Goal: Task Accomplishment & Management: Manage account settings

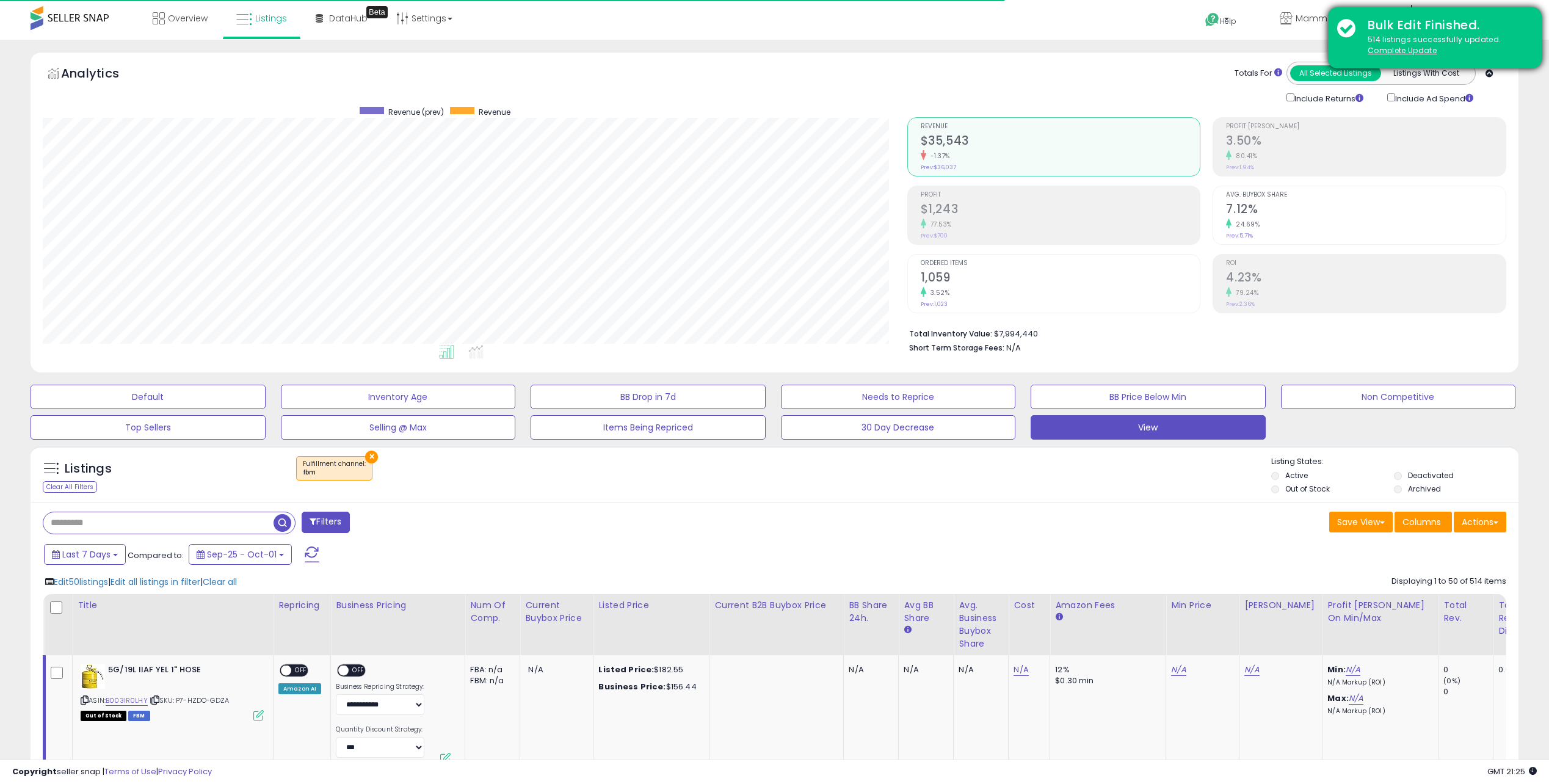
scroll to position [250, 864]
click at [1391, 50] on u "Complete Update" at bounding box center [1402, 50] width 69 height 10
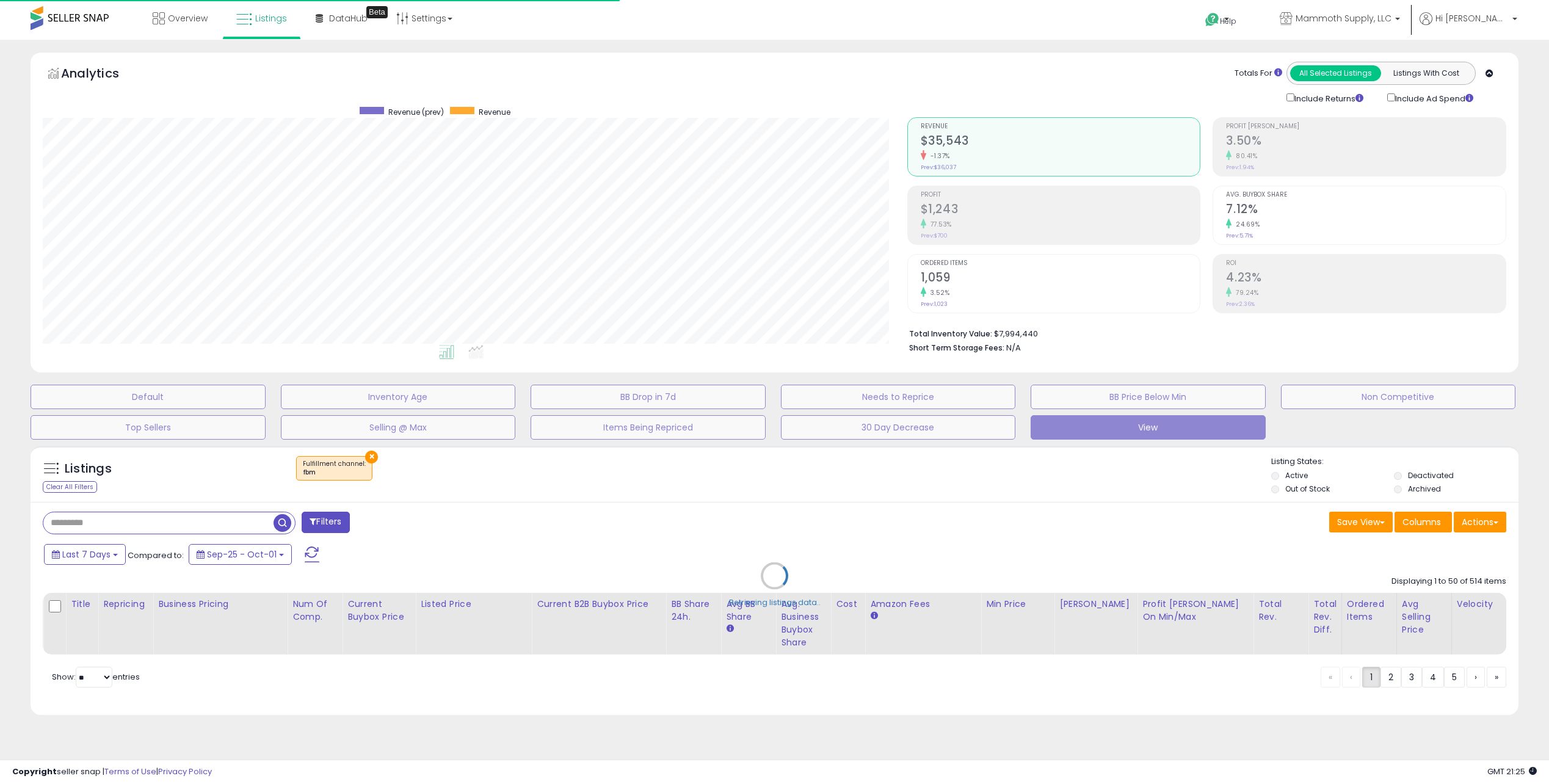
select select "**"
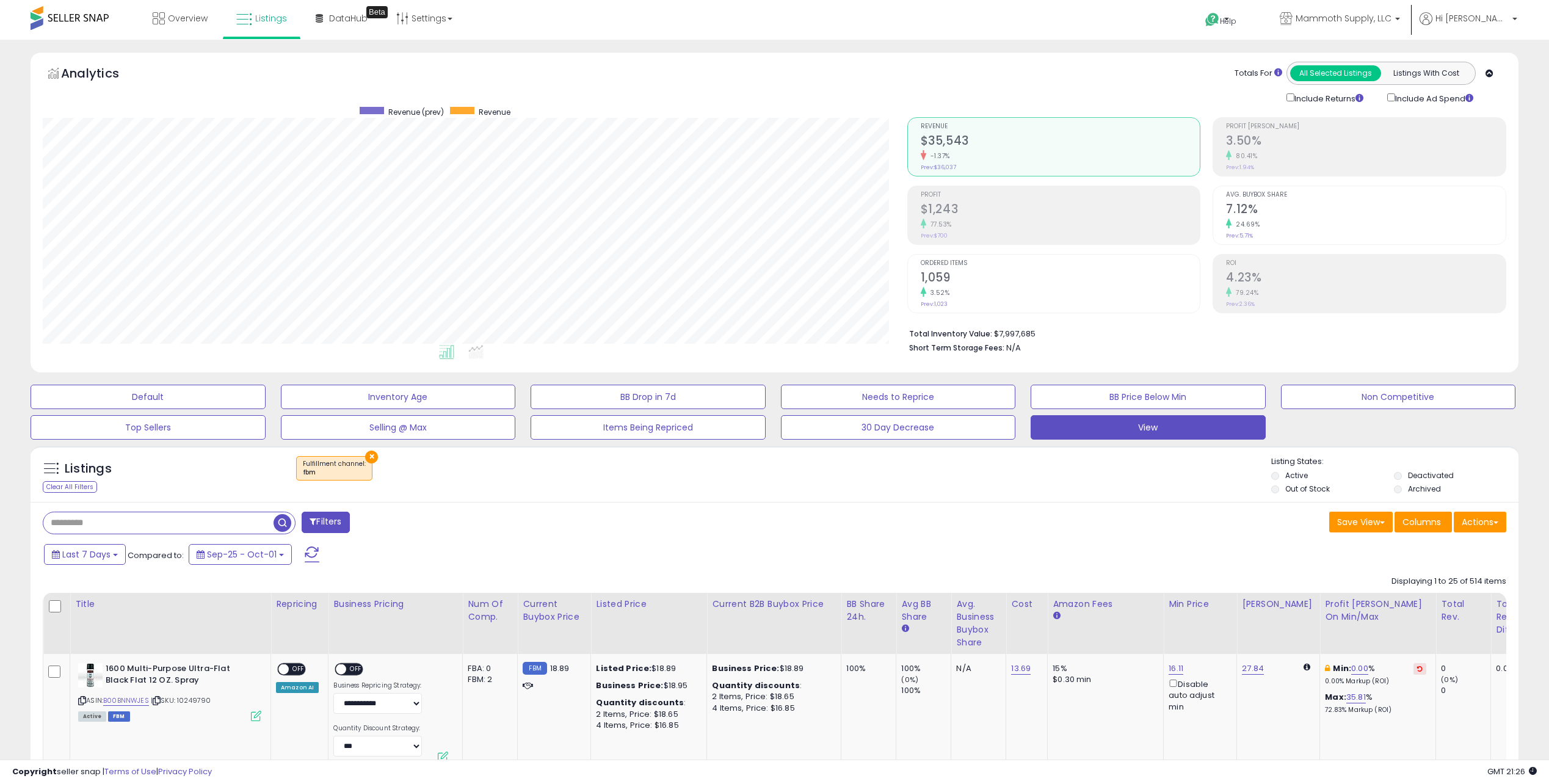
click at [1260, 213] on h2 "7.12%" at bounding box center [1366, 210] width 280 height 16
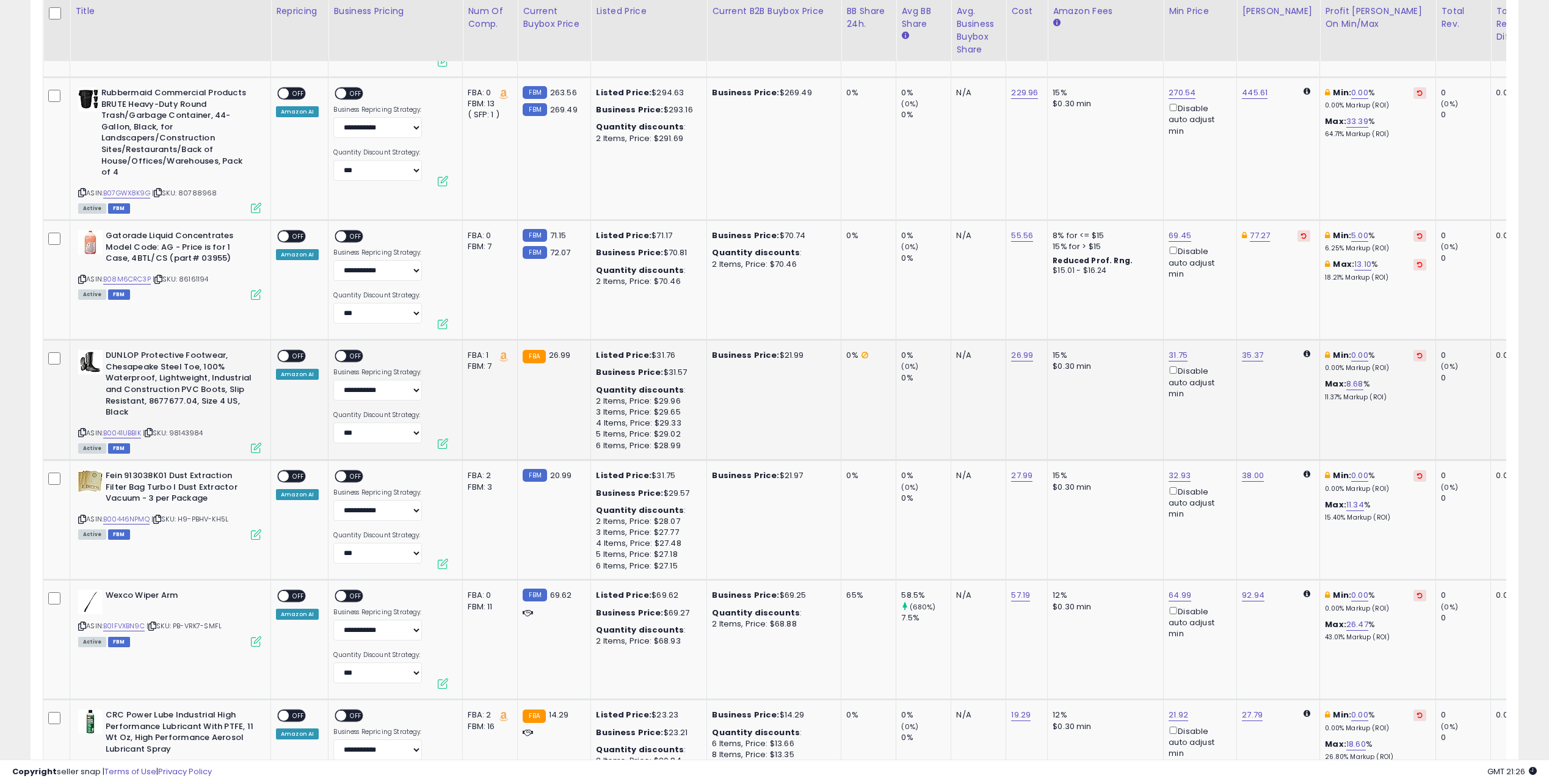
scroll to position [2991, 0]
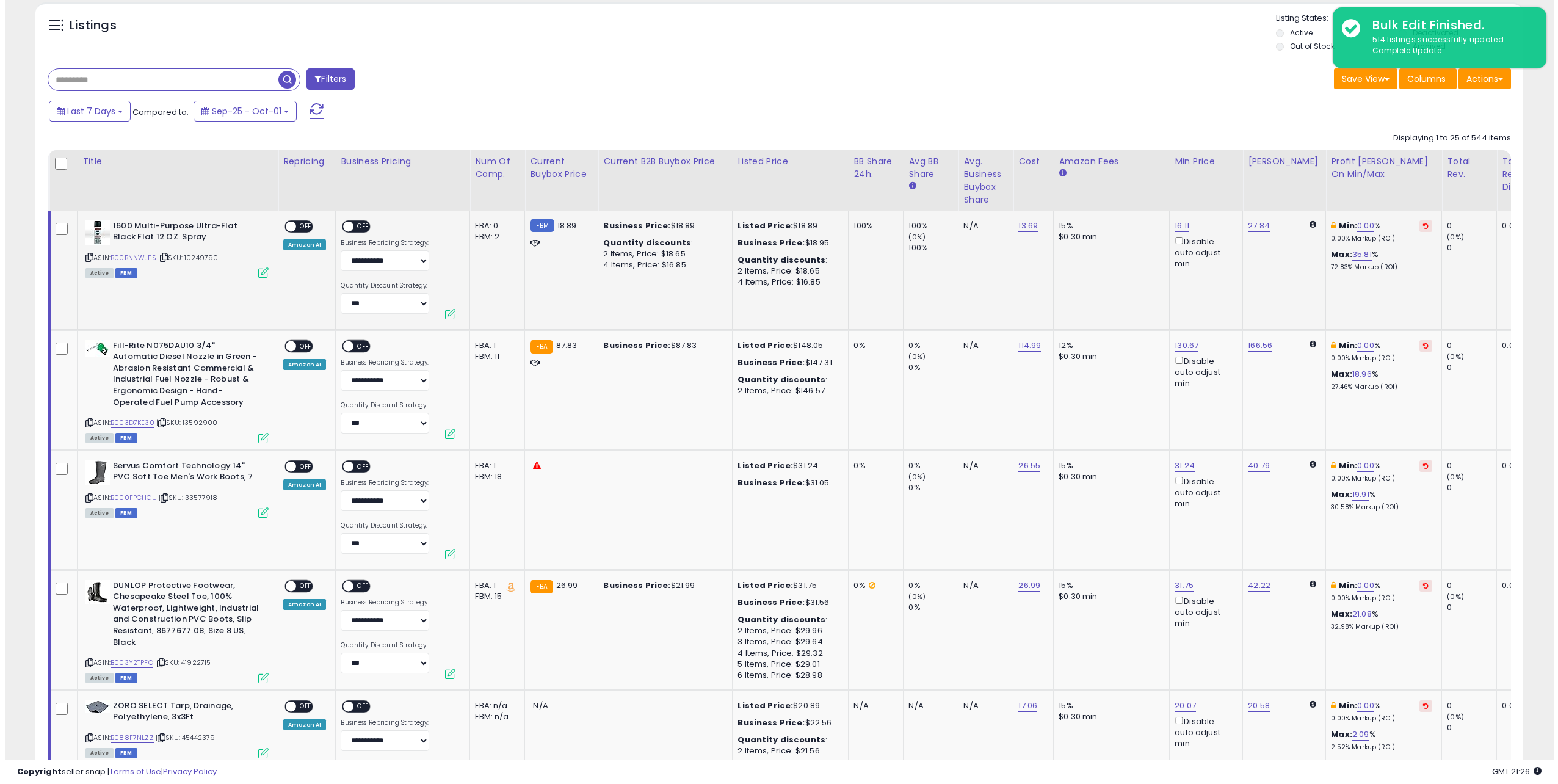
scroll to position [489, 0]
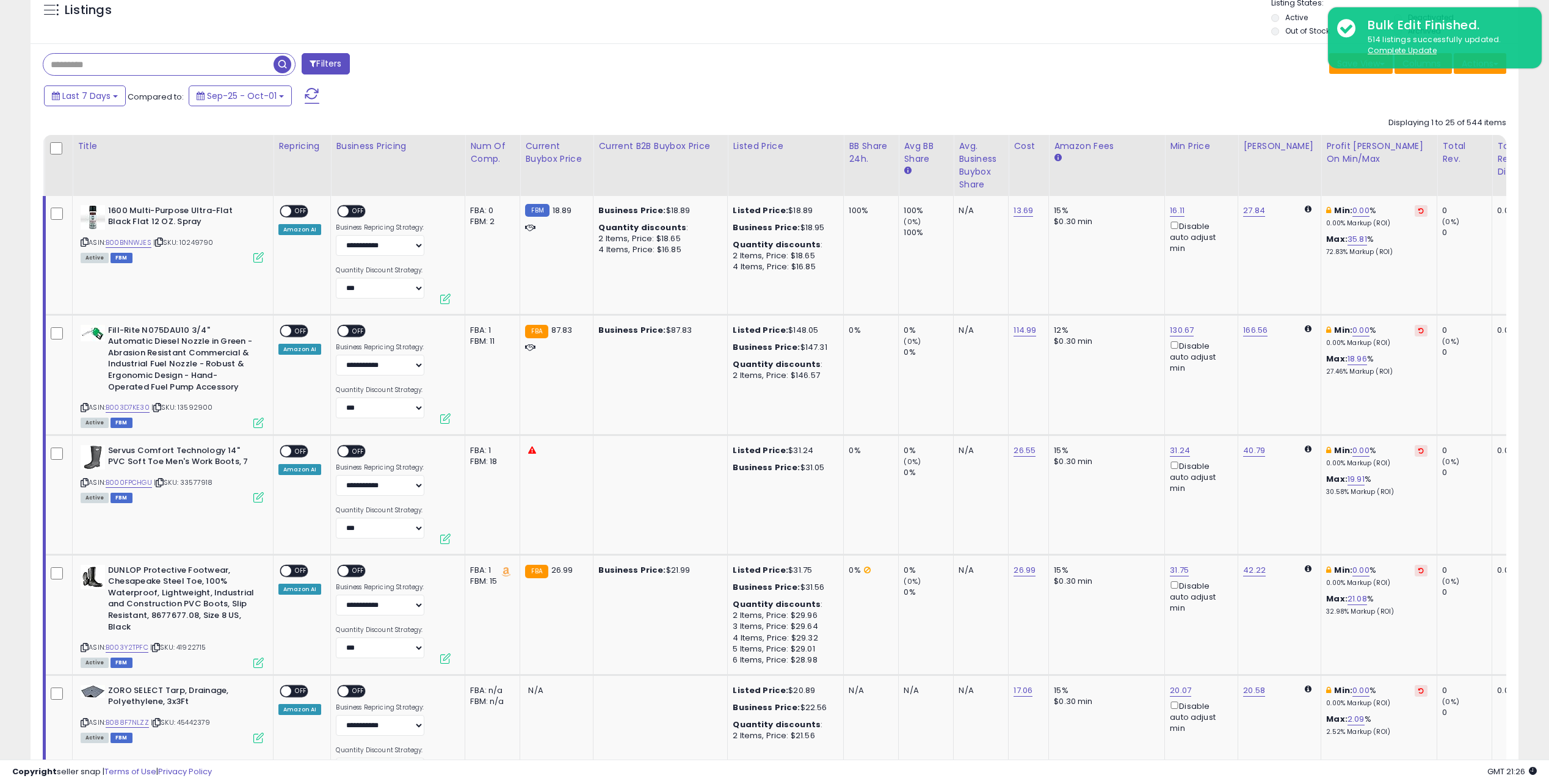
click at [321, 63] on button "Filters" at bounding box center [325, 63] width 47 height 21
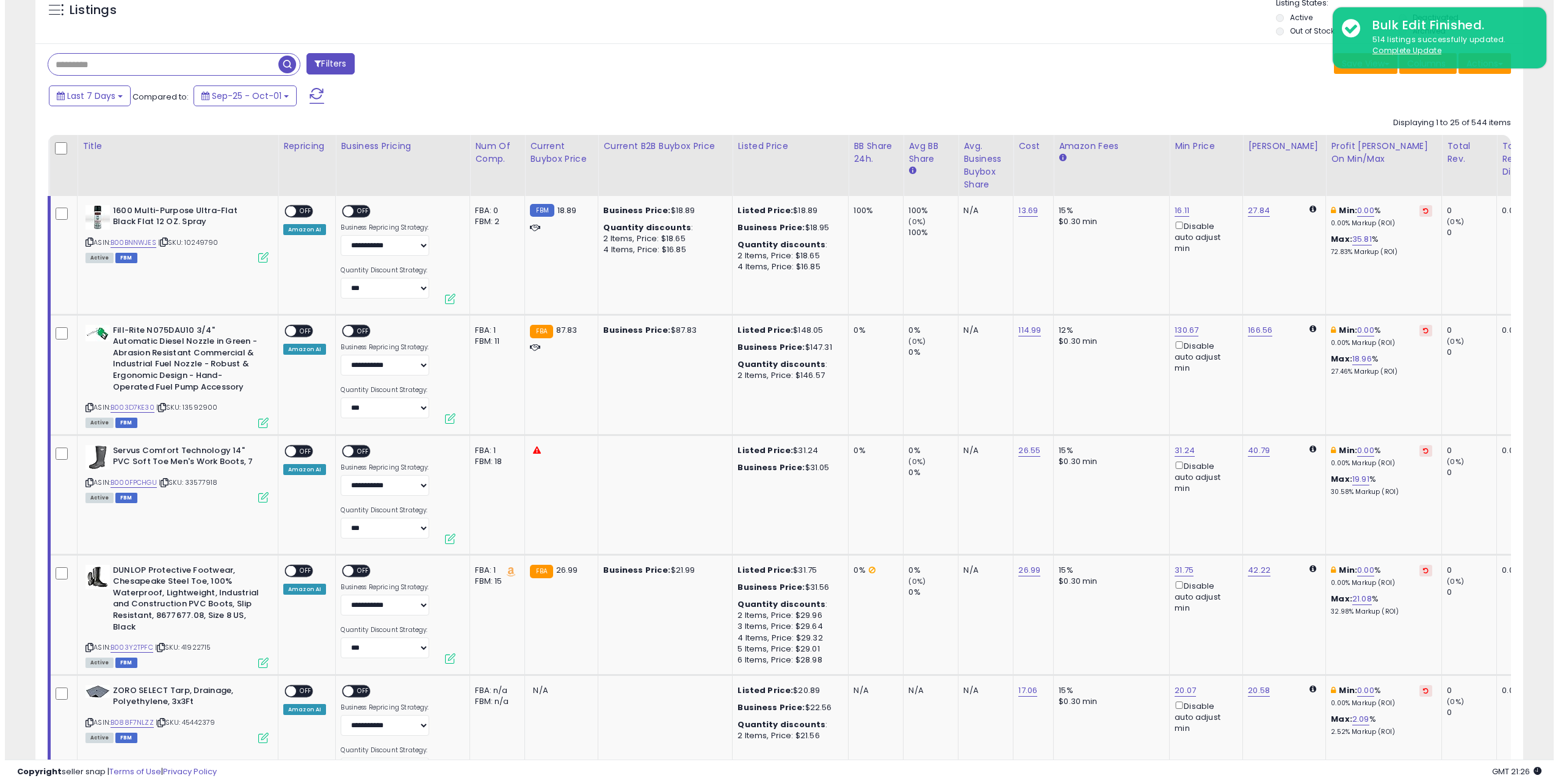
scroll to position [250, 869]
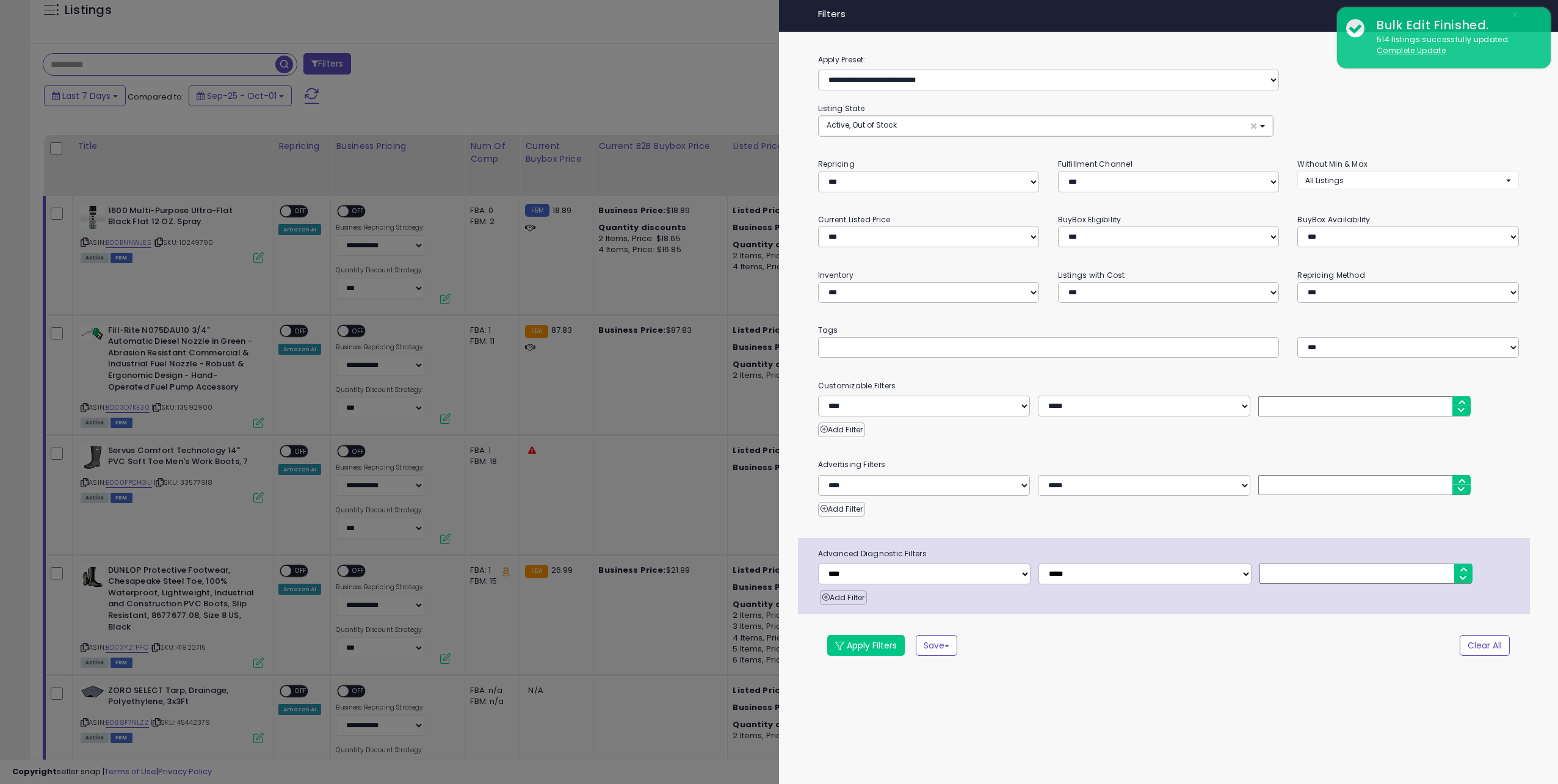
click at [1121, 194] on div "**********" at bounding box center [1169, 365] width 779 height 624
click at [1114, 182] on select "*** *** *** ***" at bounding box center [1169, 182] width 221 height 21
select select "***"
click at [1058, 171] on select "*** *** *** ***" at bounding box center [1169, 182] width 221 height 21
click at [877, 644] on button "Apply Filters" at bounding box center [866, 645] width 77 height 21
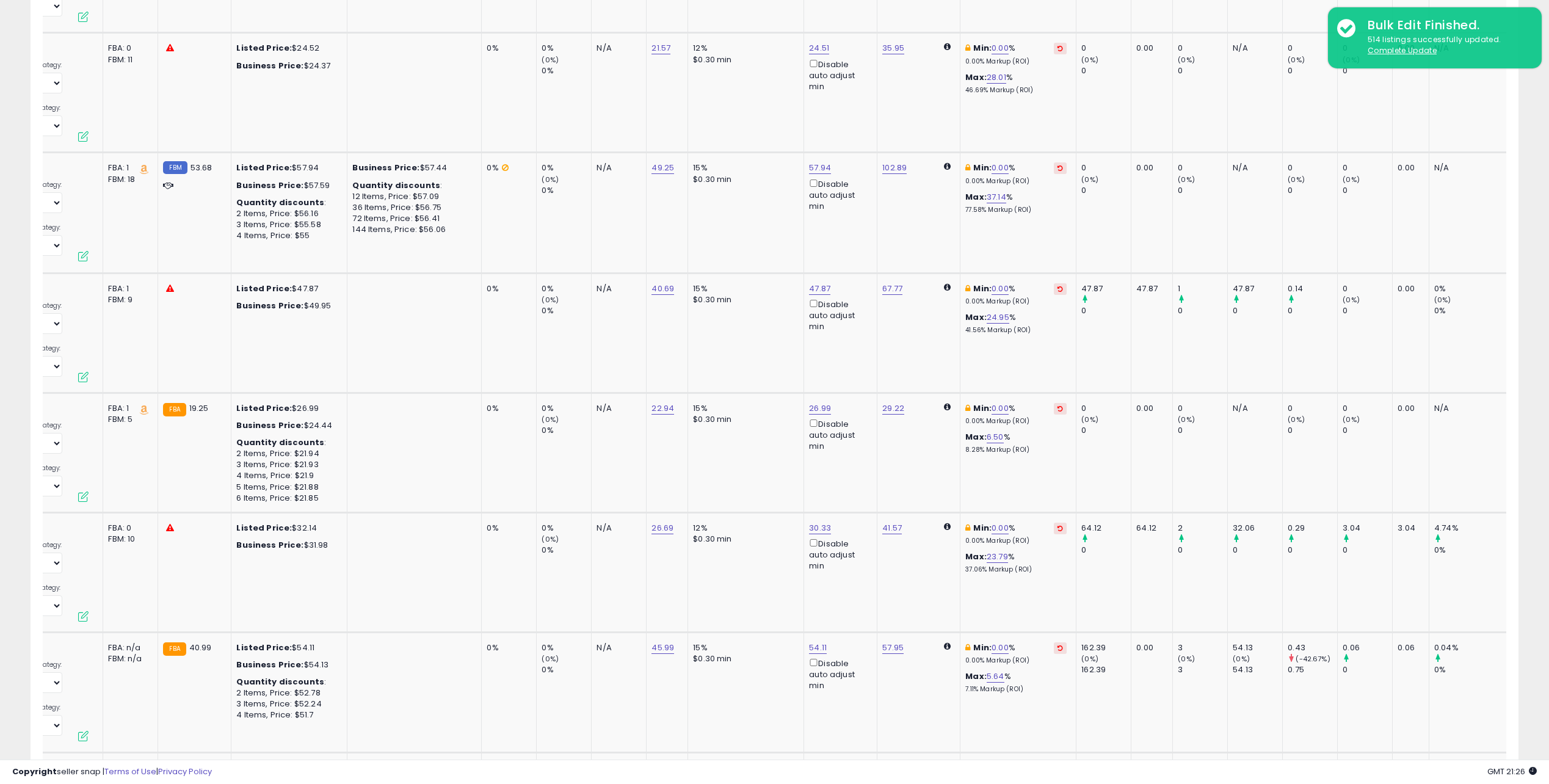
scroll to position [3046, 0]
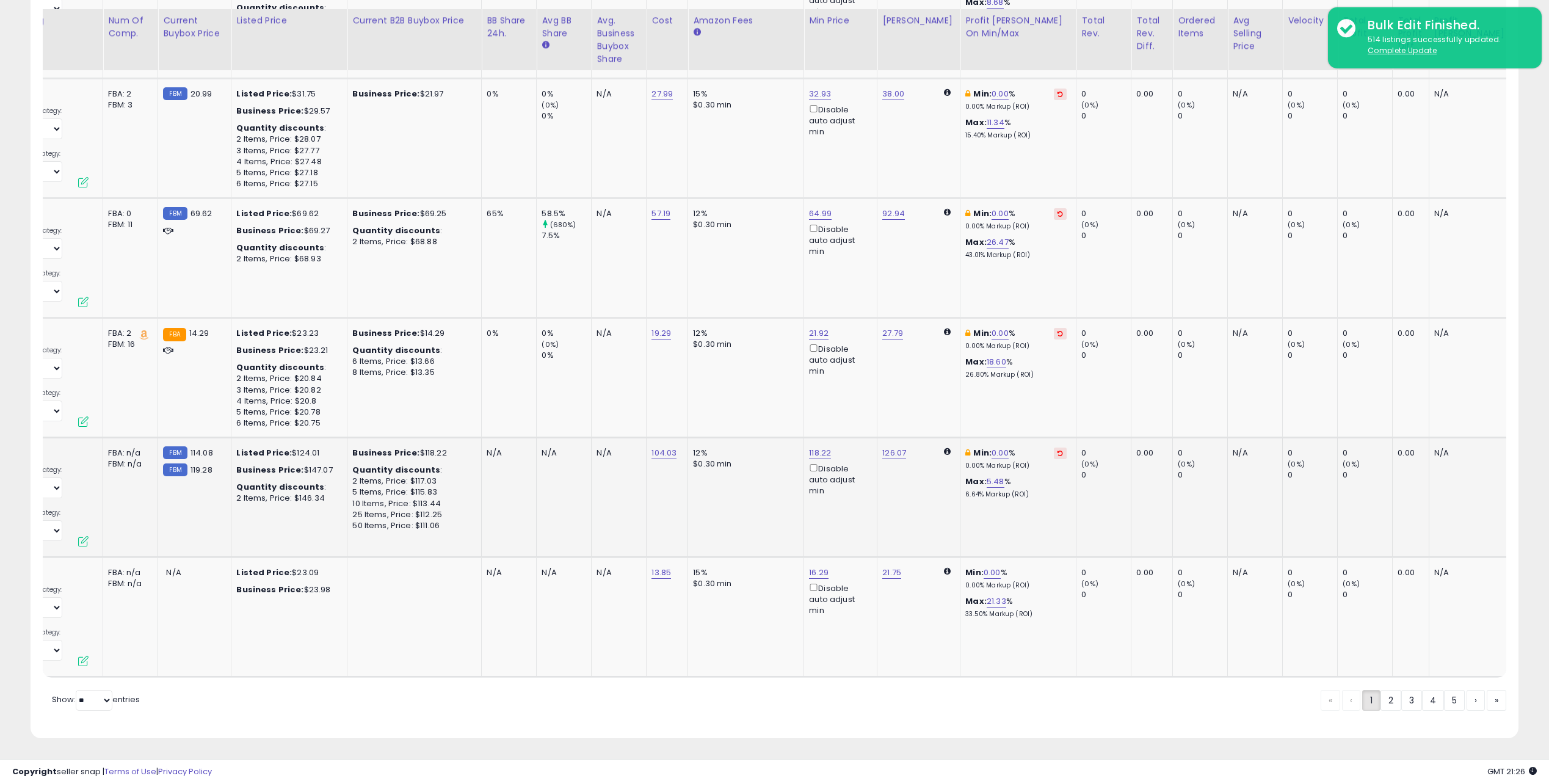
drag, startPoint x: 918, startPoint y: 243, endPoint x: 936, endPoint y: 506, distance: 263.6
click at [1058, 450] on icon at bounding box center [1060, 453] width 5 height 6
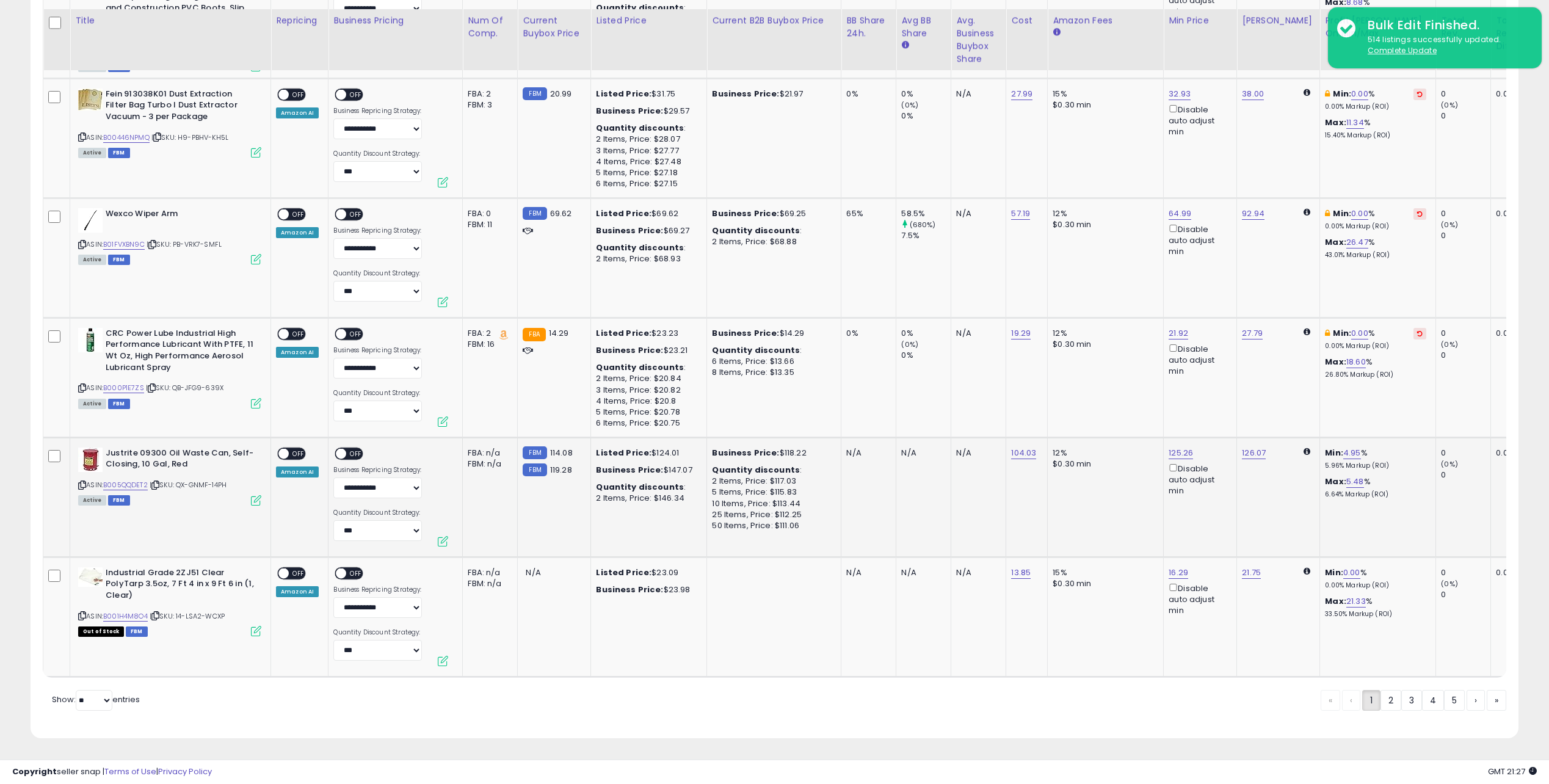
drag, startPoint x: 623, startPoint y: 487, endPoint x: 357, endPoint y: 485, distance: 266.0
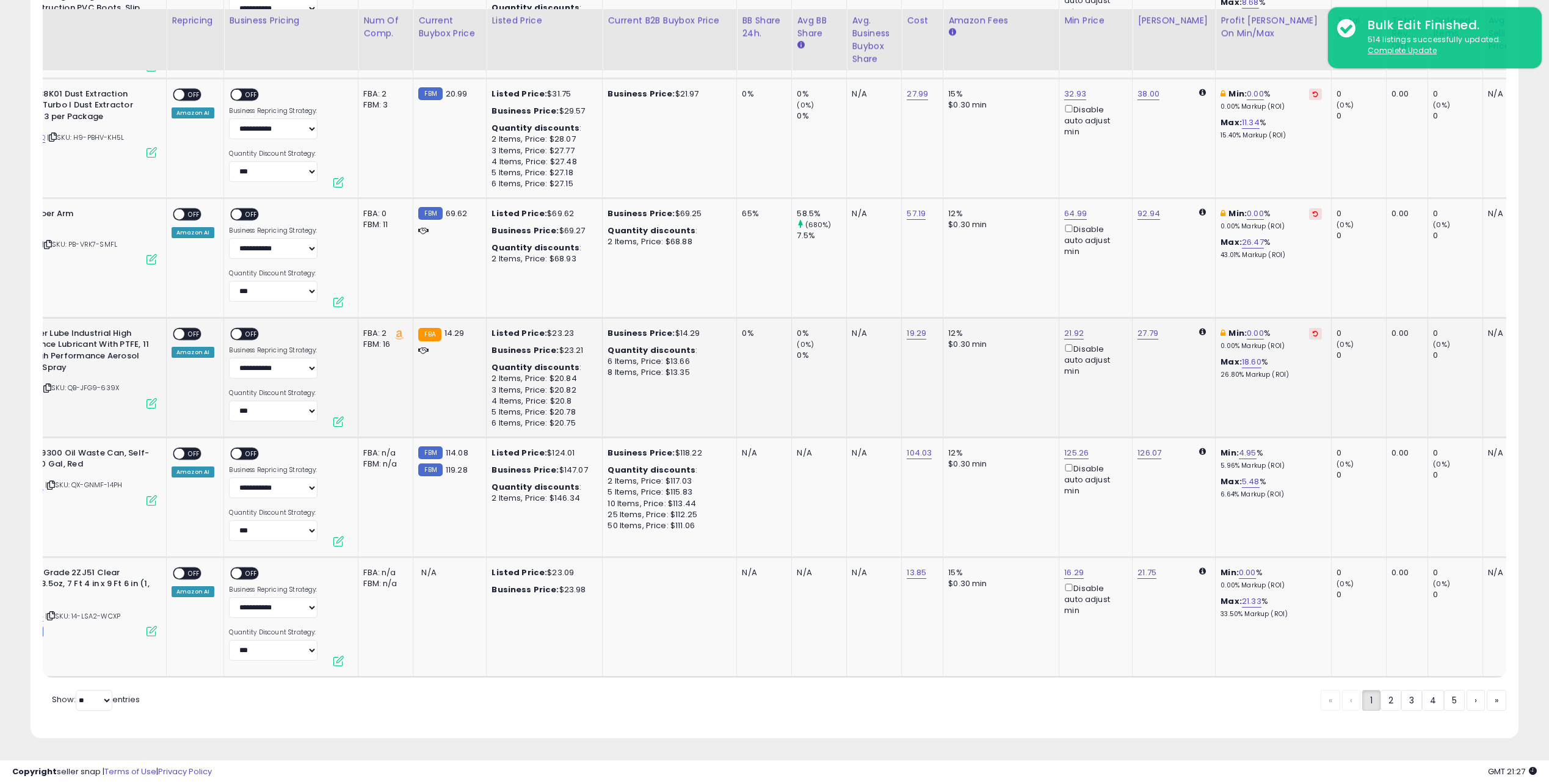
scroll to position [0, 433]
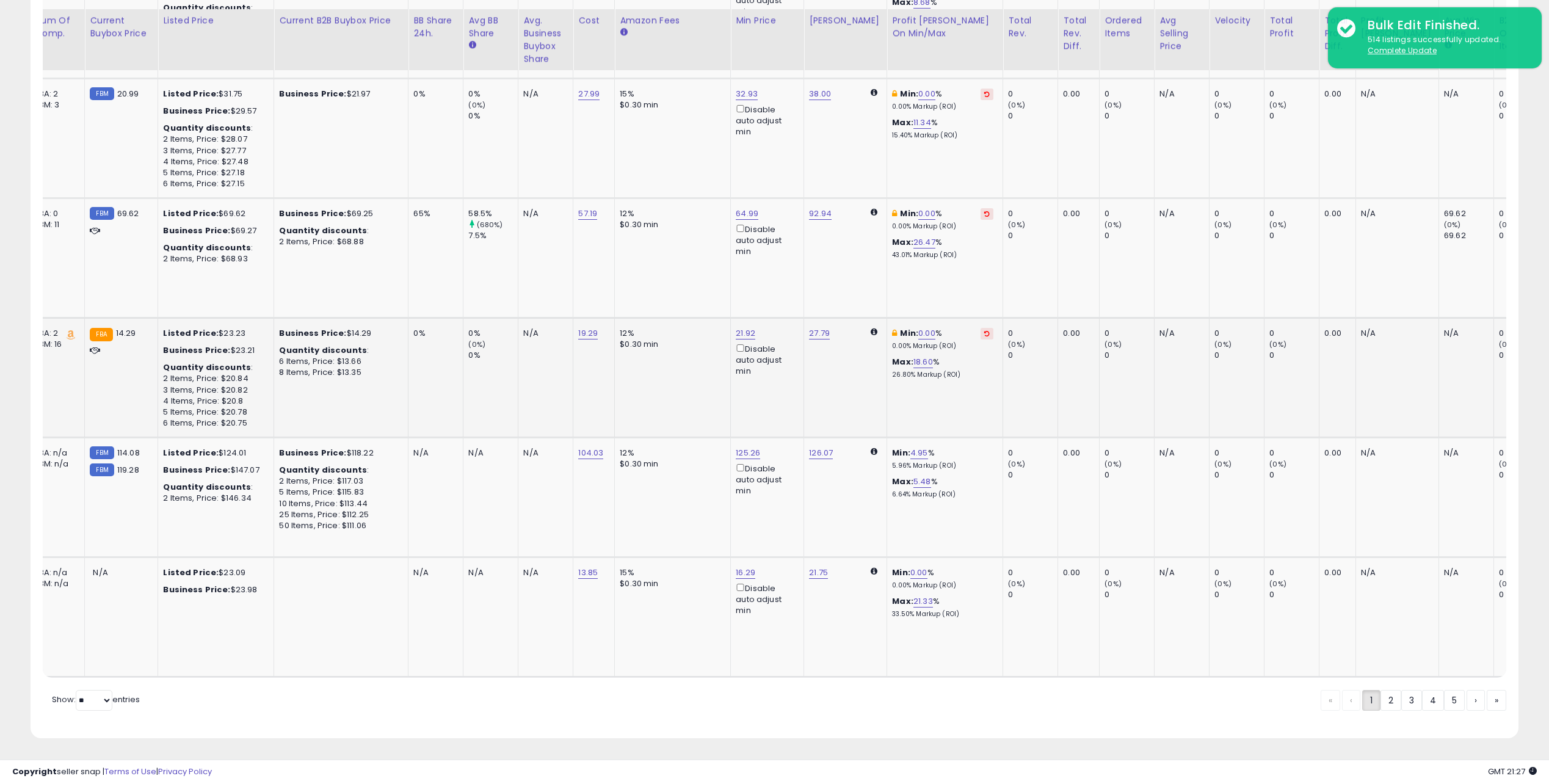
drag, startPoint x: 803, startPoint y: 411, endPoint x: 966, endPoint y: 415, distance: 163.0
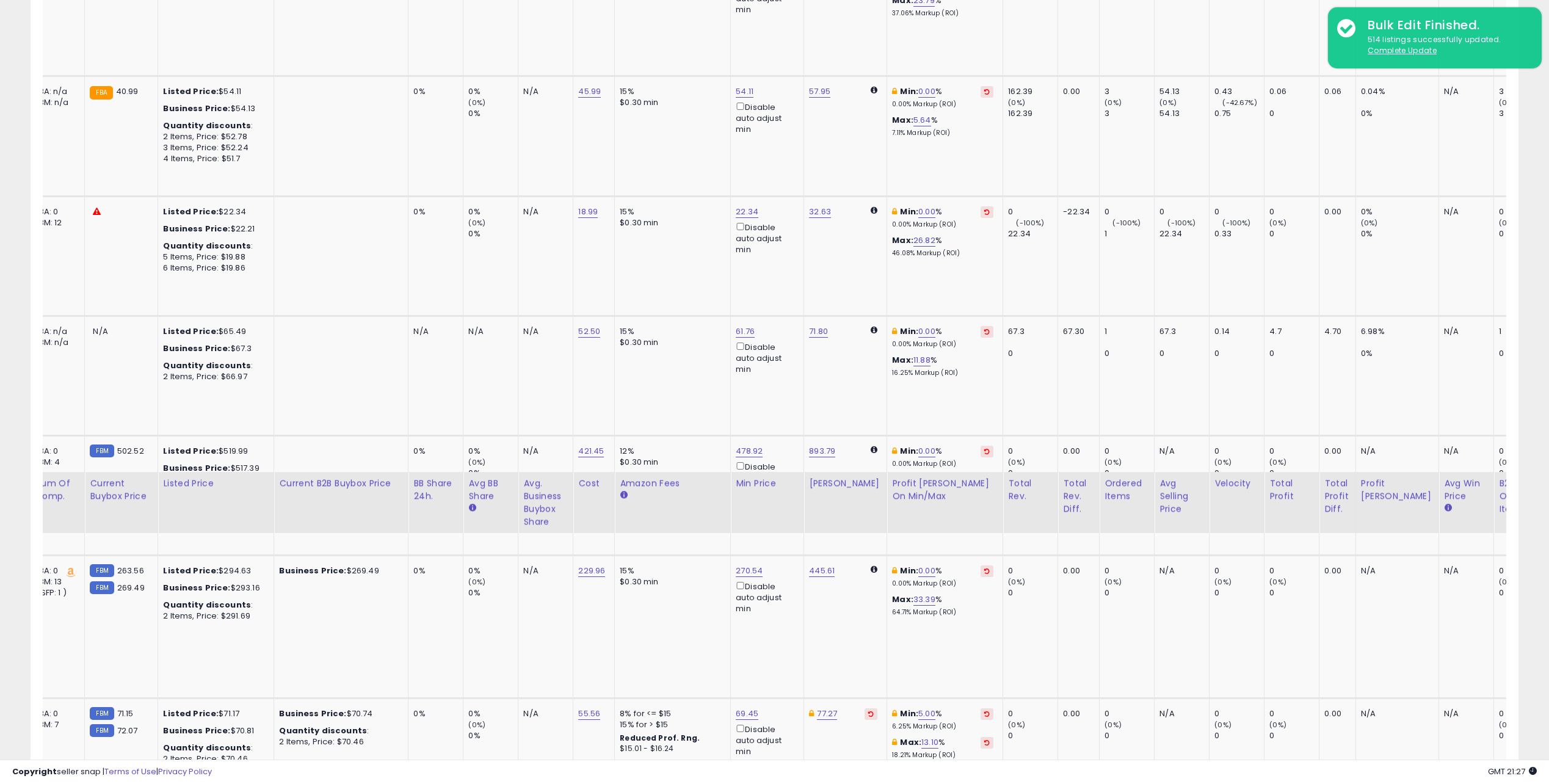
scroll to position [0, 0]
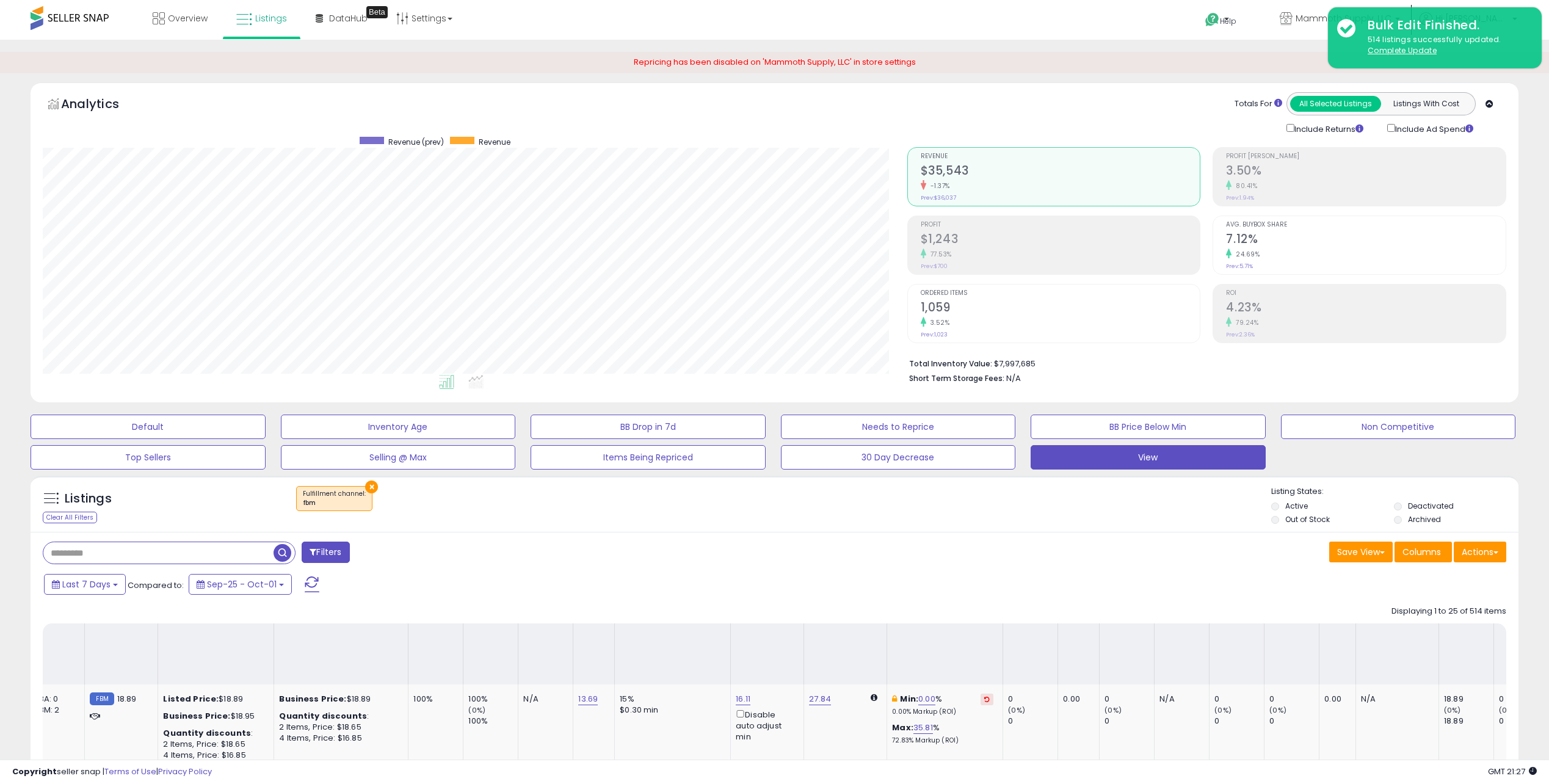
drag, startPoint x: 996, startPoint y: 428, endPoint x: 974, endPoint y: 71, distance: 357.7
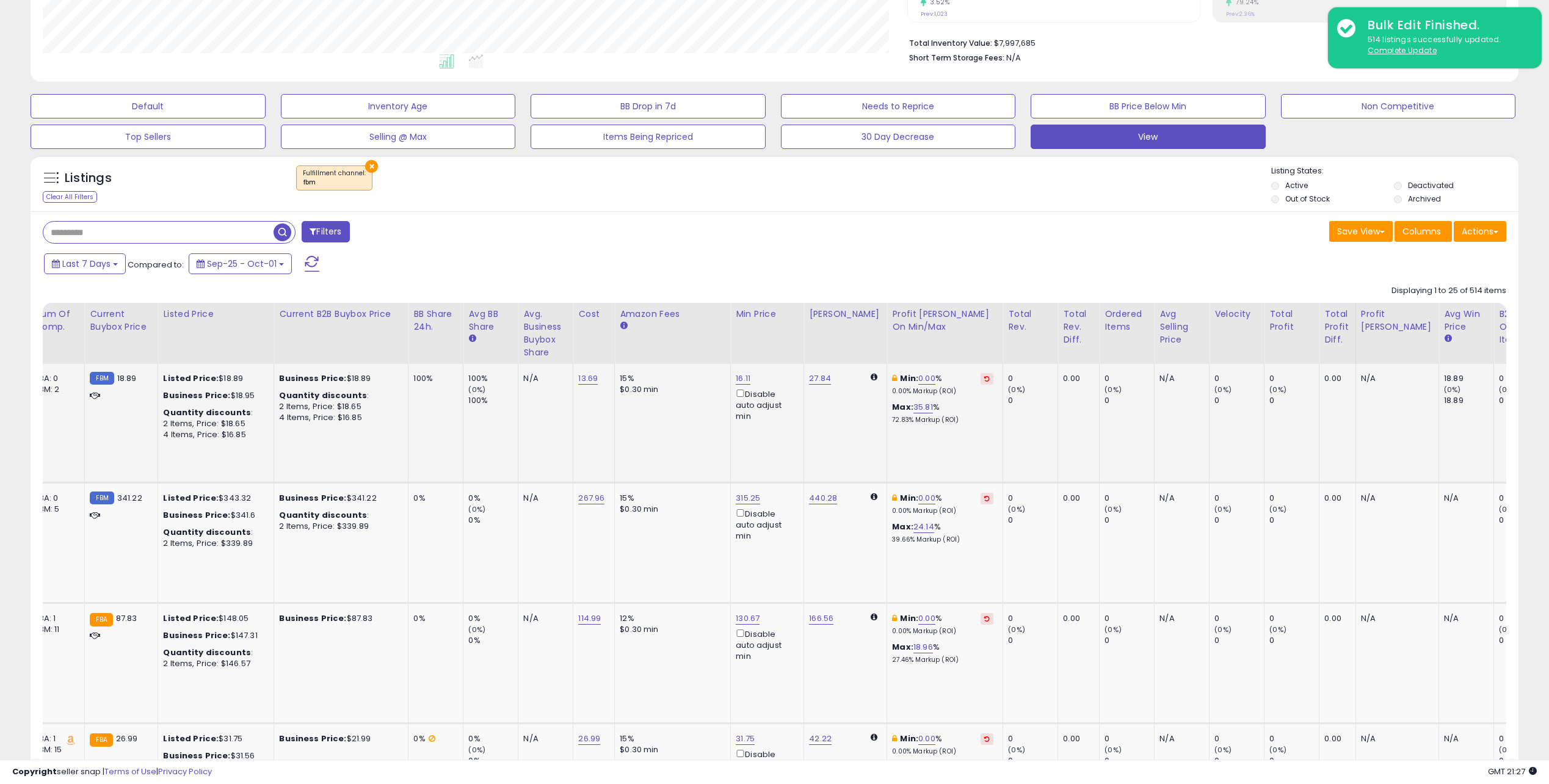
scroll to position [366, 0]
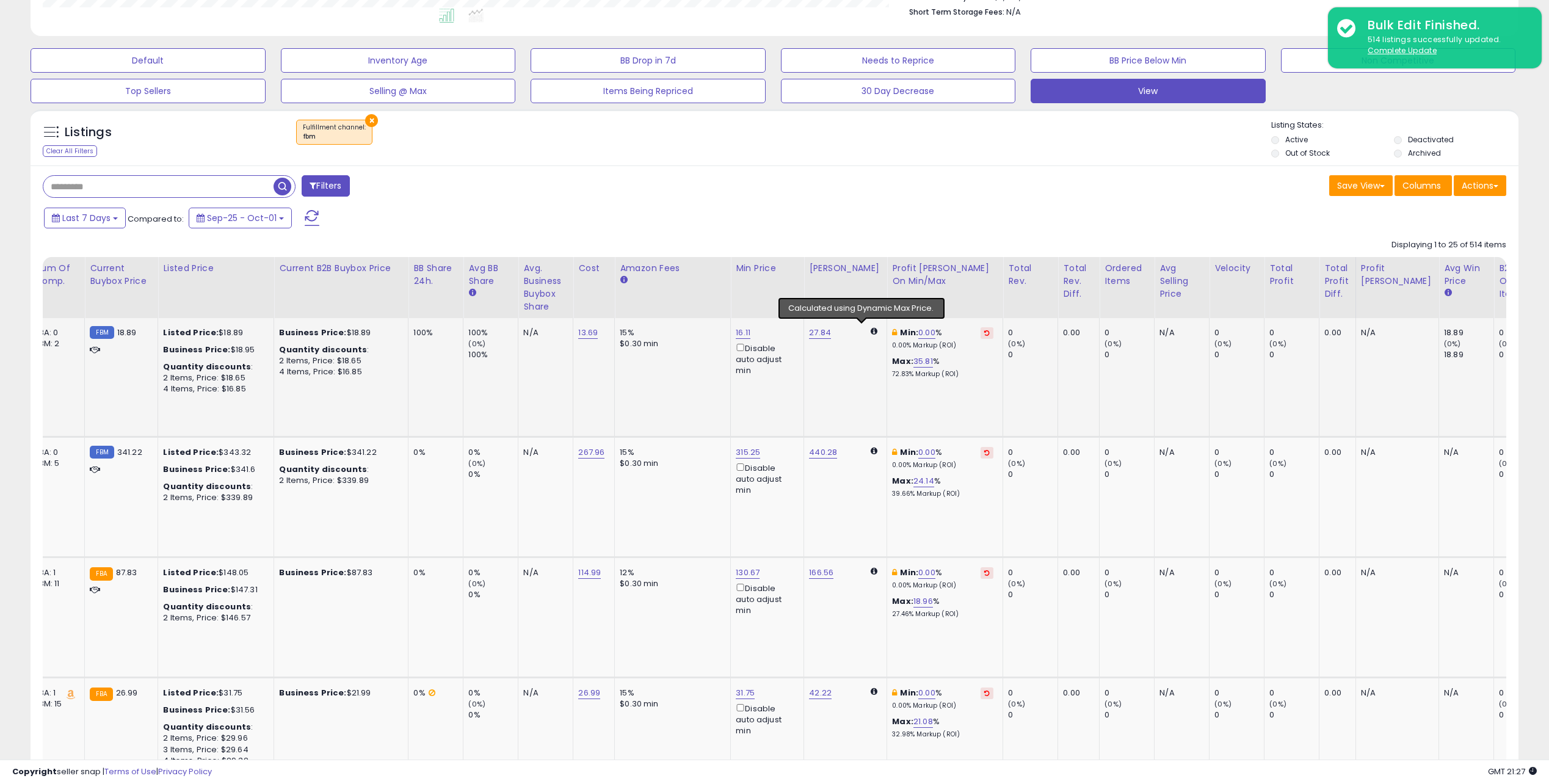
click at [870, 330] on icon at bounding box center [874, 331] width 7 height 8
click at [870, 332] on icon at bounding box center [874, 331] width 7 height 8
click at [621, 279] on icon at bounding box center [623, 280] width 8 height 8
click at [471, 292] on icon at bounding box center [472, 292] width 8 height 8
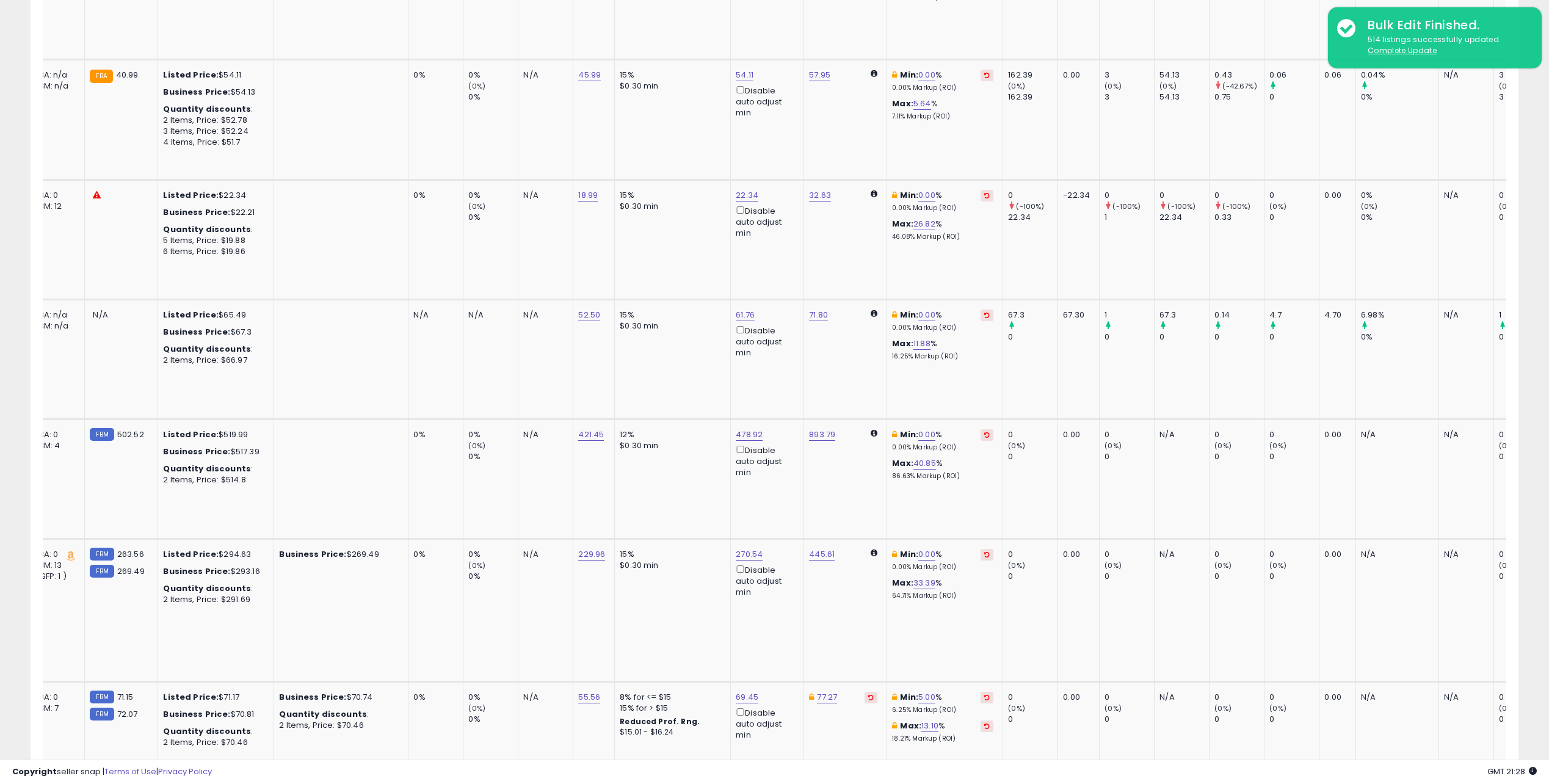
scroll to position [3046, 0]
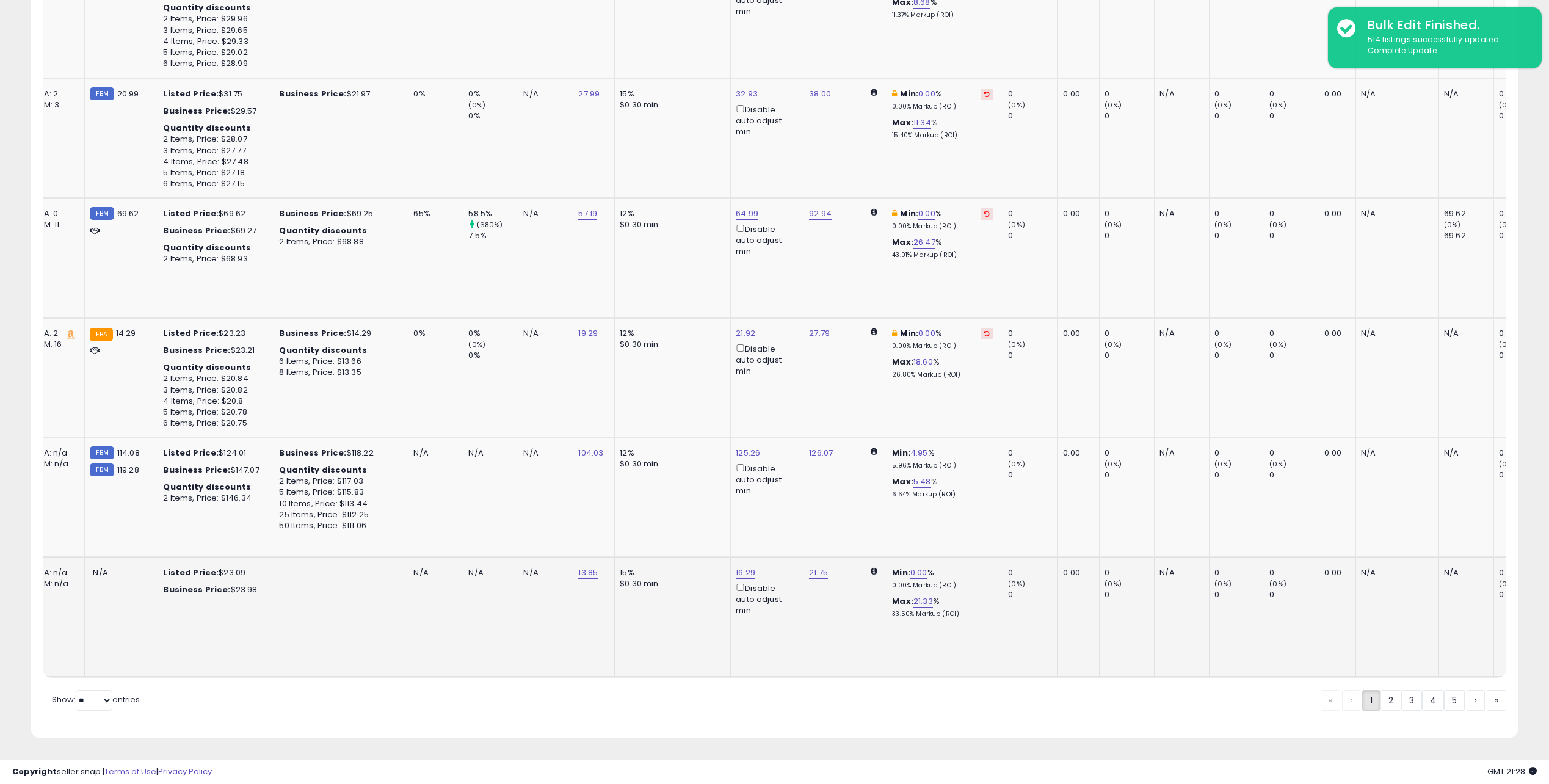
drag, startPoint x: 1061, startPoint y: 219, endPoint x: 1134, endPoint y: 603, distance: 390.9
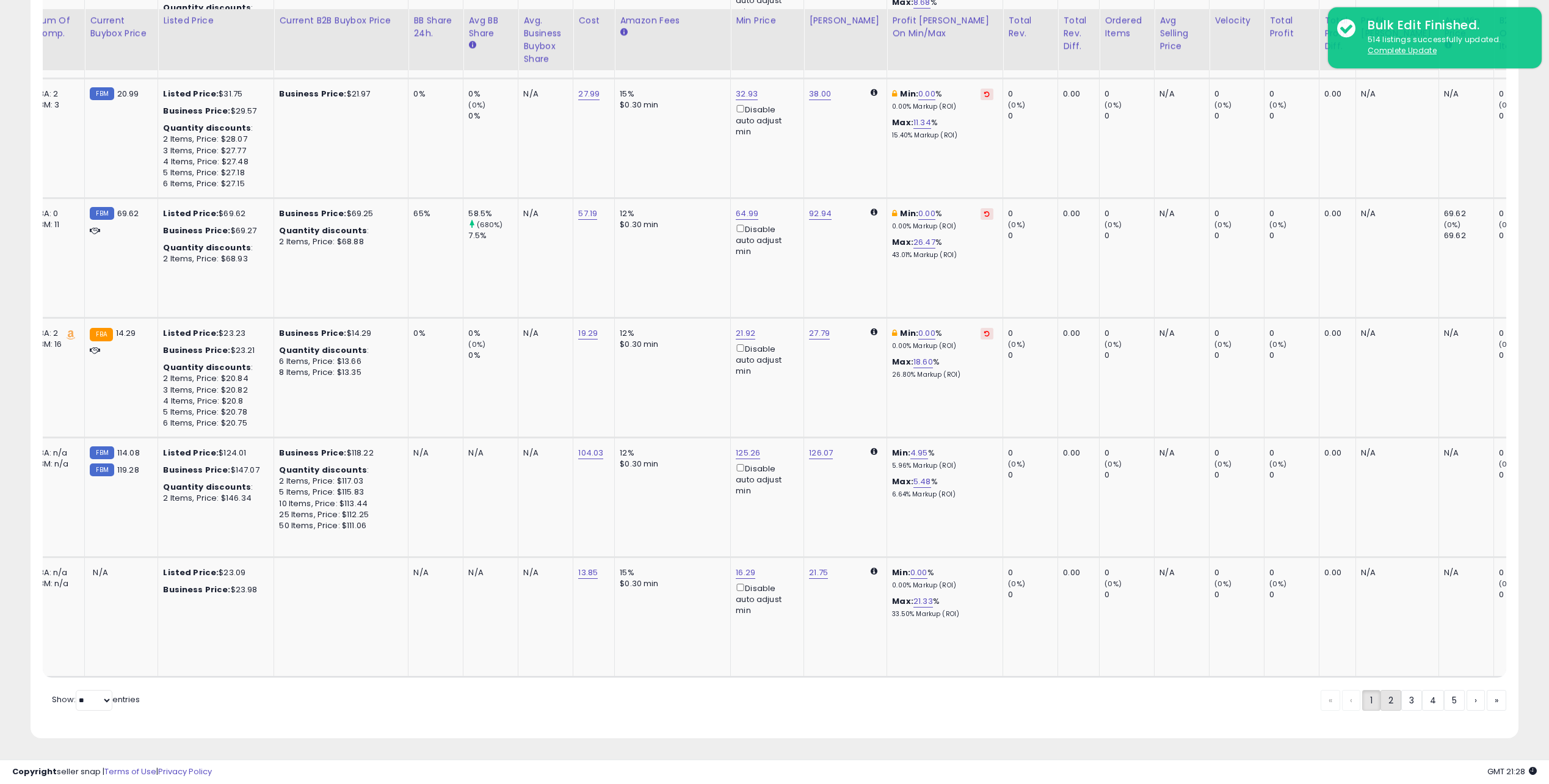
click at [1389, 700] on link "2" at bounding box center [1391, 700] width 21 height 21
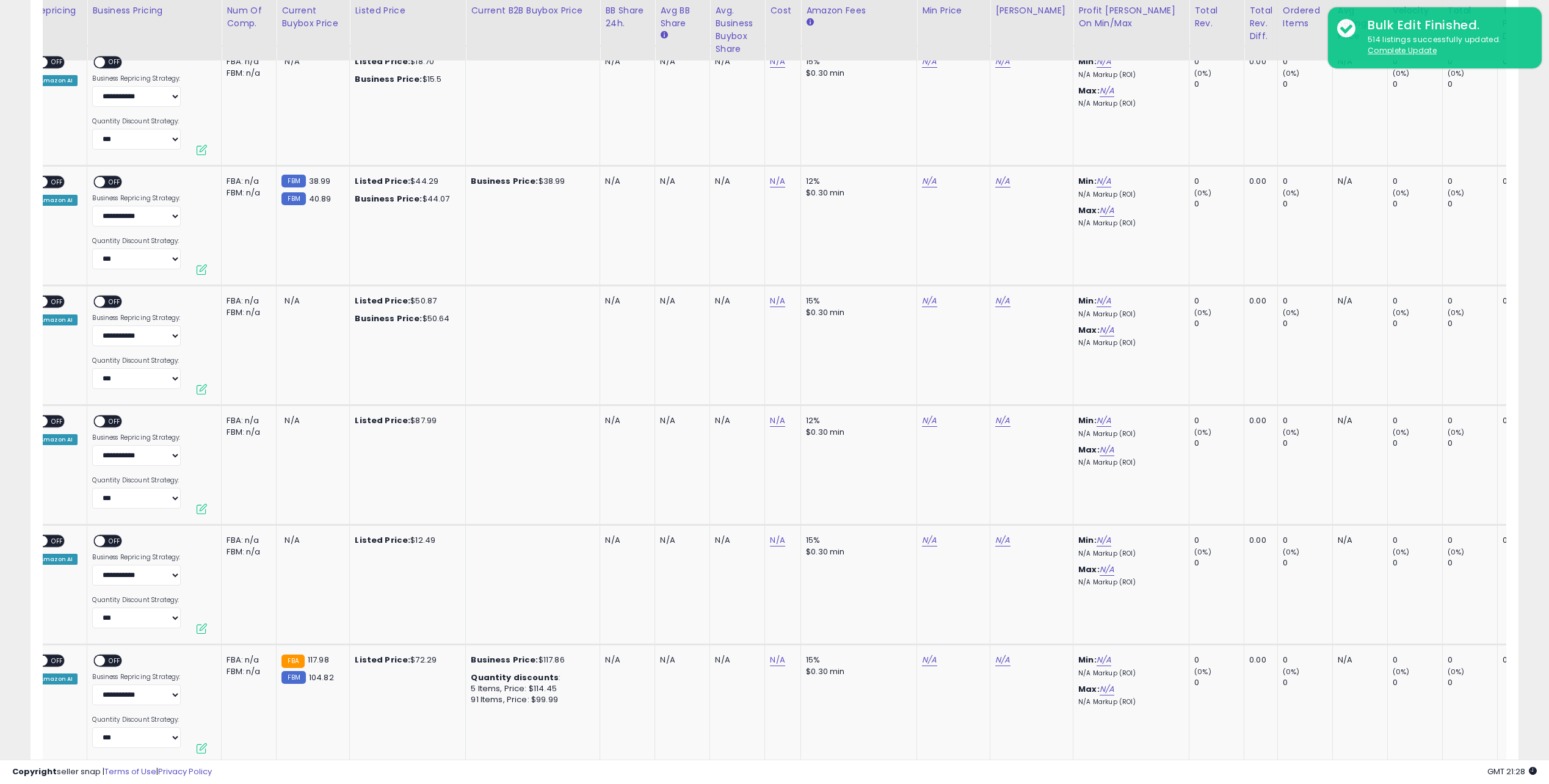
scroll to position [3019, 0]
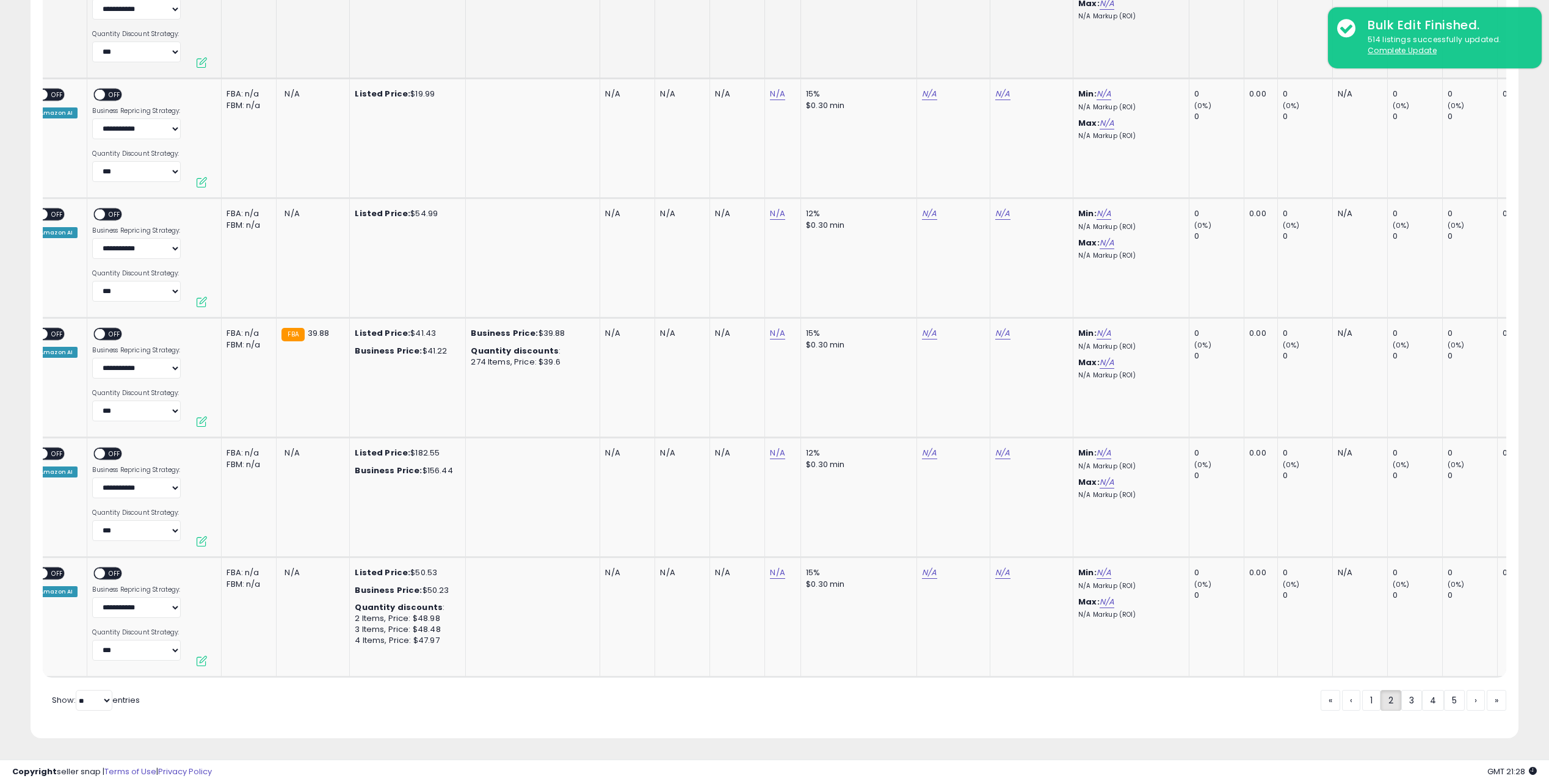
drag, startPoint x: 947, startPoint y: 242, endPoint x: 1003, endPoint y: 544, distance: 307.1
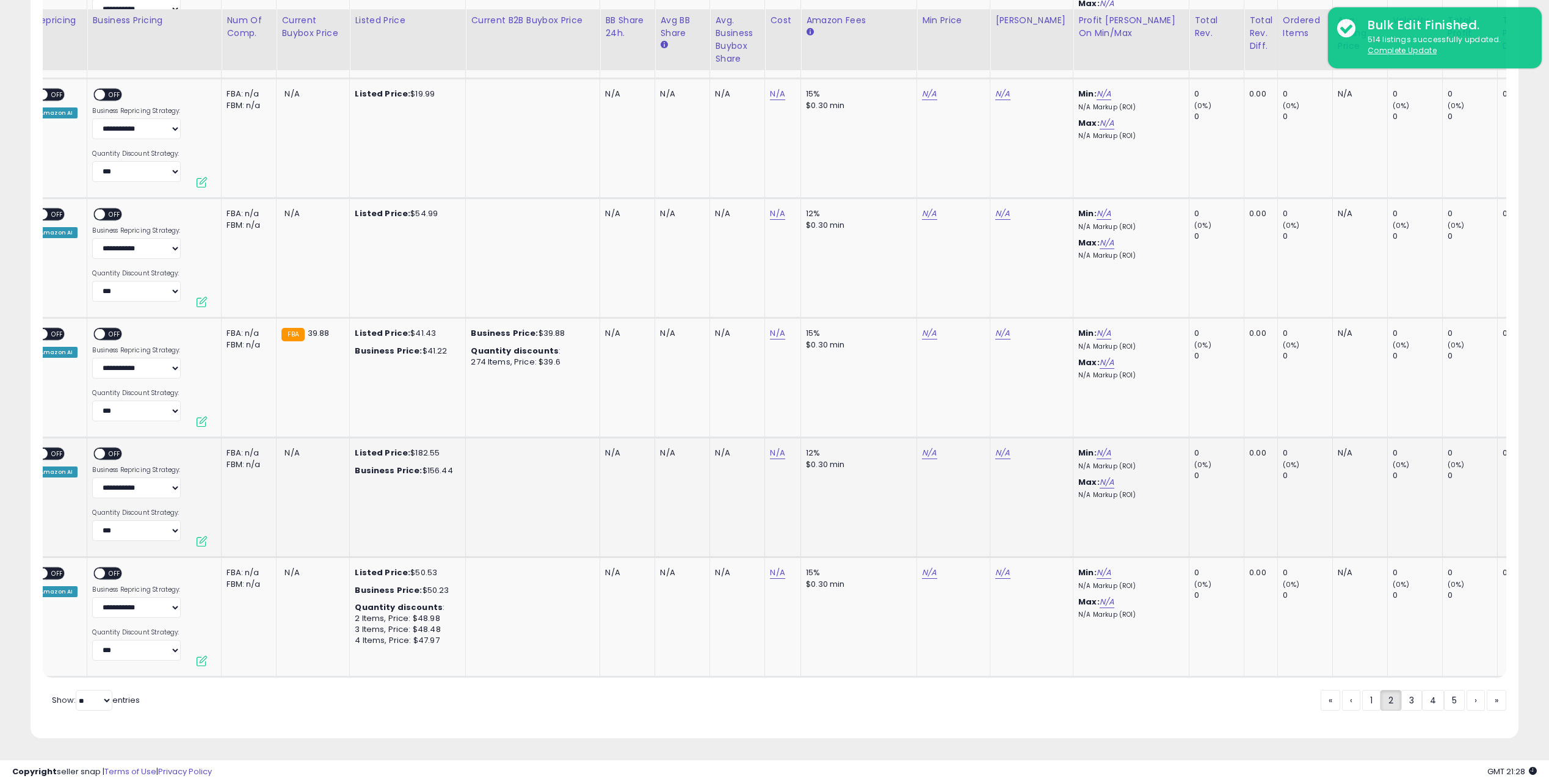
drag, startPoint x: 622, startPoint y: 471, endPoint x: 290, endPoint y: 471, distance: 332.0
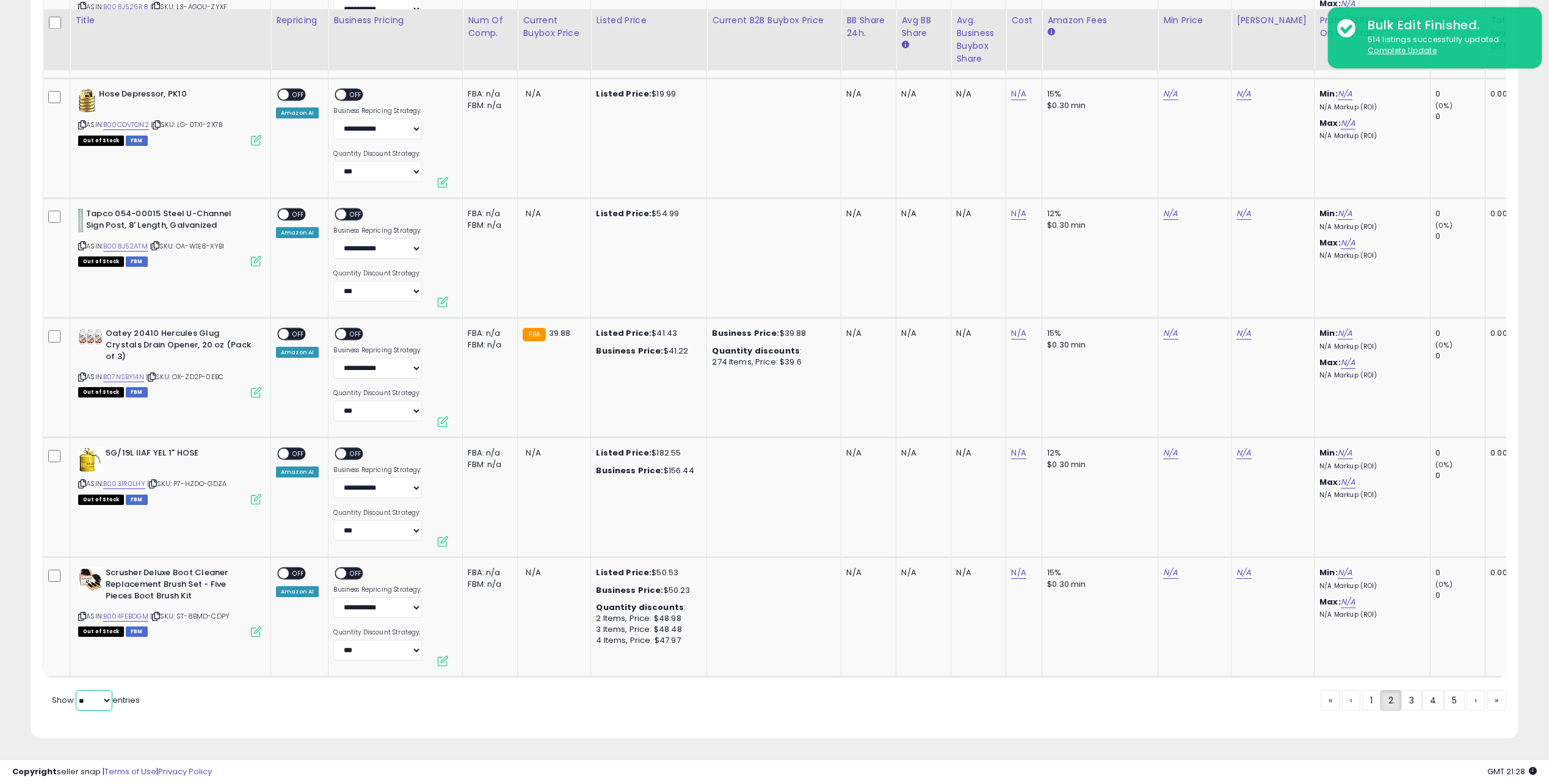
click at [96, 705] on select "** **" at bounding box center [93, 700] width 36 height 21
select select "**"
click at [77, 690] on select "** **" at bounding box center [93, 700] width 36 height 21
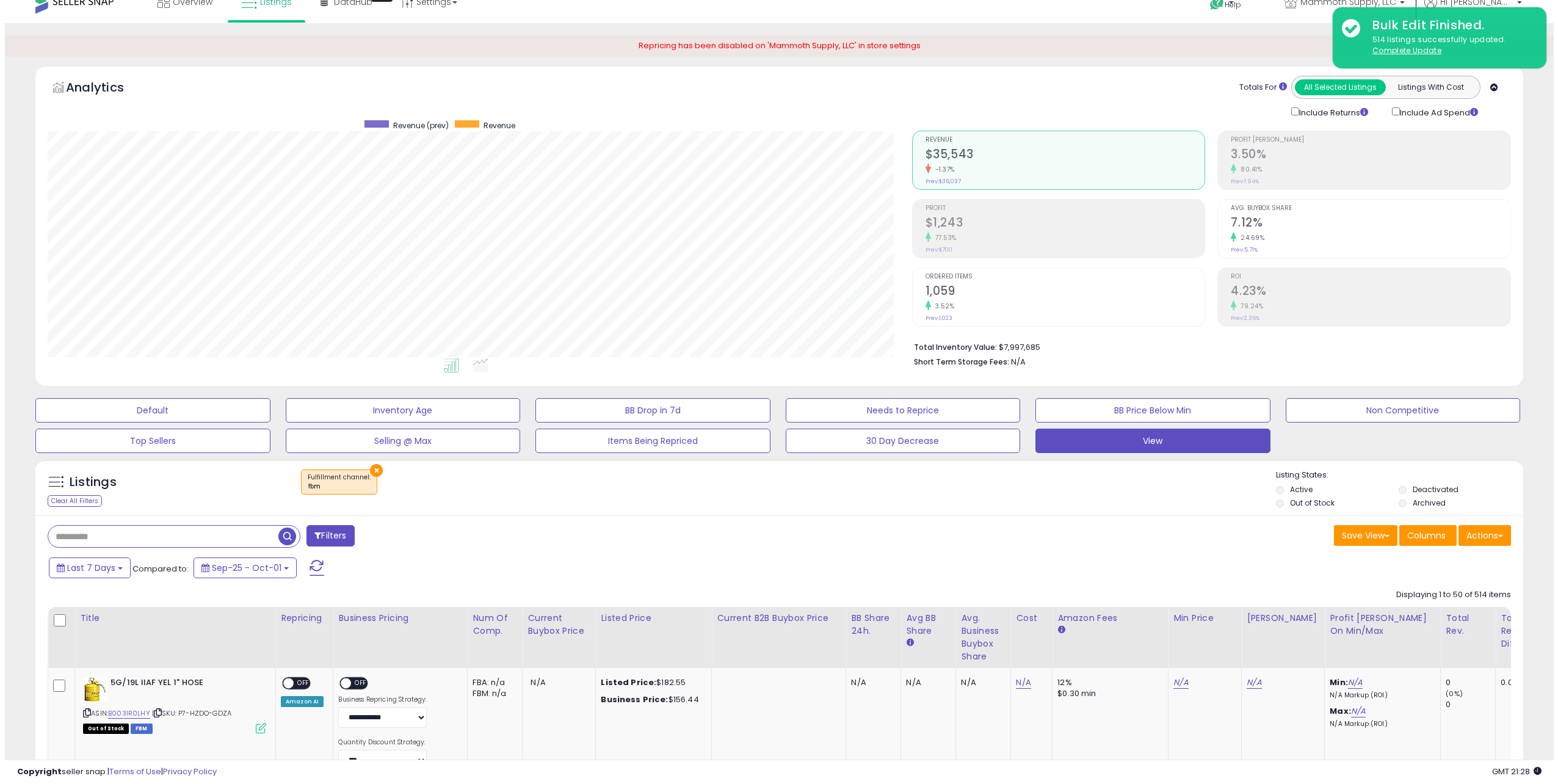
scroll to position [6051, 0]
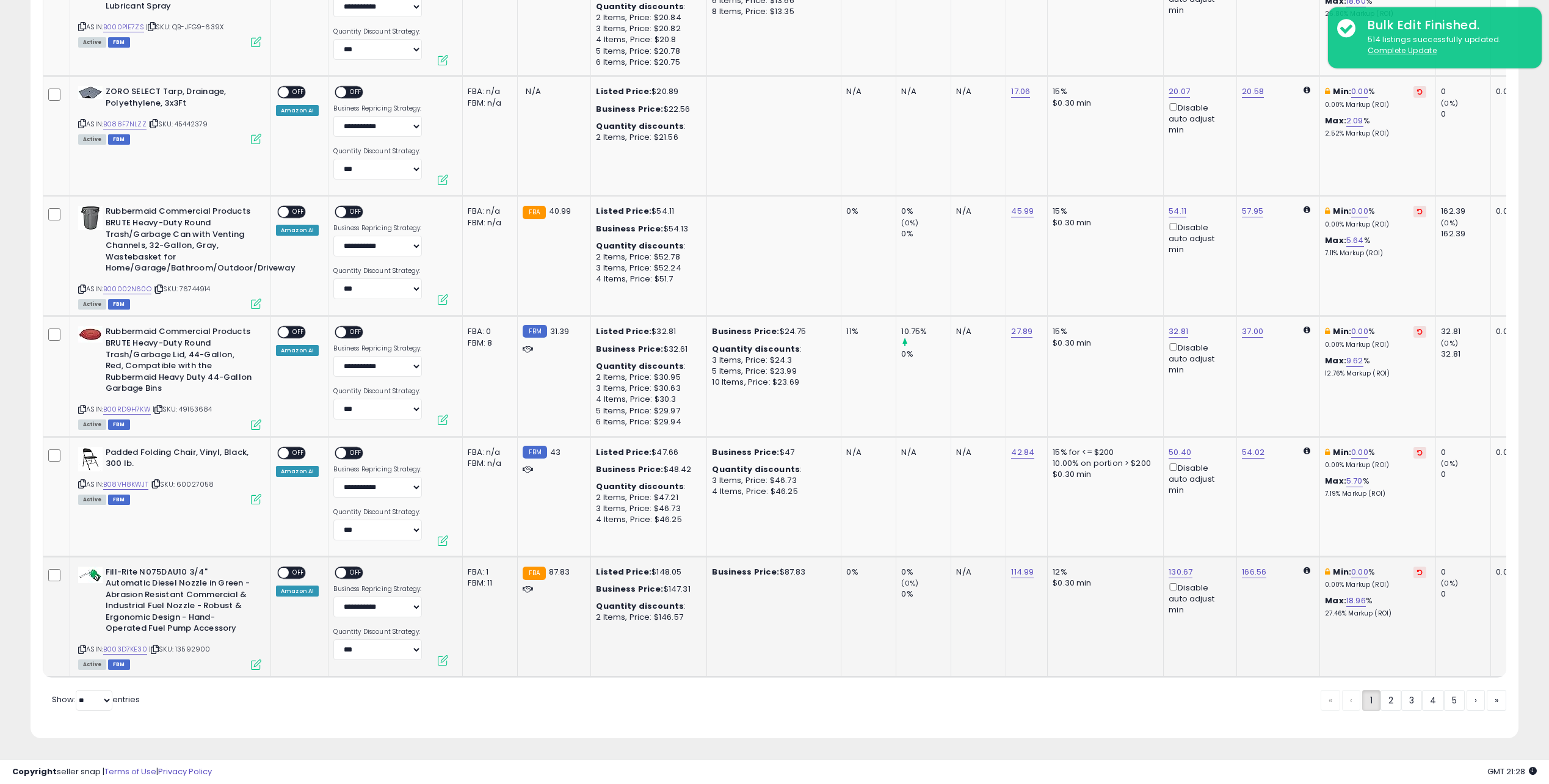
drag, startPoint x: 924, startPoint y: 435, endPoint x: 932, endPoint y: 569, distance: 134.2
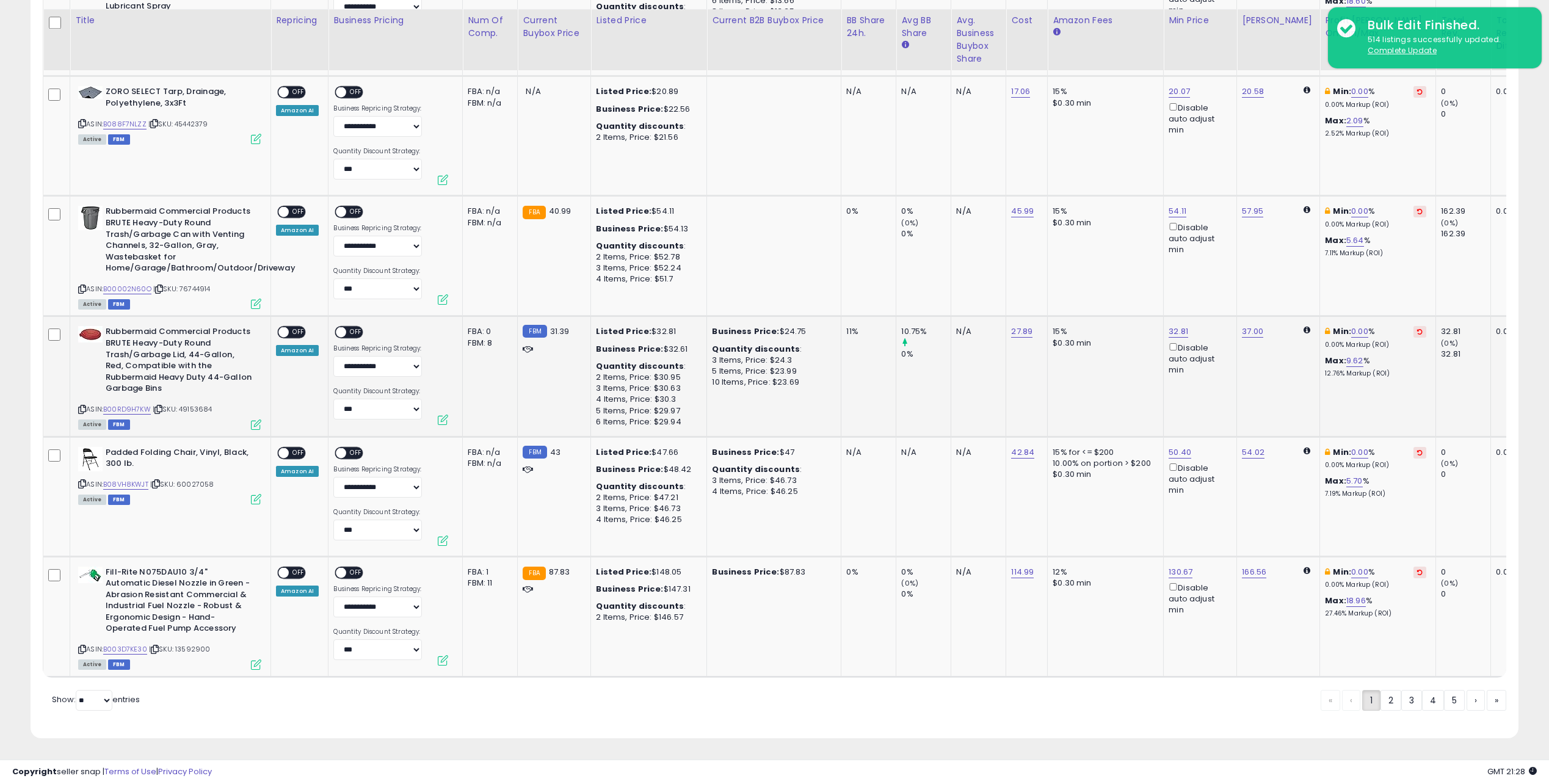
click at [258, 419] on icon at bounding box center [256, 424] width 10 height 10
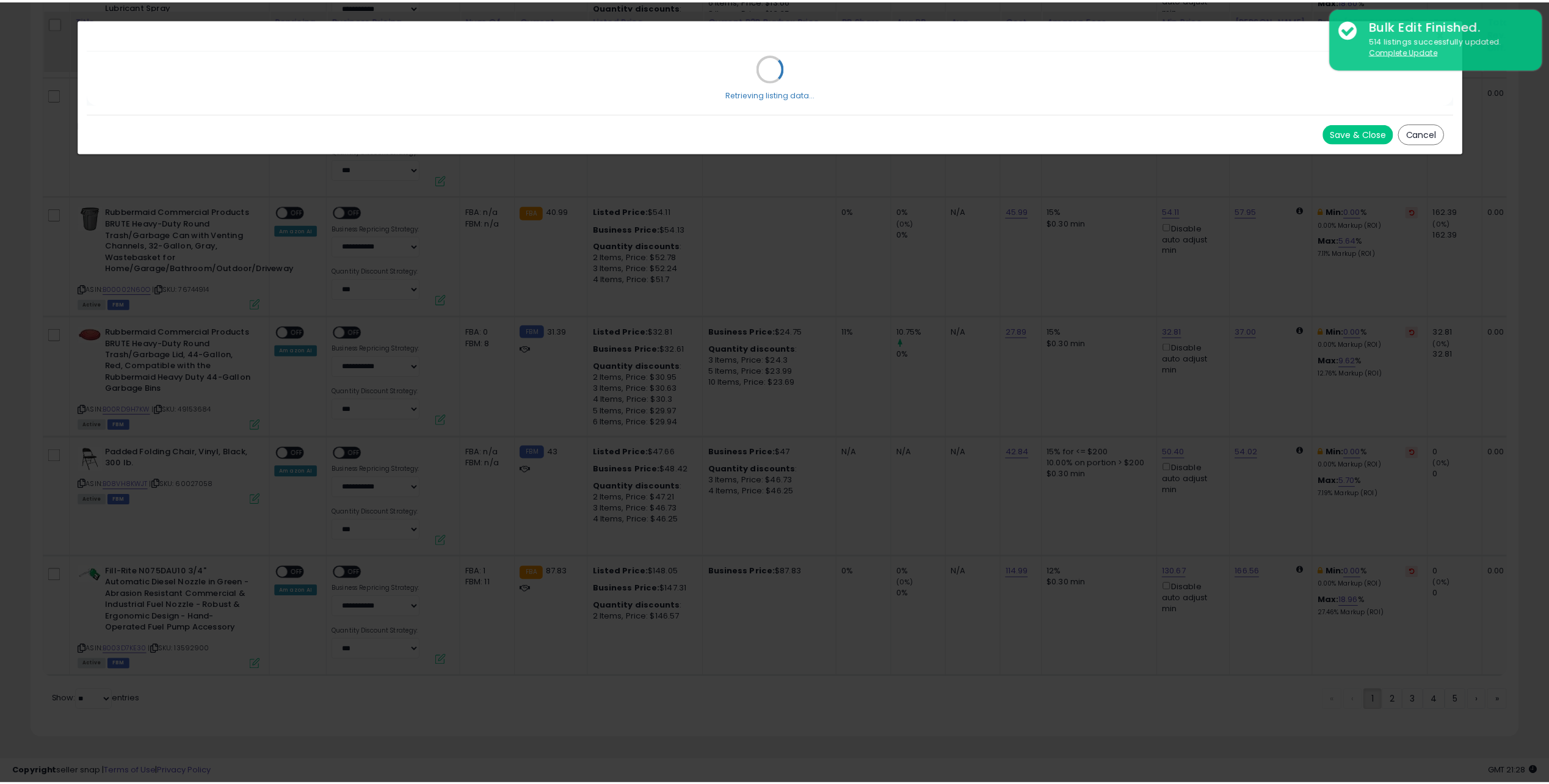
scroll to position [250, 869]
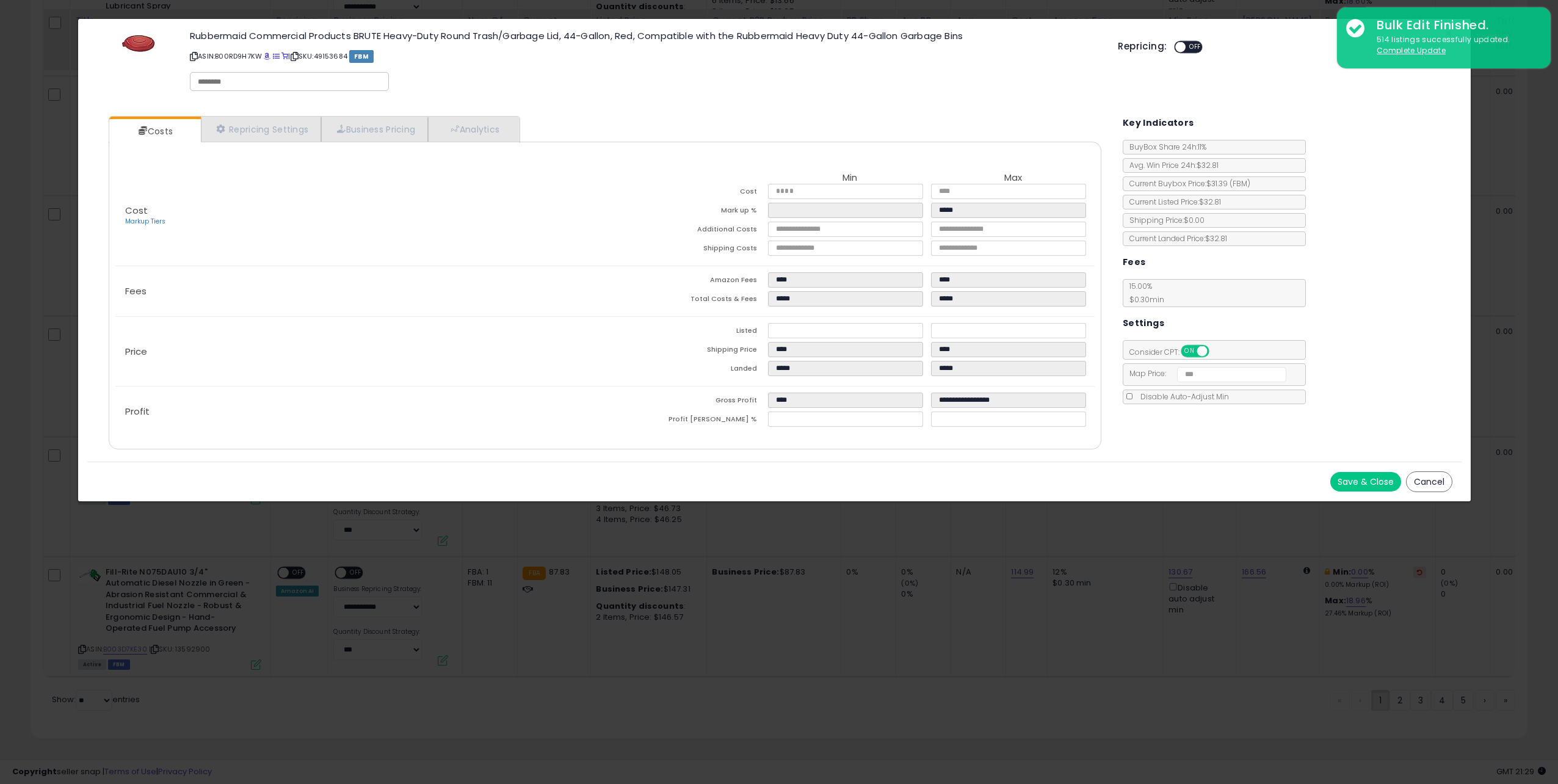
click at [1435, 491] on div "Save & Close Cancel" at bounding box center [774, 481] width 1374 height 40
click at [1434, 485] on button "Cancel" at bounding box center [1429, 482] width 47 height 21
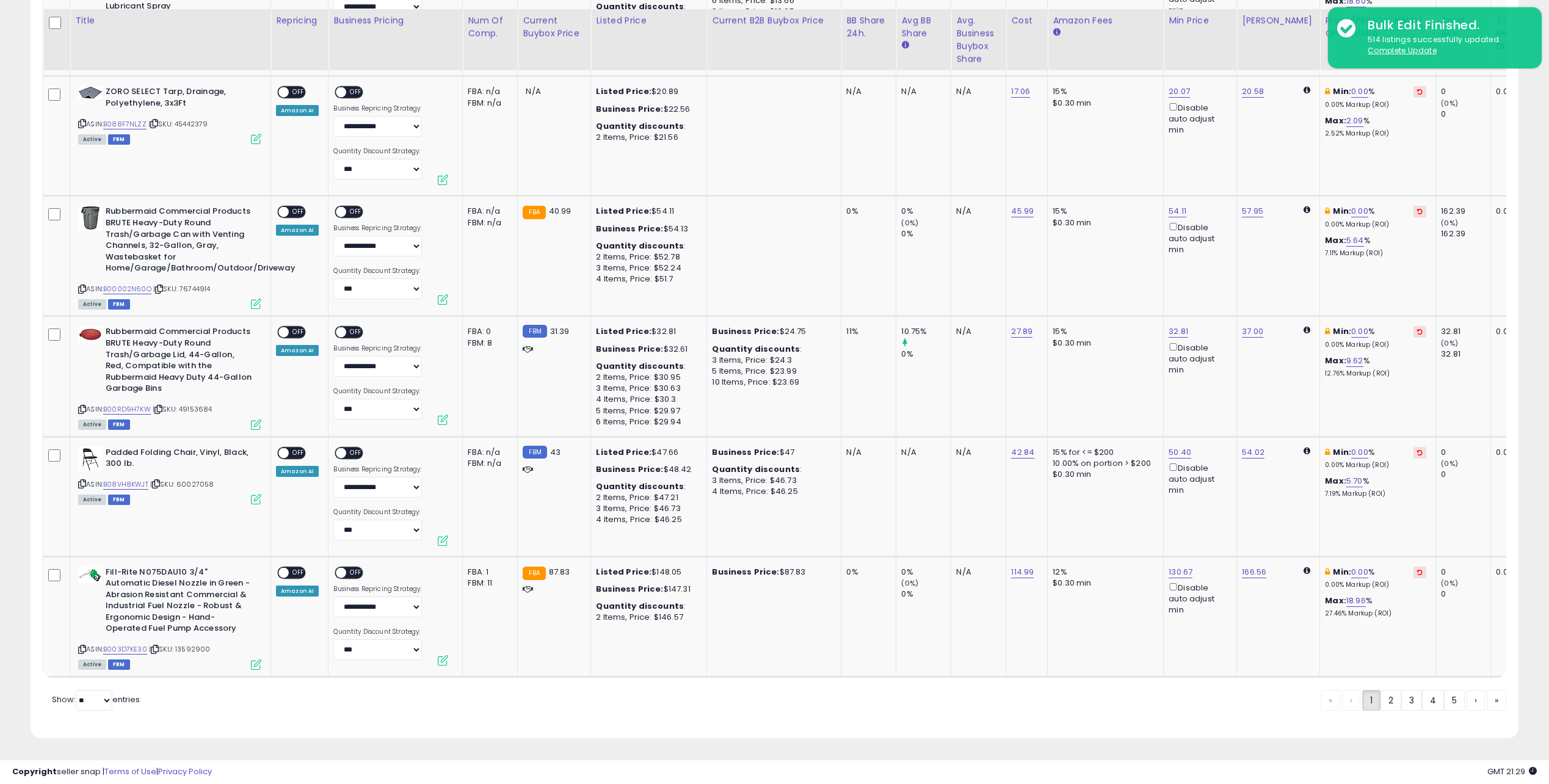
scroll to position [610219, 609679]
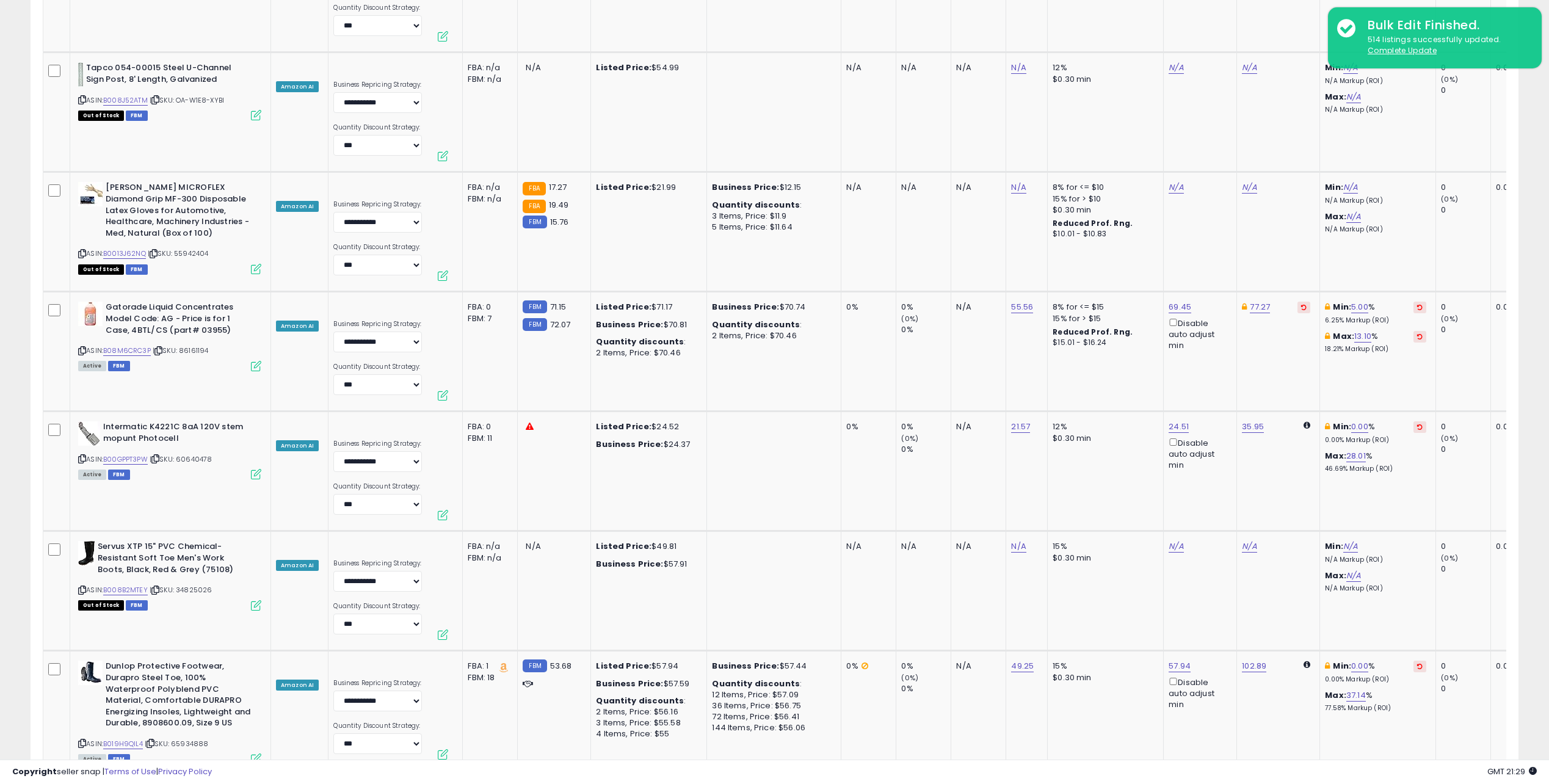
drag, startPoint x: 1082, startPoint y: 438, endPoint x: 1067, endPoint y: 293, distance: 145.8
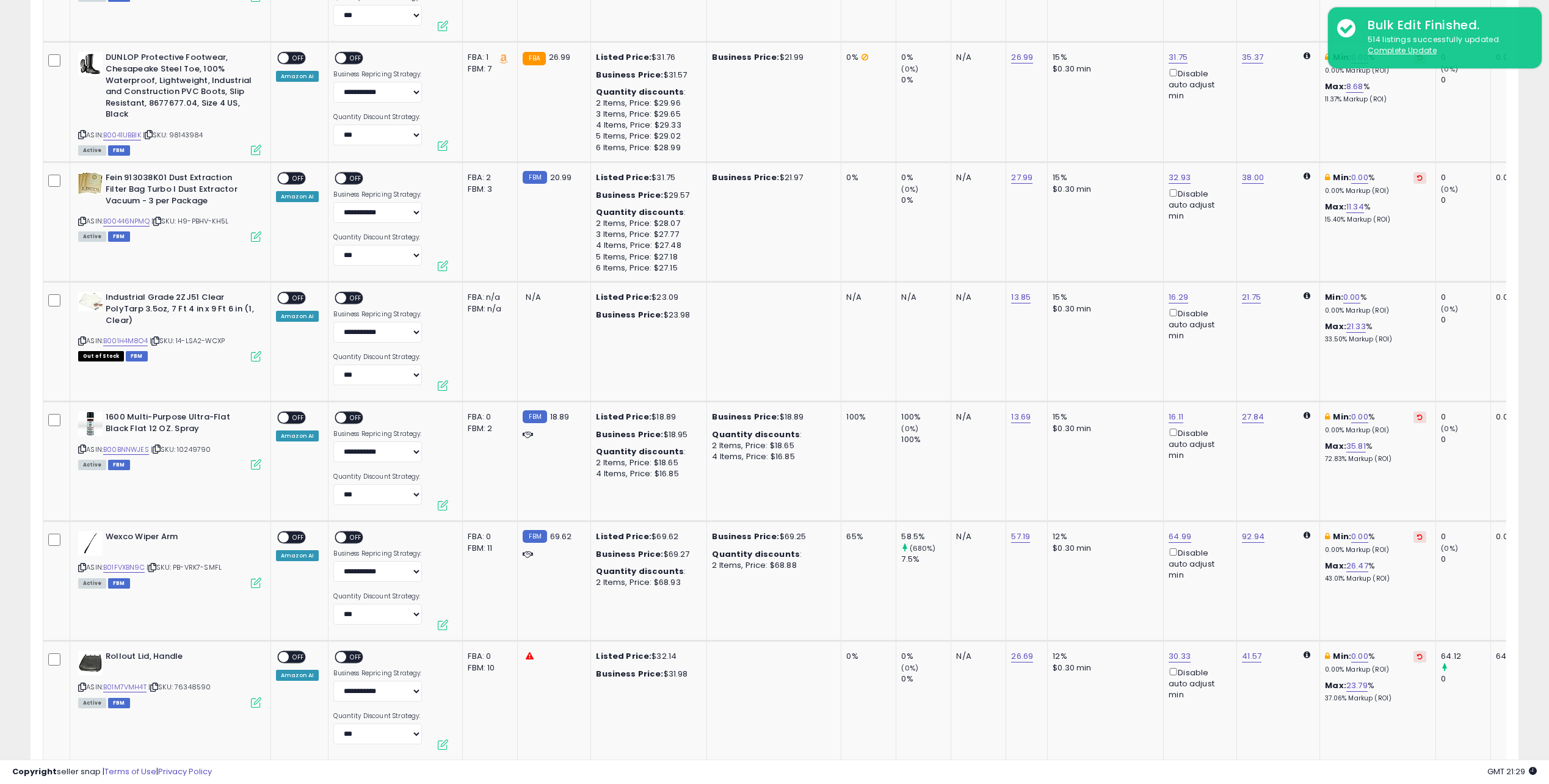
scroll to position [1288, 0]
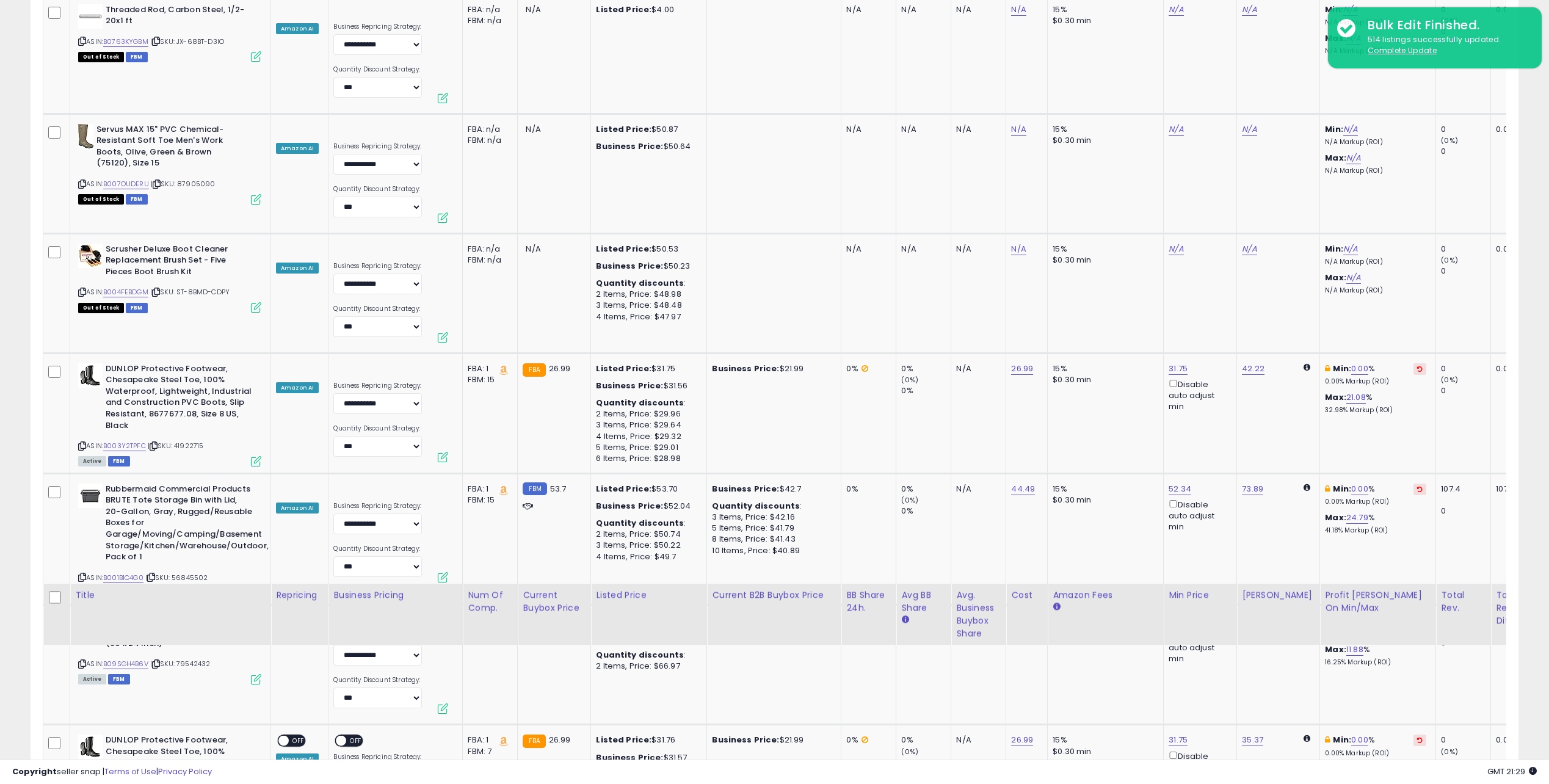
drag, startPoint x: 1010, startPoint y: 265, endPoint x: 910, endPoint y: 112, distance: 182.8
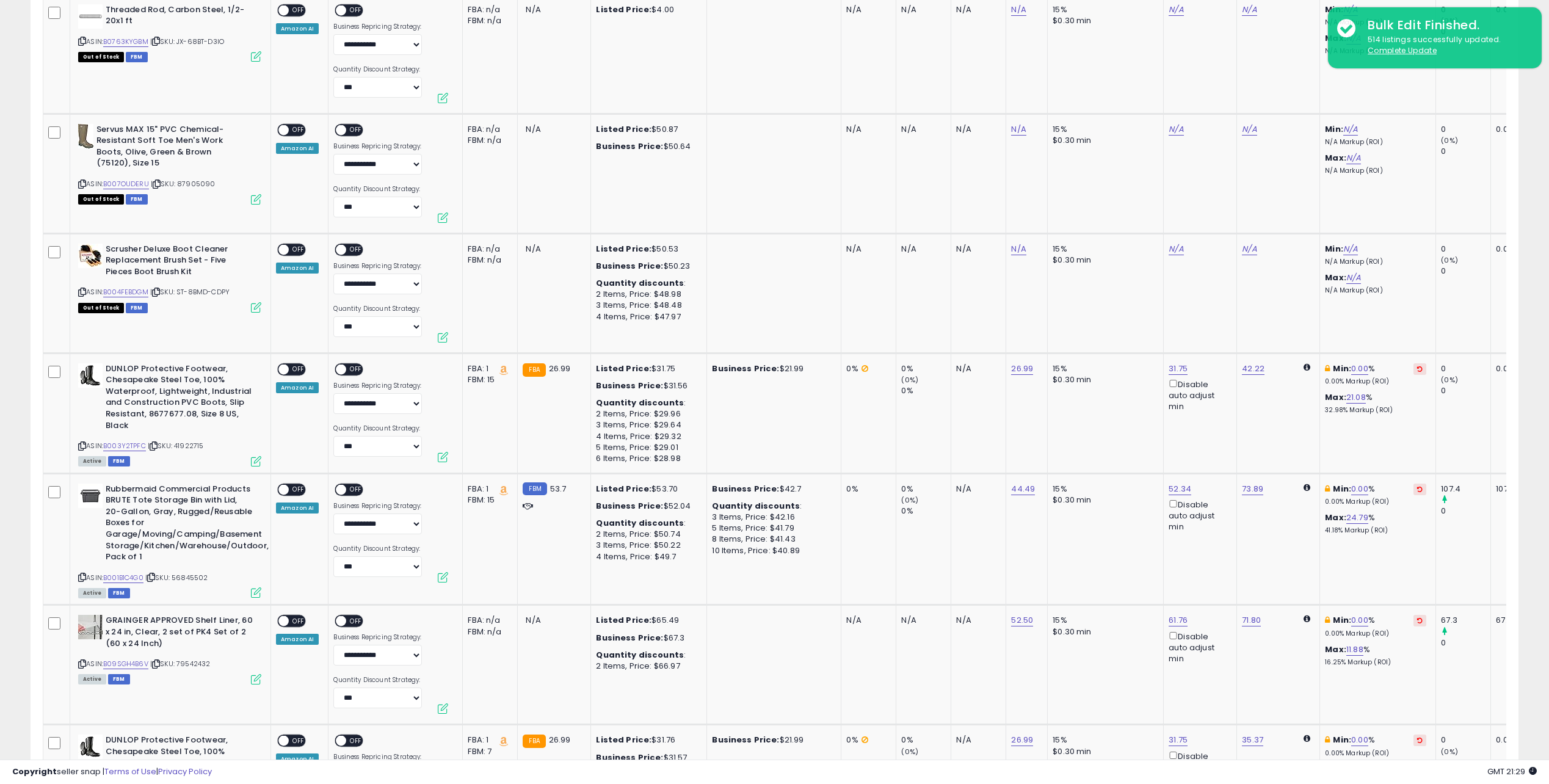
scroll to position [0, 0]
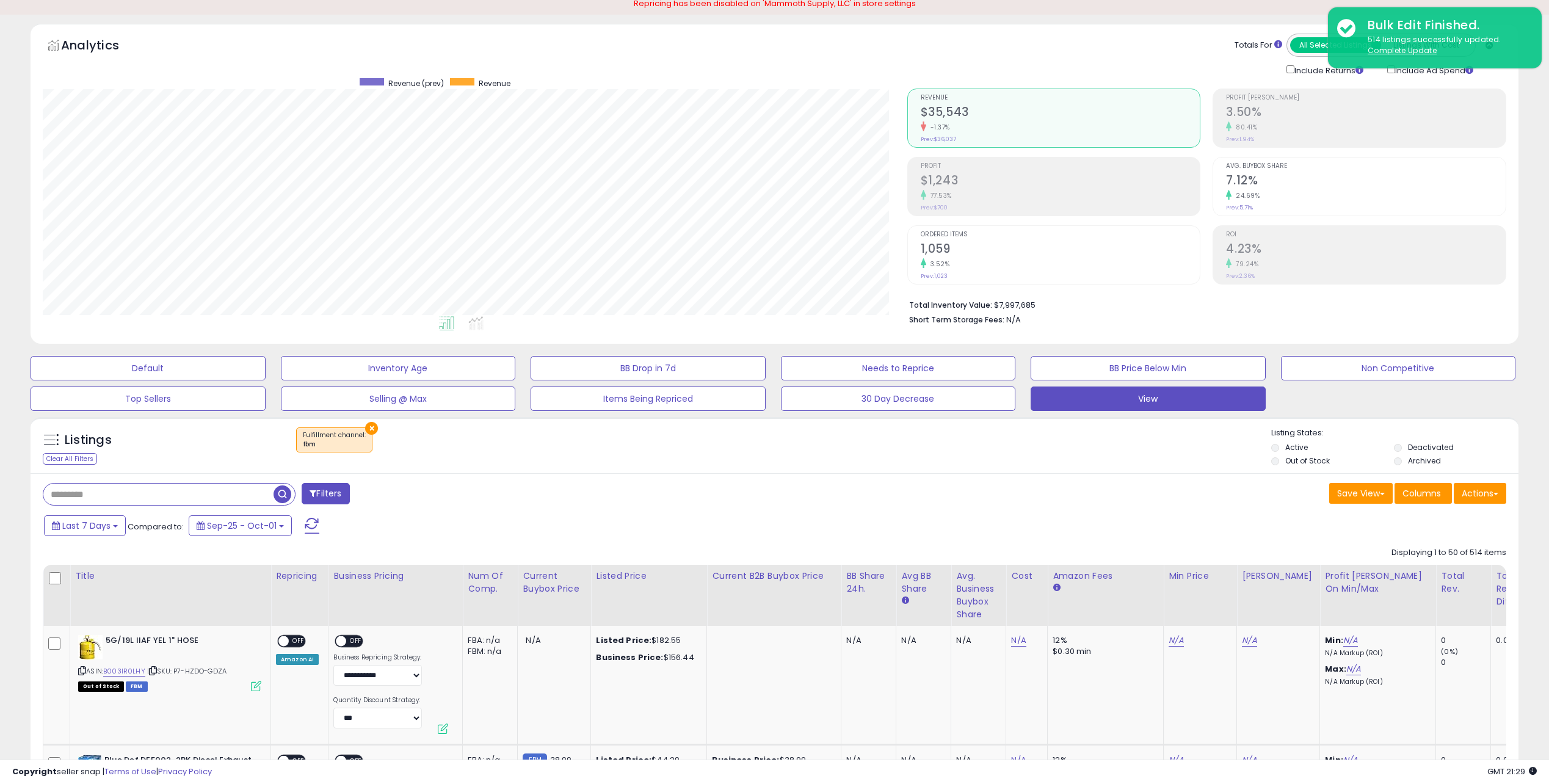
drag, startPoint x: 984, startPoint y: 179, endPoint x: 1015, endPoint y: 345, distance: 168.9
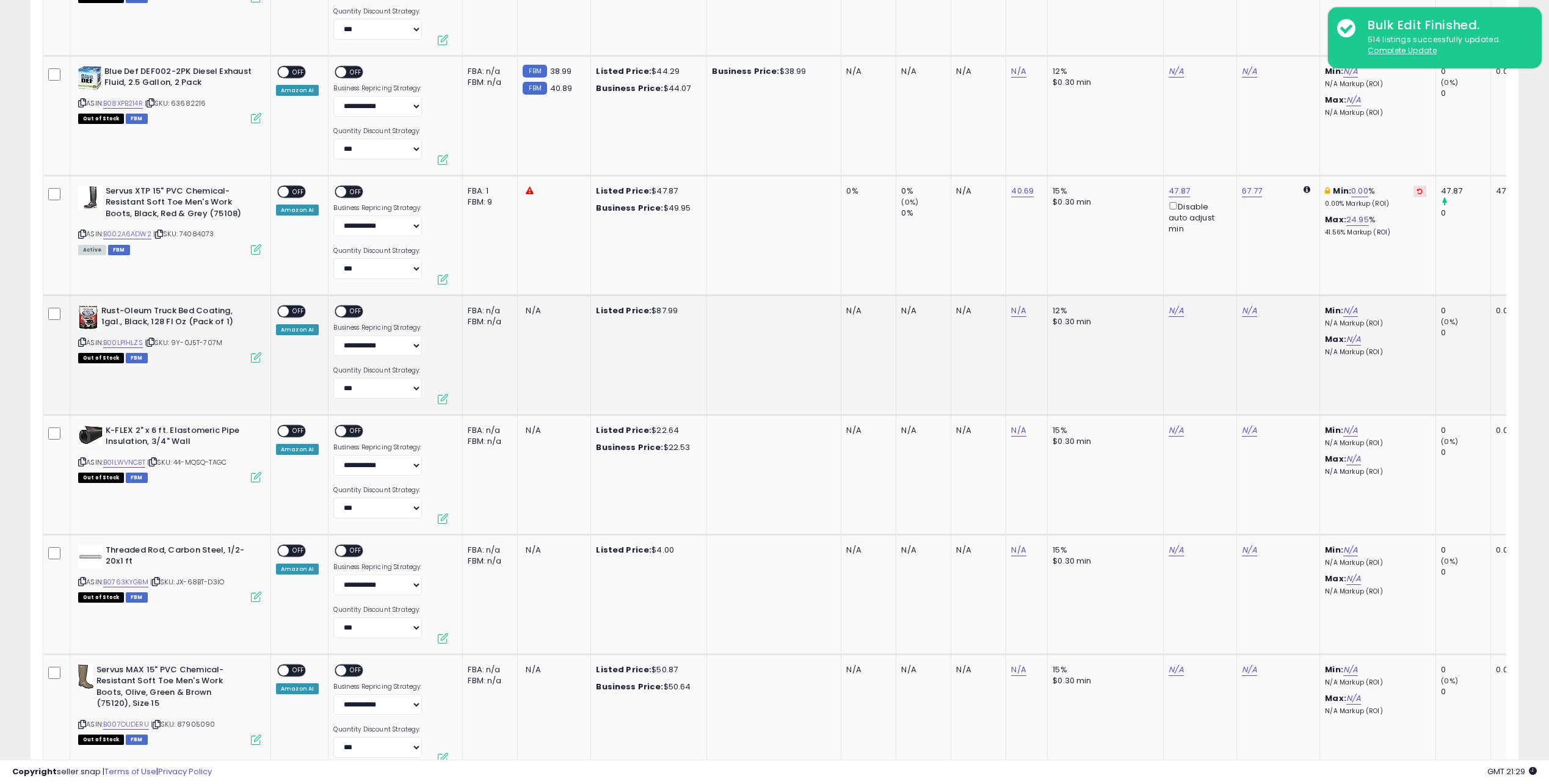
scroll to position [787, 0]
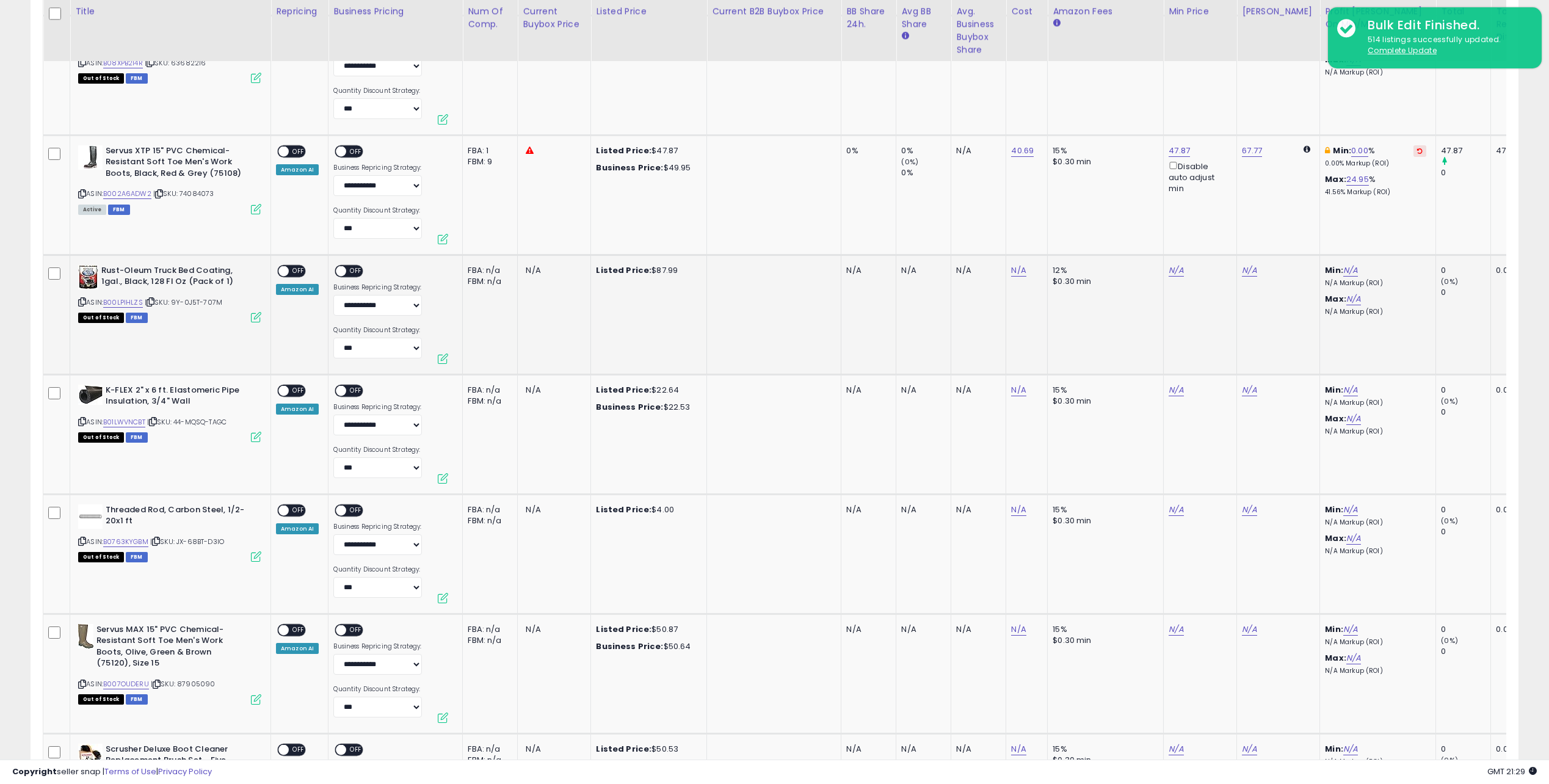
drag, startPoint x: 755, startPoint y: 286, endPoint x: 641, endPoint y: 261, distance: 116.7
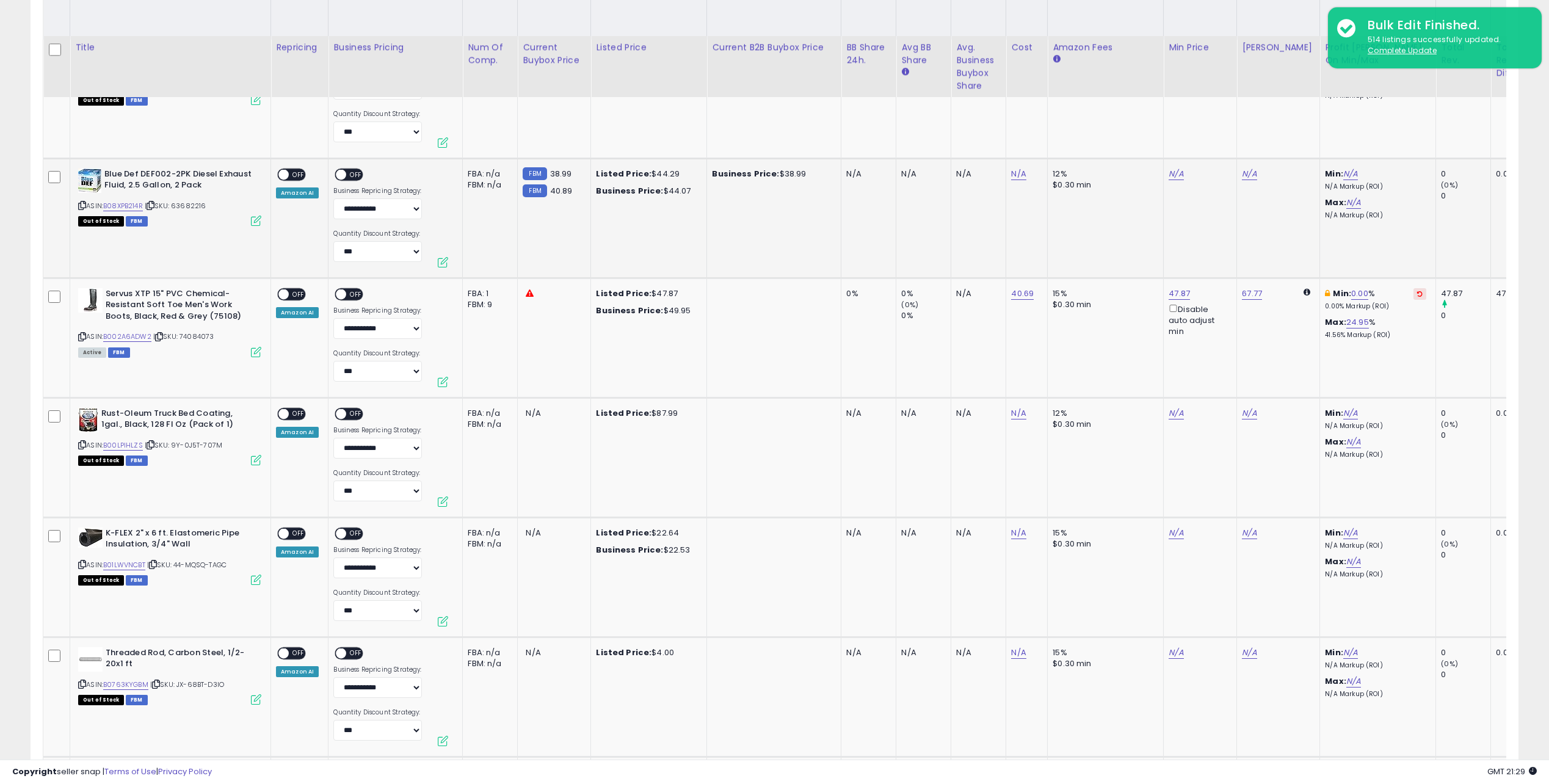
scroll to position [499, 0]
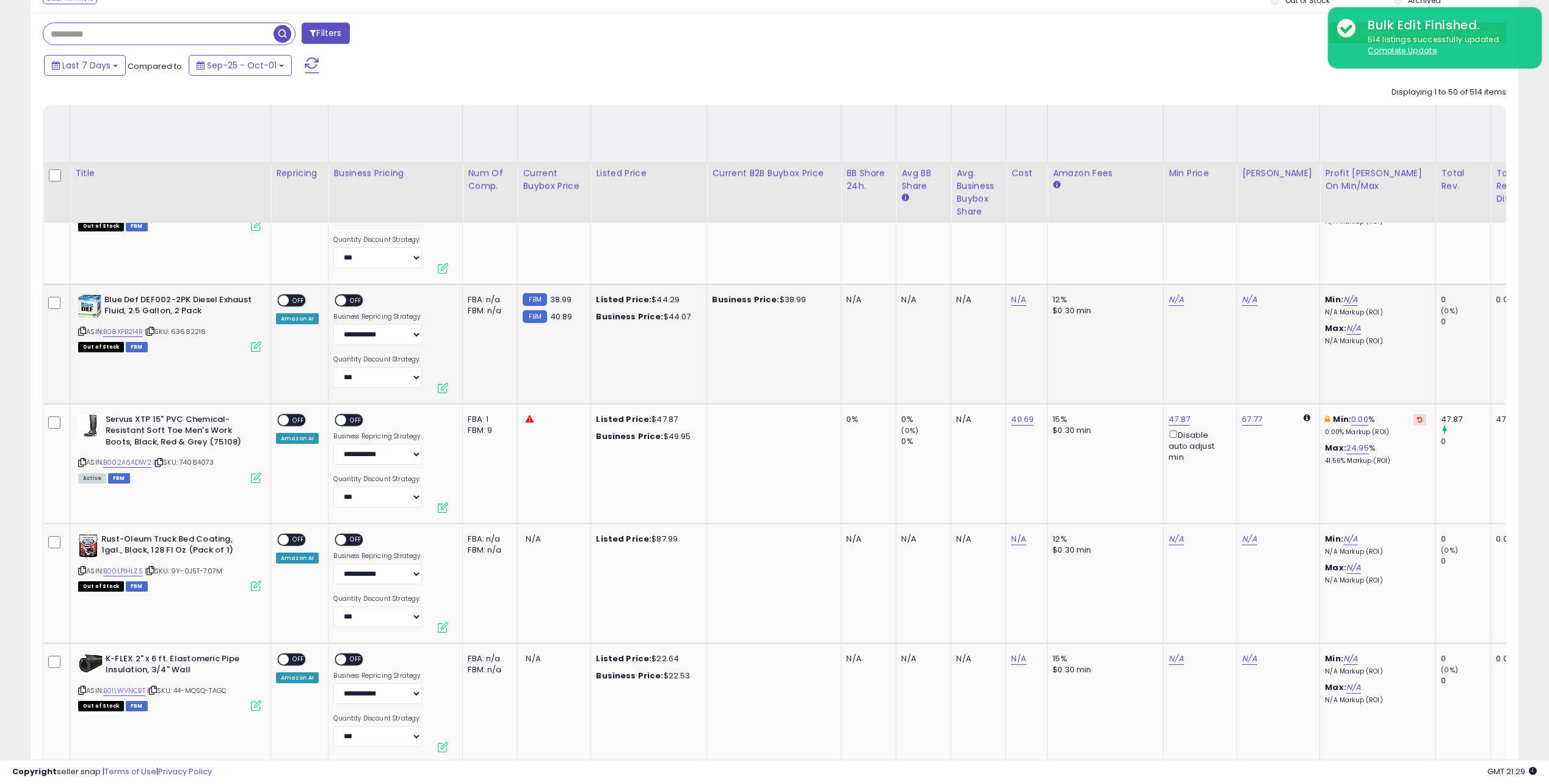
drag, startPoint x: 717, startPoint y: 285, endPoint x: 681, endPoint y: 221, distance: 73.4
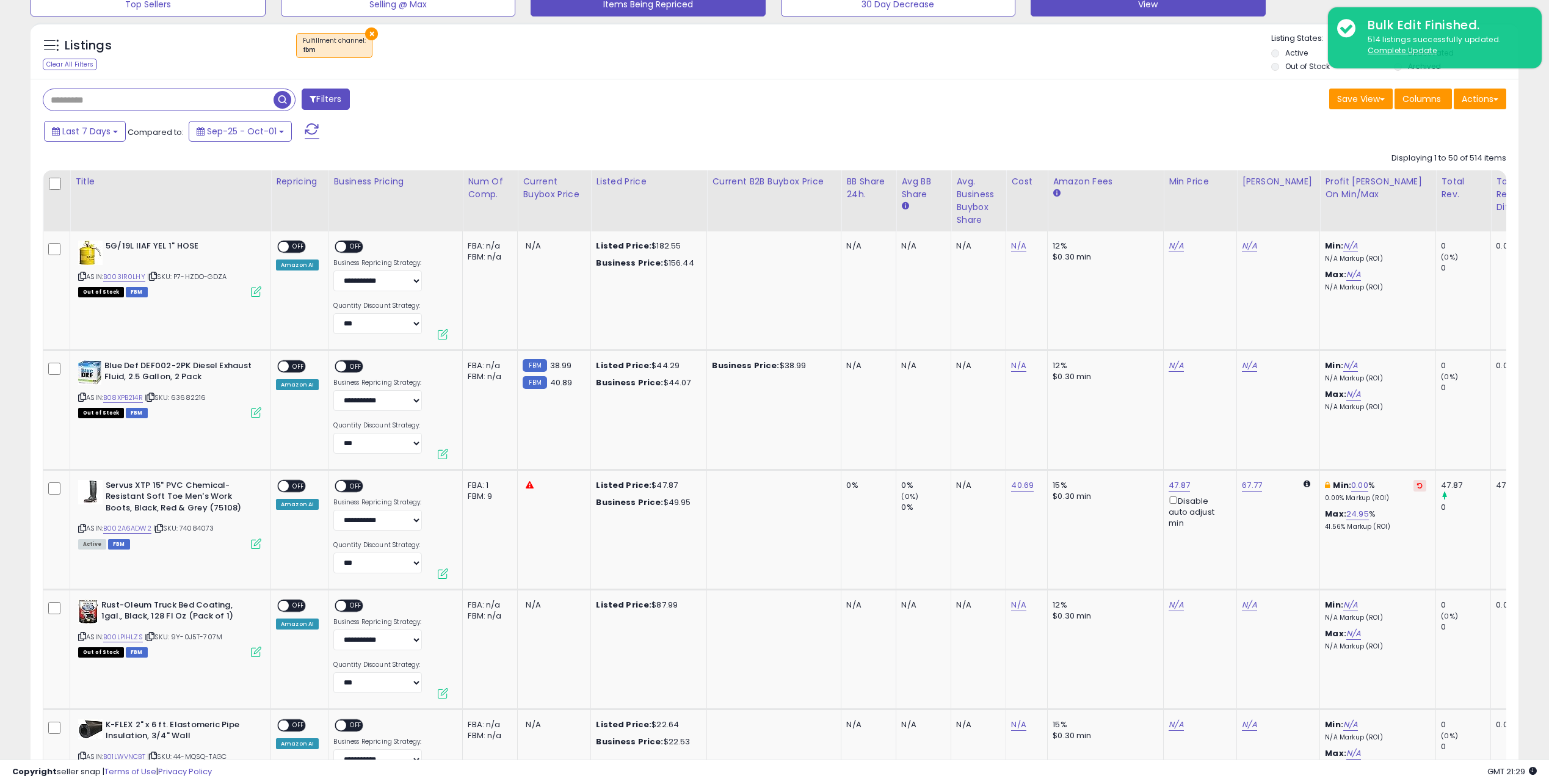
drag, startPoint x: 548, startPoint y: 249, endPoint x: 533, endPoint y: 154, distance: 96.2
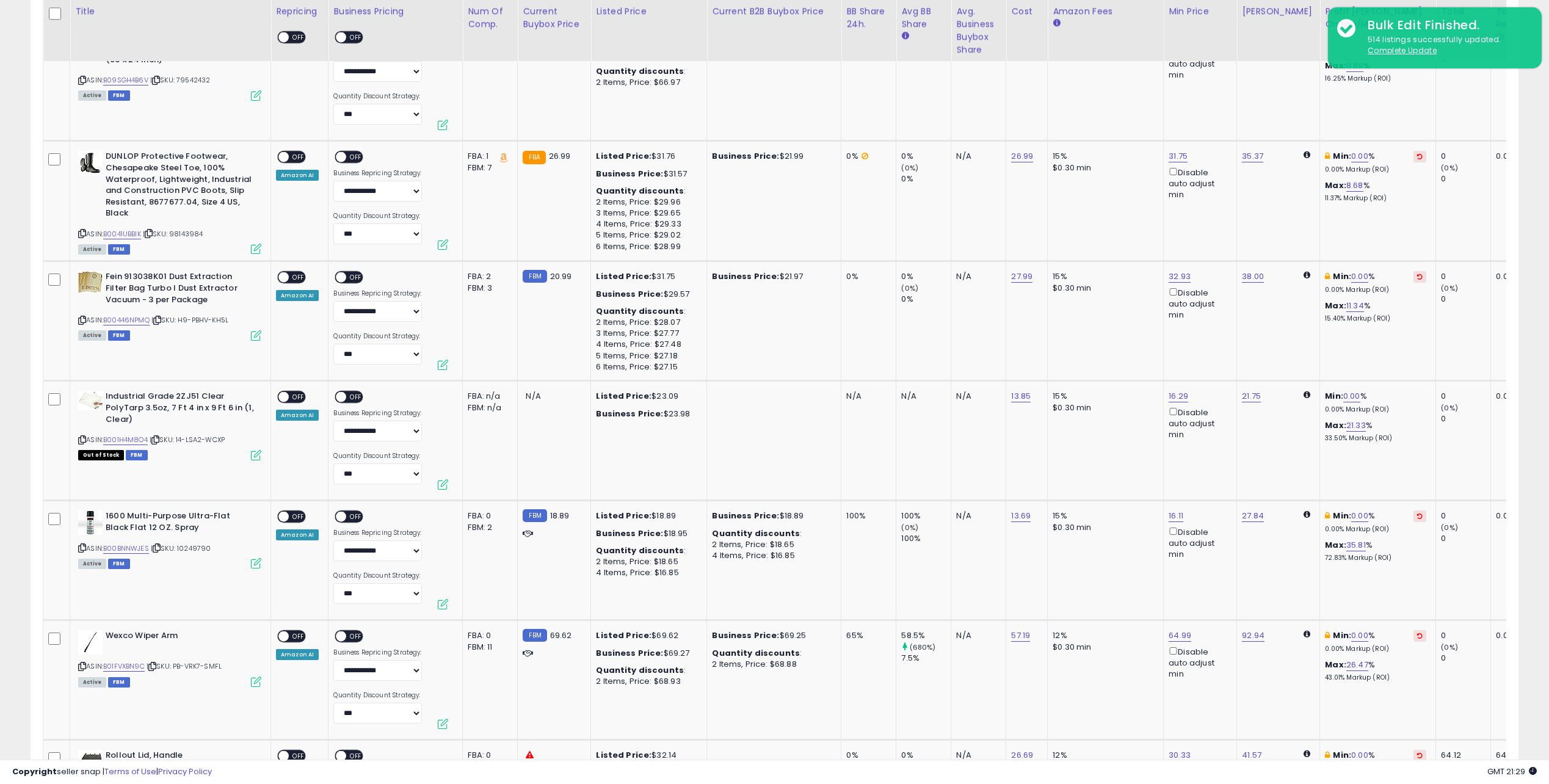
scroll to position [6051, 0]
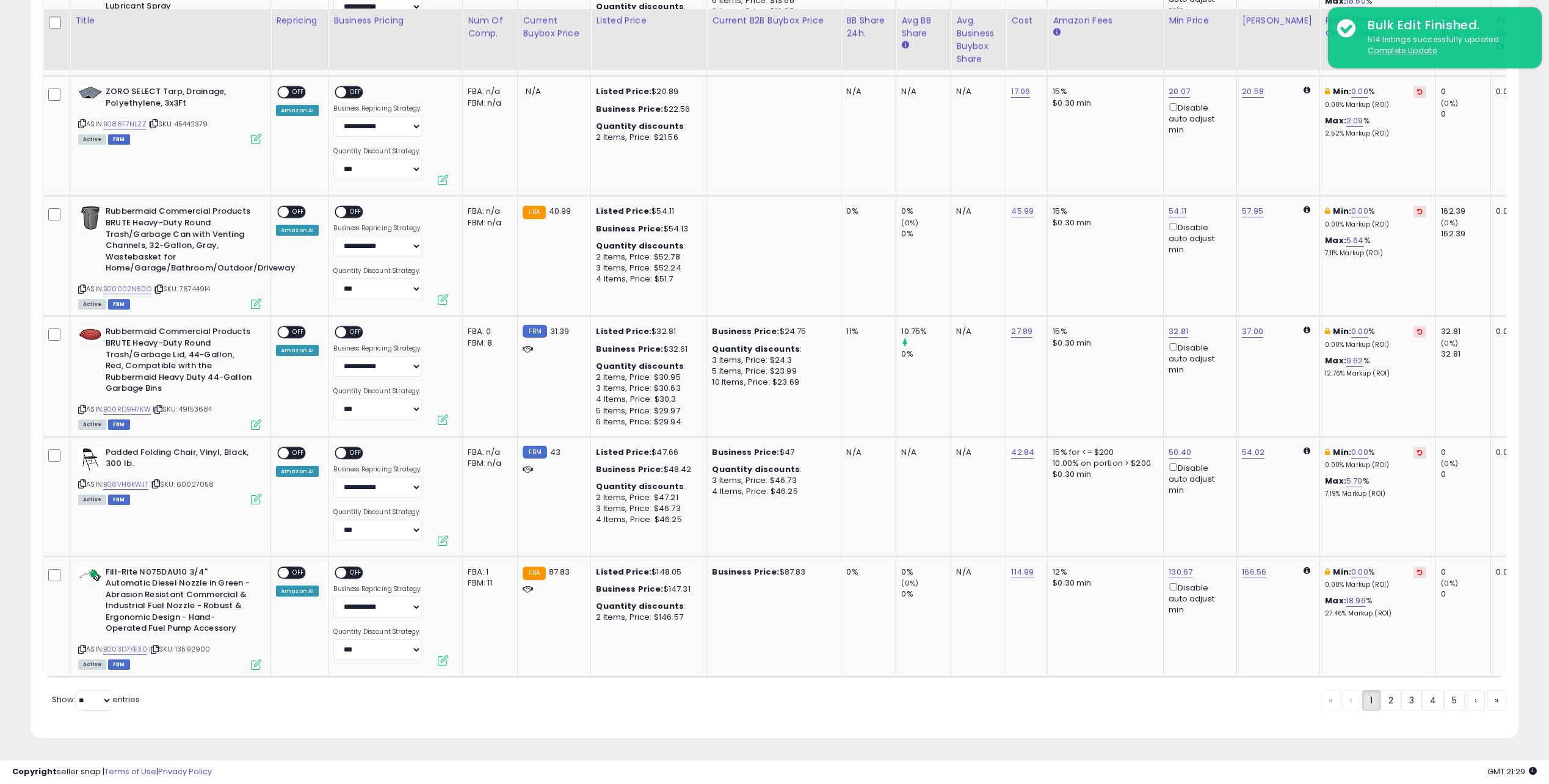
drag, startPoint x: 962, startPoint y: 211, endPoint x: 1141, endPoint y: 698, distance: 518.9
click at [1444, 701] on link "5" at bounding box center [1454, 700] width 21 height 21
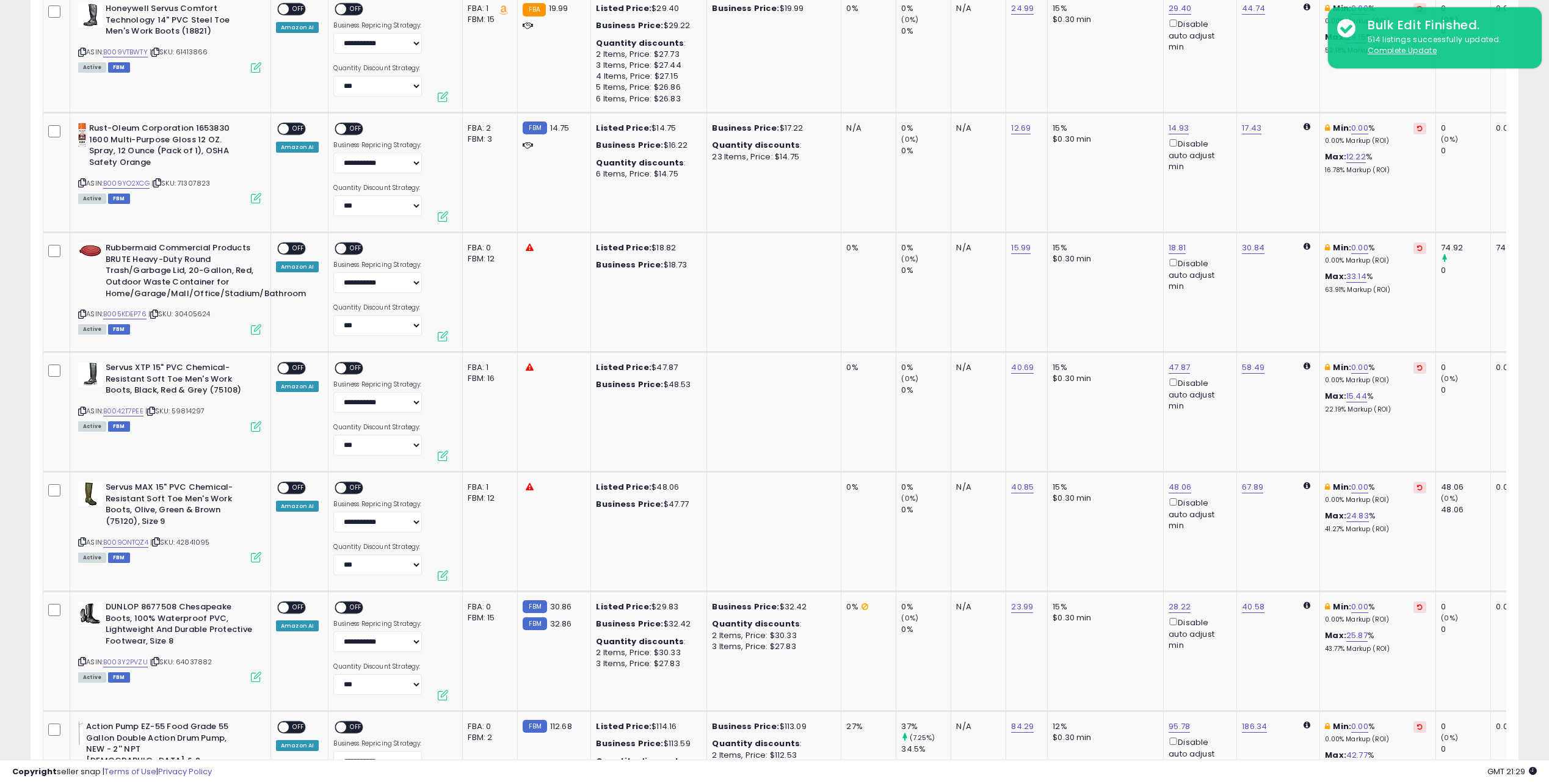
scroll to position [1787, 0]
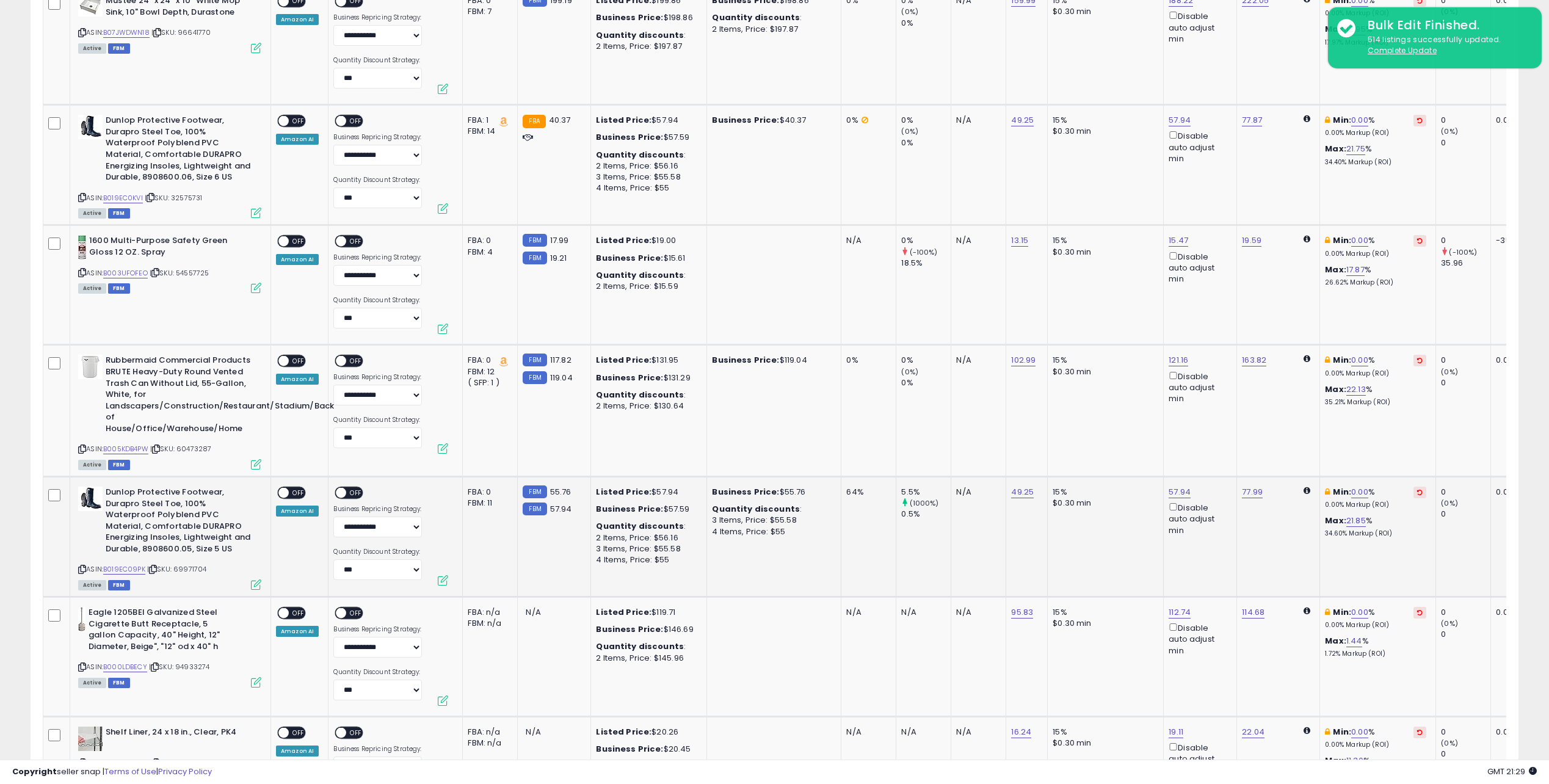
drag, startPoint x: 981, startPoint y: 411, endPoint x: 1062, endPoint y: 508, distance: 126.4
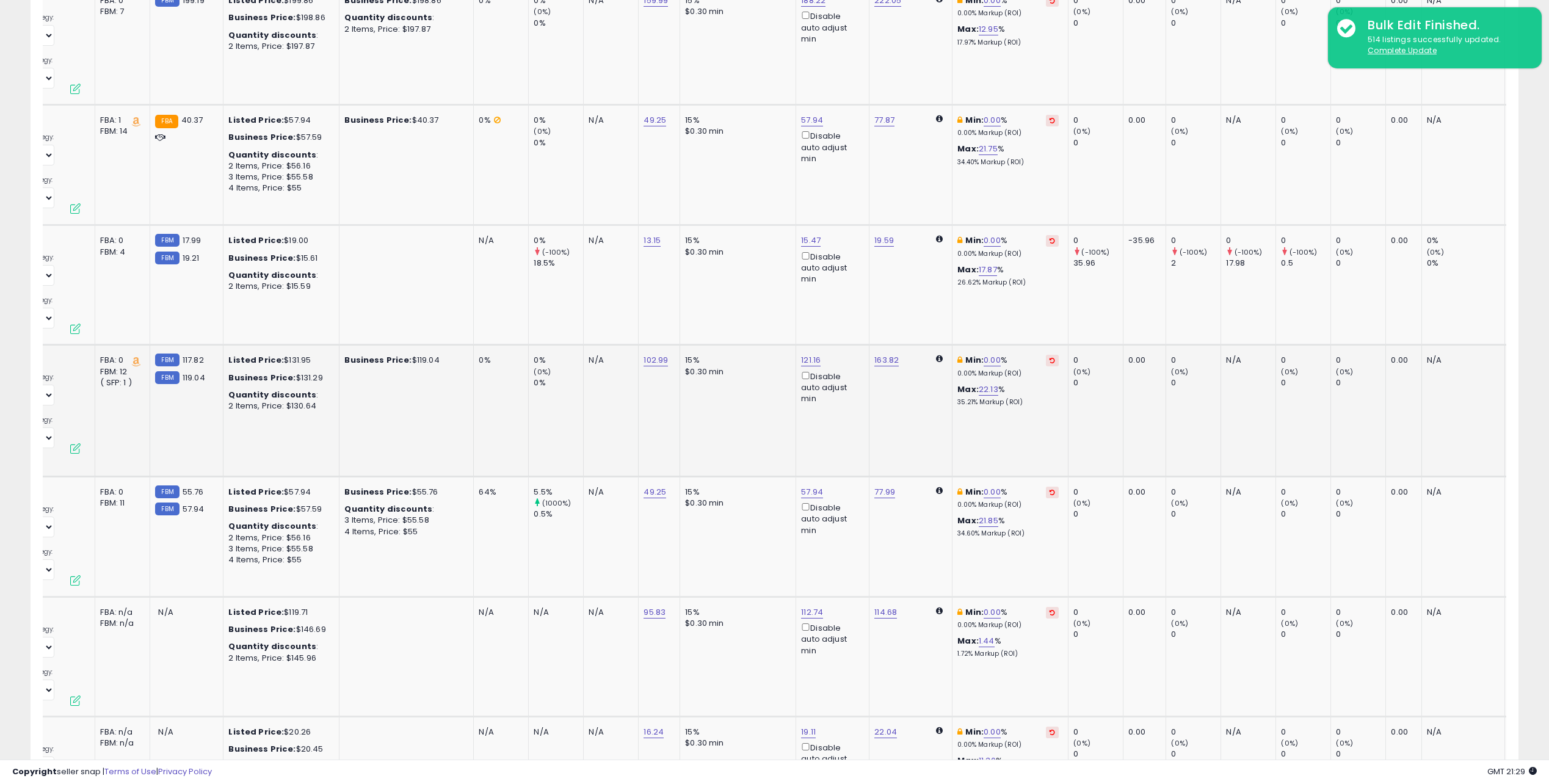
drag, startPoint x: 1123, startPoint y: 362, endPoint x: 652, endPoint y: 344, distance: 471.3
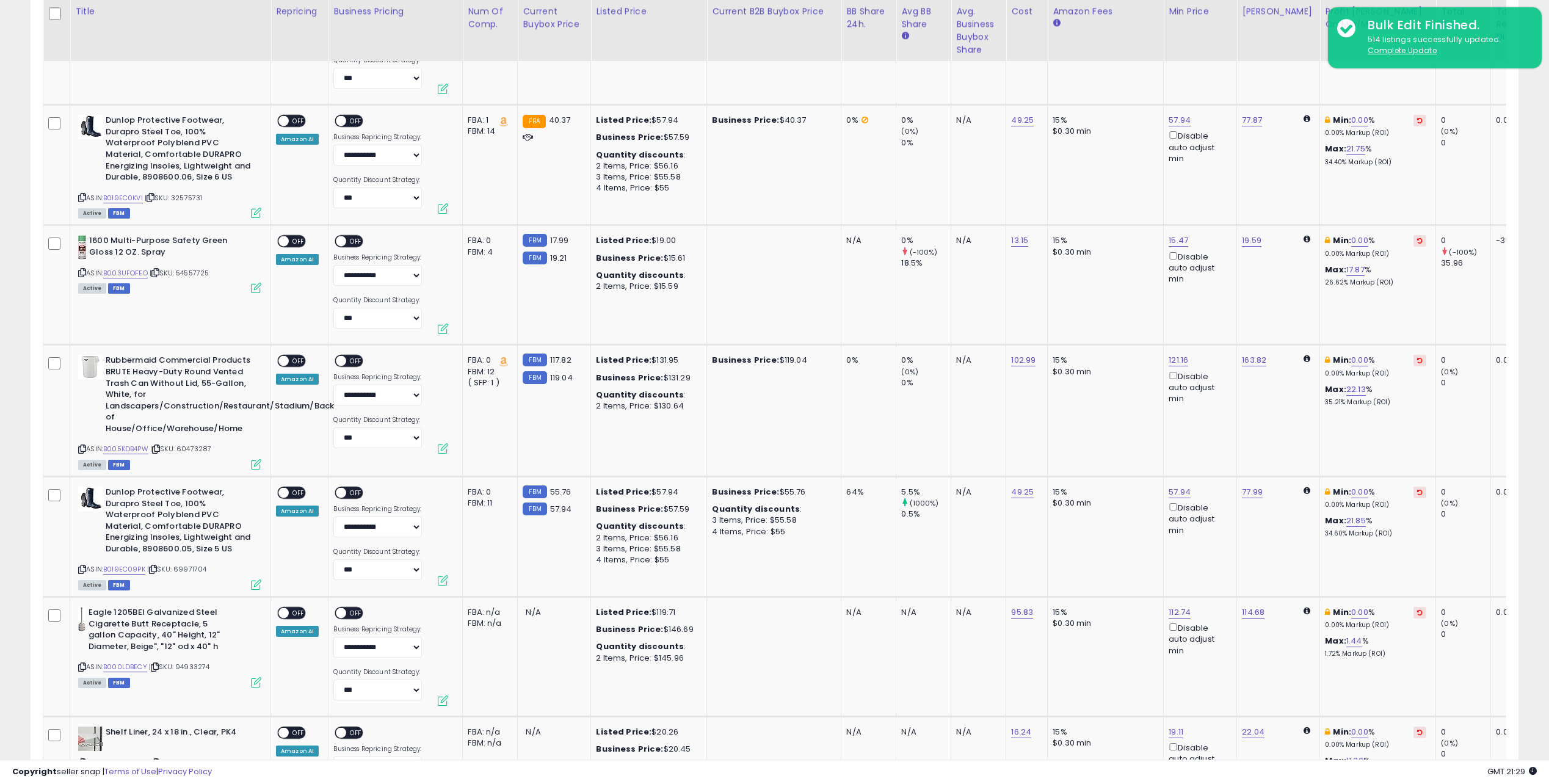
scroll to position [846, 0]
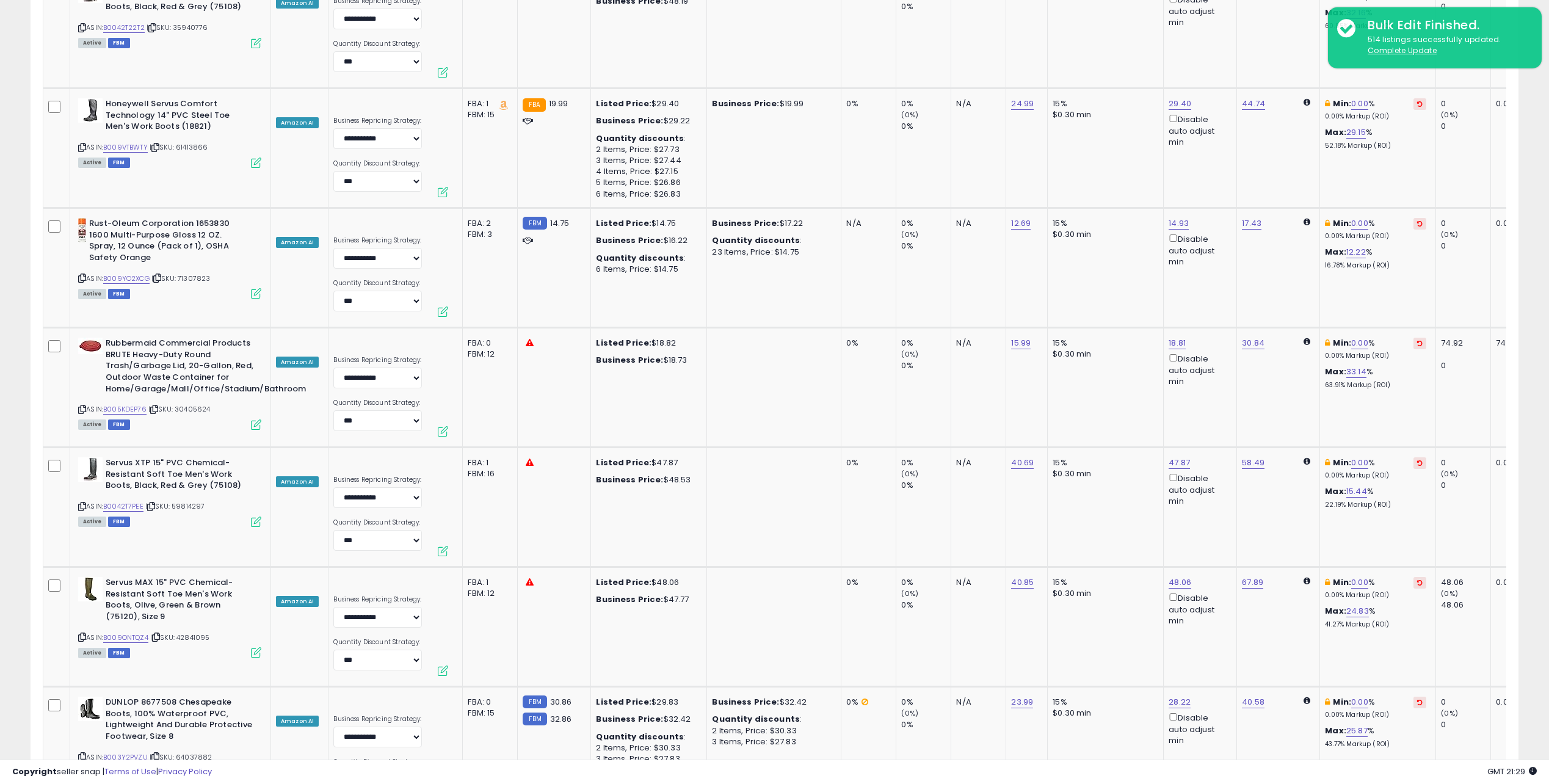
drag, startPoint x: 893, startPoint y: 511, endPoint x: 968, endPoint y: 167, distance: 352.1
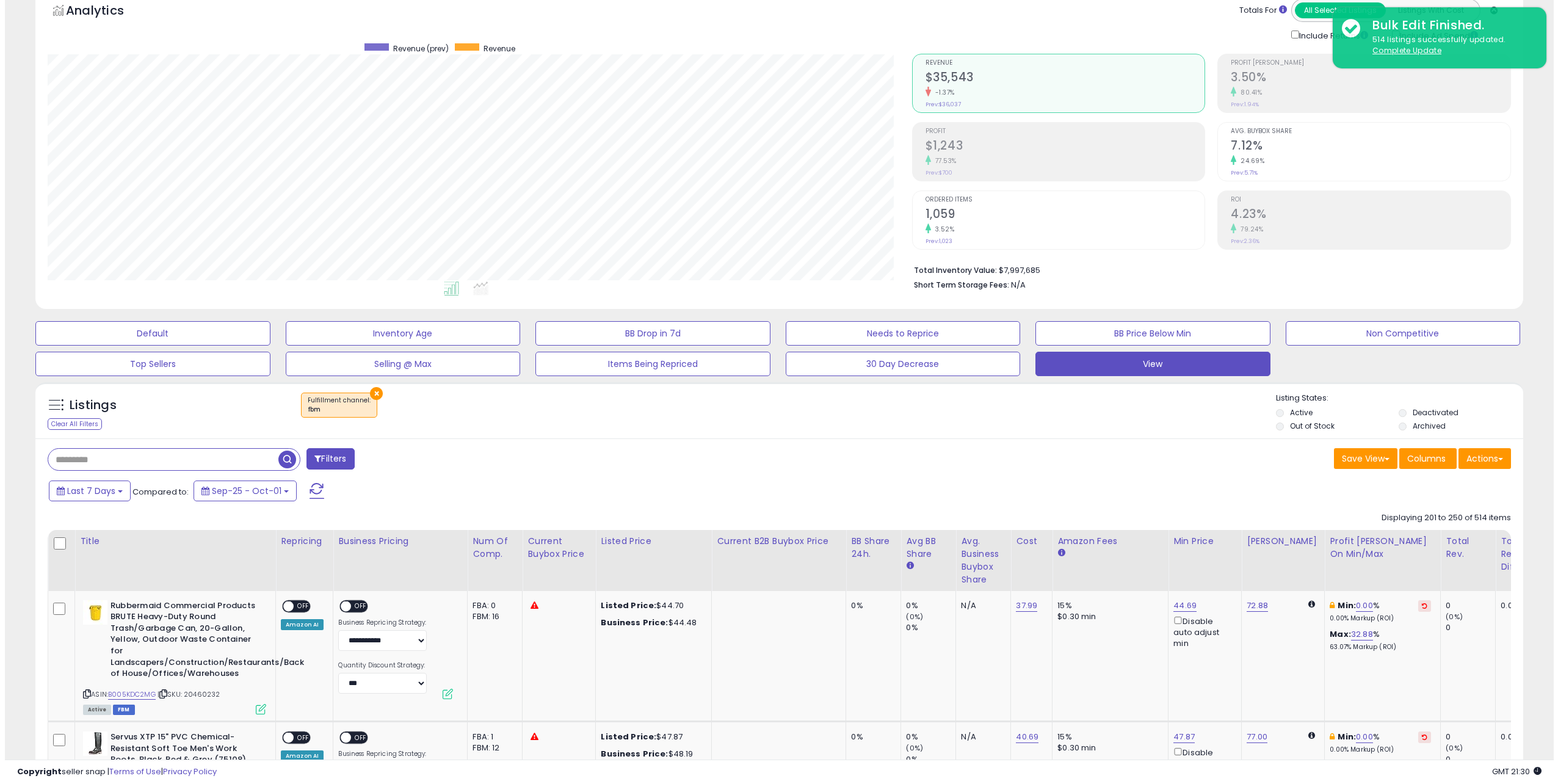
scroll to position [183, 0]
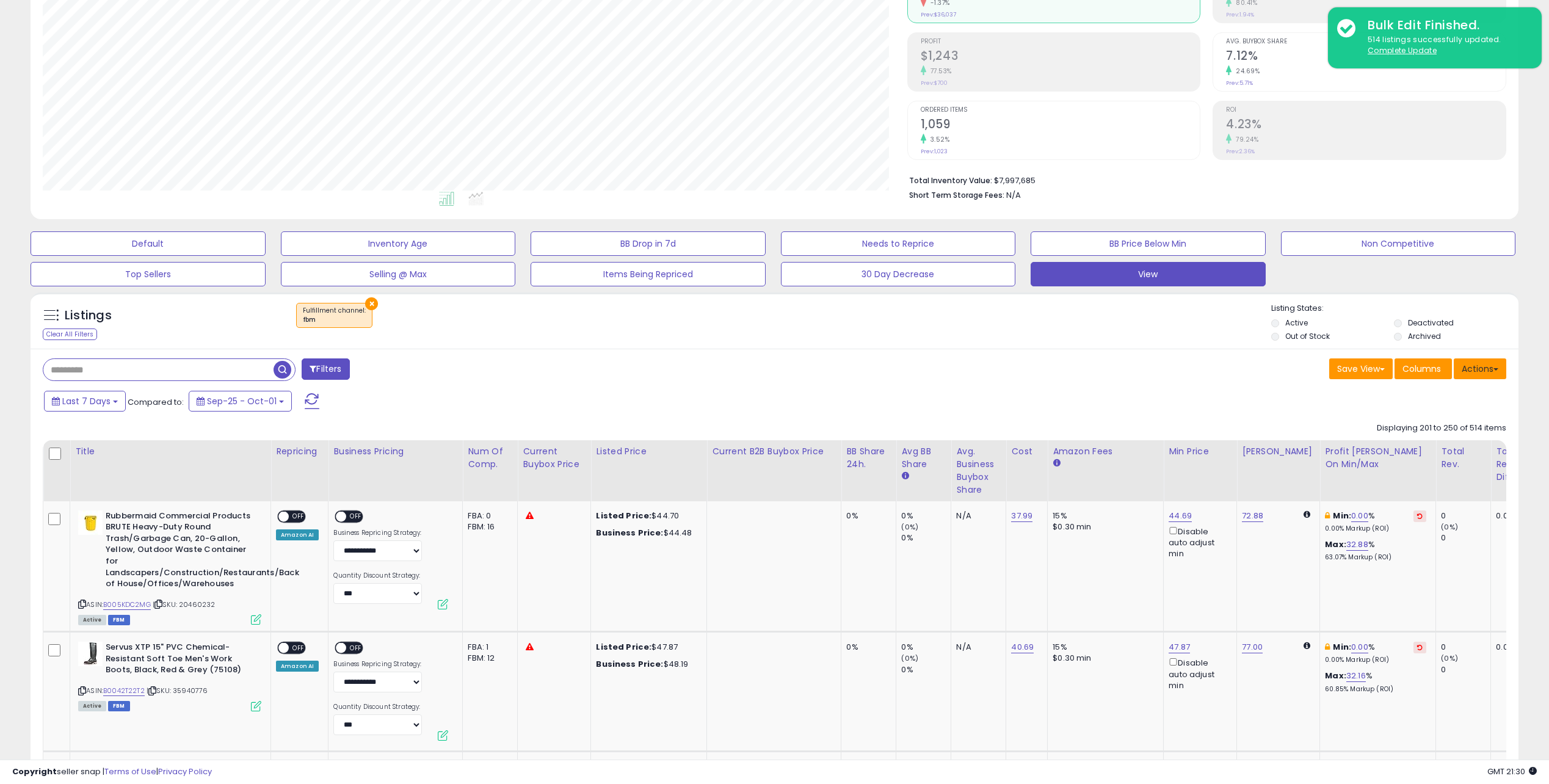
click at [1473, 362] on button "Actions" at bounding box center [1480, 369] width 53 height 21
click at [1422, 399] on link "Import" at bounding box center [1430, 395] width 134 height 19
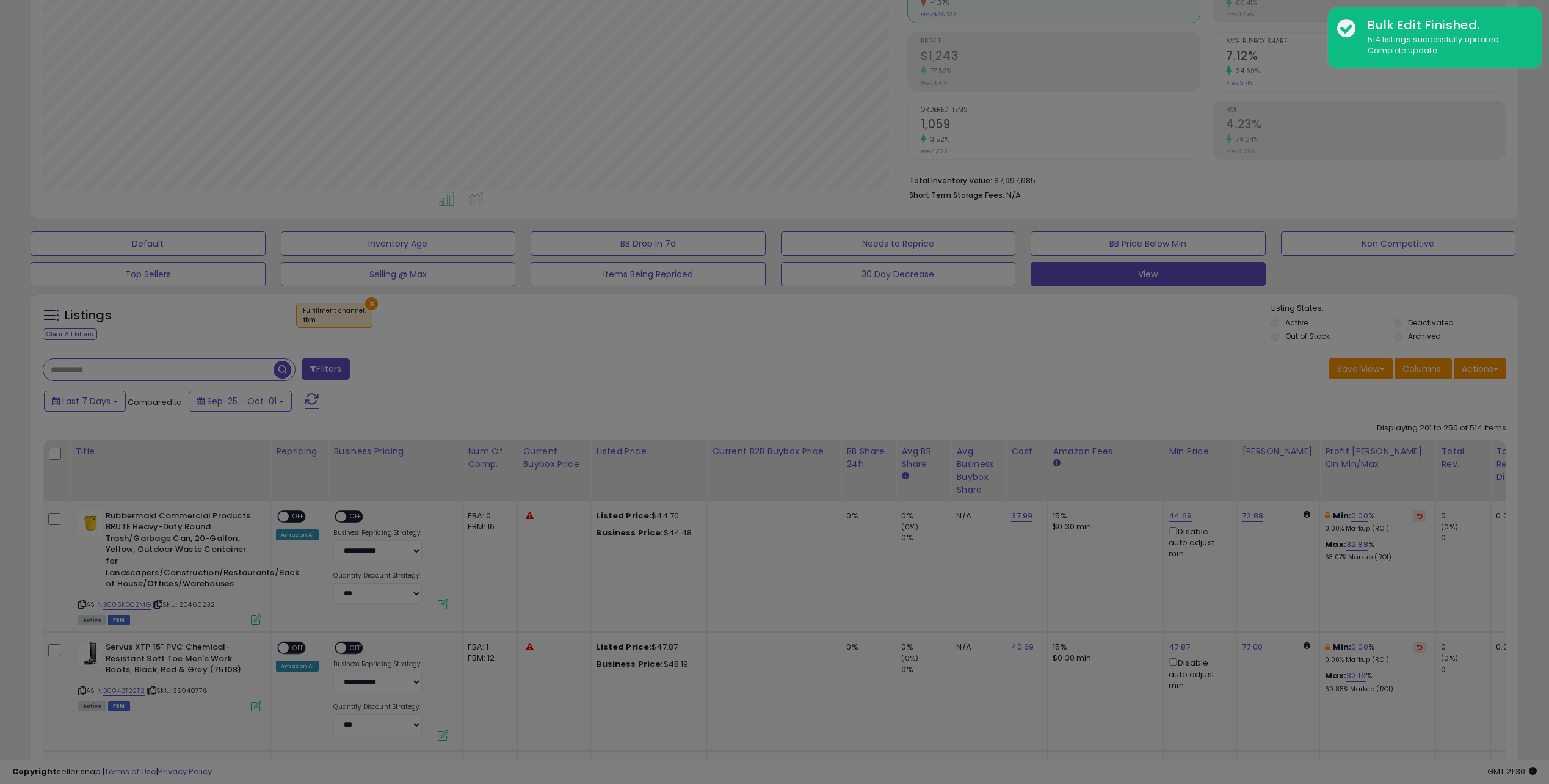
scroll to position [250, 869]
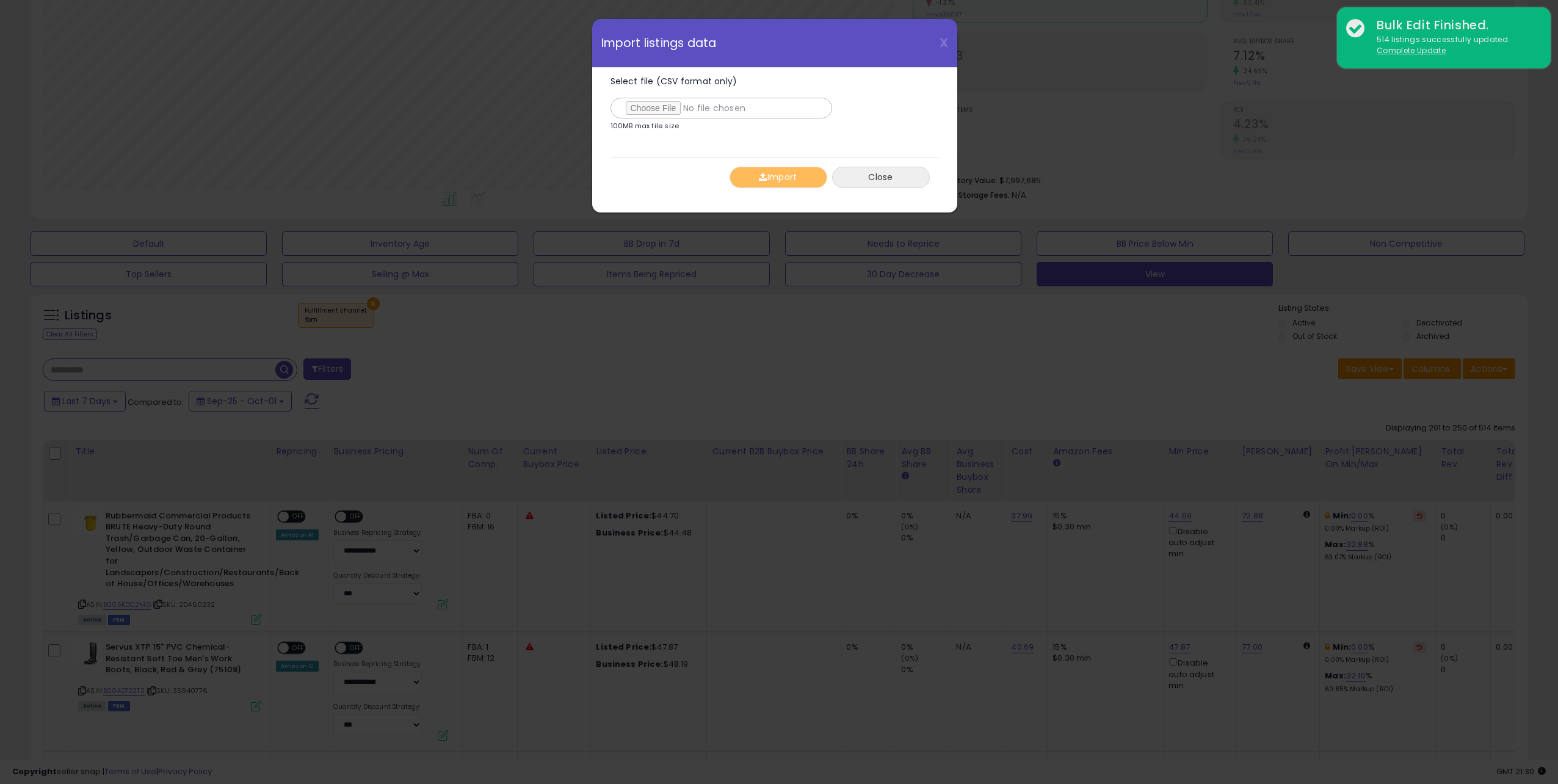
click at [880, 175] on button "Close" at bounding box center [881, 177] width 98 height 21
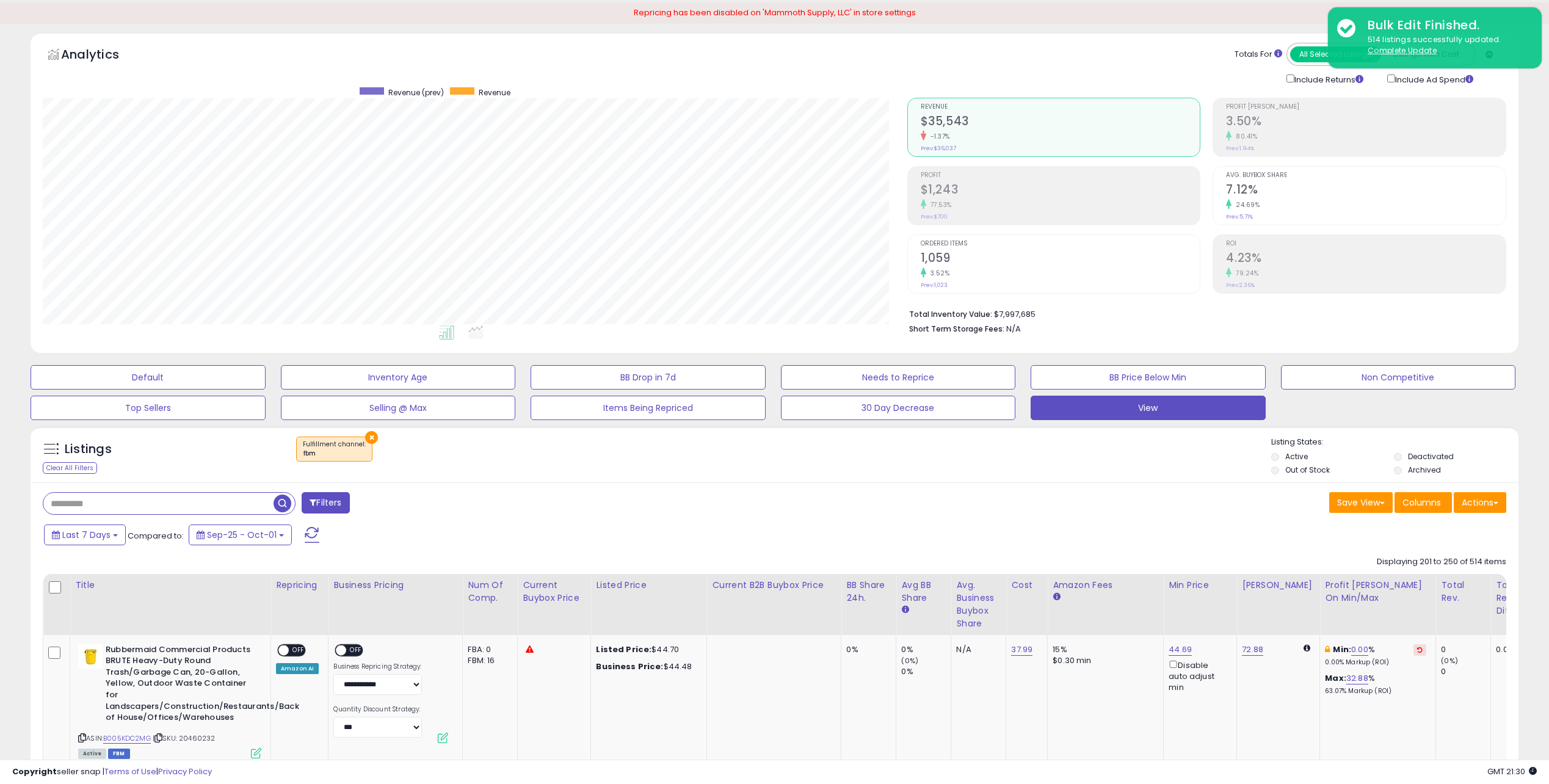
scroll to position [0, 0]
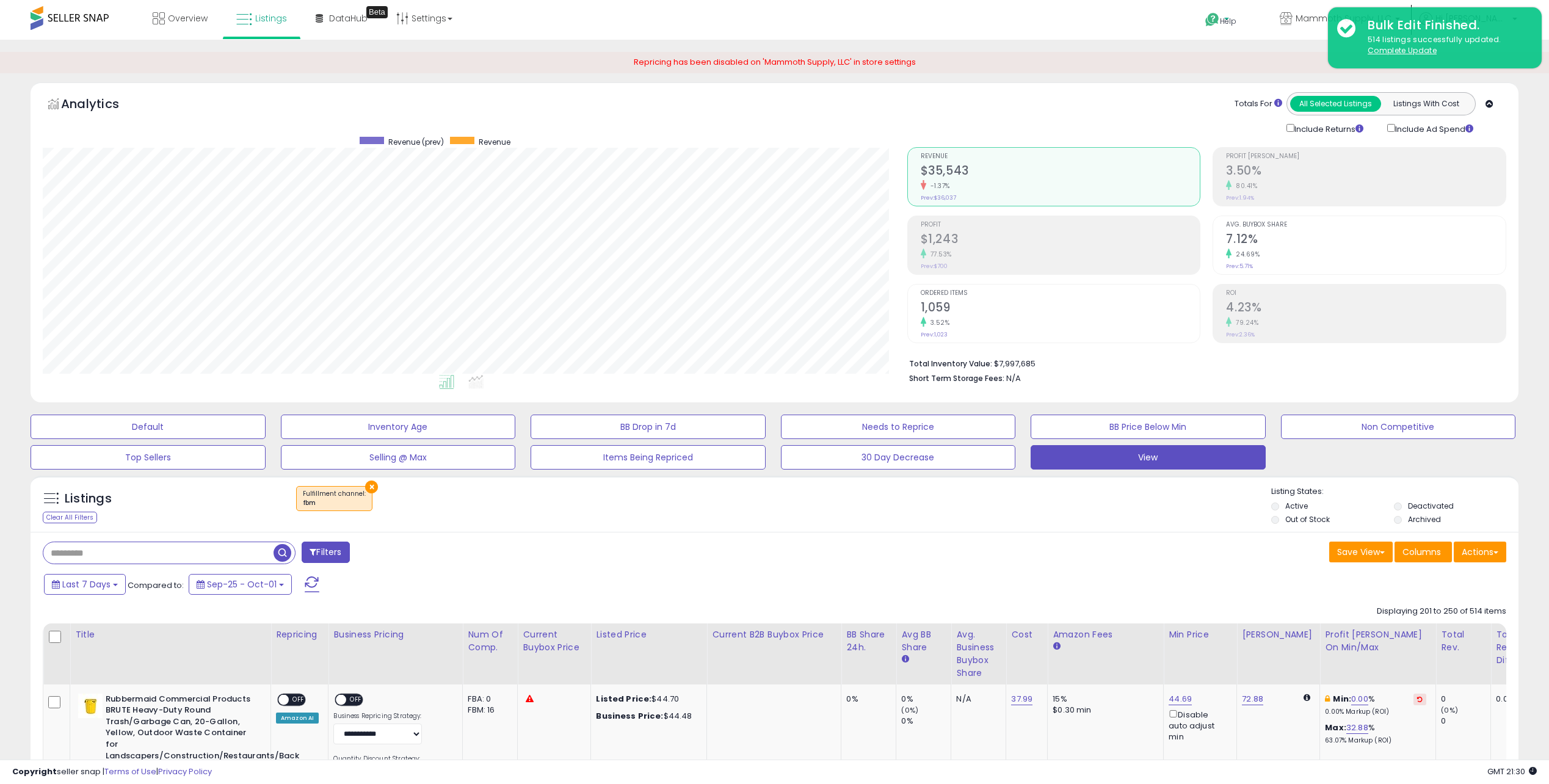
click at [1236, 19] on span "Help" at bounding box center [1228, 21] width 16 height 10
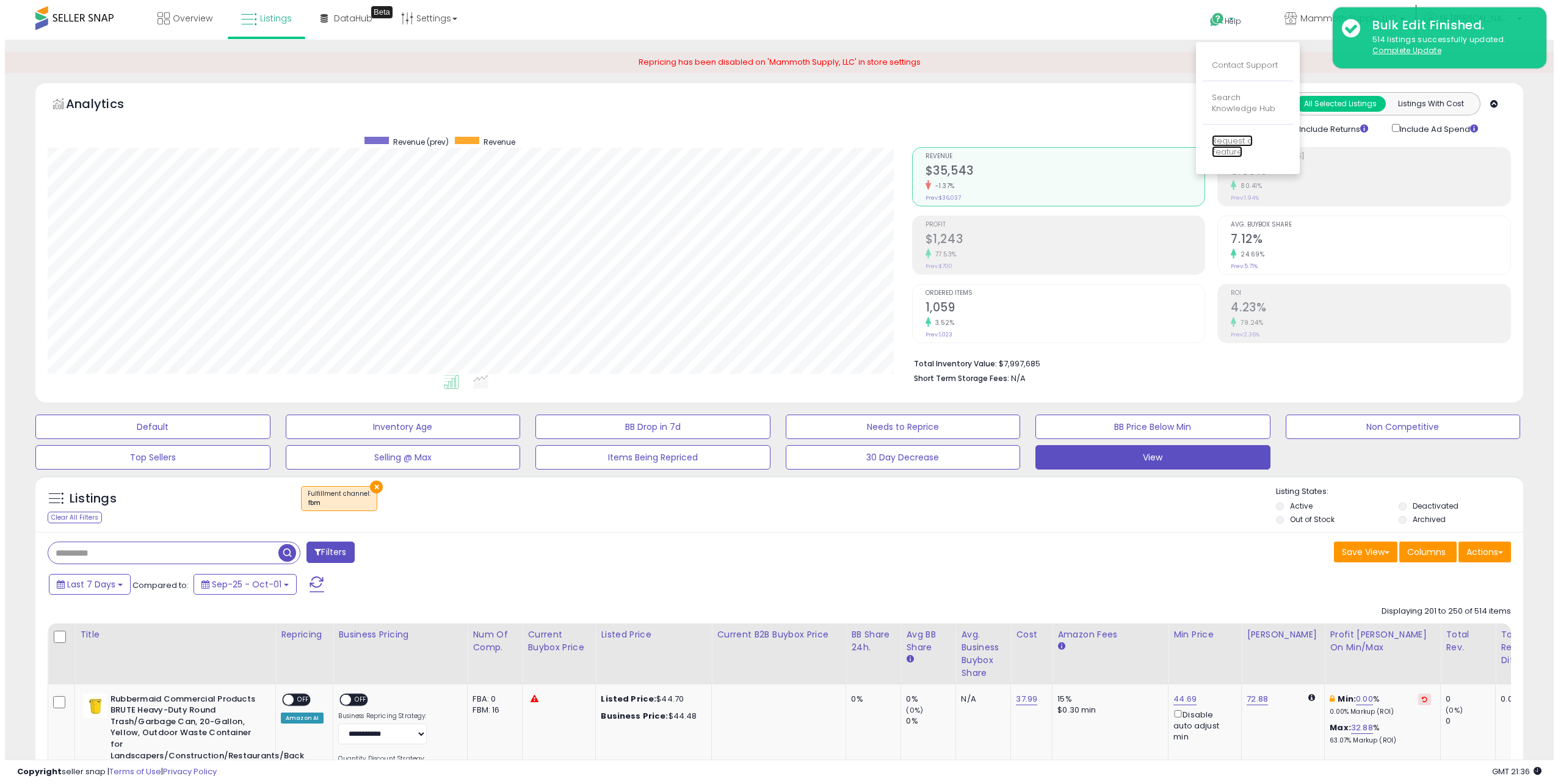
scroll to position [550, 0]
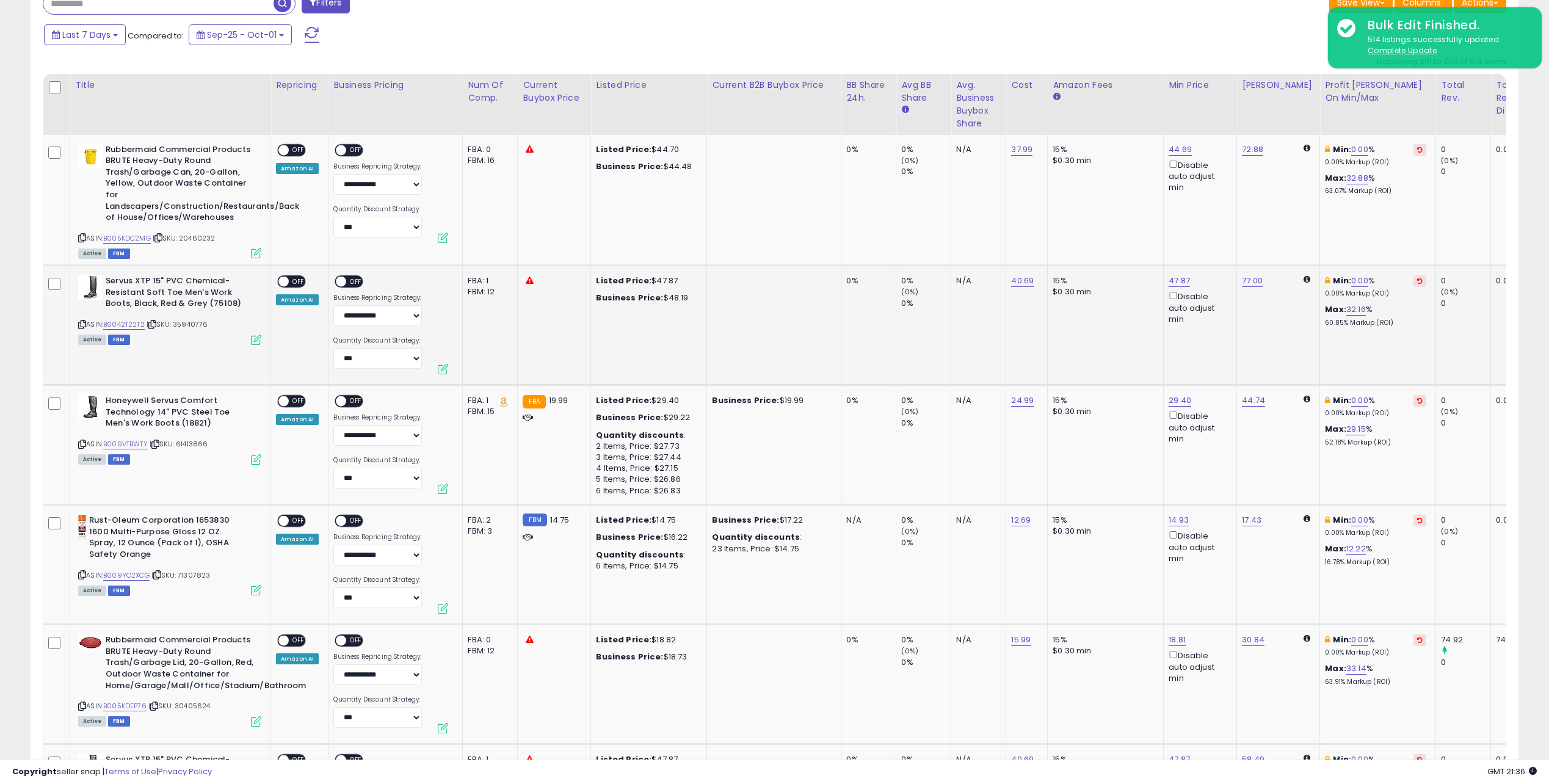
click at [260, 338] on icon at bounding box center [256, 339] width 10 height 10
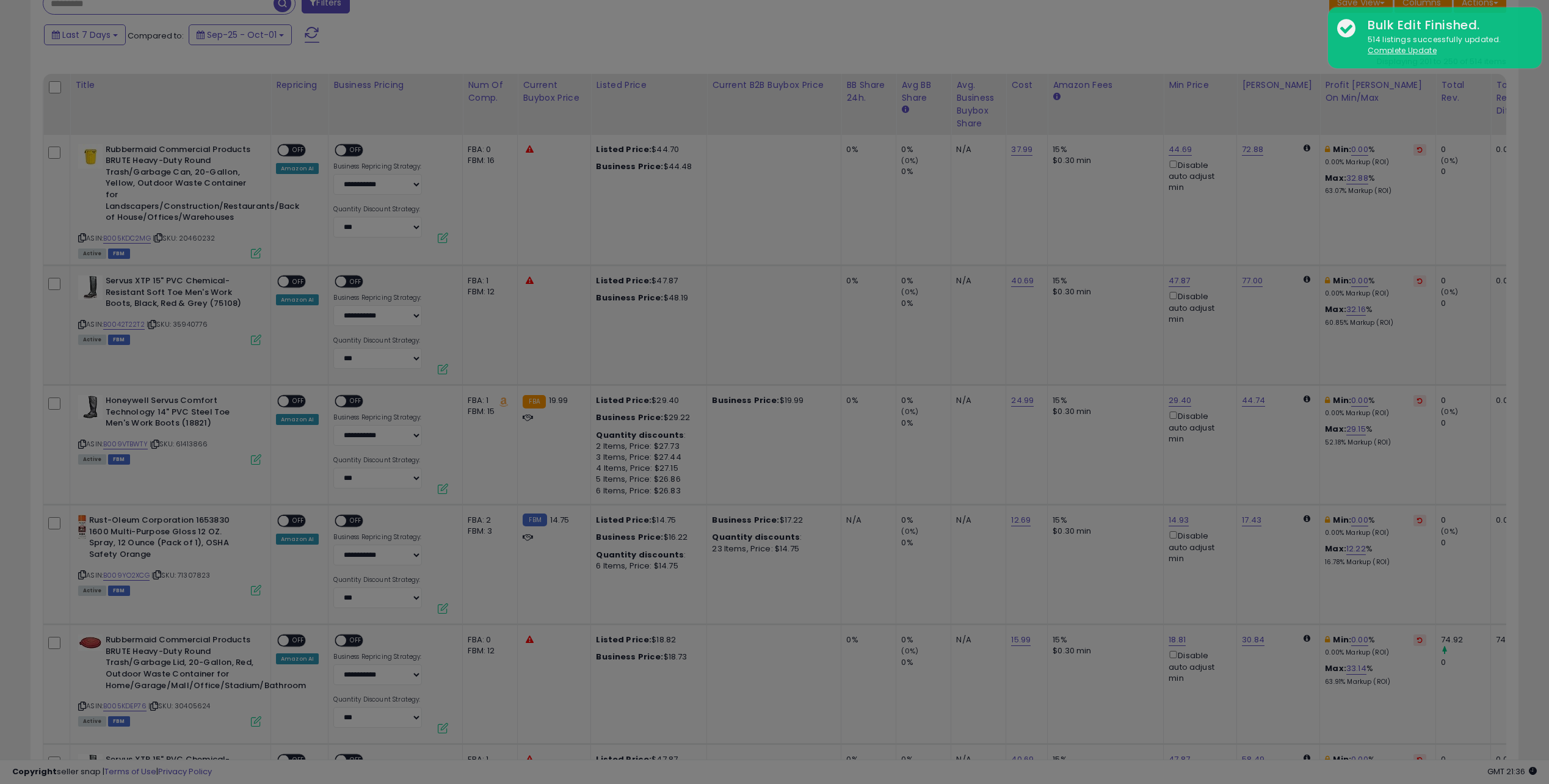
scroll to position [250, 869]
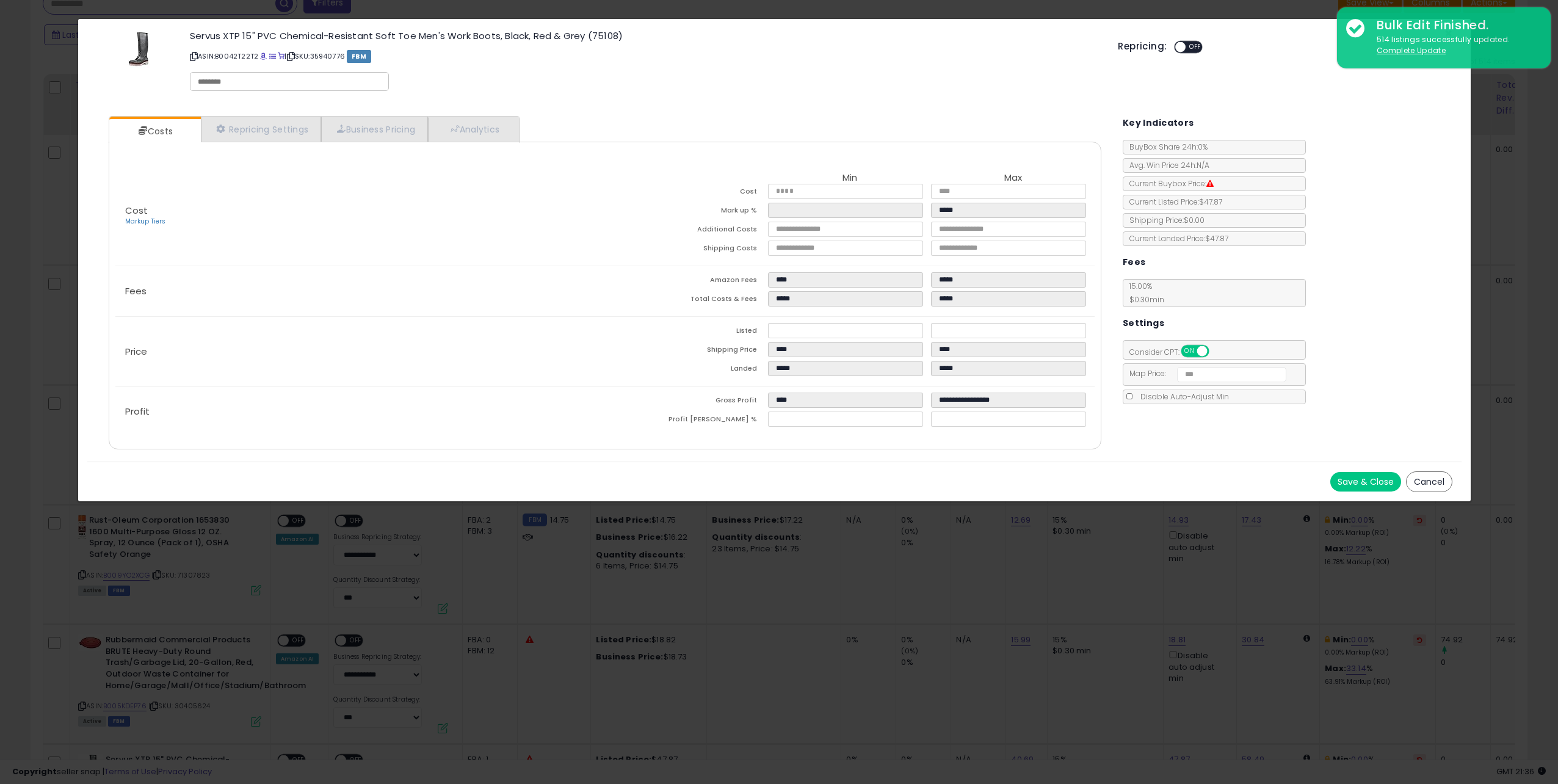
click at [842, 550] on div "× Close Servus XTP 15" PVC Chemical-Resistant Soft Toe Men's Work Boots, Black,…" at bounding box center [779, 392] width 1558 height 784
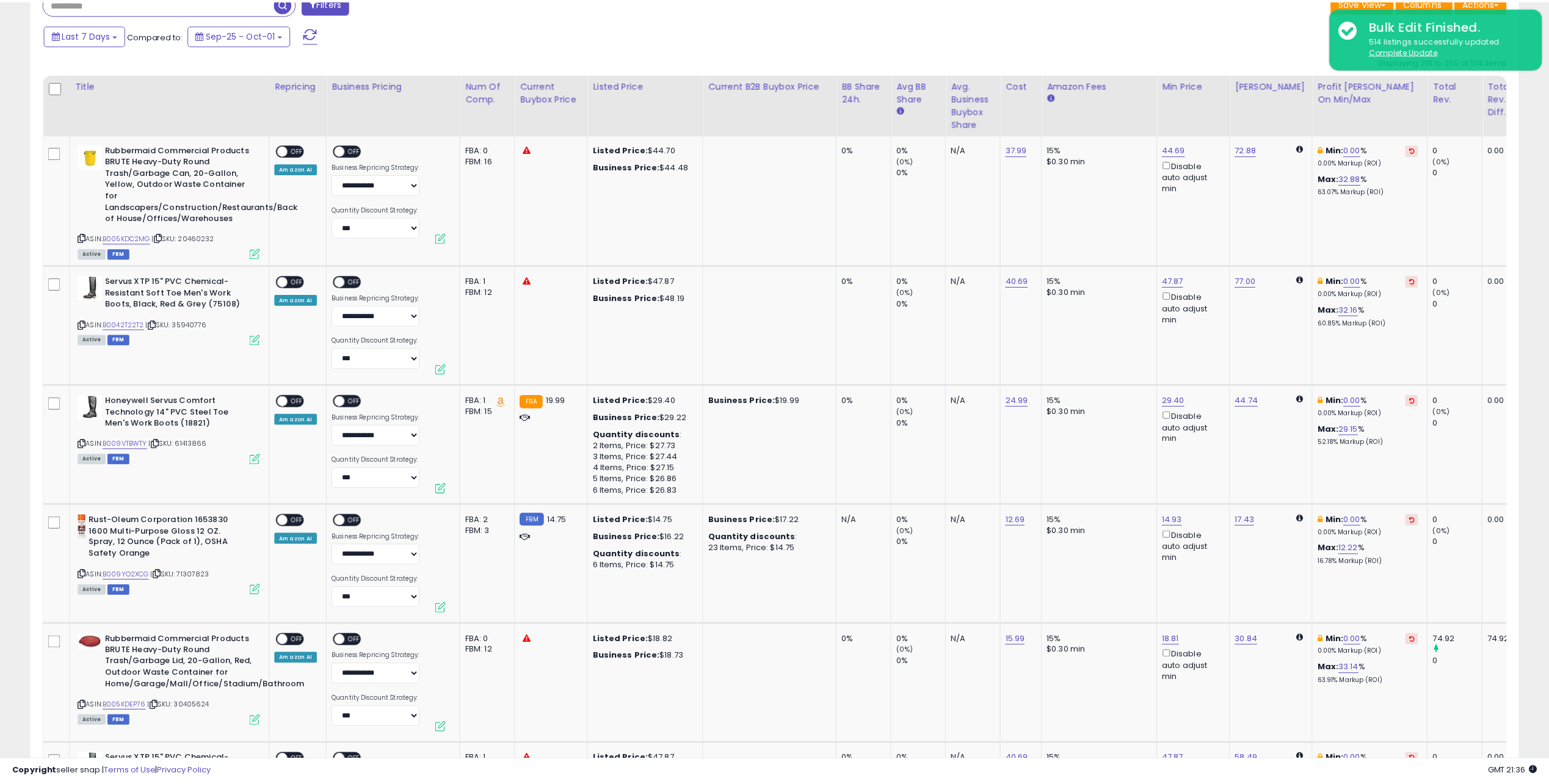
scroll to position [610219, 609679]
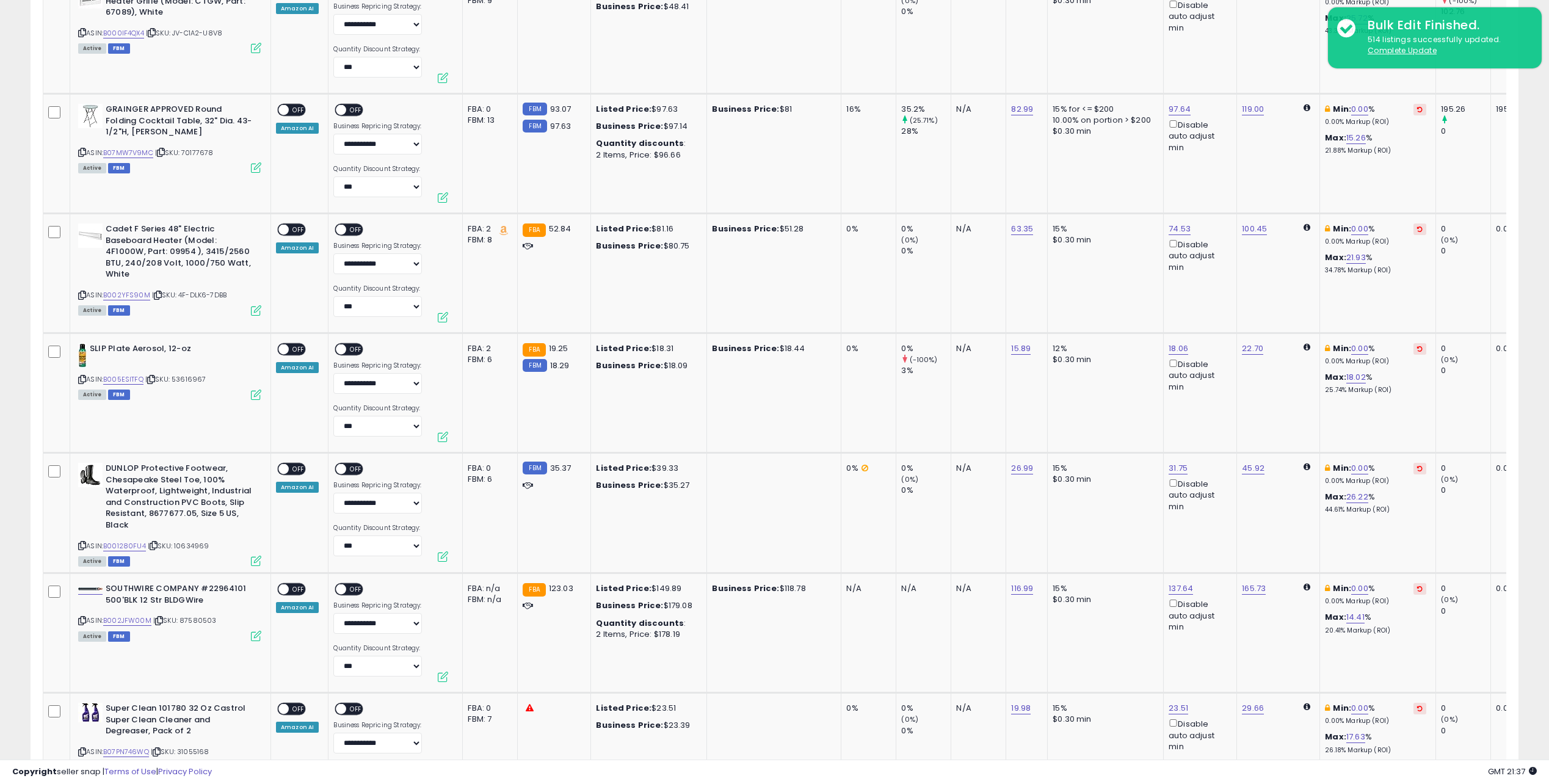
drag, startPoint x: 1127, startPoint y: 331, endPoint x: 1162, endPoint y: 727, distance: 397.5
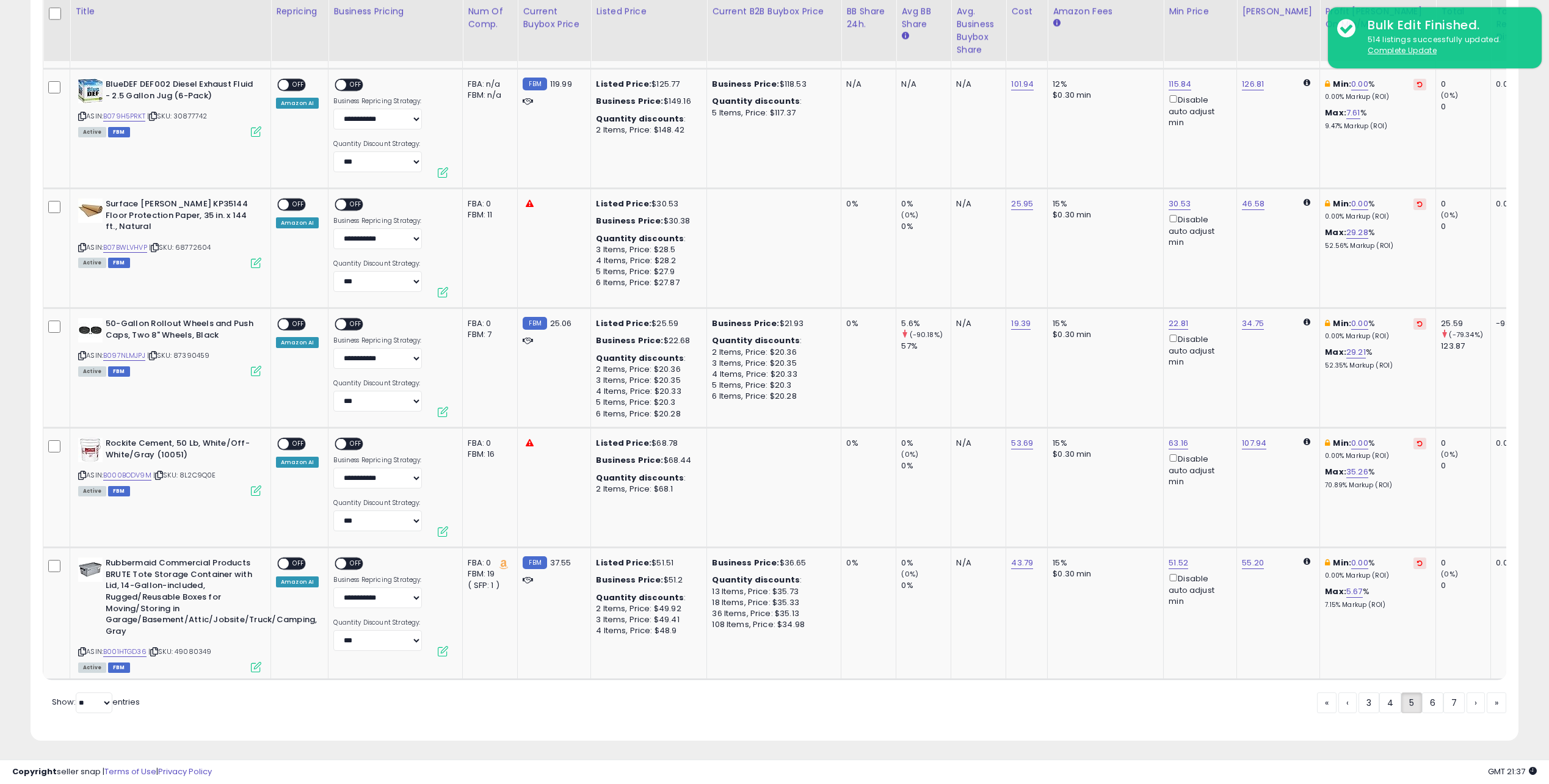
click at [1449, 698] on link "7" at bounding box center [1454, 702] width 21 height 21
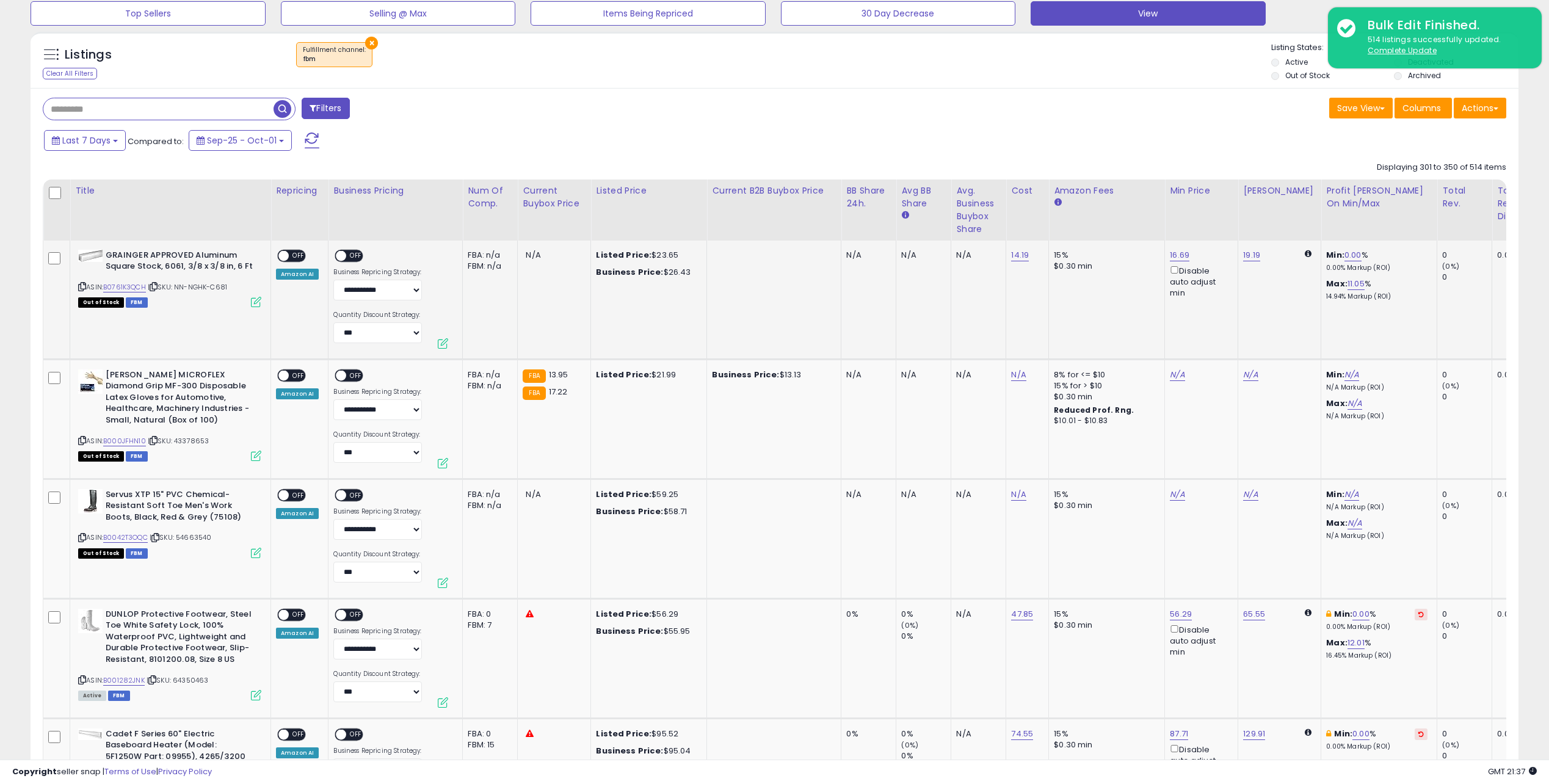
scroll to position [749, 0]
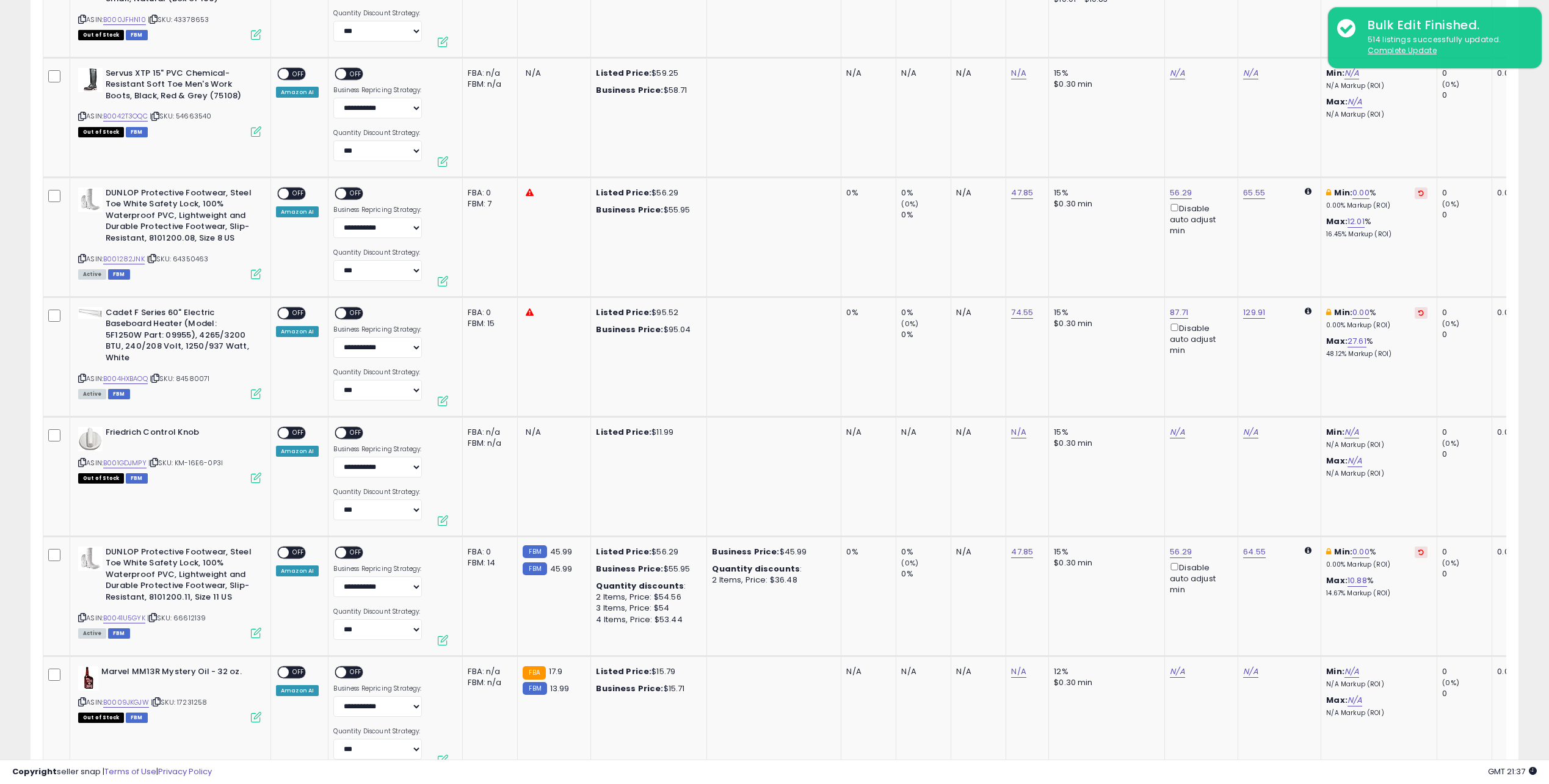
drag, startPoint x: 1176, startPoint y: 173, endPoint x: 1208, endPoint y: 356, distance: 185.8
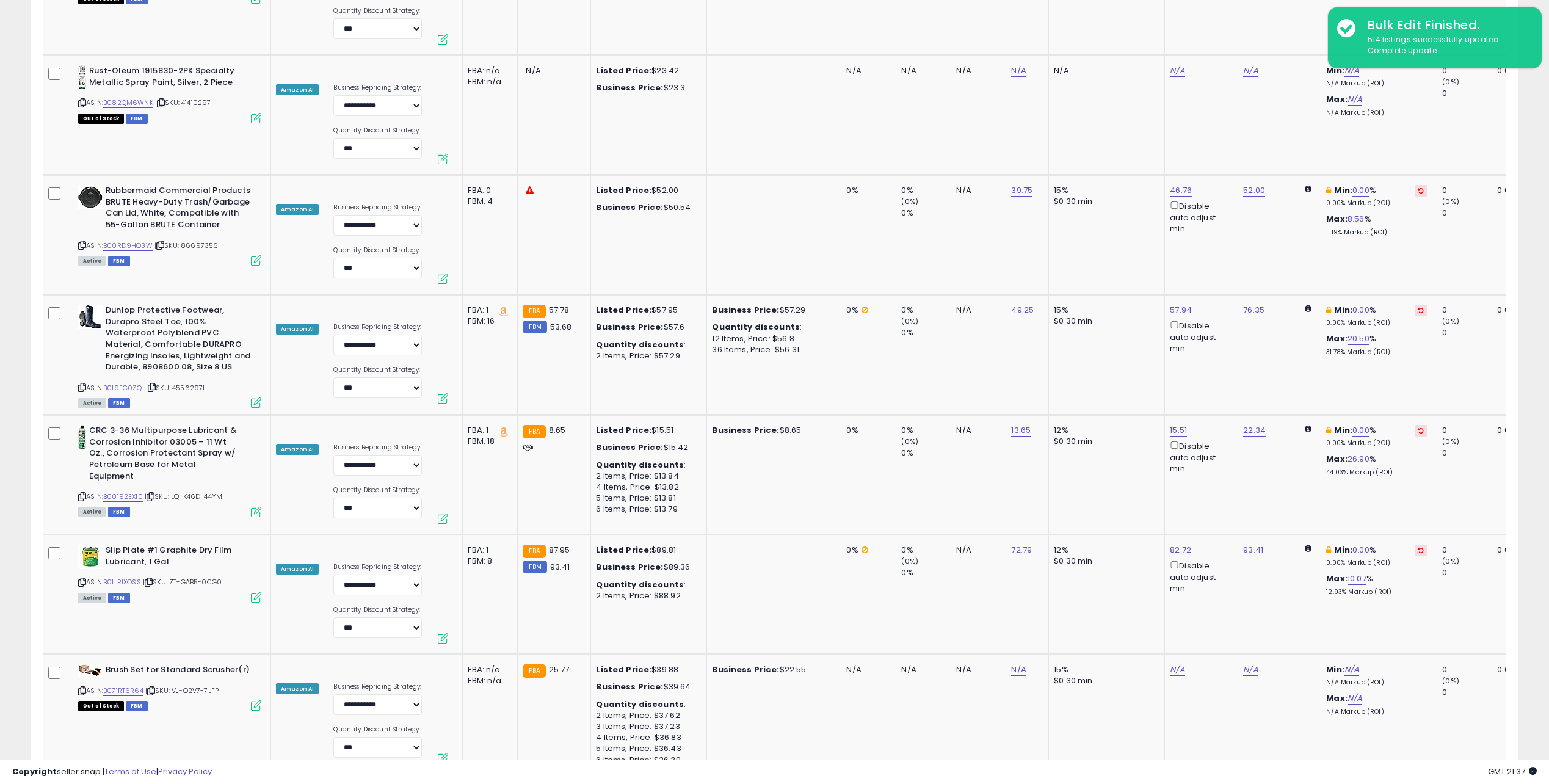
scroll to position [6072, 0]
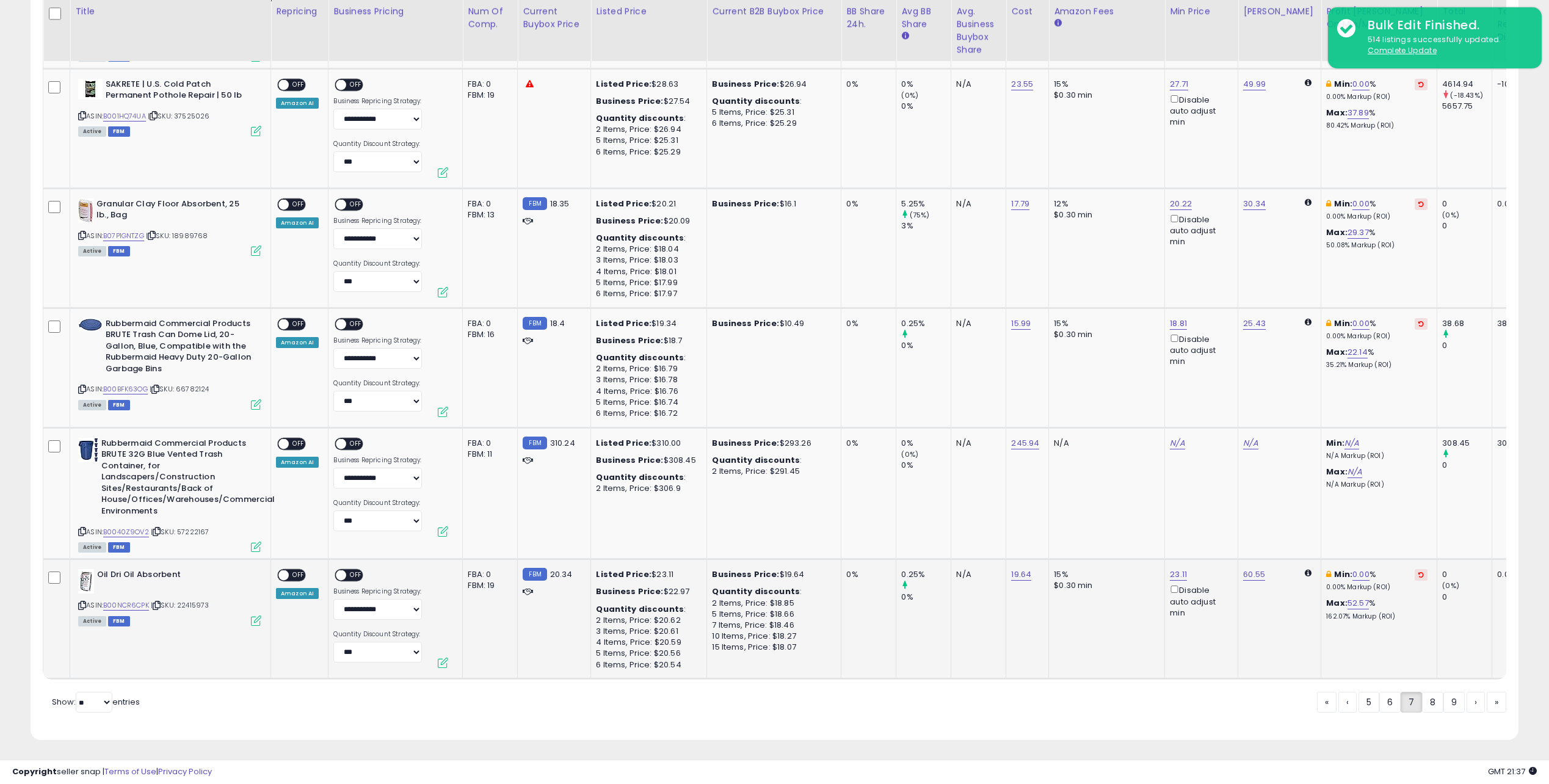
drag, startPoint x: 1145, startPoint y: 238, endPoint x: 1147, endPoint y: 602, distance: 364.0
click at [1329, 699] on link "«" at bounding box center [1326, 702] width 20 height 21
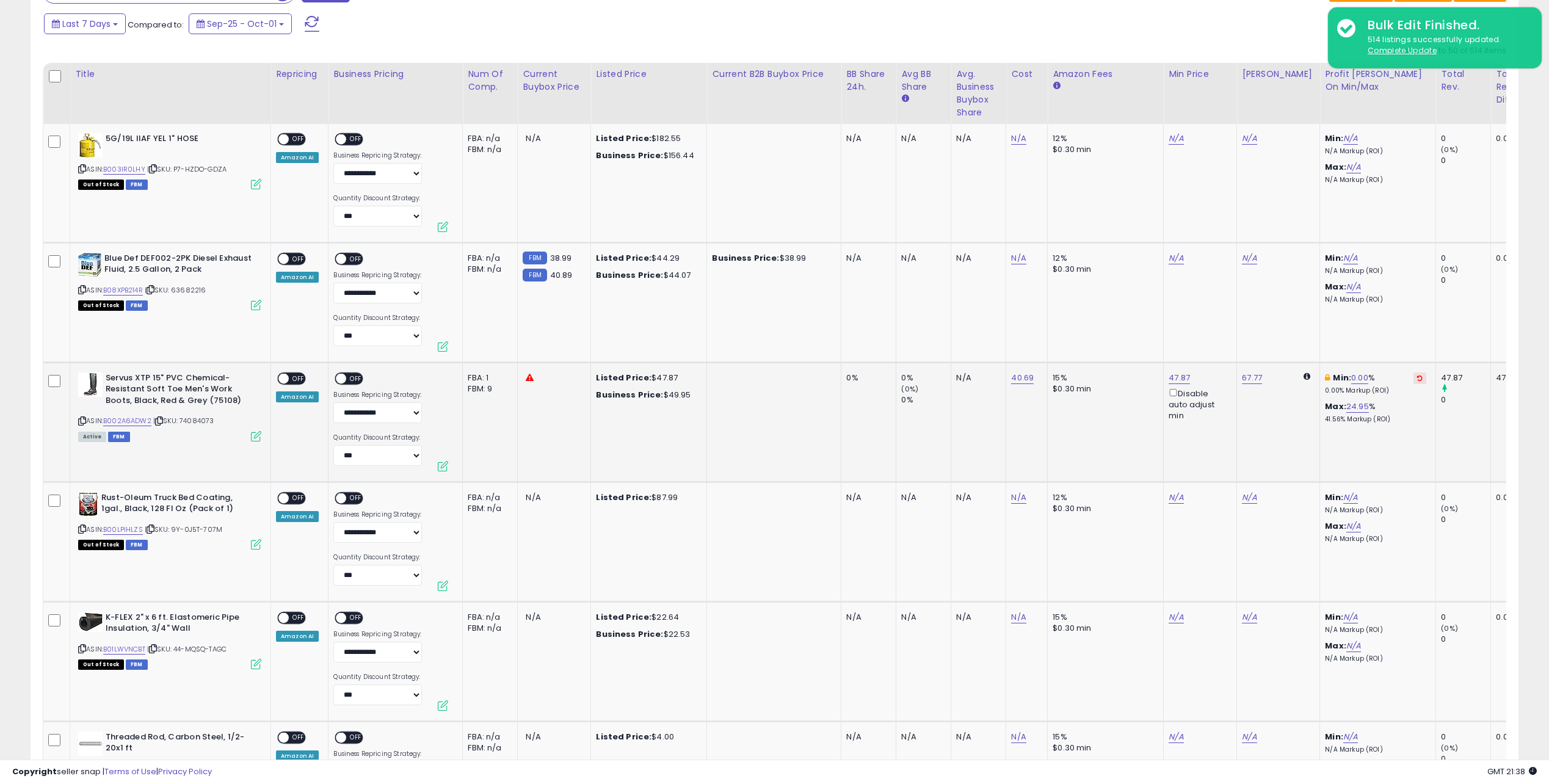
scroll to position [566, 0]
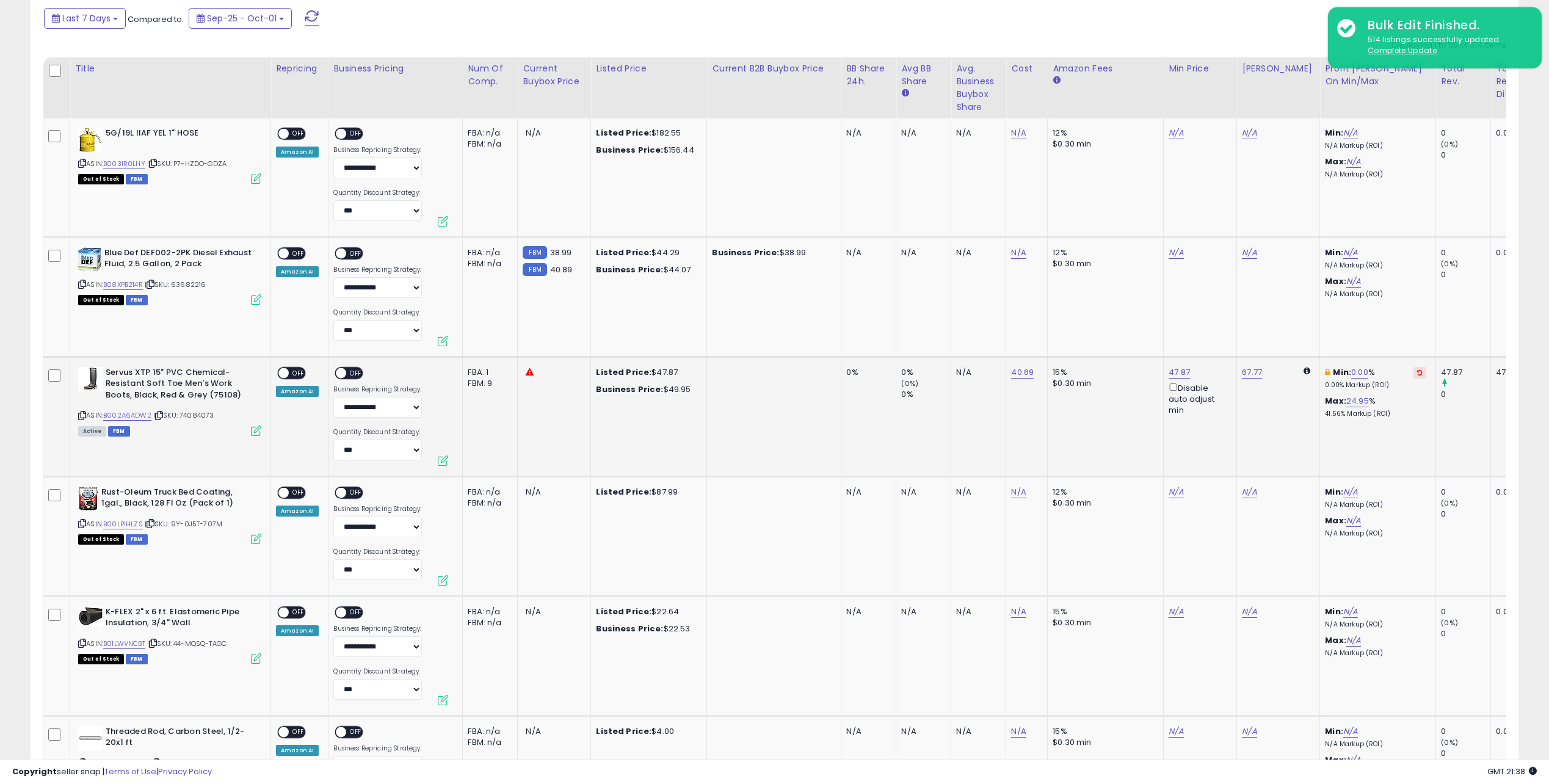
click at [1417, 373] on icon at bounding box center [1420, 372] width 5 height 6
click at [162, 415] on icon at bounding box center [159, 415] width 8 height 7
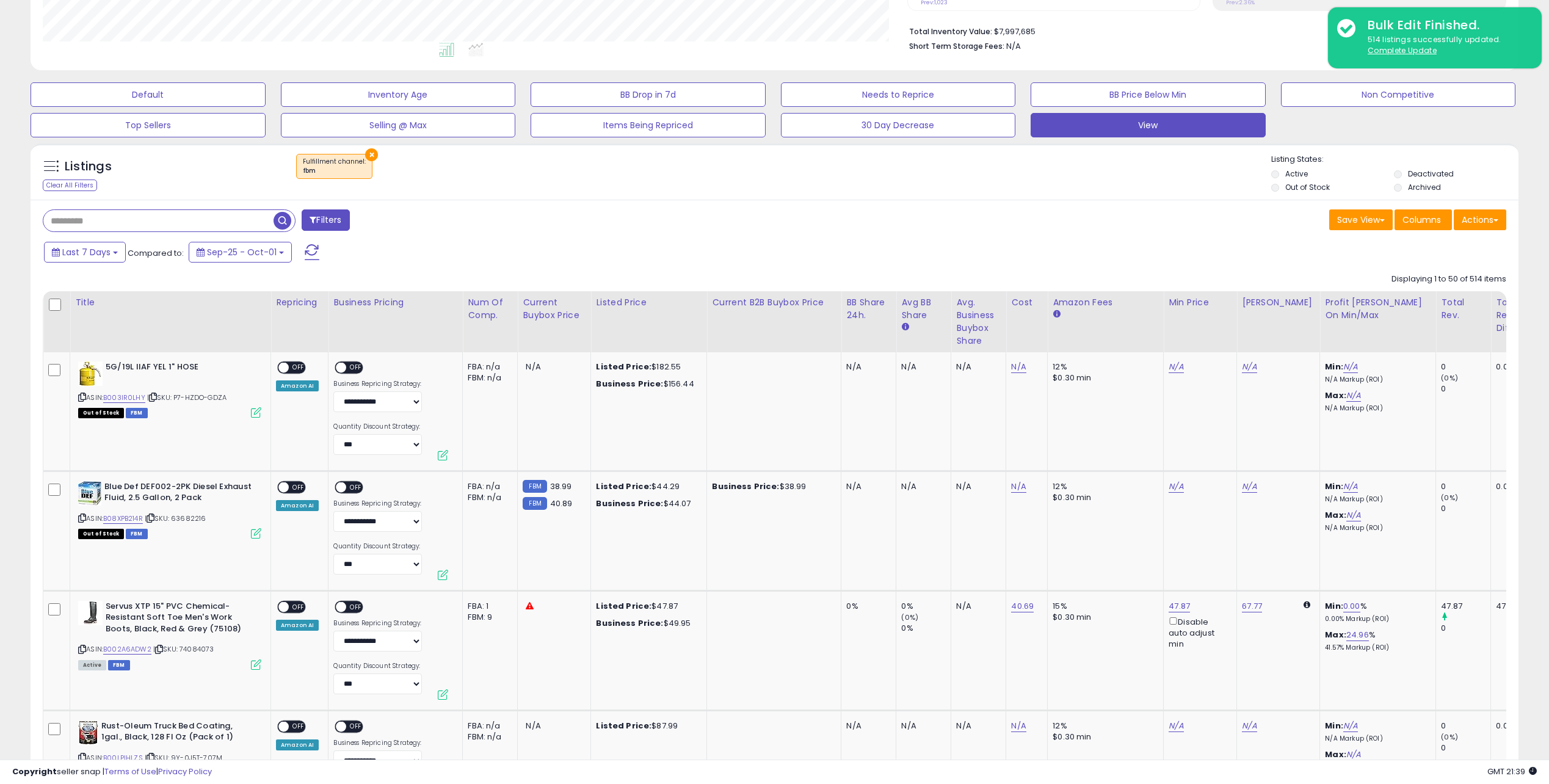
scroll to position [321, 0]
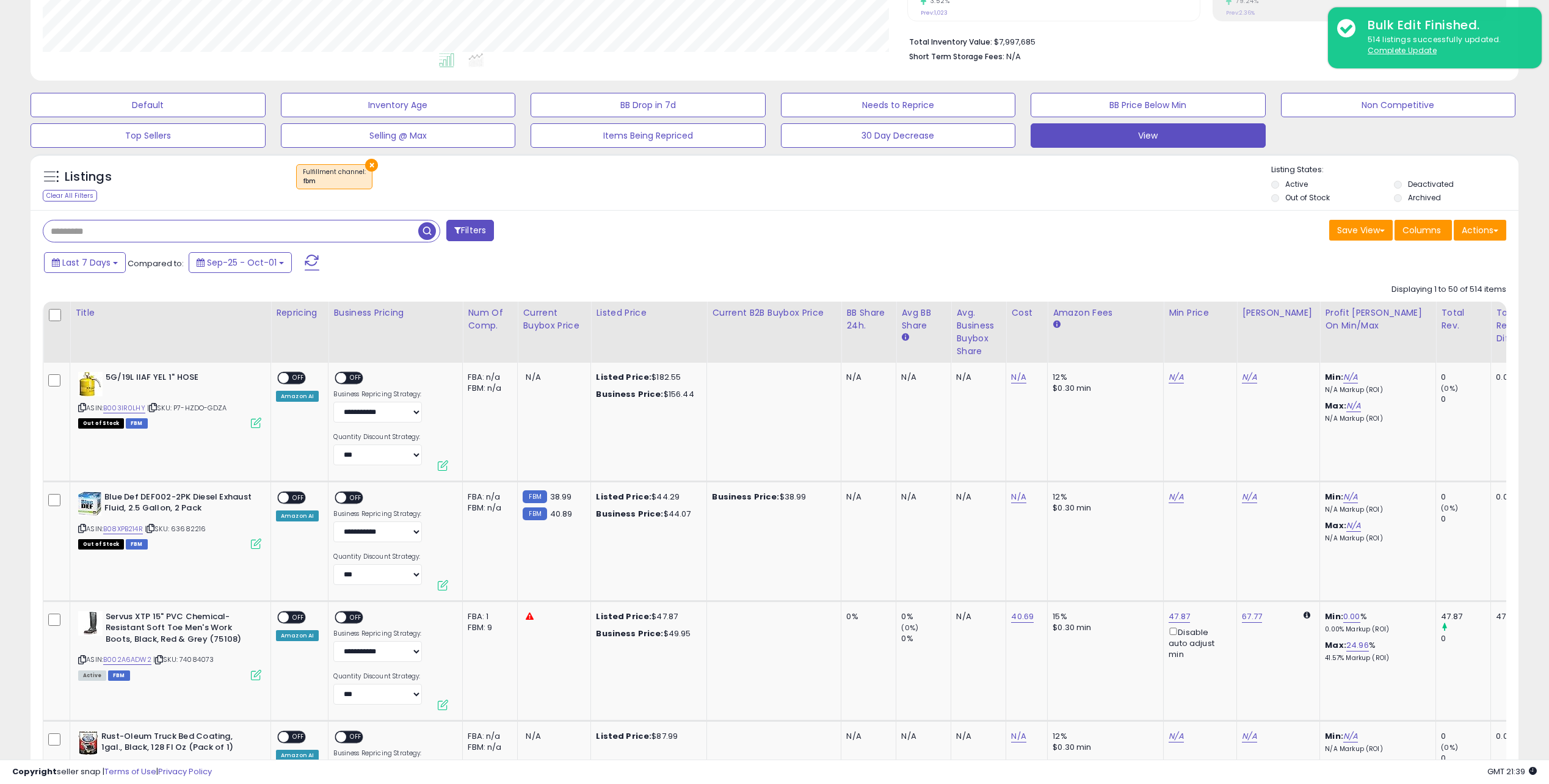
paste input "********"
type input "********"
click at [428, 235] on span "button" at bounding box center [427, 231] width 18 height 18
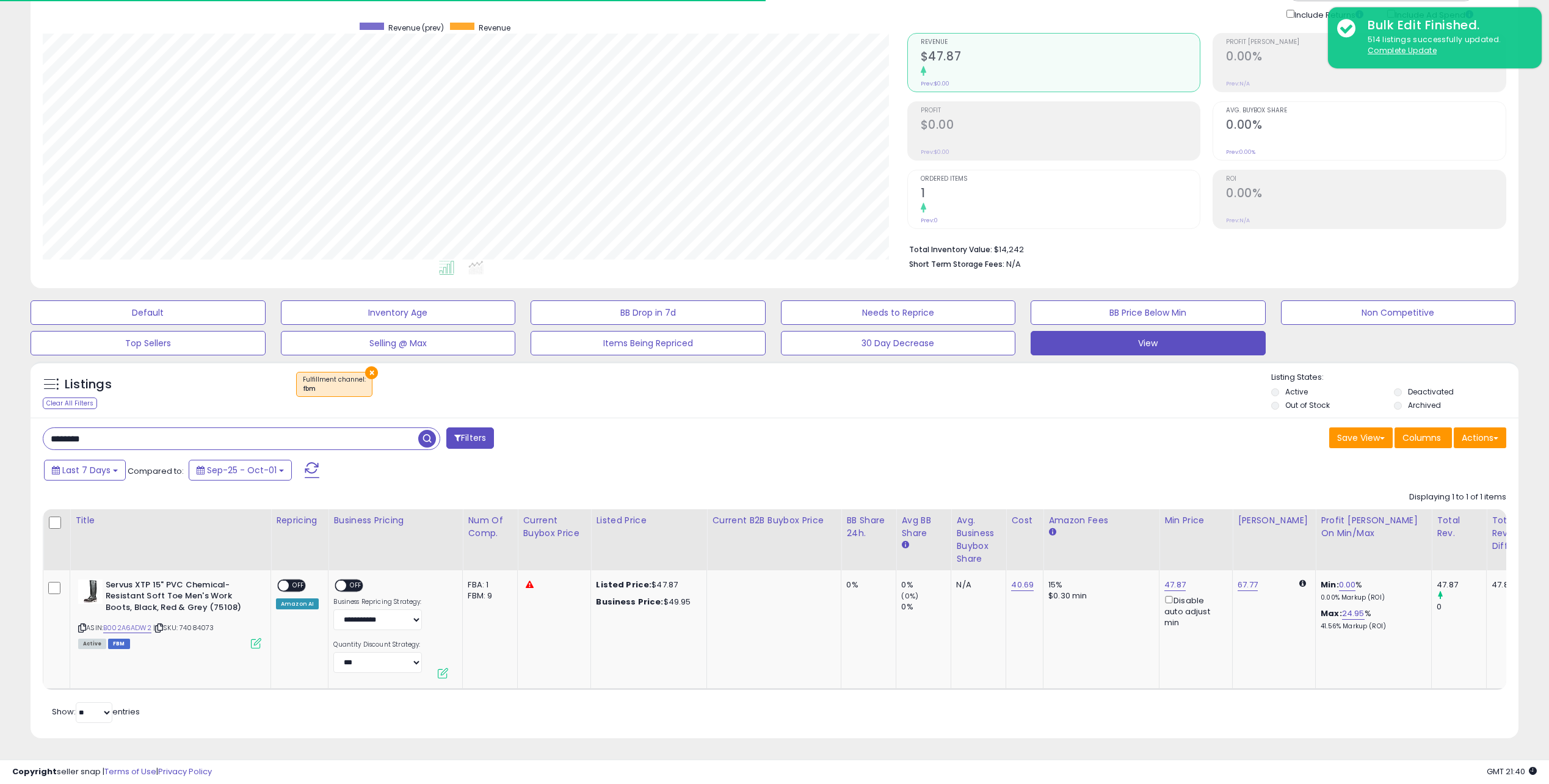
scroll to position [250, 864]
click at [1339, 578] on link "0.00" at bounding box center [1347, 585] width 17 height 12
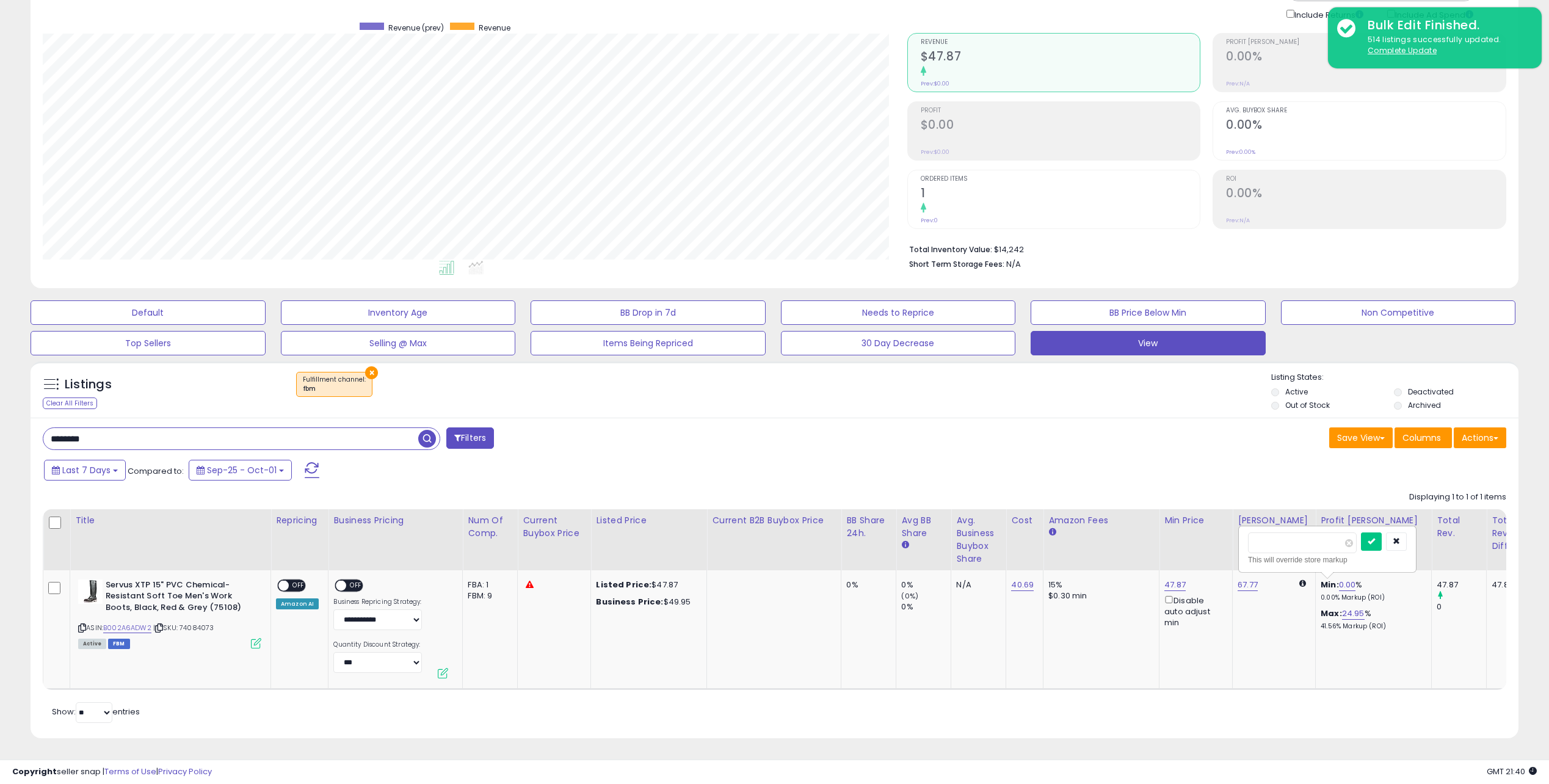
click at [1087, 459] on div "Last 7 Days Compared to: Sep-25 - Oct-01" at bounding box center [590, 471] width 1098 height 27
click at [1400, 537] on icon "button" at bounding box center [1396, 541] width 8 height 8
click at [1111, 463] on div "Last 7 Days Compared to: Sep-25 - Oct-01" at bounding box center [590, 471] width 1098 height 27
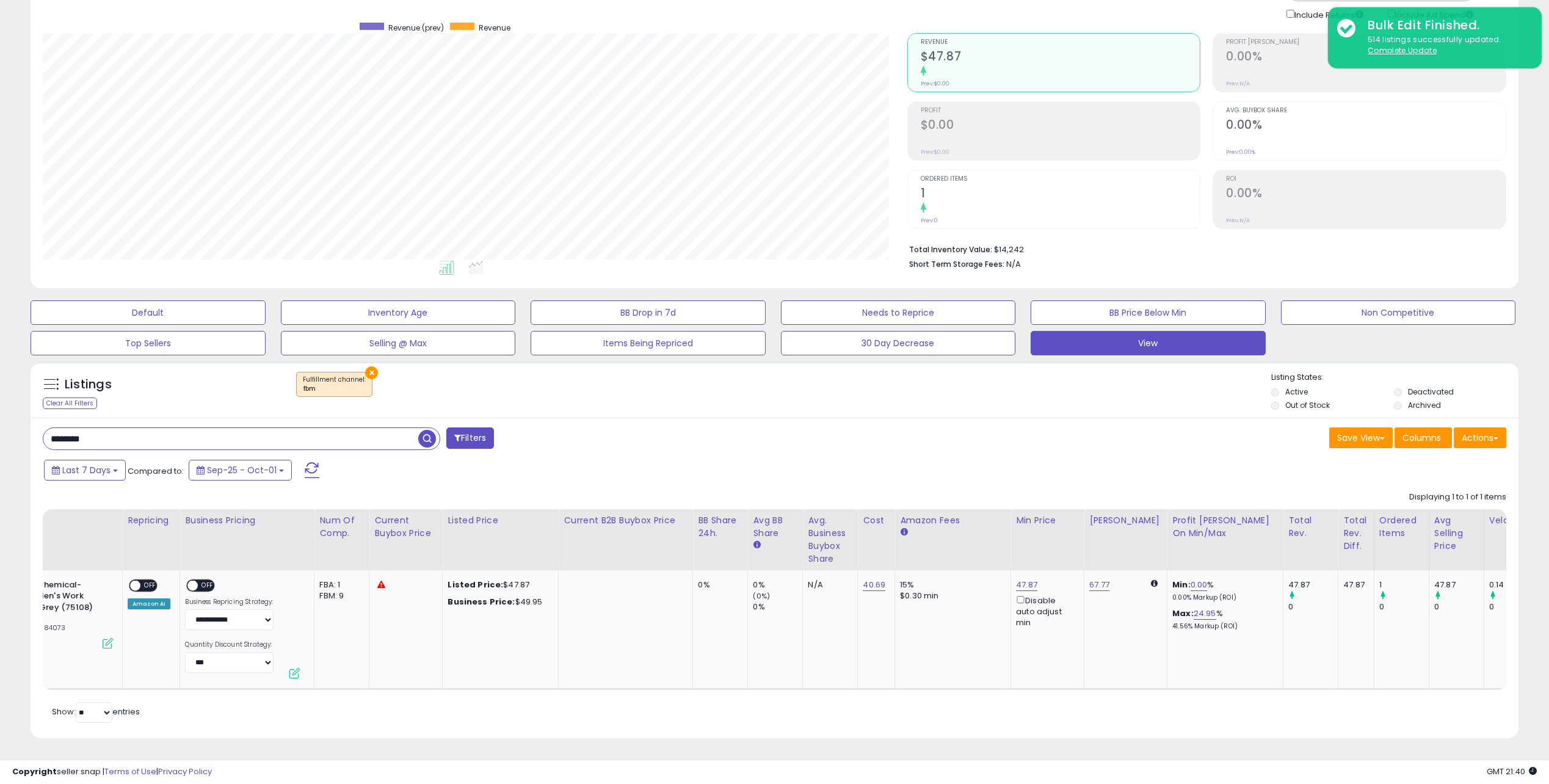
scroll to position [0, 422]
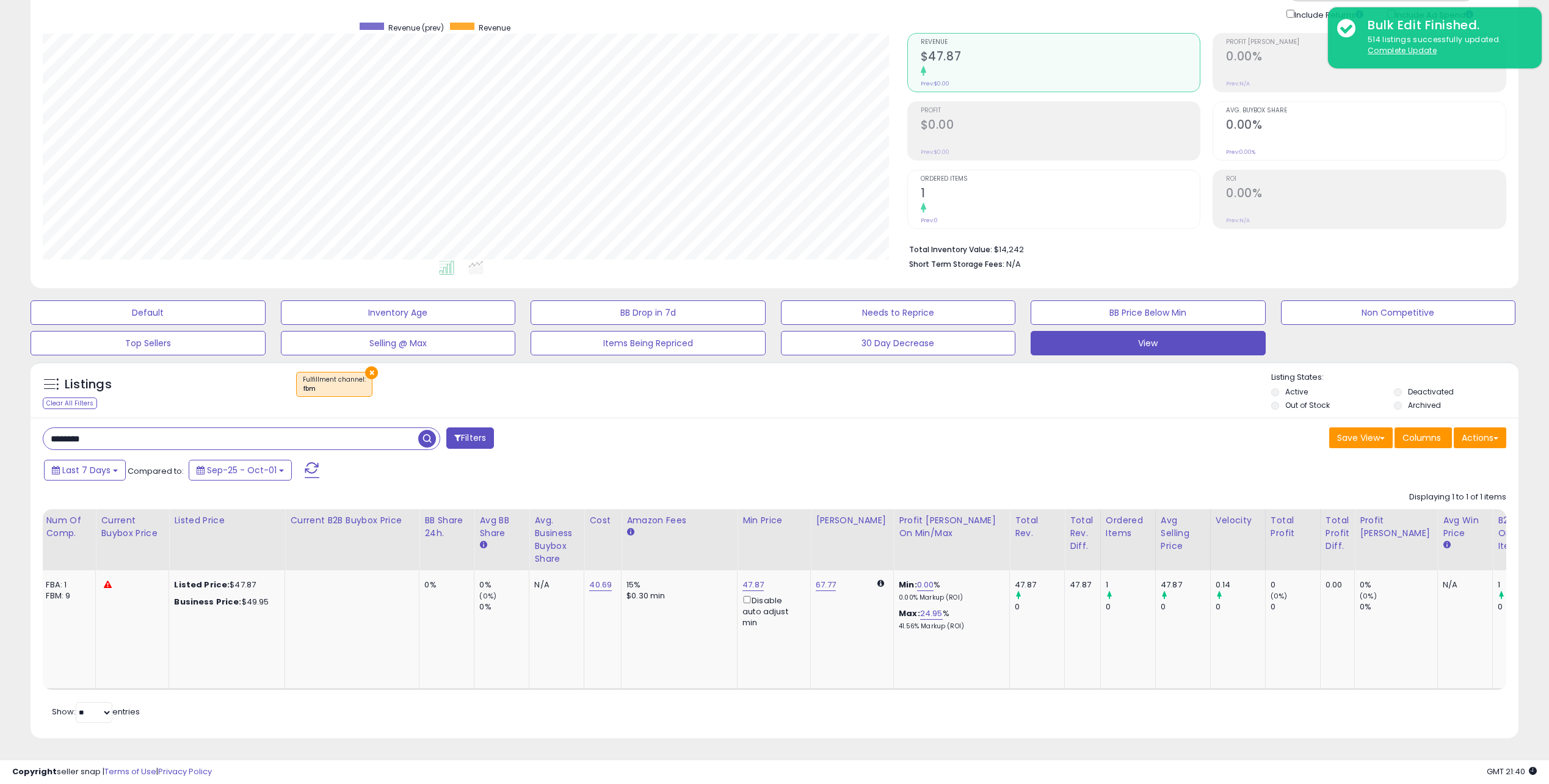
drag, startPoint x: 1138, startPoint y: 627, endPoint x: 1338, endPoint y: 622, distance: 200.1
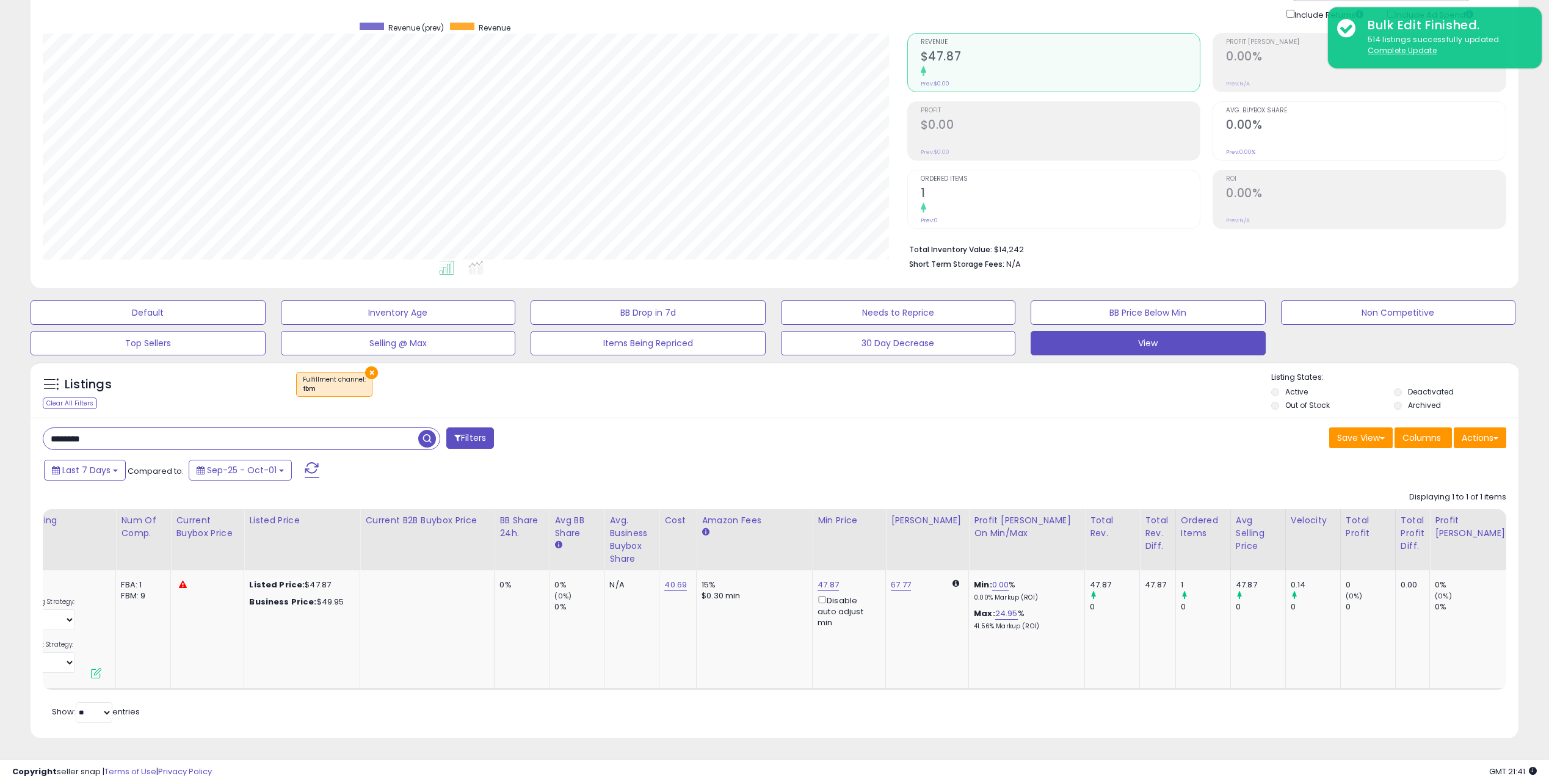
scroll to position [0, 0]
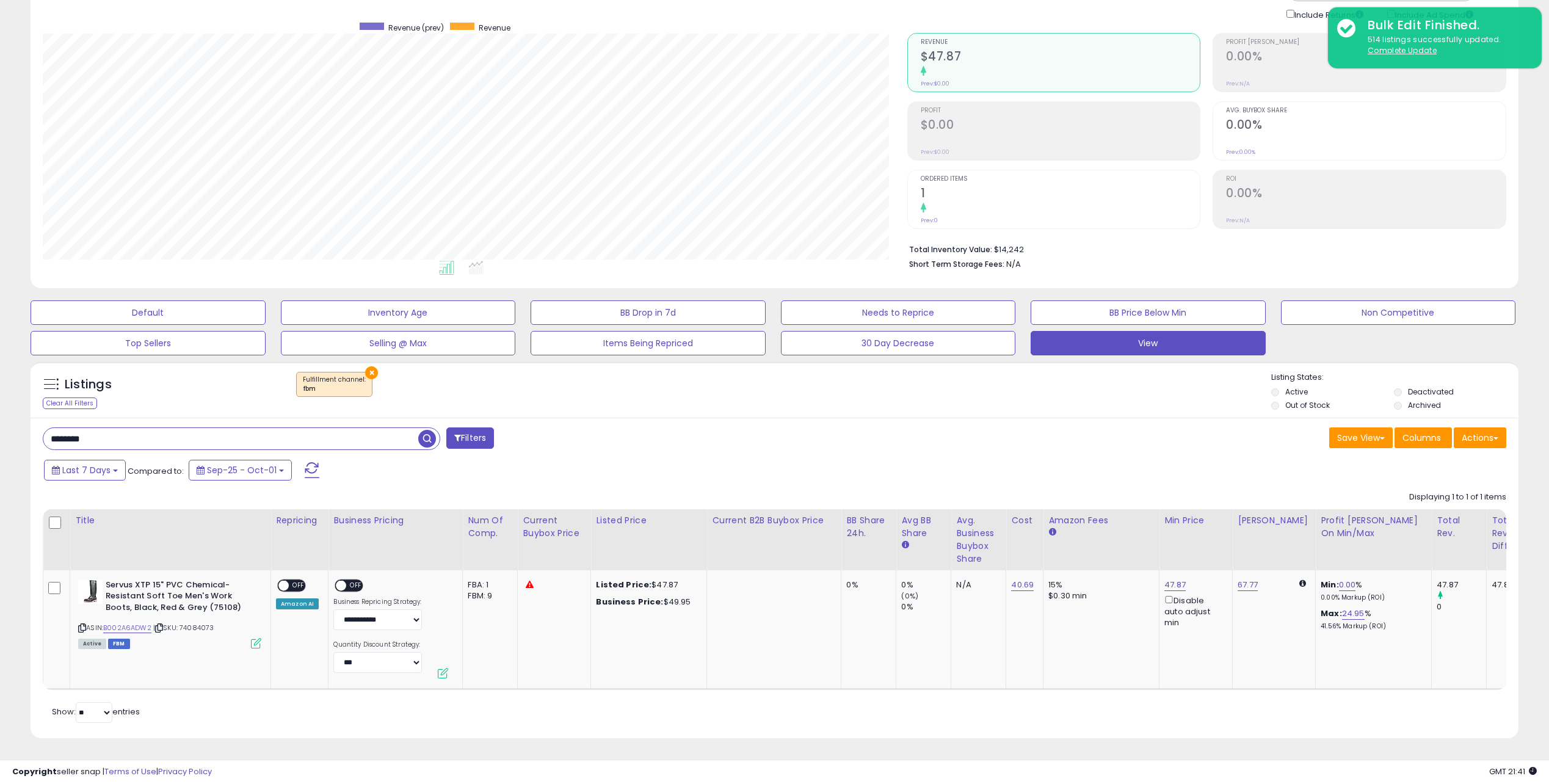
drag, startPoint x: 1320, startPoint y: 629, endPoint x: 890, endPoint y: 634, distance: 430.0
click at [88, 491] on span "Edit 1 listings" at bounding box center [77, 497] width 47 height 12
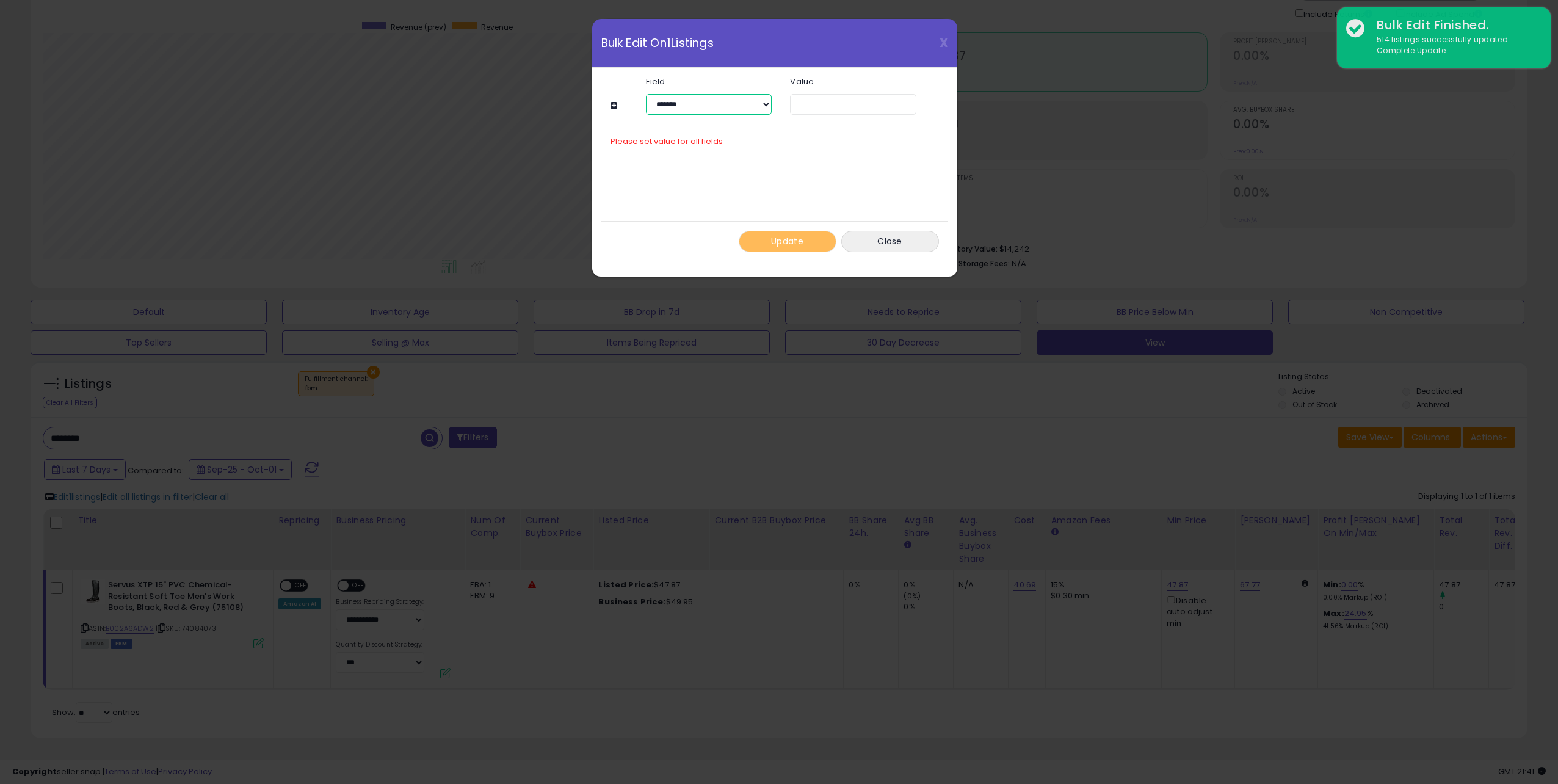
click at [711, 106] on select "**********" at bounding box center [709, 104] width 126 height 21
click at [646, 94] on select "**********" at bounding box center [709, 104] width 126 height 21
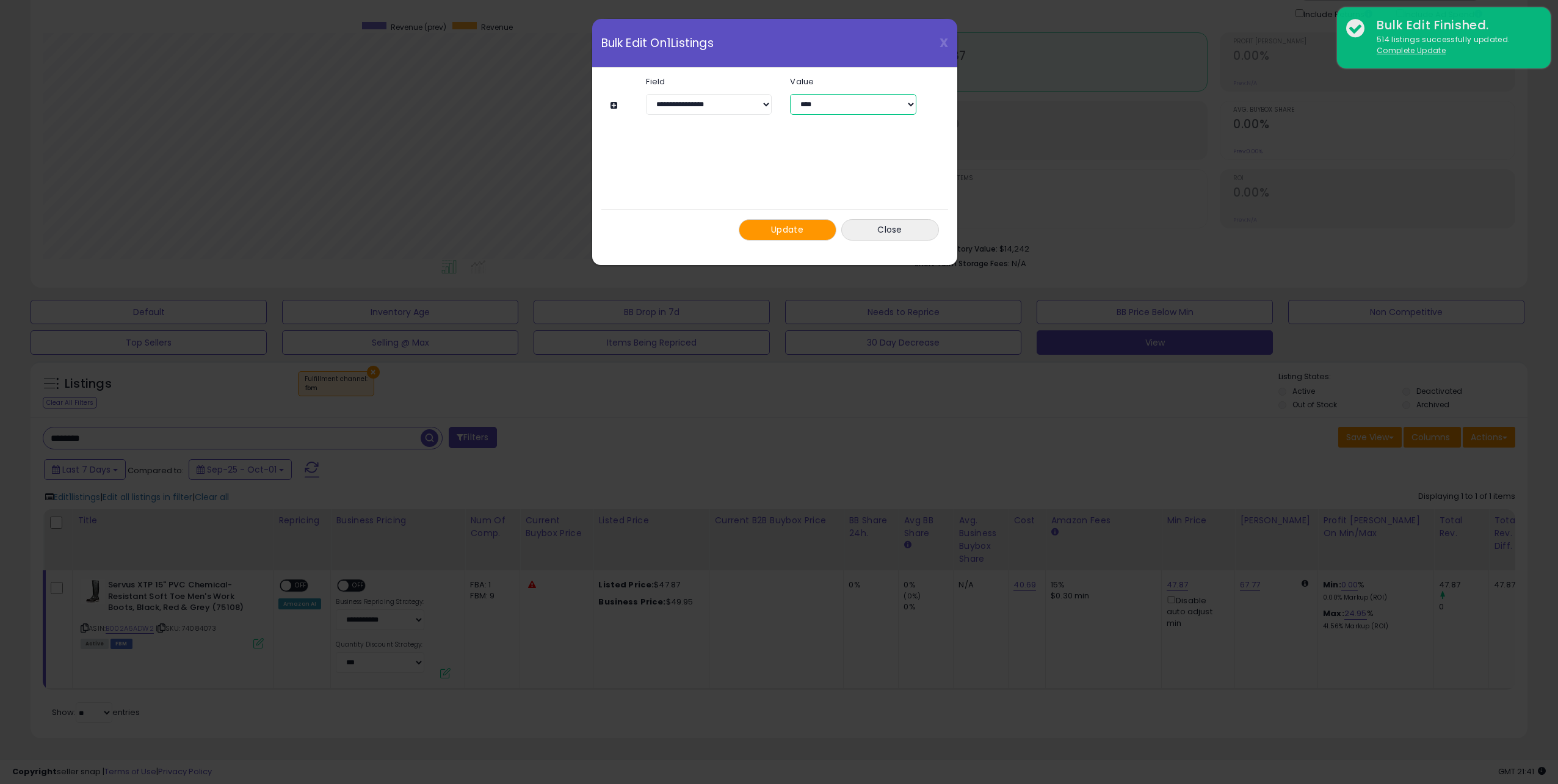
click at [829, 108] on select "****" at bounding box center [853, 104] width 126 height 21
drag, startPoint x: 829, startPoint y: 108, endPoint x: 810, endPoint y: 108, distance: 19.0
click at [829, 108] on select "****" at bounding box center [853, 104] width 126 height 21
click at [730, 108] on select "**********" at bounding box center [709, 104] width 126 height 21
click at [646, 94] on select "**********" at bounding box center [709, 104] width 126 height 21
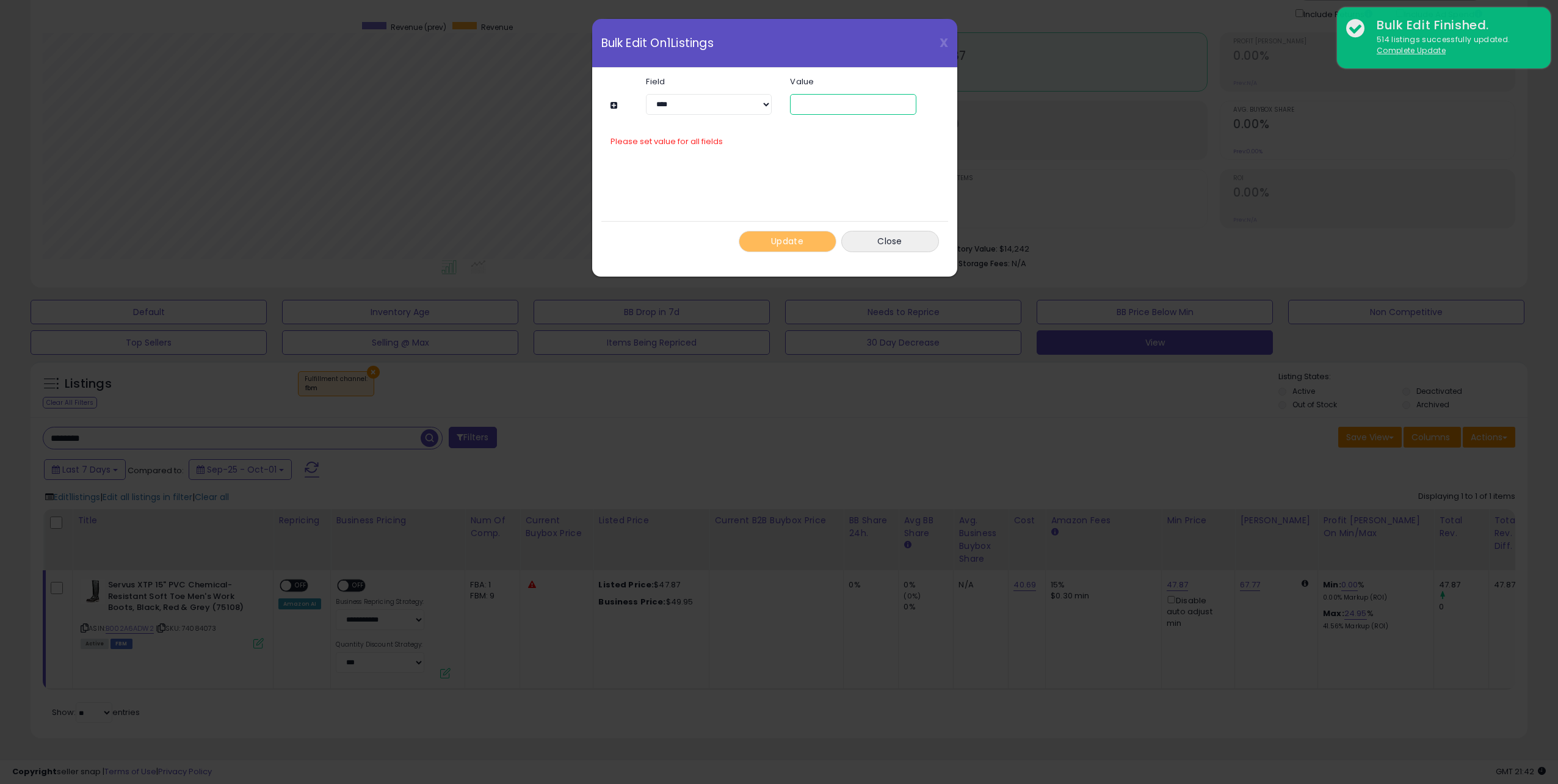
click at [815, 98] on input "number" at bounding box center [853, 104] width 126 height 21
click at [710, 106] on select "**********" at bounding box center [709, 104] width 126 height 21
click at [646, 94] on select "**********" at bounding box center [709, 104] width 126 height 21
click at [713, 109] on select "**********" at bounding box center [709, 104] width 126 height 21
select select "**********"
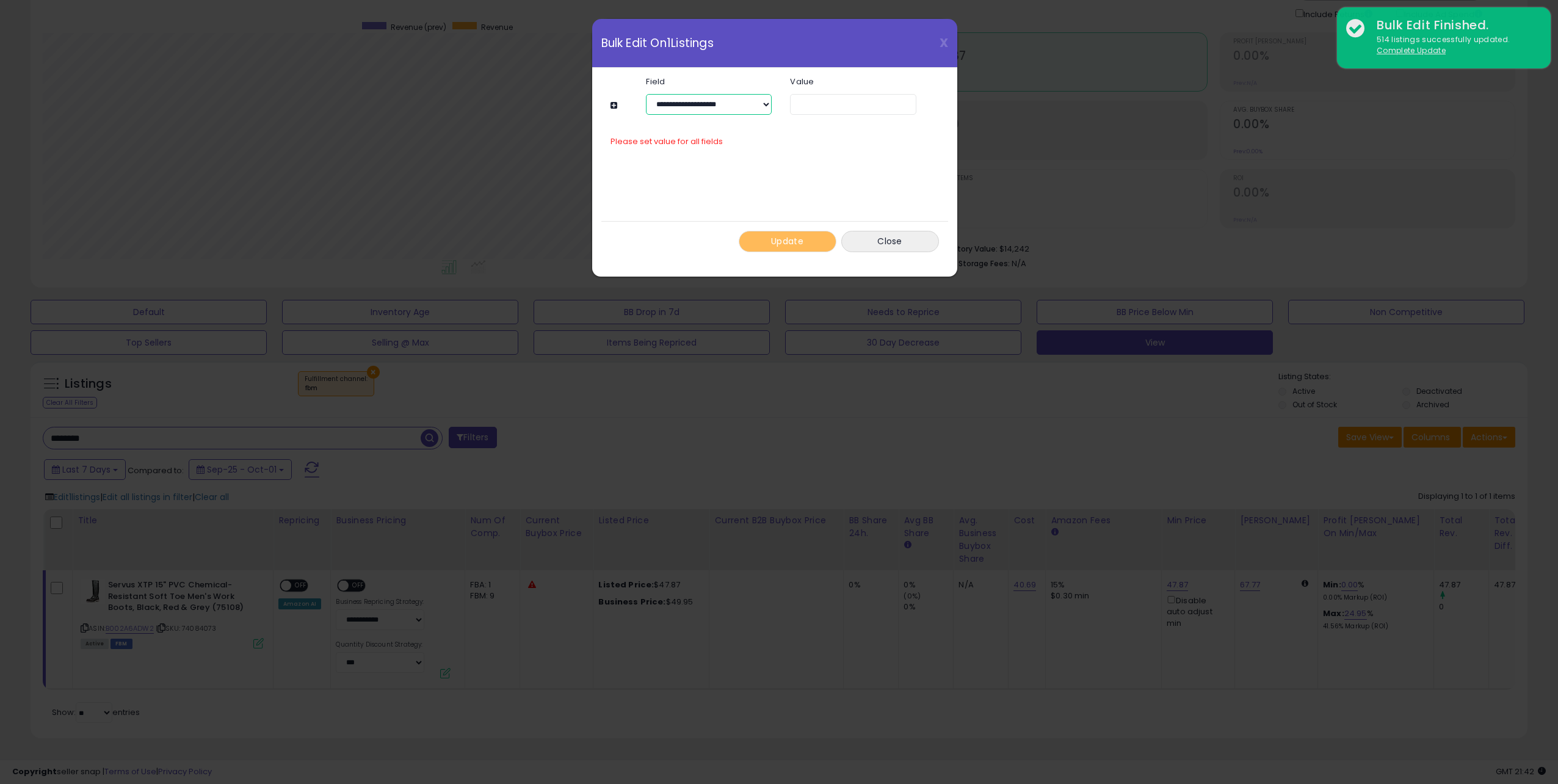
click at [646, 94] on select "**********" at bounding box center [709, 104] width 126 height 21
click at [903, 238] on button "Close" at bounding box center [890, 241] width 98 height 21
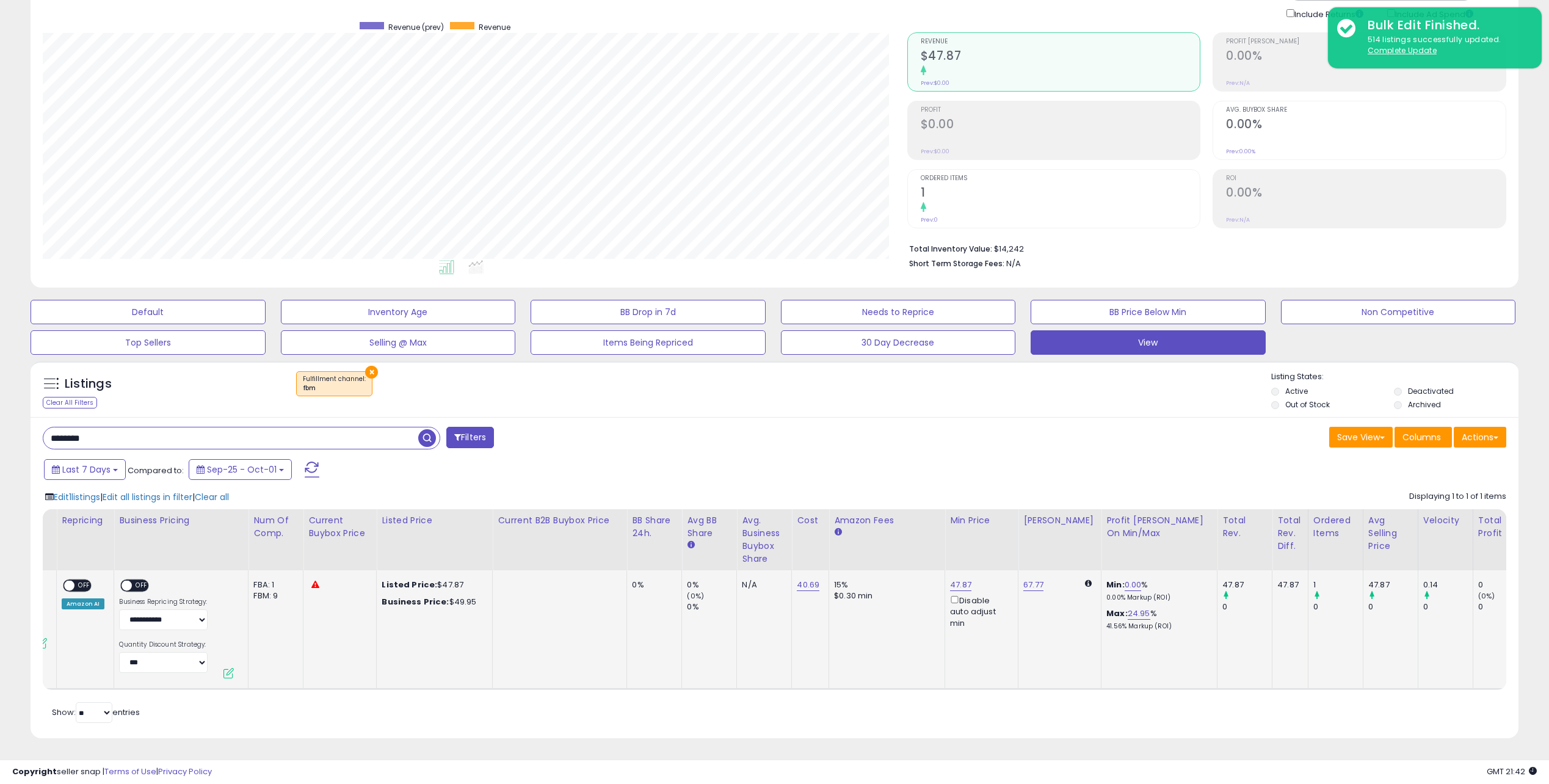
scroll to position [0, 422]
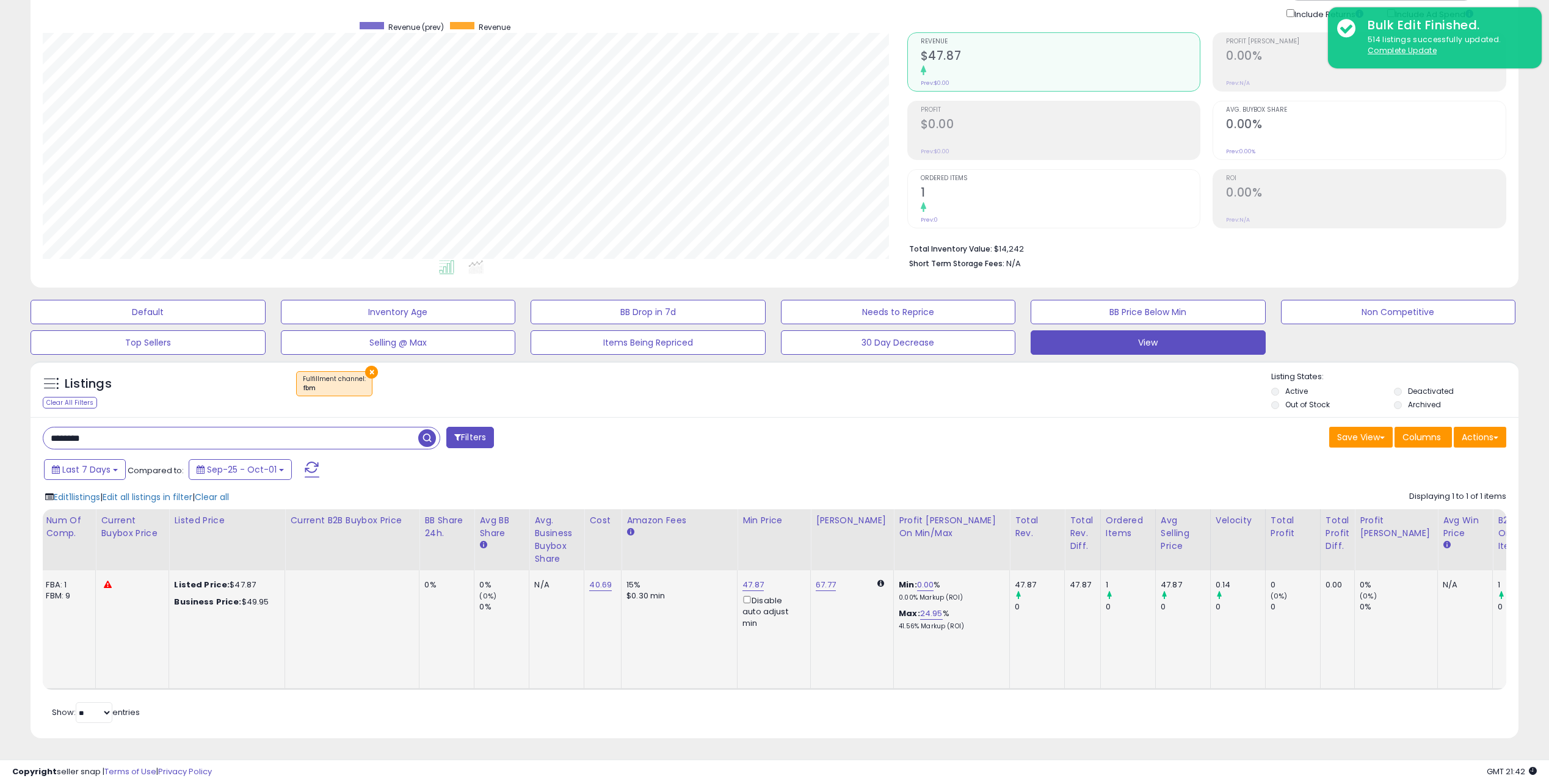
drag, startPoint x: 926, startPoint y: 601, endPoint x: 1238, endPoint y: 602, distance: 312.0
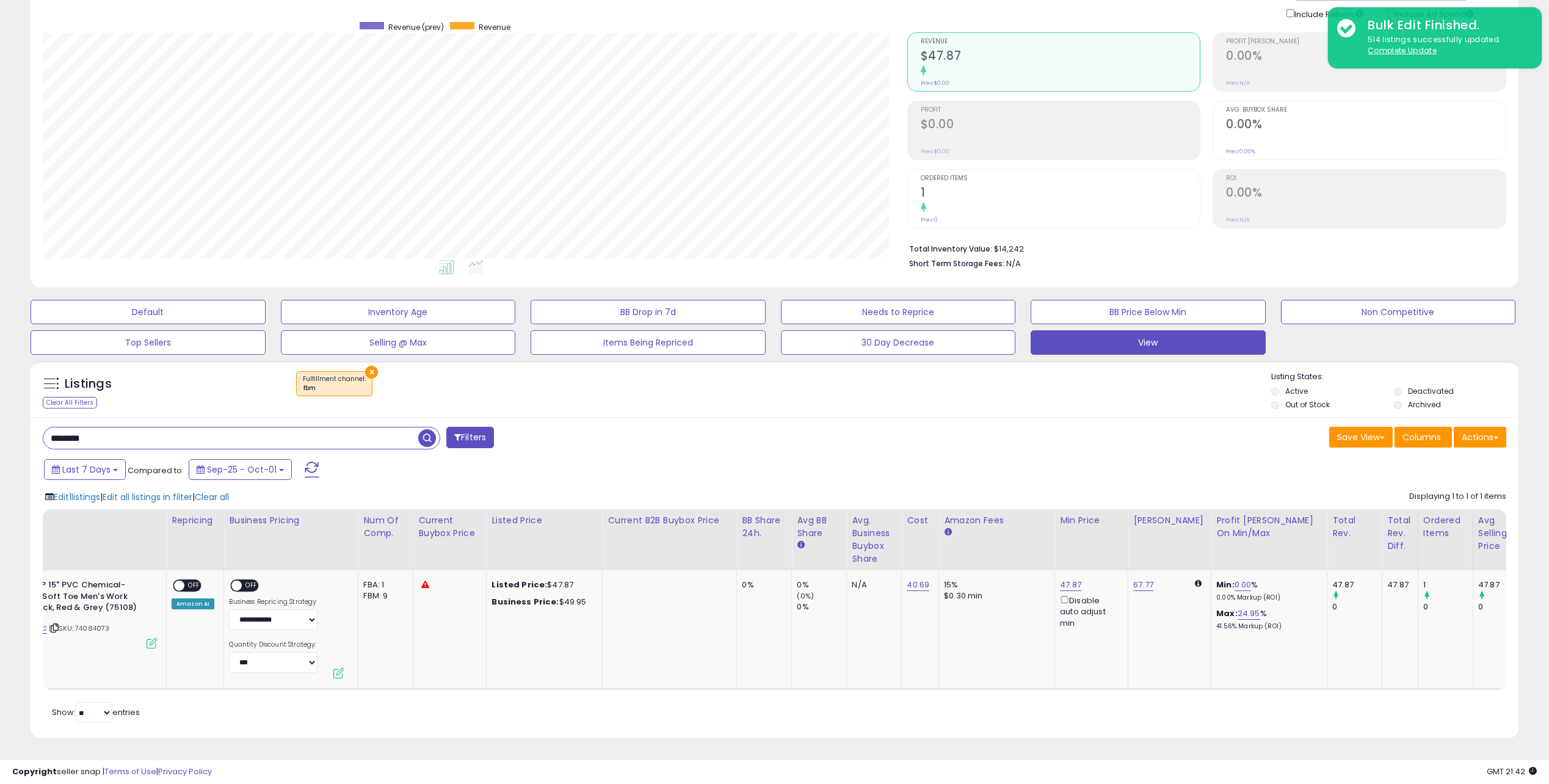
scroll to position [0, 0]
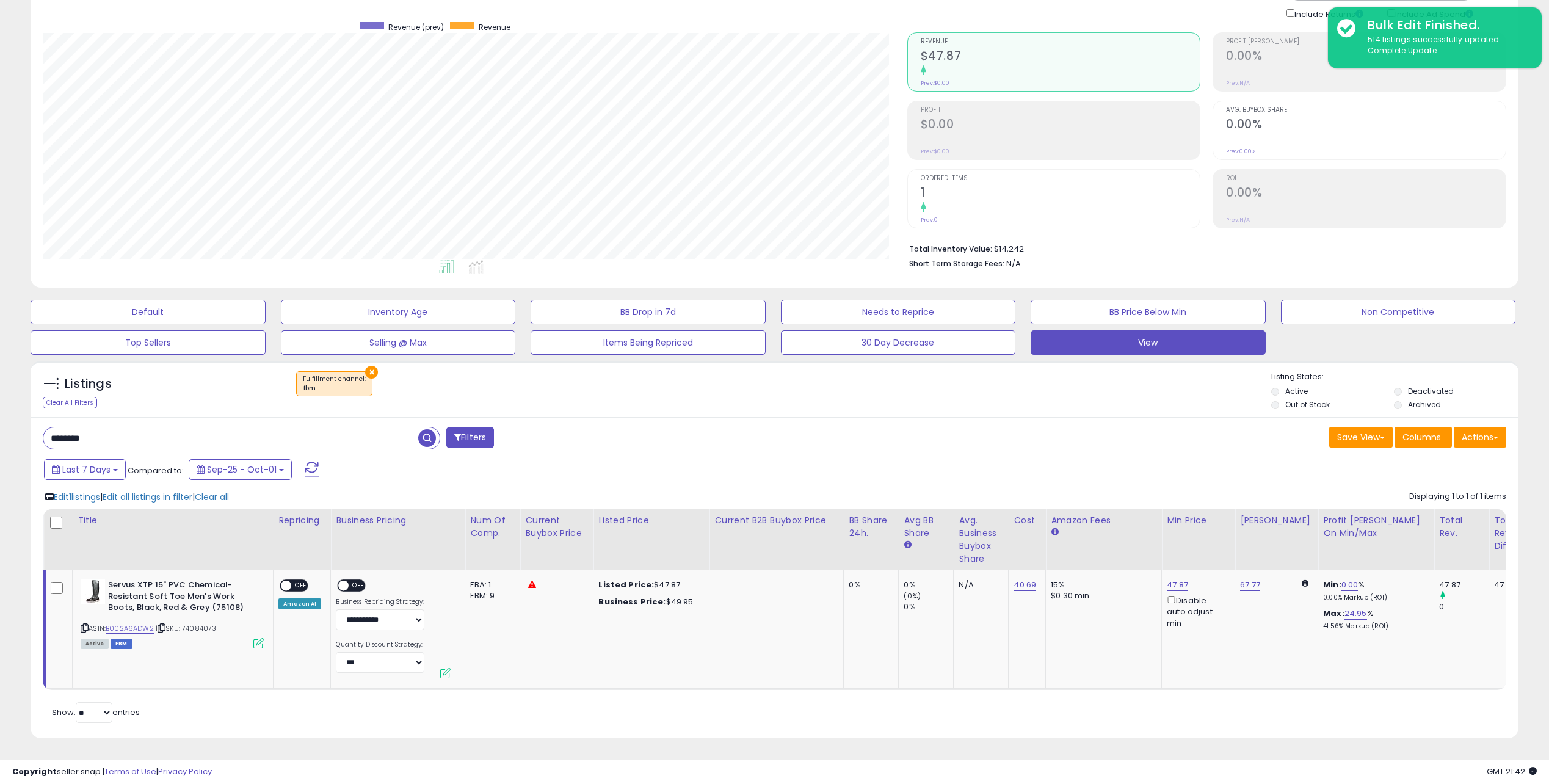
drag, startPoint x: 1267, startPoint y: 615, endPoint x: 811, endPoint y: 634, distance: 456.4
click at [369, 428] on input "********" at bounding box center [230, 438] width 375 height 21
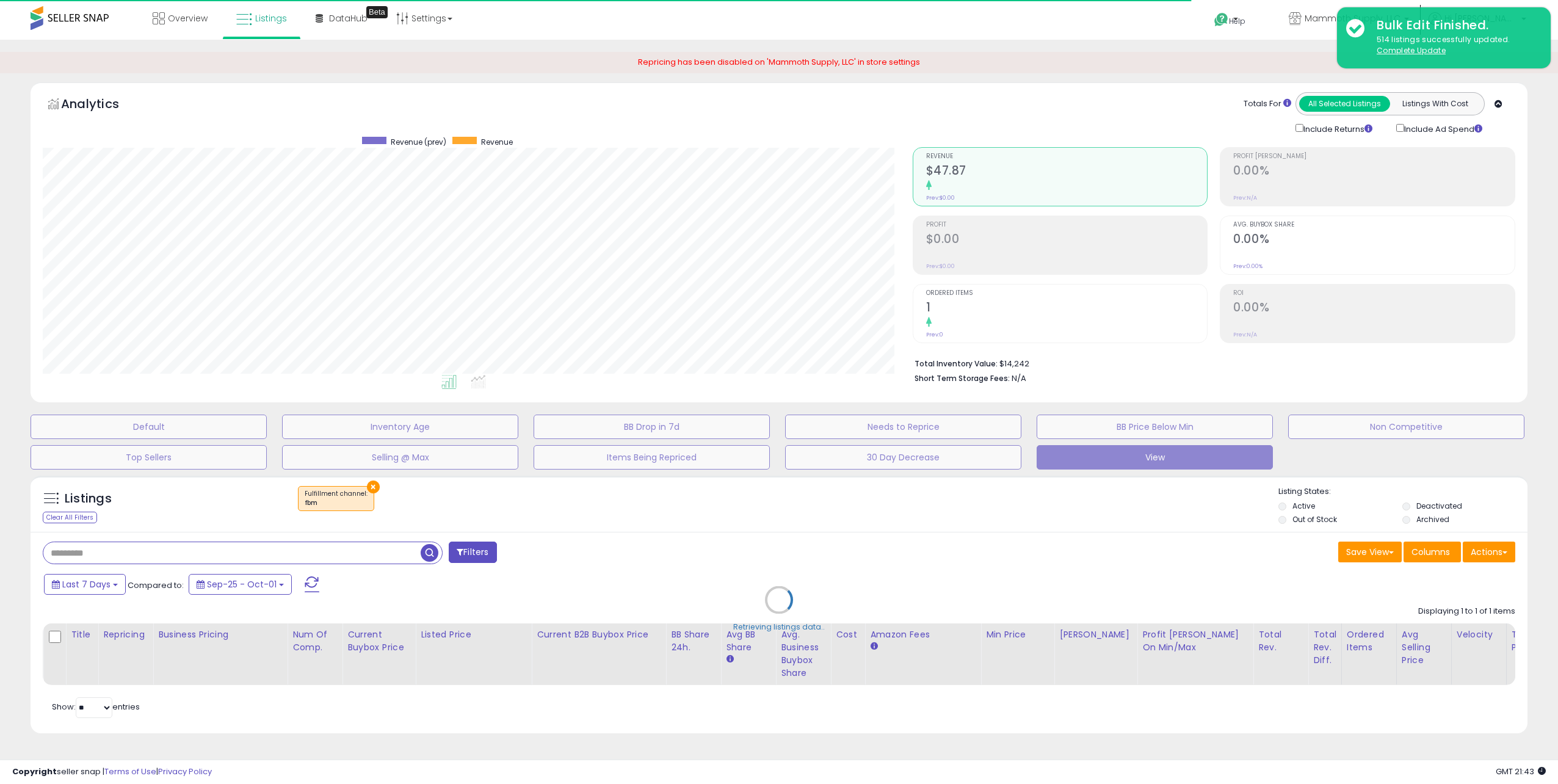
click at [522, 415] on div "Inventory Age" at bounding box center [402, 427] width 252 height 25
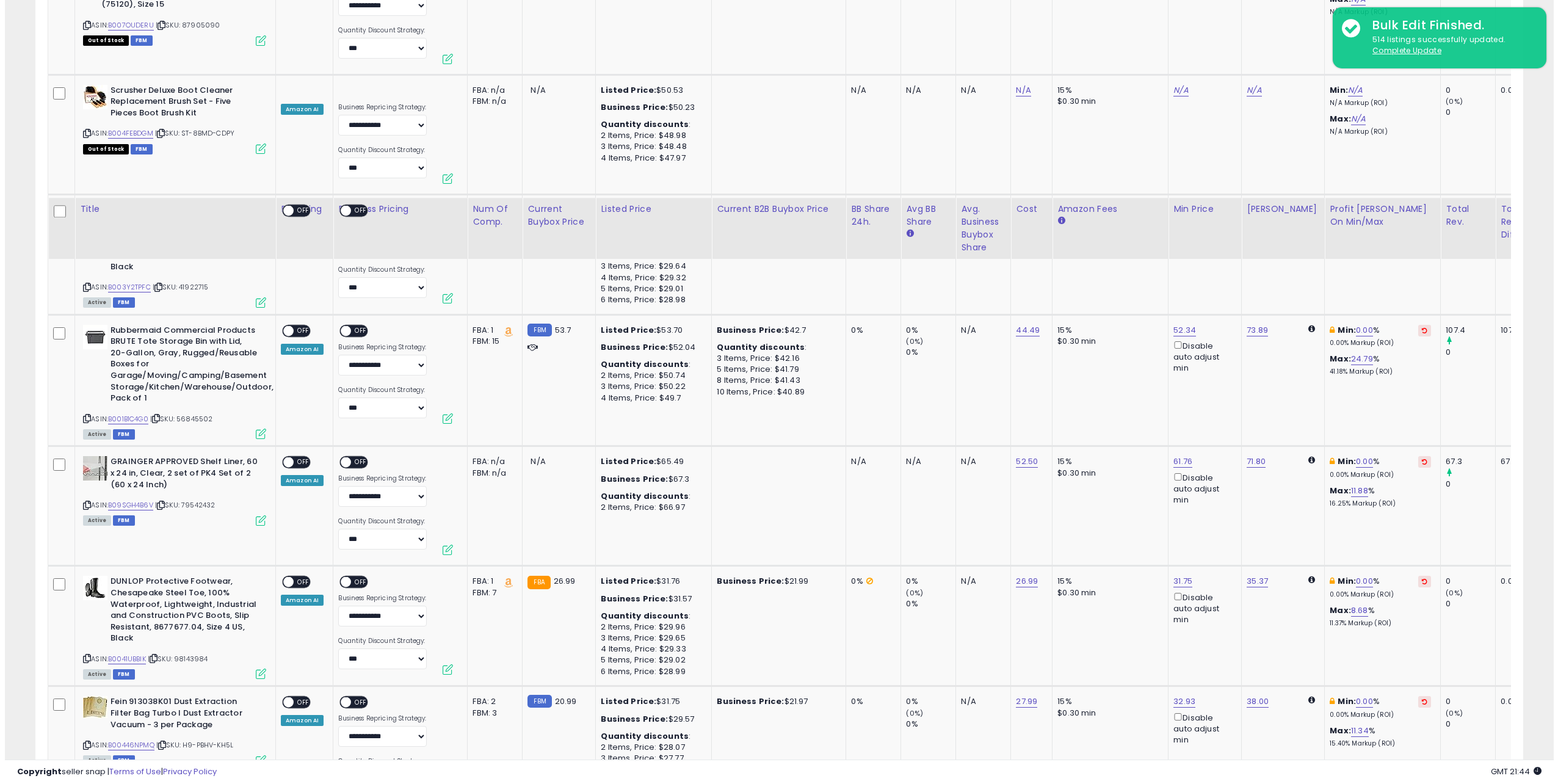
scroll to position [1530, 0]
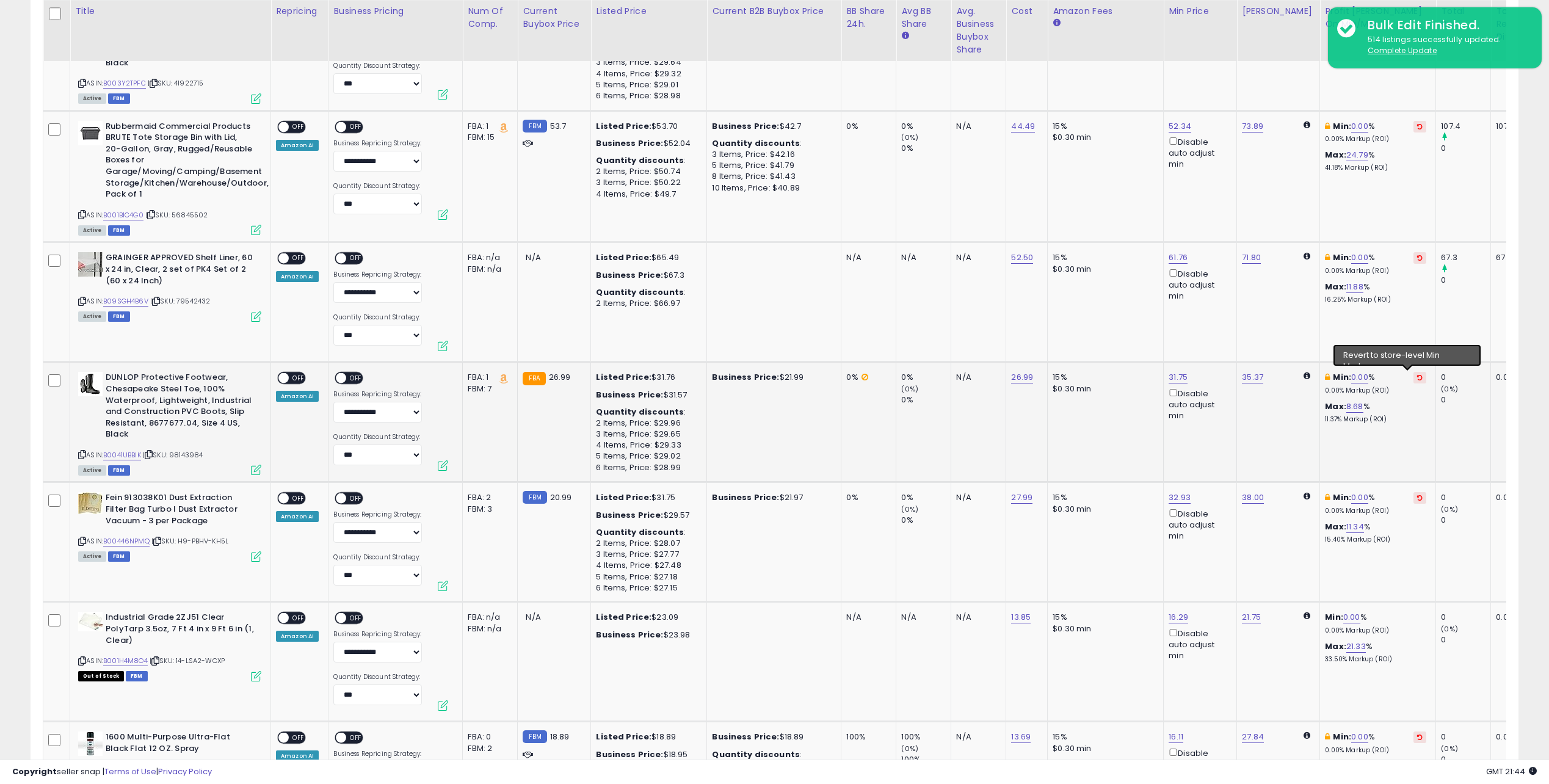
click at [1417, 377] on icon at bounding box center [1420, 377] width 5 height 6
click at [252, 316] on icon at bounding box center [256, 316] width 10 height 10
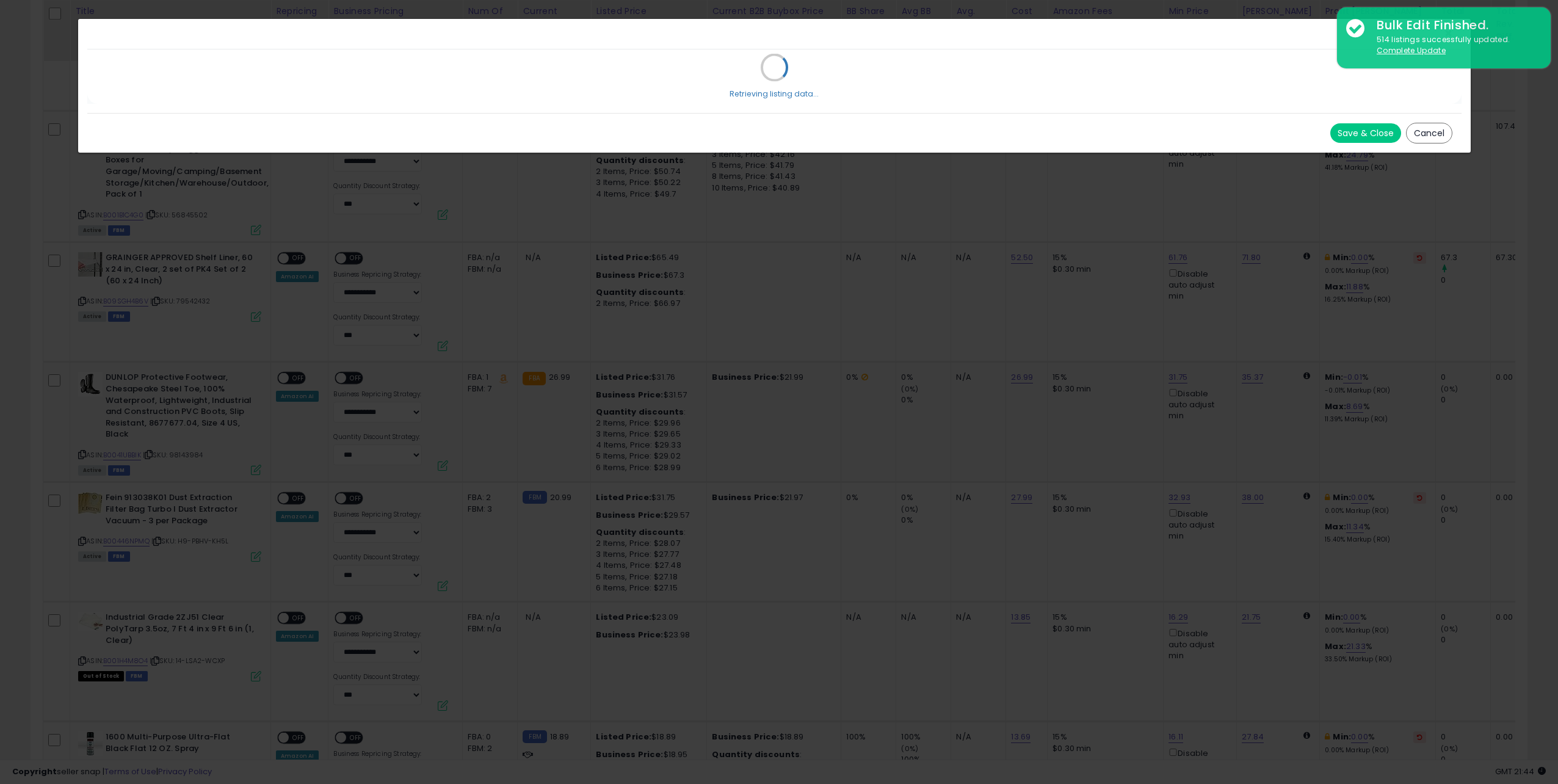
scroll to position [250, 869]
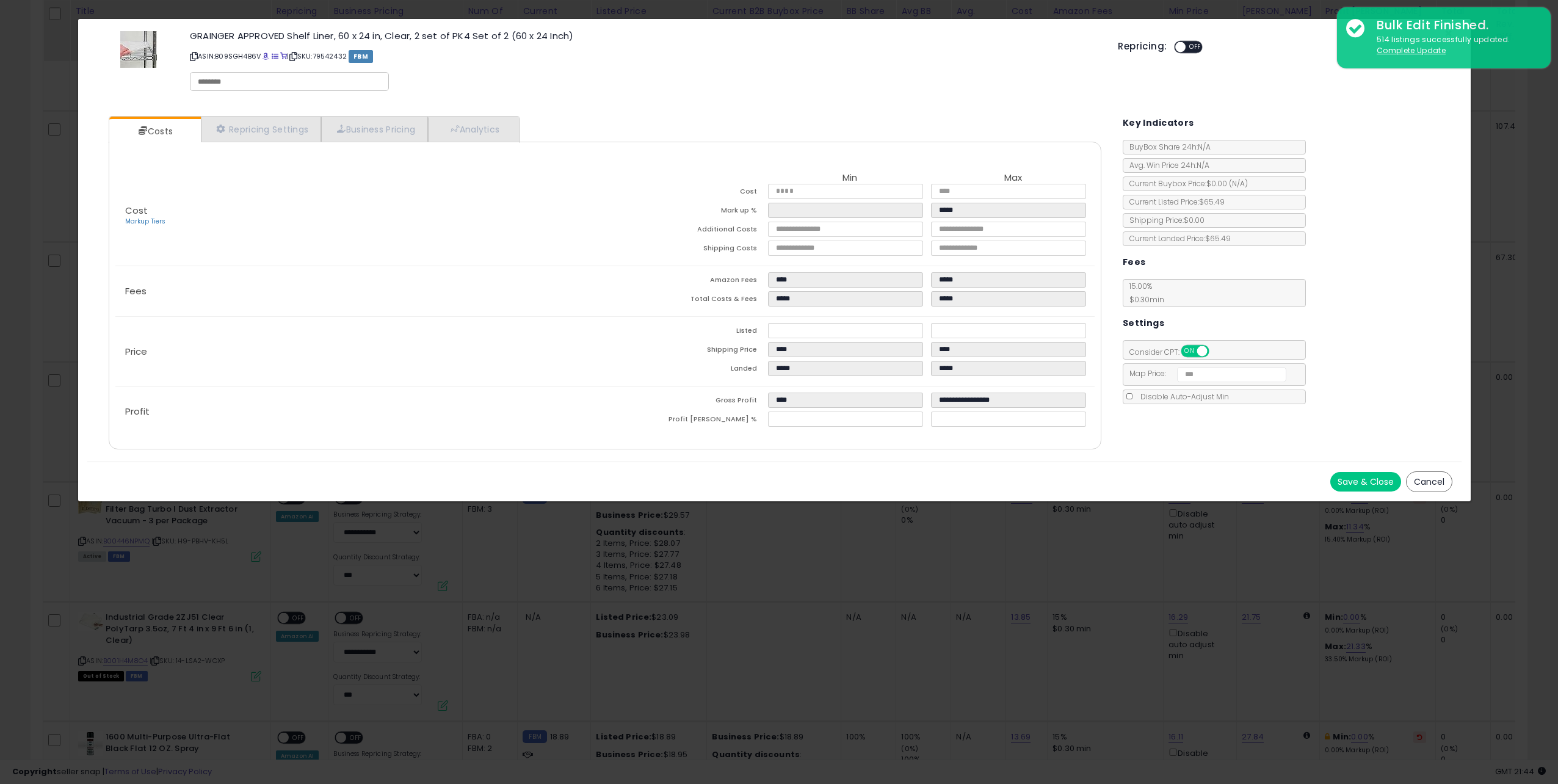
click at [619, 332] on td "Listed" at bounding box center [687, 332] width 163 height 19
click at [258, 127] on link "Repricing Settings" at bounding box center [261, 129] width 121 height 25
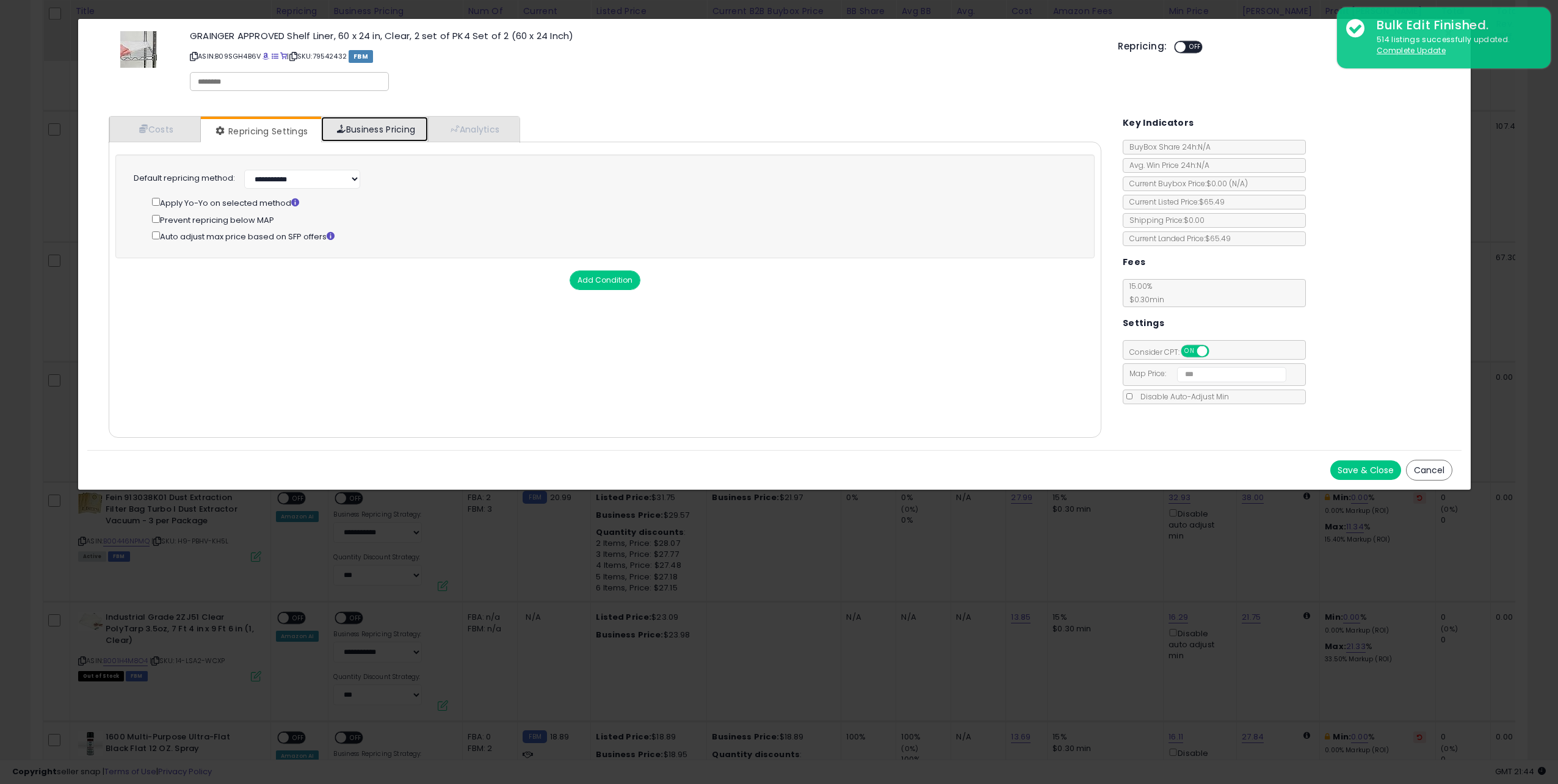
click at [378, 126] on link "Business Pricing" at bounding box center [375, 129] width 107 height 25
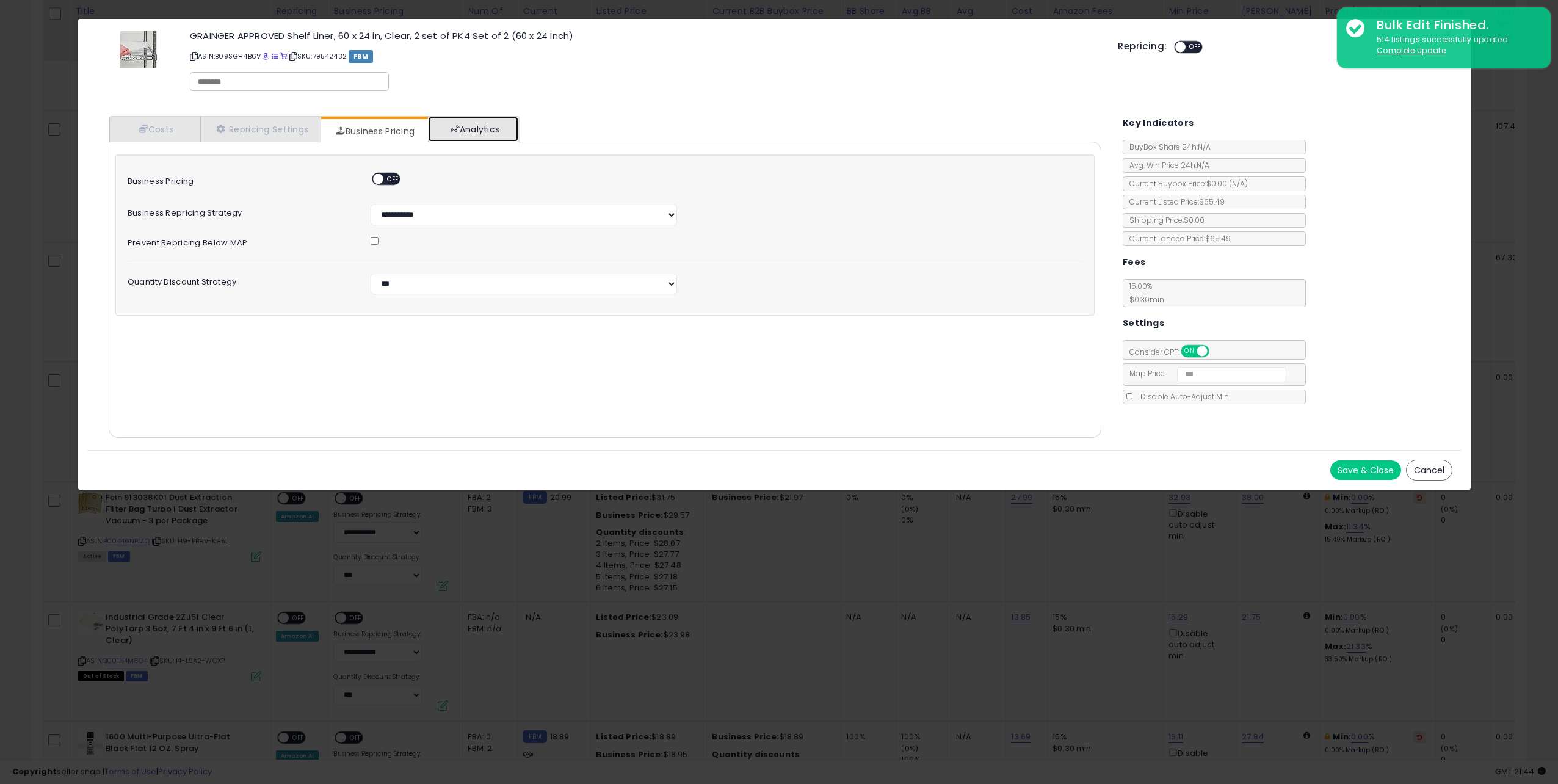
click at [483, 132] on link "Analytics" at bounding box center [473, 129] width 90 height 25
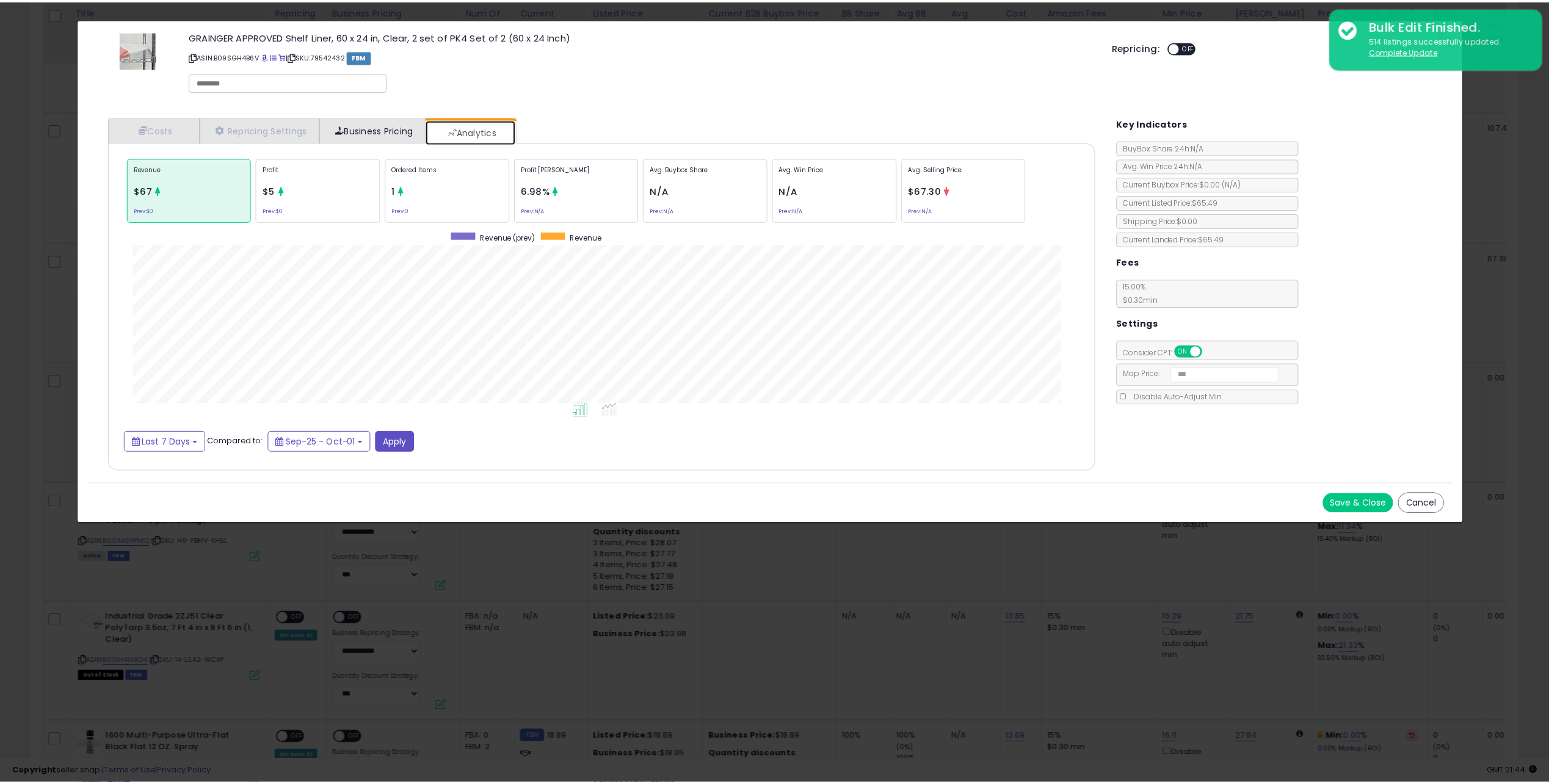
scroll to position [376, 1017]
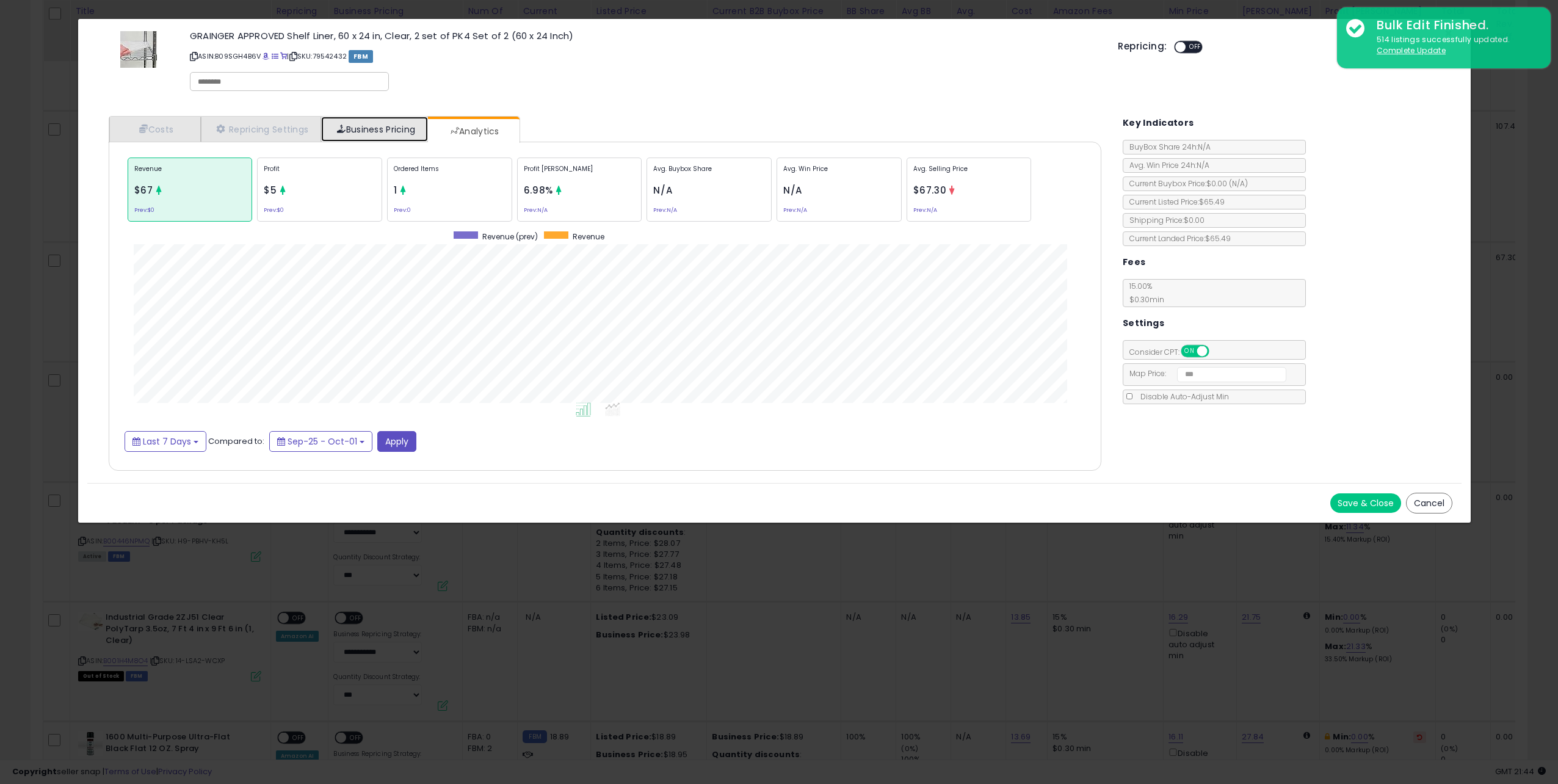
click at [370, 127] on link "Business Pricing" at bounding box center [375, 129] width 107 height 25
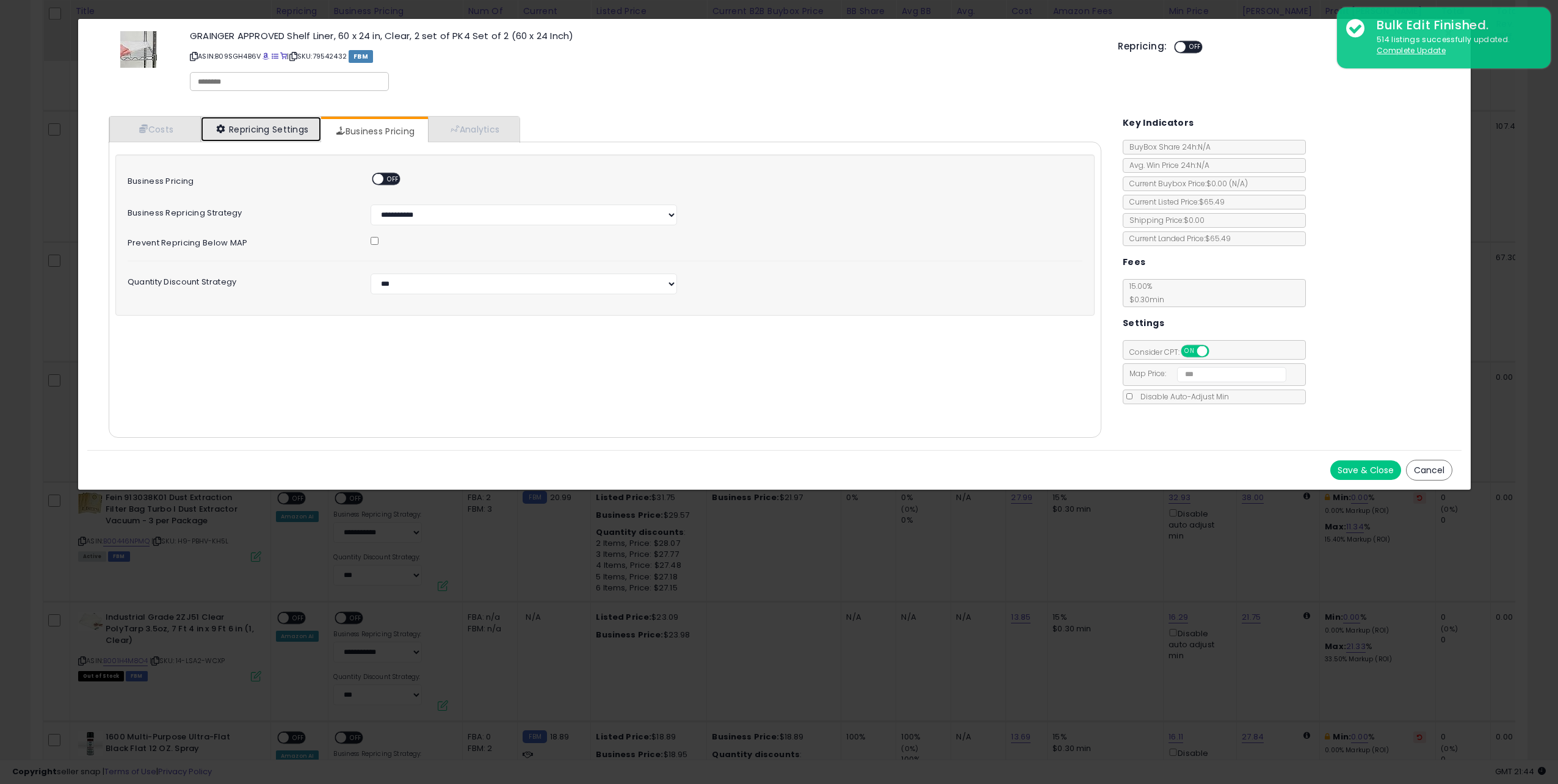
click at [275, 120] on link "Repricing Settings" at bounding box center [261, 129] width 121 height 25
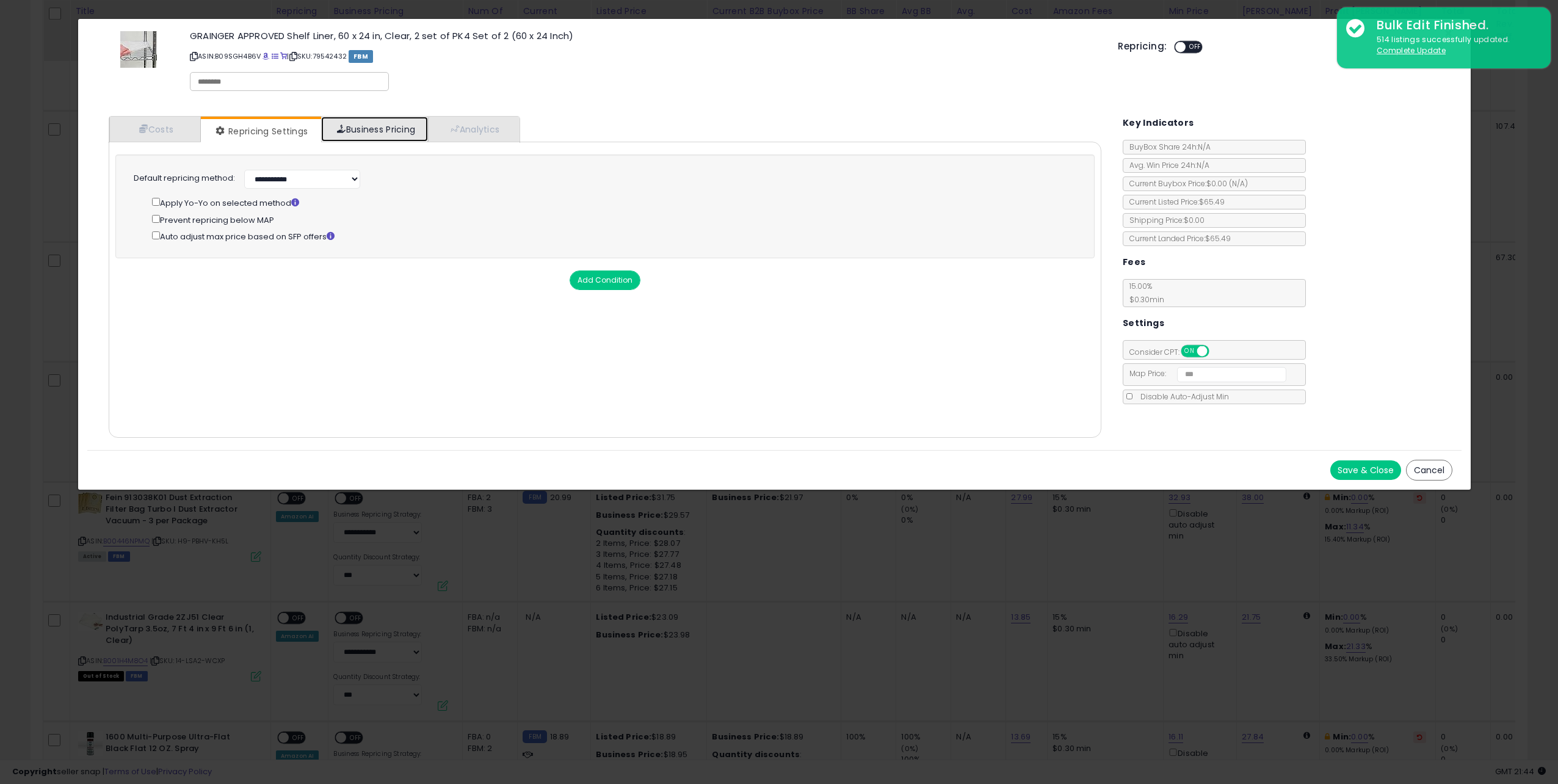
click at [361, 126] on link "Business Pricing" at bounding box center [375, 129] width 107 height 25
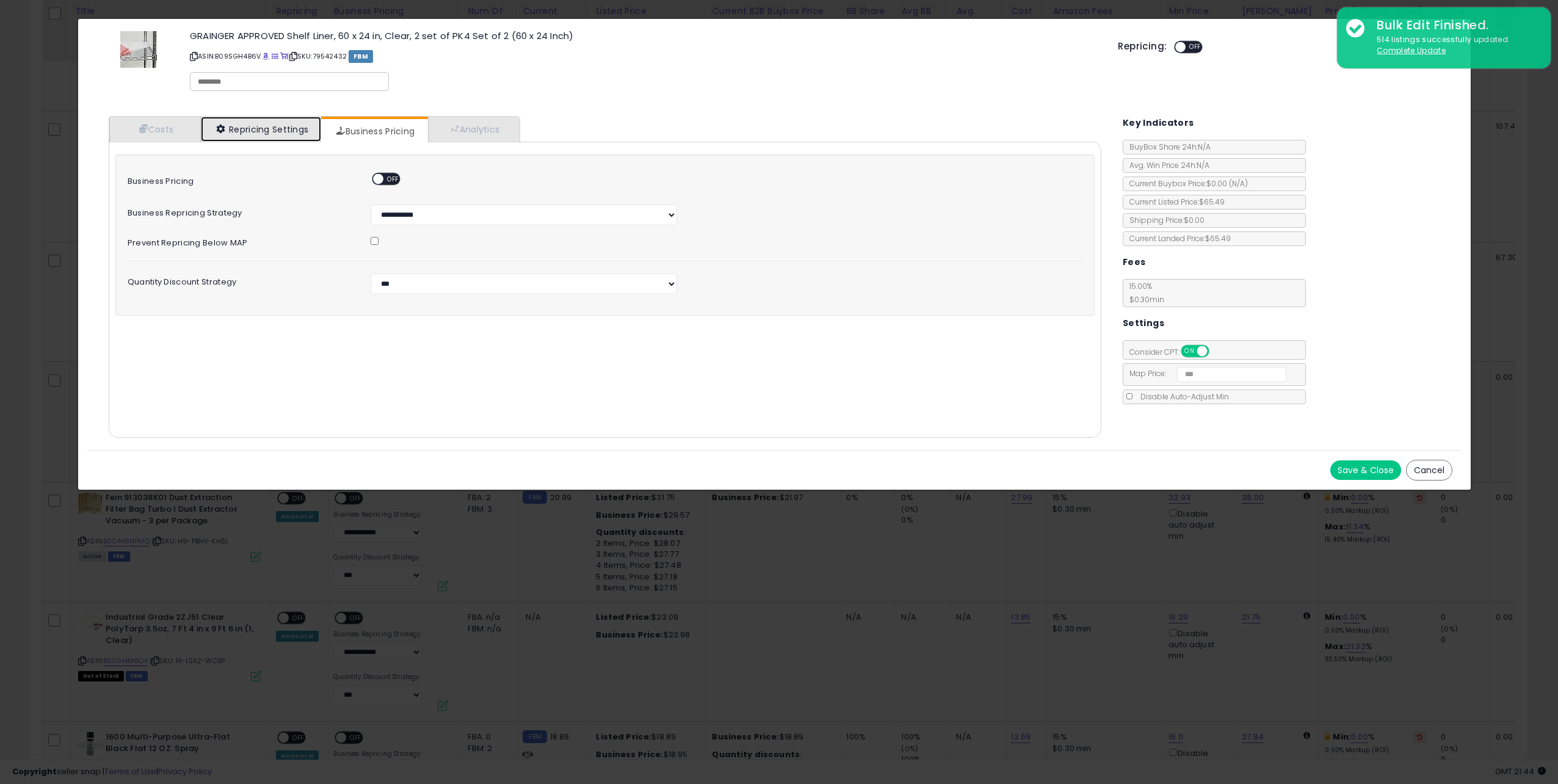
click at [249, 126] on link "Repricing Settings" at bounding box center [261, 129] width 121 height 25
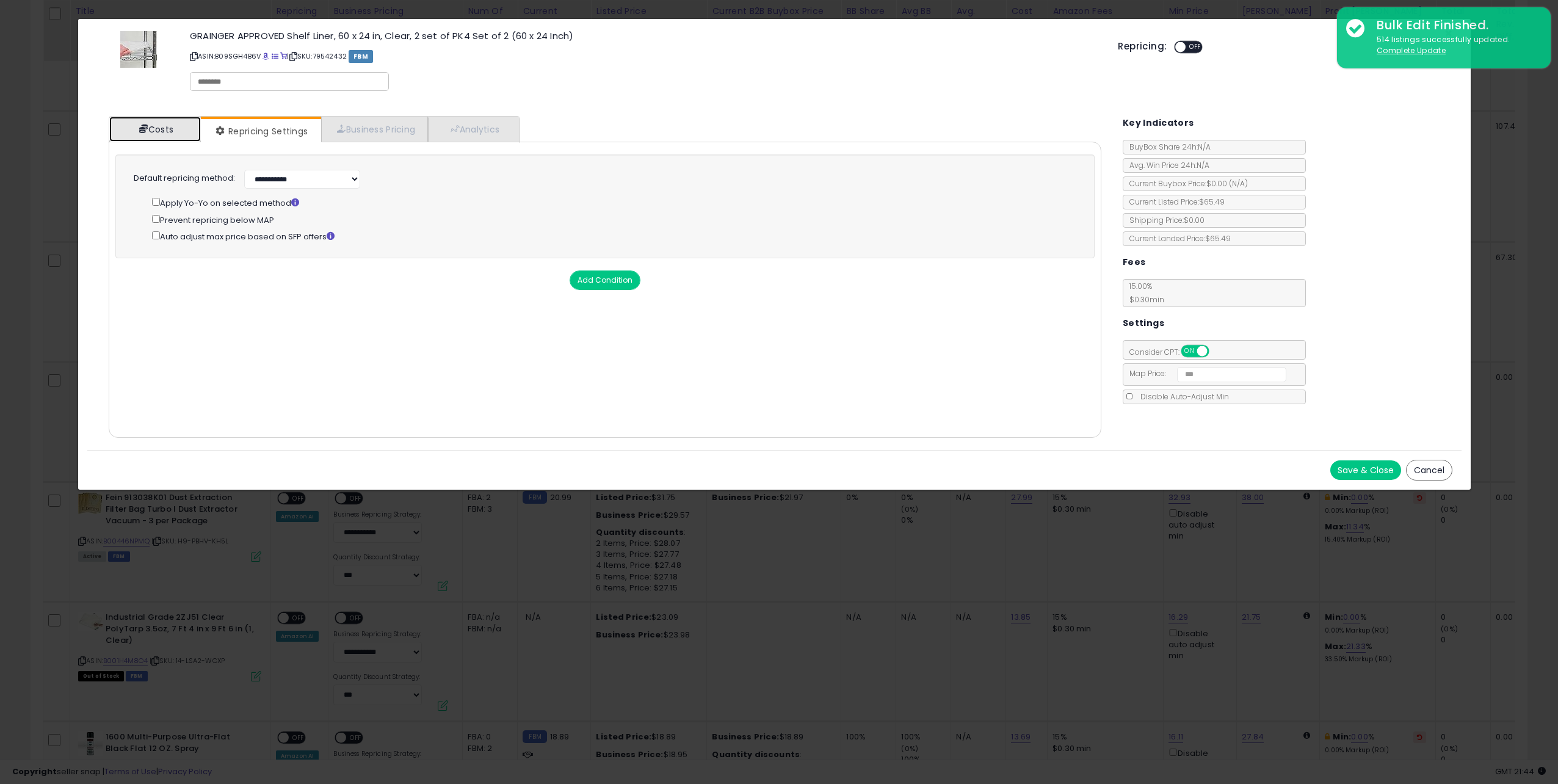
click at [146, 125] on span at bounding box center [143, 129] width 8 height 8
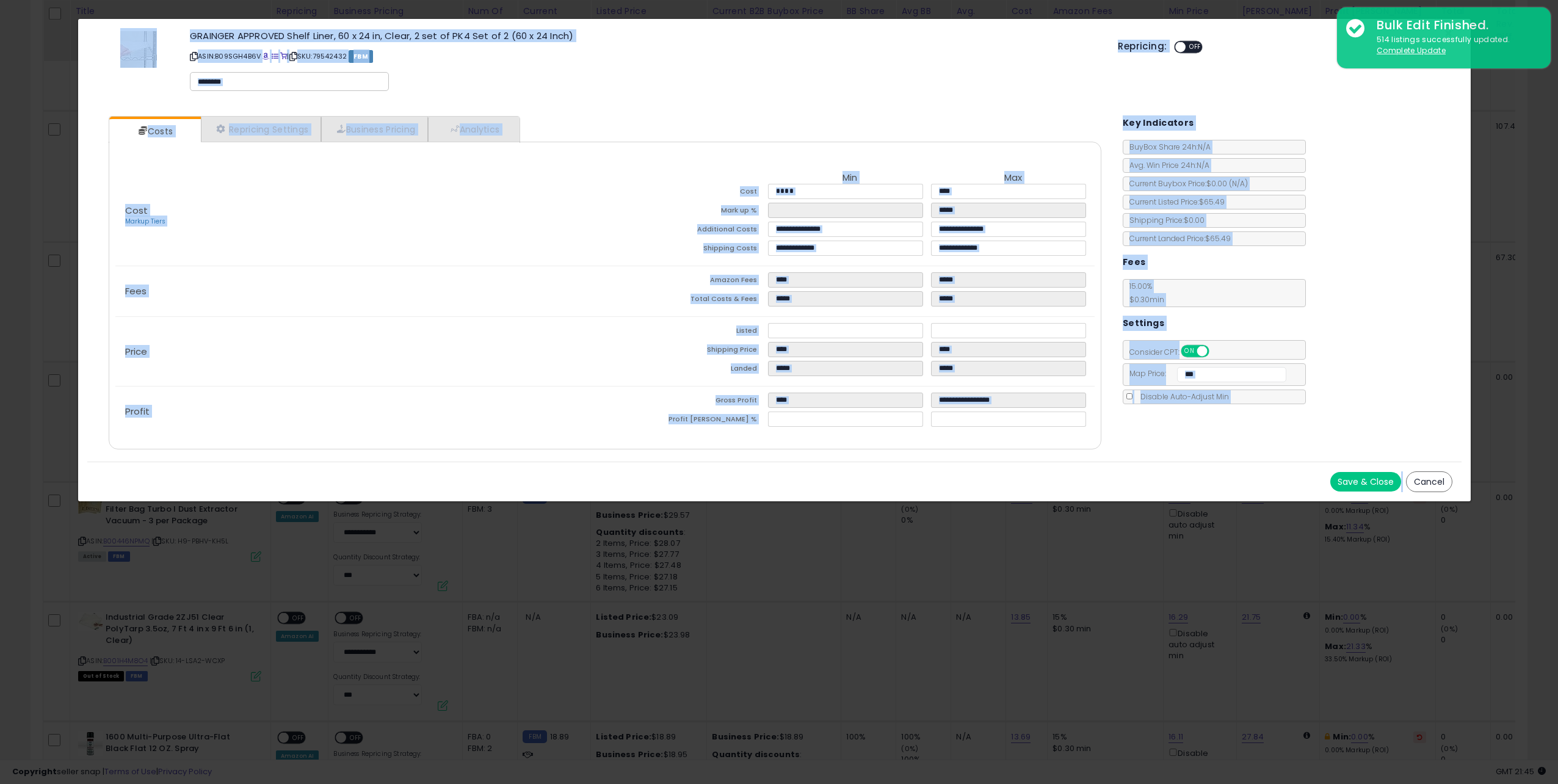
drag, startPoint x: 108, startPoint y: 31, endPoint x: 1456, endPoint y: 486, distance: 1422.7
click at [1456, 486] on div "× Close GRAINGER APPROVED Shelf Liner, 60 x 24 in, Clear, 2 set of PK4 Set of 2…" at bounding box center [775, 260] width 1394 height 484
click at [1456, 486] on div "Save & Close Cancel" at bounding box center [774, 481] width 1374 height 40
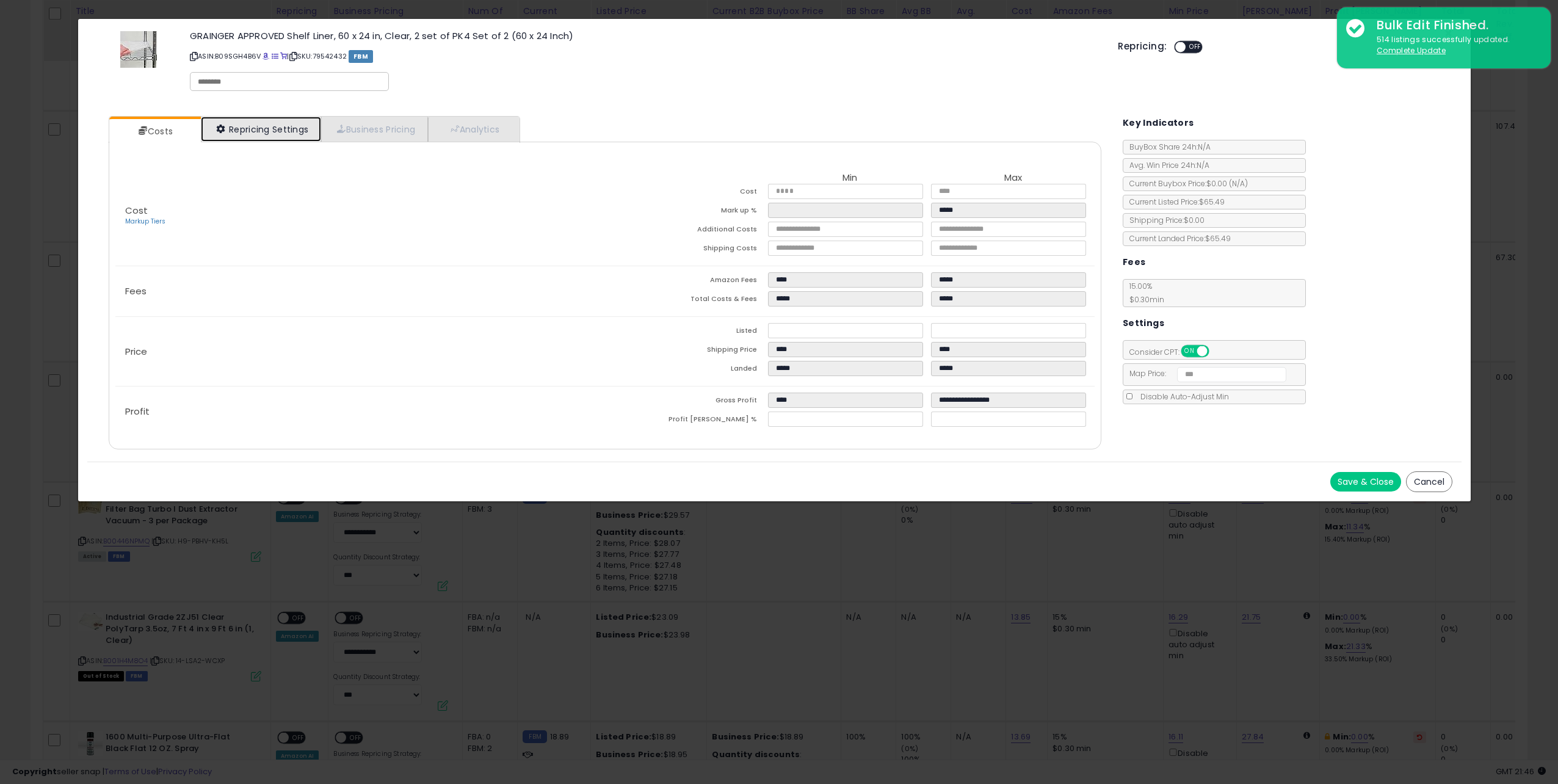
click at [284, 125] on link "Repricing Settings" at bounding box center [261, 129] width 121 height 25
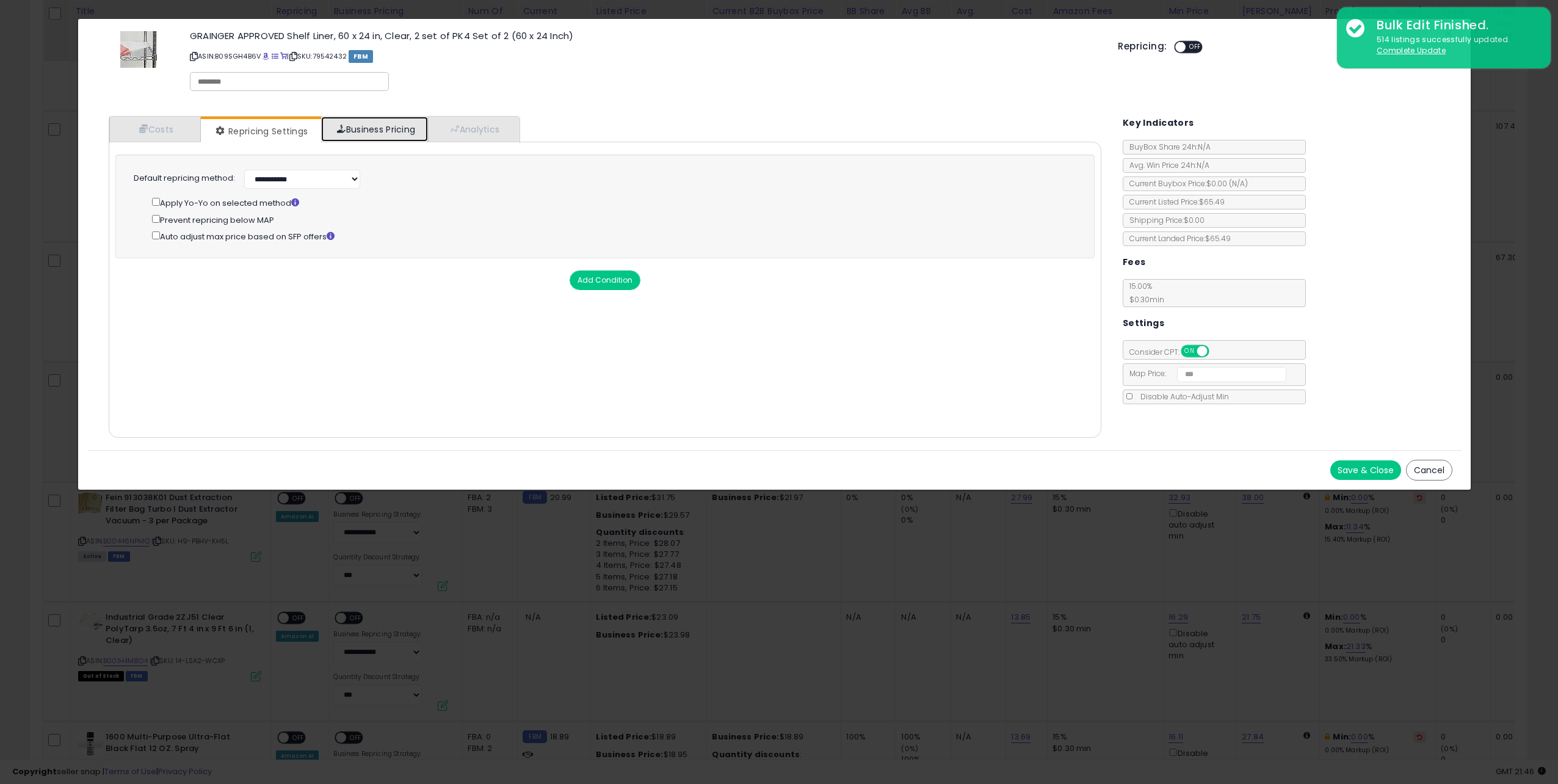
click at [363, 134] on link "Business Pricing" at bounding box center [375, 129] width 107 height 25
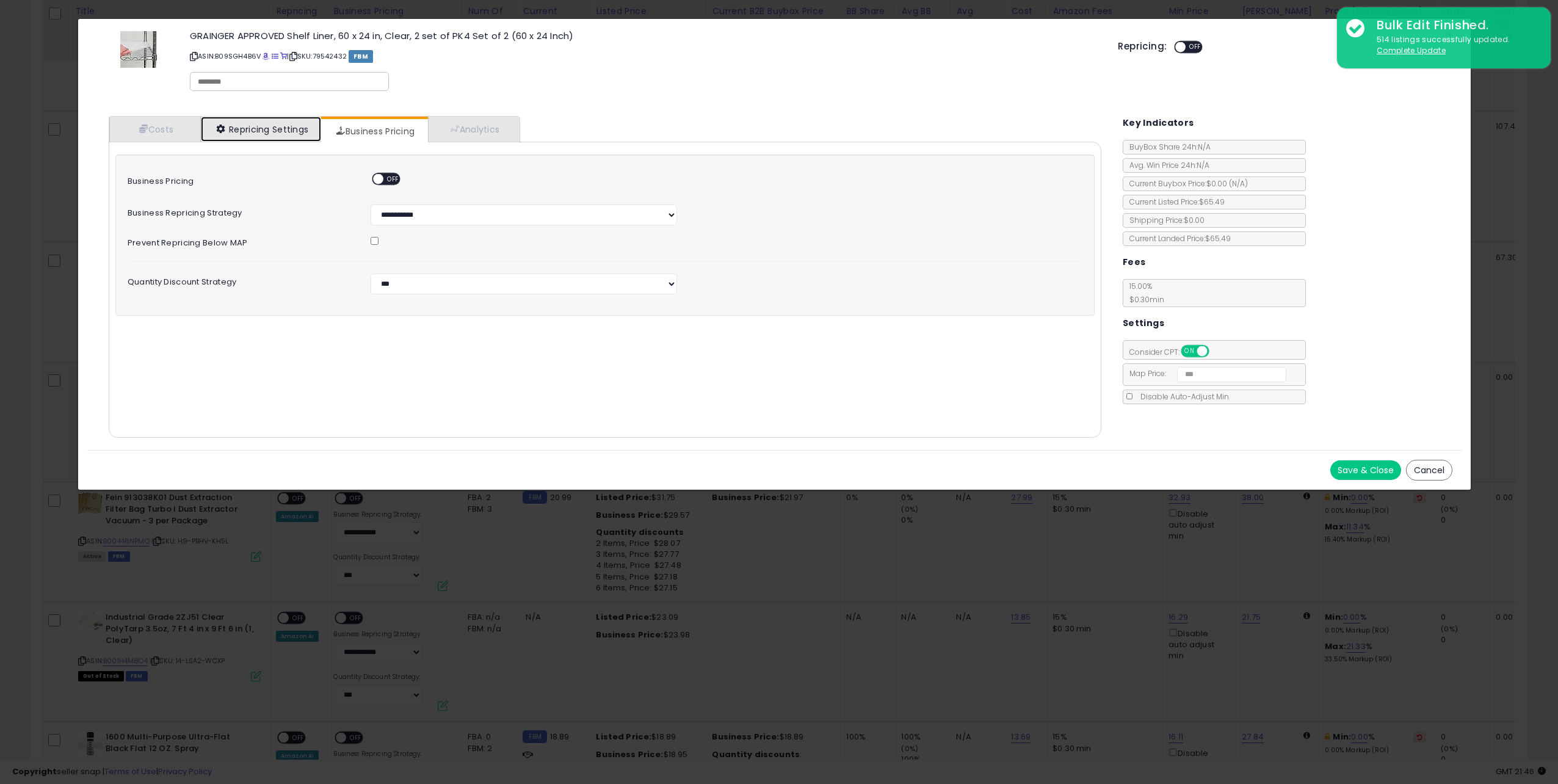
click at [264, 134] on link "Repricing Settings" at bounding box center [261, 129] width 121 height 25
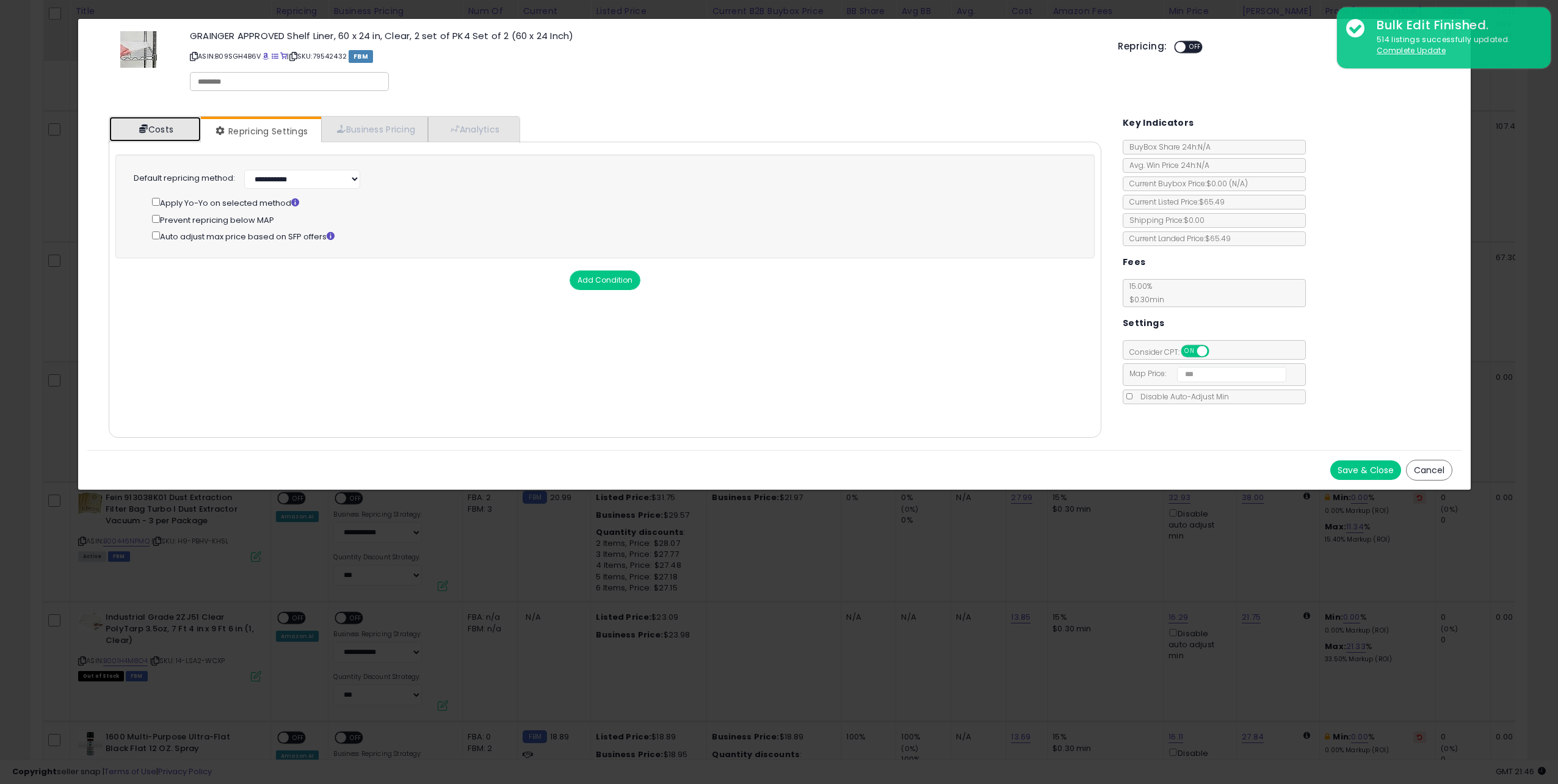
click at [150, 132] on link "Costs" at bounding box center [155, 129] width 92 height 25
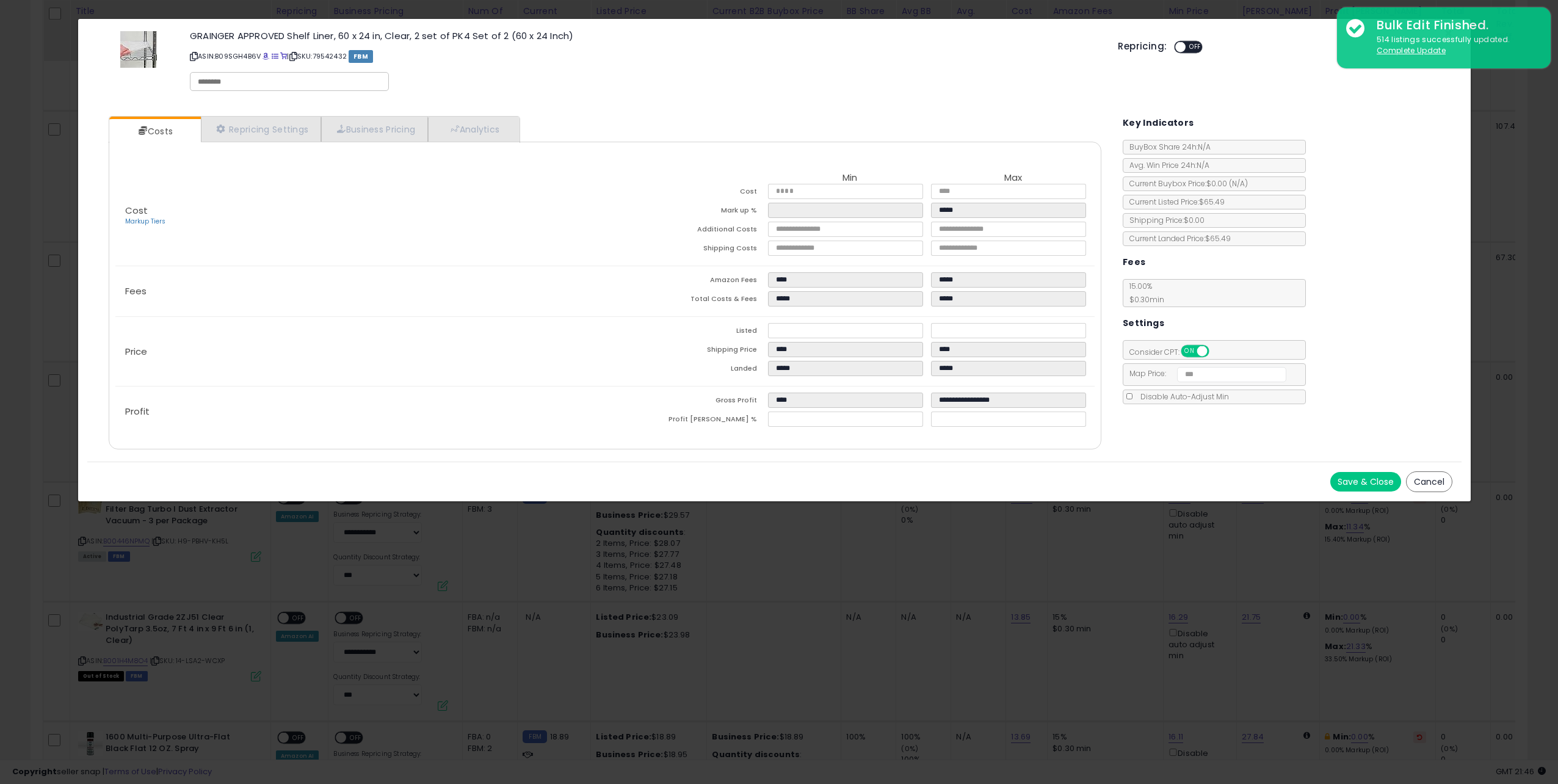
click at [1364, 374] on div "Key Indicators BuyBox Share 24h: N/A Avg. Win Price 24h: N/A Current Buybox Pri…" at bounding box center [1287, 256] width 330 height 297
click at [1216, 93] on div "GRAINGER APPROVED Shelf Liner, 60 x 24 in, Clear, 2 set of PK4 Set of 2 (60 x 2…" at bounding box center [774, 63] width 1374 height 70
click at [1431, 482] on button "Cancel" at bounding box center [1429, 482] width 47 height 21
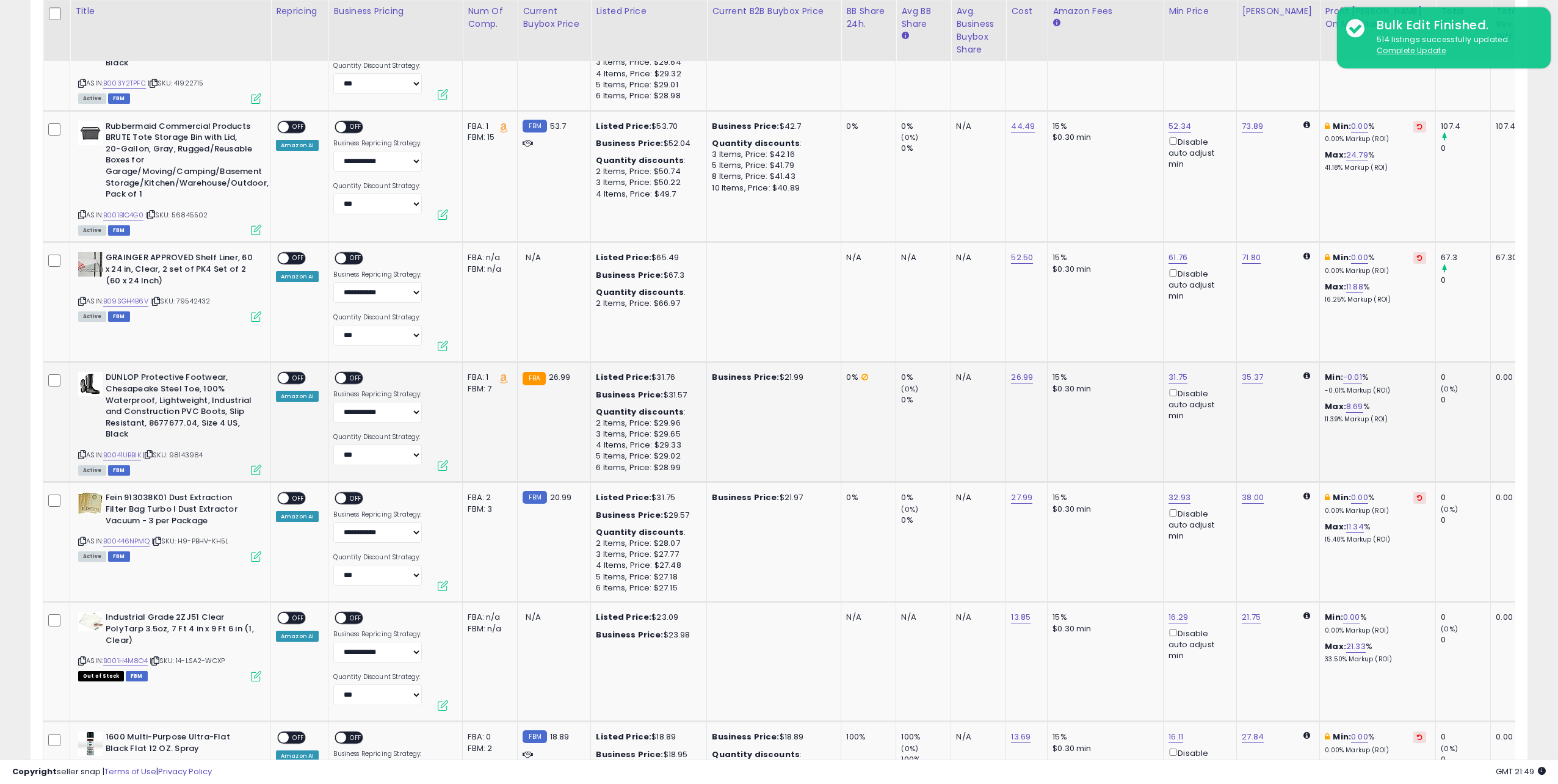
scroll to position [610219, 609714]
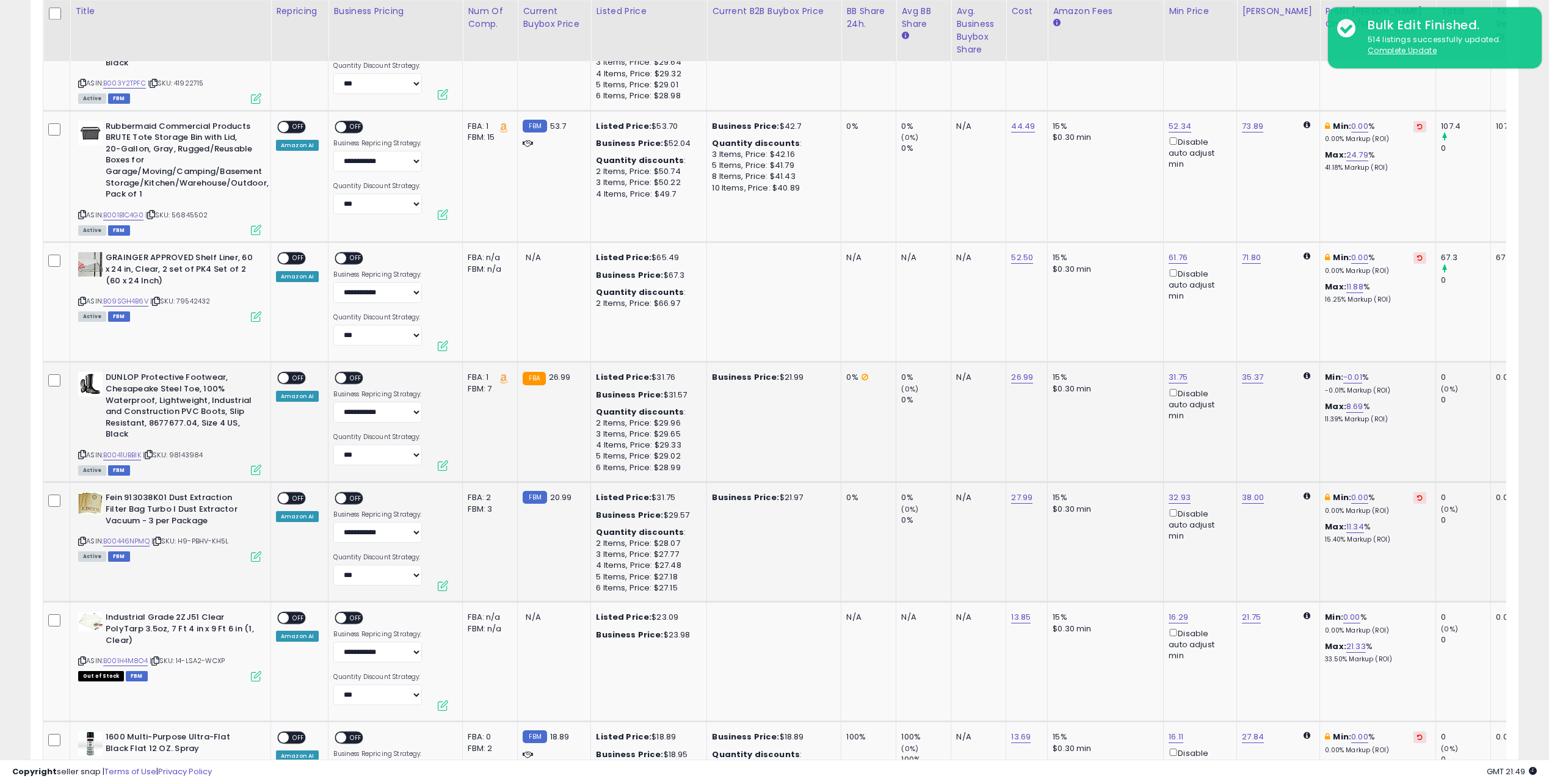
click at [257, 562] on td "Fein 913038K01 Dust Extraction Filter Bag Turbo I Dust Extractor Vacuum - 3 per…" at bounding box center [170, 542] width 201 height 120
click at [258, 558] on icon at bounding box center [256, 556] width 10 height 10
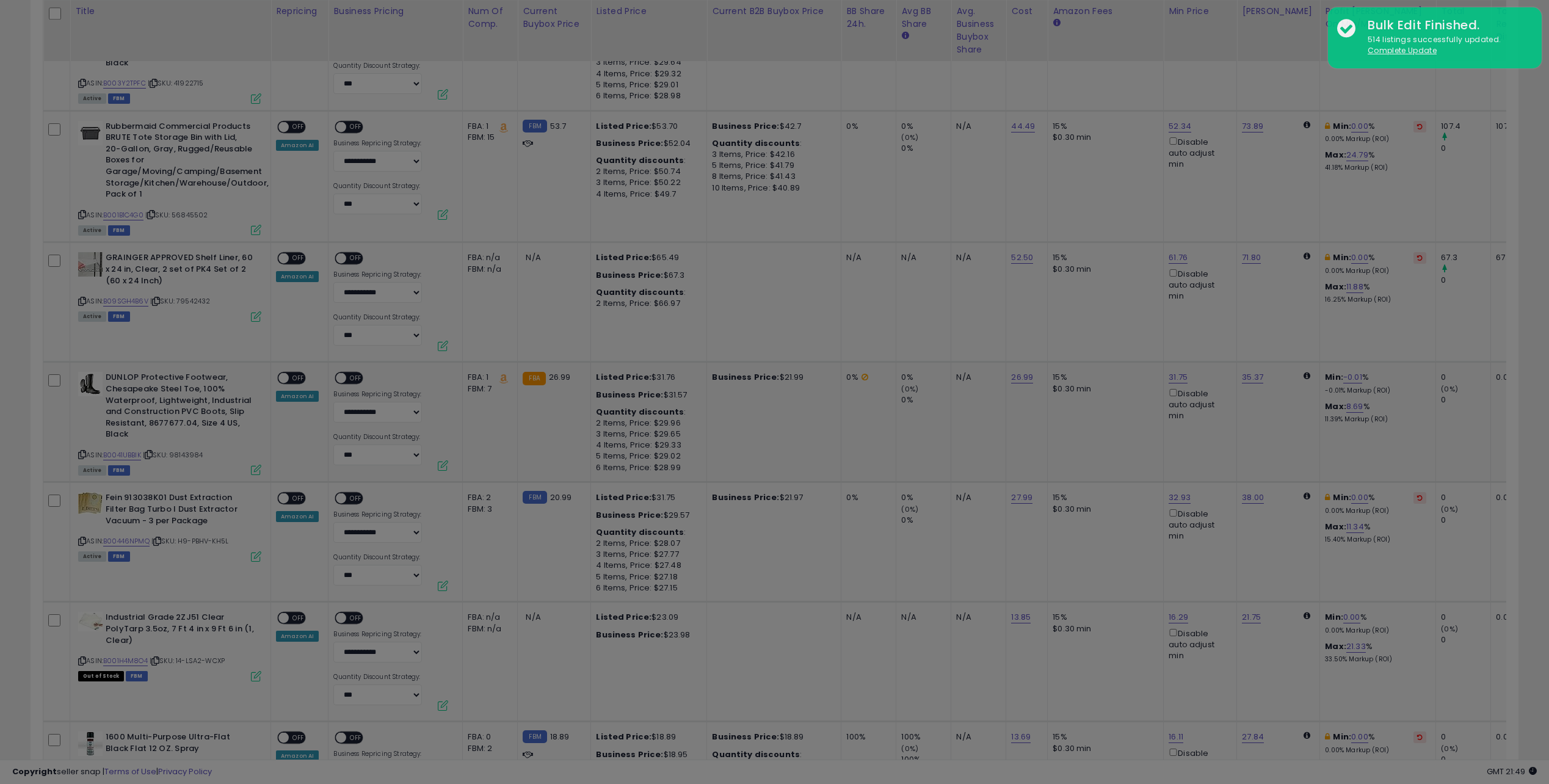
scroll to position [250, 869]
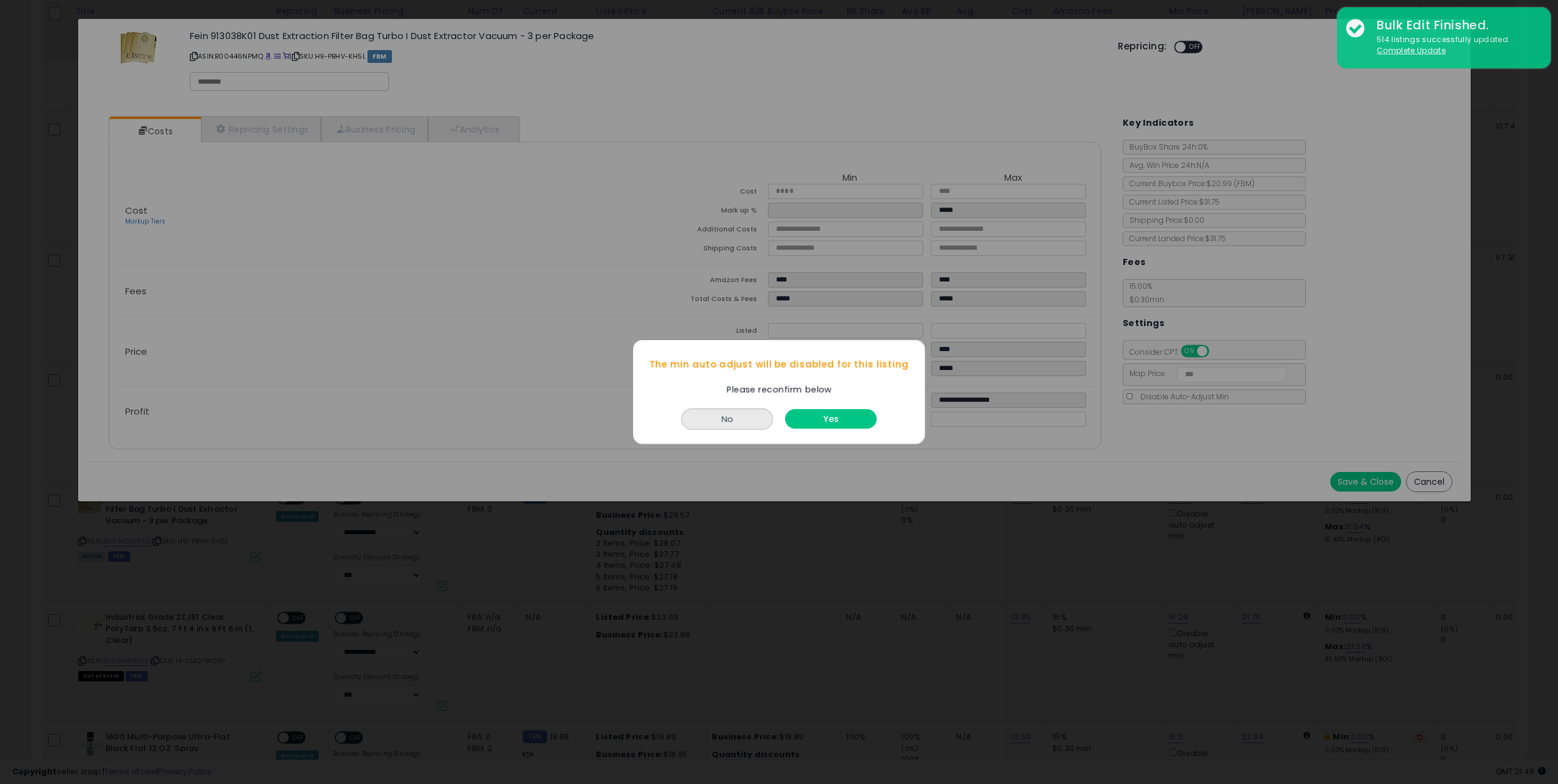
click at [733, 421] on button "No" at bounding box center [727, 419] width 92 height 21
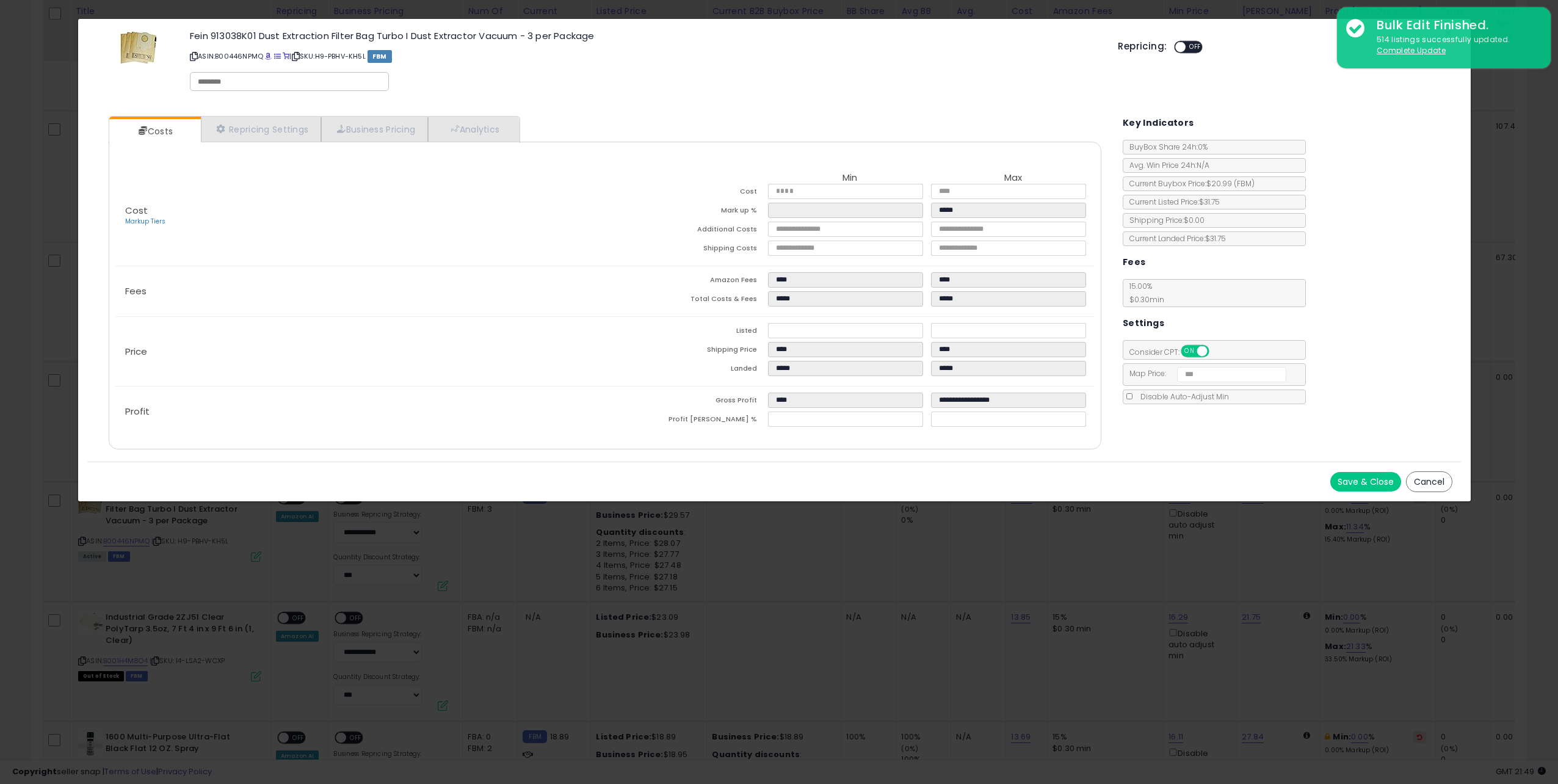
click at [1248, 58] on div "Fein 913038K01 Dust Extraction Filter Bag Turbo I Dust Extractor Vacuum - 3 per…" at bounding box center [774, 63] width 1374 height 70
click at [1445, 478] on button "Cancel" at bounding box center [1429, 482] width 47 height 21
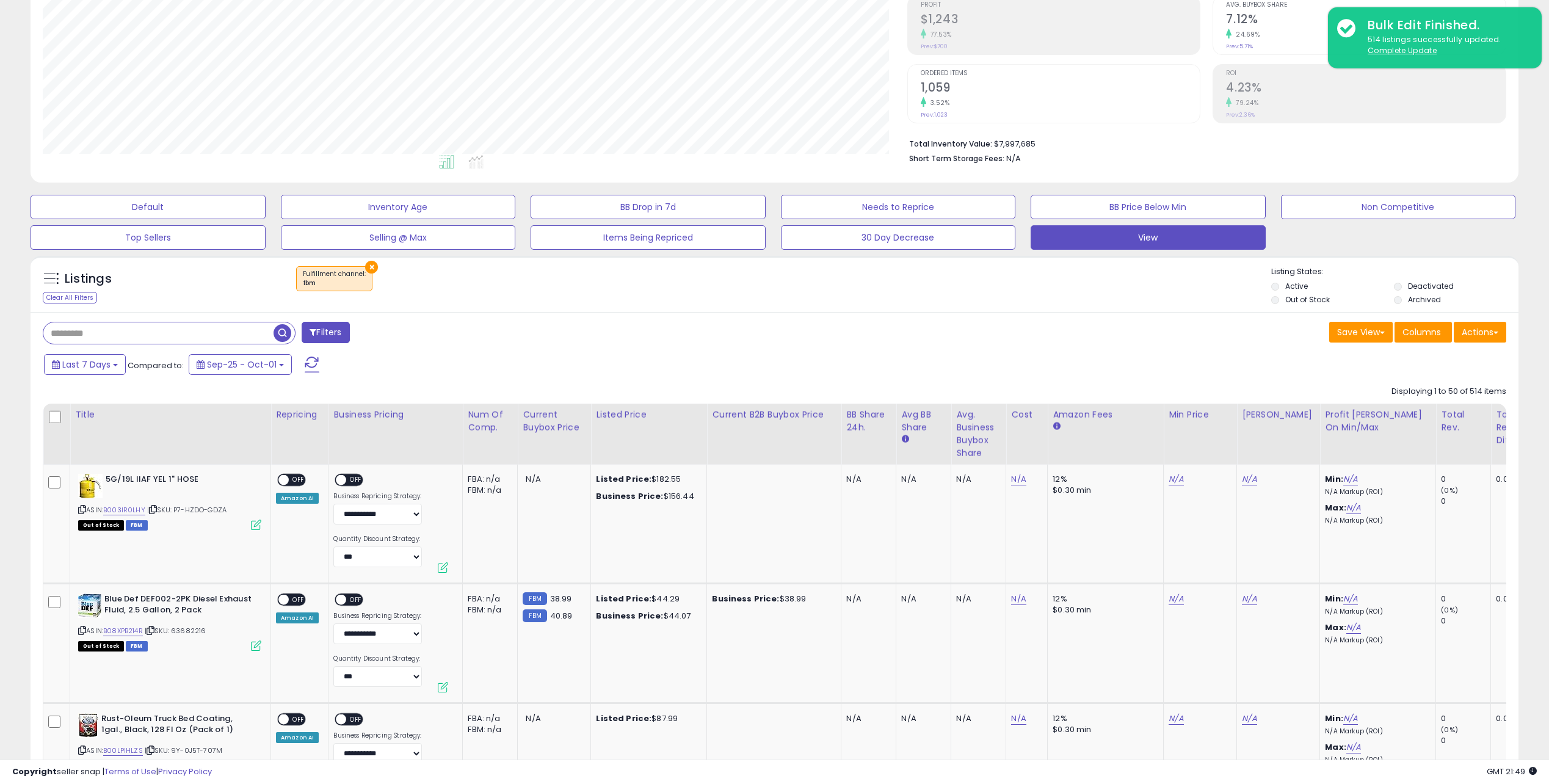
scroll to position [428, 0]
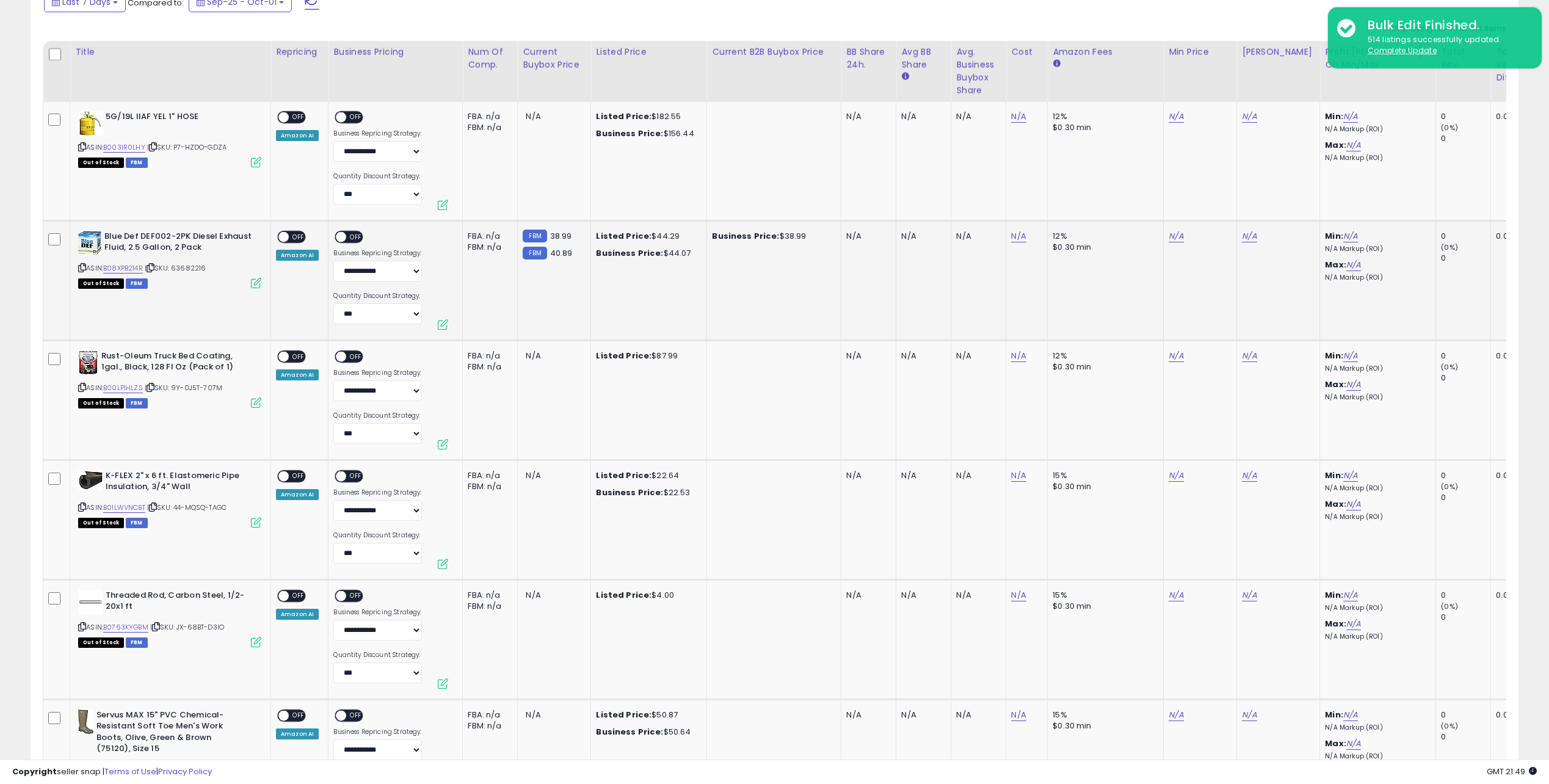
drag, startPoint x: 713, startPoint y: 308, endPoint x: 719, endPoint y: 356, distance: 48.4
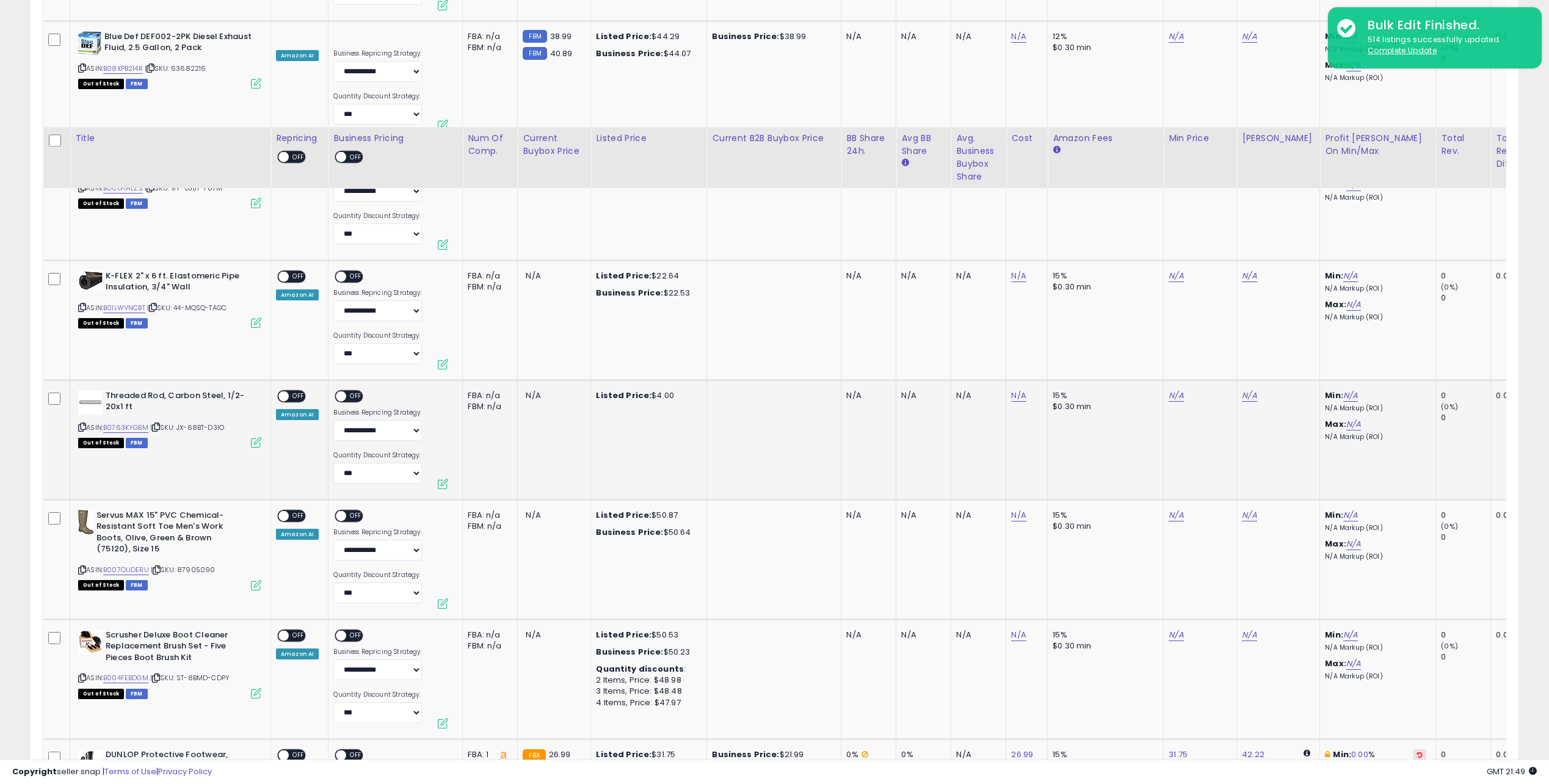
drag, startPoint x: 868, startPoint y: 285, endPoint x: 881, endPoint y: 405, distance: 120.7
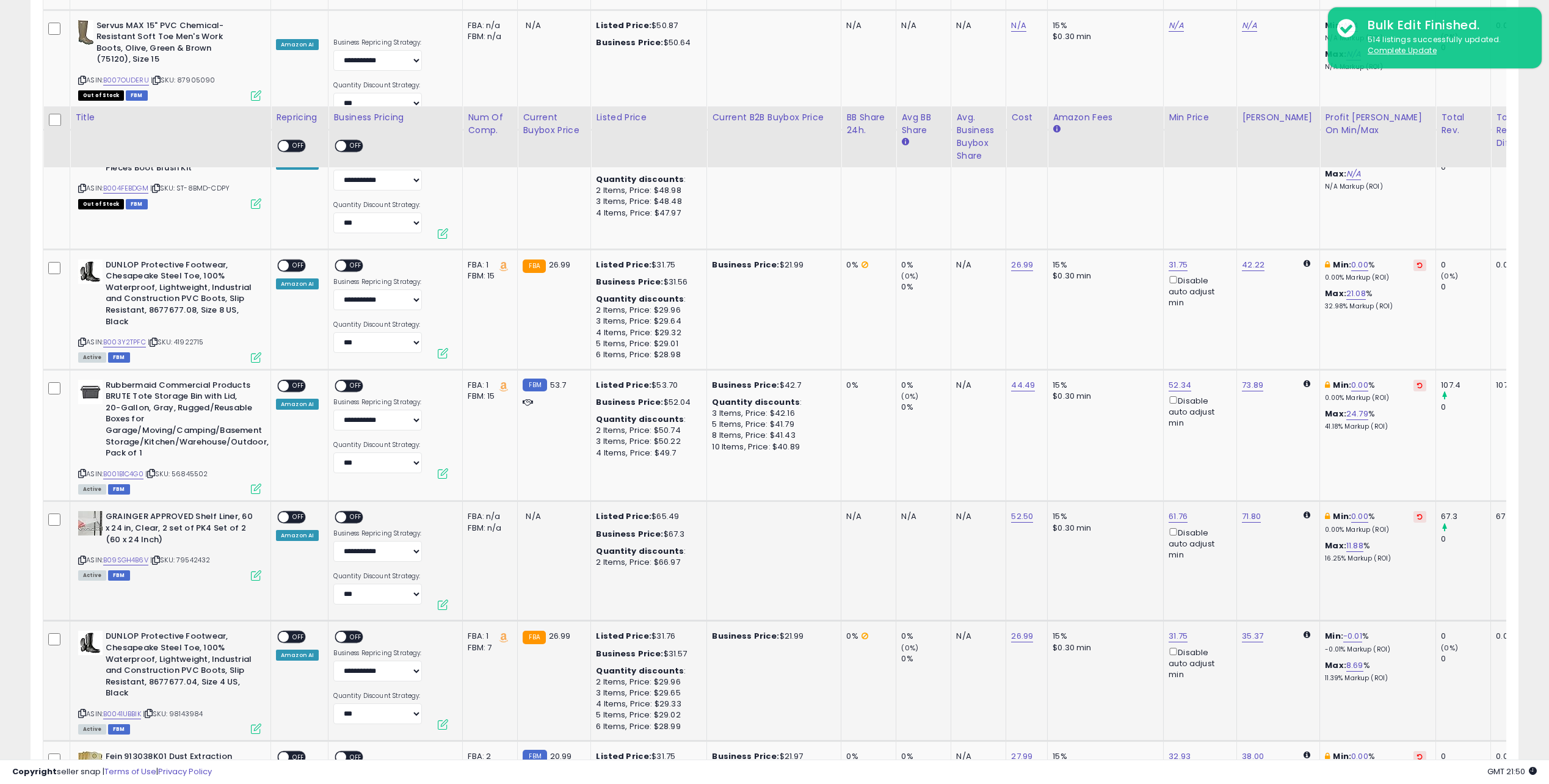
drag, startPoint x: 826, startPoint y: 293, endPoint x: 833, endPoint y: 395, distance: 102.2
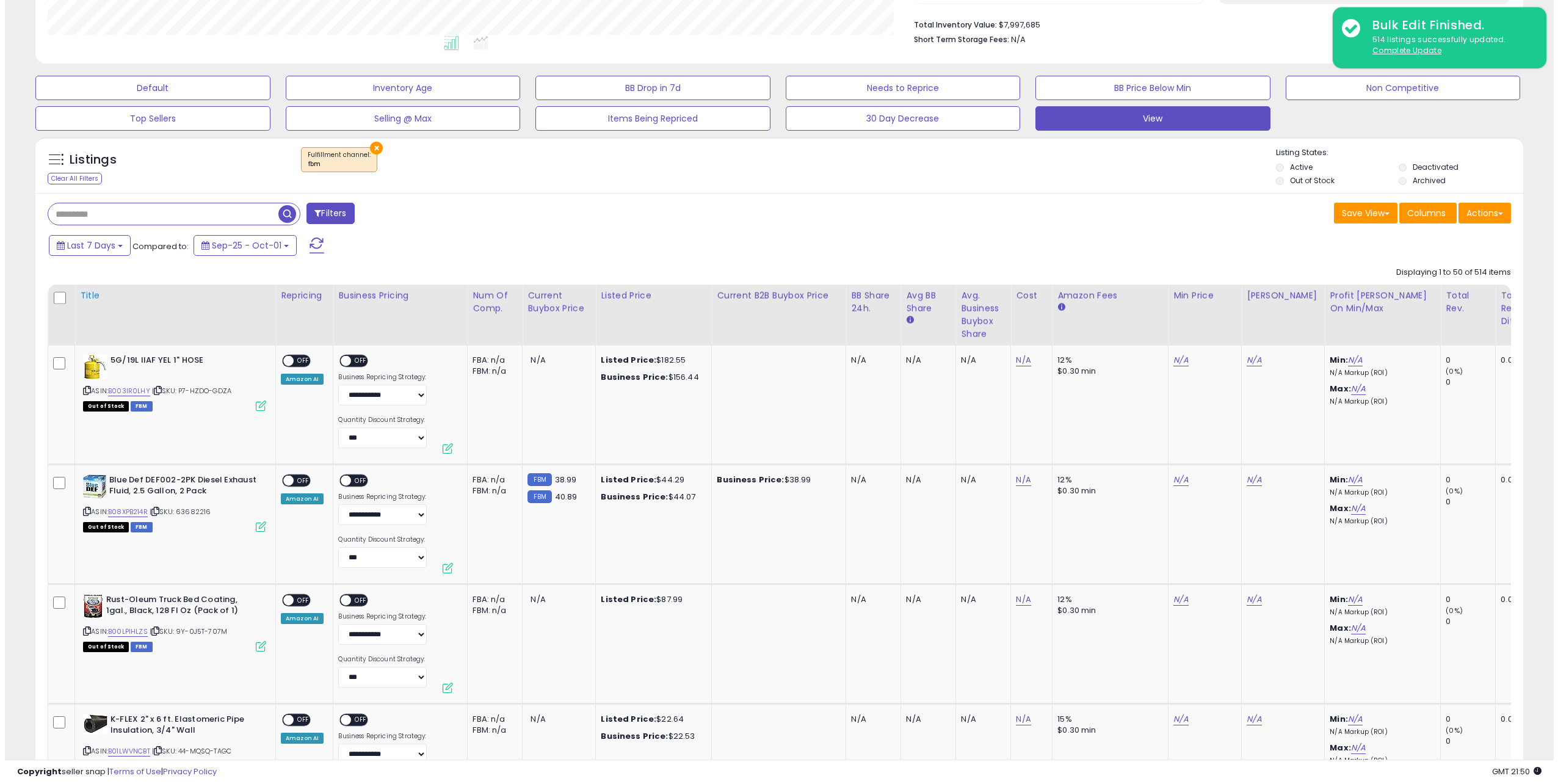
scroll to position [428, 0]
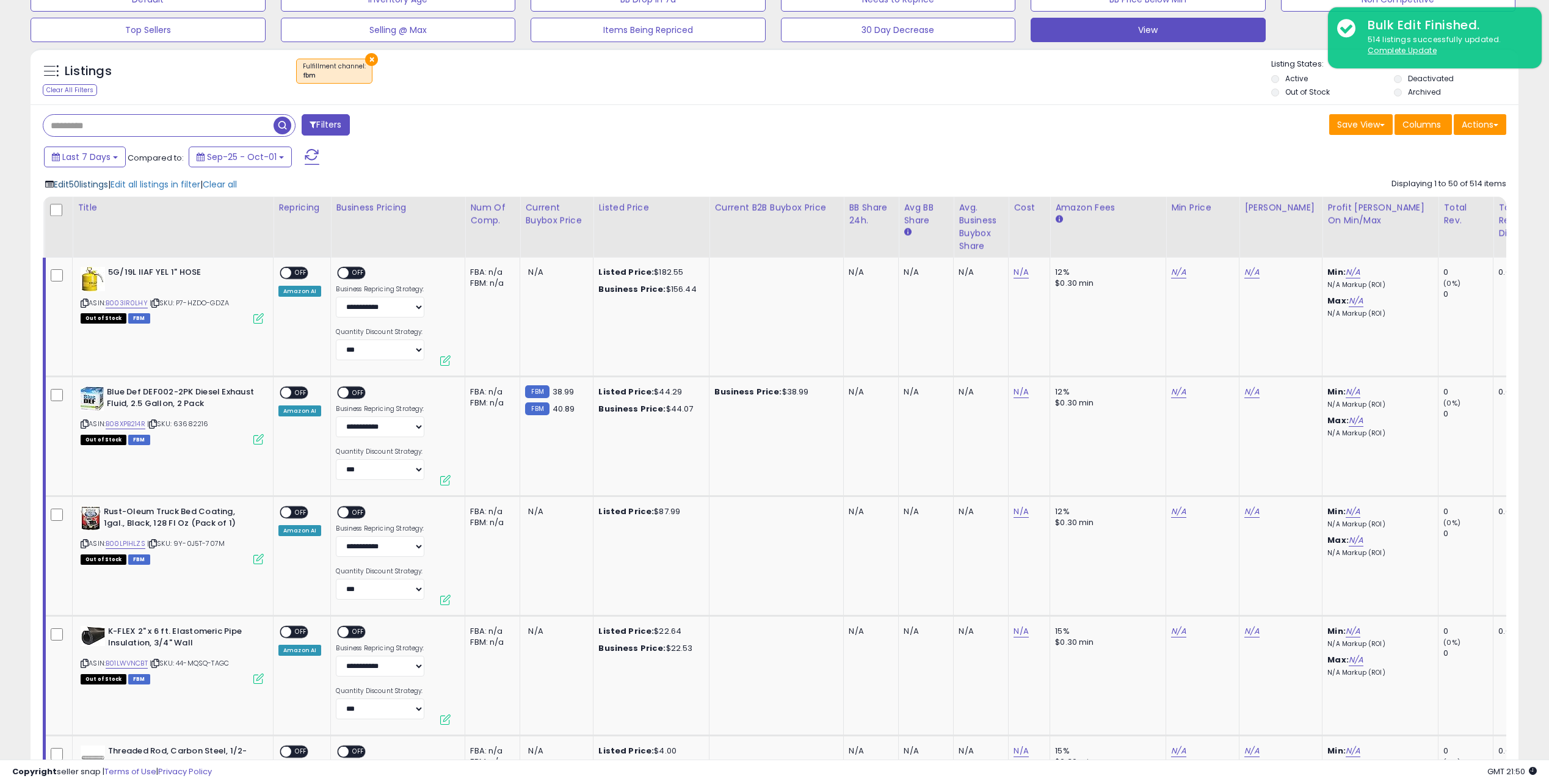
click at [84, 182] on span "Edit 50 listings" at bounding box center [80, 184] width 54 height 12
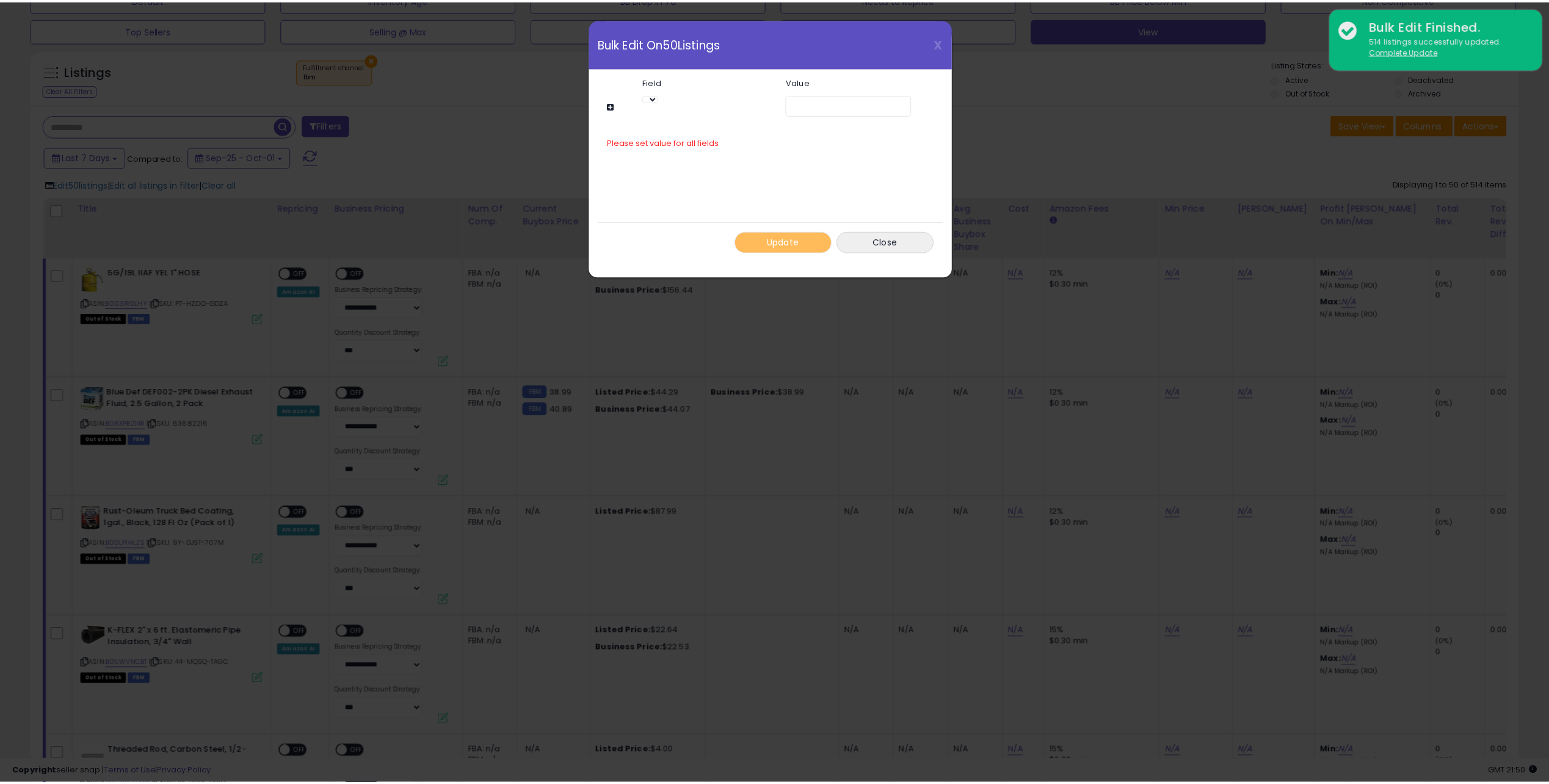
scroll to position [250, 869]
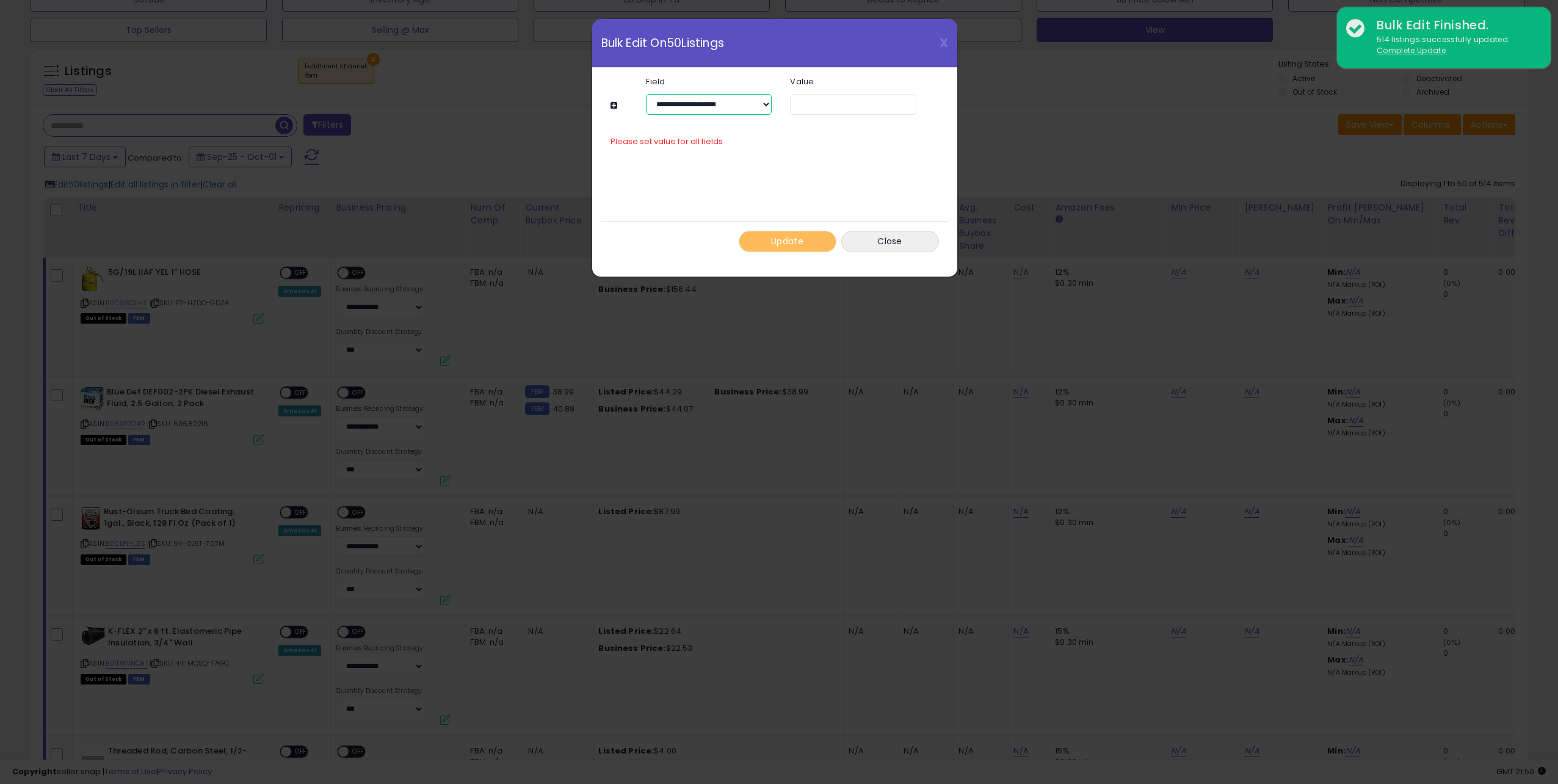
click at [724, 104] on select "**********" at bounding box center [709, 104] width 126 height 21
click at [646, 94] on select "**********" at bounding box center [709, 104] width 126 height 21
click at [820, 103] on input "number" at bounding box center [853, 104] width 126 height 21
click at [830, 103] on input "number" at bounding box center [853, 104] width 126 height 21
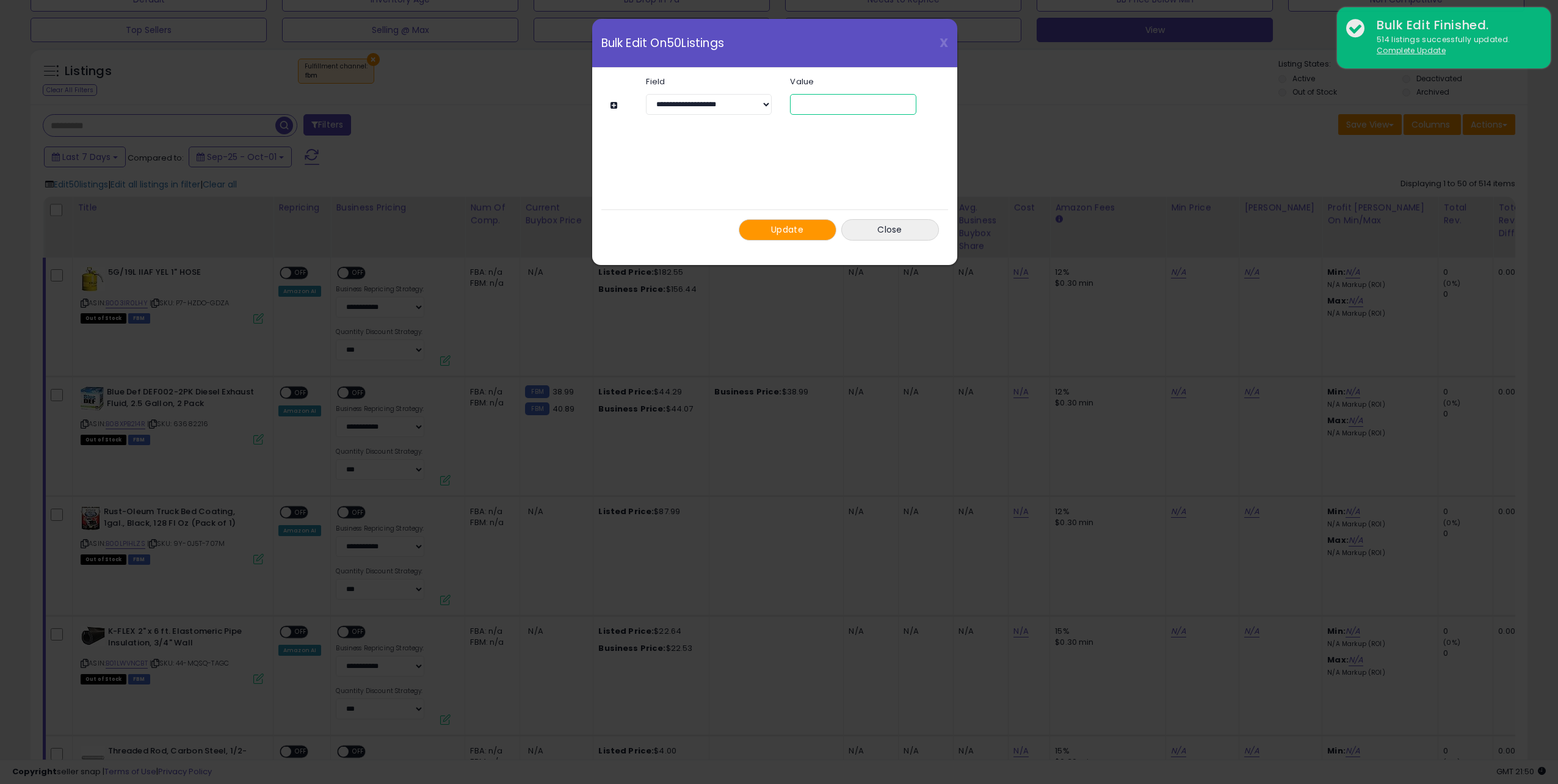
click at [906, 108] on input "*****" at bounding box center [853, 104] width 126 height 21
type input "*"
click at [905, 101] on input "*" at bounding box center [853, 104] width 126 height 21
click at [902, 226] on button "Close" at bounding box center [890, 230] width 98 height 21
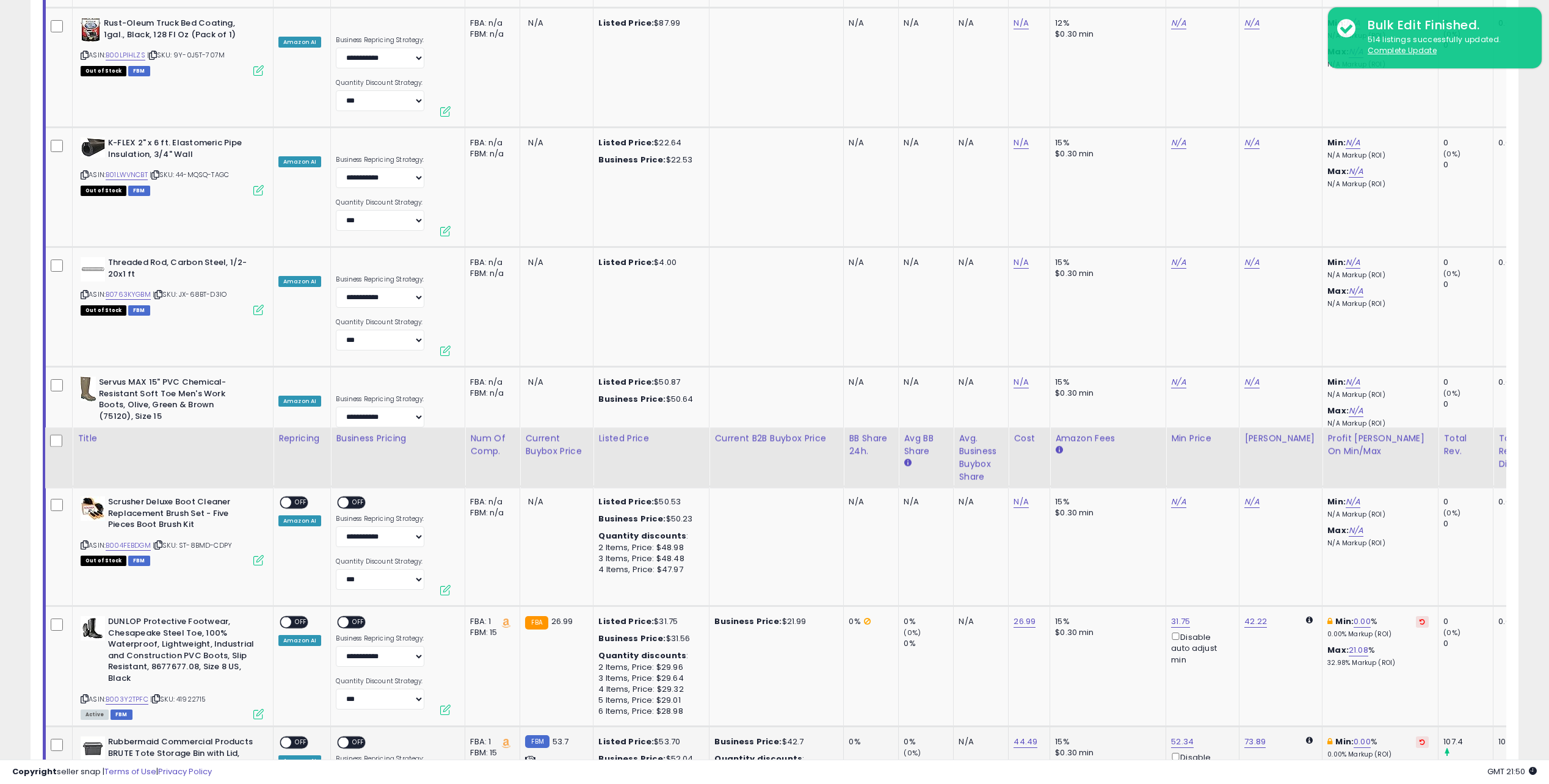
scroll to position [1343, 0]
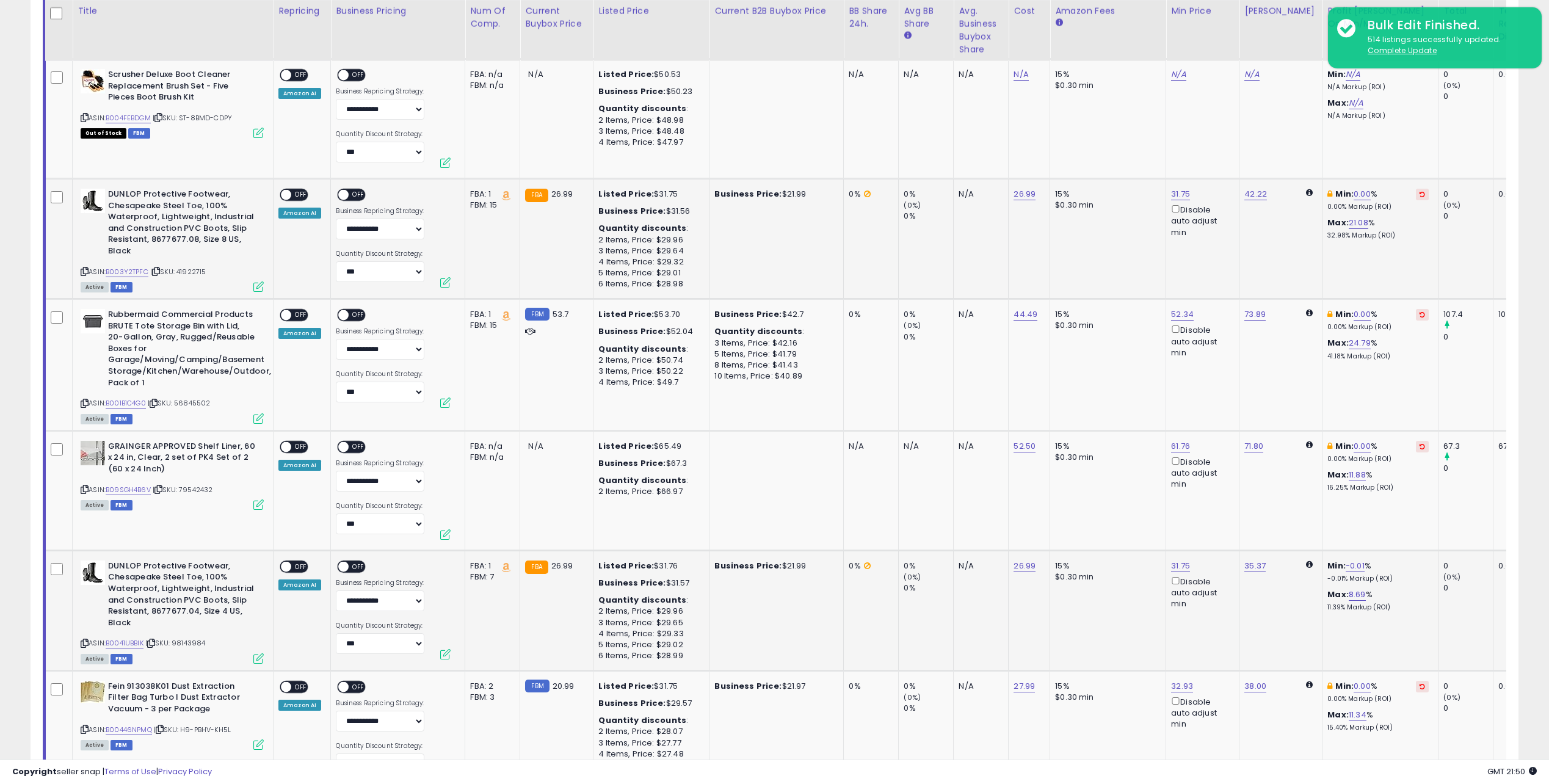
click at [754, 289] on td "Business Price: $21.99" at bounding box center [777, 238] width 134 height 120
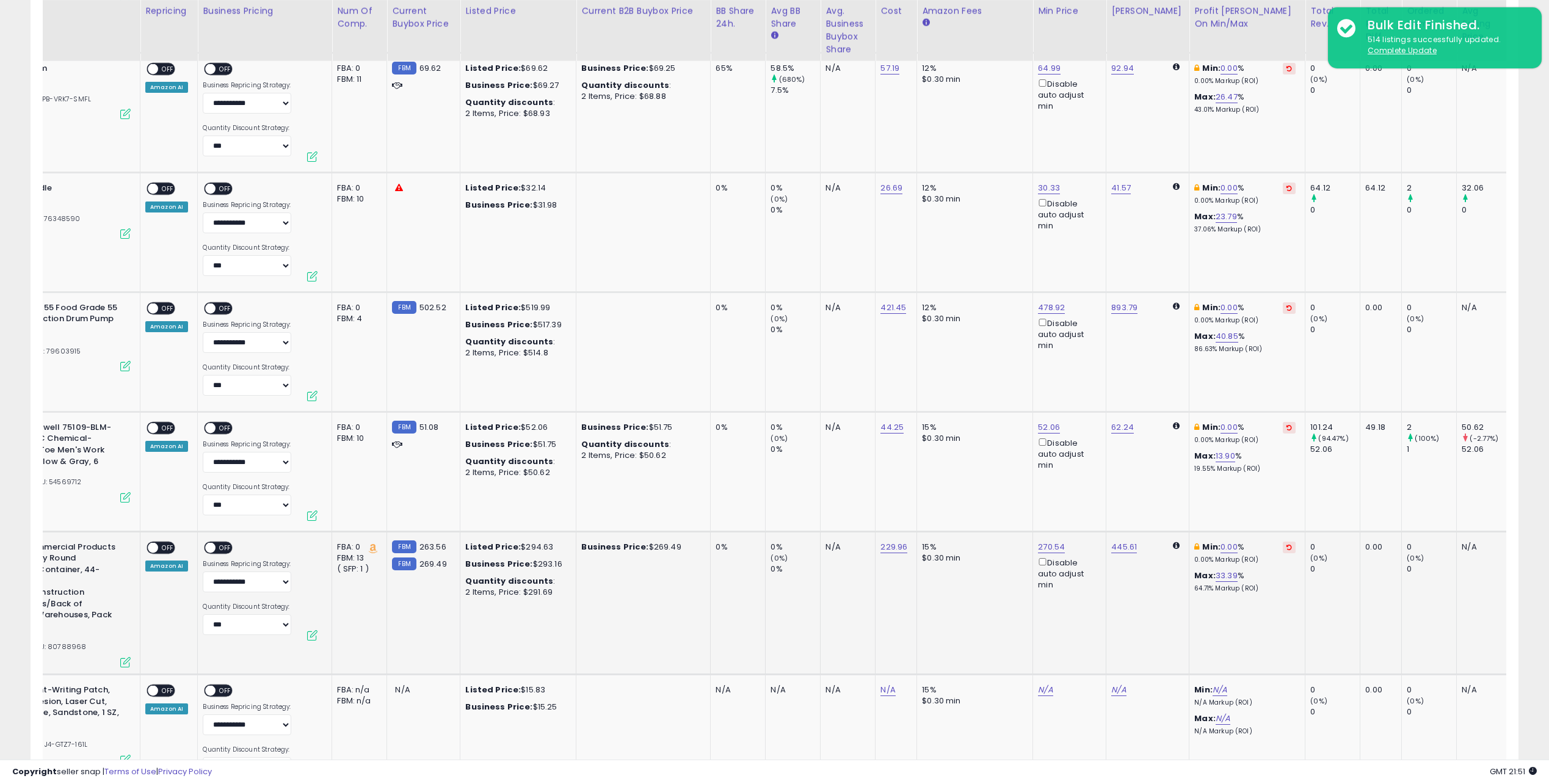
scroll to position [0, 434]
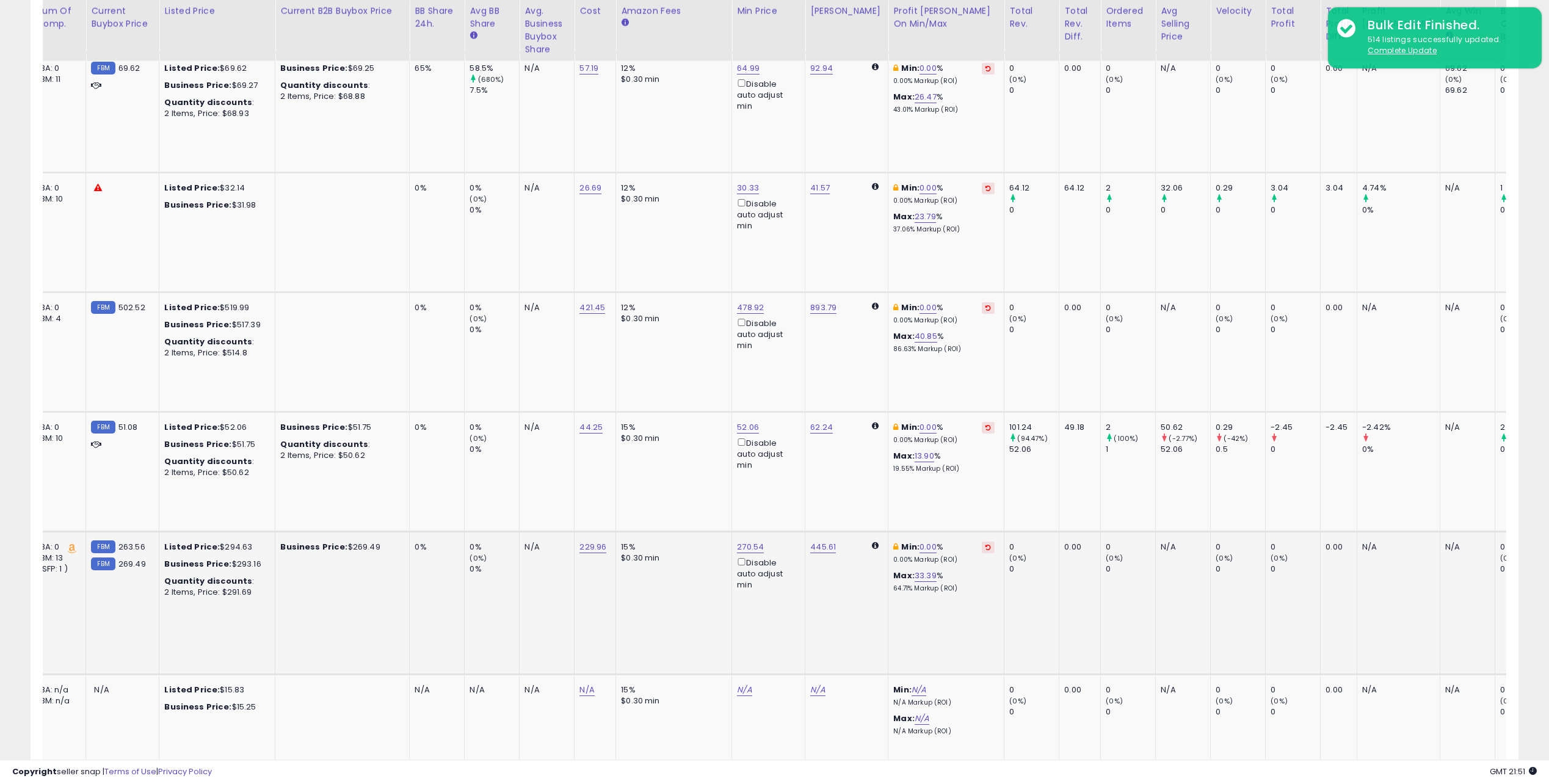
drag, startPoint x: 814, startPoint y: 360, endPoint x: 900, endPoint y: 596, distance: 251.2
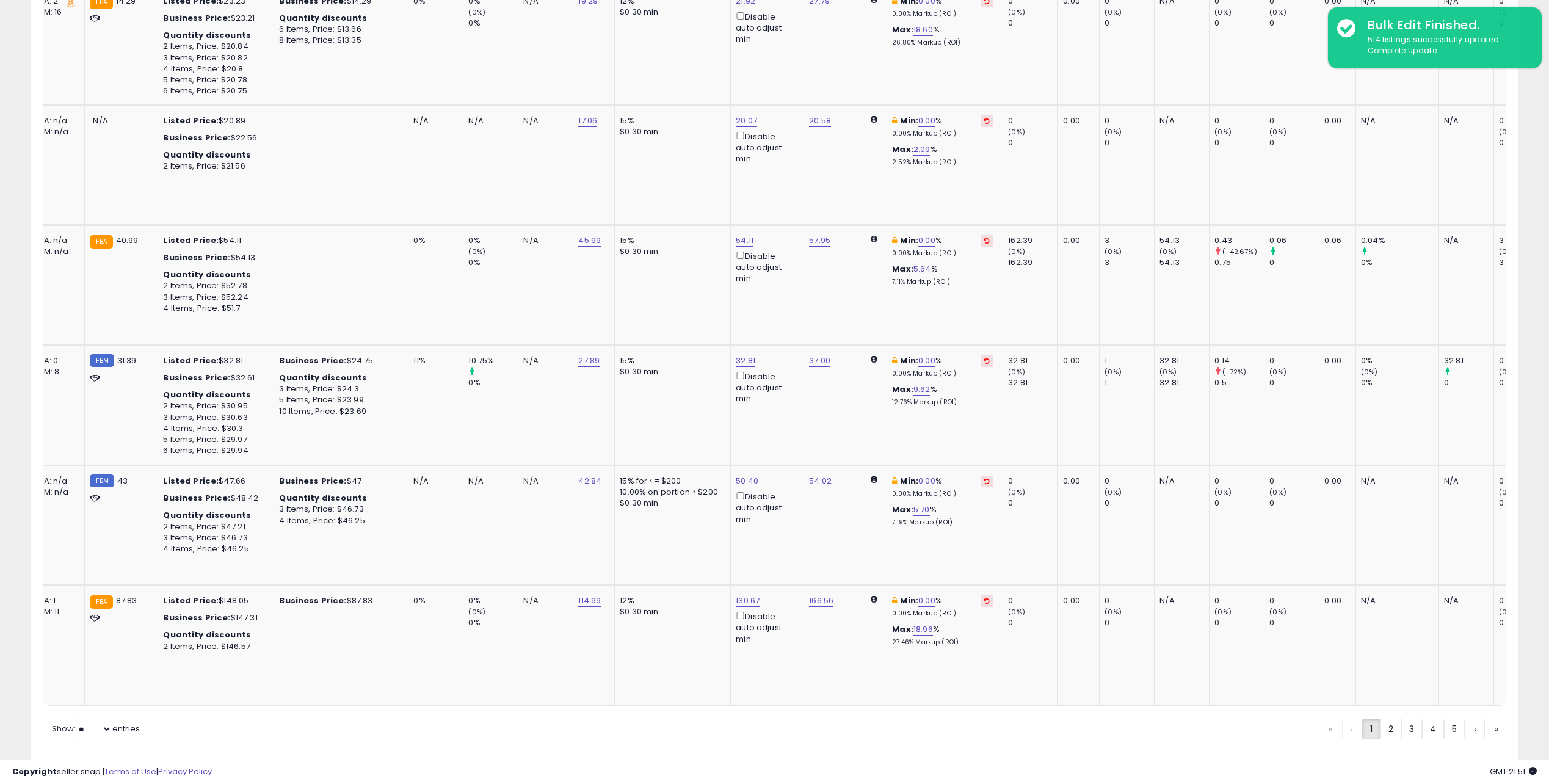
drag, startPoint x: 934, startPoint y: 310, endPoint x: 970, endPoint y: 560, distance: 252.6
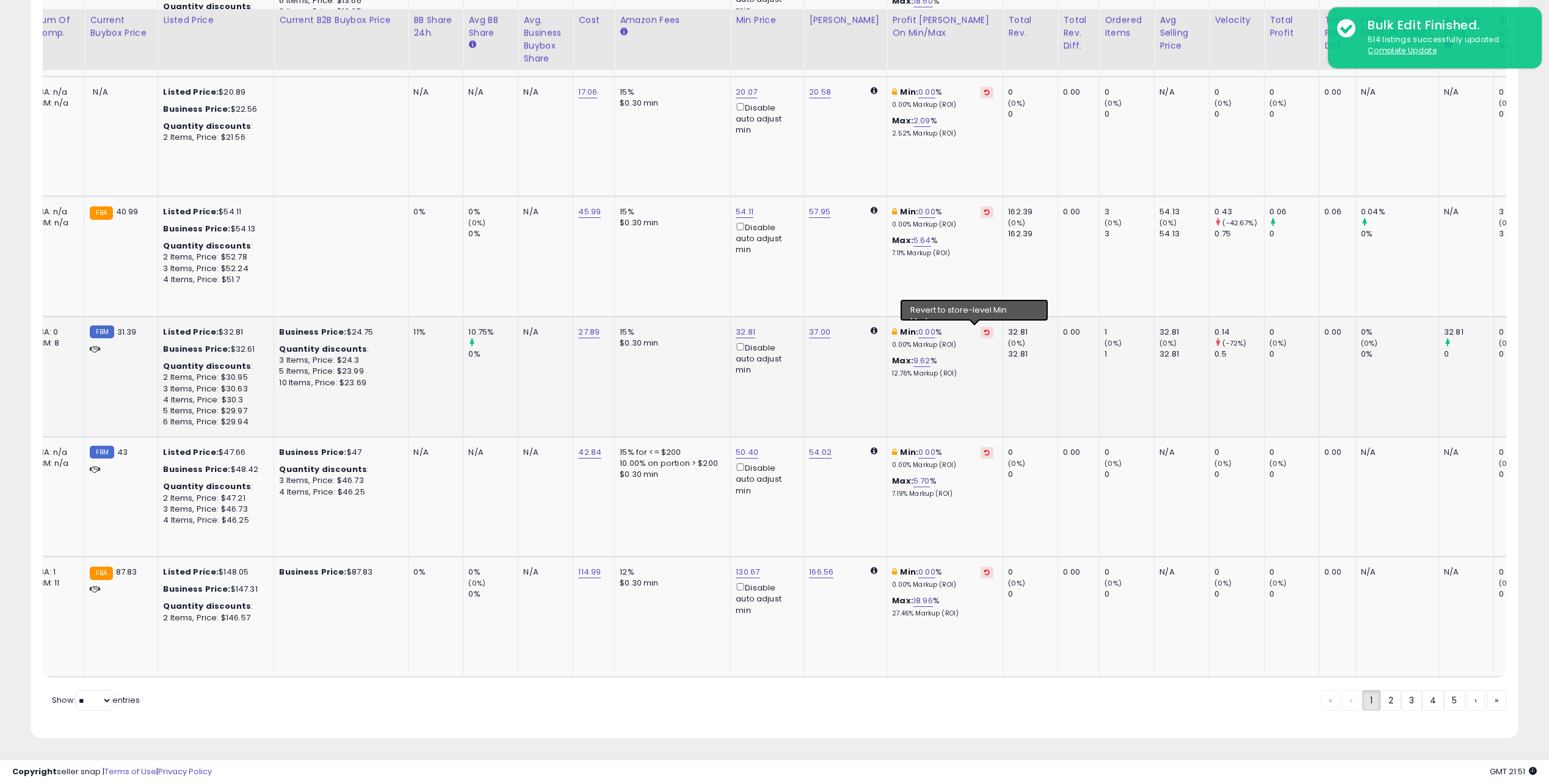
click at [984, 329] on icon at bounding box center [987, 332] width 5 height 6
drag, startPoint x: 881, startPoint y: 336, endPoint x: 948, endPoint y: 336, distance: 67.0
click at [948, 341] on p "-0.01% Markup (ROI)" at bounding box center [942, 345] width 101 height 8
click at [910, 326] on link "0.00" at bounding box center [918, 332] width 17 height 12
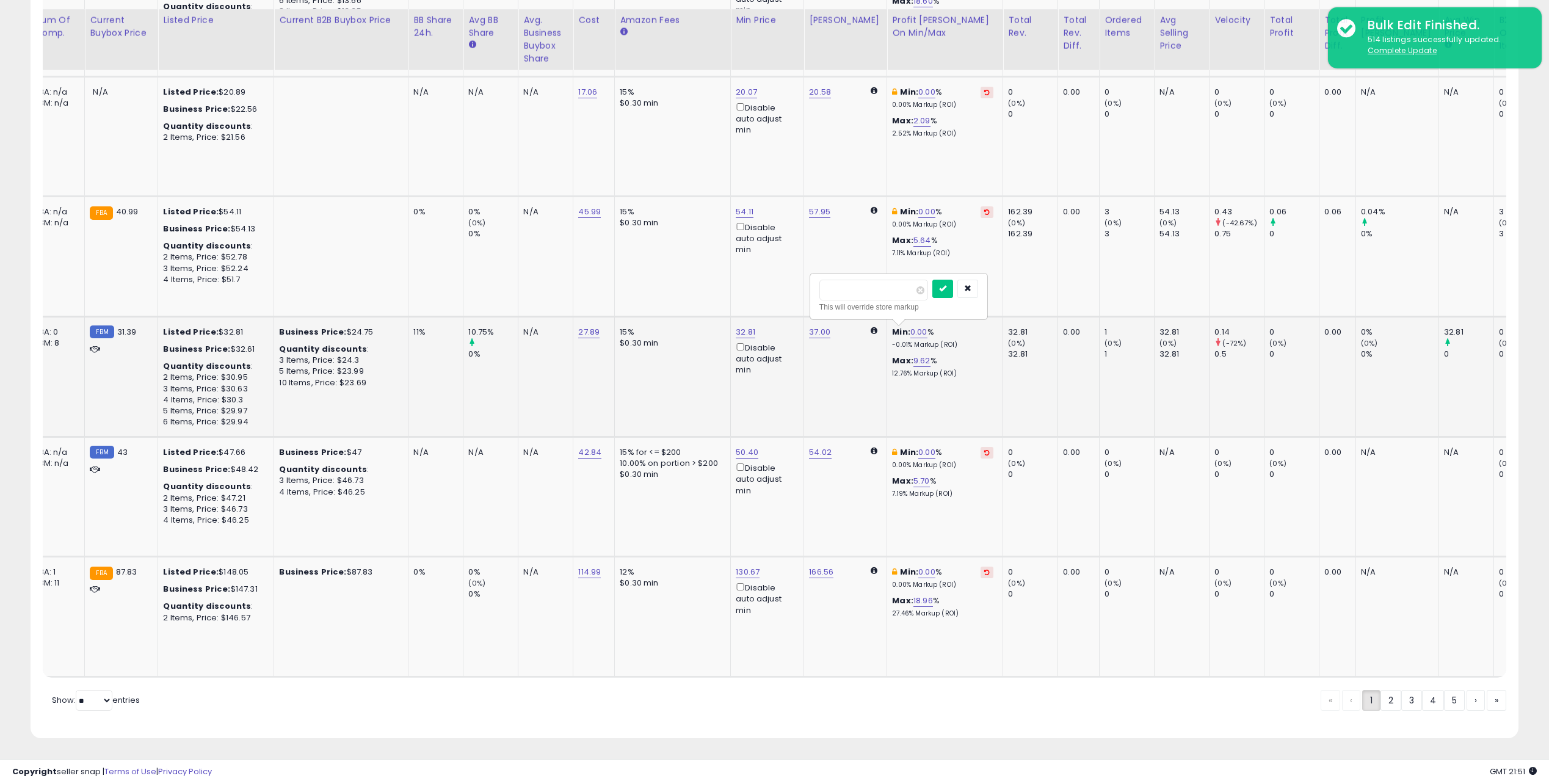
click at [957, 369] on p "12.76% Markup (ROI)" at bounding box center [942, 373] width 101 height 8
click at [953, 387] on td "Min: 0.00 **** This will override store markup % -0.01% Markup (ROI) Max: 9.62 …" at bounding box center [944, 376] width 116 height 120
click at [971, 284] on icon "button" at bounding box center [968, 288] width 8 height 8
click at [918, 446] on link "0.00" at bounding box center [927, 452] width 17 height 12
click at [979, 405] on icon "button" at bounding box center [975, 408] width 8 height 8
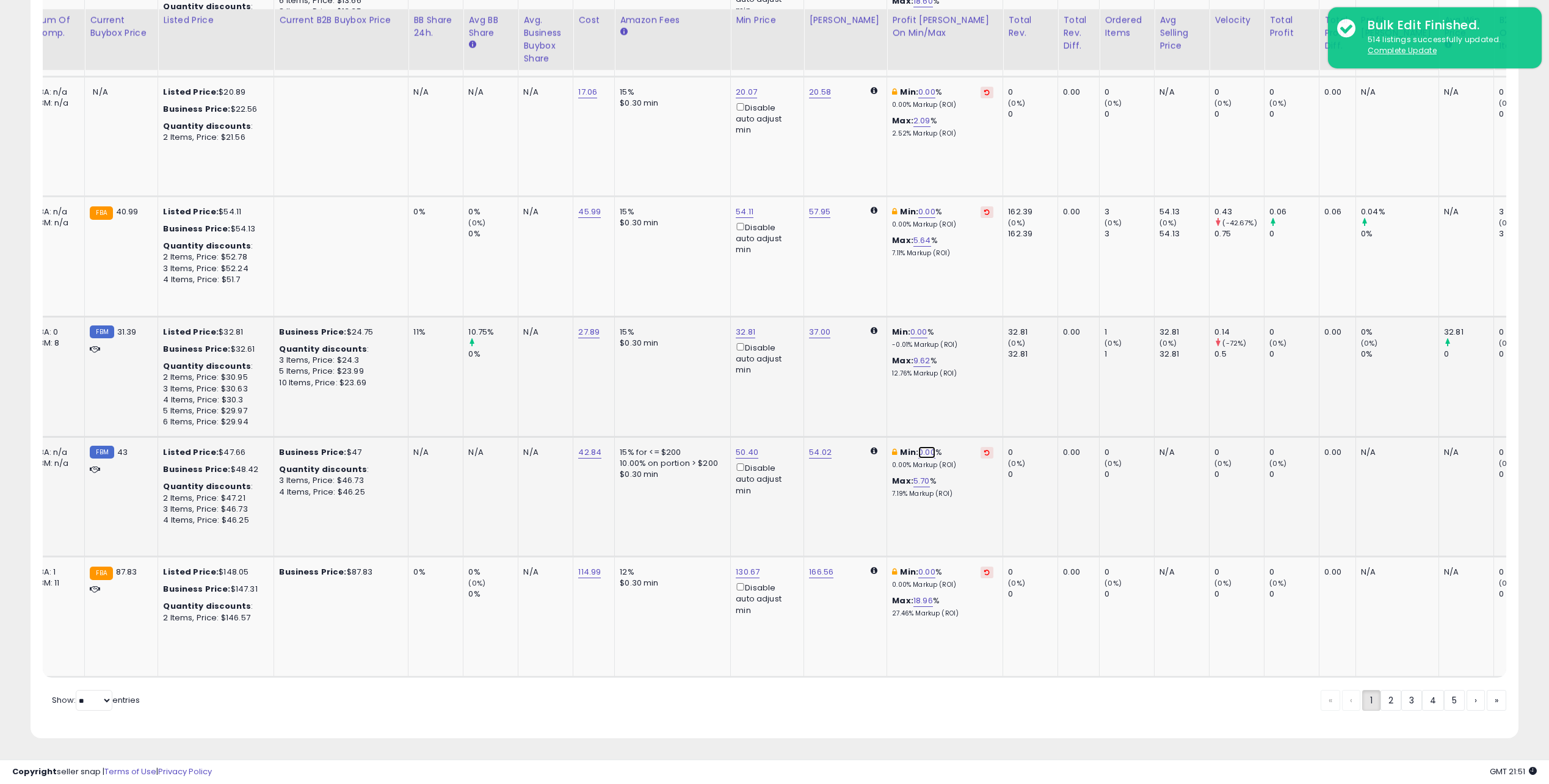
click at [918, 446] on link "0.00" at bounding box center [927, 452] width 17 height 12
click at [932, 406] on span at bounding box center [929, 411] width 8 height 8
click at [954, 405] on icon "submit" at bounding box center [951, 408] width 8 height 8
click at [919, 446] on link "0.00" at bounding box center [927, 452] width 17 height 12
click at [932, 406] on span at bounding box center [929, 411] width 8 height 8
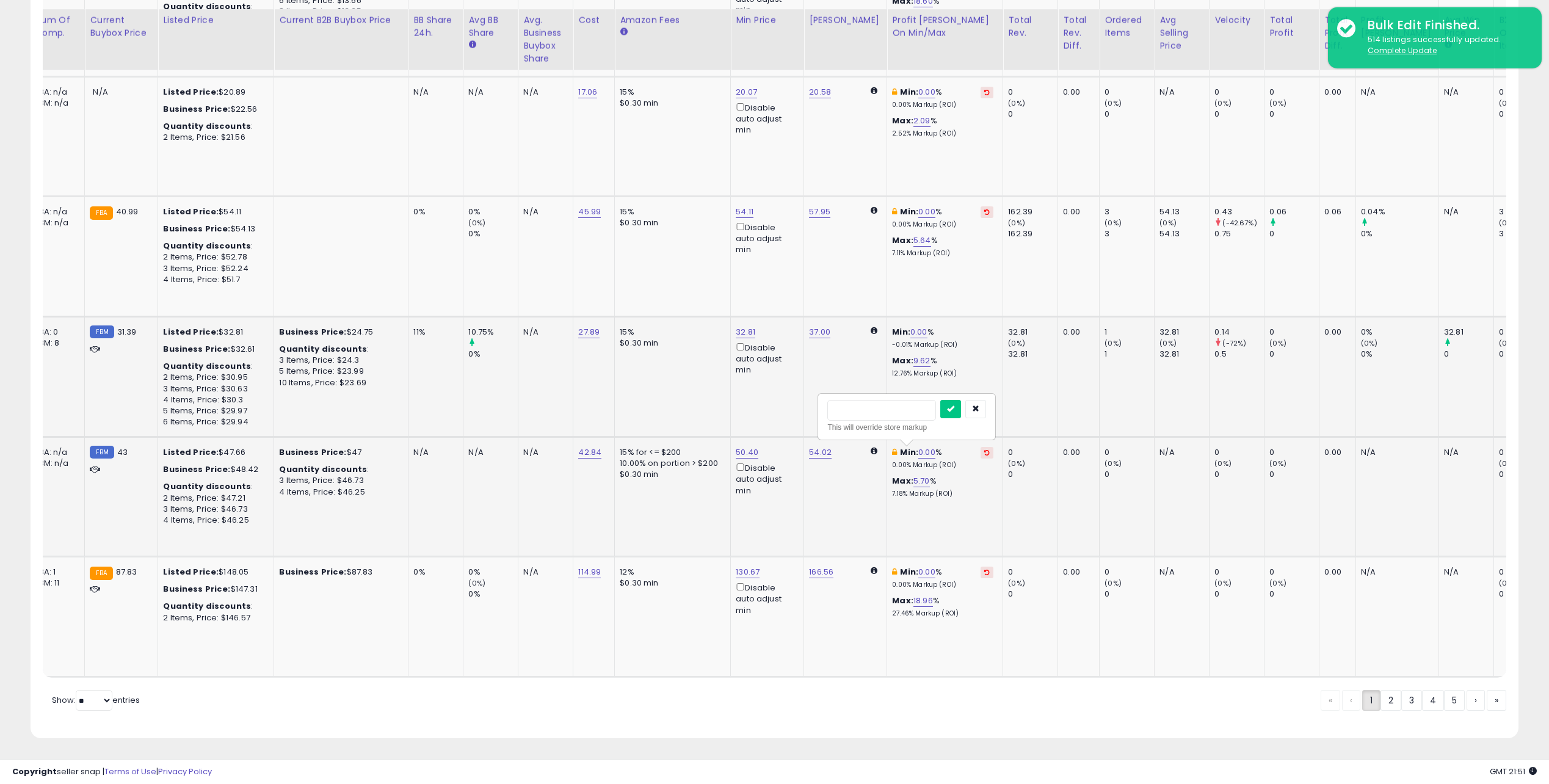
click at [979, 466] on div "Min: 0.00 This will override store markup % 0.00% Markup (ROI) Max: 5.70 % 7.18…" at bounding box center [942, 472] width 101 height 51
click at [1038, 386] on td "32.81 (0%) 32.81" at bounding box center [1031, 376] width 55 height 120
click at [979, 405] on icon "button" at bounding box center [975, 408] width 8 height 8
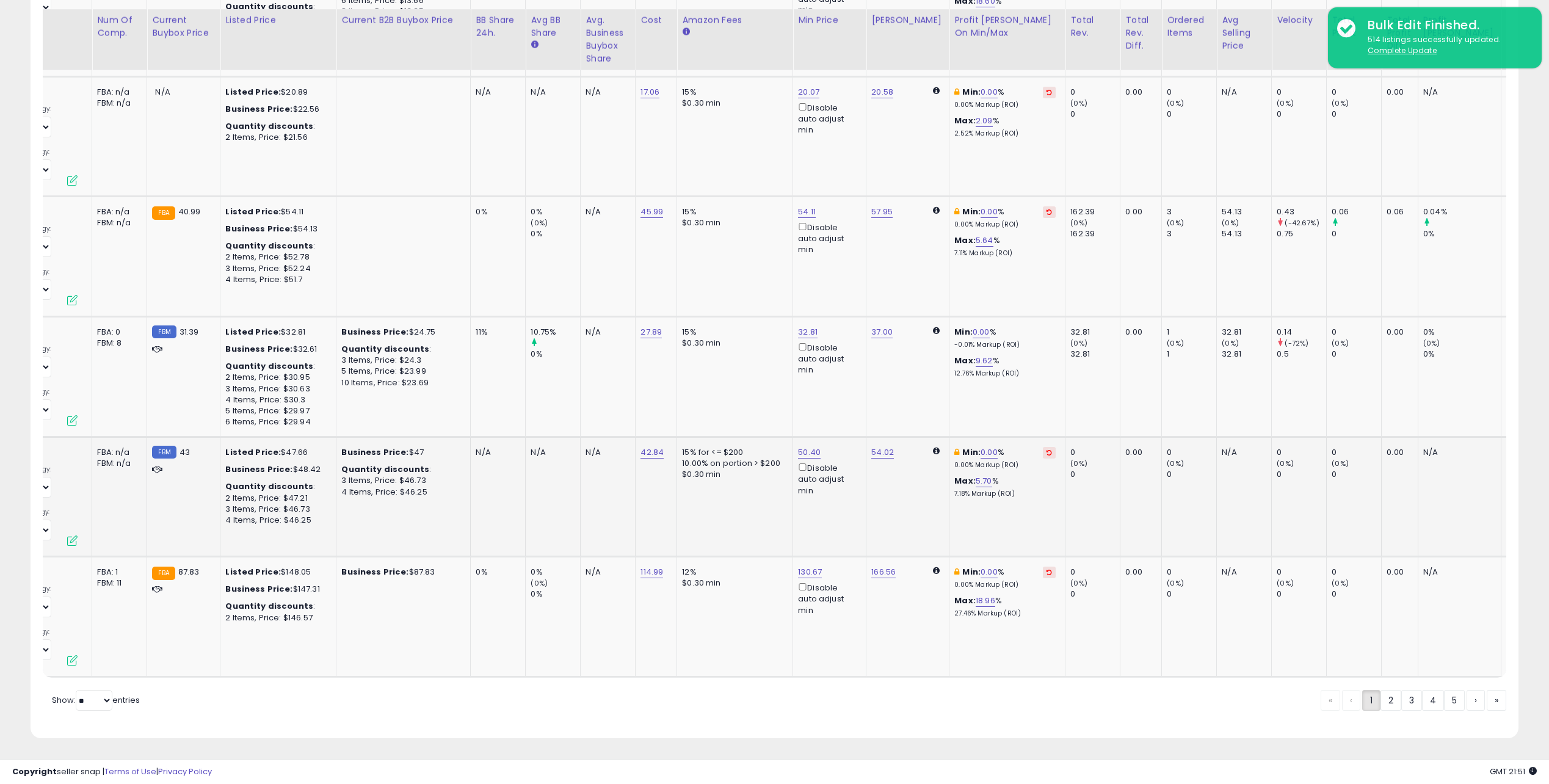
scroll to position [0, 0]
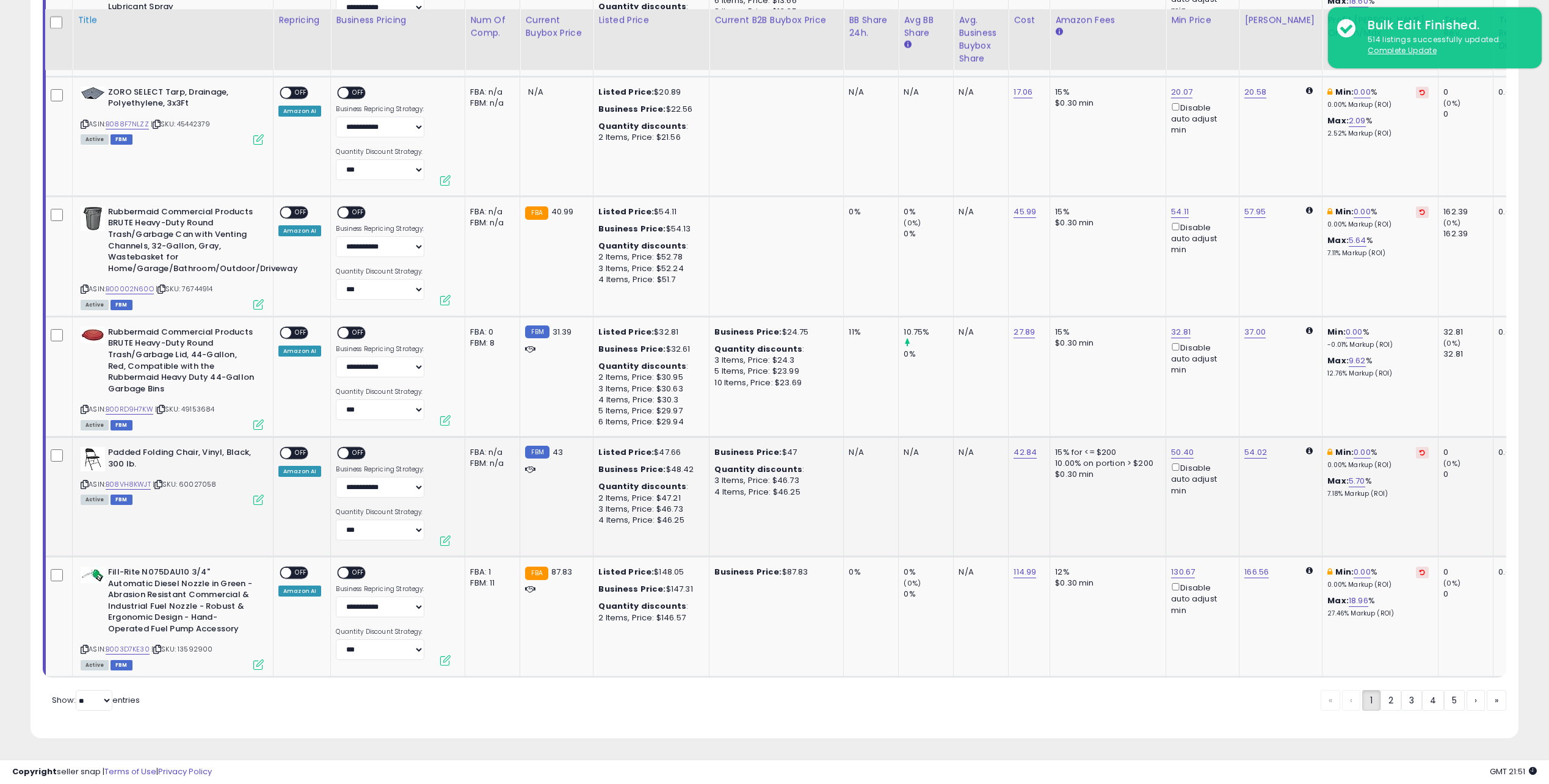
drag, startPoint x: 685, startPoint y: 349, endPoint x: 230, endPoint y: 4, distance: 571.0
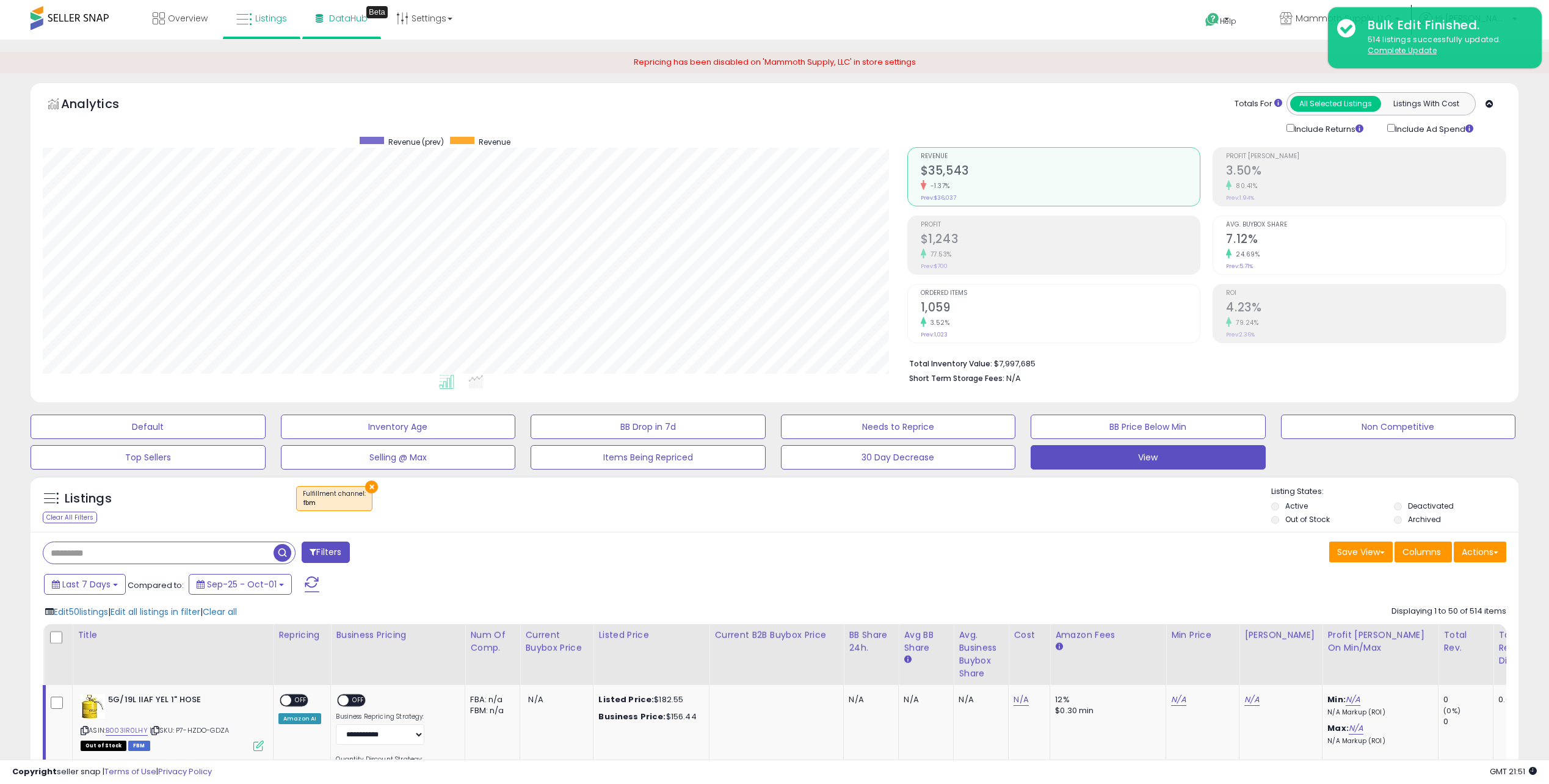
drag, startPoint x: 385, startPoint y: 215, endPoint x: 341, endPoint y: 20, distance: 199.9
click at [421, 10] on link "Settings" at bounding box center [424, 18] width 75 height 36
click at [429, 56] on link "Store settings" at bounding box center [426, 62] width 55 height 12
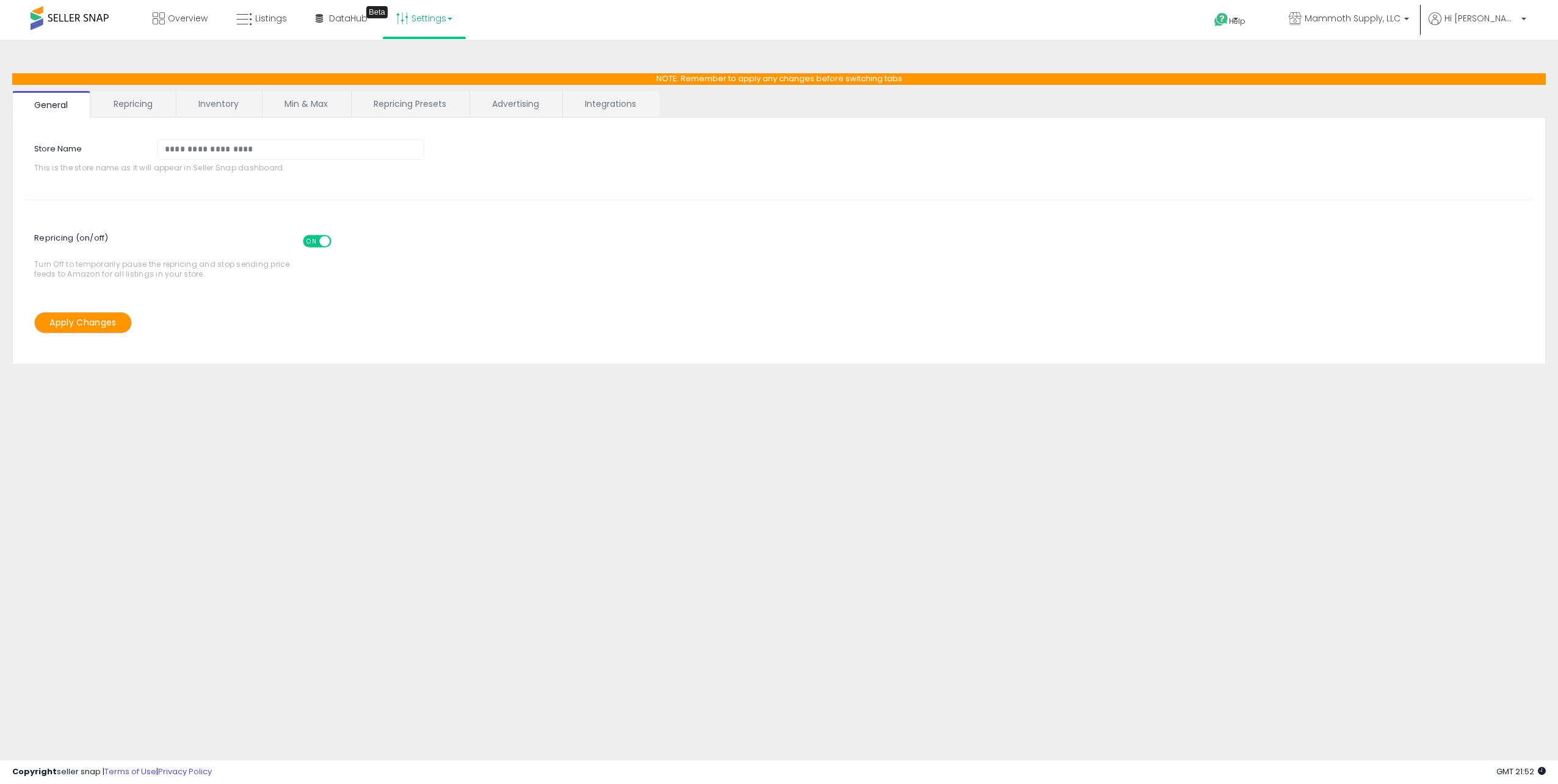
click at [300, 109] on link "Min & Max" at bounding box center [306, 103] width 87 height 25
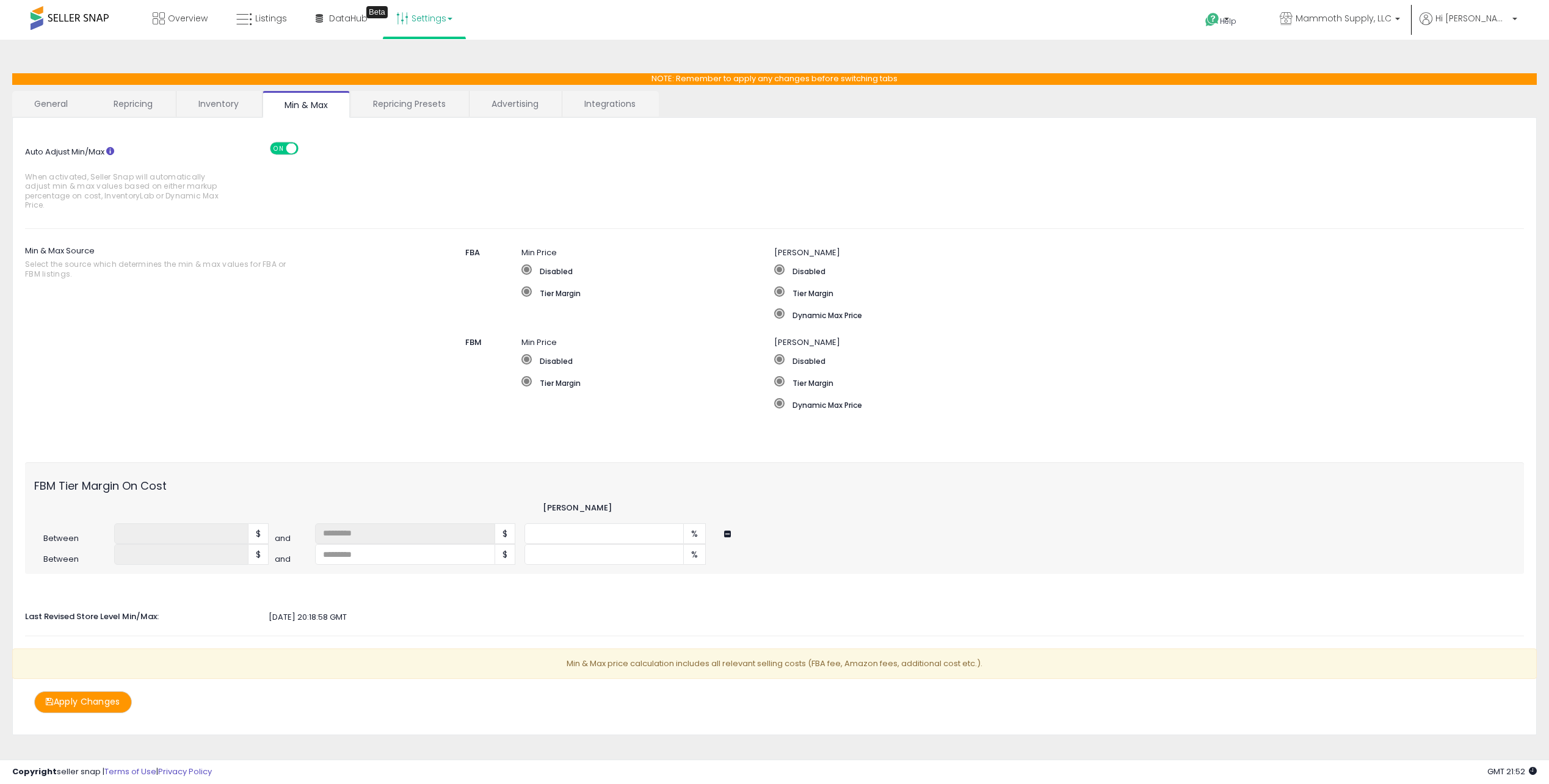
click at [90, 702] on button "Apply Changes" at bounding box center [83, 701] width 98 height 21
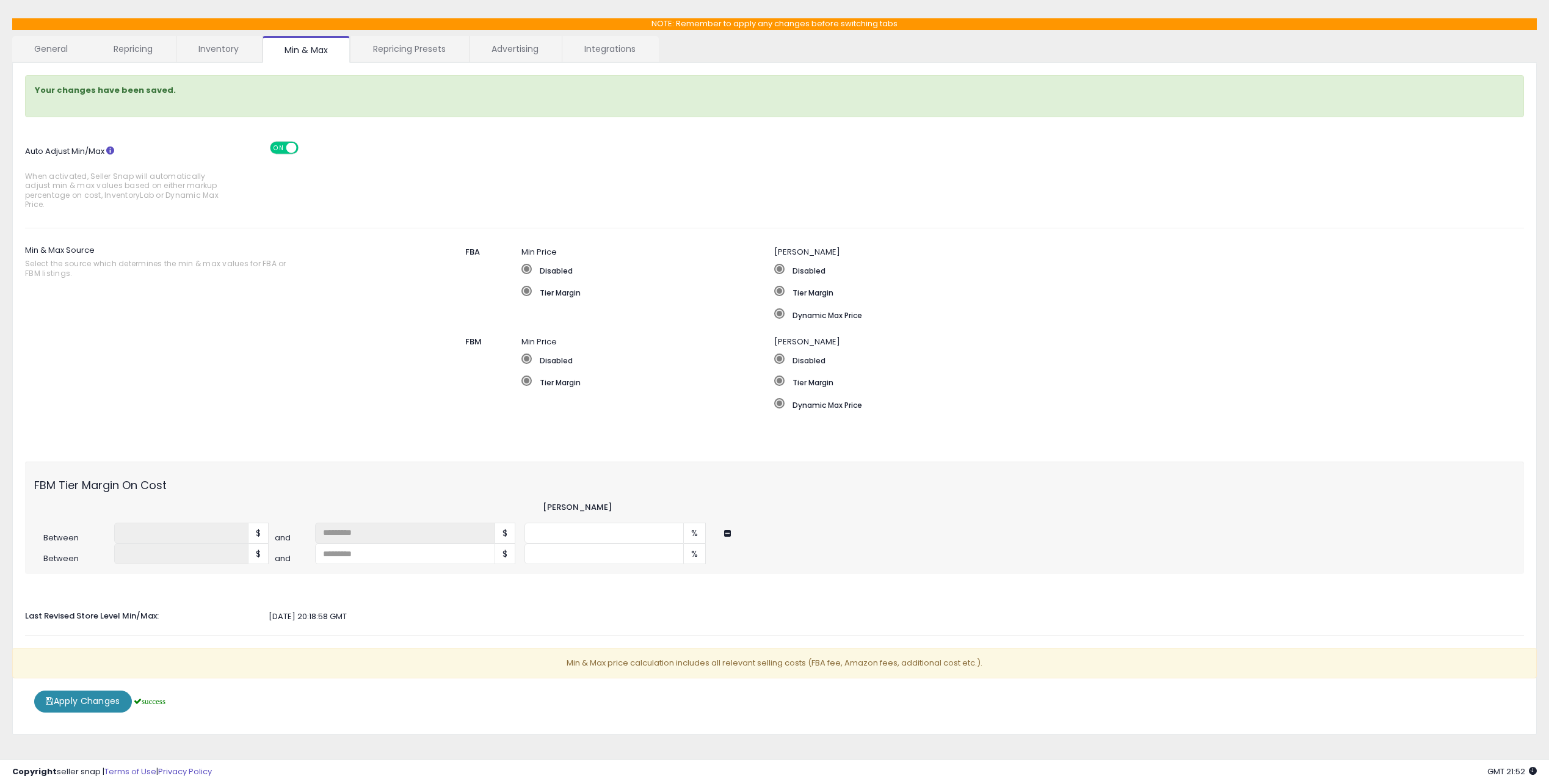
scroll to position [66, 0]
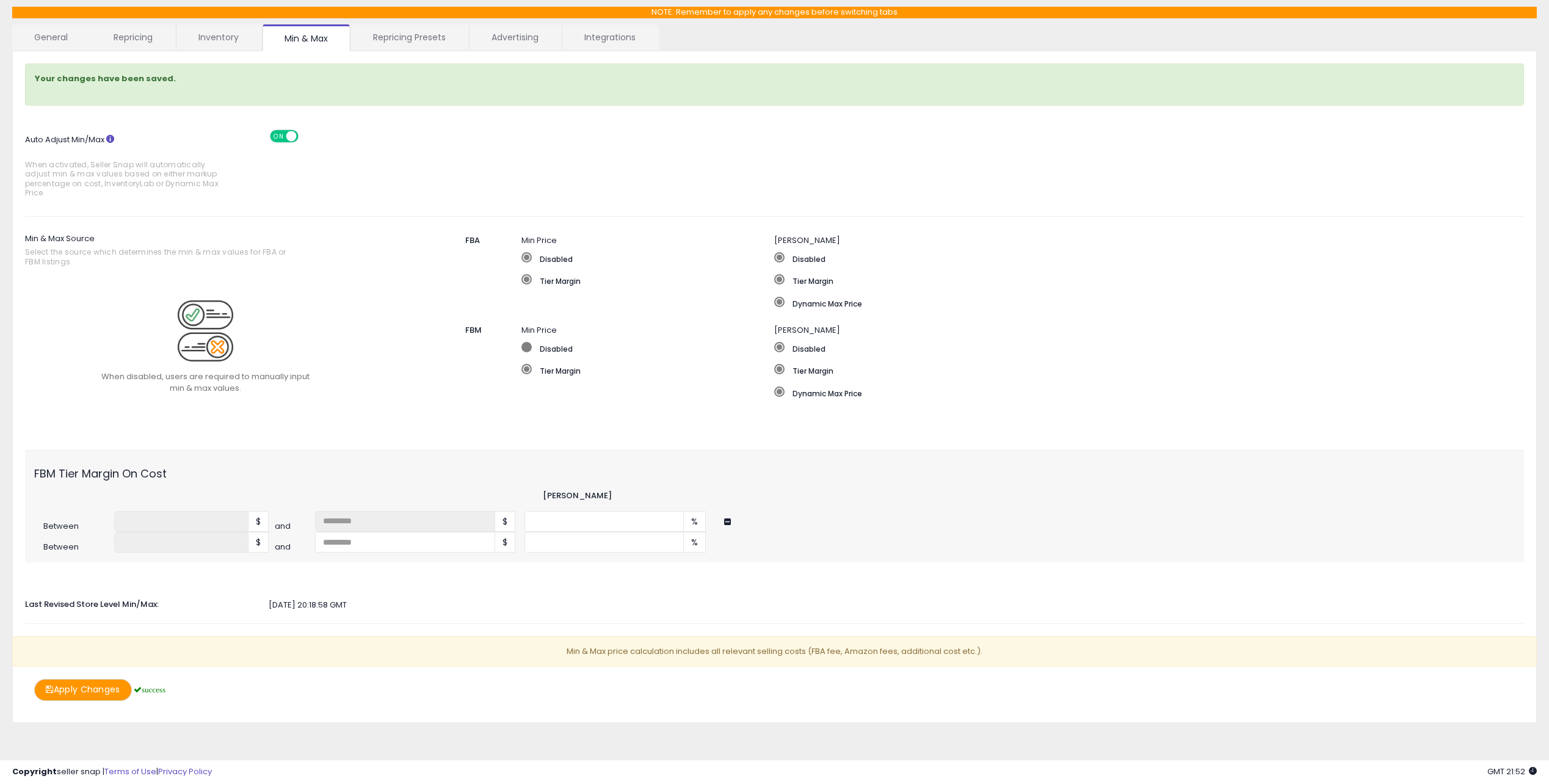
click at [530, 350] on span at bounding box center [526, 347] width 10 height 10
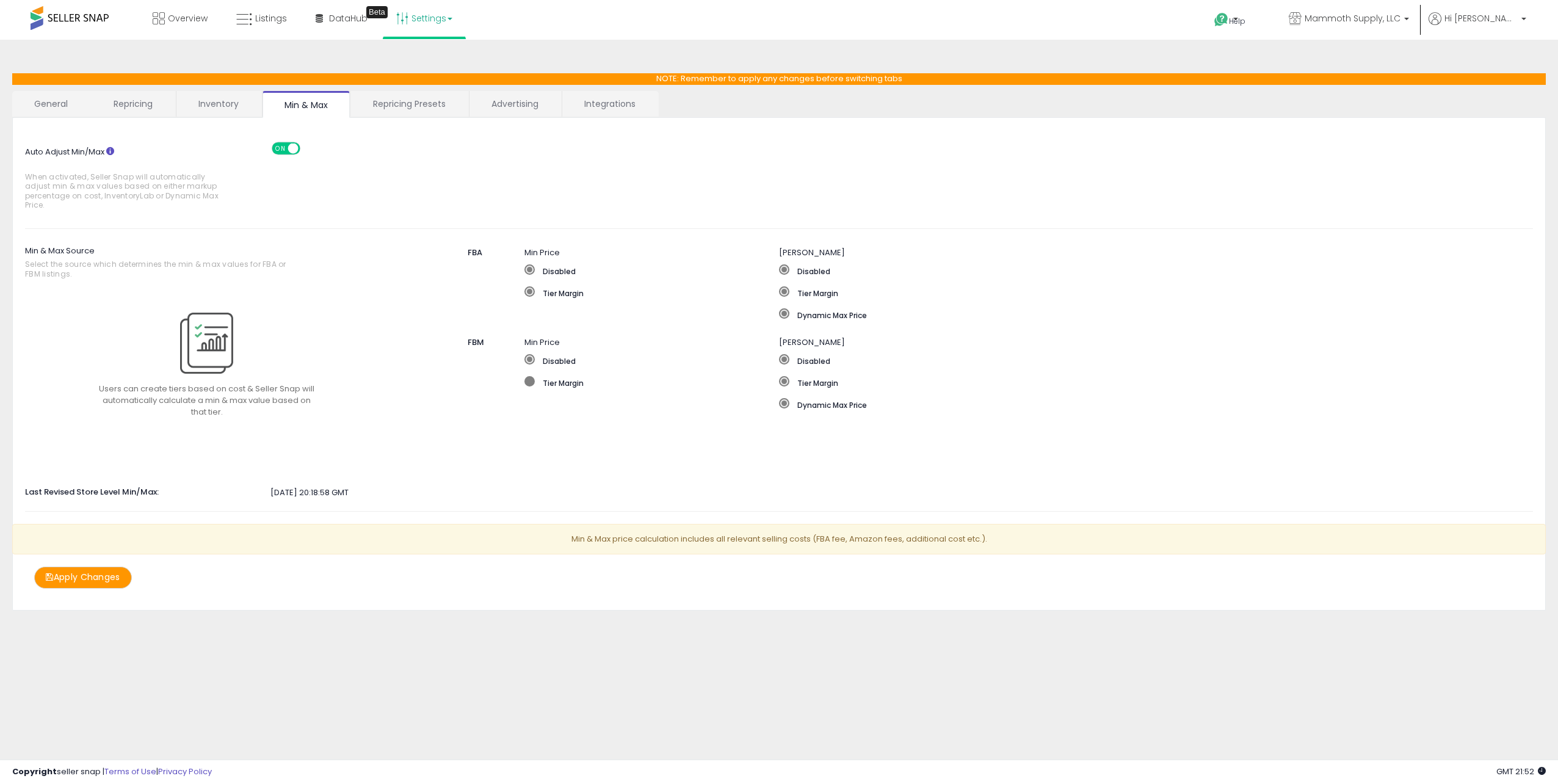
click at [533, 383] on span at bounding box center [529, 381] width 10 height 10
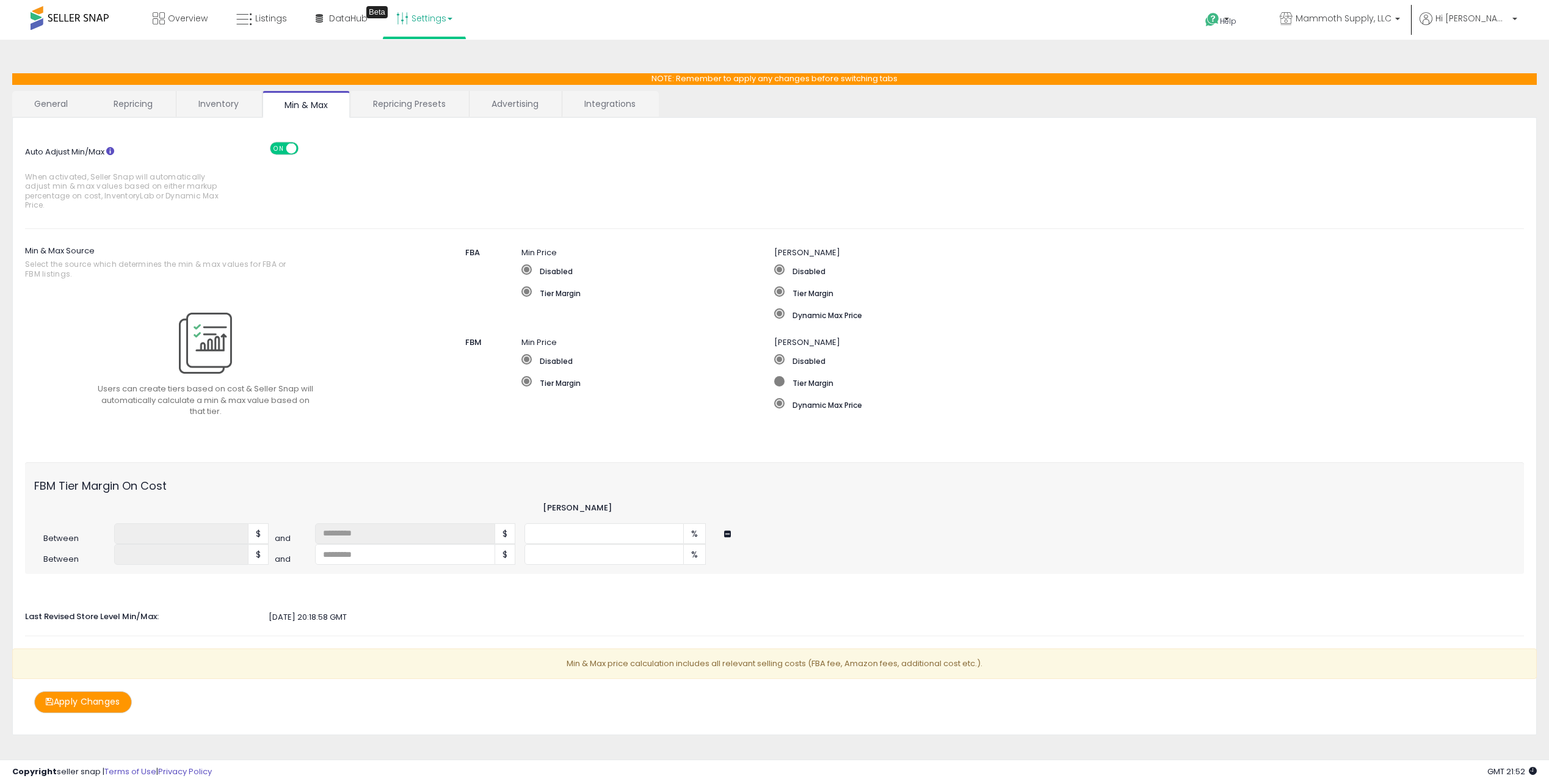
click at [779, 385] on span at bounding box center [779, 381] width 10 height 10
click at [777, 406] on span at bounding box center [779, 403] width 10 height 10
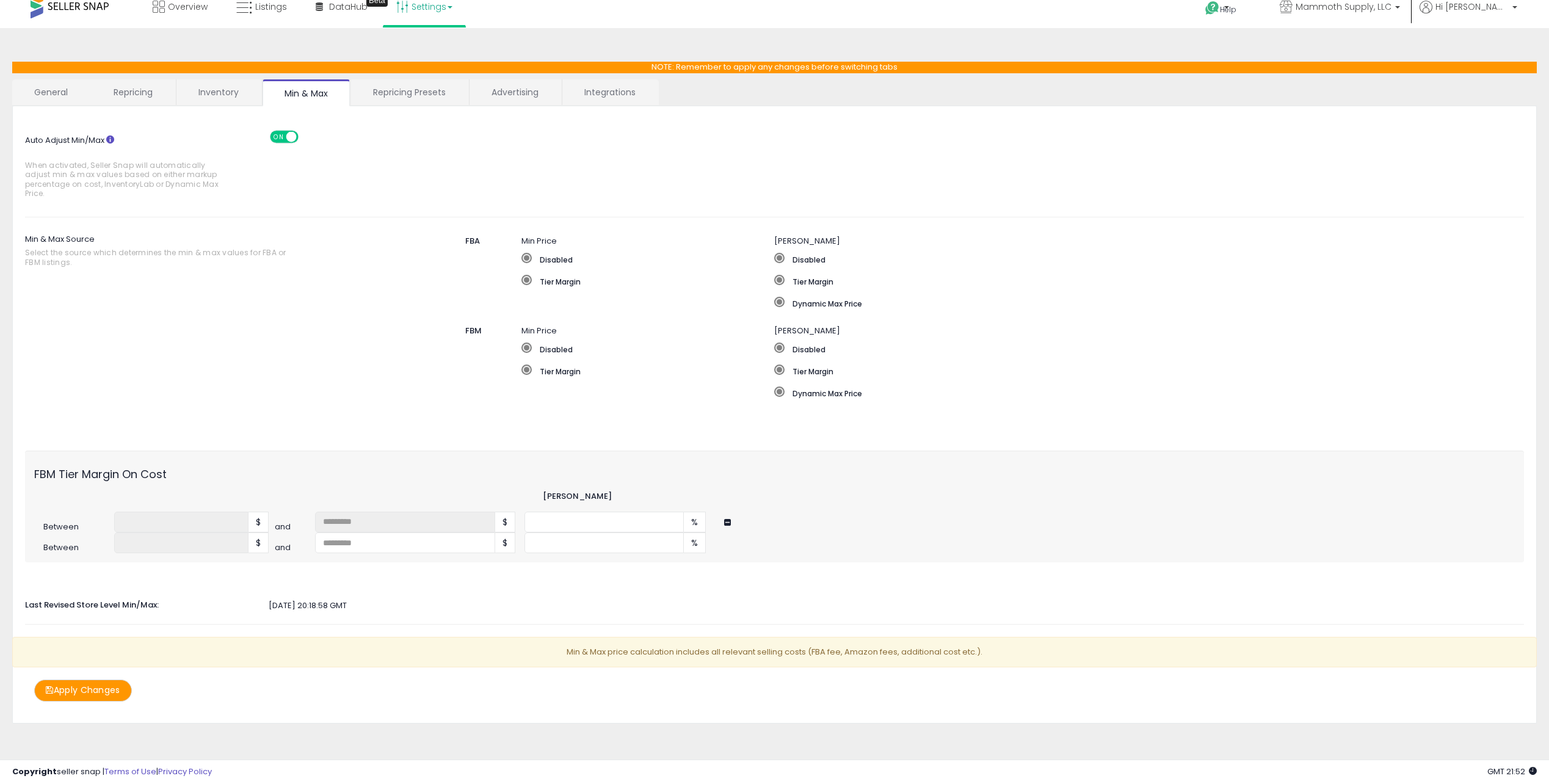
scroll to position [12, 0]
click at [284, 137] on span "ON" at bounding box center [279, 136] width 15 height 10
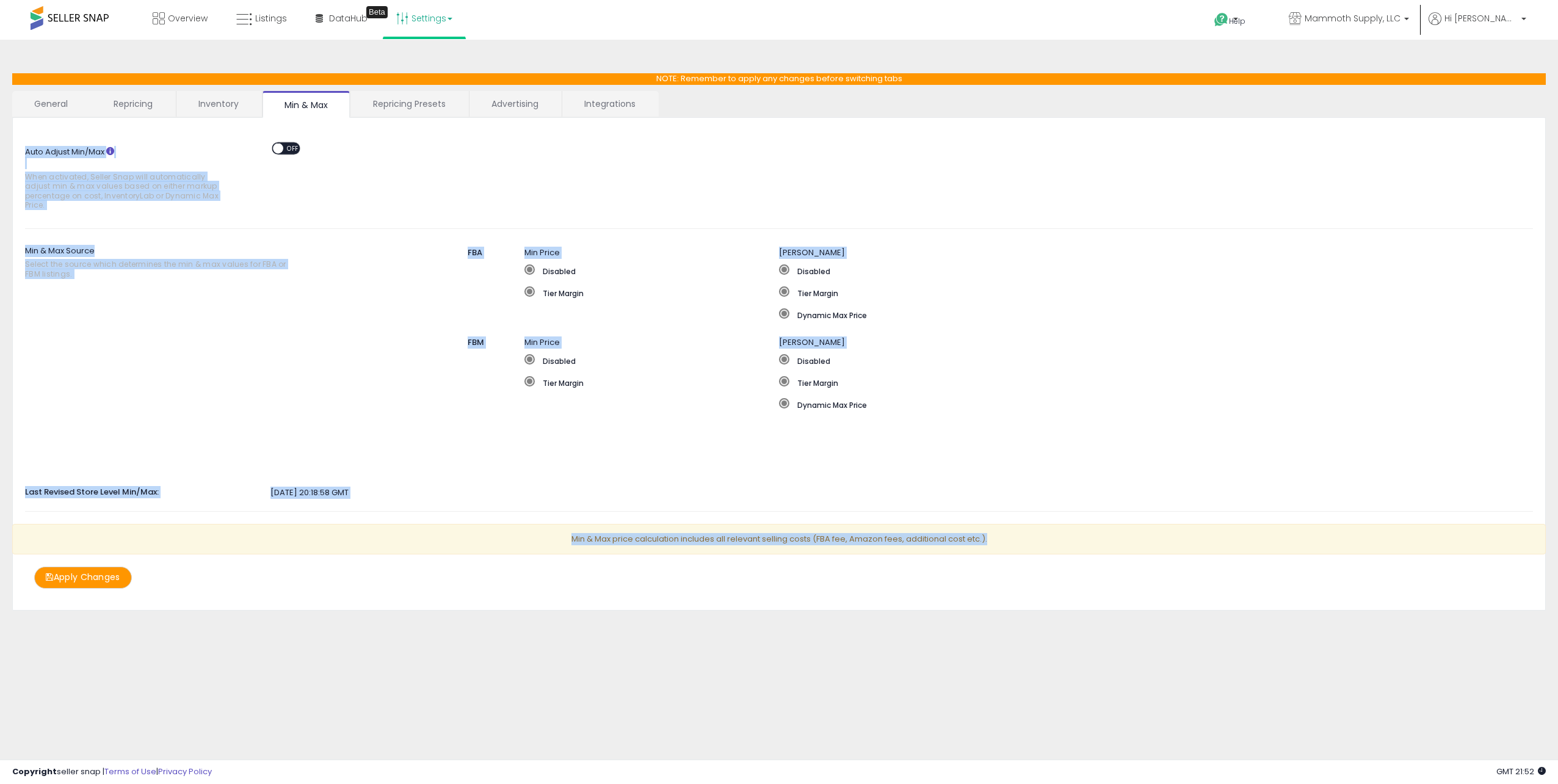
drag, startPoint x: 42, startPoint y: 136, endPoint x: 1008, endPoint y: 559, distance: 1054.6
click at [1008, 559] on div "Auto Adjust Min/Max When activated, Seller Snap will automatically adjust min &…" at bounding box center [779, 359] width 1508 height 458
click at [1008, 559] on div "Min & Max price calculation includes all relevant selling costs (FBA fee, Amazo…" at bounding box center [779, 545] width 1552 height 43
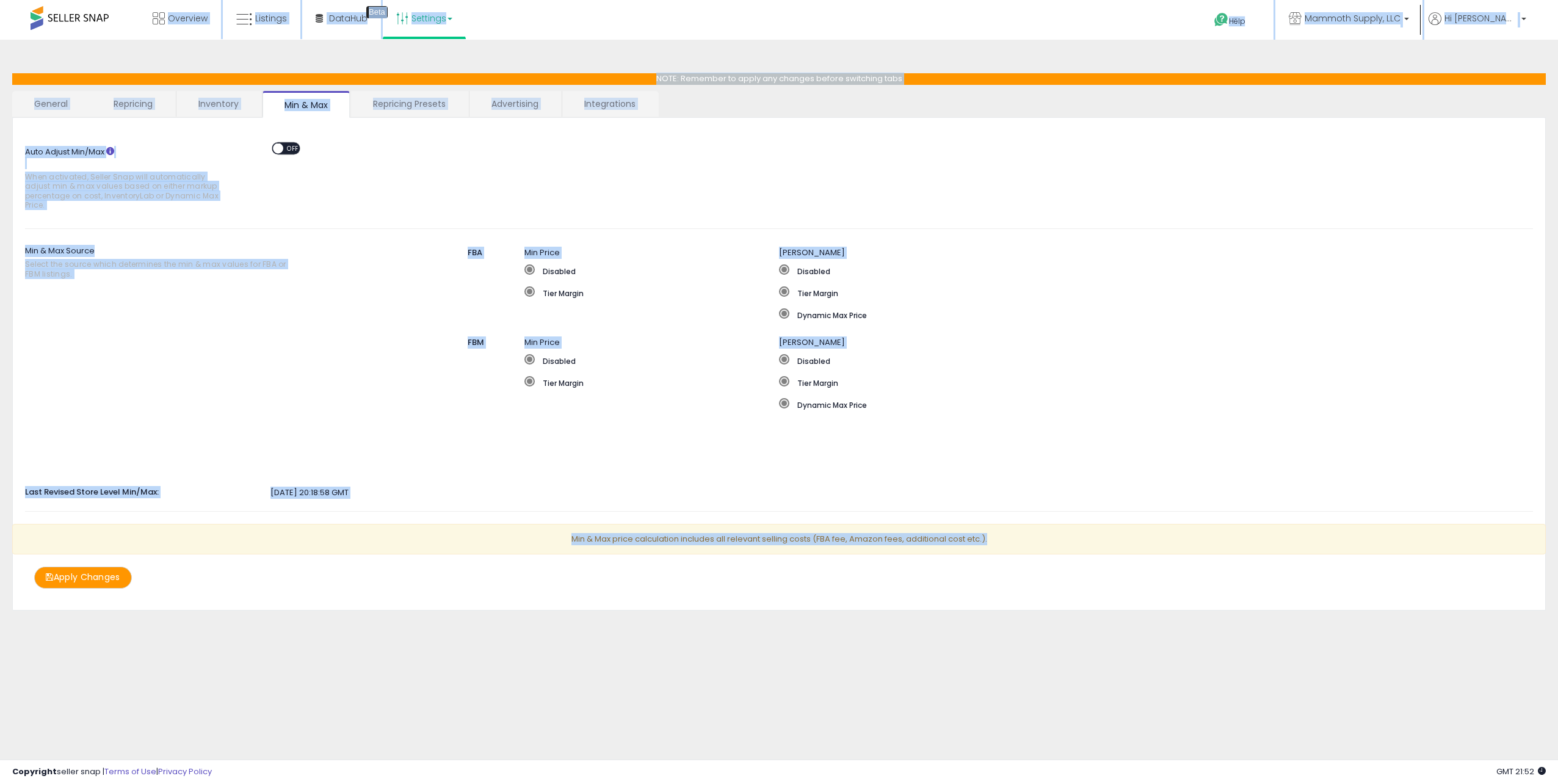
drag, startPoint x: 1012, startPoint y: 544, endPoint x: 6, endPoint y: 20, distance: 1134.3
click at [6, 20] on div "Unable to login Retrieving listings data.. has not yet accepted the Terms of Us…" at bounding box center [779, 336] width 1558 height 672
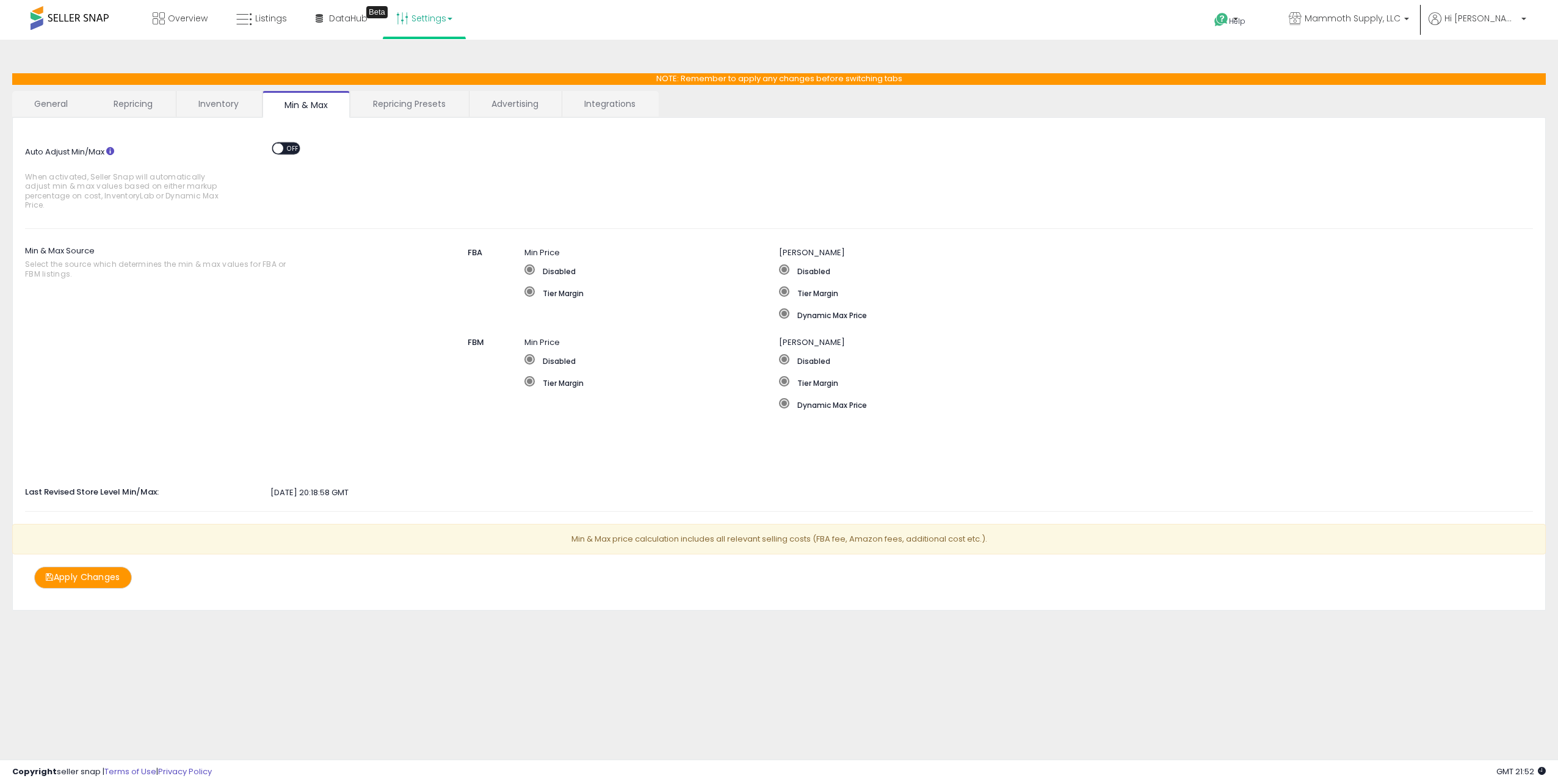
click at [6, 20] on div "Overview Listings Beta" at bounding box center [507, 26] width 1032 height 52
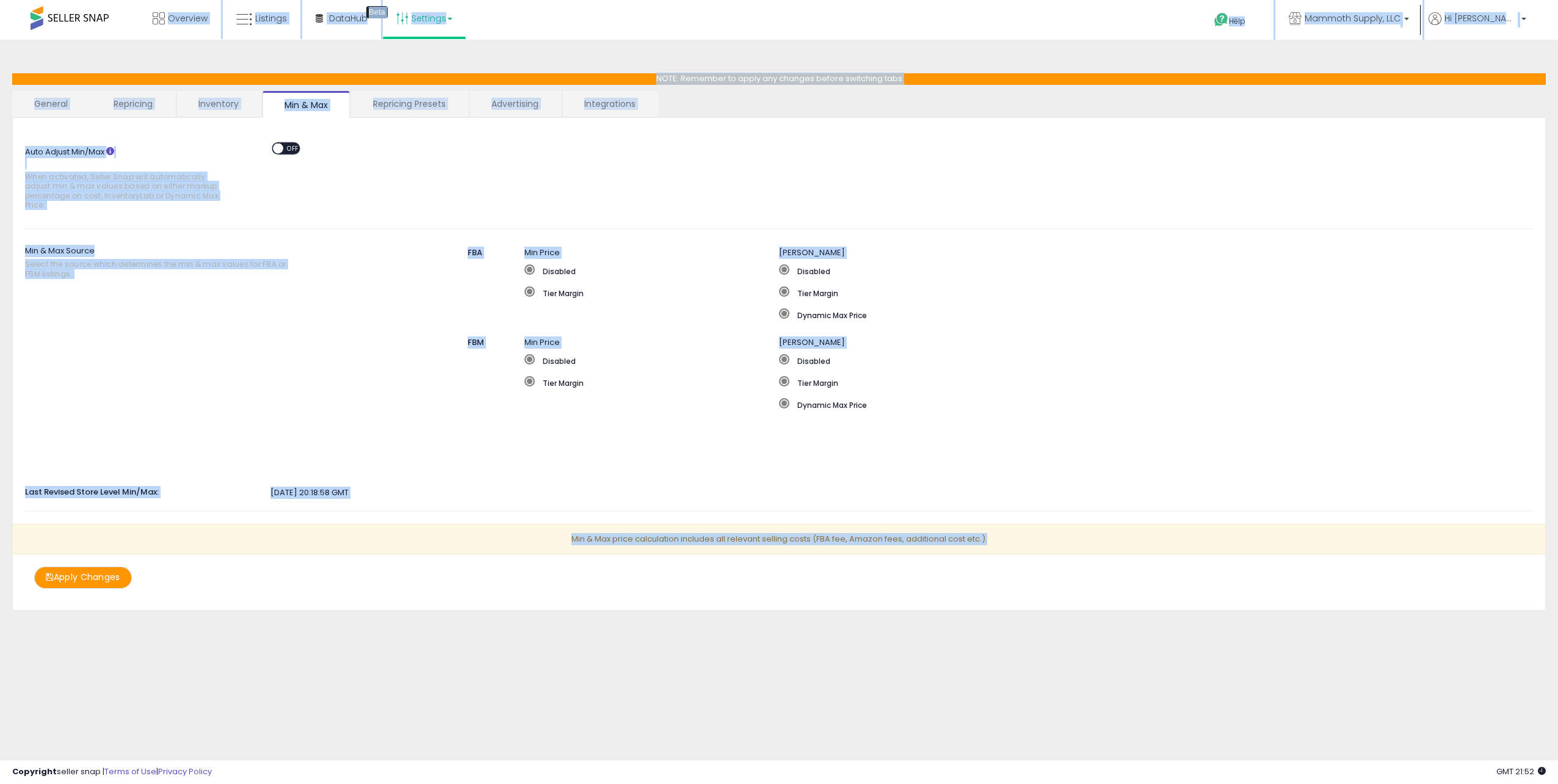
drag, startPoint x: 14, startPoint y: 15, endPoint x: 1003, endPoint y: 543, distance: 1121.1
click at [1003, 543] on div "Unable to login Retrieving listings data.. has not yet accepted the Terms of Us…" at bounding box center [779, 336] width 1558 height 672
click at [1003, 543] on p "Min & Max price calculation includes all relevant selling costs (FBA fee, Amazo…" at bounding box center [779, 539] width 1534 height 31
drag, startPoint x: 1017, startPoint y: 545, endPoint x: 9, endPoint y: 8, distance: 1142.1
click at [9, 8] on div "Unable to login Retrieving listings data.. has not yet accepted the Terms of Us…" at bounding box center [779, 336] width 1558 height 672
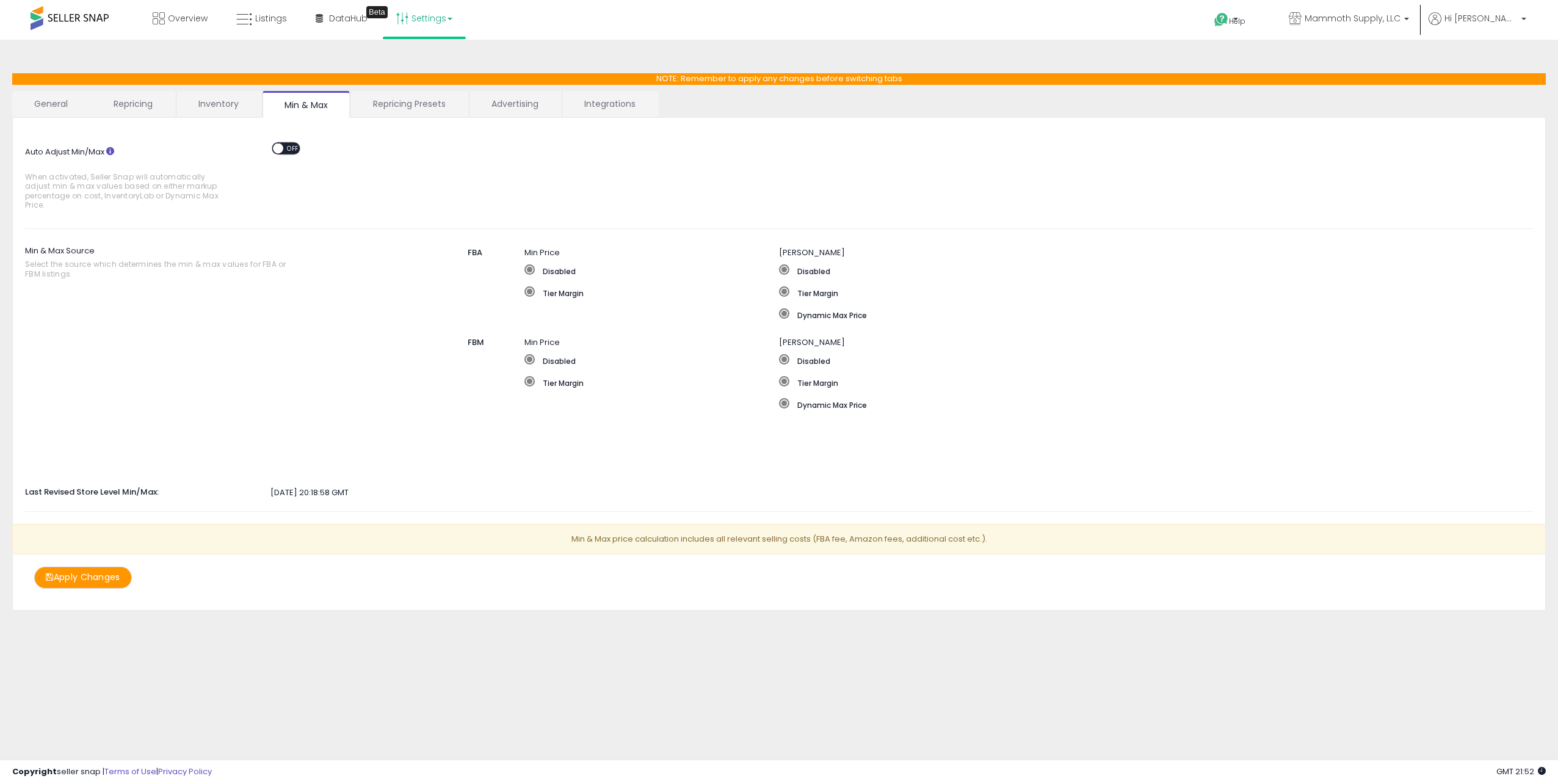
click at [9, 8] on div "Overview Listings Beta" at bounding box center [507, 26] width 1032 height 52
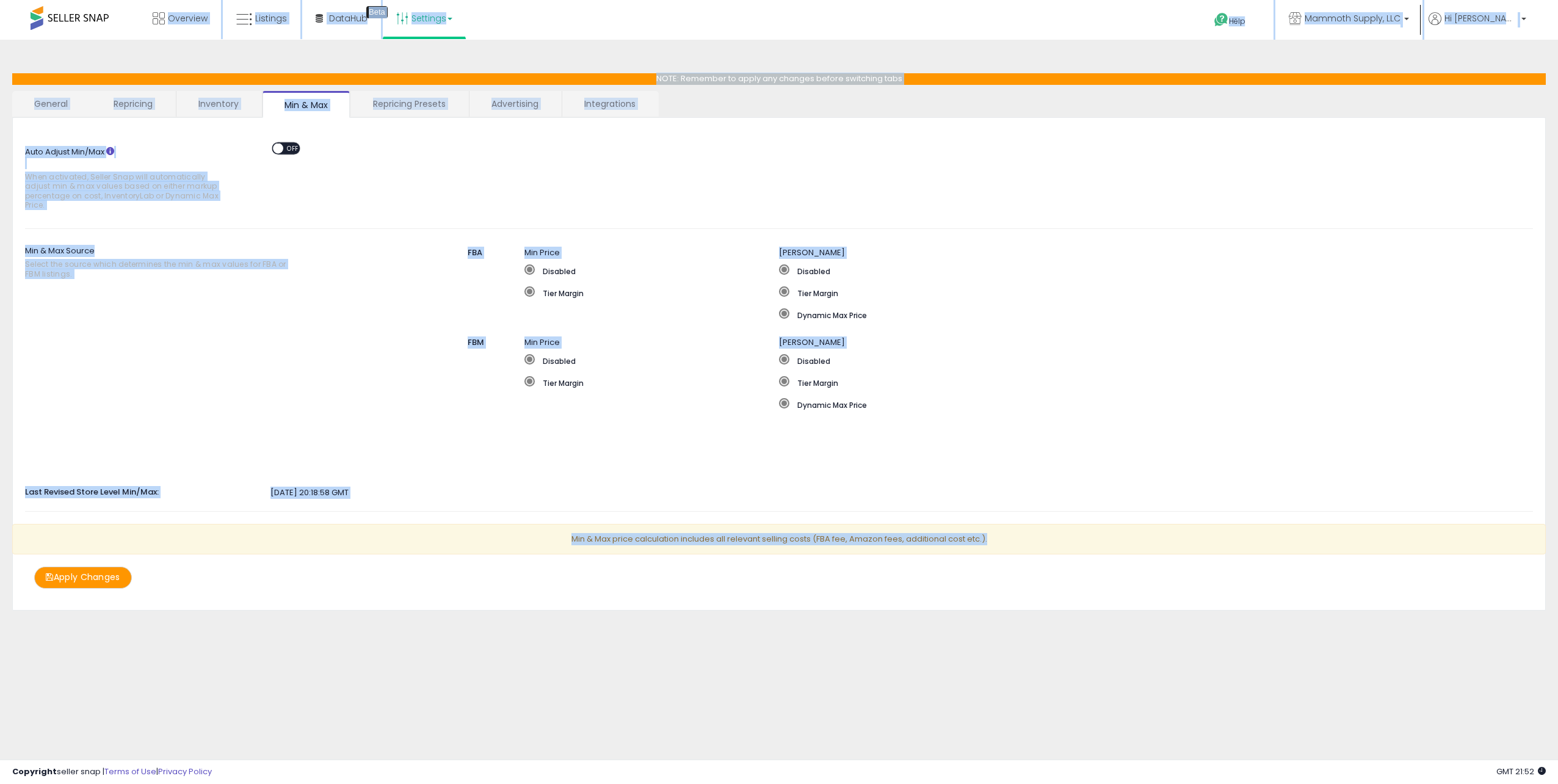
drag, startPoint x: 8, startPoint y: 8, endPoint x: 1026, endPoint y: 555, distance: 1155.7
click at [1026, 555] on div "Unable to login Retrieving listings data.. has not yet accepted the Terms of Us…" at bounding box center [779, 336] width 1558 height 672
click at [1026, 555] on div "Min & Max price calculation includes all relevant selling costs (FBA fee, Amazo…" at bounding box center [779, 545] width 1552 height 43
drag, startPoint x: 1034, startPoint y: 543, endPoint x: 9, endPoint y: 12, distance: 1154.4
click at [9, 12] on div "Unable to login Retrieving listings data.. has not yet accepted the Terms of Us…" at bounding box center [779, 336] width 1558 height 672
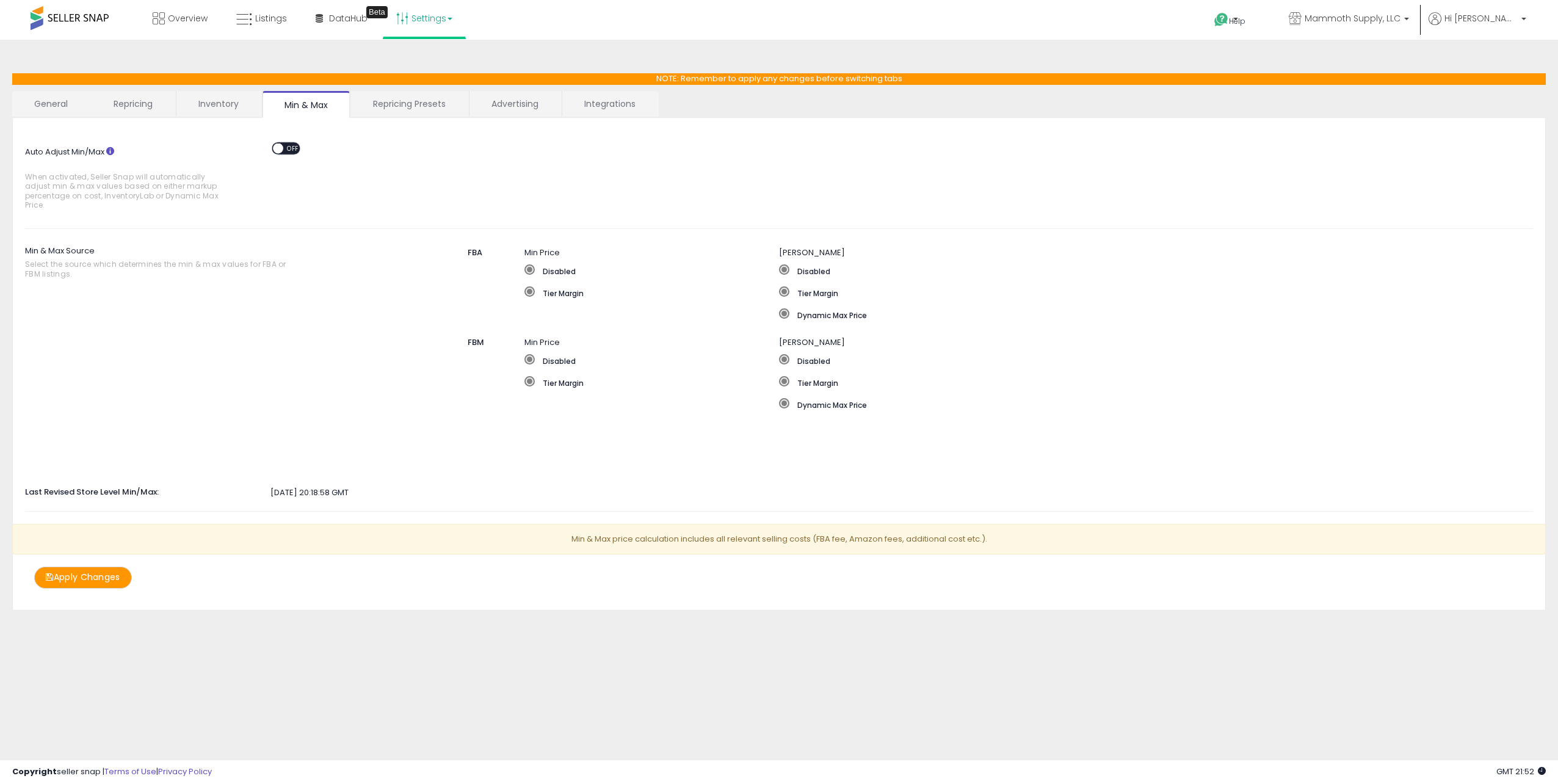
click at [9, 12] on div "Overview Listings Beta" at bounding box center [507, 26] width 1032 height 52
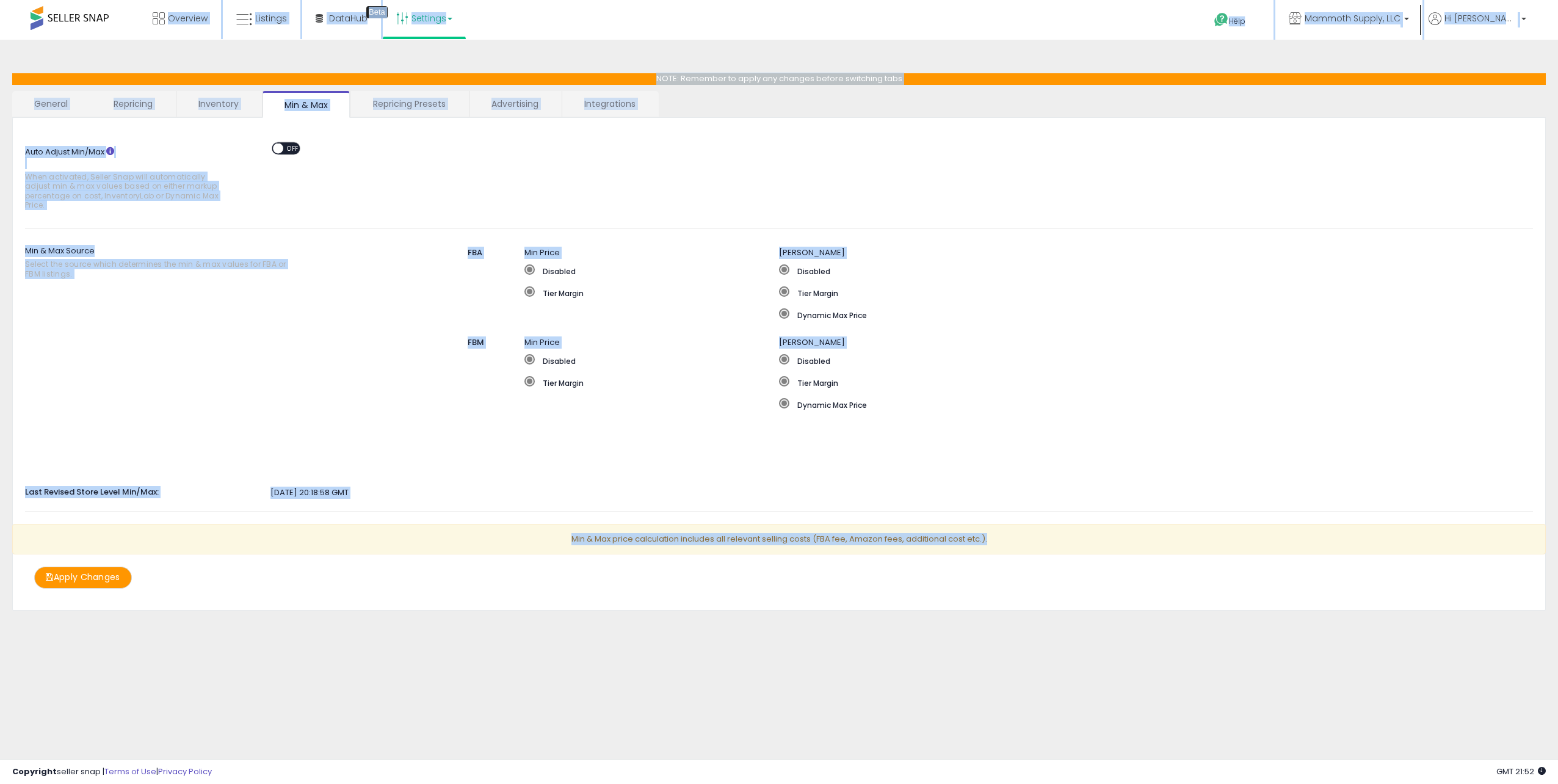
drag, startPoint x: 7, startPoint y: 8, endPoint x: 1124, endPoint y: 548, distance: 1240.7
click at [1124, 548] on div "Unable to login Retrieving listings data.. has not yet accepted the Terms of Us…" at bounding box center [779, 336] width 1558 height 672
click at [1124, 548] on p "Min & Max price calculation includes all relevant selling costs (FBA fee, Amazo…" at bounding box center [779, 539] width 1534 height 31
drag, startPoint x: 1084, startPoint y: 547, endPoint x: 9, endPoint y: 9, distance: 1202.1
click at [9, 9] on div "Unable to login Retrieving listings data.. has not yet accepted the Terms of Us…" at bounding box center [779, 336] width 1558 height 672
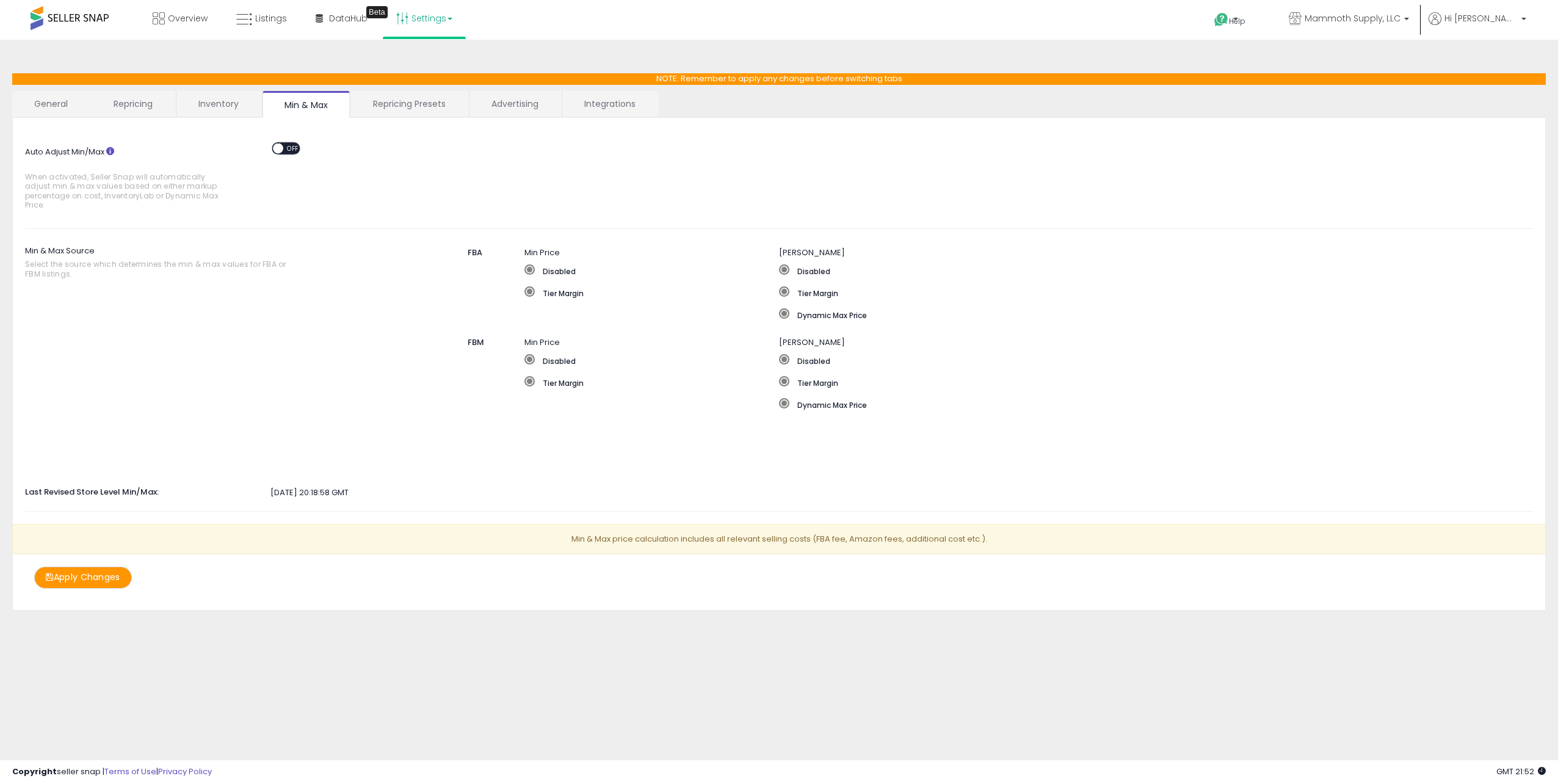
click at [9, 9] on div "Overview Listings Beta" at bounding box center [507, 26] width 1032 height 52
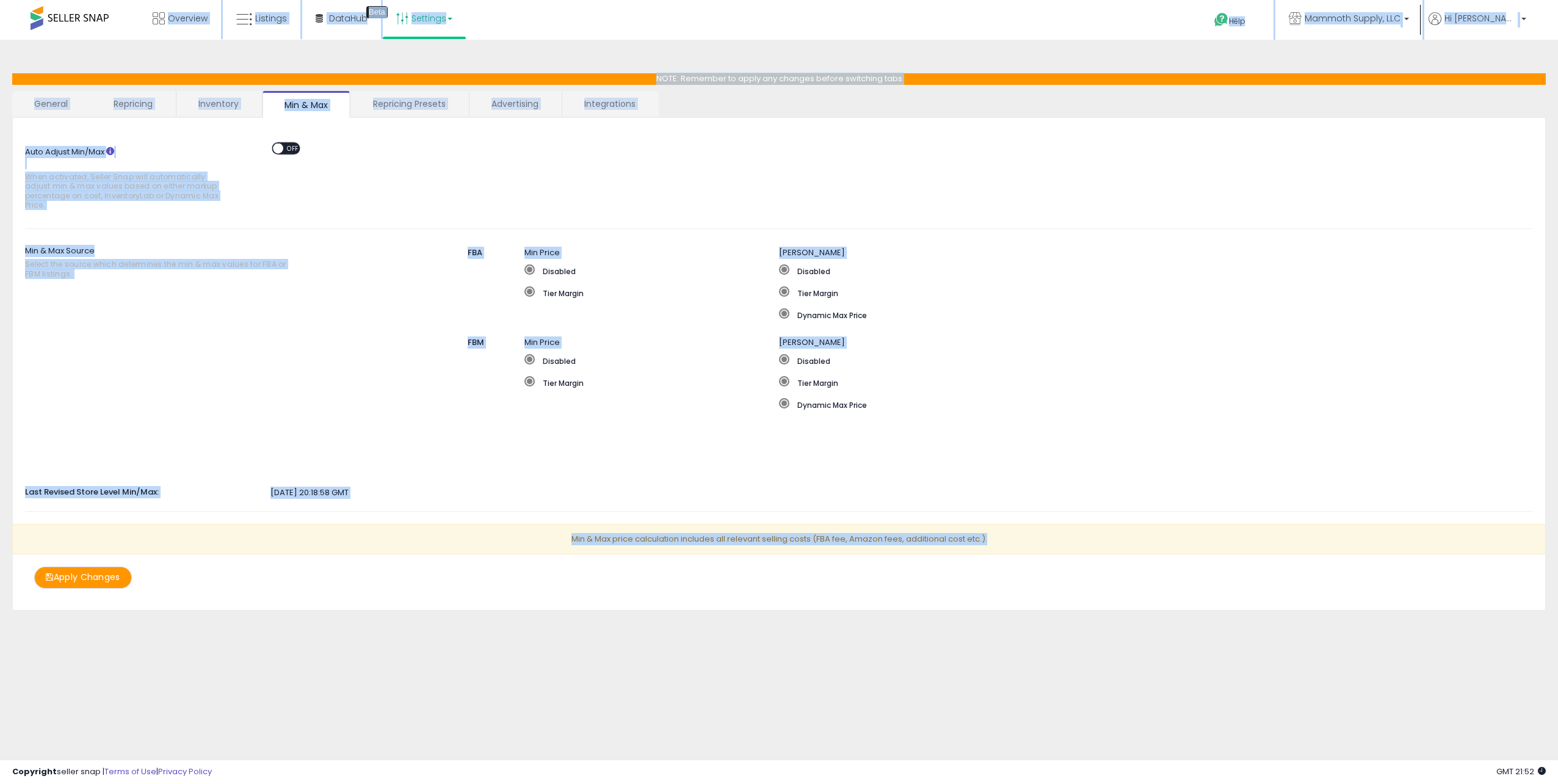
drag, startPoint x: 8, startPoint y: 9, endPoint x: 1109, endPoint y: 545, distance: 1224.5
click at [1109, 545] on div "Unable to login Retrieving listings data.. has not yet accepted the Terms of Us…" at bounding box center [779, 336] width 1558 height 672
click at [1109, 545] on p "Min & Max price calculation includes all relevant selling costs (FBA fee, Amazo…" at bounding box center [779, 539] width 1534 height 31
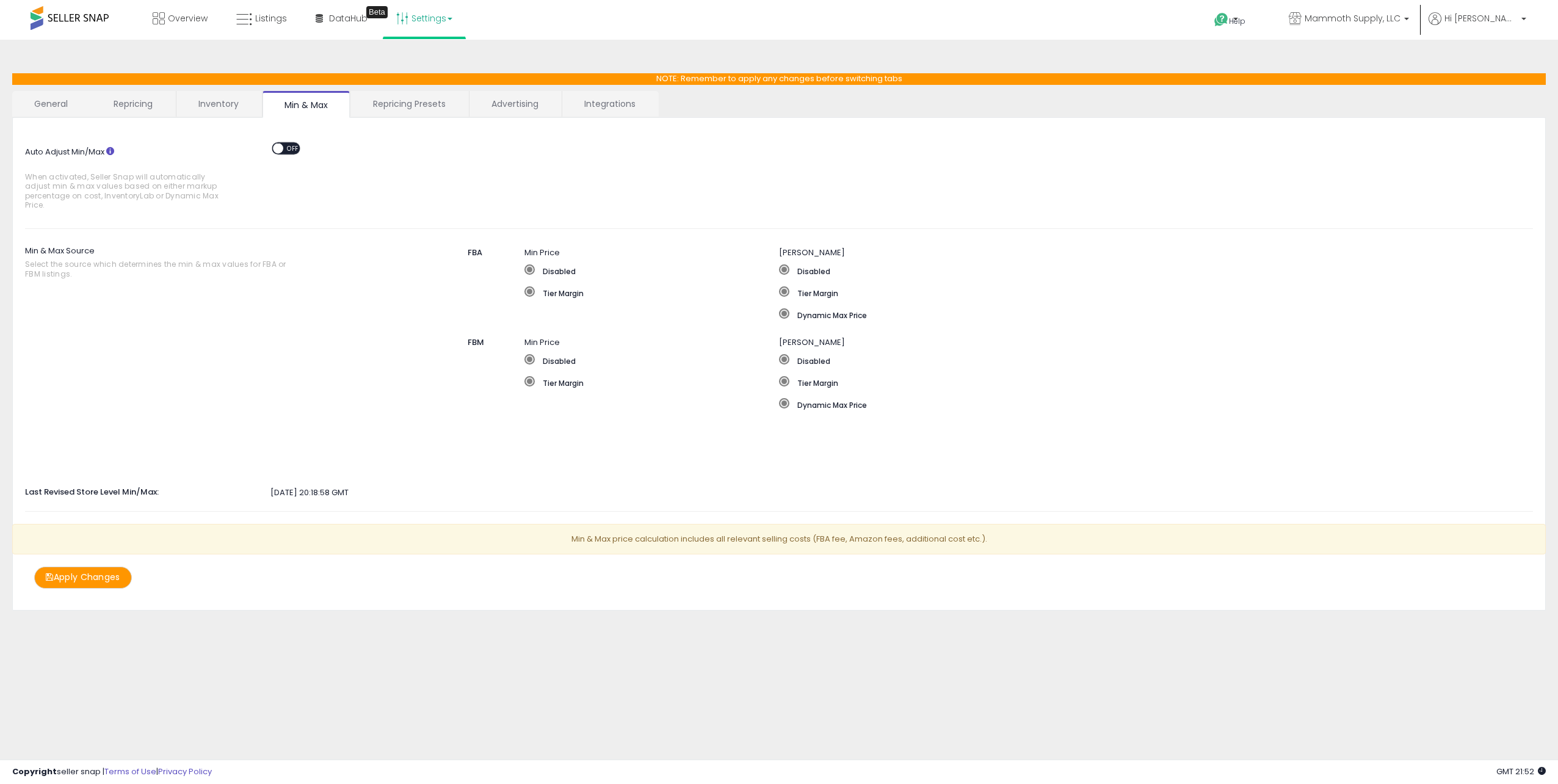
click at [82, 580] on button "Apply Changes" at bounding box center [83, 577] width 98 height 21
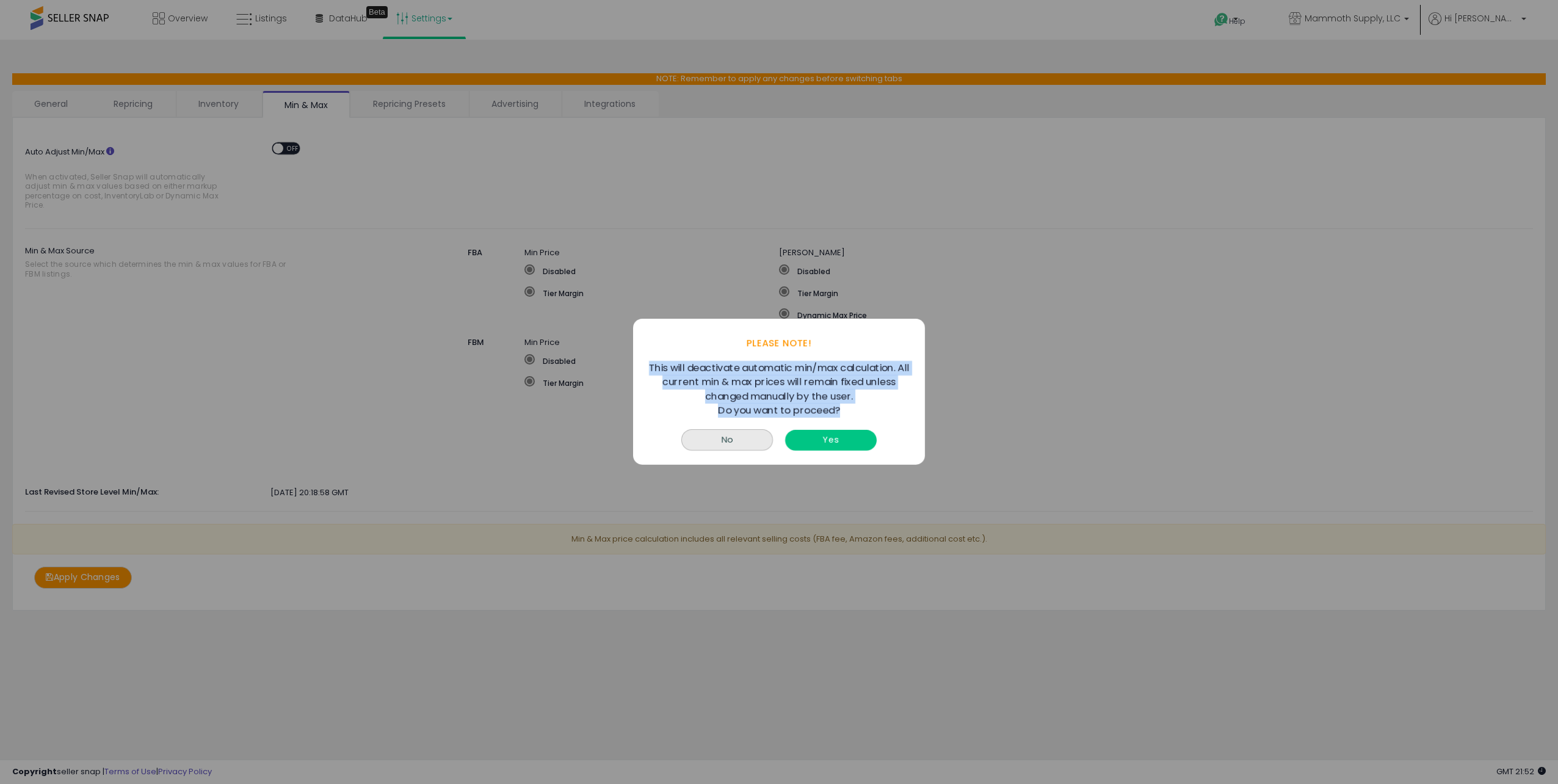
drag, startPoint x: 642, startPoint y: 367, endPoint x: 897, endPoint y: 405, distance: 257.8
click at [897, 405] on div "This will deactivate automatic min/max calculation. All current min & max price…" at bounding box center [779, 389] width 292 height 56
click at [897, 405] on div "This will deactivate automatic min/max calculation. All current min & max price…" at bounding box center [779, 389] width 267 height 56
click at [837, 440] on button "Yes" at bounding box center [831, 440] width 92 height 20
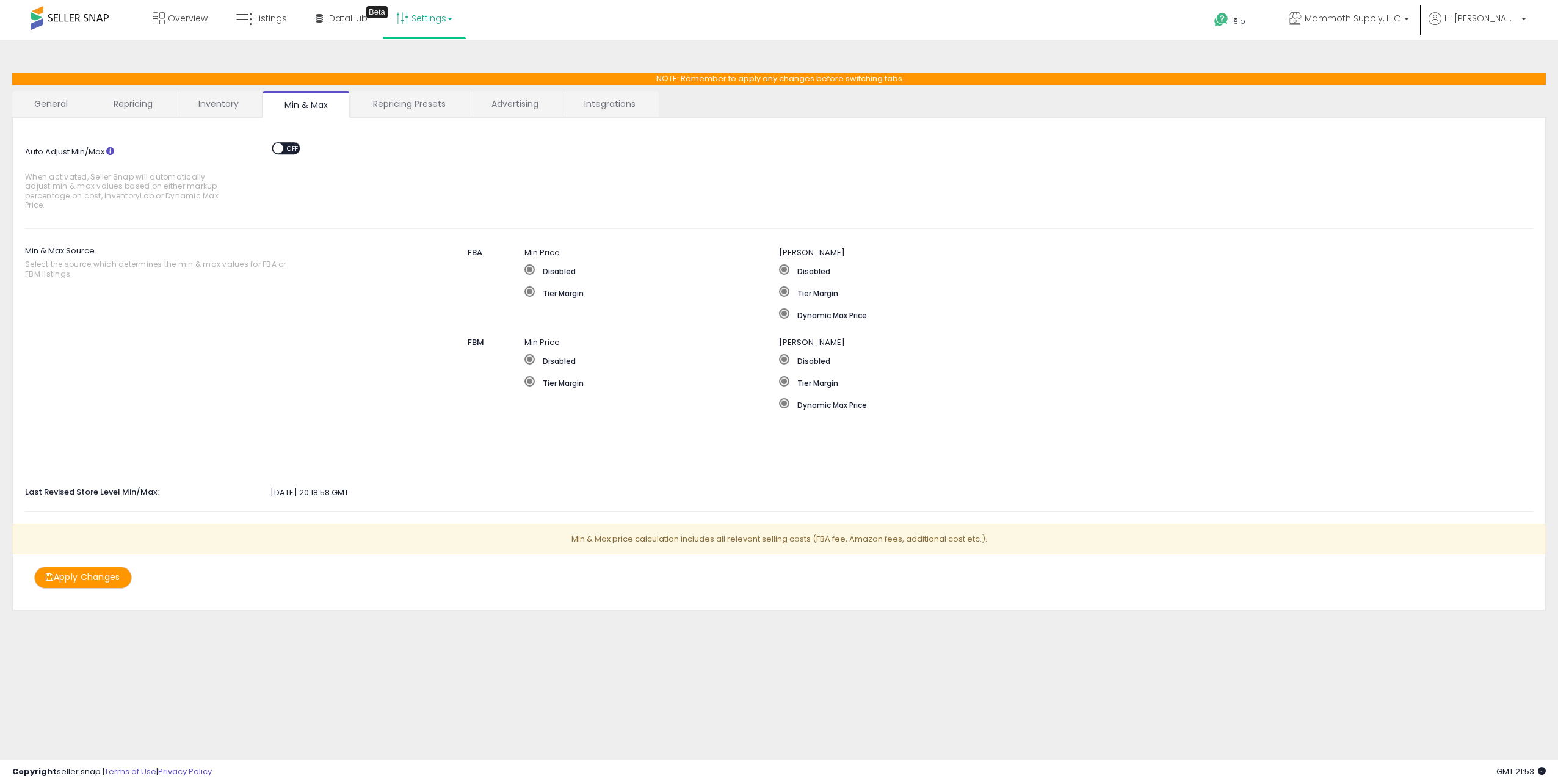
click at [459, 157] on div "Auto Adjust Min/Max When activated, Seller Snap will automatically adjust min &…" at bounding box center [779, 173] width 1526 height 86
click at [288, 143] on span "OFF" at bounding box center [293, 147] width 20 height 10
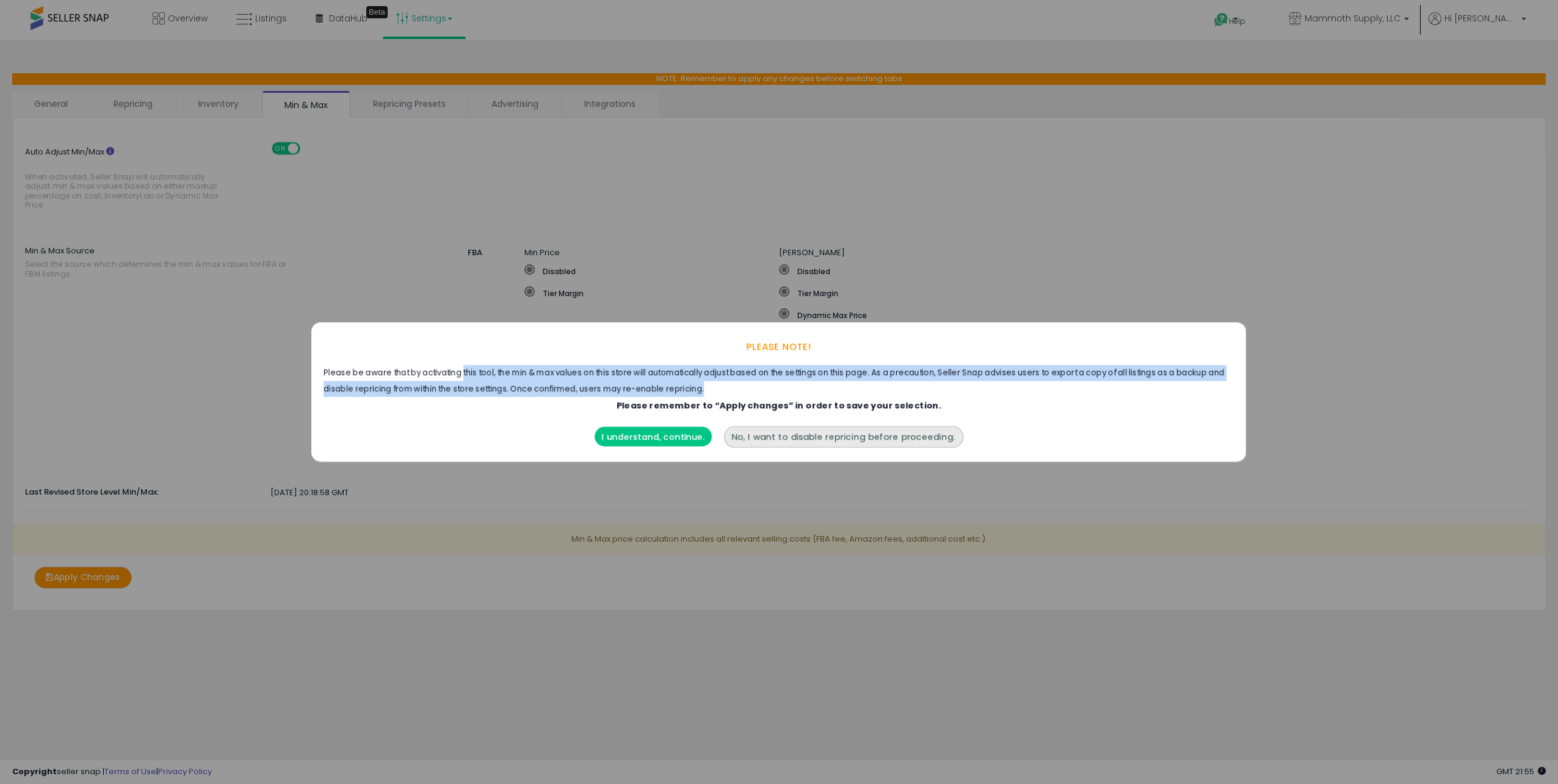
drag, startPoint x: 465, startPoint y: 371, endPoint x: 756, endPoint y: 387, distance: 291.4
click at [756, 387] on span "Please be aware that by activating this tool, the min & max values on this stor…" at bounding box center [779, 381] width 910 height 32
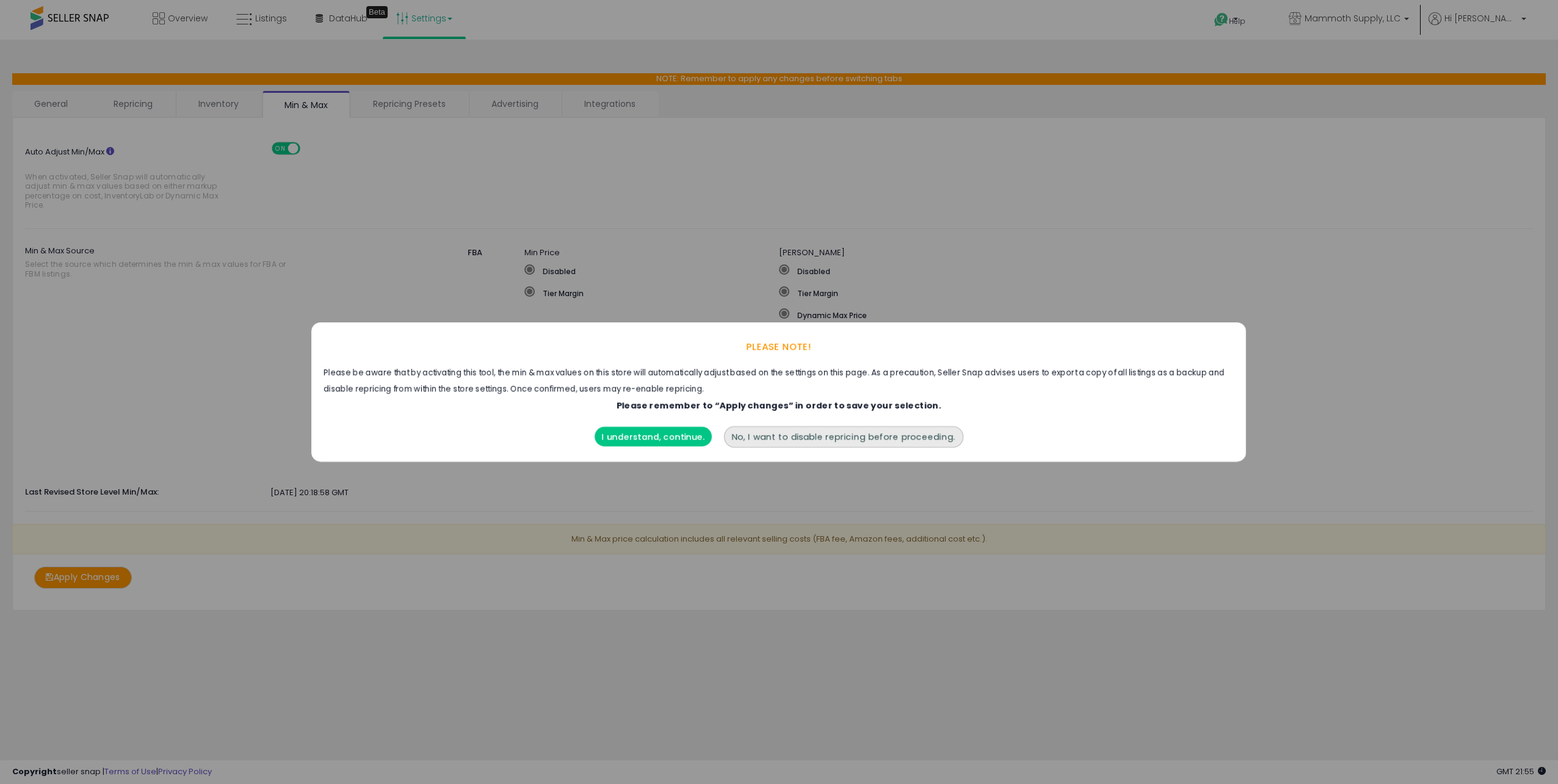
click at [679, 344] on div "PLEASE NOTE!" at bounding box center [779, 346] width 935 height 36
drag, startPoint x: 324, startPoint y: 393, endPoint x: 736, endPoint y: 396, distance: 412.0
click at [736, 396] on span "Please be aware that by activating this tool, the min & max values on this stor…" at bounding box center [779, 381] width 910 height 32
click at [744, 408] on span "Please remember to “Apply changes” in order to save your selection." at bounding box center [779, 406] width 325 height 12
drag, startPoint x: 623, startPoint y: 405, endPoint x: 949, endPoint y: 406, distance: 326.0
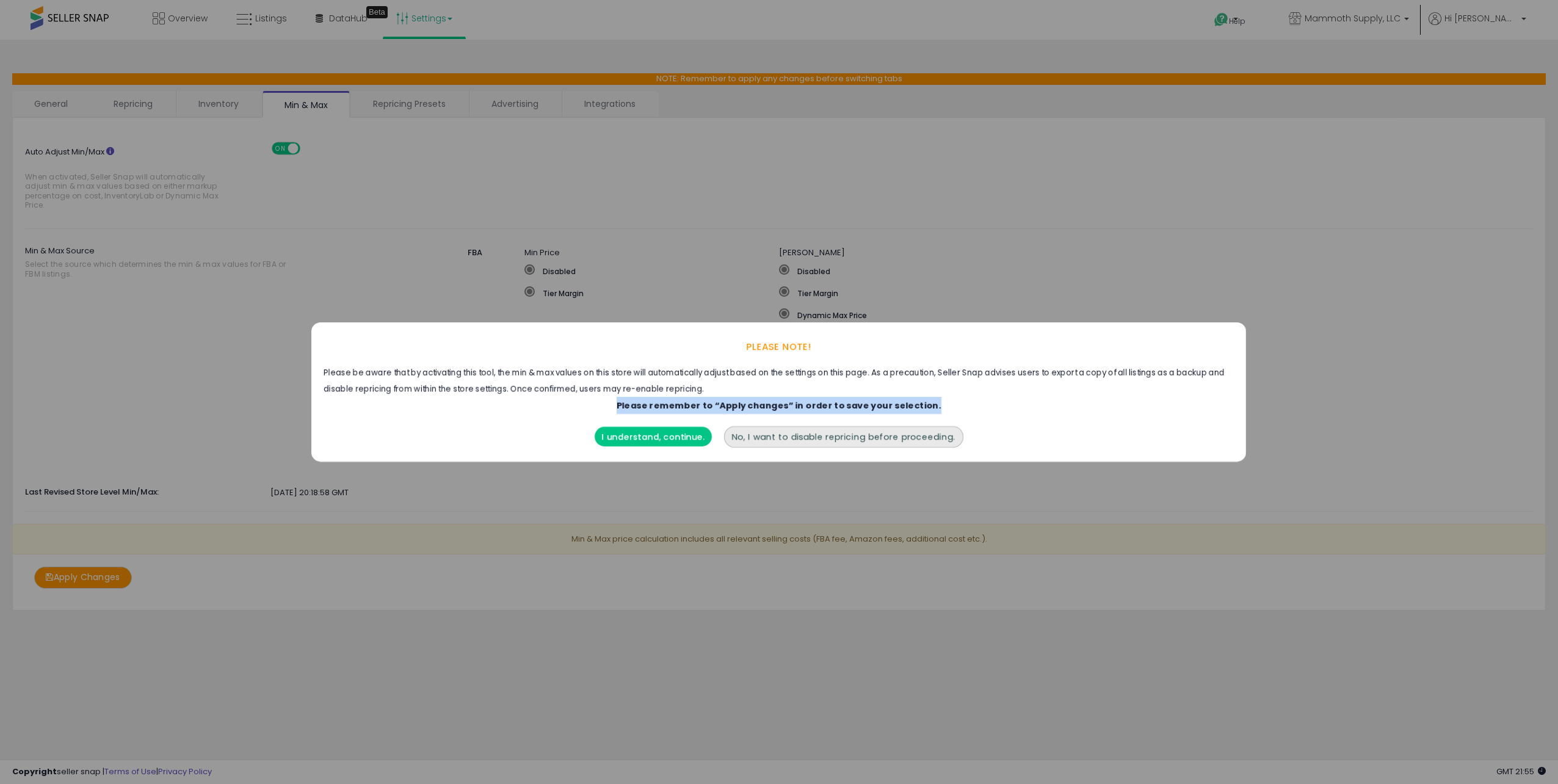
click at [949, 406] on div "Please be aware that by activating this tool, the min & max values on this stor…" at bounding box center [779, 389] width 910 height 49
click at [637, 431] on button "I understand, continue." at bounding box center [653, 437] width 117 height 20
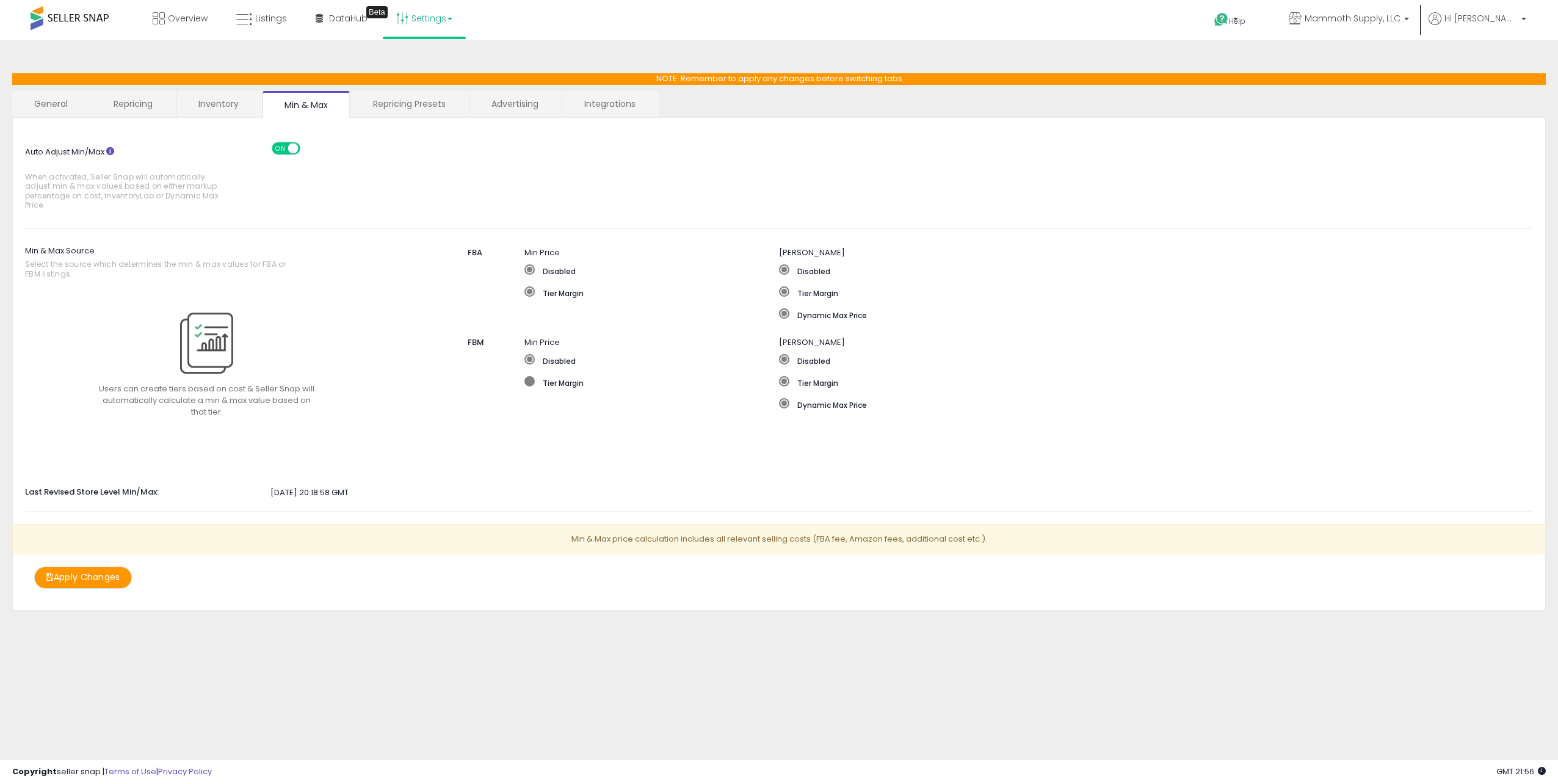
click at [532, 378] on span at bounding box center [529, 381] width 10 height 10
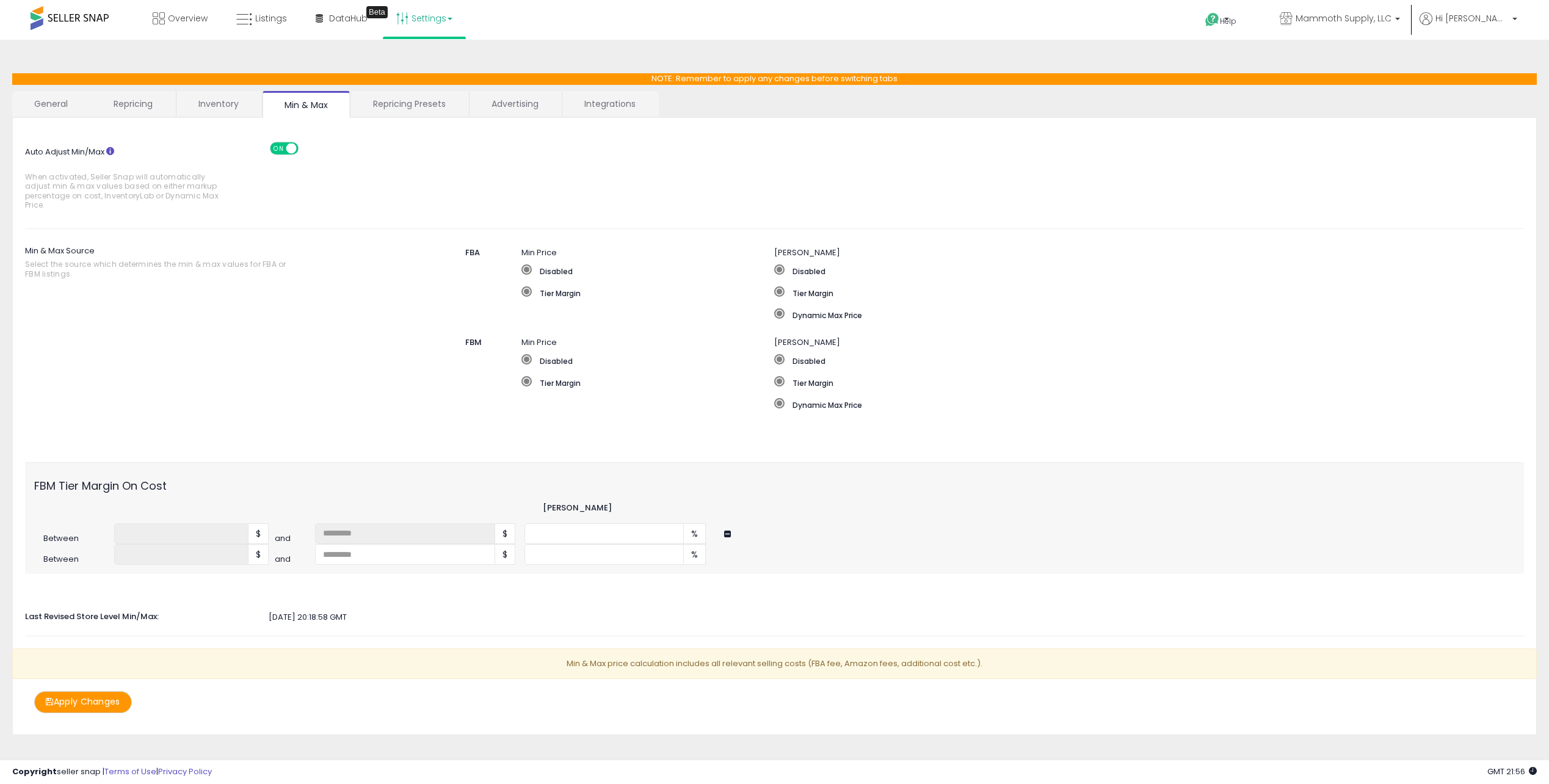
click at [97, 701] on button "Apply Changes" at bounding box center [83, 701] width 98 height 21
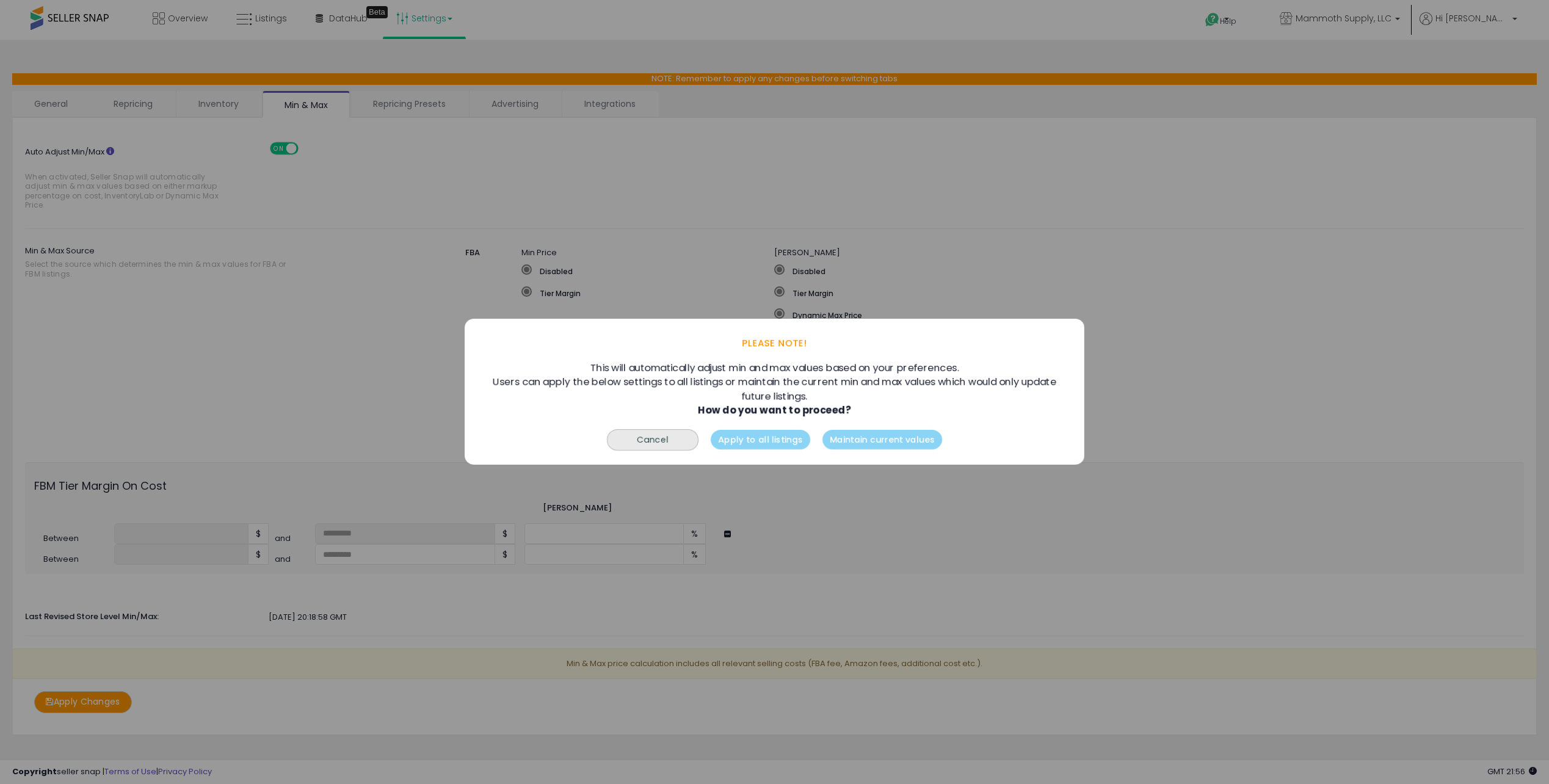
drag, startPoint x: 550, startPoint y: 369, endPoint x: 840, endPoint y: 393, distance: 291.0
click at [840, 393] on div "This will automatically adjust min and max values based on your preferences. Us…" at bounding box center [774, 389] width 596 height 56
click at [842, 406] on b "How do you want to proceed?" at bounding box center [774, 410] width 154 height 14
drag, startPoint x: 720, startPoint y: 380, endPoint x: 886, endPoint y: 405, distance: 167.9
click at [886, 405] on div "This will automatically adjust min and max values based on your preferences. Us…" at bounding box center [774, 389] width 596 height 56
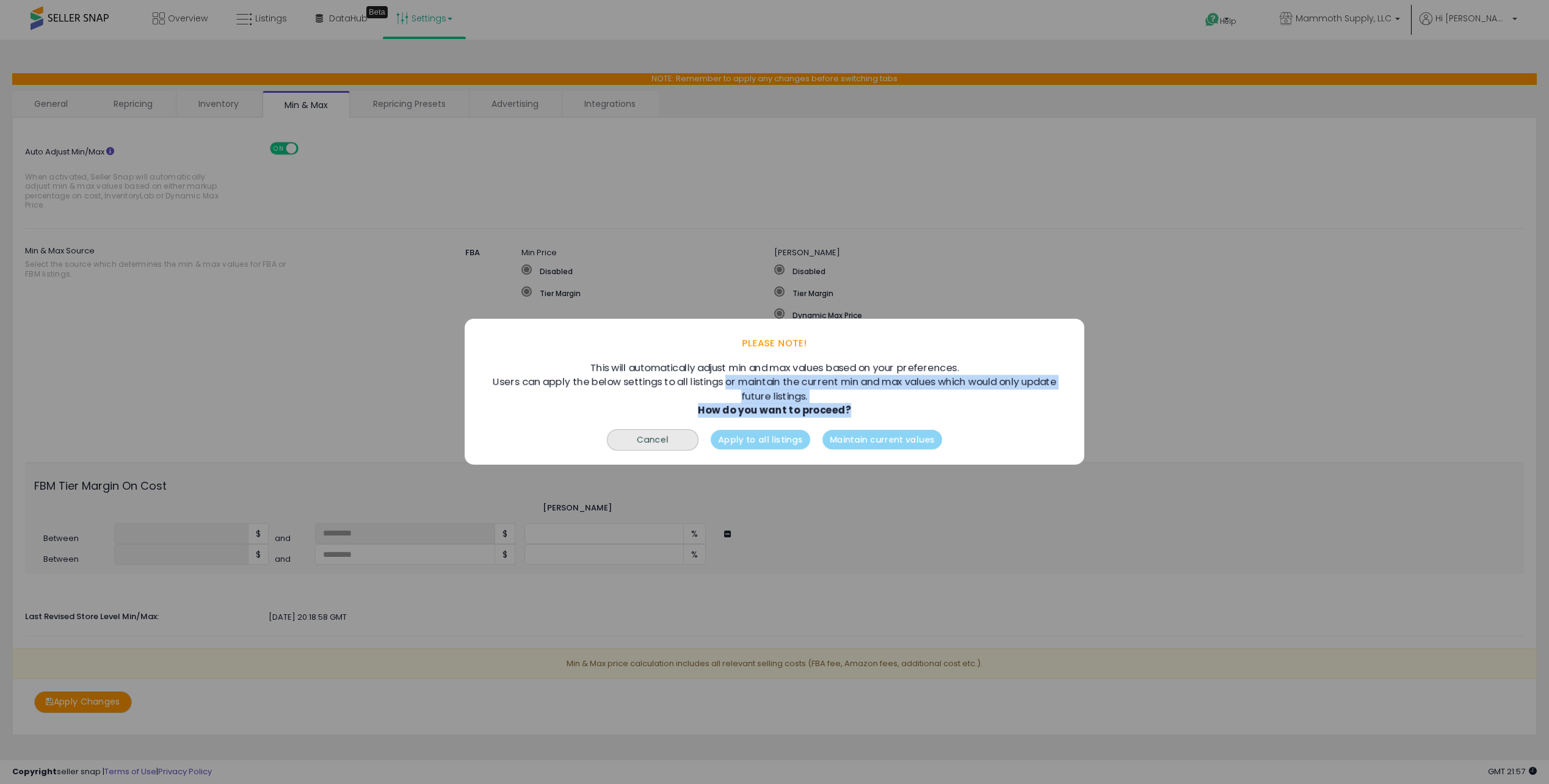
click at [723, 380] on div "This will automatically adjust min and max values based on your preferences. Us…" at bounding box center [774, 389] width 596 height 56
click at [764, 438] on button "Apply to all listings" at bounding box center [760, 440] width 99 height 20
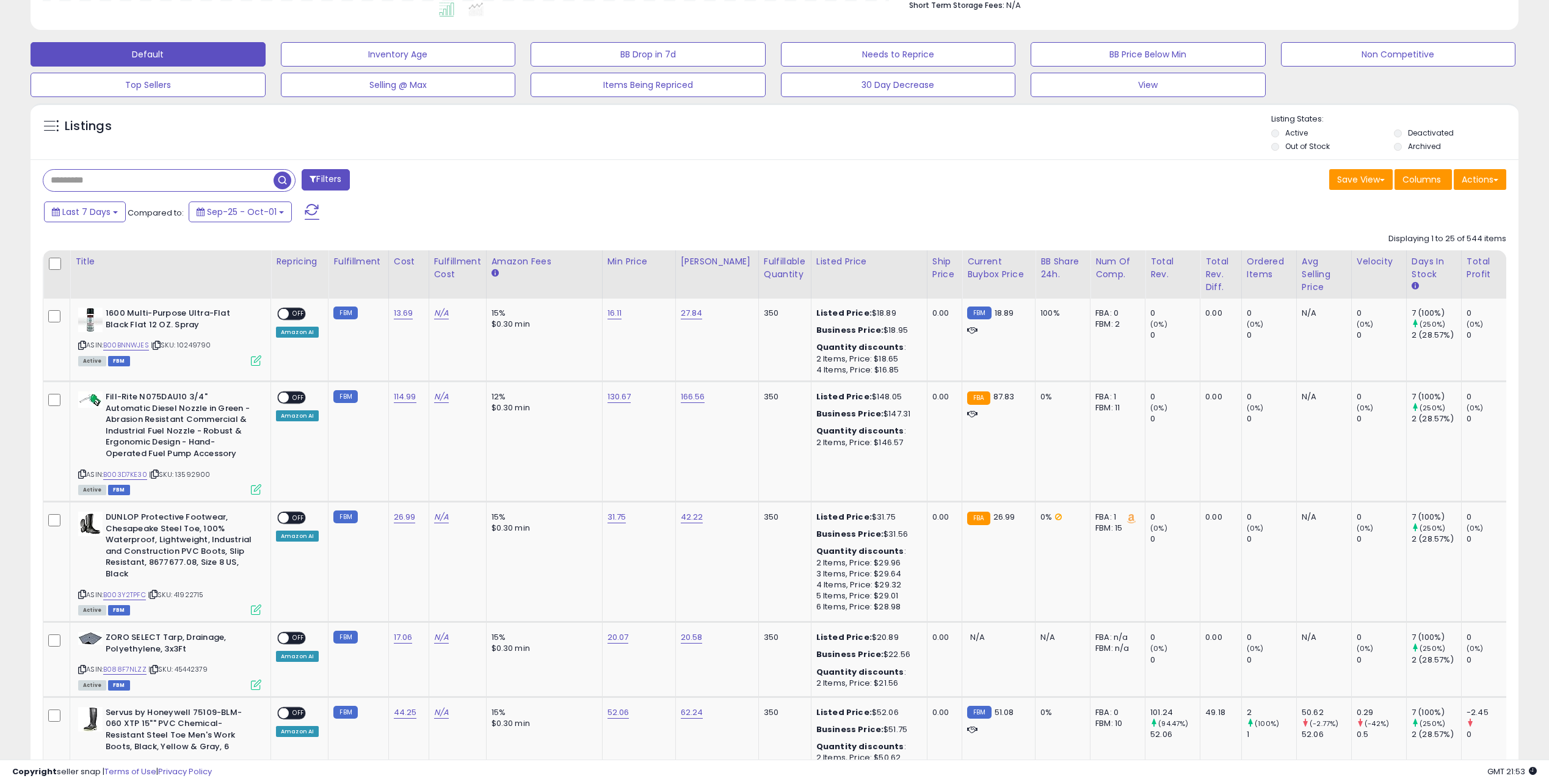
scroll to position [122, 0]
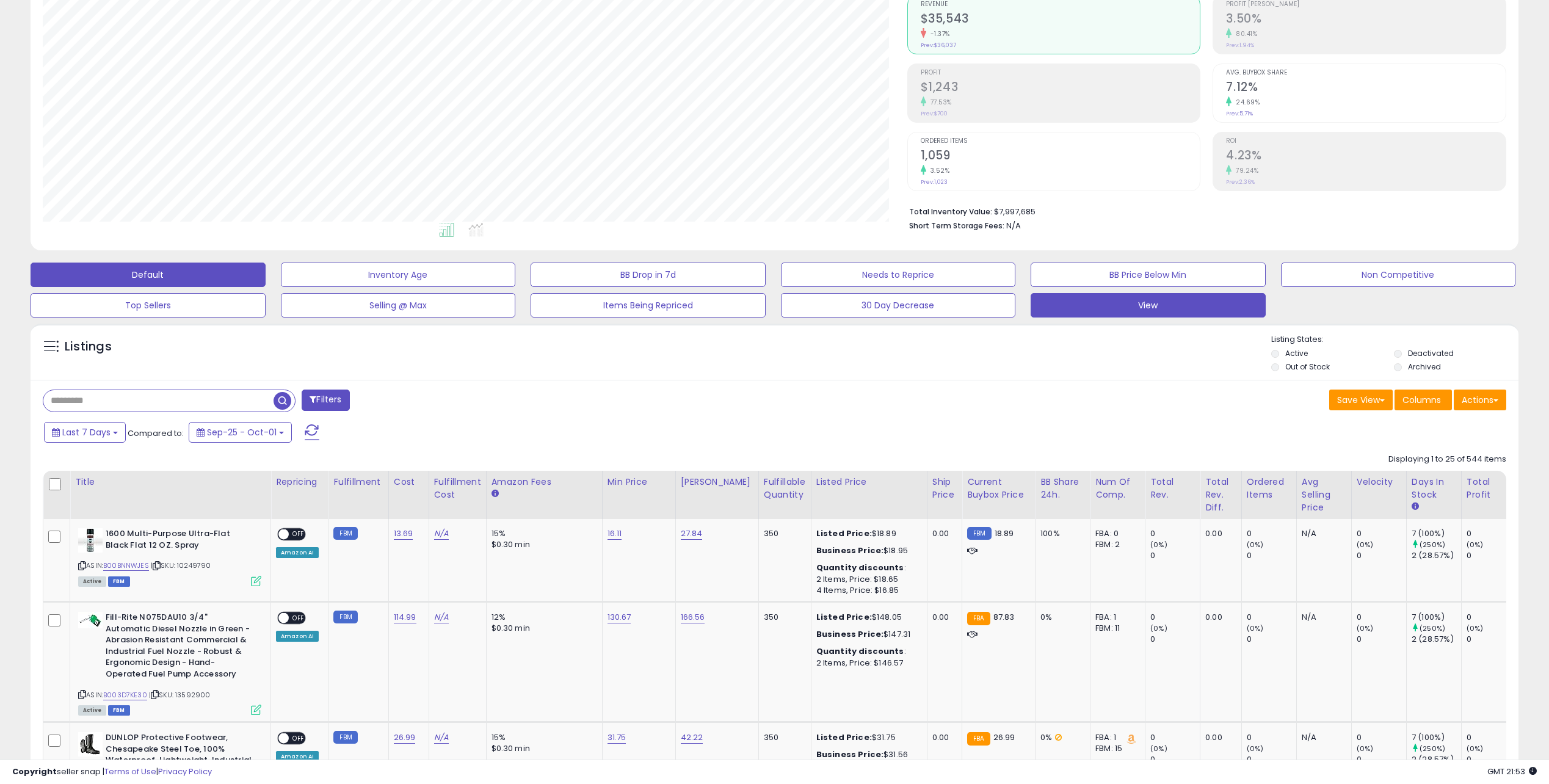
click at [1191, 302] on button "View" at bounding box center [1148, 306] width 235 height 25
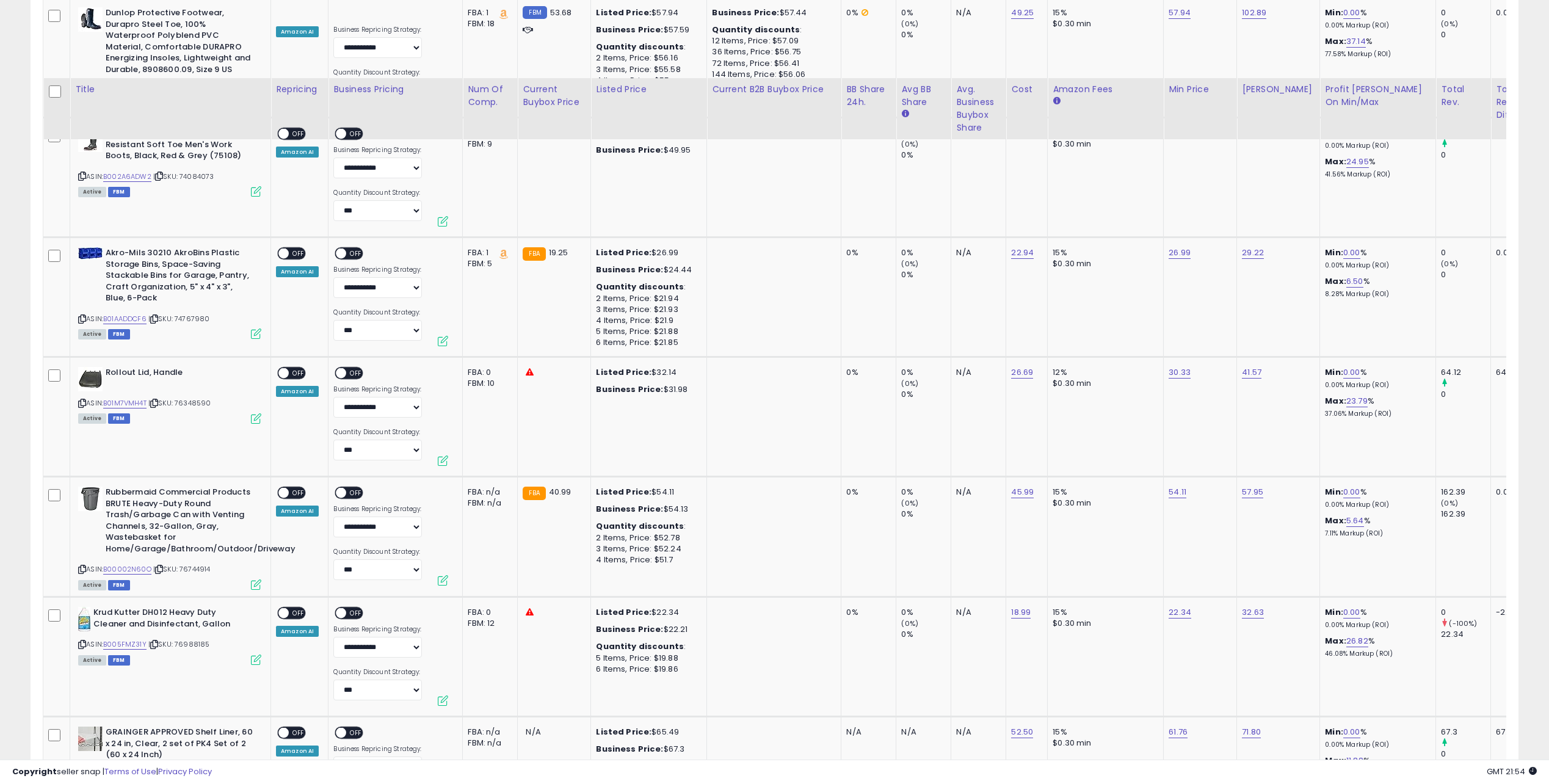
scroll to position [3015, 0]
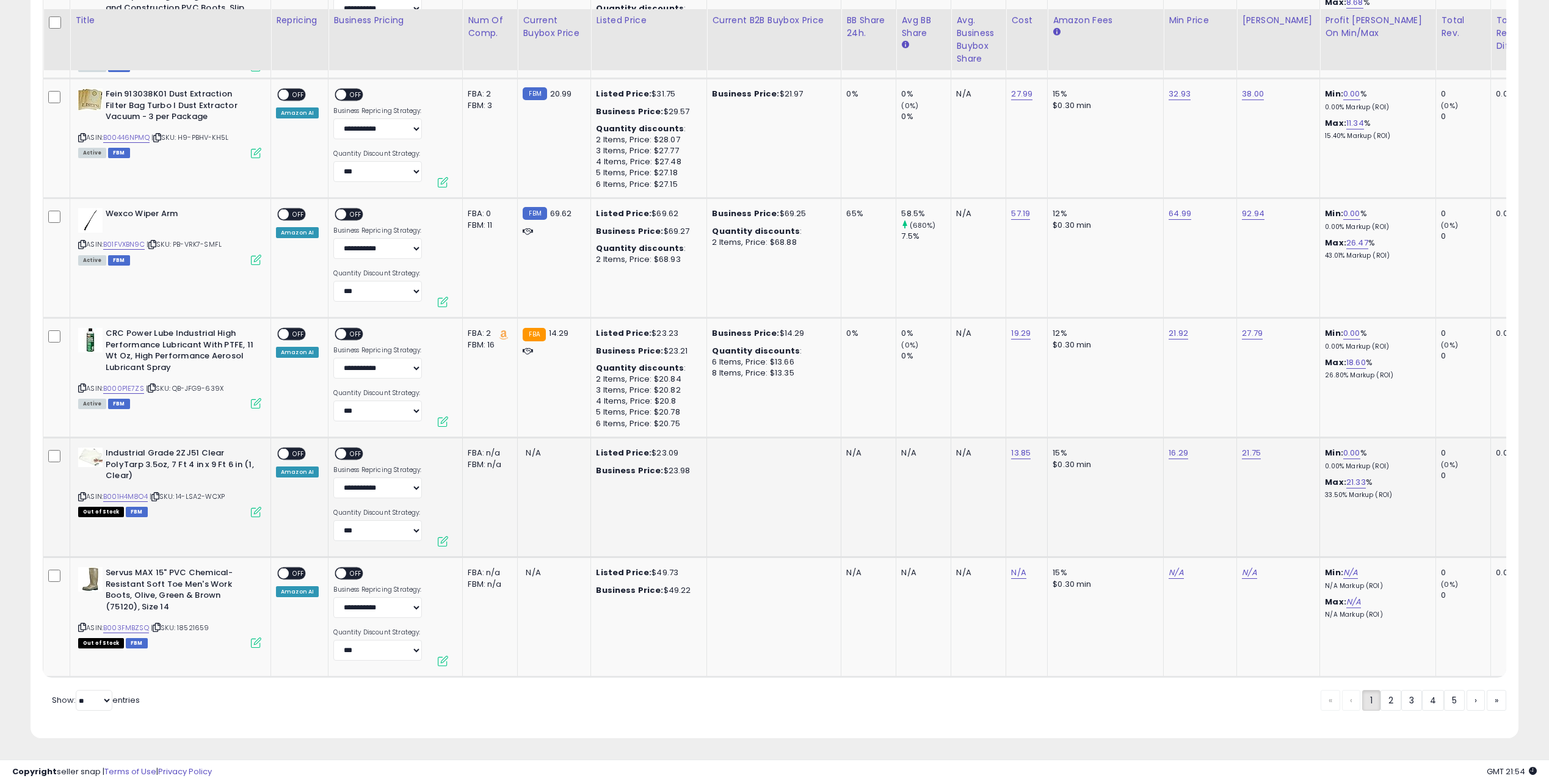
drag, startPoint x: 1197, startPoint y: 247, endPoint x: 1208, endPoint y: 495, distance: 248.2
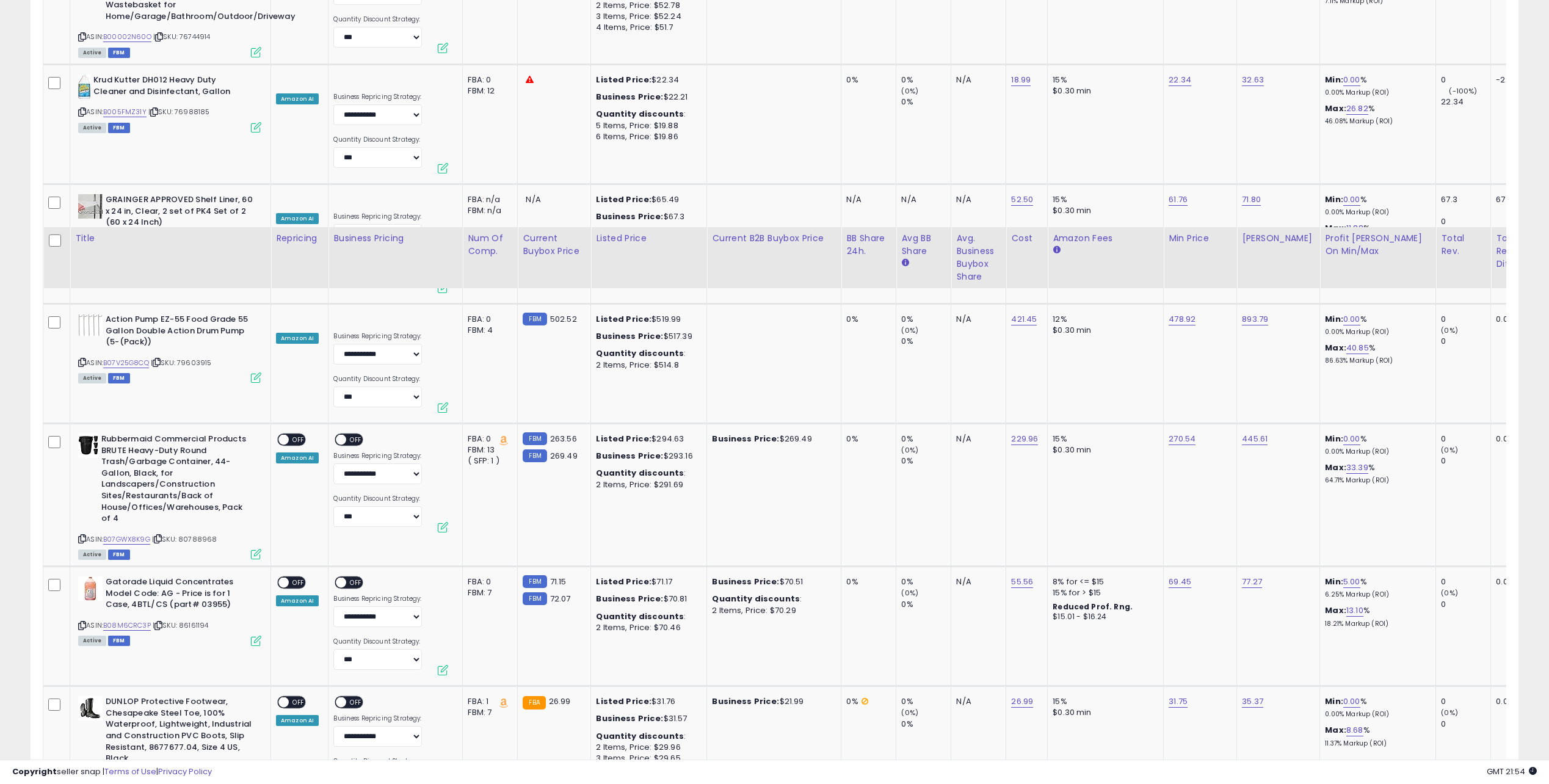
scroll to position [535, 0]
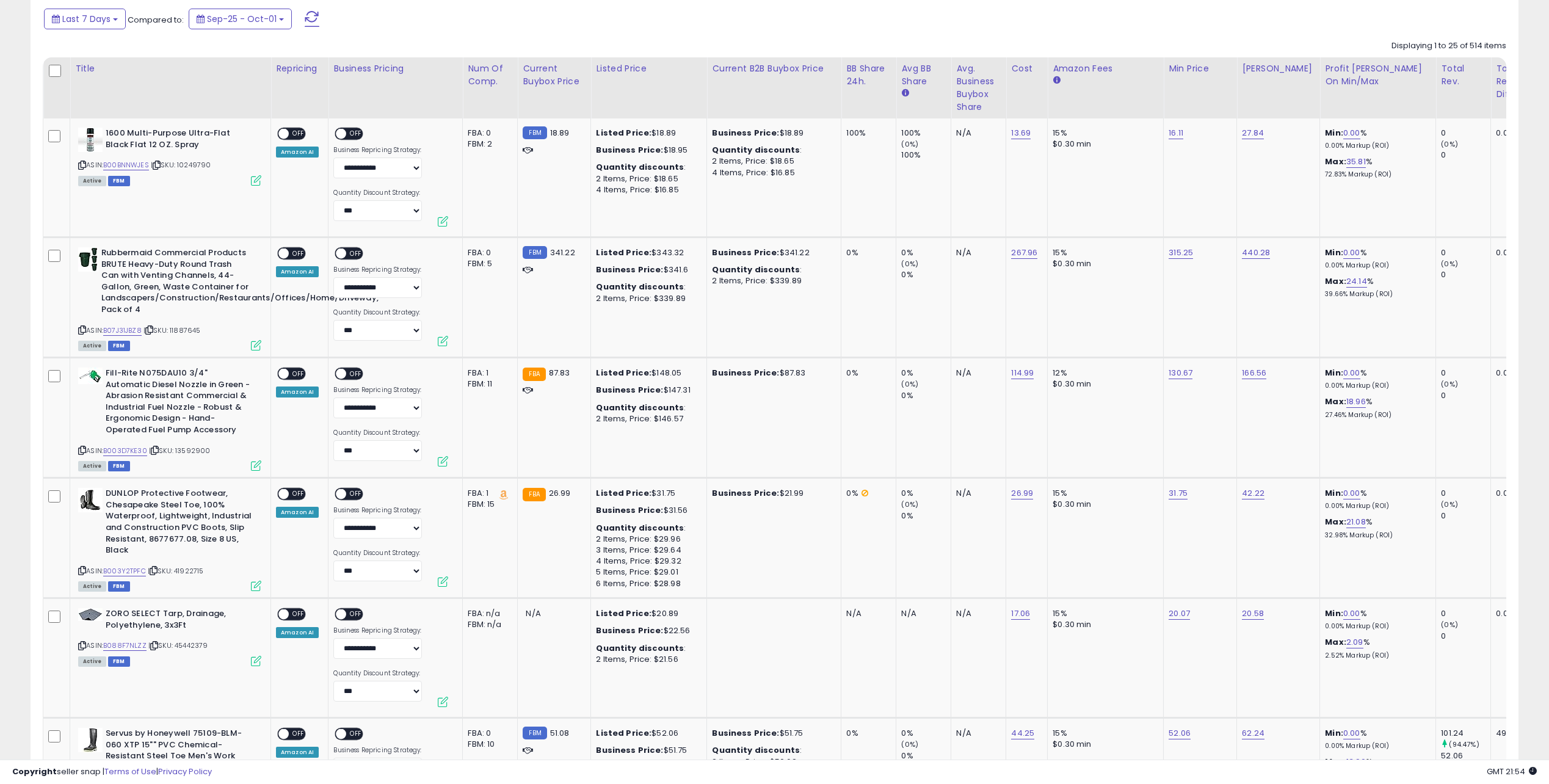
drag, startPoint x: 1282, startPoint y: 489, endPoint x: 1236, endPoint y: 210, distance: 282.8
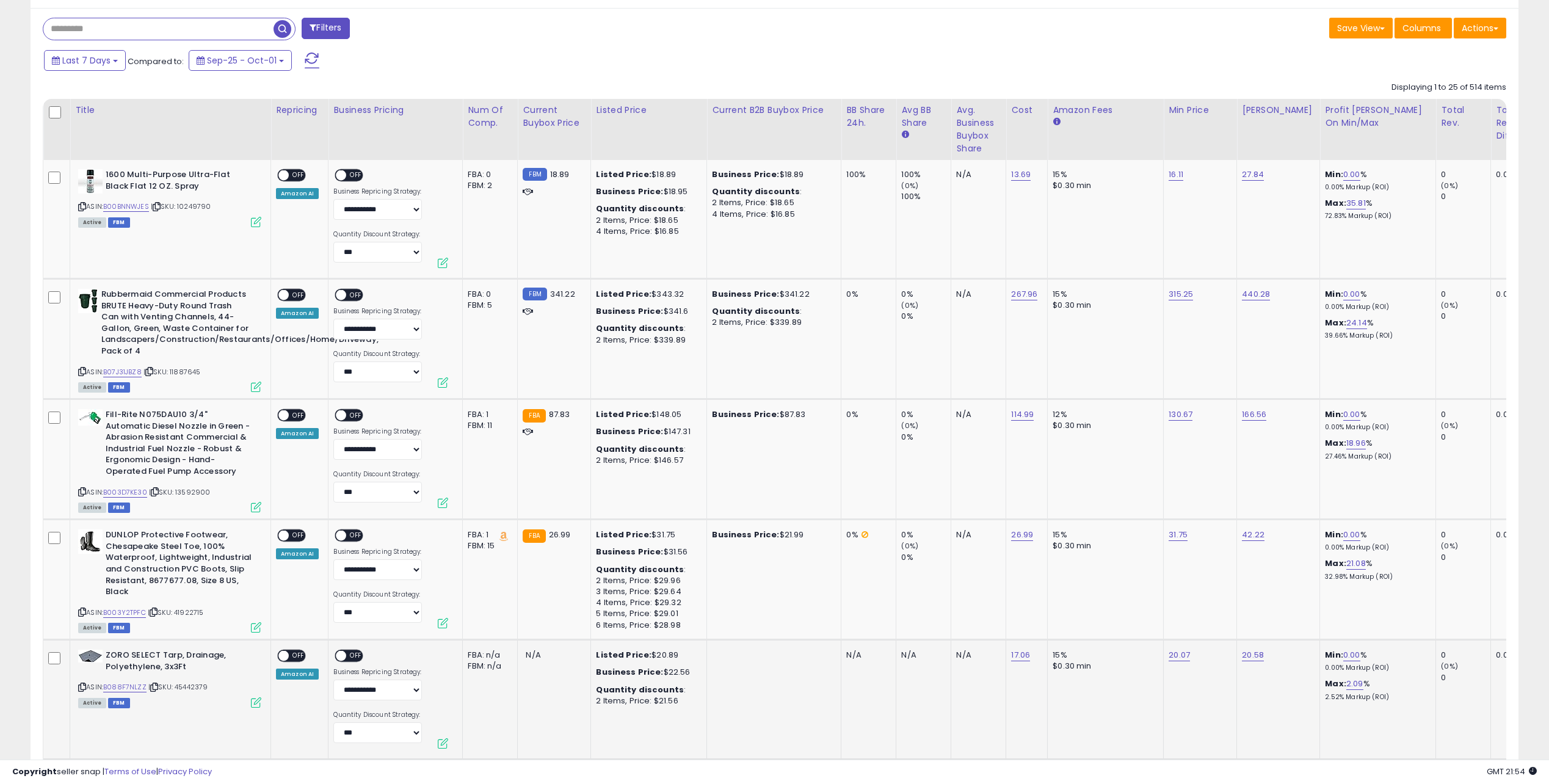
drag, startPoint x: 927, startPoint y: 480, endPoint x: 935, endPoint y: 567, distance: 87.4
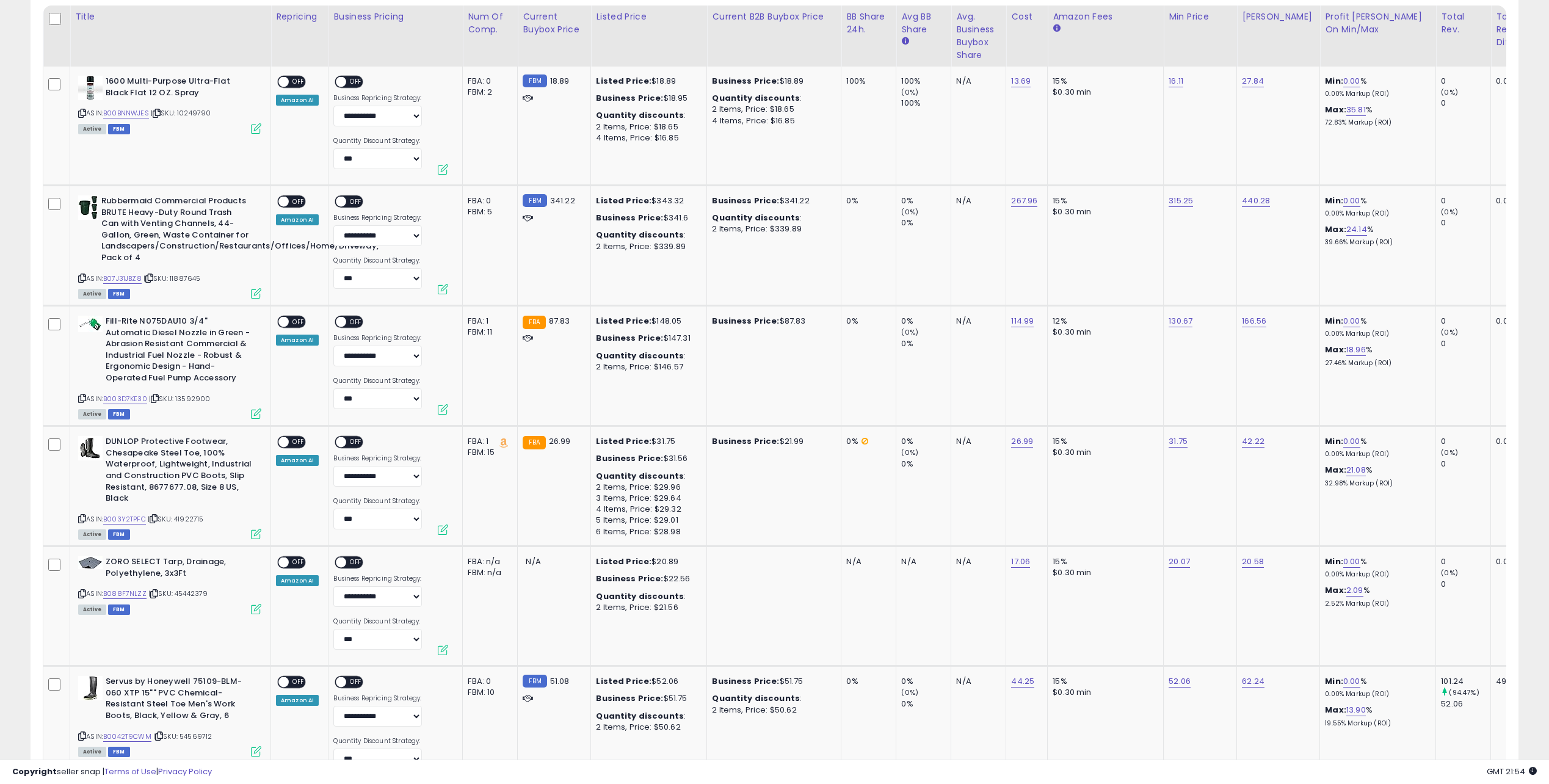
scroll to position [3015, 0]
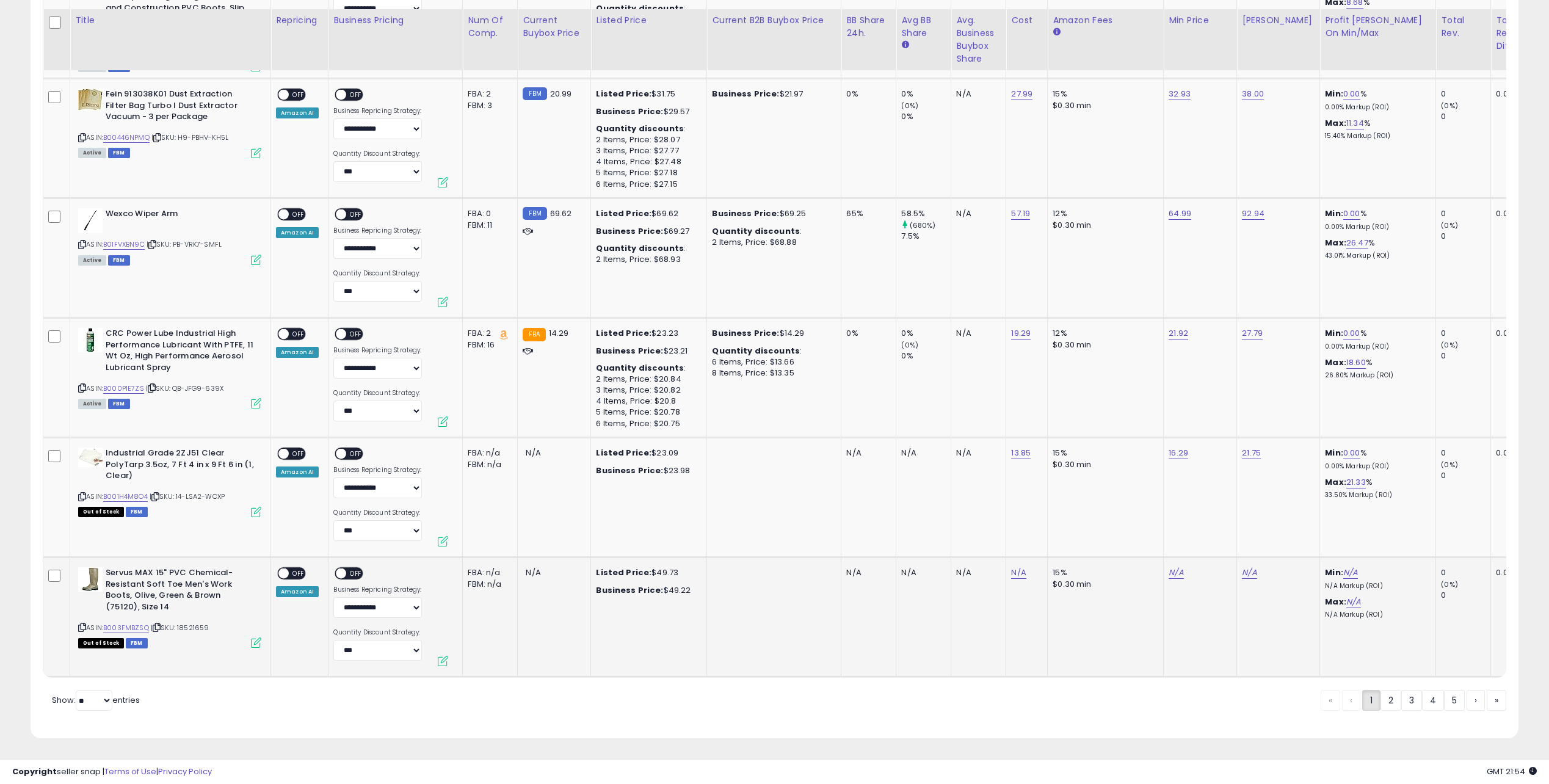
drag, startPoint x: 1190, startPoint y: 174, endPoint x: 1249, endPoint y: 640, distance: 469.7
click at [86, 702] on select "** **" at bounding box center [93, 700] width 36 height 21
select select "**"
click at [77, 690] on select "** **" at bounding box center [93, 700] width 36 height 21
click at [0, 0] on div "Retrieving listings data.." at bounding box center [0, 0] width 0 height 0
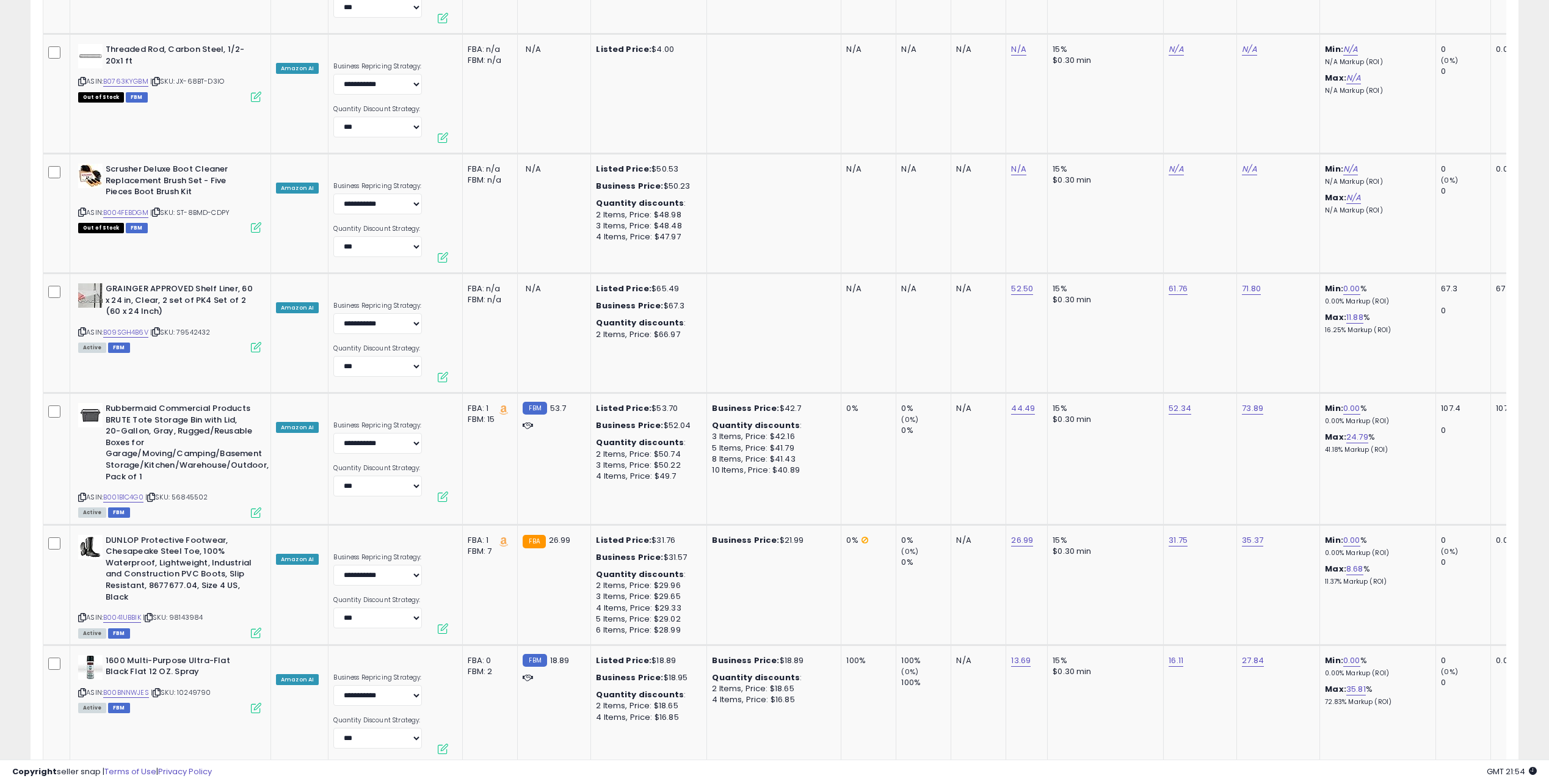
scroll to position [6020, 0]
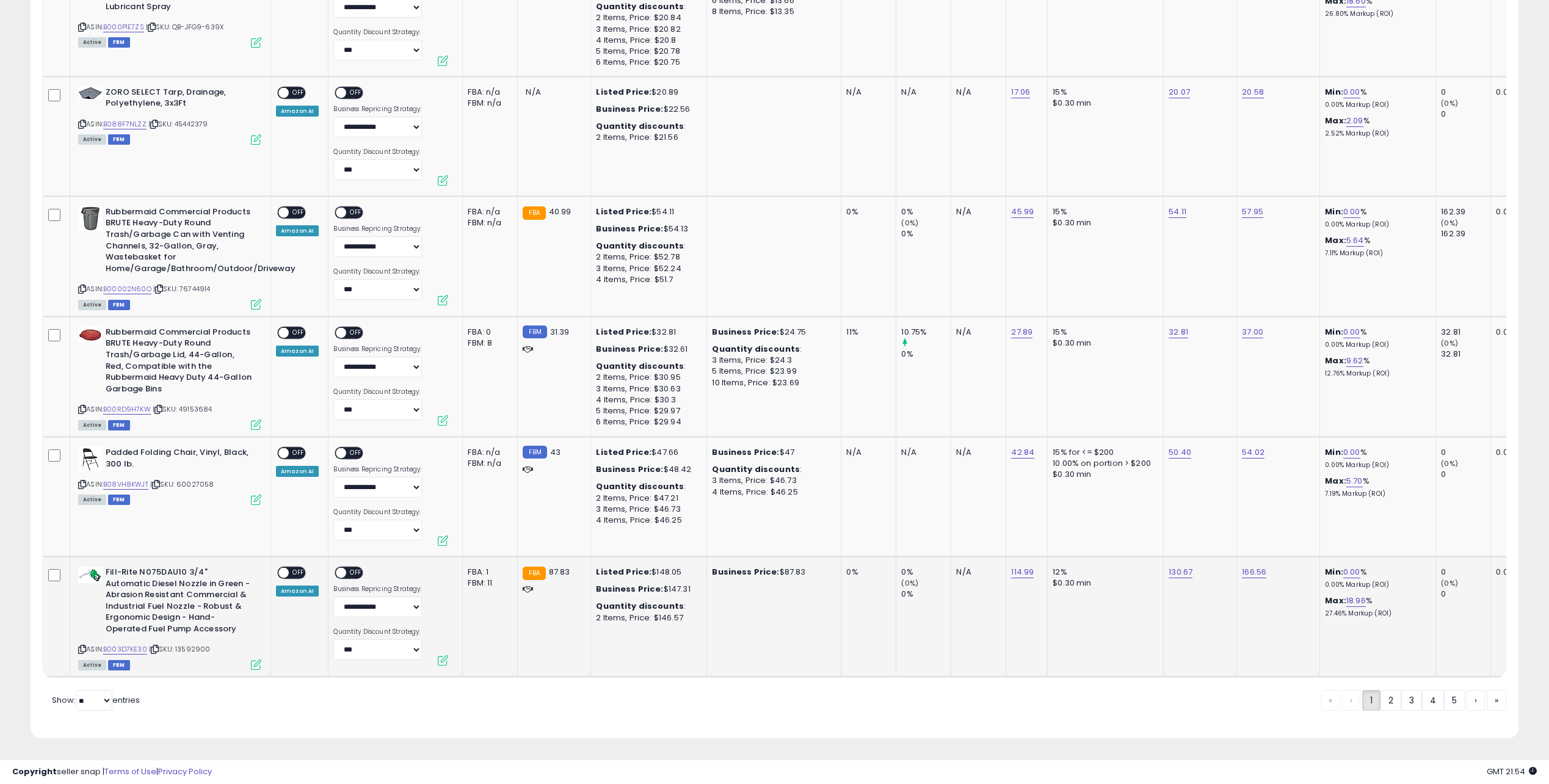
drag, startPoint x: 1202, startPoint y: 103, endPoint x: 1232, endPoint y: 556, distance: 454.0
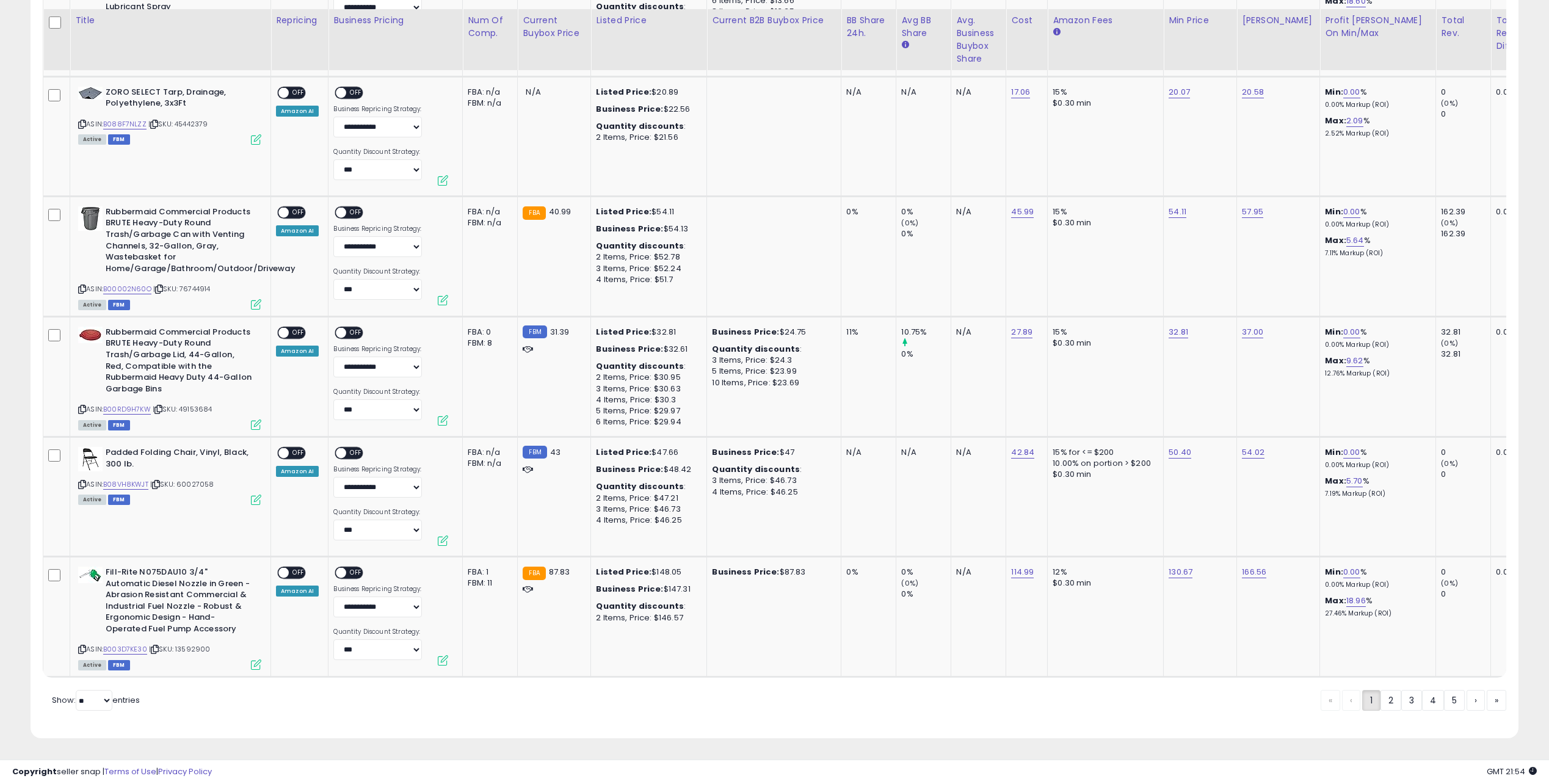
click at [1456, 699] on link "5" at bounding box center [1454, 700] width 21 height 21
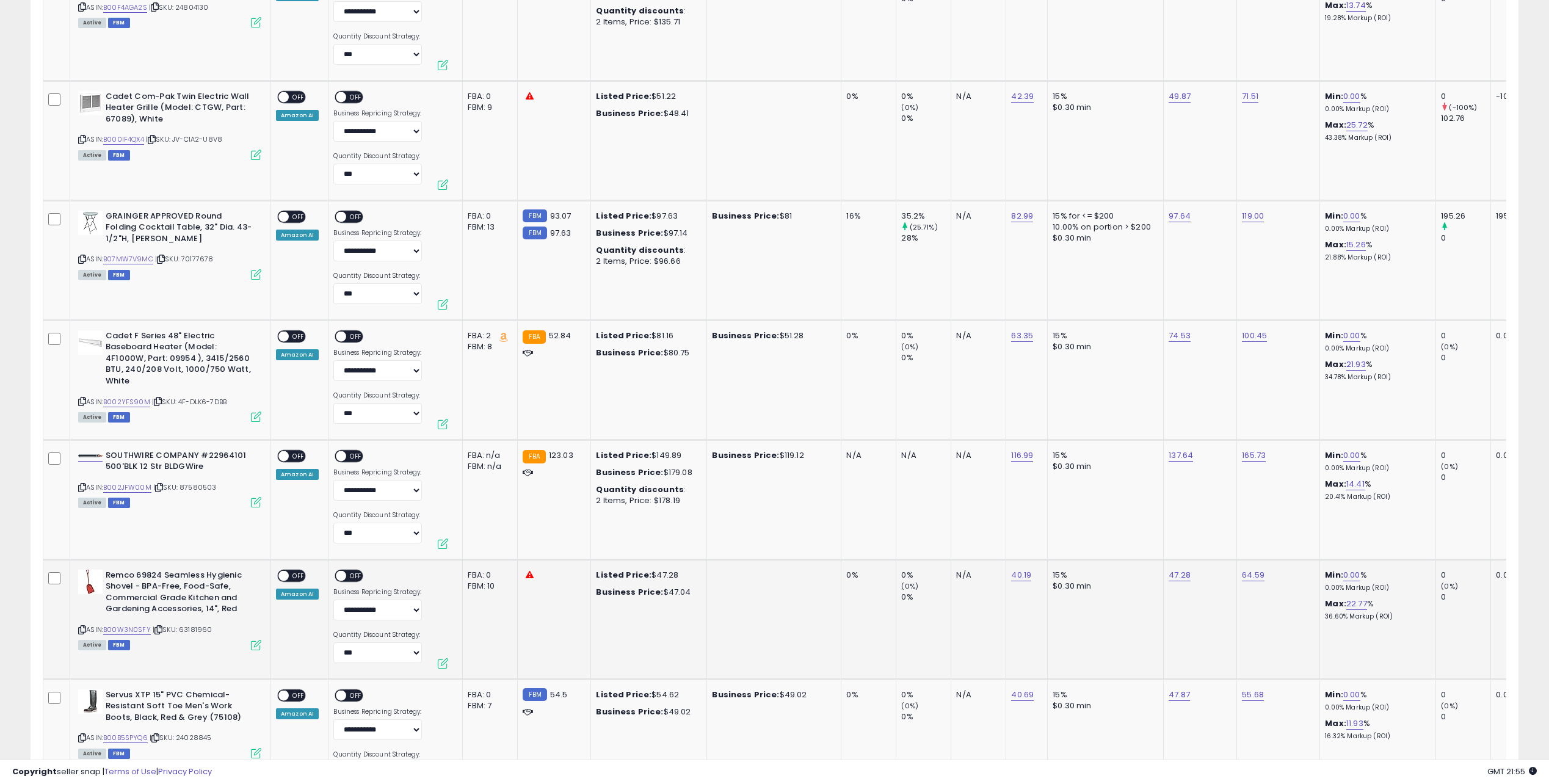
scroll to position [1954, 0]
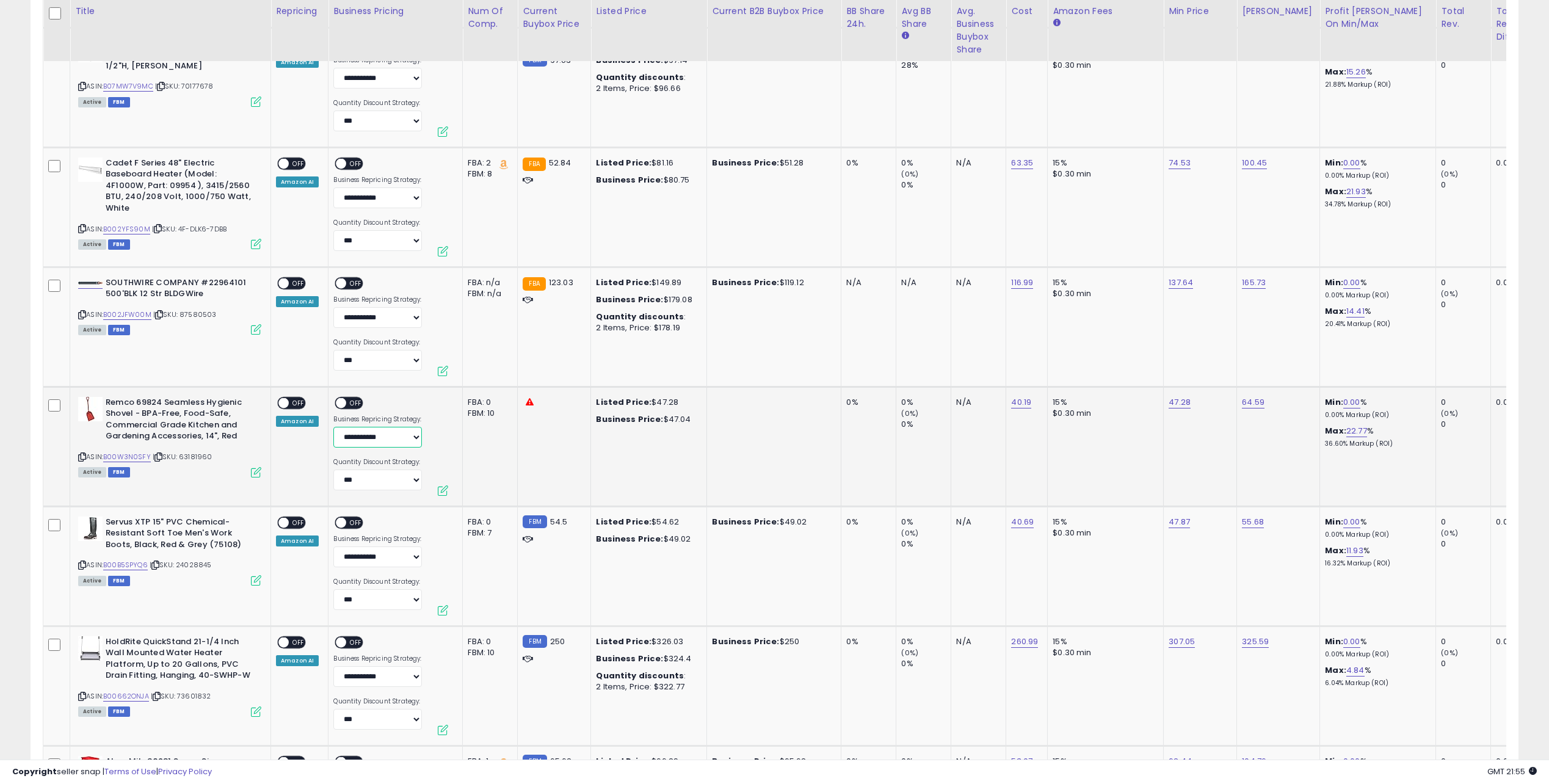
click at [371, 441] on select "**********" at bounding box center [377, 437] width 88 height 21
drag, startPoint x: 371, startPoint y: 441, endPoint x: 402, endPoint y: 441, distance: 31.0
click at [372, 441] on select "**********" at bounding box center [377, 437] width 88 height 21
click at [463, 441] on td "FBA: 0 Low FBA: n/a Low FBA Back Ordered: n/a Low FBM: n/a Low SFP: n/a FBM: 10" at bounding box center [490, 446] width 55 height 120
click at [393, 480] on select "**********" at bounding box center [377, 480] width 88 height 21
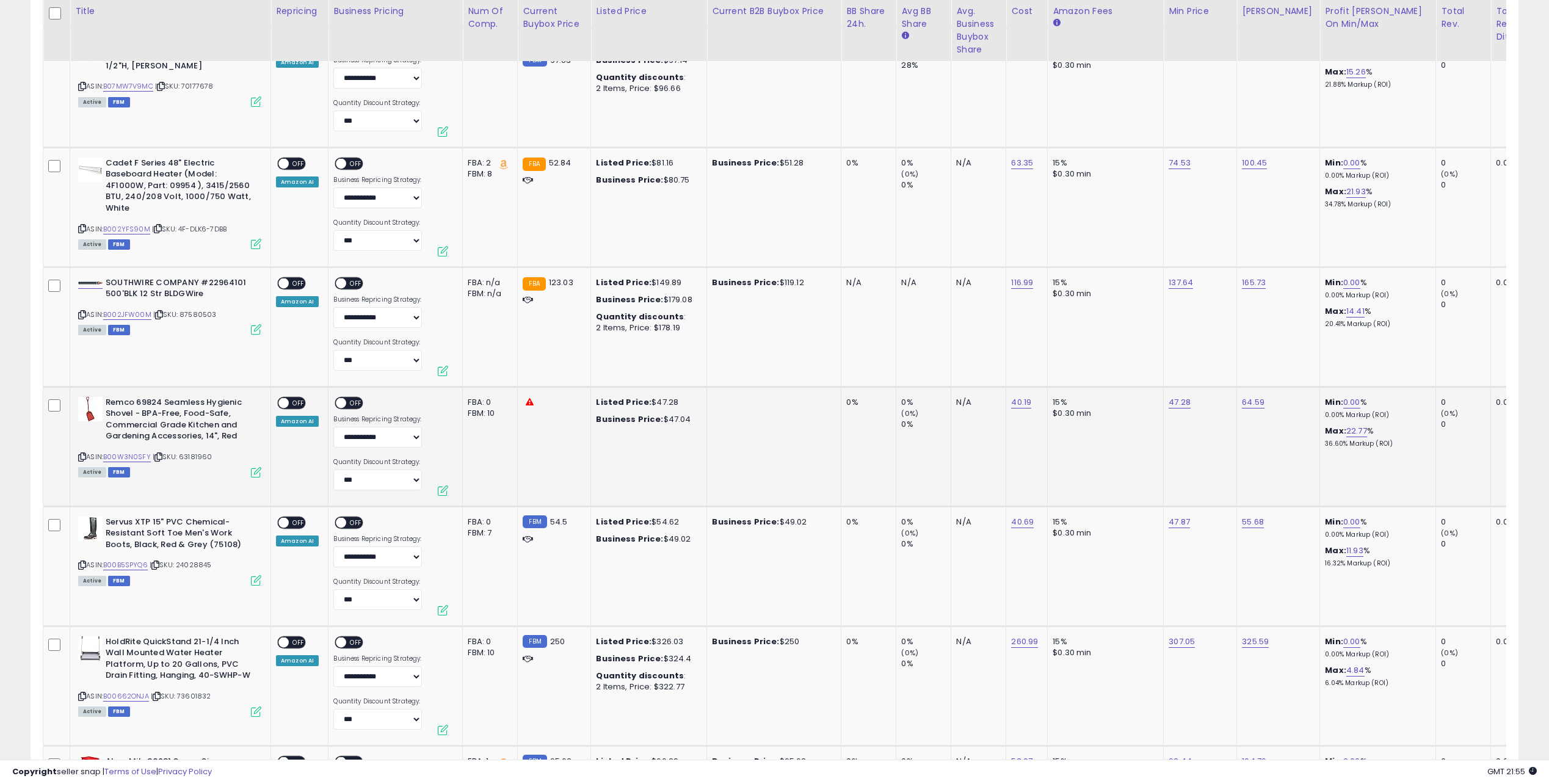
click at [446, 445] on div at bounding box center [446, 448] width 15 height 103
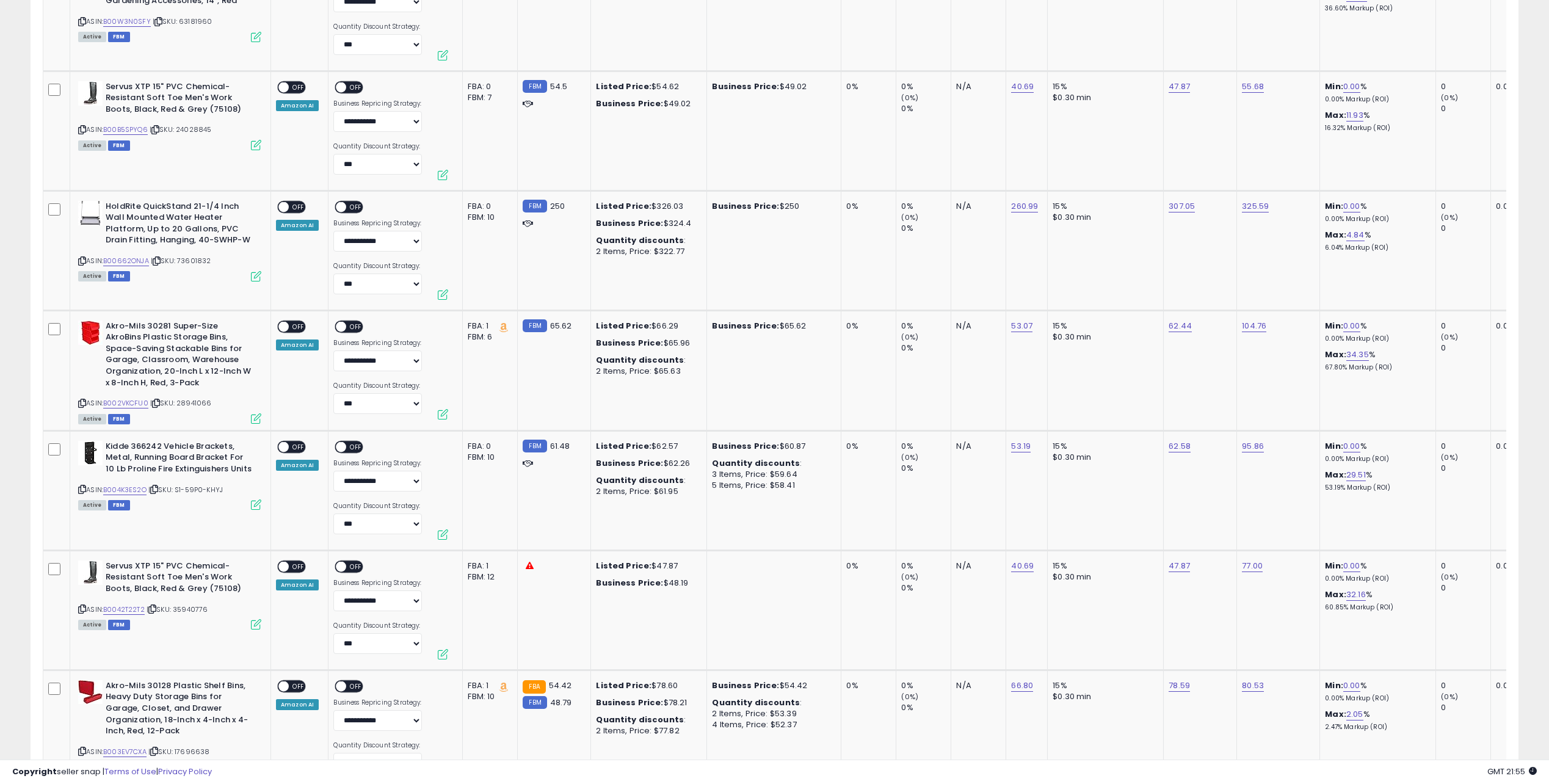
scroll to position [5996, 0]
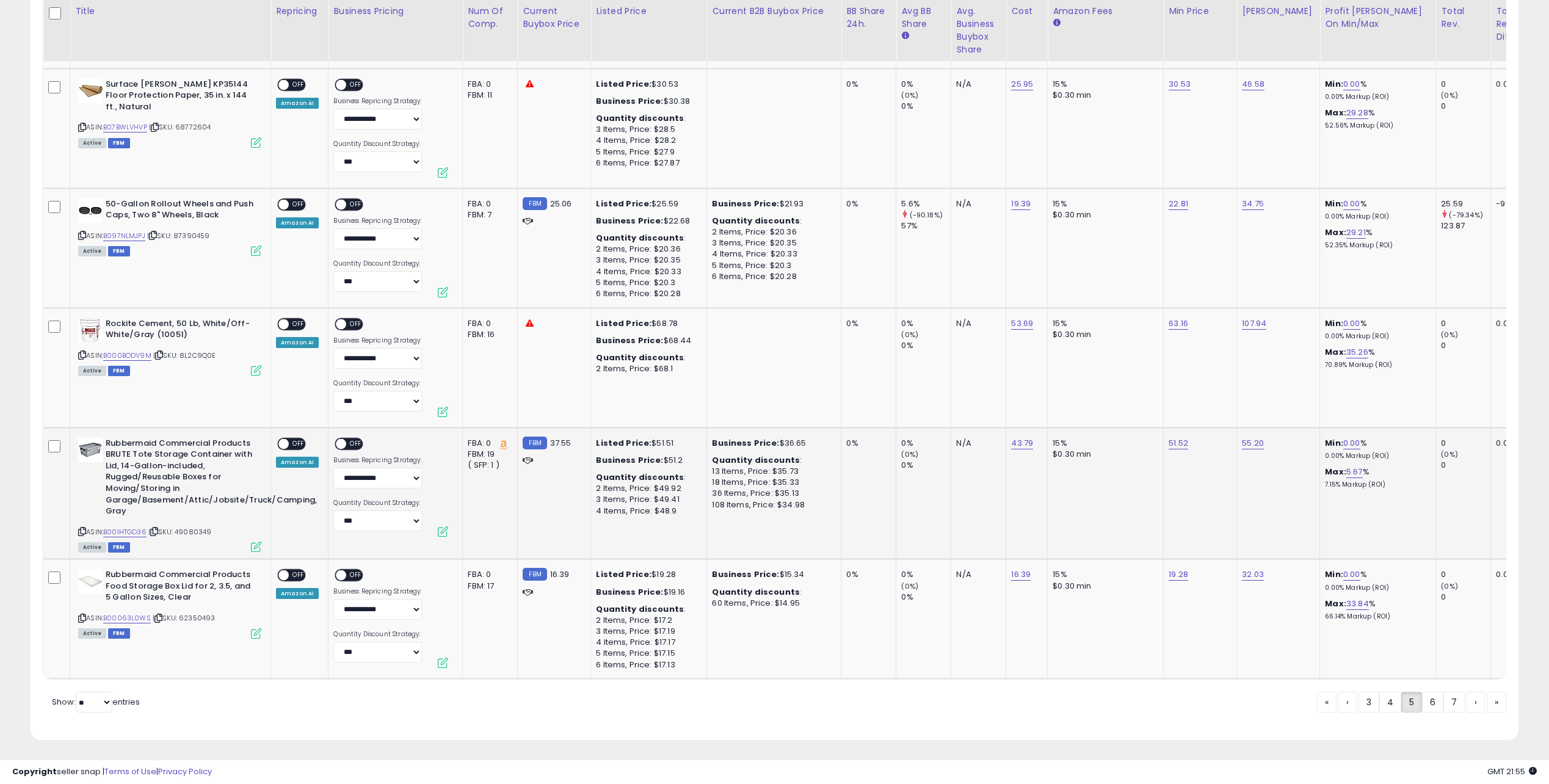
drag, startPoint x: 1154, startPoint y: 221, endPoint x: 1141, endPoint y: 519, distance: 298.3
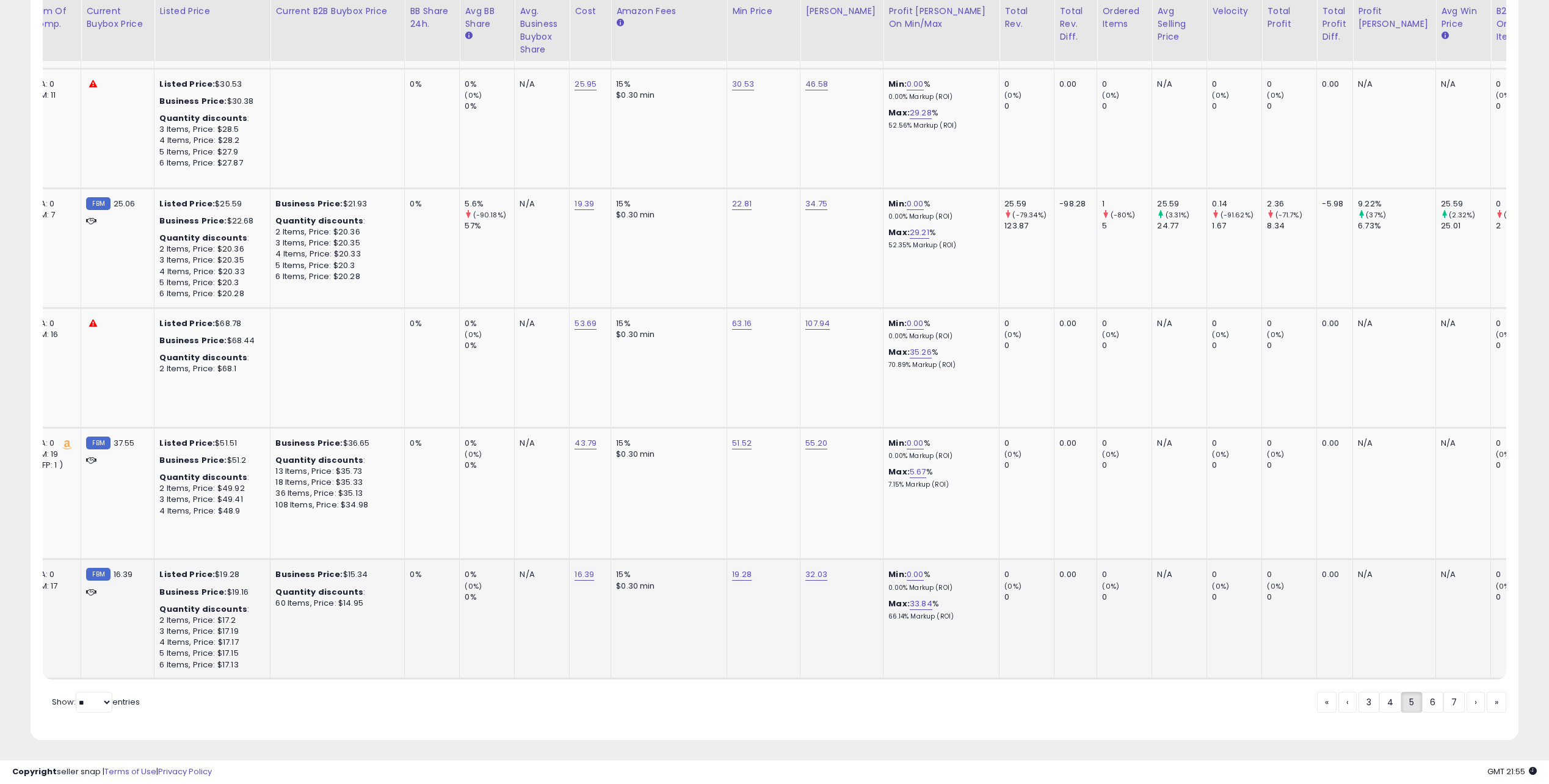
drag, startPoint x: 981, startPoint y: 584, endPoint x: 1312, endPoint y: 562, distance: 331.7
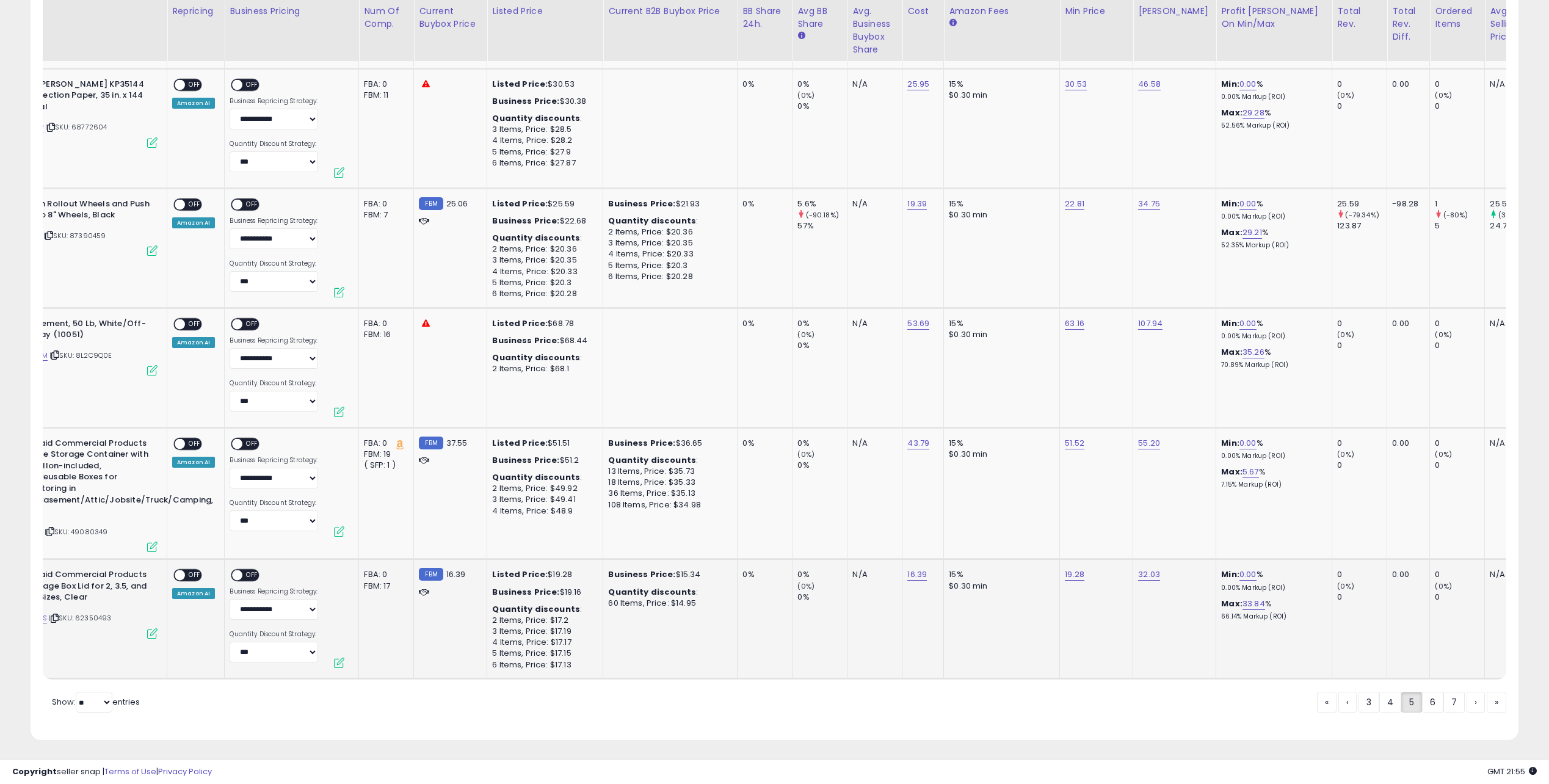
scroll to position [0, 0]
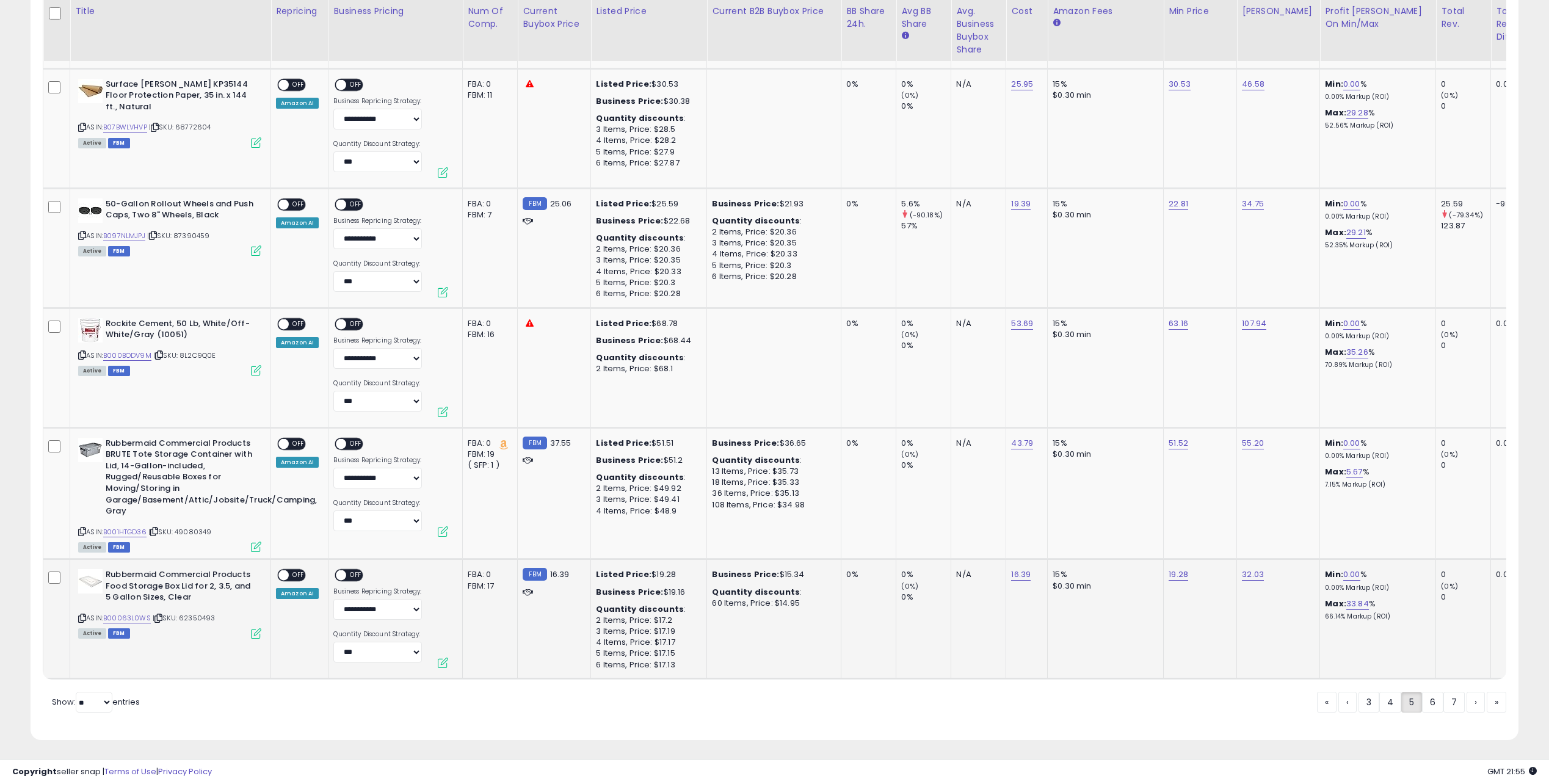
drag, startPoint x: 1247, startPoint y: 559, endPoint x: 794, endPoint y: 552, distance: 453.1
click at [1343, 568] on link "0.00" at bounding box center [1352, 574] width 17 height 12
click at [1149, 499] on td "15% $0.30 min" at bounding box center [1106, 493] width 116 height 132
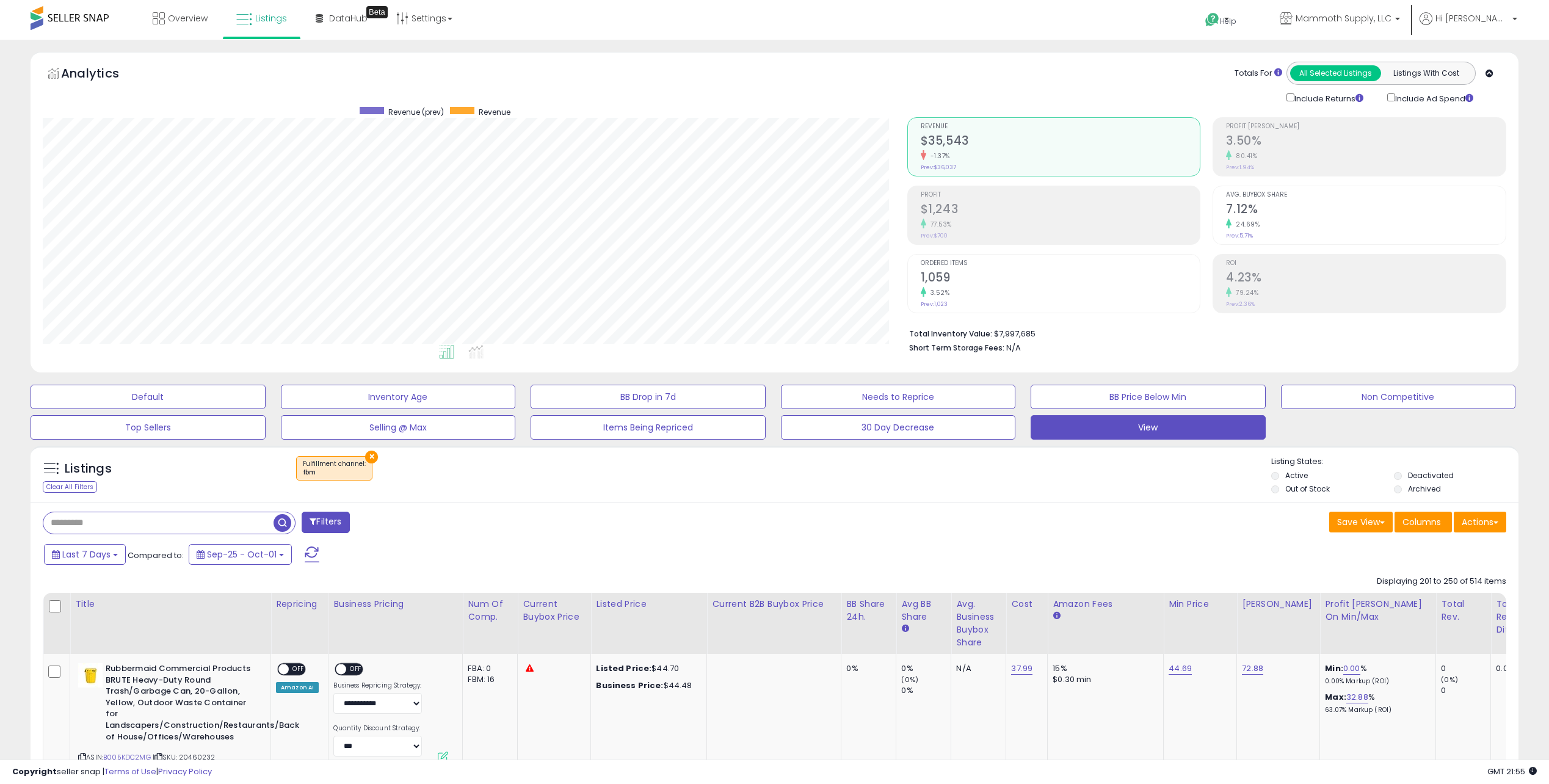
drag, startPoint x: 1196, startPoint y: 589, endPoint x: 539, endPoint y: 9, distance: 876.4
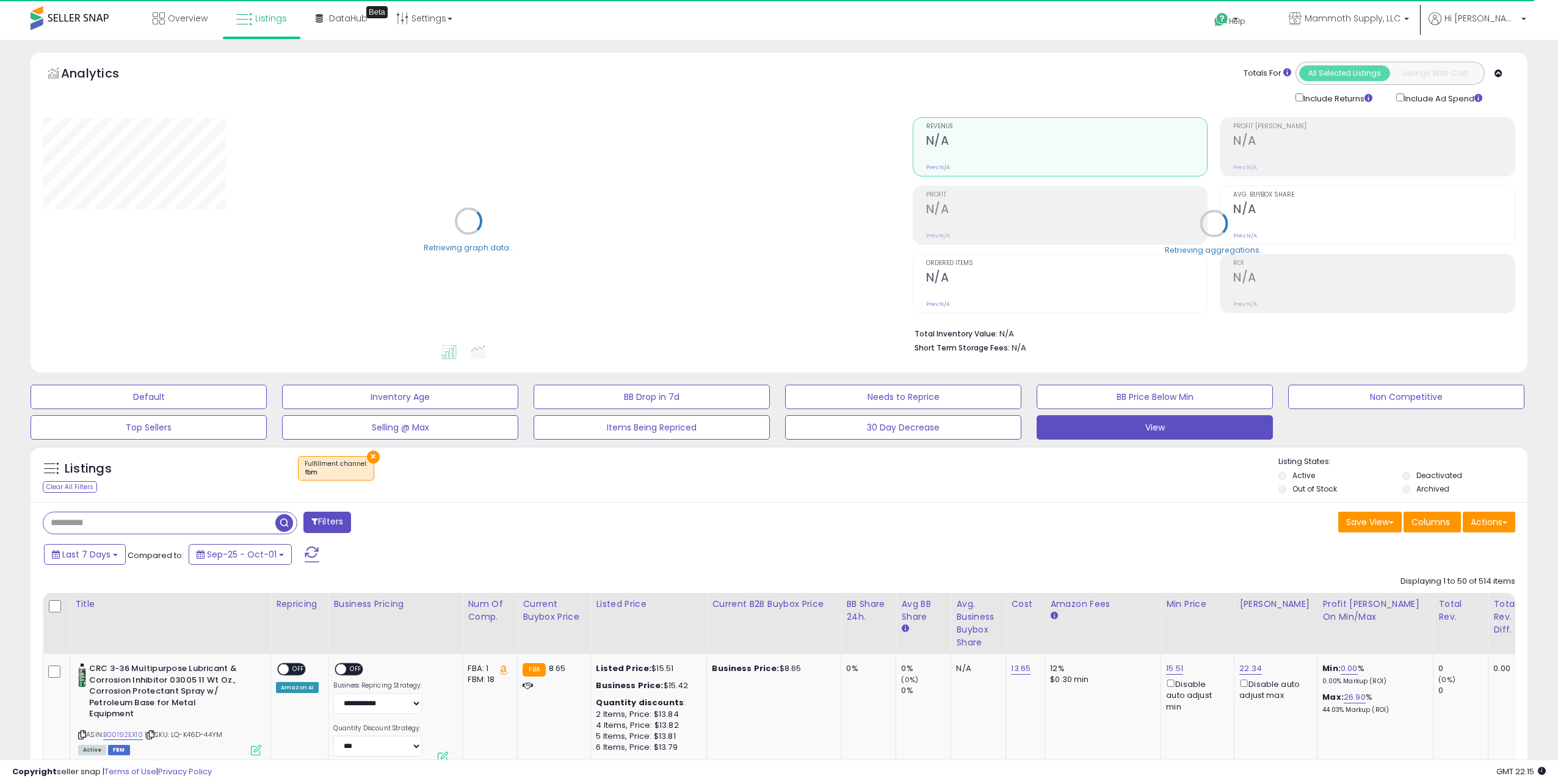
select select "**"
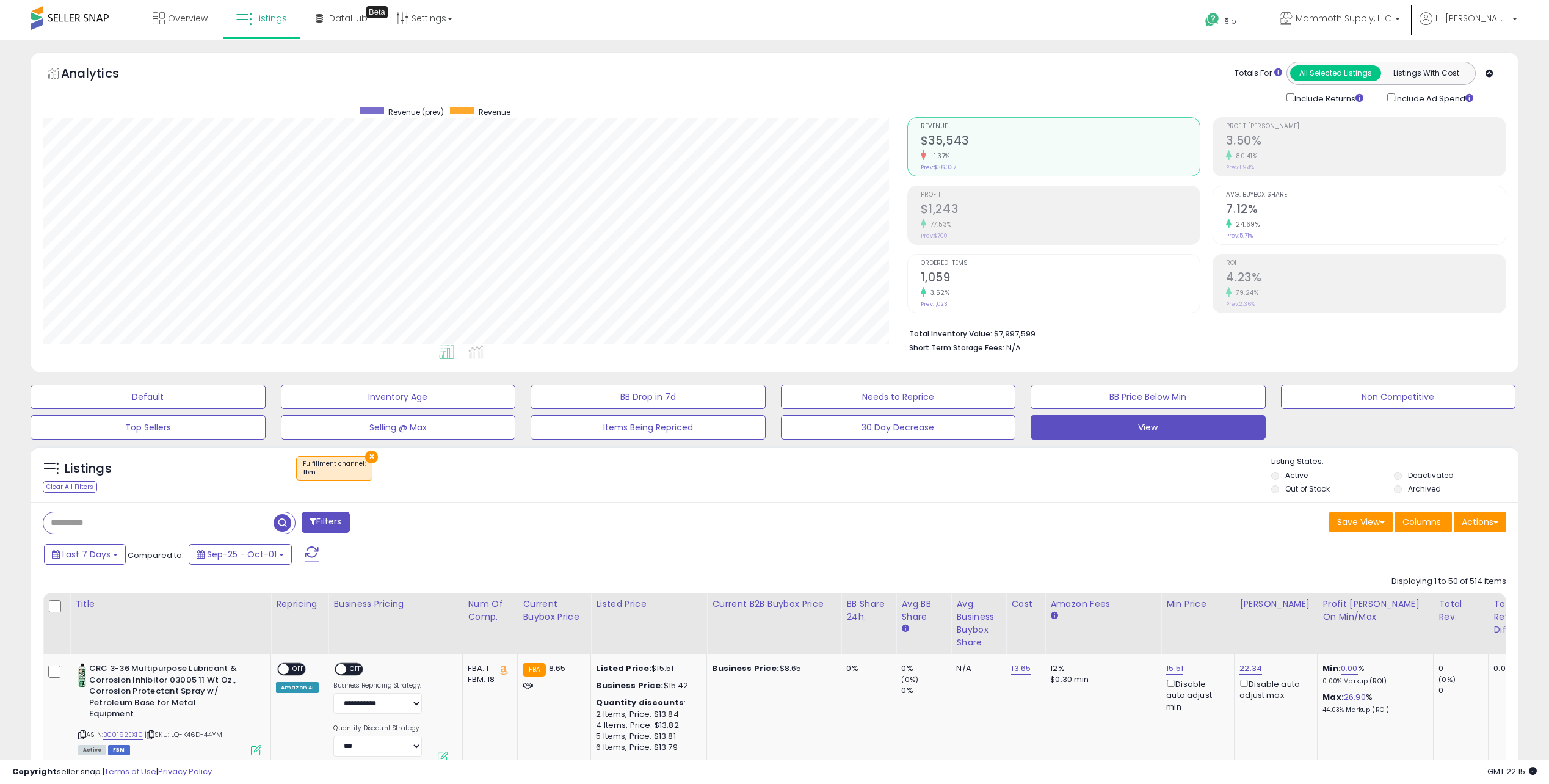
scroll to position [250, 864]
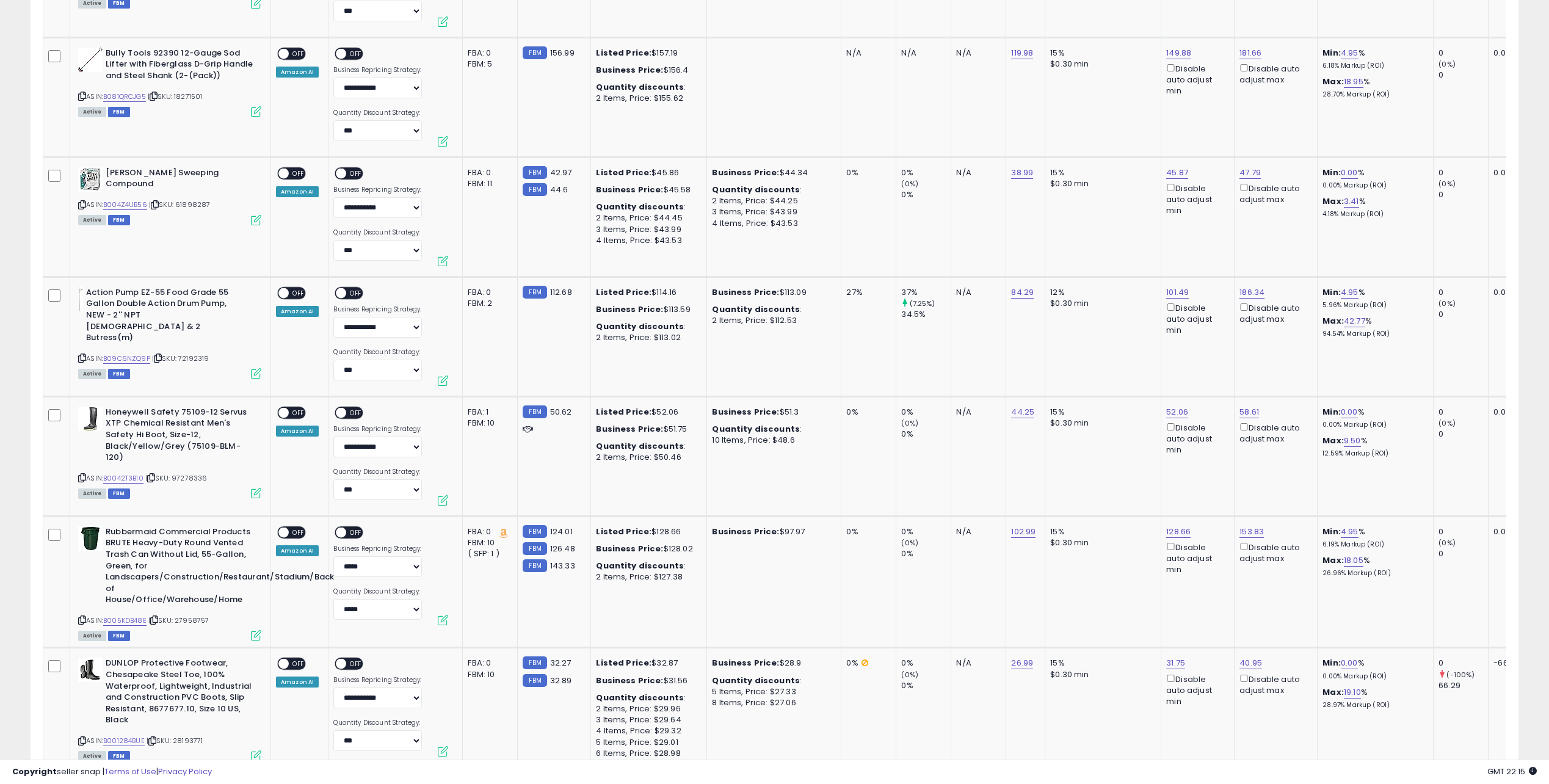
drag, startPoint x: 829, startPoint y: 352, endPoint x: 883, endPoint y: 533, distance: 188.9
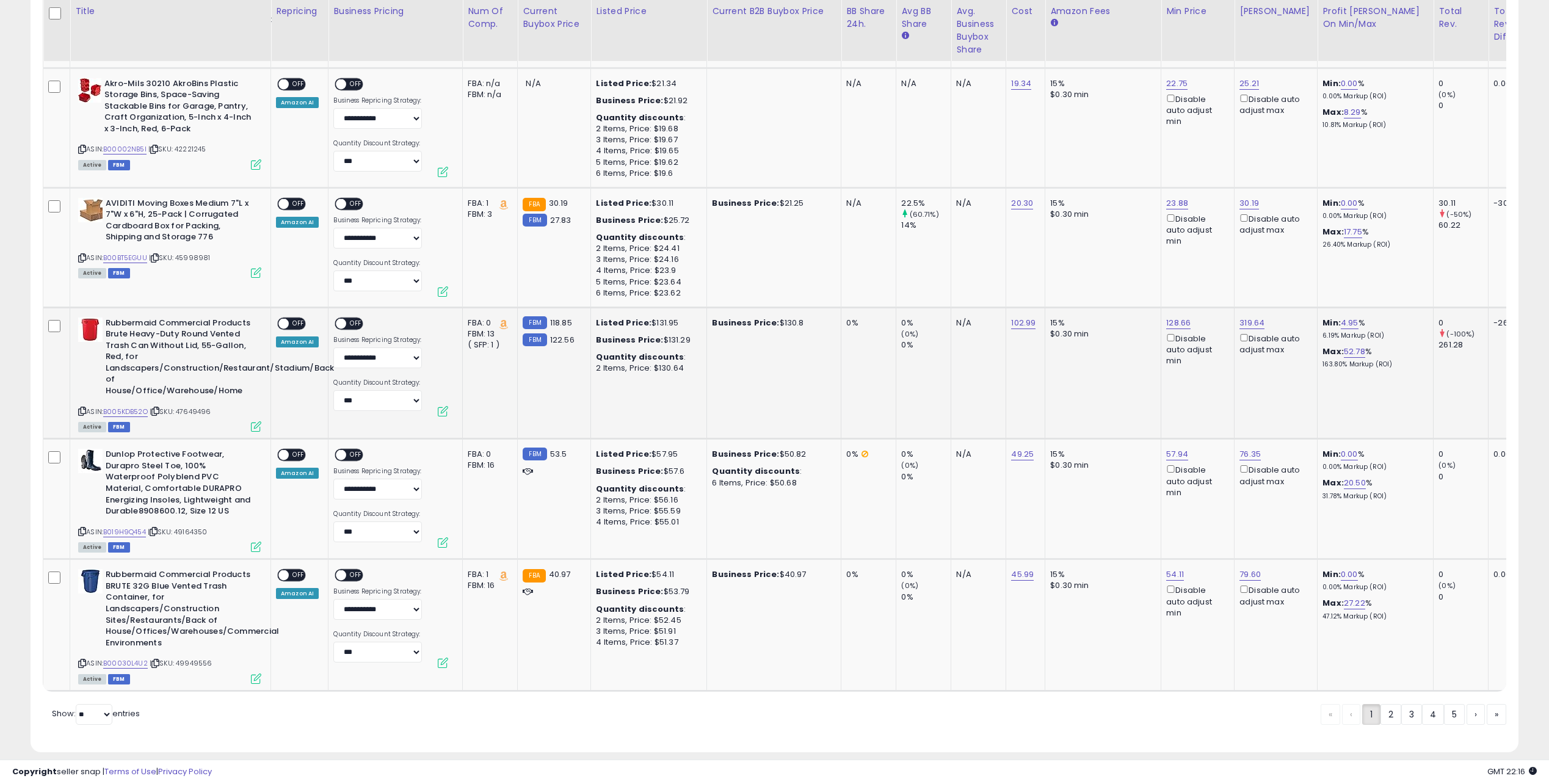
drag, startPoint x: 1312, startPoint y: 351, endPoint x: 1378, endPoint y: 354, distance: 66.1
click at [1378, 360] on p "163.80% Markup (ROI)" at bounding box center [1373, 365] width 101 height 8
click at [1408, 371] on td "Min: 4.95 % 6.19% Markup (ROI) Max: 52.78 % 163.80% Markup (ROI)" at bounding box center [1375, 373] width 116 height 132
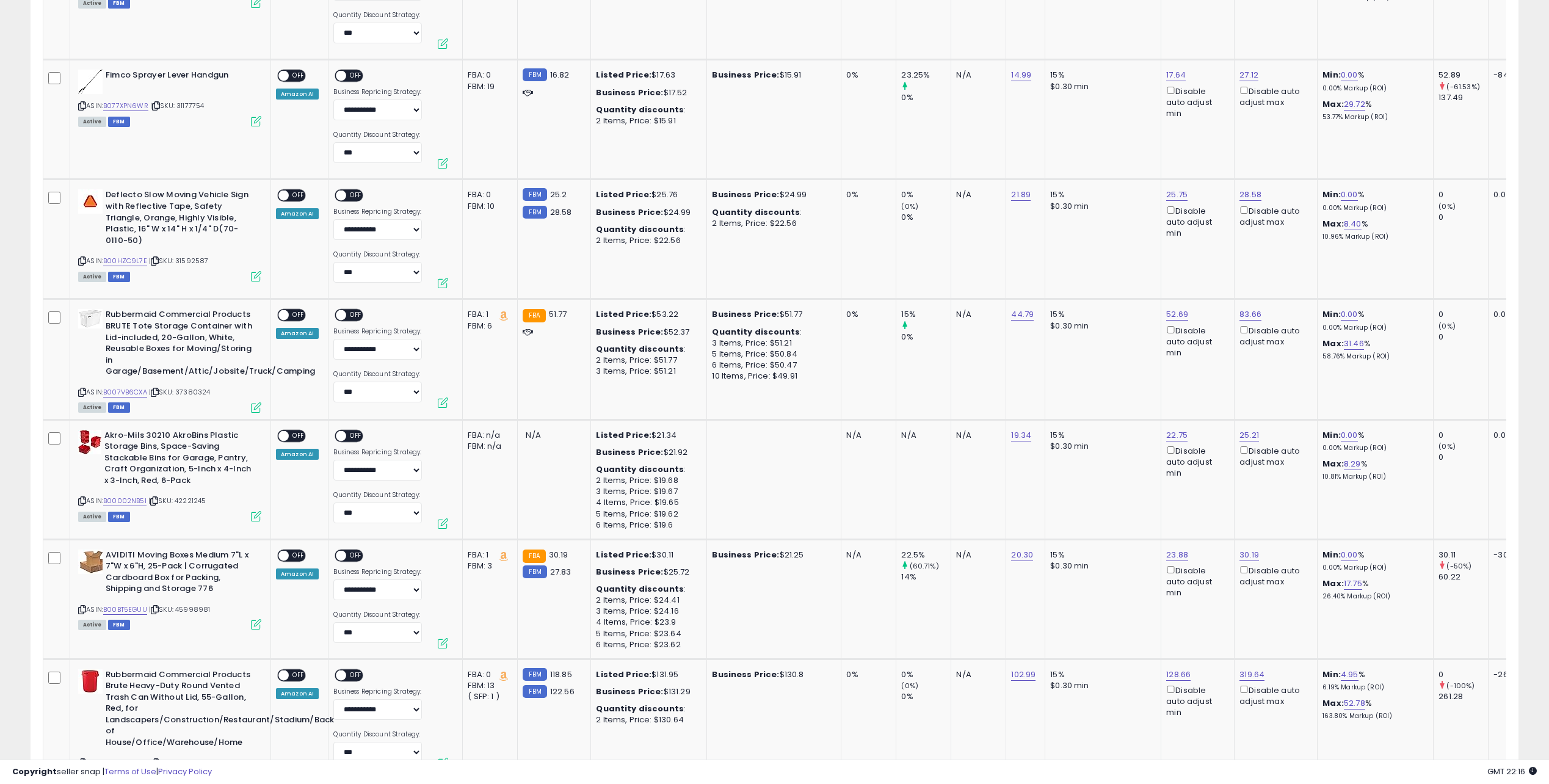
scroll to position [486, 0]
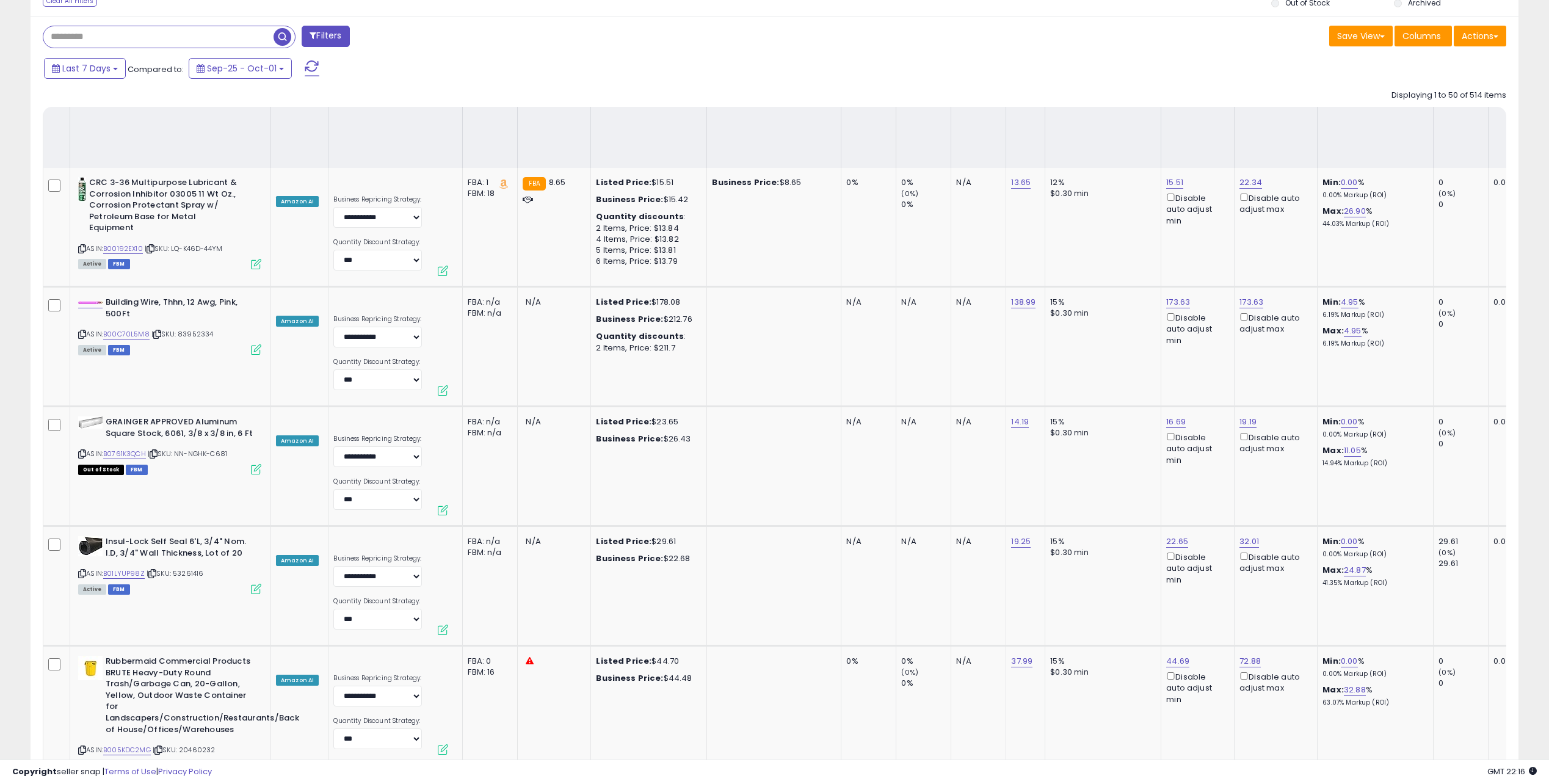
drag, startPoint x: 877, startPoint y: 391, endPoint x: 812, endPoint y: 78, distance: 319.7
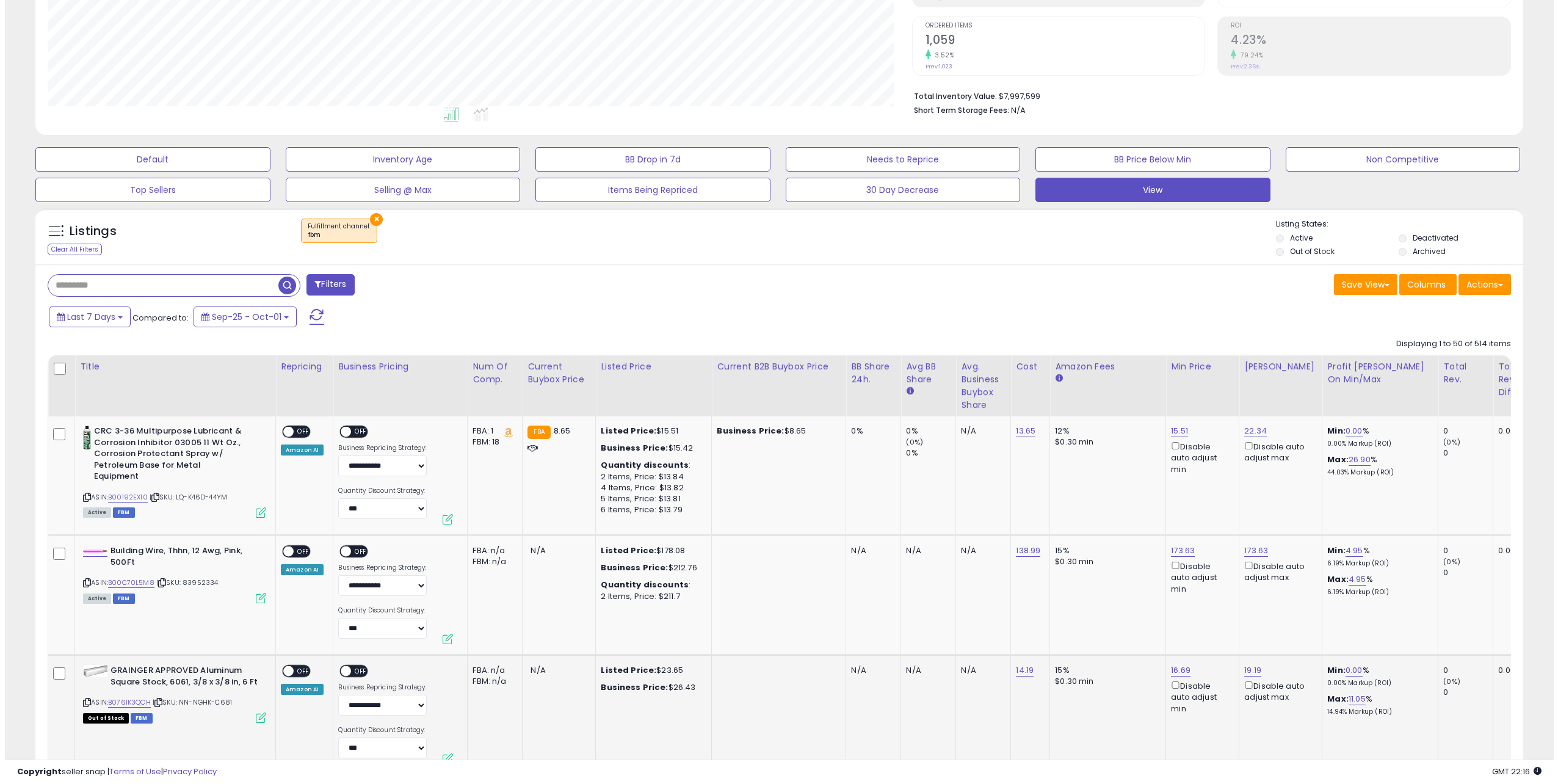
scroll to position [428, 0]
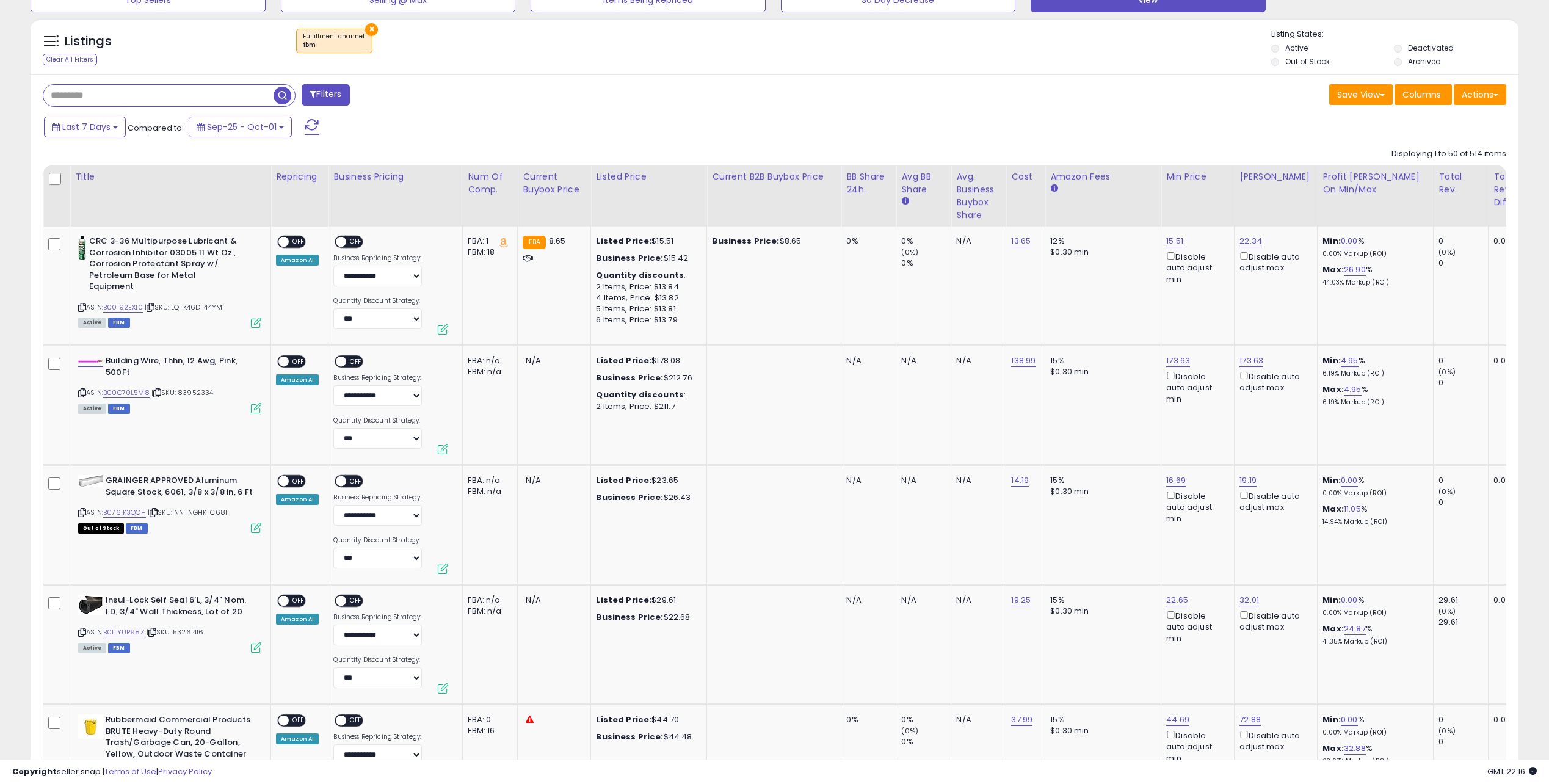
click at [319, 88] on button "Filters" at bounding box center [325, 95] width 47 height 21
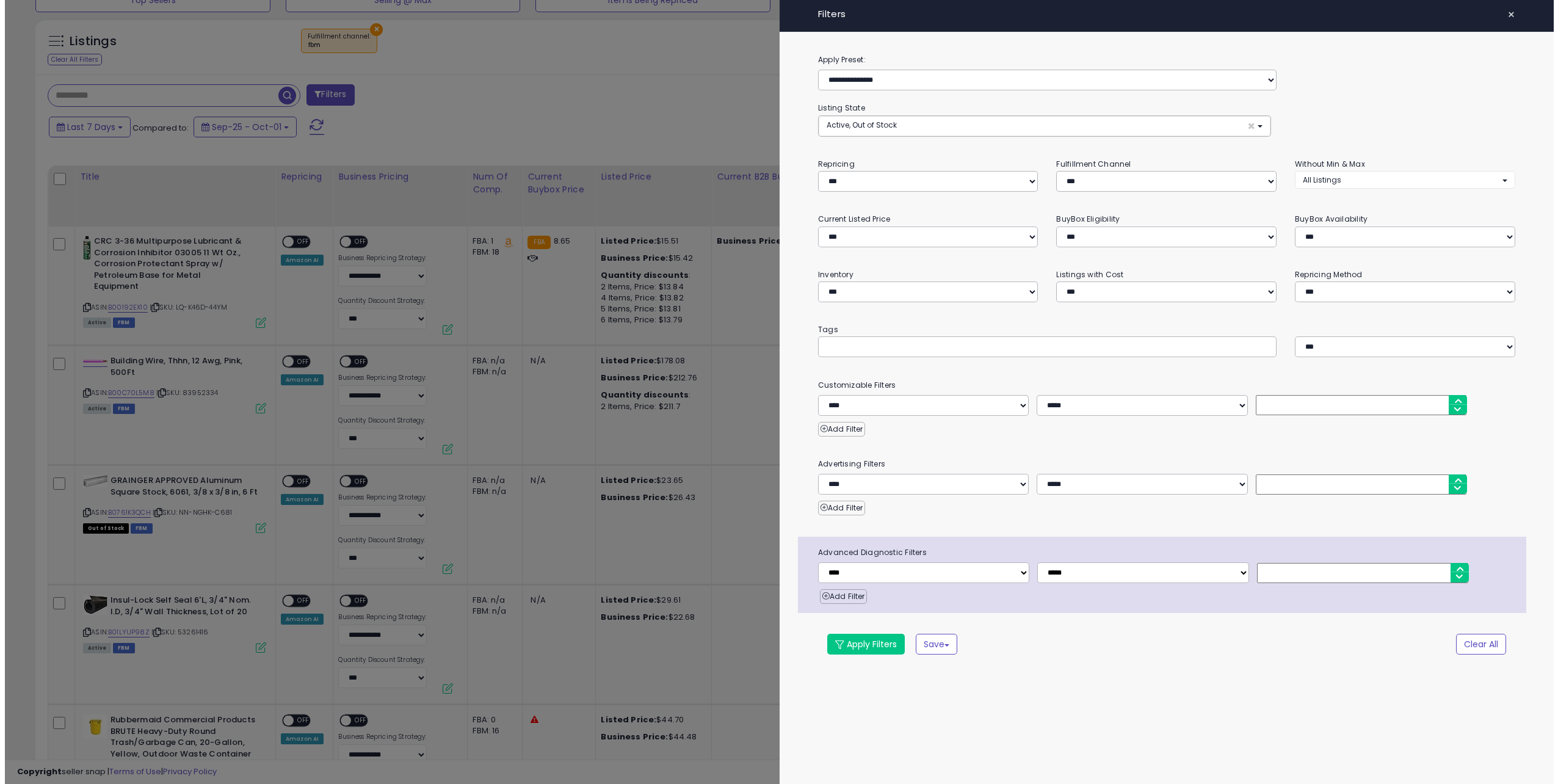
scroll to position [250, 869]
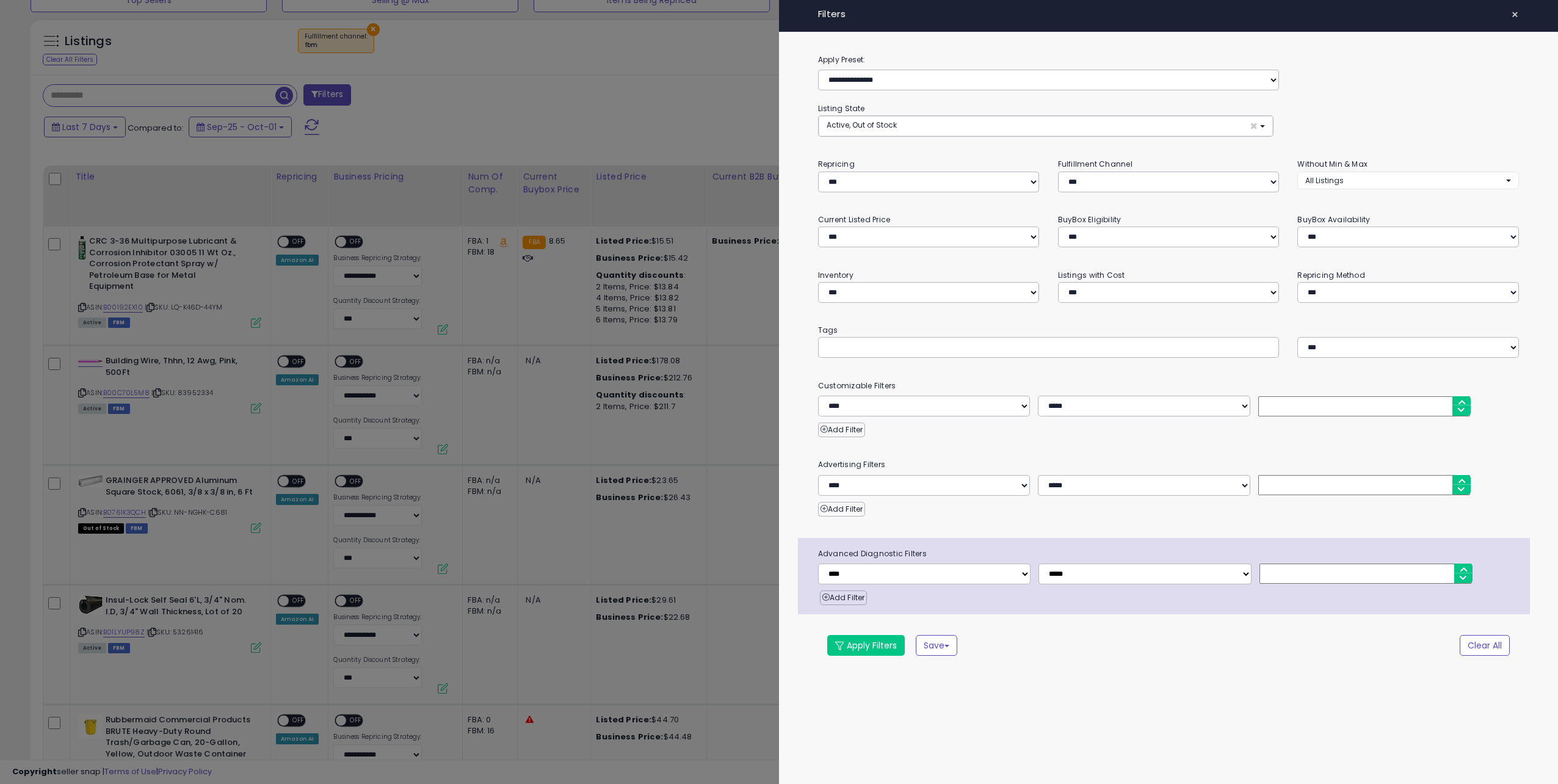
click at [747, 332] on div at bounding box center [779, 392] width 1558 height 784
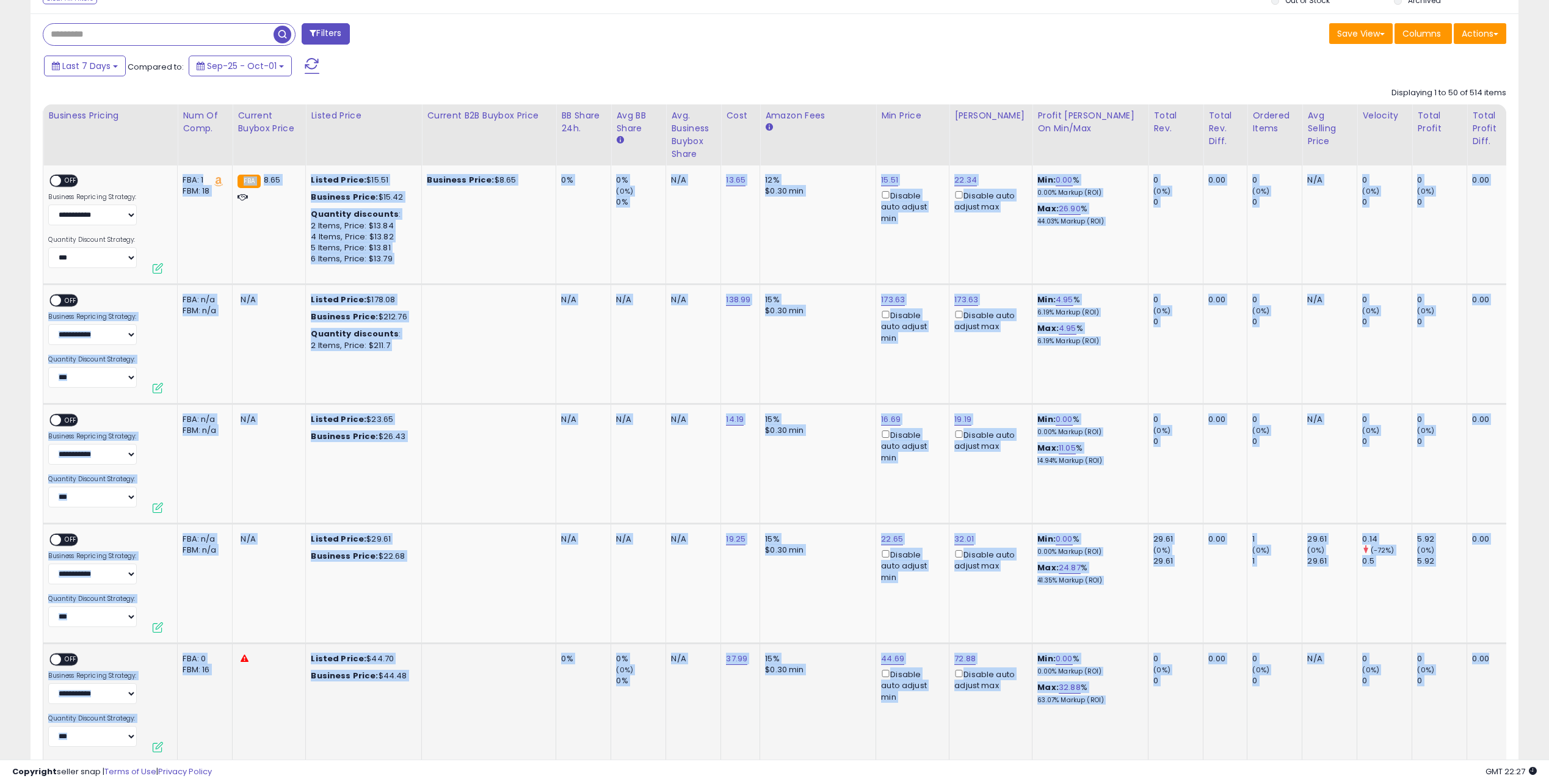
scroll to position [0, 289]
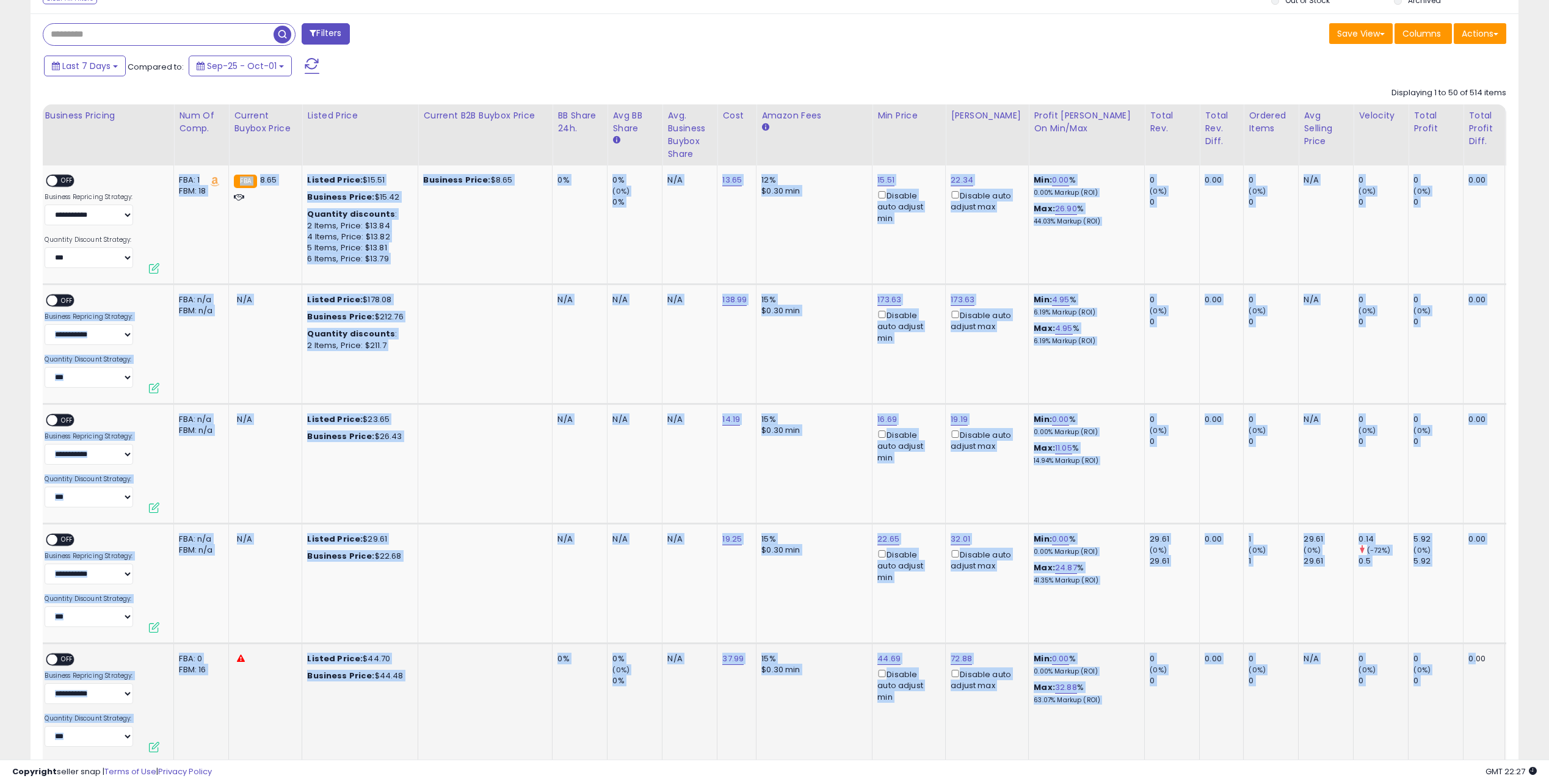
drag, startPoint x: 465, startPoint y: 174, endPoint x: 1462, endPoint y: 701, distance: 1127.7
click at [1463, 701] on td "0.00" at bounding box center [1484, 709] width 42 height 132
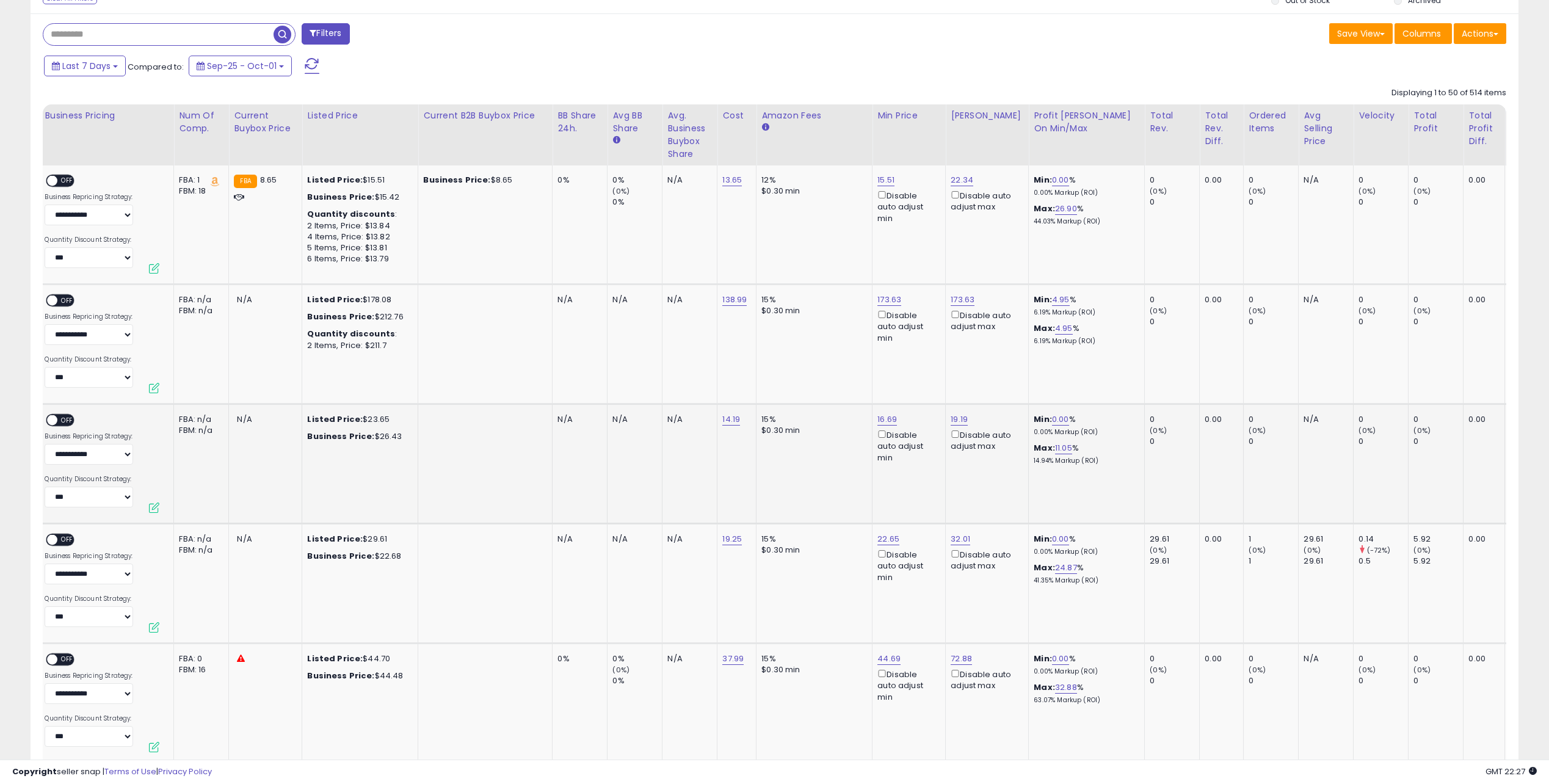
scroll to position [0, 0]
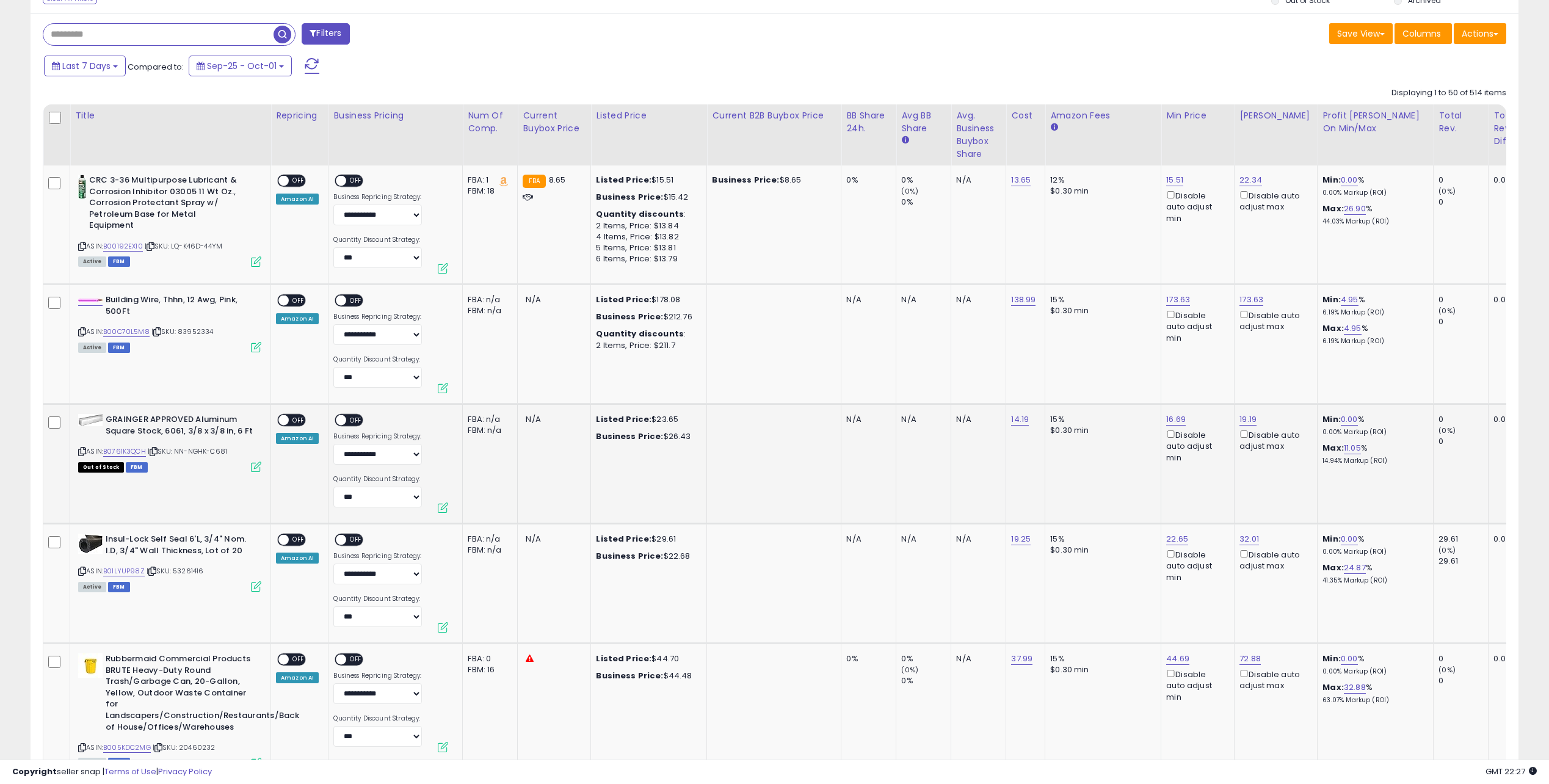
drag, startPoint x: 1457, startPoint y: 692, endPoint x: 613, endPoint y: 454, distance: 876.9
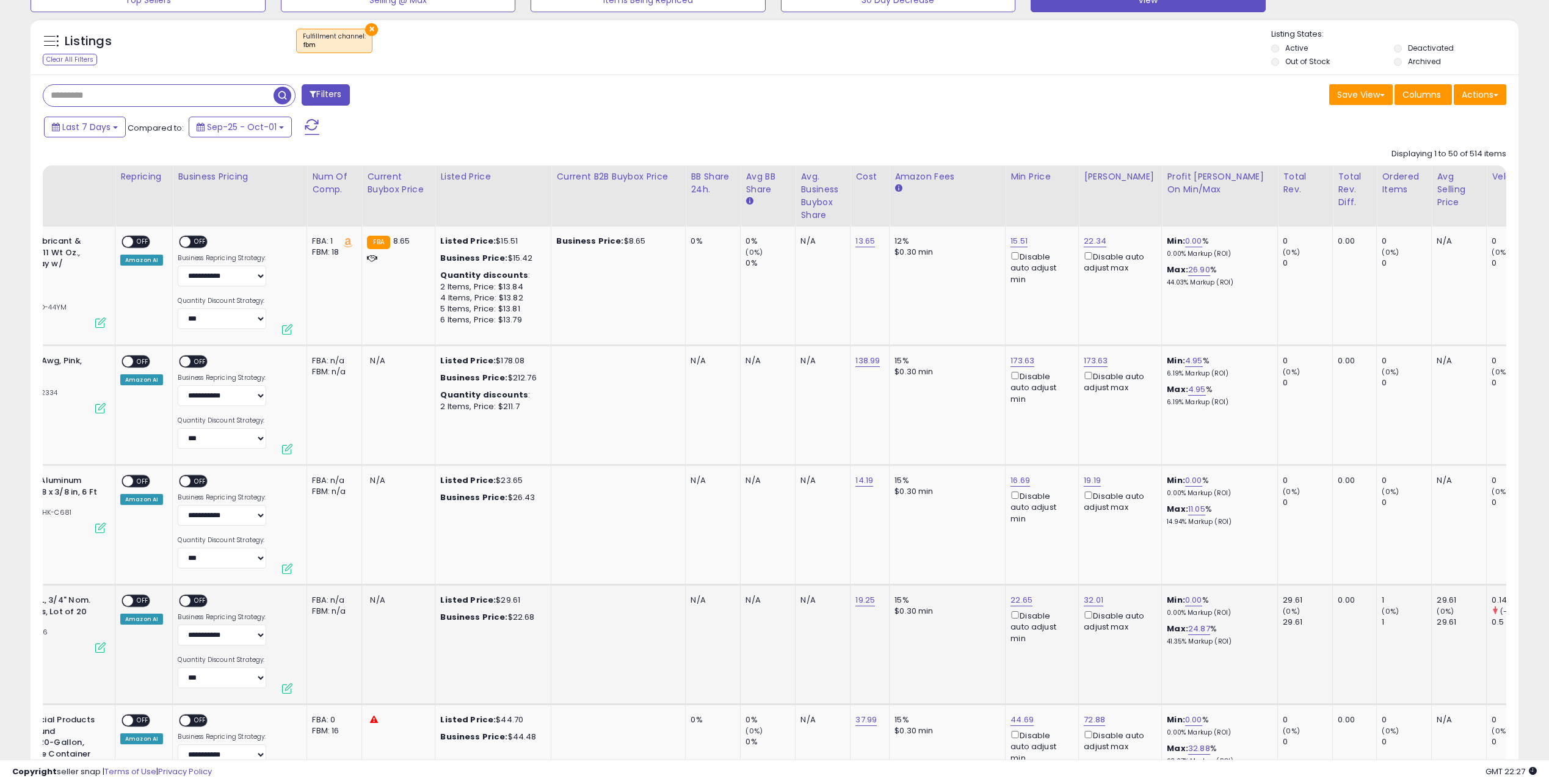
scroll to position [0, 440]
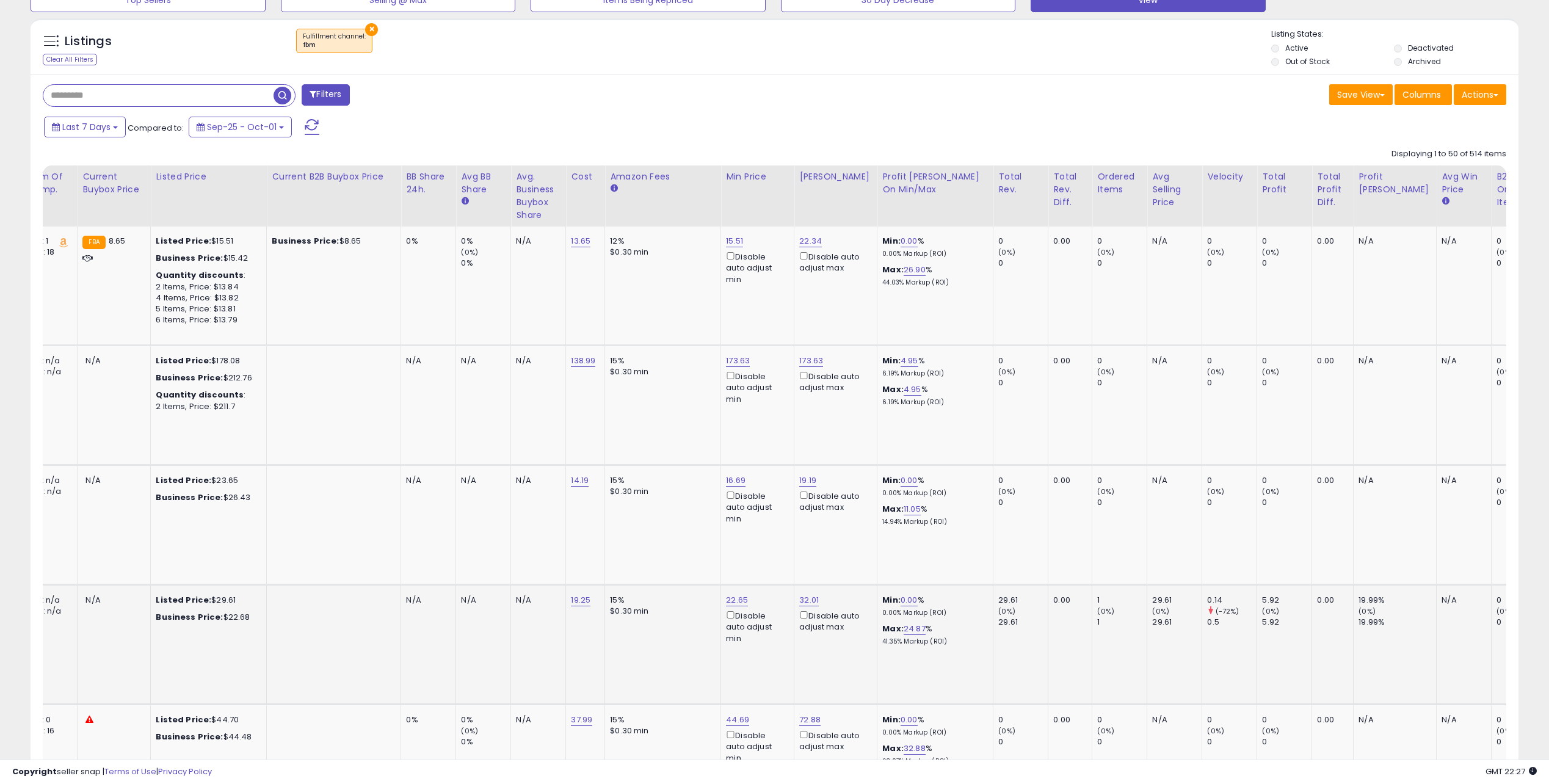
drag, startPoint x: 899, startPoint y: 377, endPoint x: 1014, endPoint y: 687, distance: 330.6
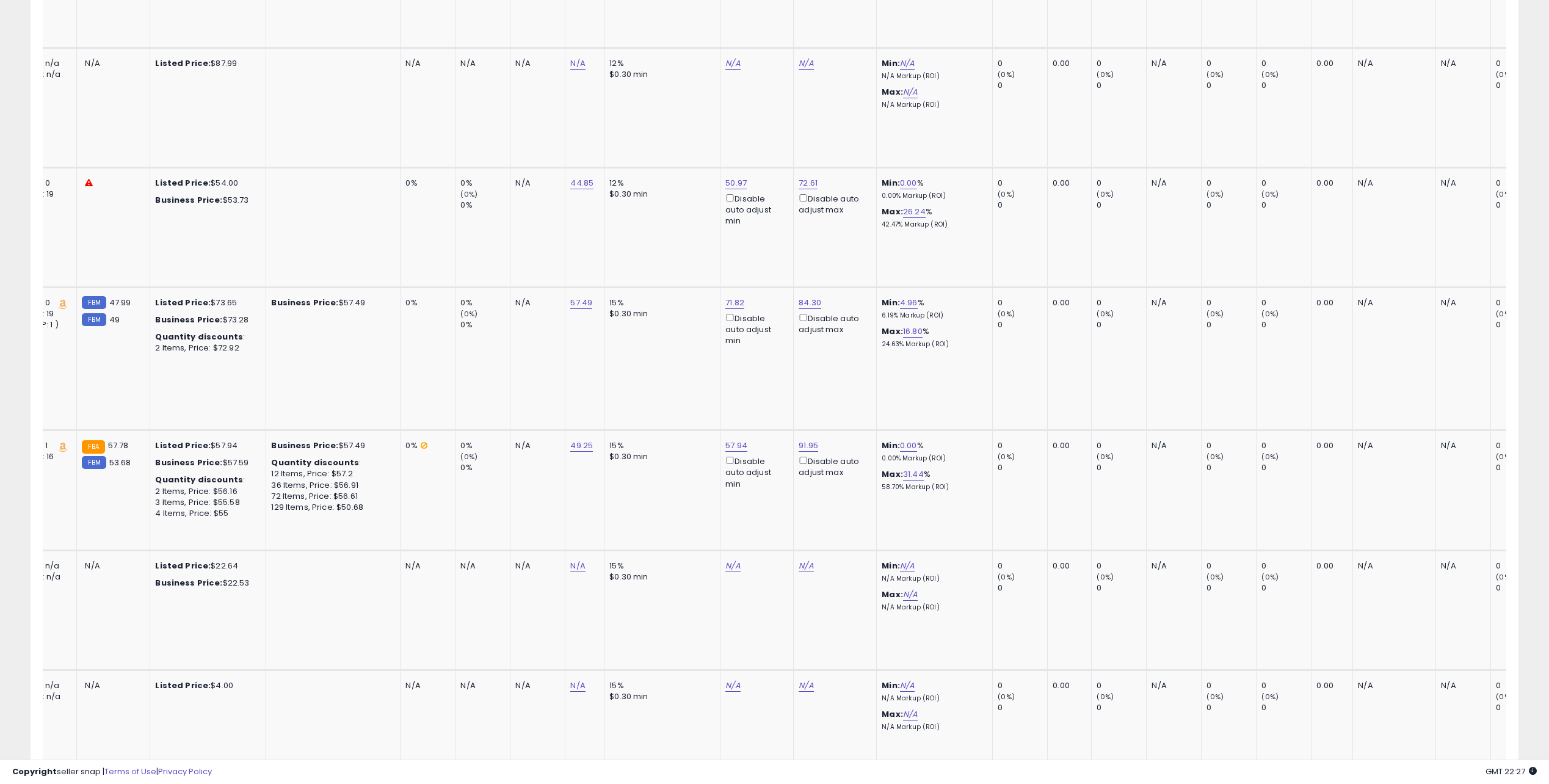
scroll to position [6032, 0]
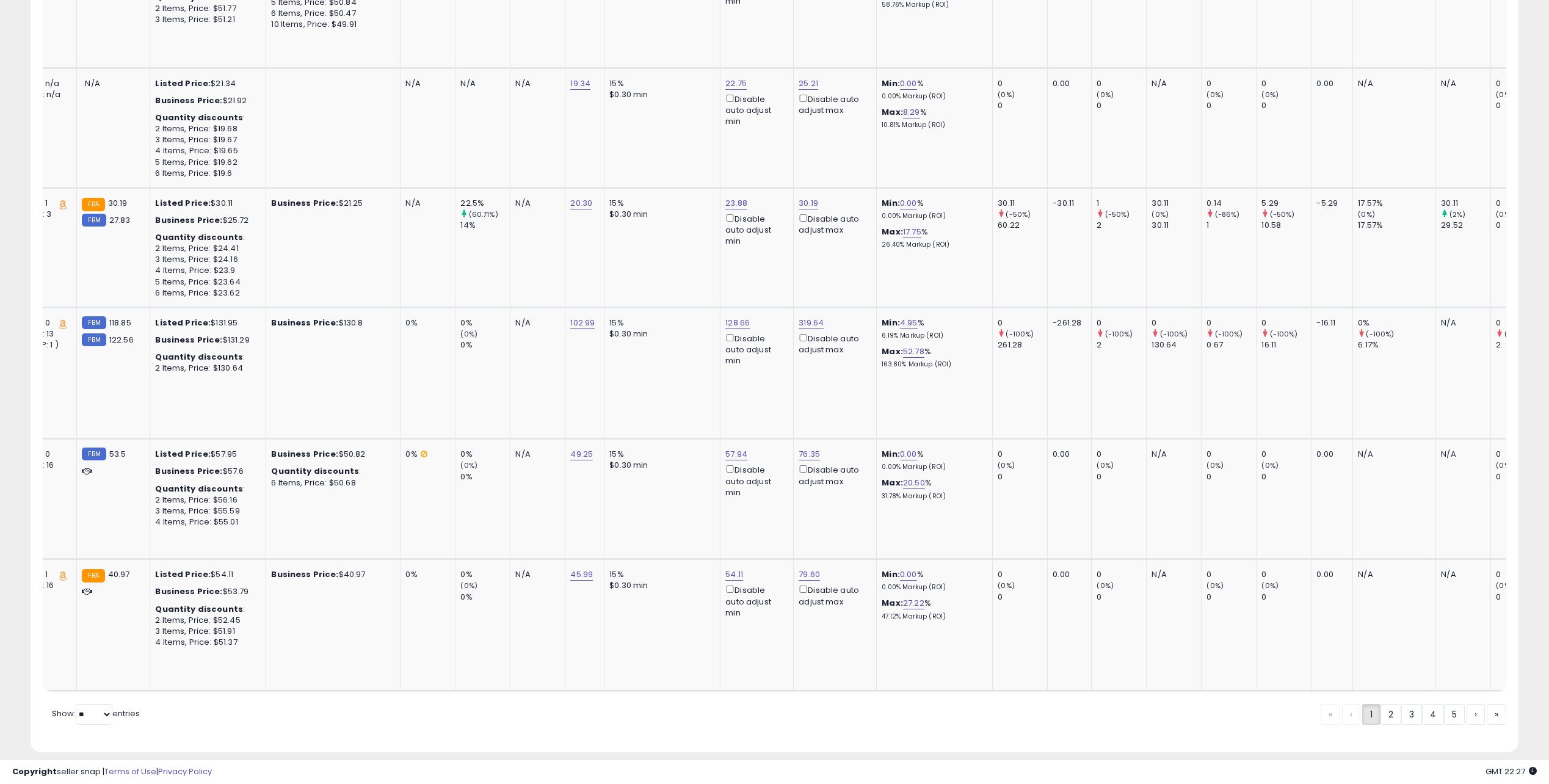
drag, startPoint x: 1003, startPoint y: 480, endPoint x: 1019, endPoint y: 708, distance: 228.6
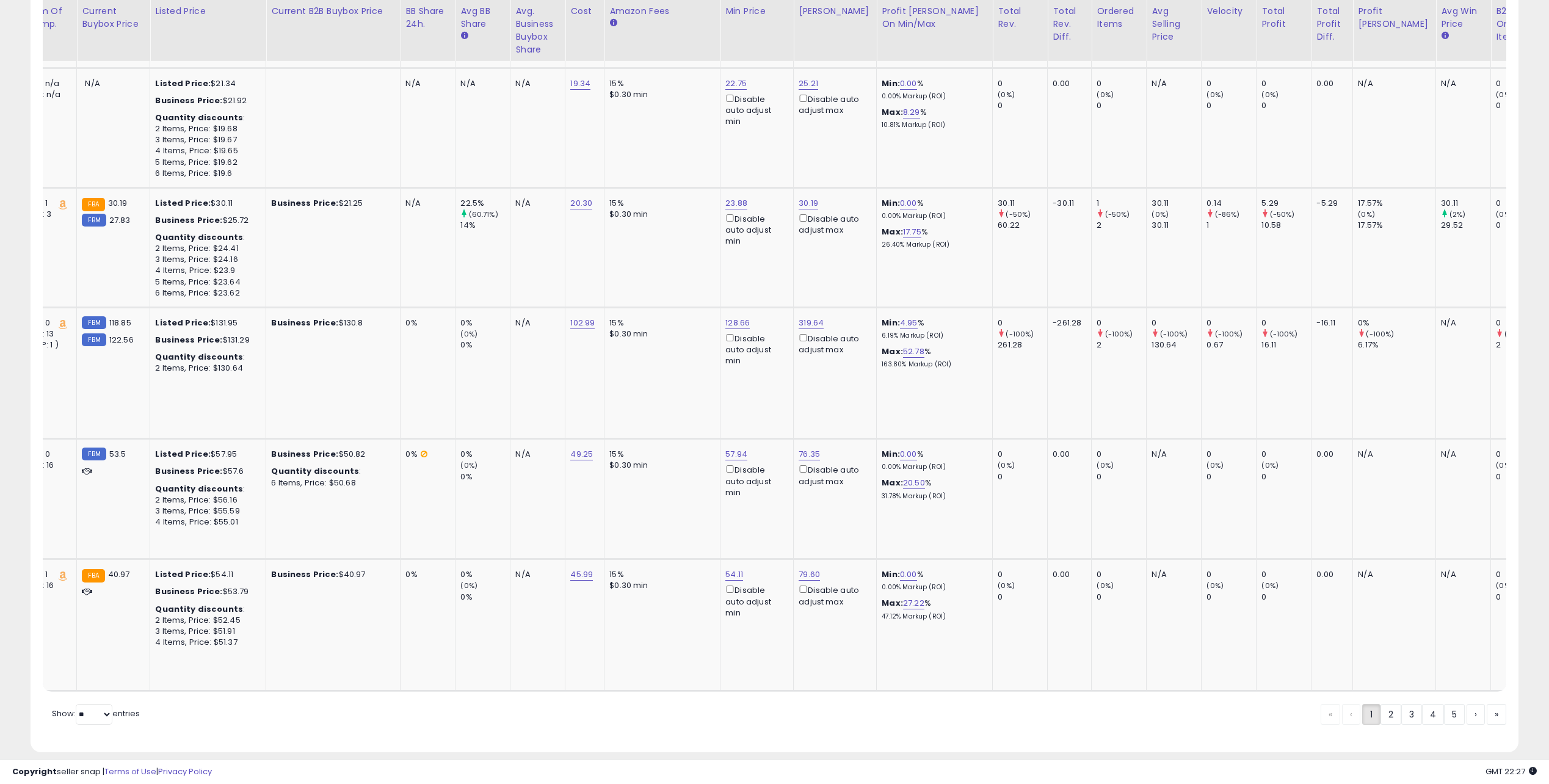
scroll to position [0, 0]
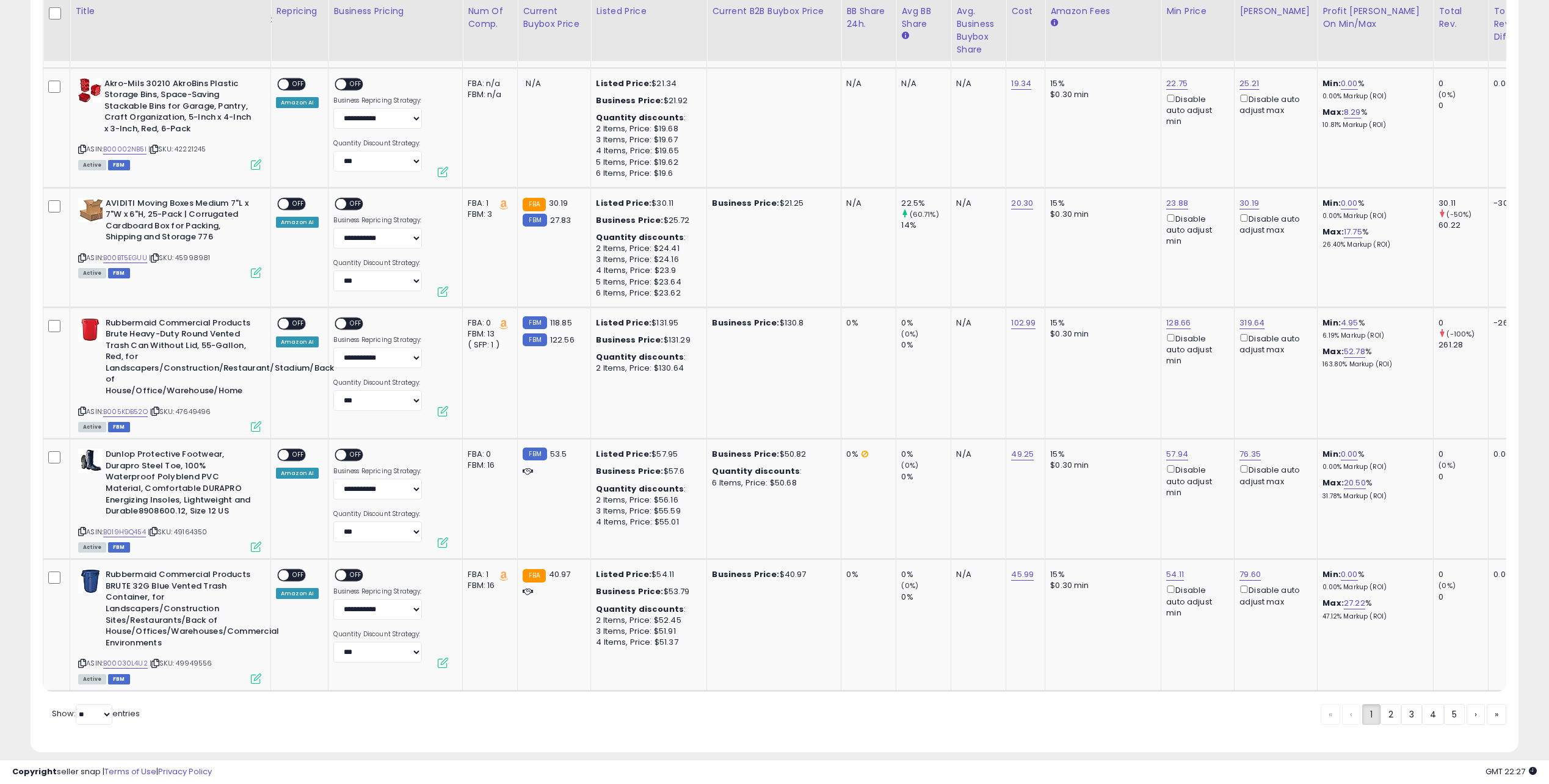
drag, startPoint x: 541, startPoint y: 300, endPoint x: 64, endPoint y: -64, distance: 600.0
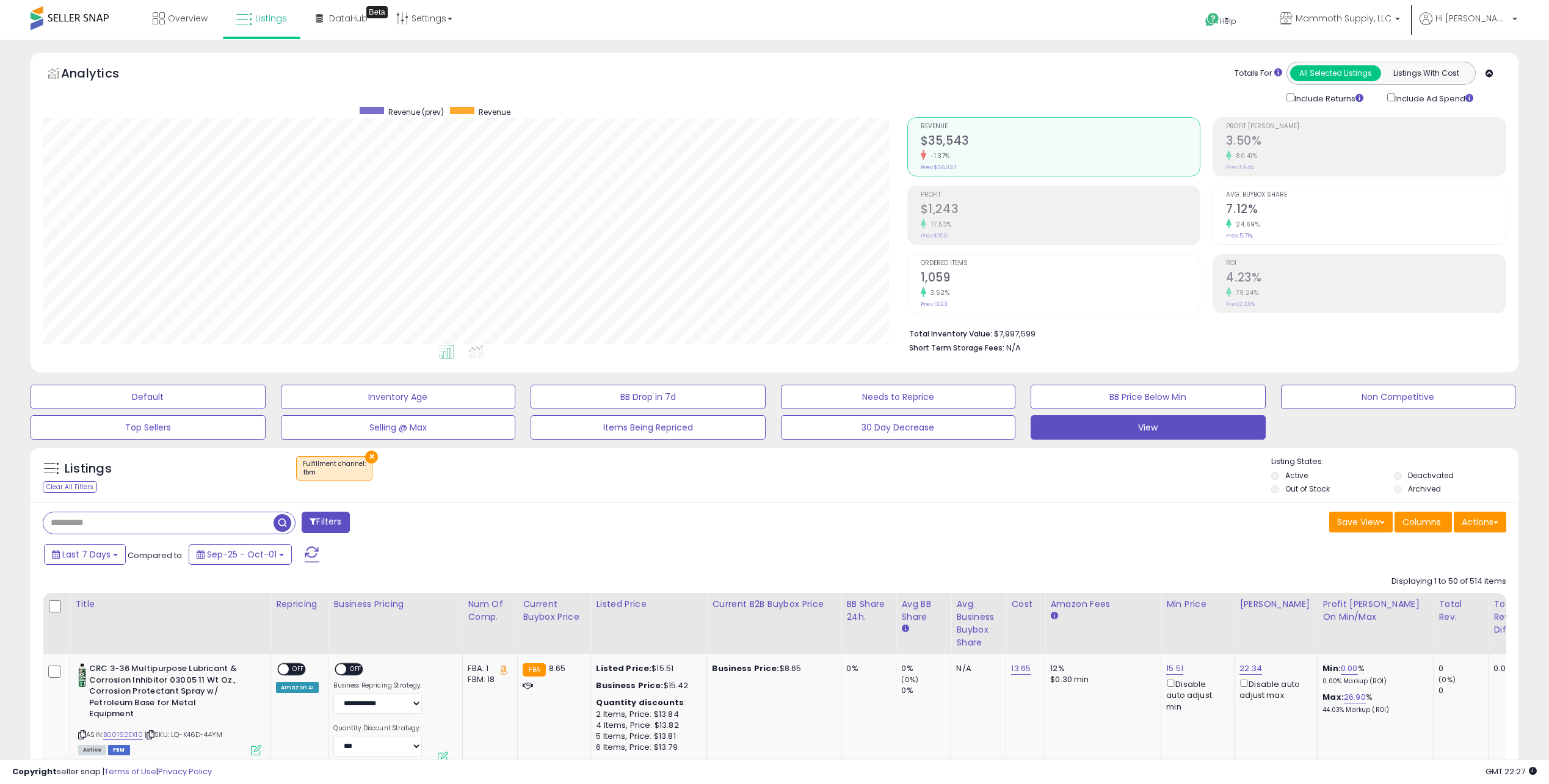
drag, startPoint x: 533, startPoint y: 387, endPoint x: 254, endPoint y: 109, distance: 393.9
click at [323, 518] on button "Filters" at bounding box center [325, 522] width 47 height 21
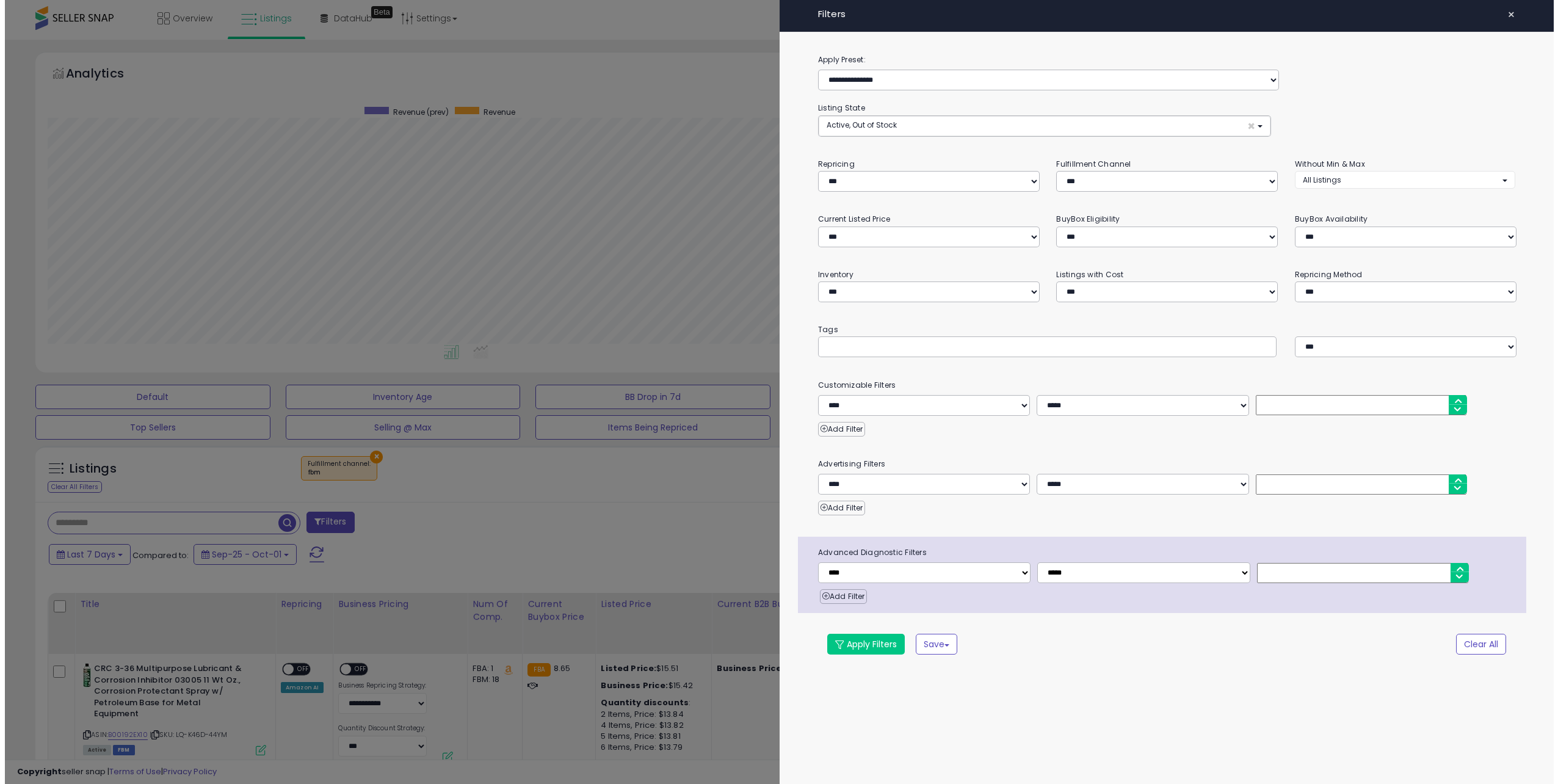
scroll to position [250, 869]
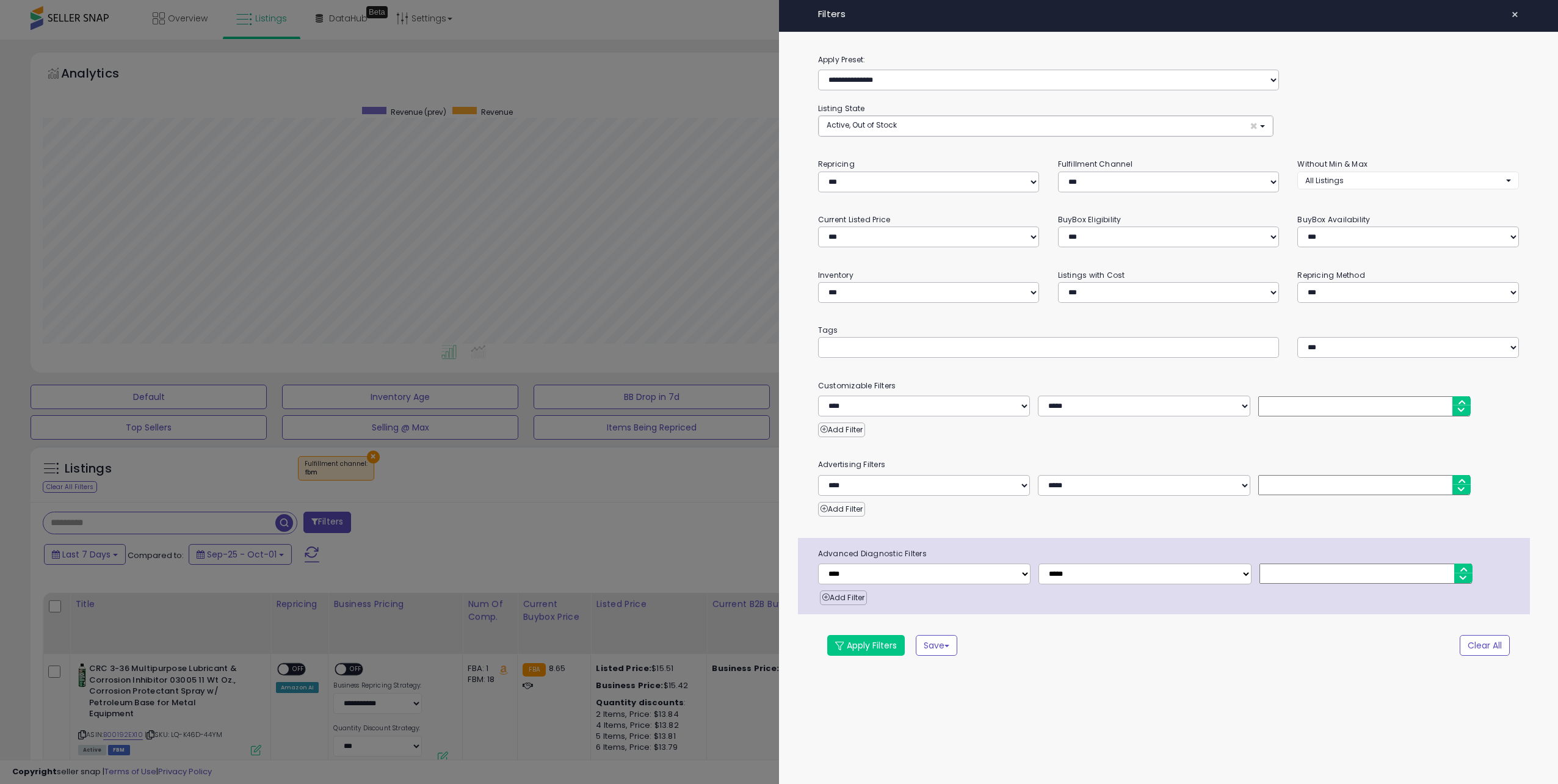
click at [1071, 527] on div "**********" at bounding box center [1169, 365] width 779 height 624
click at [875, 402] on select "**********" at bounding box center [925, 406] width 212 height 21
click at [1064, 446] on div "**********" at bounding box center [1169, 365] width 779 height 624
click at [1047, 224] on div "**********" at bounding box center [929, 230] width 240 height 34
click at [1045, 177] on div "**********" at bounding box center [929, 175] width 240 height 34
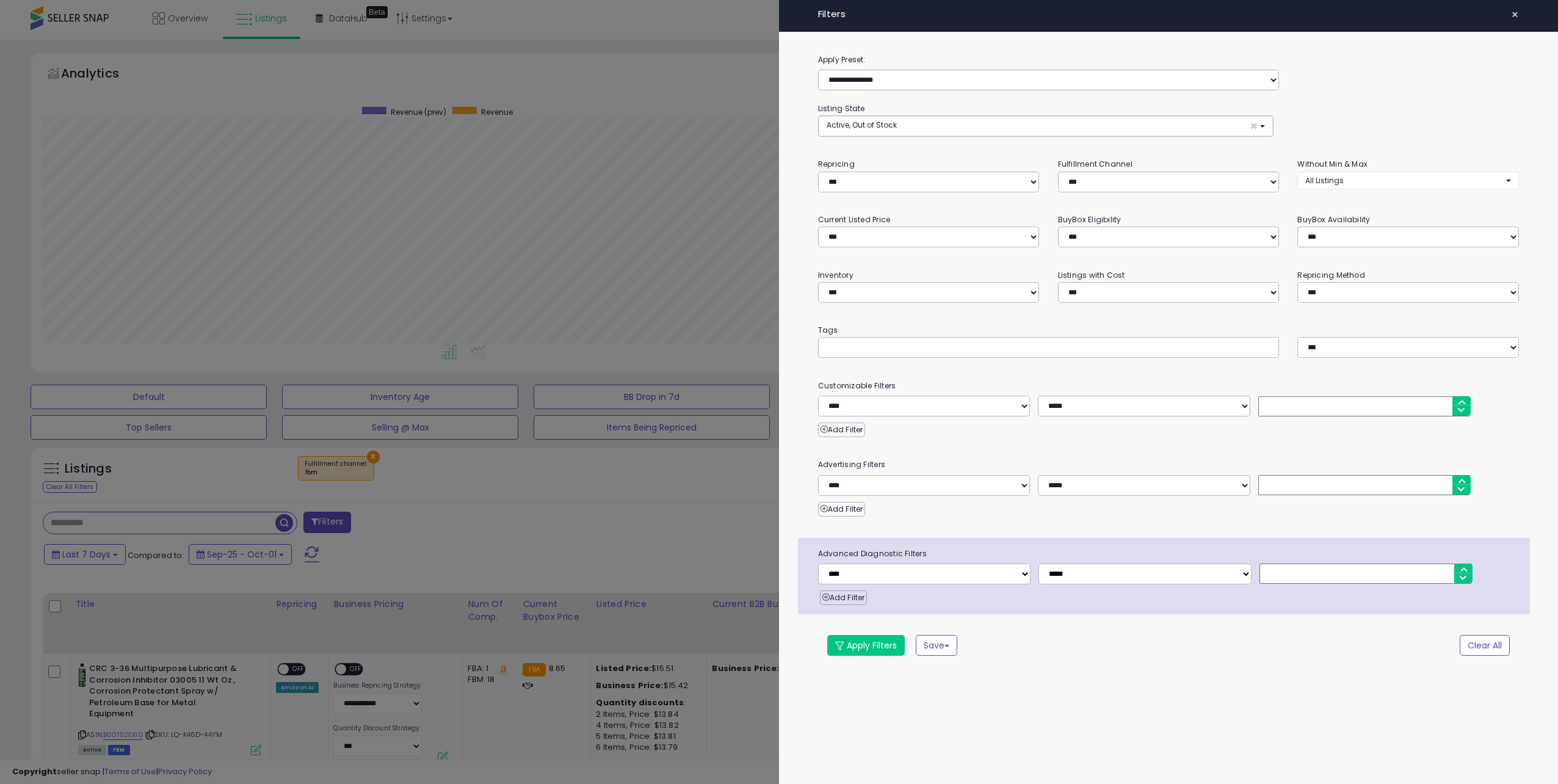
drag, startPoint x: 801, startPoint y: 40, endPoint x: 1264, endPoint y: 711, distance: 815.2
click at [1264, 711] on div "**********" at bounding box center [1169, 392] width 779 height 784
drag, startPoint x: 975, startPoint y: 600, endPoint x: 805, endPoint y: 8, distance: 615.9
click at [805, 8] on div "**********" at bounding box center [1169, 339] width 779 height 677
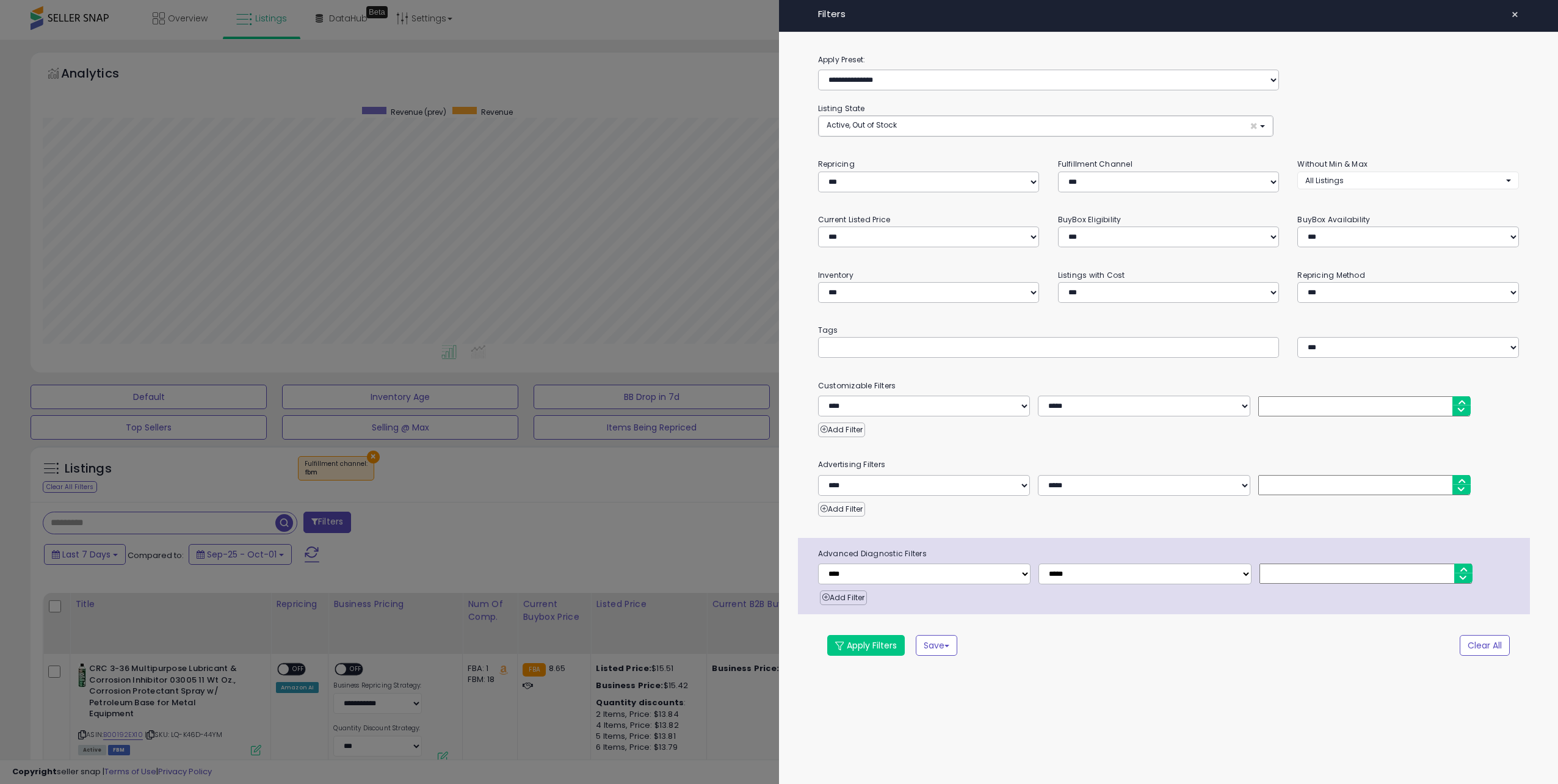
click at [805, 8] on div "× Filters" at bounding box center [1169, 16] width 779 height 32
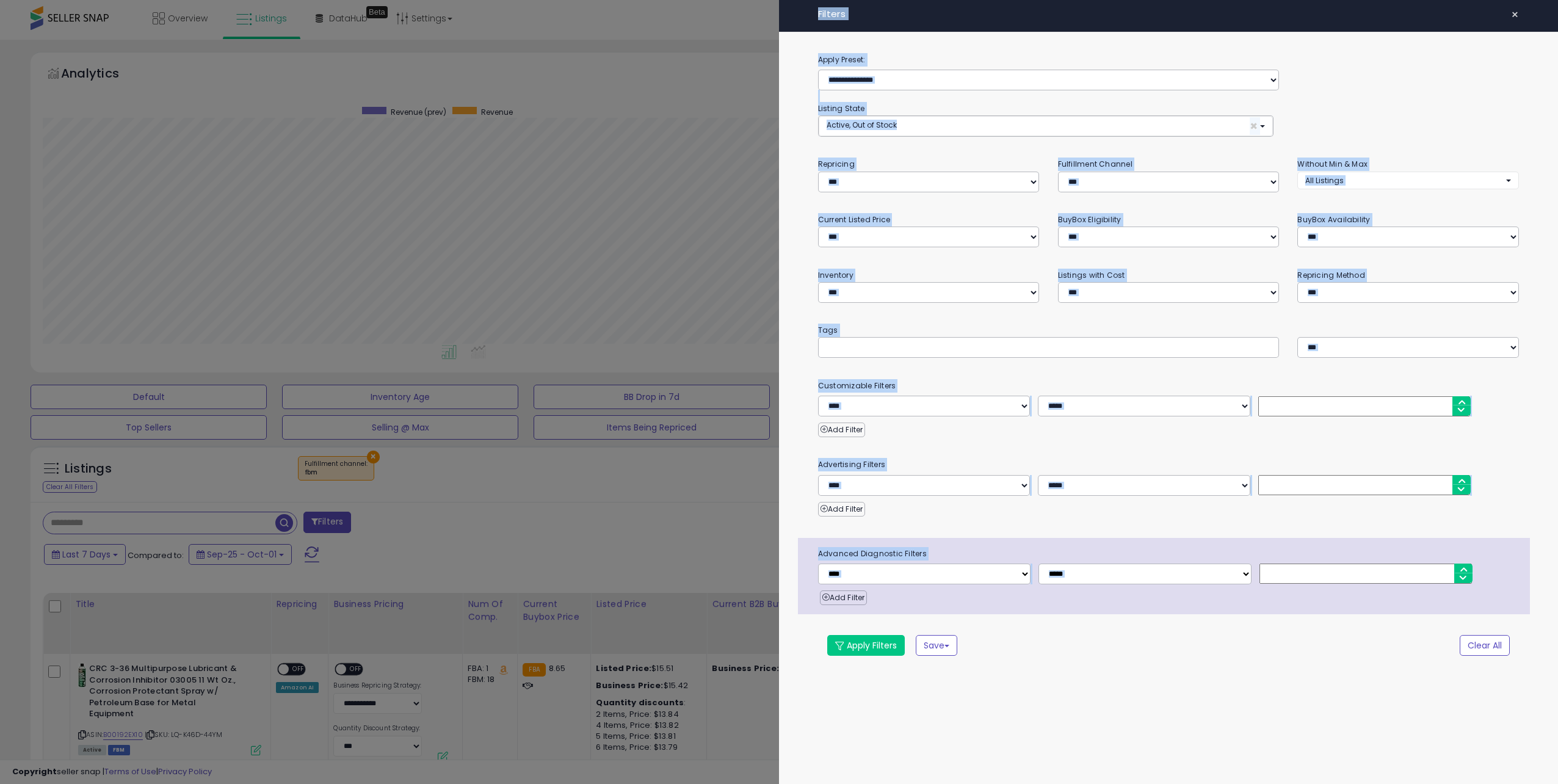
drag, startPoint x: 801, startPoint y: 8, endPoint x: 1095, endPoint y: 613, distance: 672.7
click at [1095, 613] on div "**********" at bounding box center [1169, 339] width 779 height 677
click at [1095, 613] on div "**********" at bounding box center [1164, 576] width 732 height 76
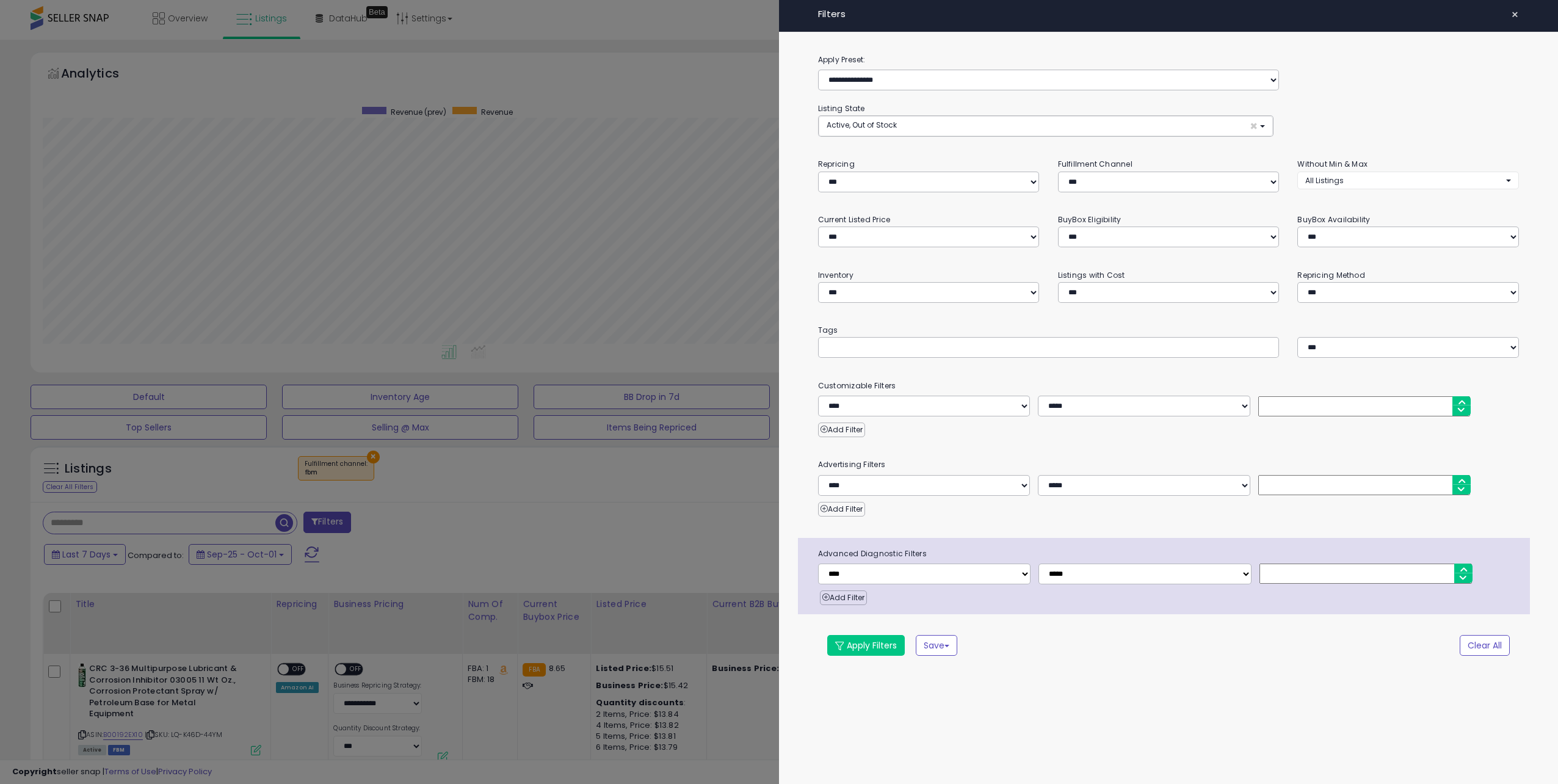
click at [1298, 572] on input "number" at bounding box center [1366, 573] width 212 height 20
click at [1294, 489] on input "number" at bounding box center [1365, 485] width 212 height 20
click at [1296, 403] on input "number" at bounding box center [1365, 406] width 212 height 20
click at [1285, 343] on div at bounding box center [1049, 347] width 480 height 21
click at [903, 409] on select "**********" at bounding box center [925, 406] width 212 height 21
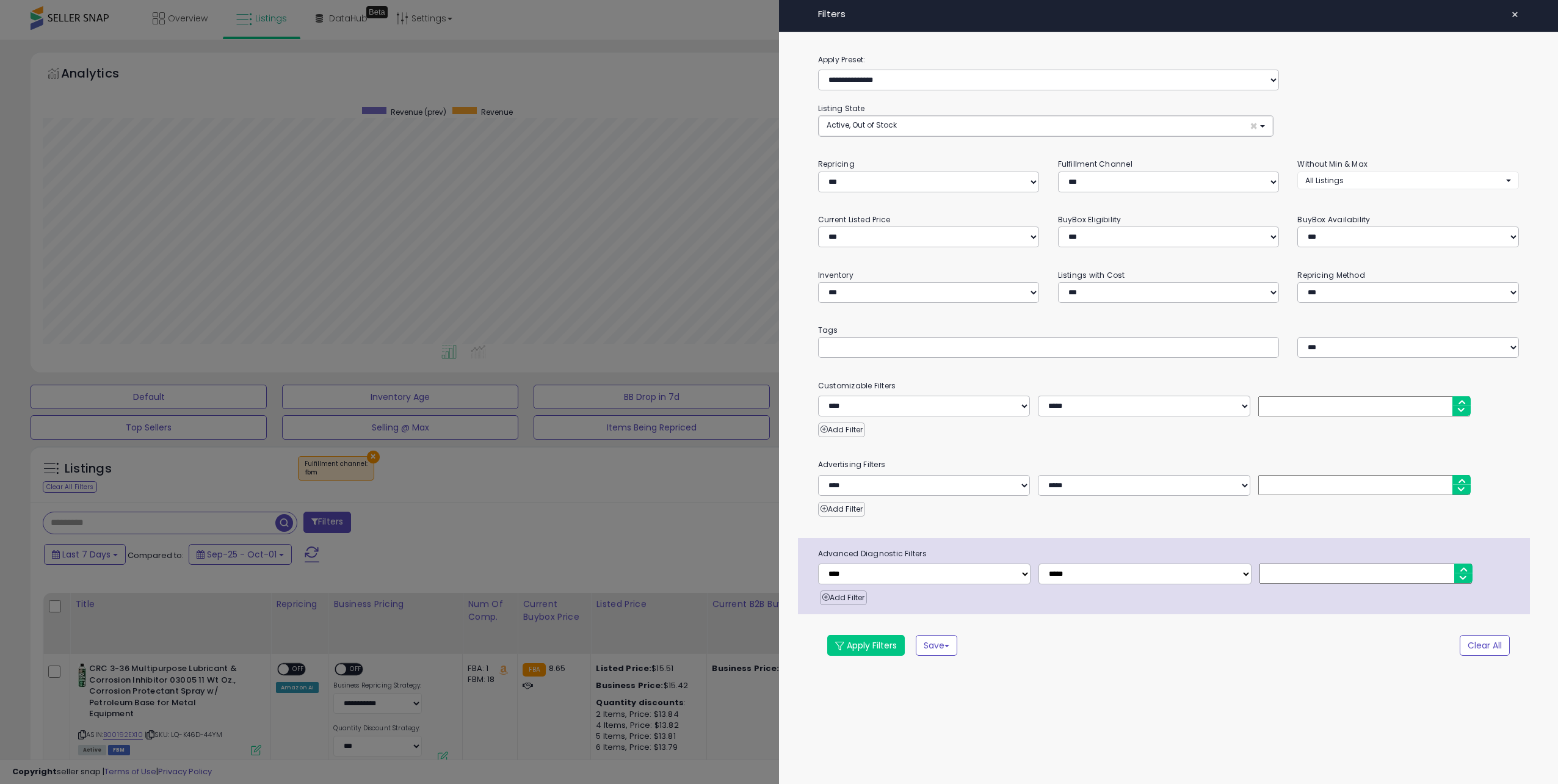
click at [787, 384] on div "**********" at bounding box center [1169, 365] width 779 height 624
click at [1042, 357] on div at bounding box center [1049, 347] width 461 height 21
click at [1051, 345] on div at bounding box center [1049, 347] width 461 height 21
click at [1032, 348] on div at bounding box center [1049, 347] width 461 height 21
click at [1344, 341] on select "*** *** ****" at bounding box center [1408, 347] width 221 height 21
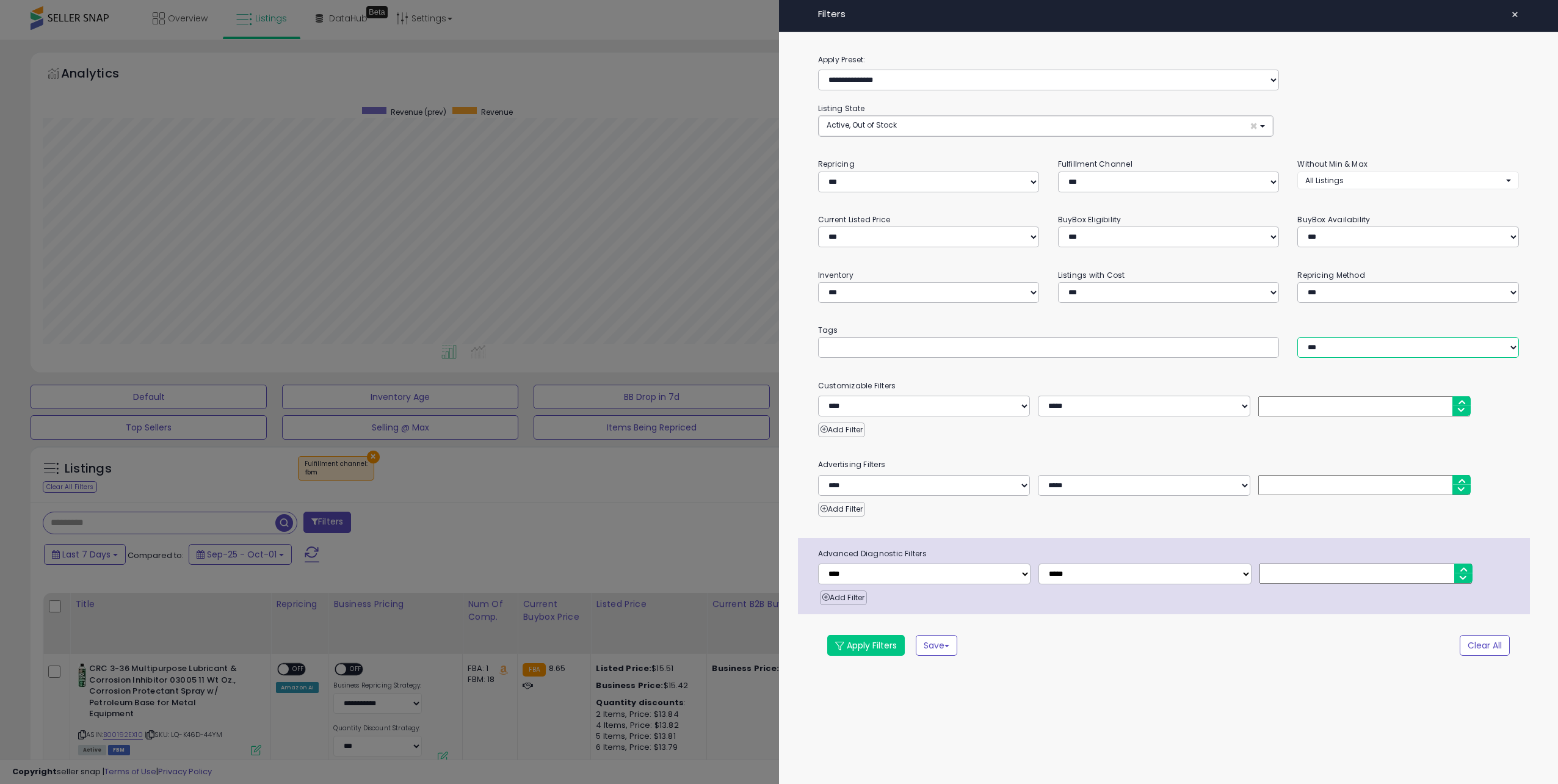
click at [1298, 337] on select "*** *** ****" at bounding box center [1408, 347] width 221 height 21
click at [1285, 343] on div at bounding box center [1049, 347] width 480 height 21
click at [1285, 295] on div "**********" at bounding box center [1169, 286] width 240 height 34
click at [1321, 286] on select "**********" at bounding box center [1408, 293] width 221 height 21
click at [1331, 284] on select "**********" at bounding box center [1408, 293] width 221 height 21
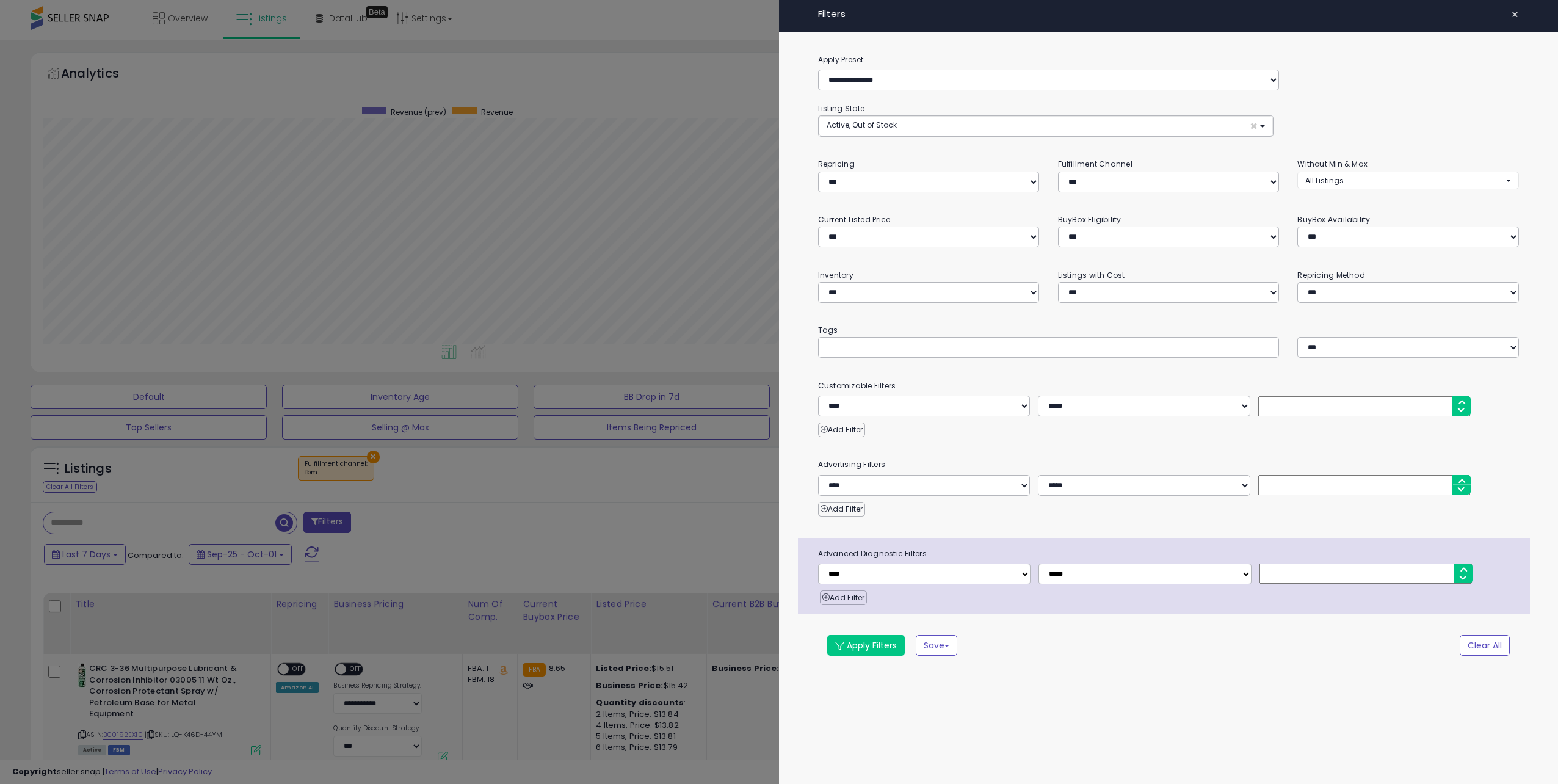
click at [1287, 228] on div "**********" at bounding box center [1169, 230] width 240 height 34
click at [1283, 230] on div "**********" at bounding box center [1169, 230] width 240 height 34
click at [1306, 232] on select "**********" at bounding box center [1408, 236] width 221 height 21
click at [1285, 232] on div "**********" at bounding box center [1169, 230] width 240 height 34
click at [1294, 171] on div "**********" at bounding box center [1409, 173] width 240 height 31
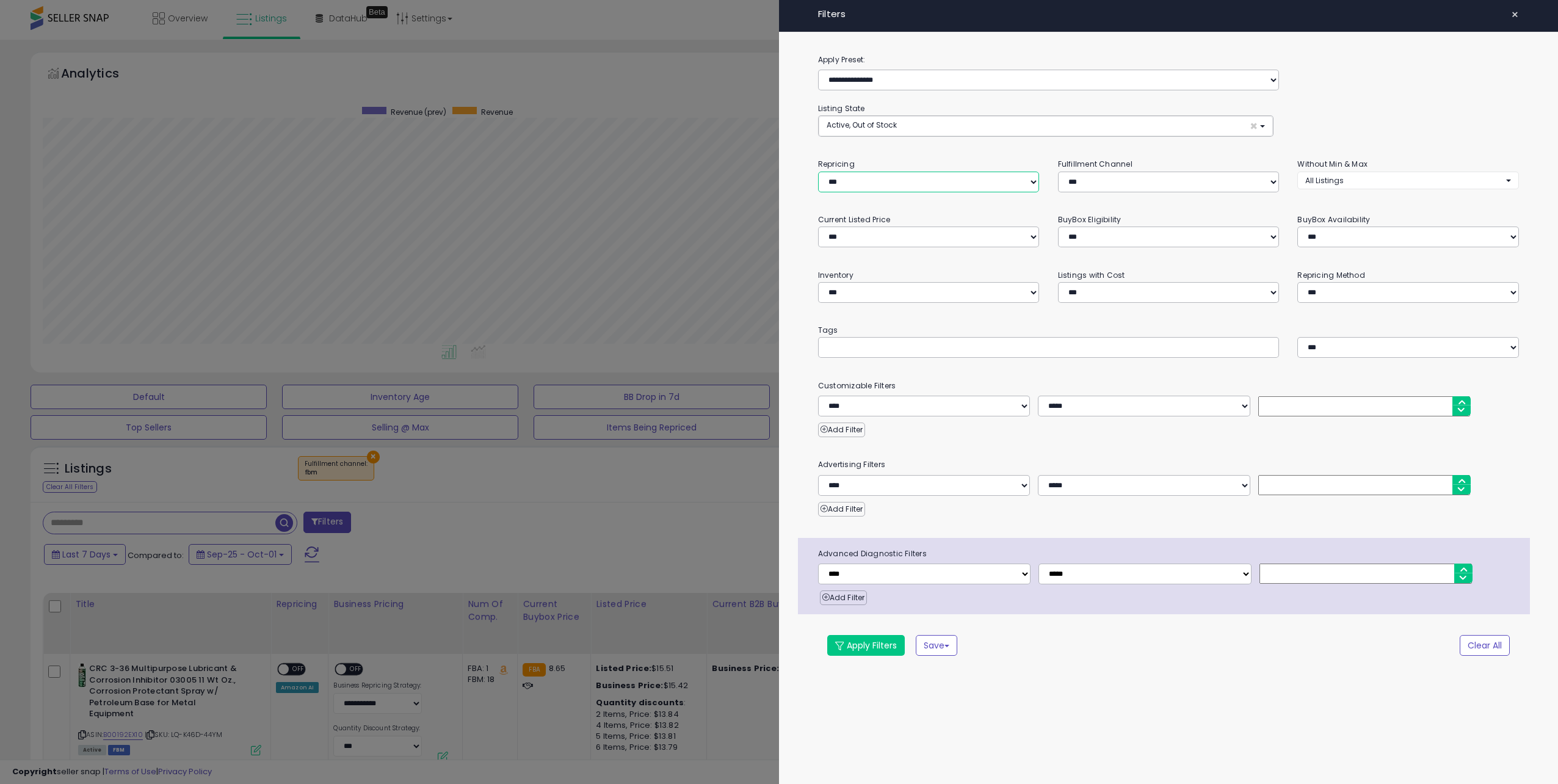
click at [913, 185] on select "**********" at bounding box center [929, 182] width 221 height 21
click at [803, 164] on div "**********" at bounding box center [1169, 365] width 779 height 624
click at [875, 124] on span "Active, Out of Stock" at bounding box center [862, 125] width 70 height 10
click at [883, 78] on select "**********" at bounding box center [1049, 80] width 461 height 21
click at [803, 83] on div "**********" at bounding box center [1169, 365] width 779 height 624
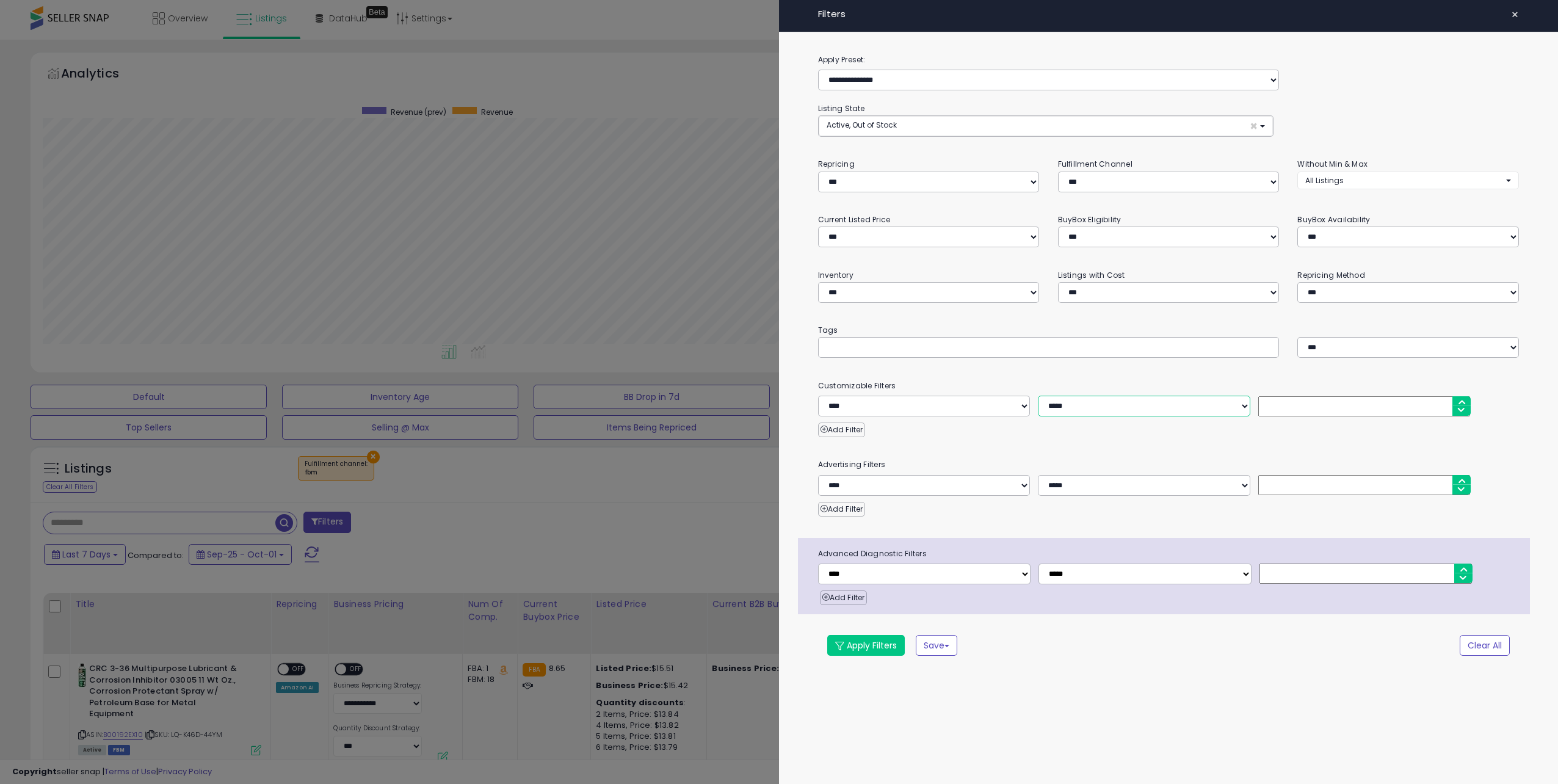
click at [1102, 404] on select "**********" at bounding box center [1144, 406] width 212 height 21
select select "*"
click at [1038, 395] on select "**********" at bounding box center [1144, 406] width 212 height 21
click at [934, 412] on select "**********" at bounding box center [925, 406] width 212 height 21
select select "****"
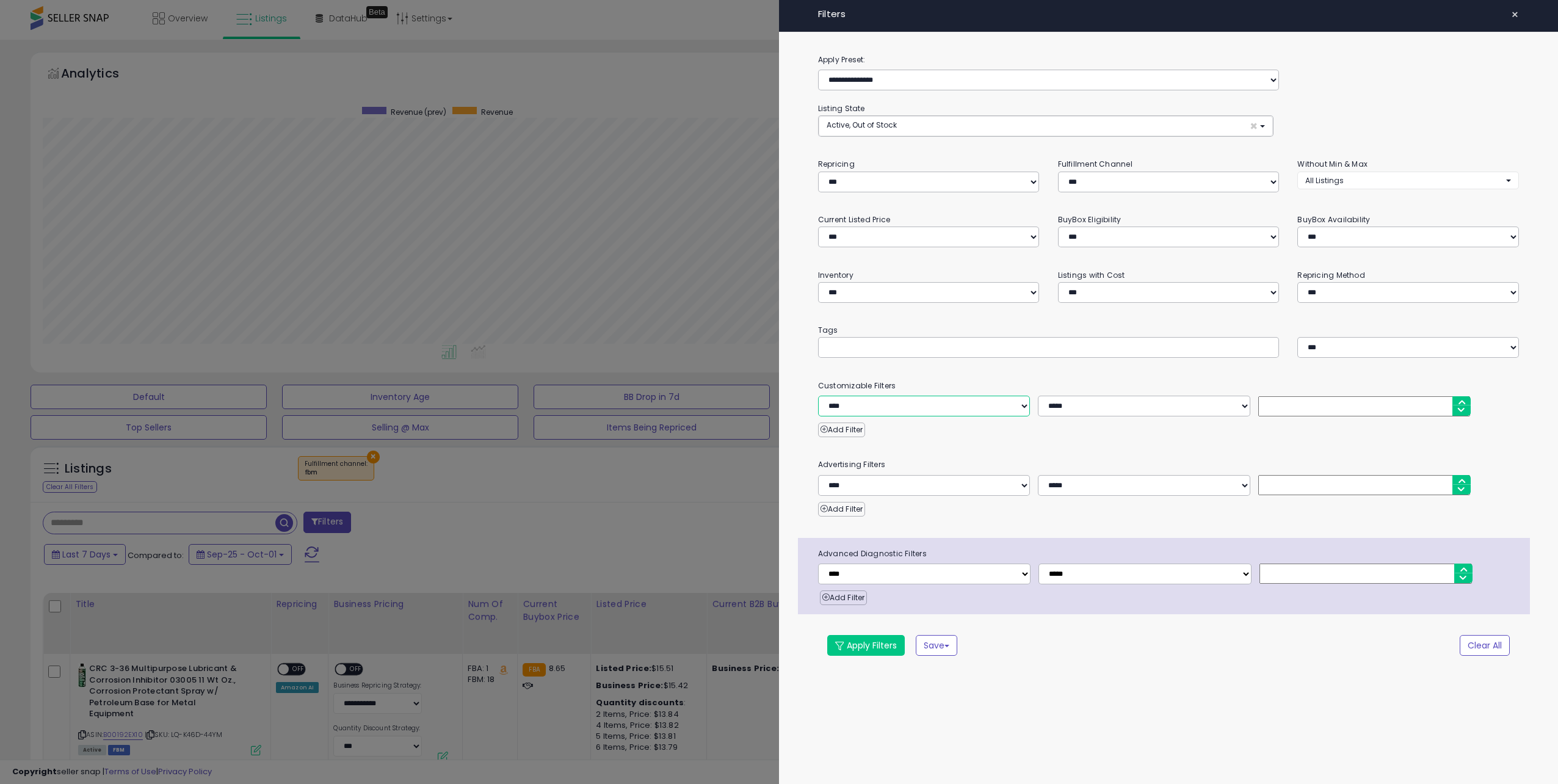
click at [818, 395] on select "**********" at bounding box center [925, 406] width 212 height 21
click at [1299, 404] on input "number" at bounding box center [1365, 406] width 212 height 20
type input "*****"
drag, startPoint x: 854, startPoint y: 650, endPoint x: 873, endPoint y: 623, distance: 33.0
click at [855, 650] on button "Apply Filters" at bounding box center [866, 645] width 77 height 21
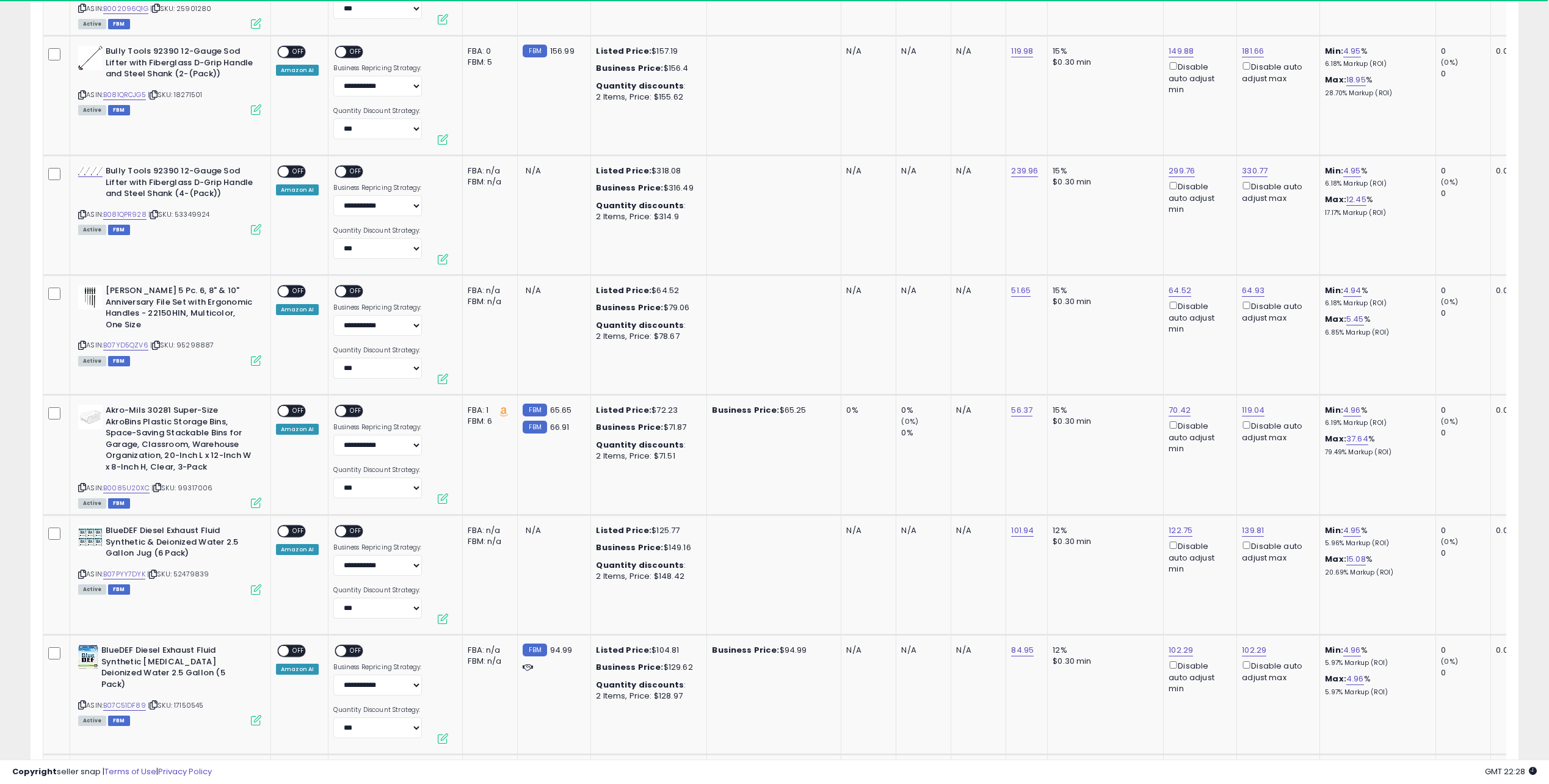
scroll to position [1770, 0]
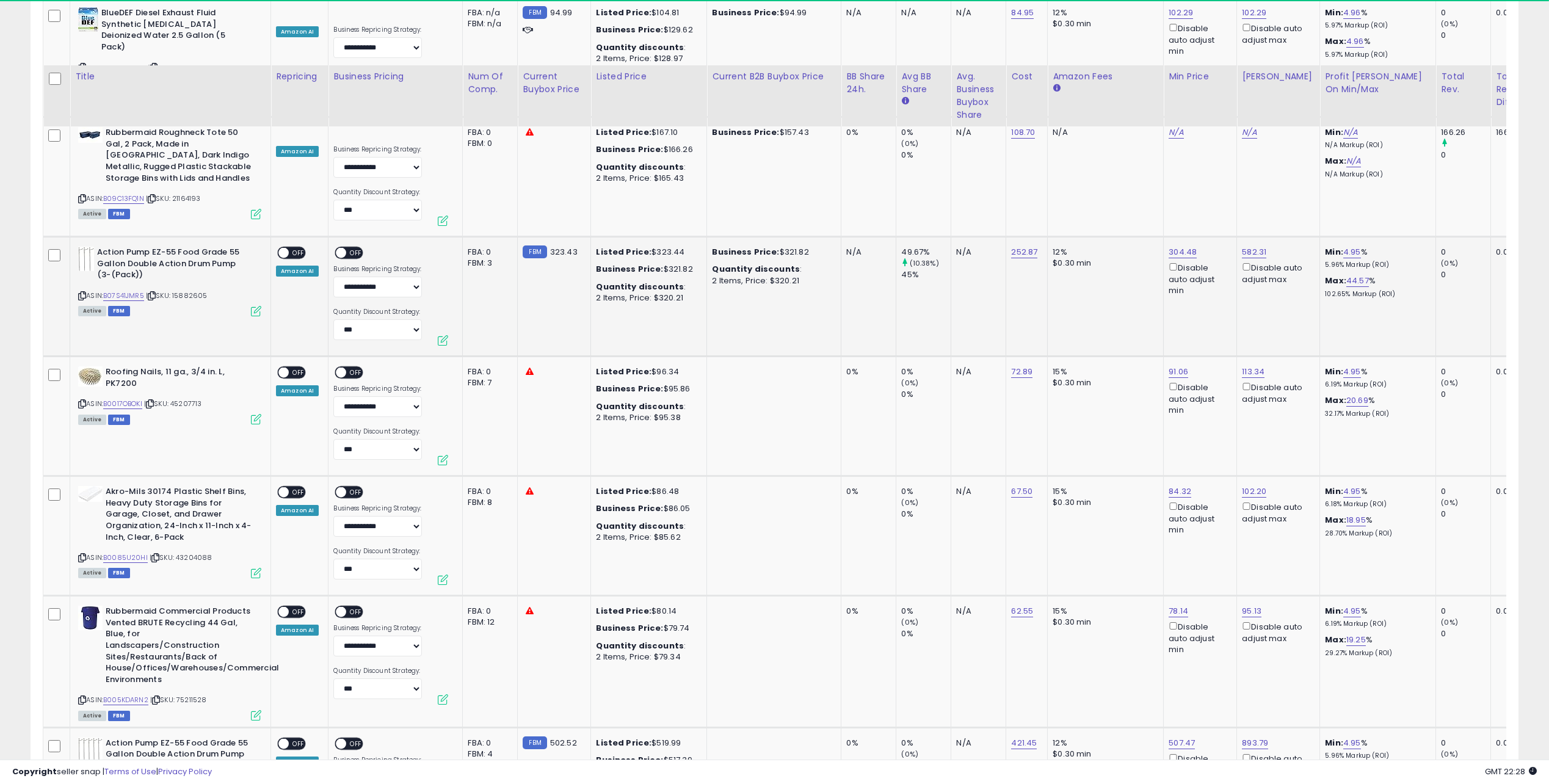
drag, startPoint x: 845, startPoint y: 375, endPoint x: 838, endPoint y: 314, distance: 61.4
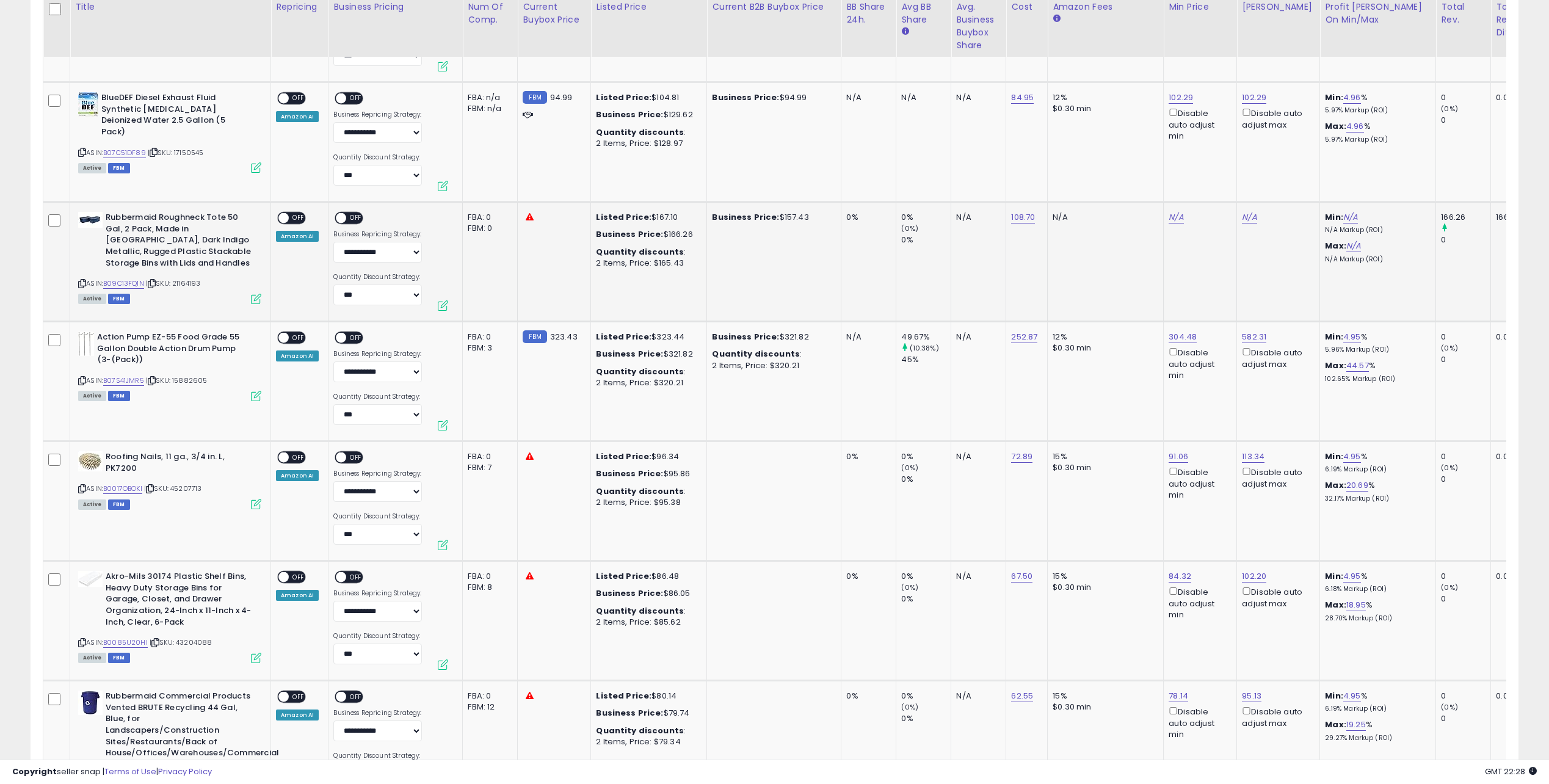
scroll to position [1468, 0]
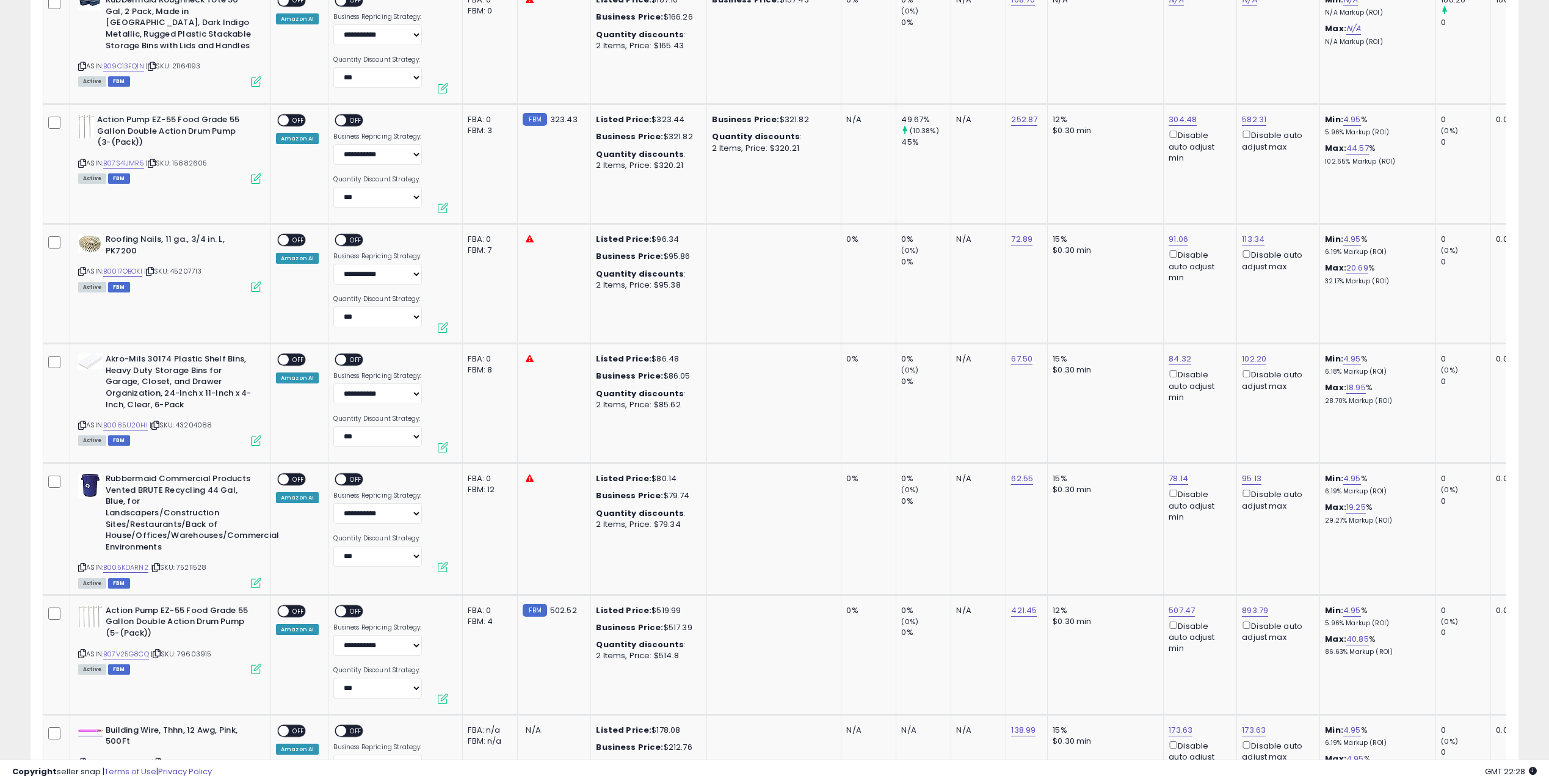
drag, startPoint x: 883, startPoint y: 328, endPoint x: 908, endPoint y: 411, distance: 86.7
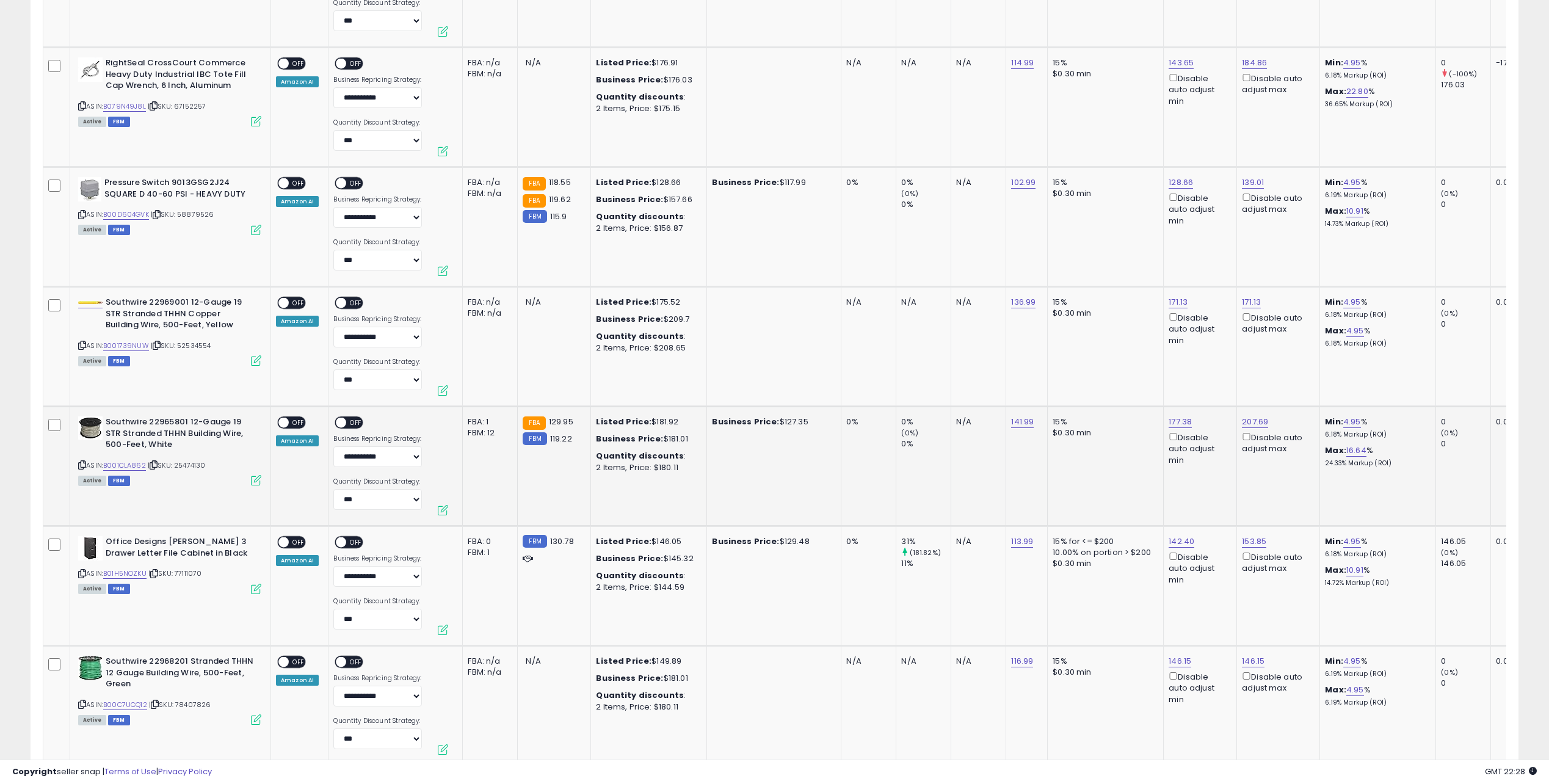
scroll to position [3424, 0]
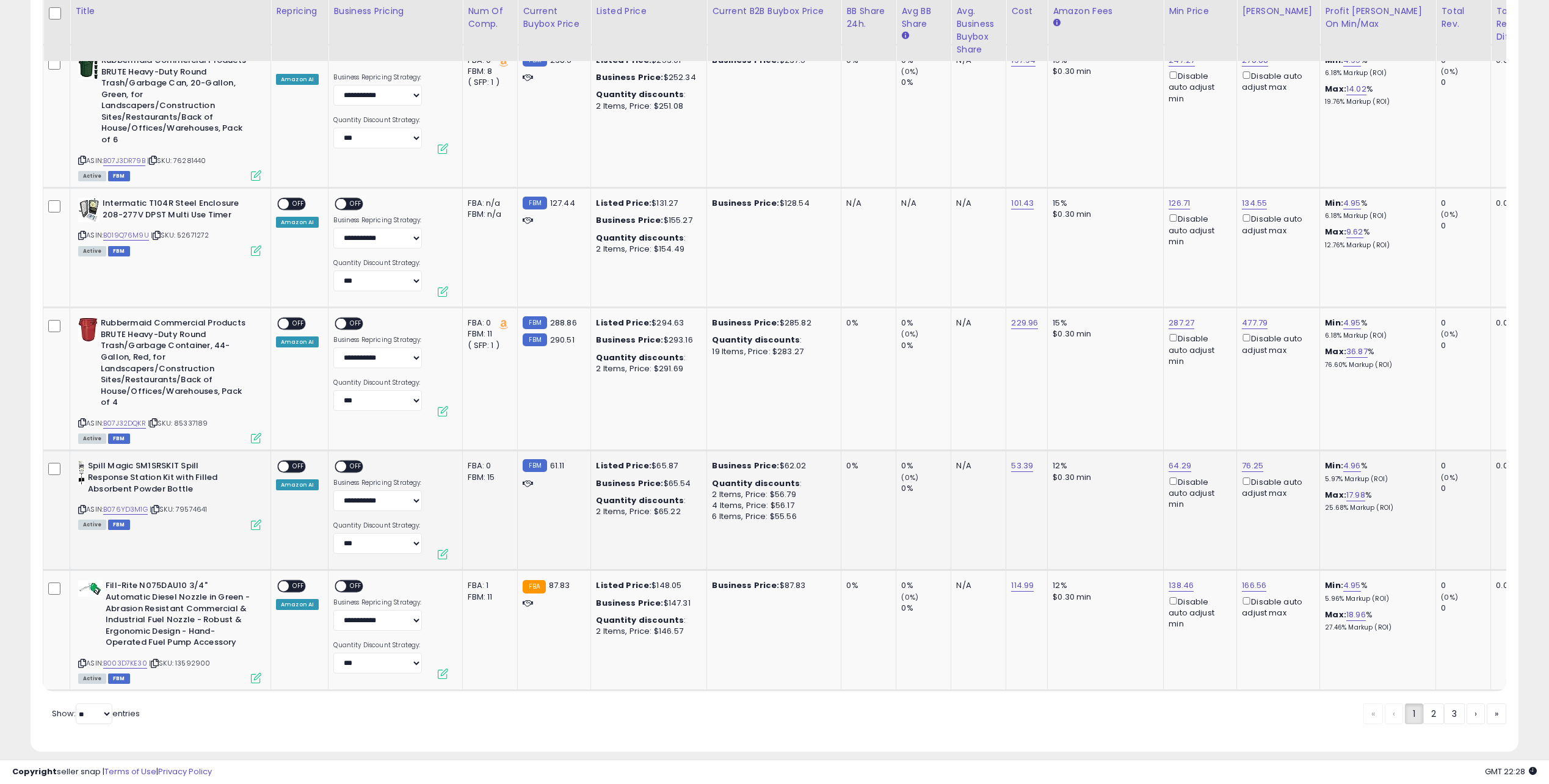
drag, startPoint x: 763, startPoint y: 158, endPoint x: 844, endPoint y: 446, distance: 299.2
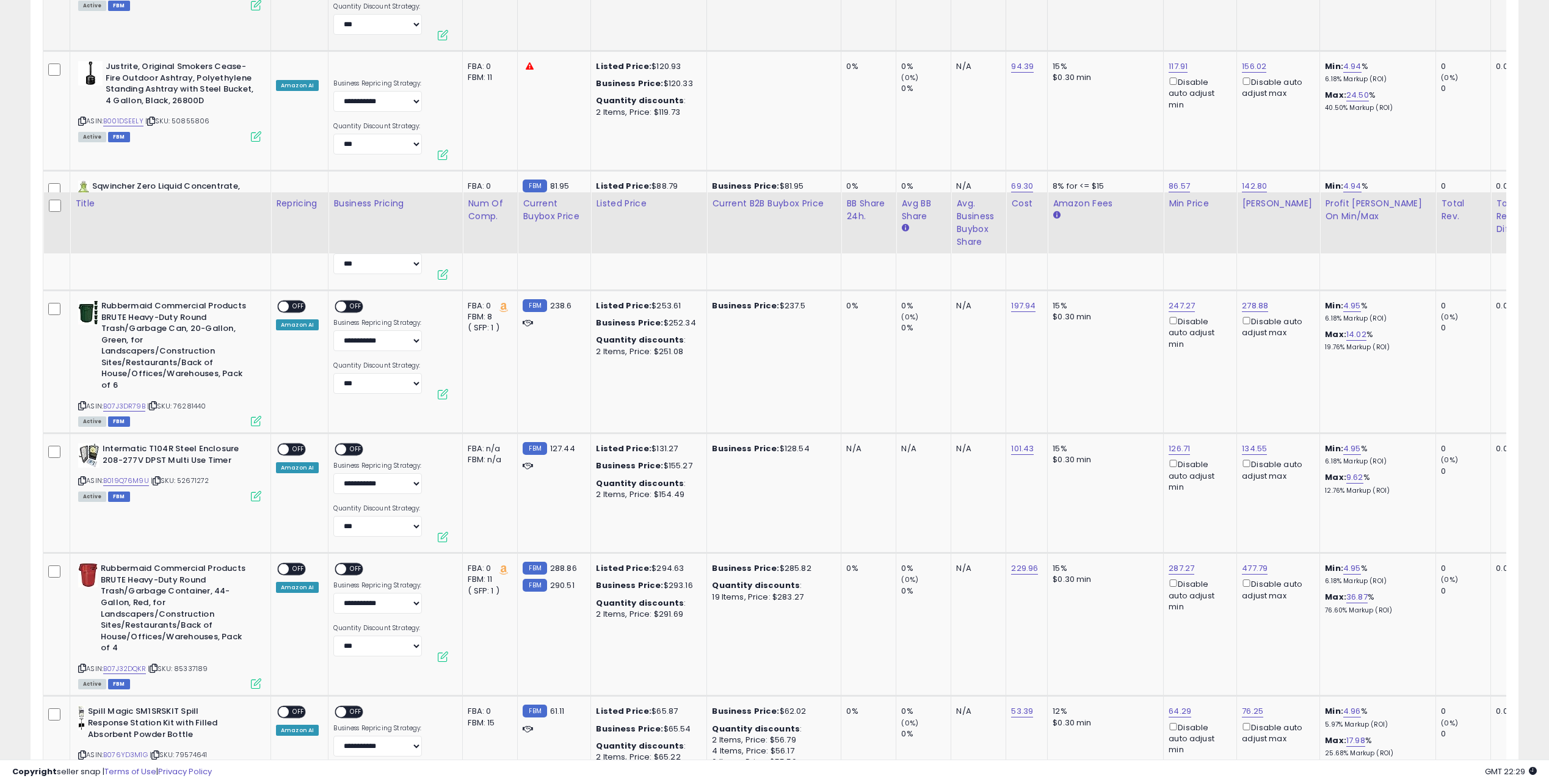
drag, startPoint x: 920, startPoint y: 426, endPoint x: 892, endPoint y: 299, distance: 130.0
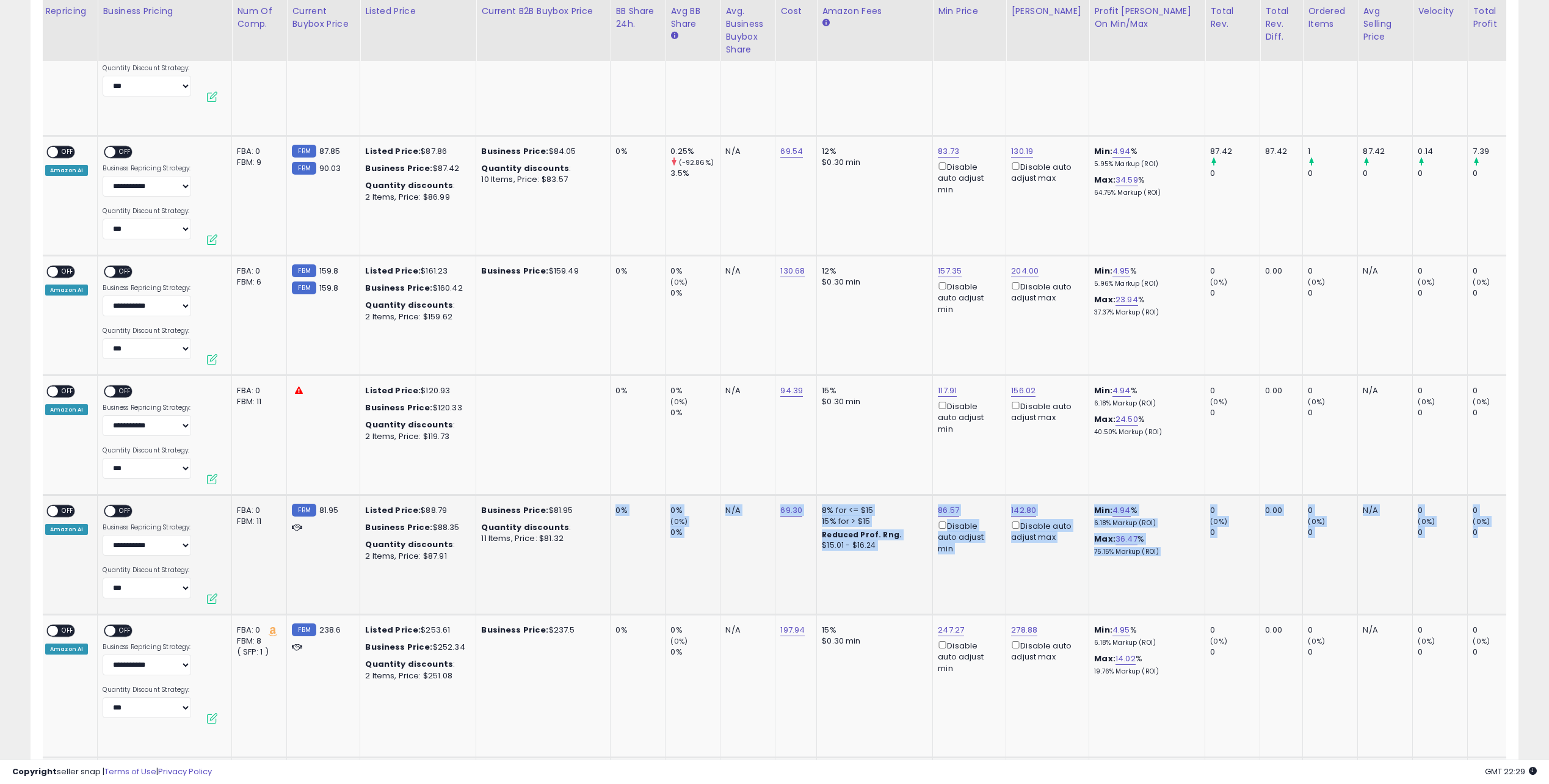
scroll to position [0, 0]
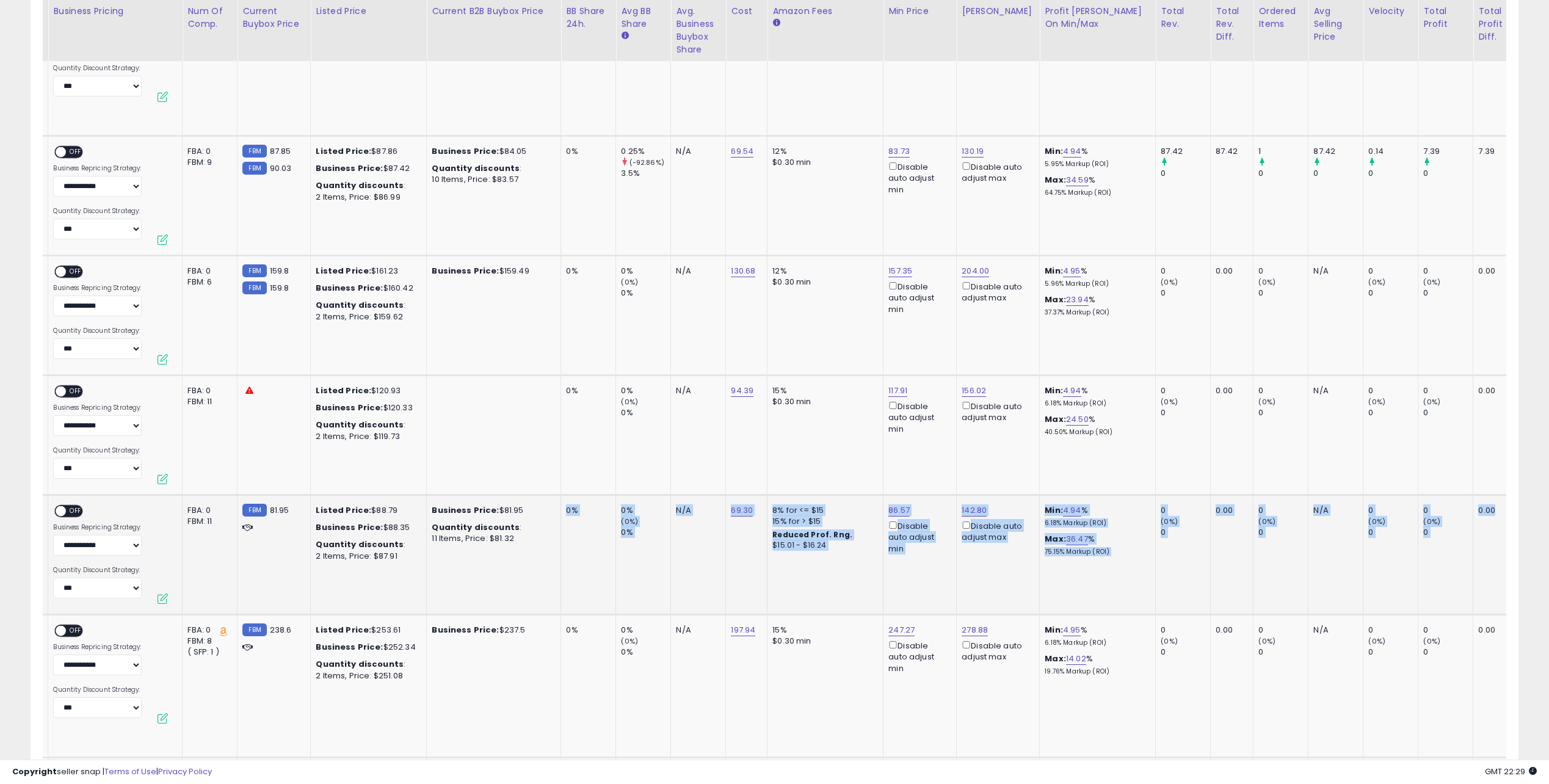
drag, startPoint x: 846, startPoint y: 476, endPoint x: 1472, endPoint y: 556, distance: 631.1
click at [1483, 556] on tr "Sqwincher Zero Liquid Concentrate, Lemon Lime, 64 fl oz (Case of 6) ASIN: B002B…" at bounding box center [735, 554] width 1945 height 120
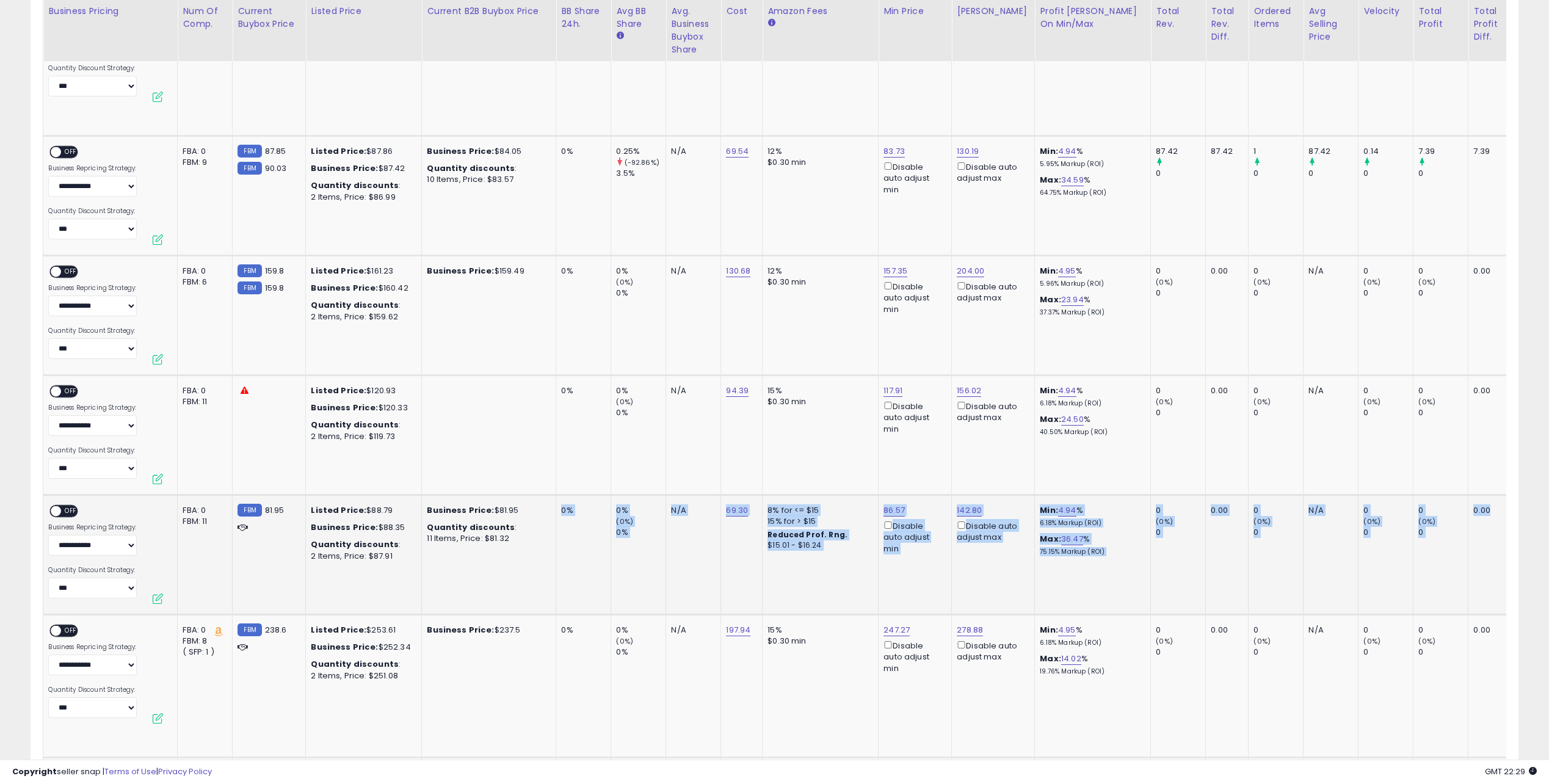
click at [1417, 550] on td "0 (0%) 0" at bounding box center [1441, 554] width 55 height 120
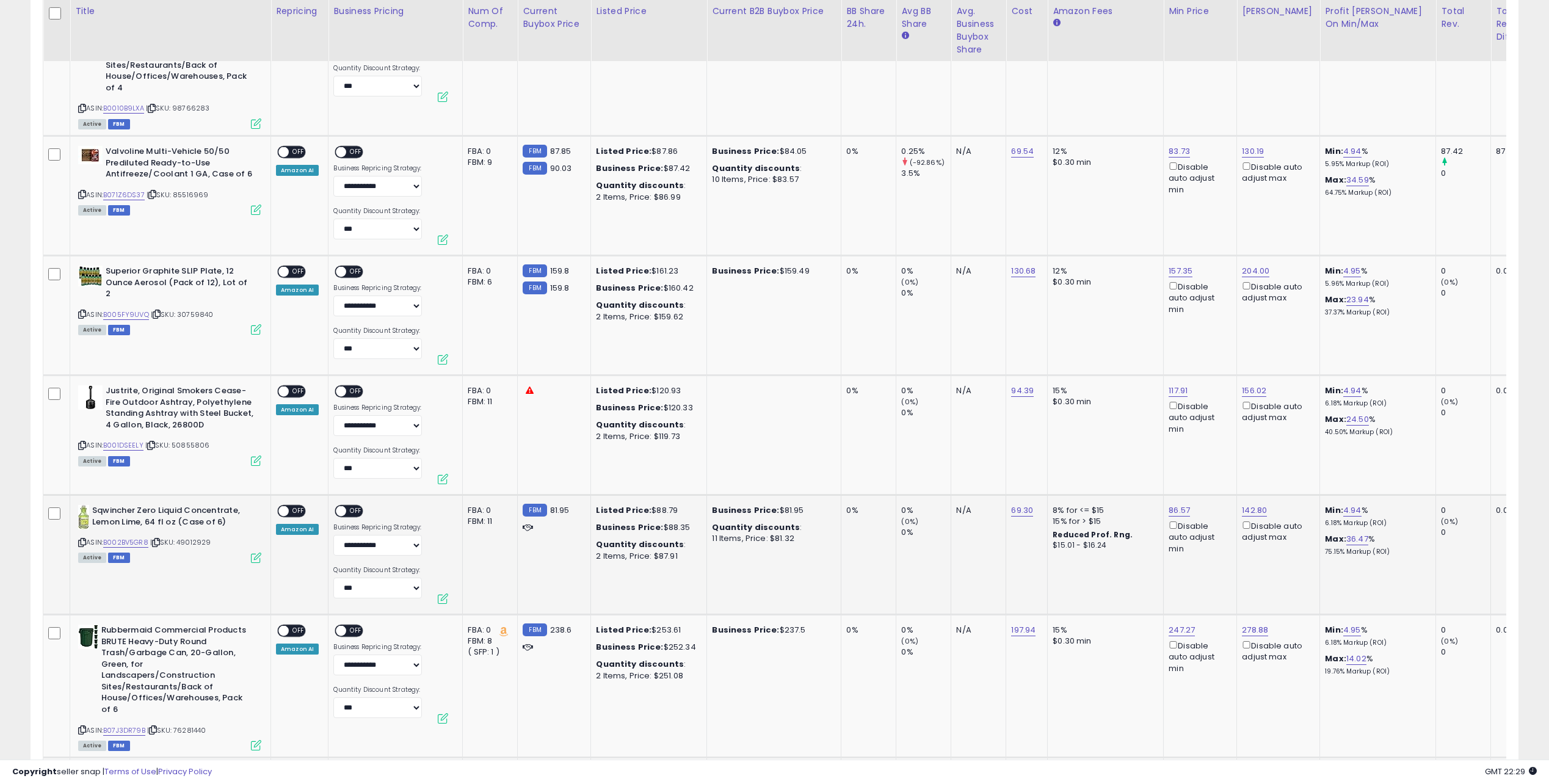
drag, startPoint x: 1208, startPoint y: 514, endPoint x: 780, endPoint y: 498, distance: 428.3
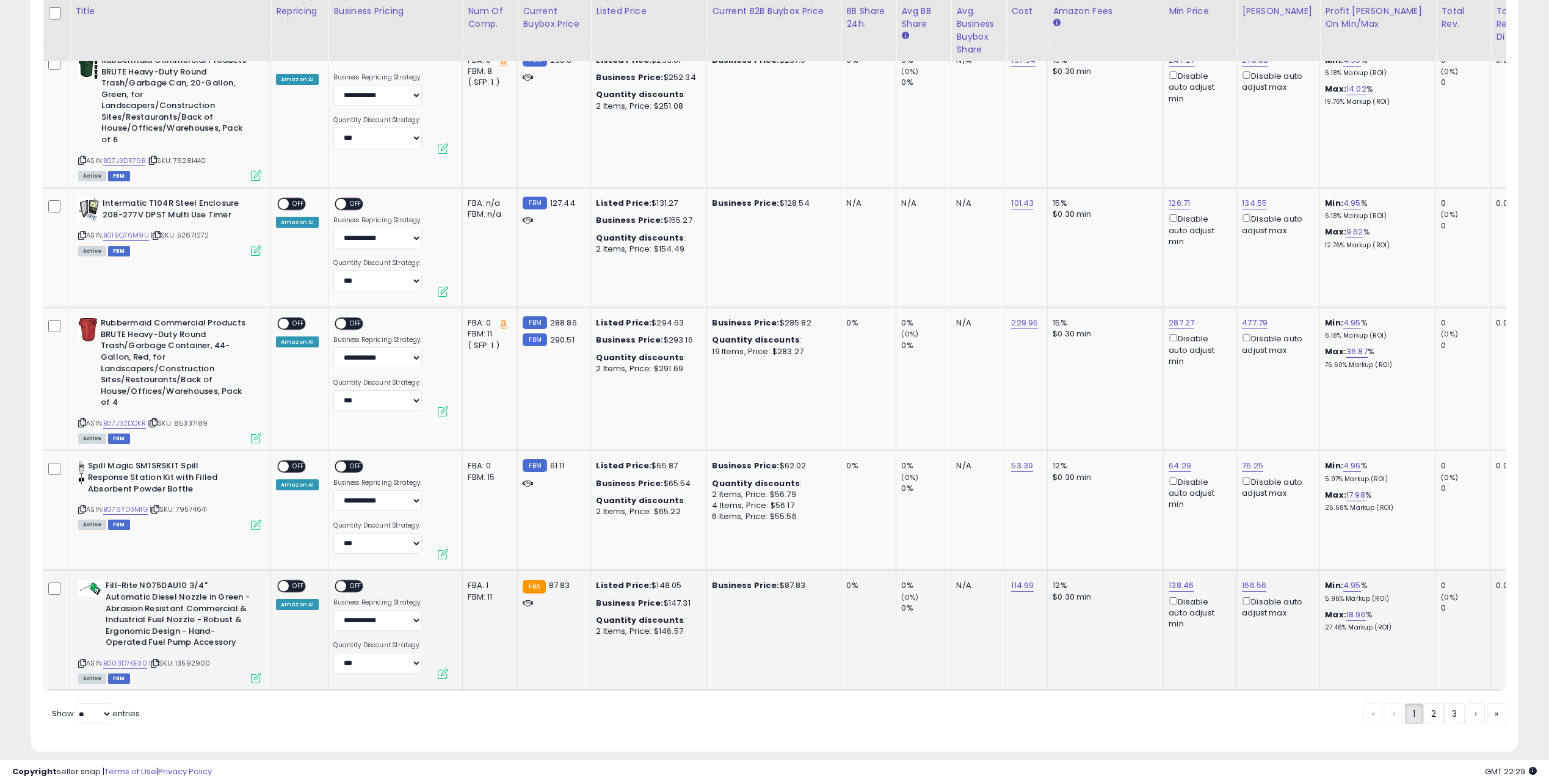
drag, startPoint x: 779, startPoint y: 306, endPoint x: 861, endPoint y: 576, distance: 282.2
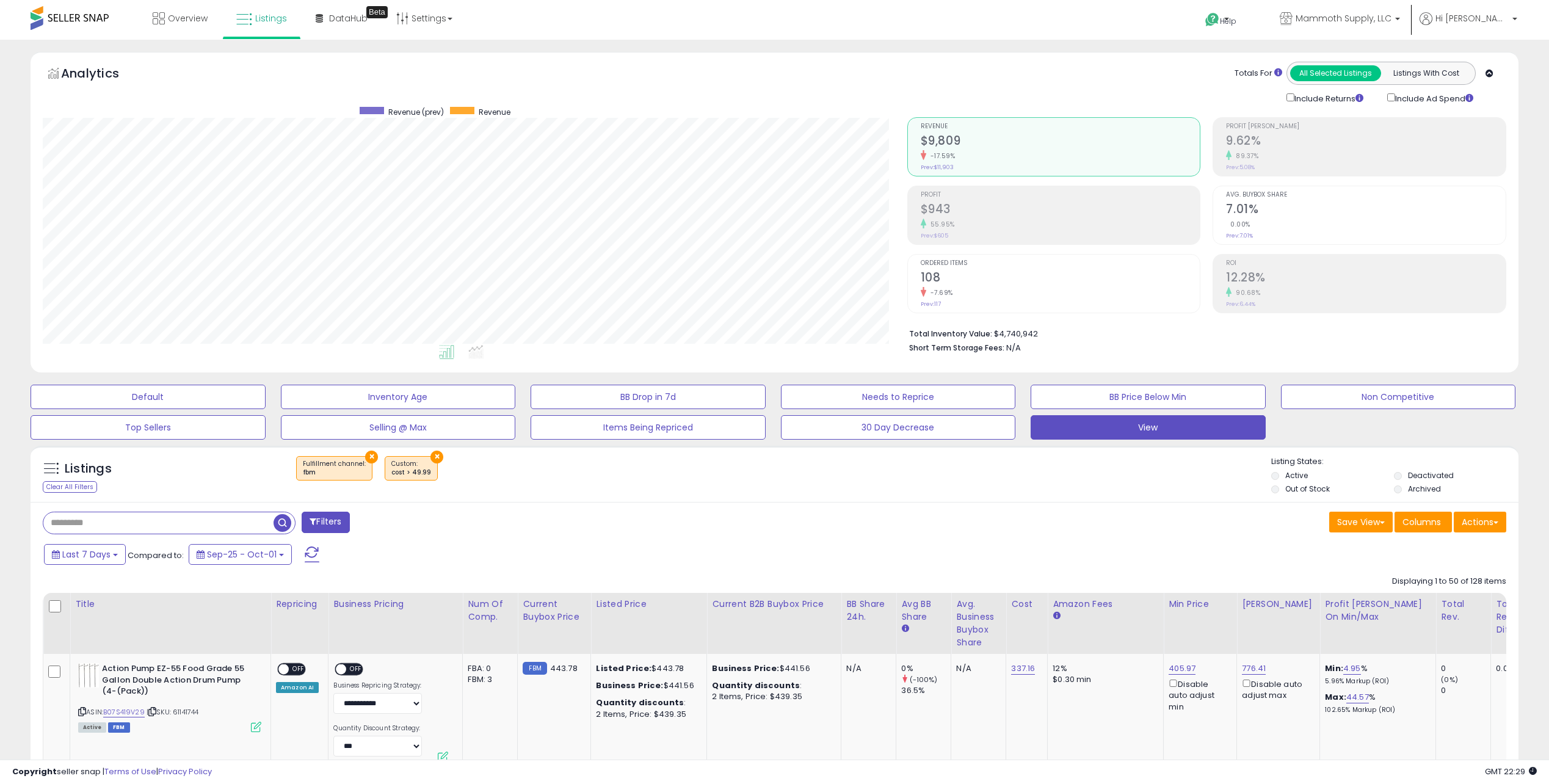
drag, startPoint x: 952, startPoint y: 543, endPoint x: 512, endPoint y: 86, distance: 634.4
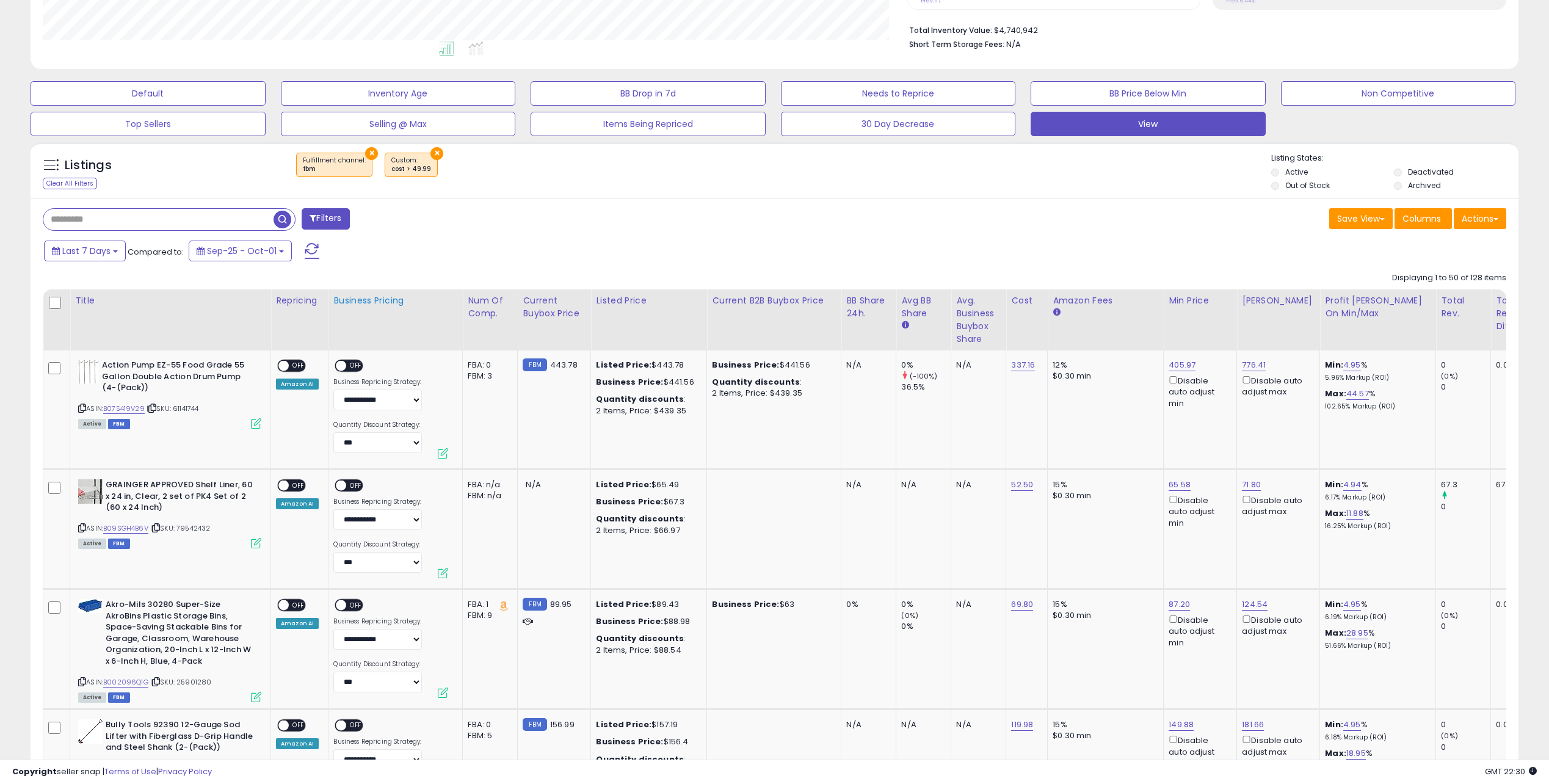
scroll to position [305, 0]
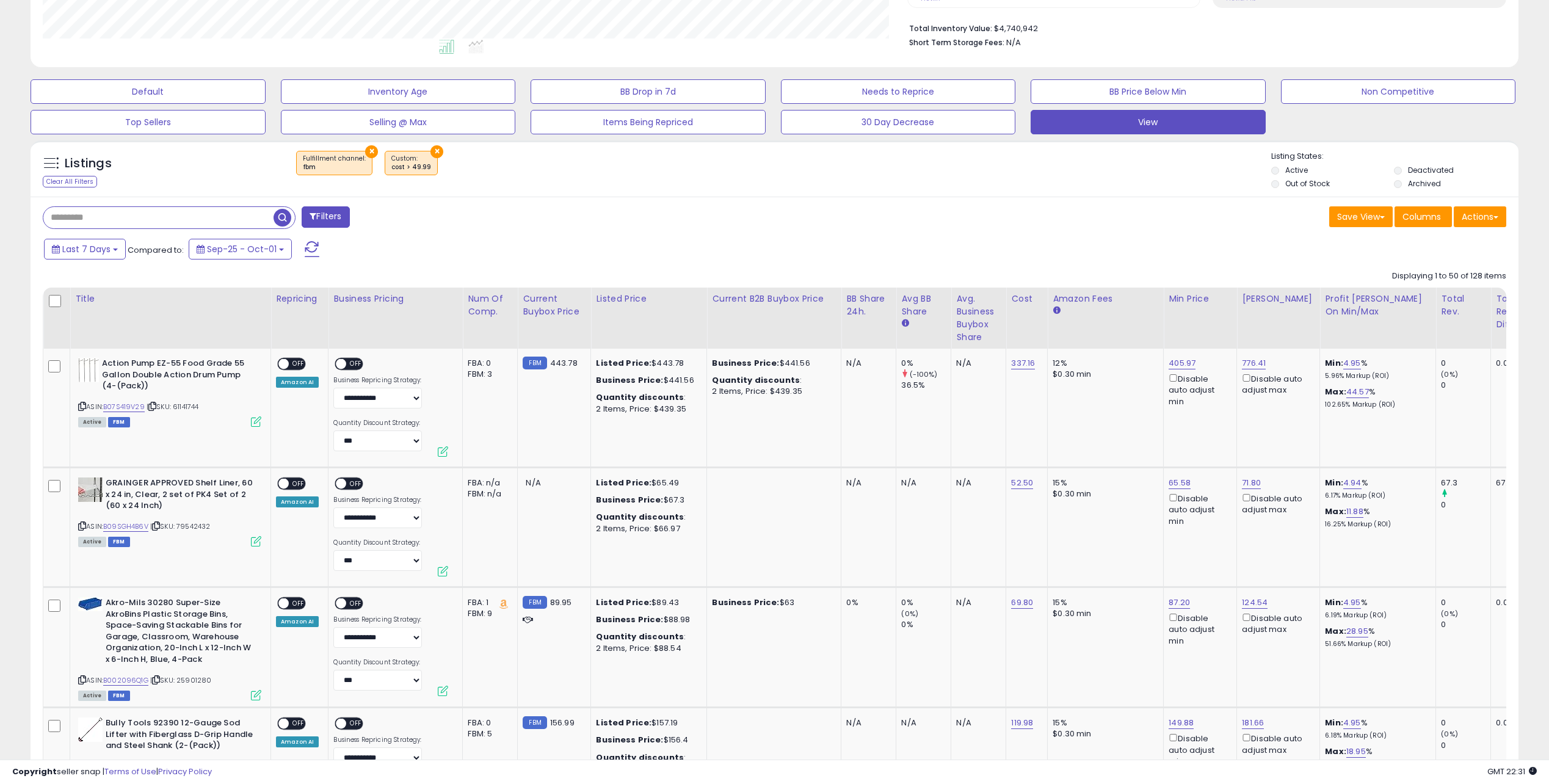
click at [432, 149] on button "×" at bounding box center [437, 151] width 13 height 13
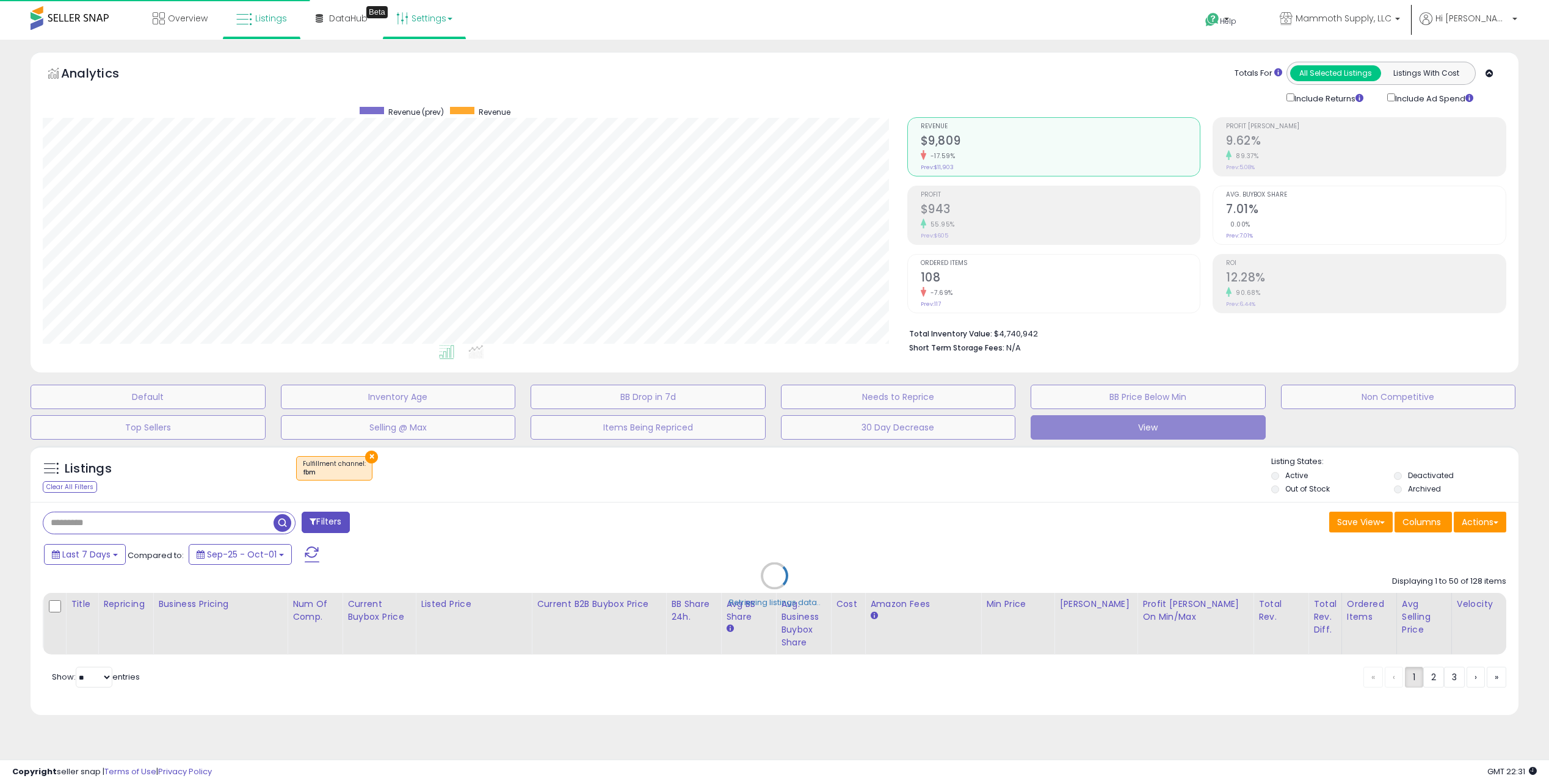
scroll to position [250, 869]
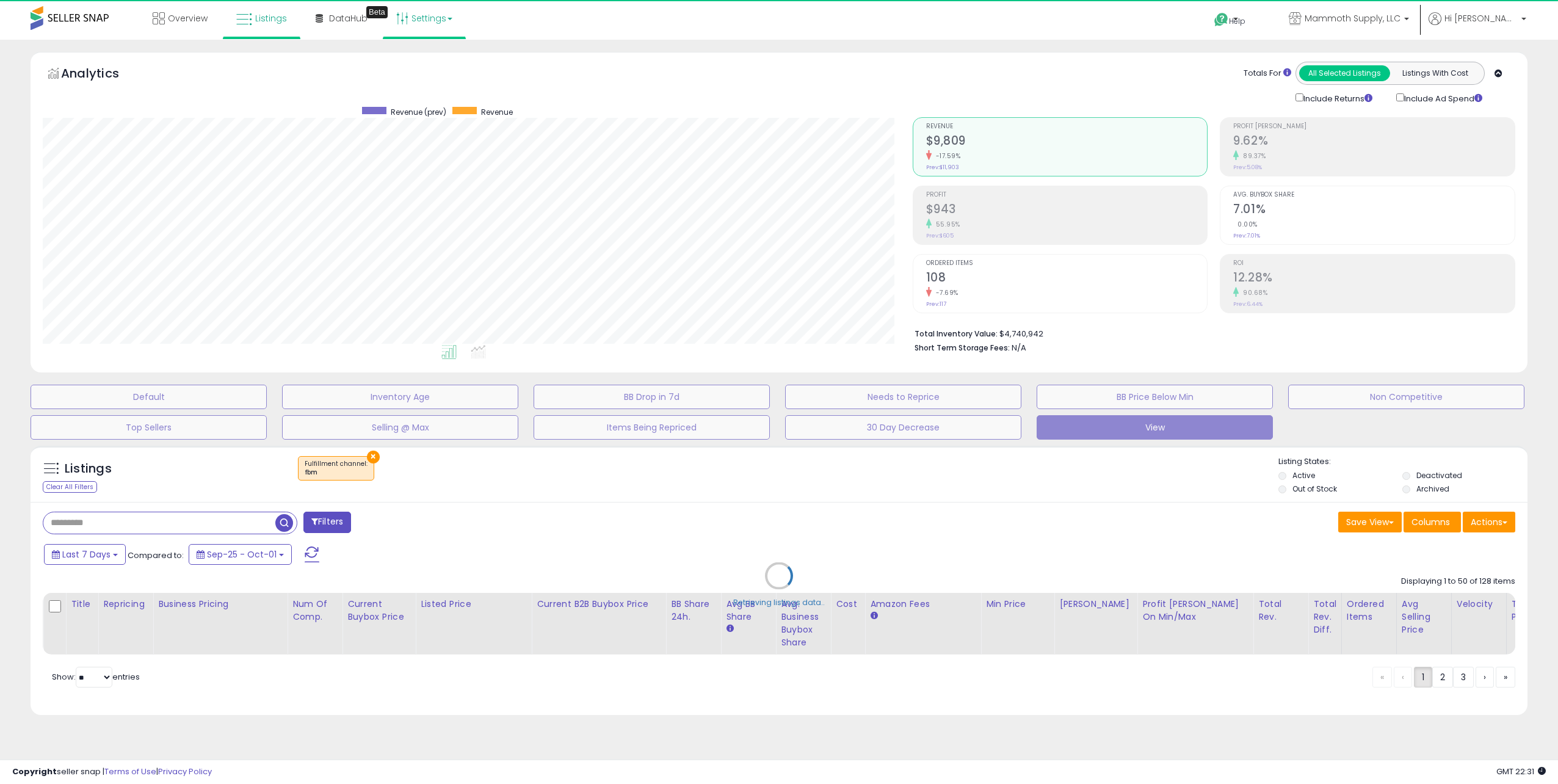
click at [448, 19] on b at bounding box center [450, 19] width 5 height 3
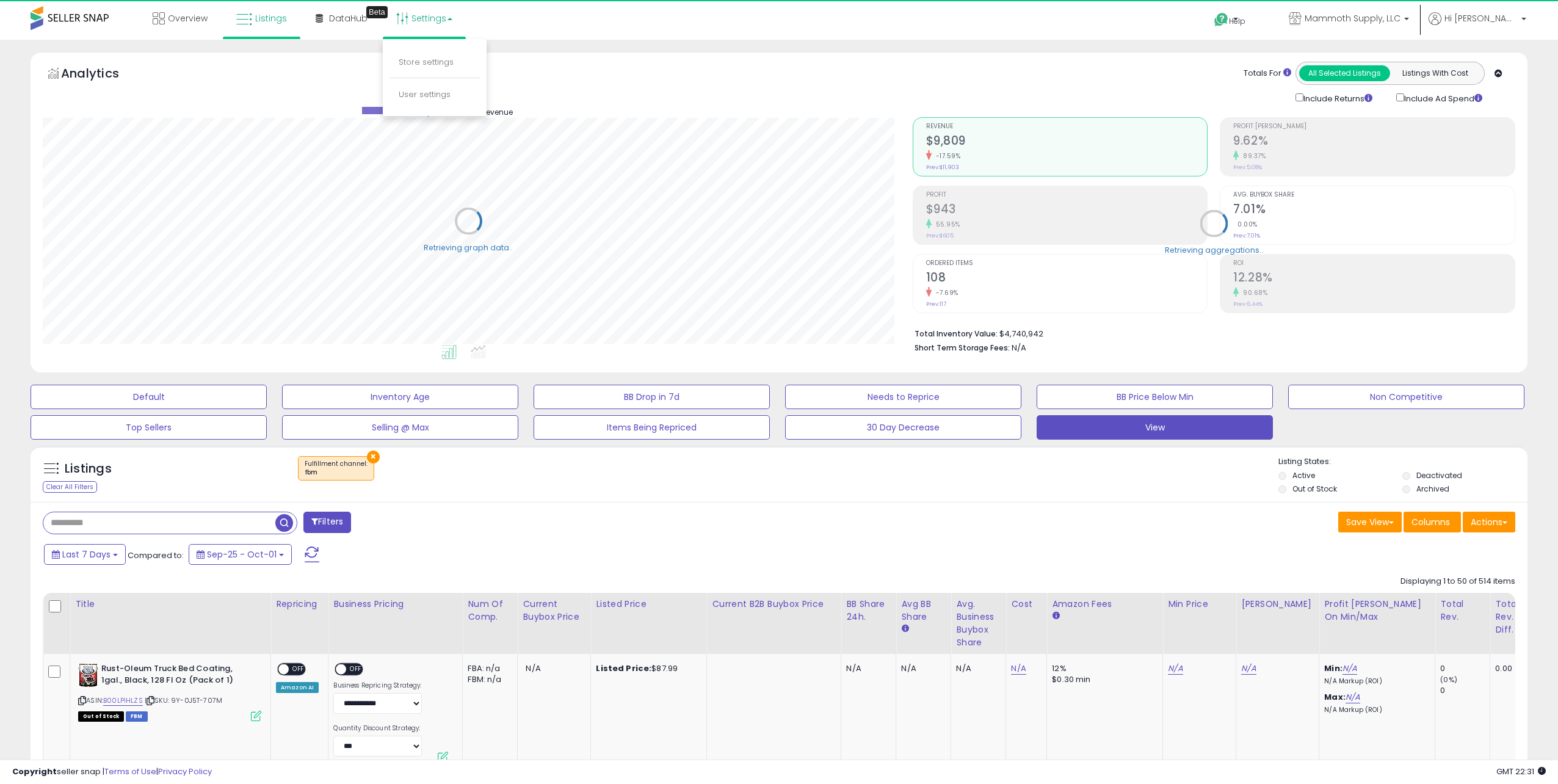
click at [487, 16] on div "Overview Listings Beta" at bounding box center [507, 26] width 1032 height 52
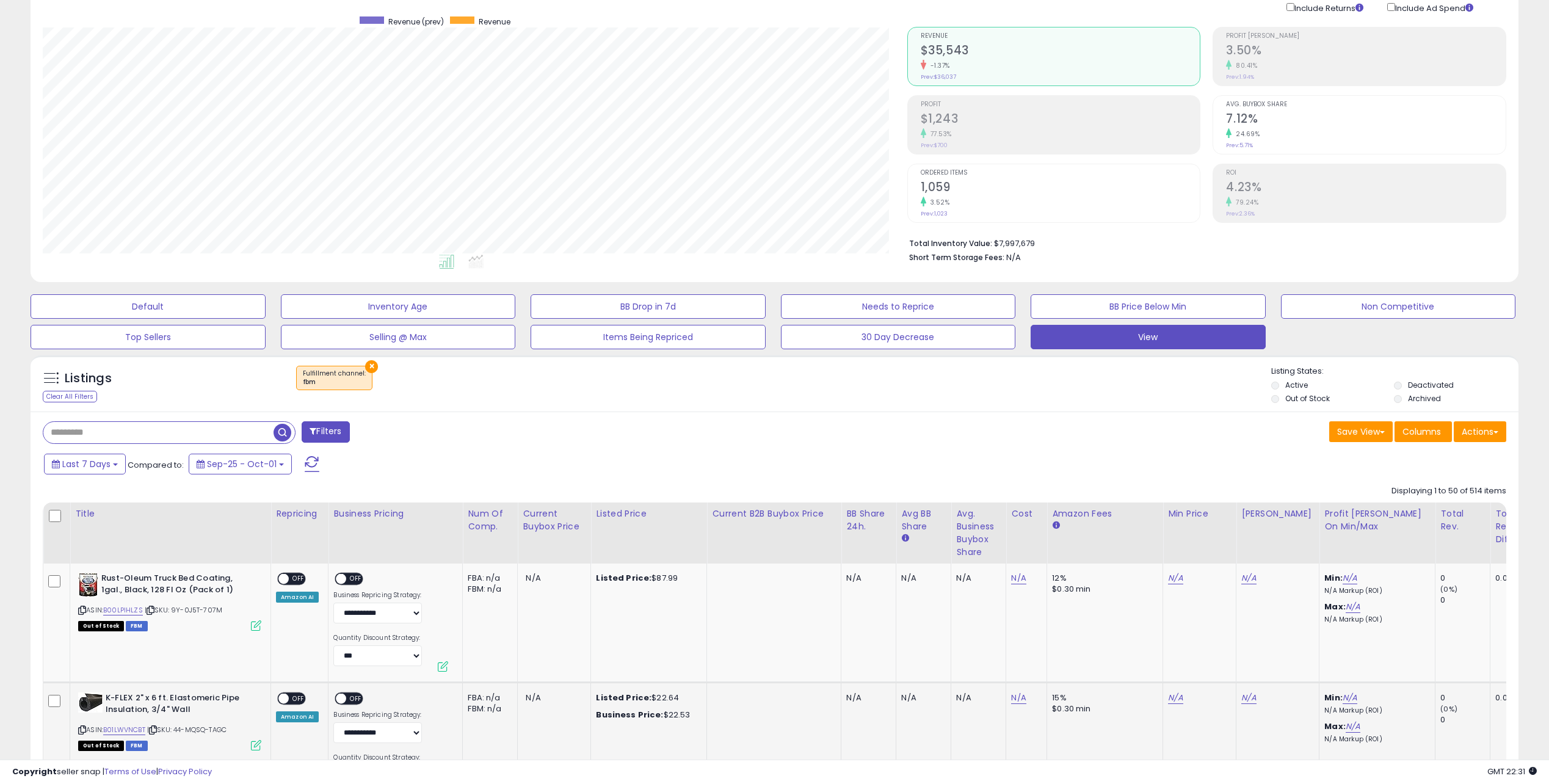
scroll to position [366, 0]
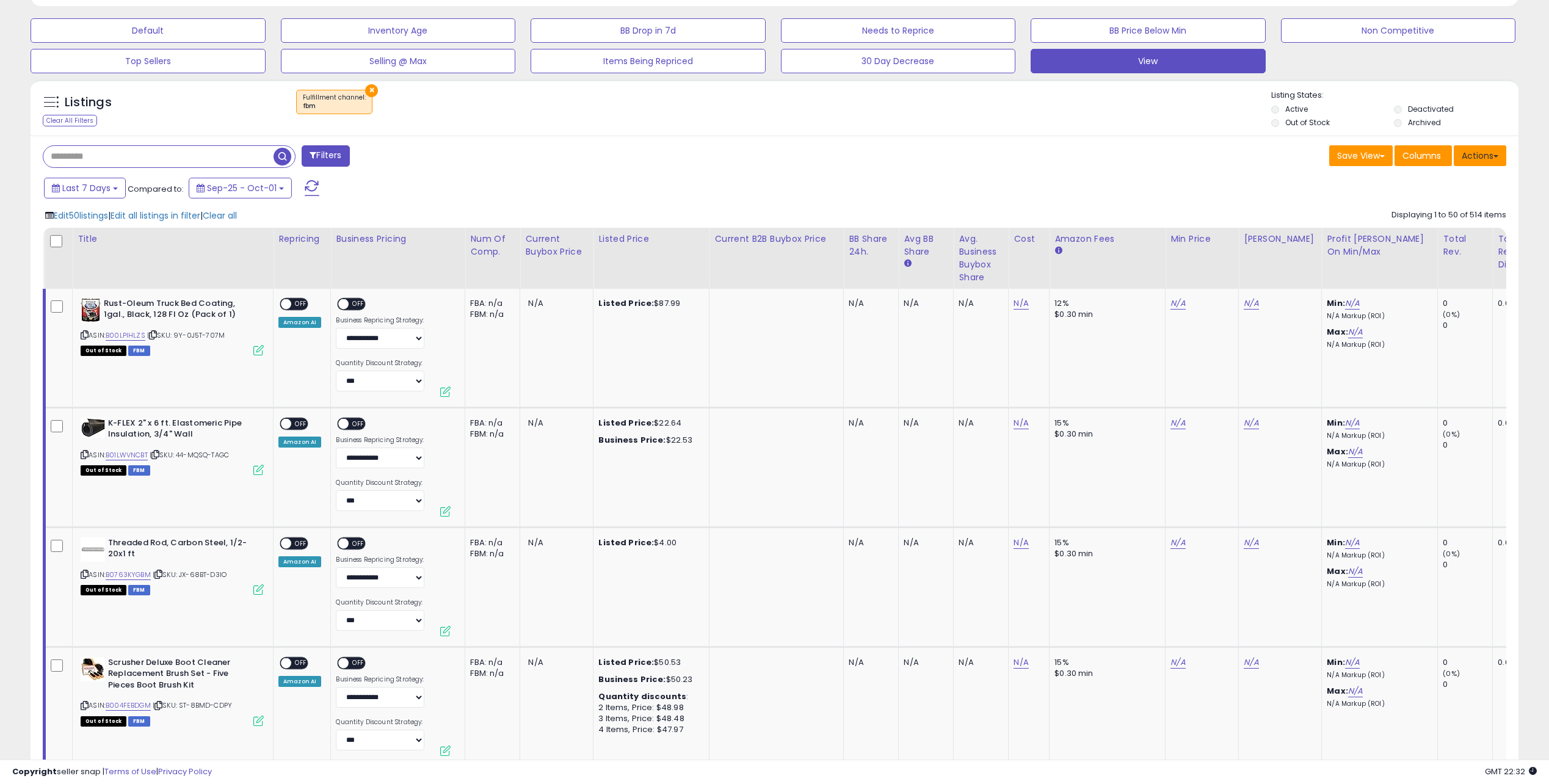
click at [1483, 155] on button "Actions" at bounding box center [1480, 156] width 53 height 21
click at [997, 364] on td "N/A" at bounding box center [981, 348] width 55 height 119
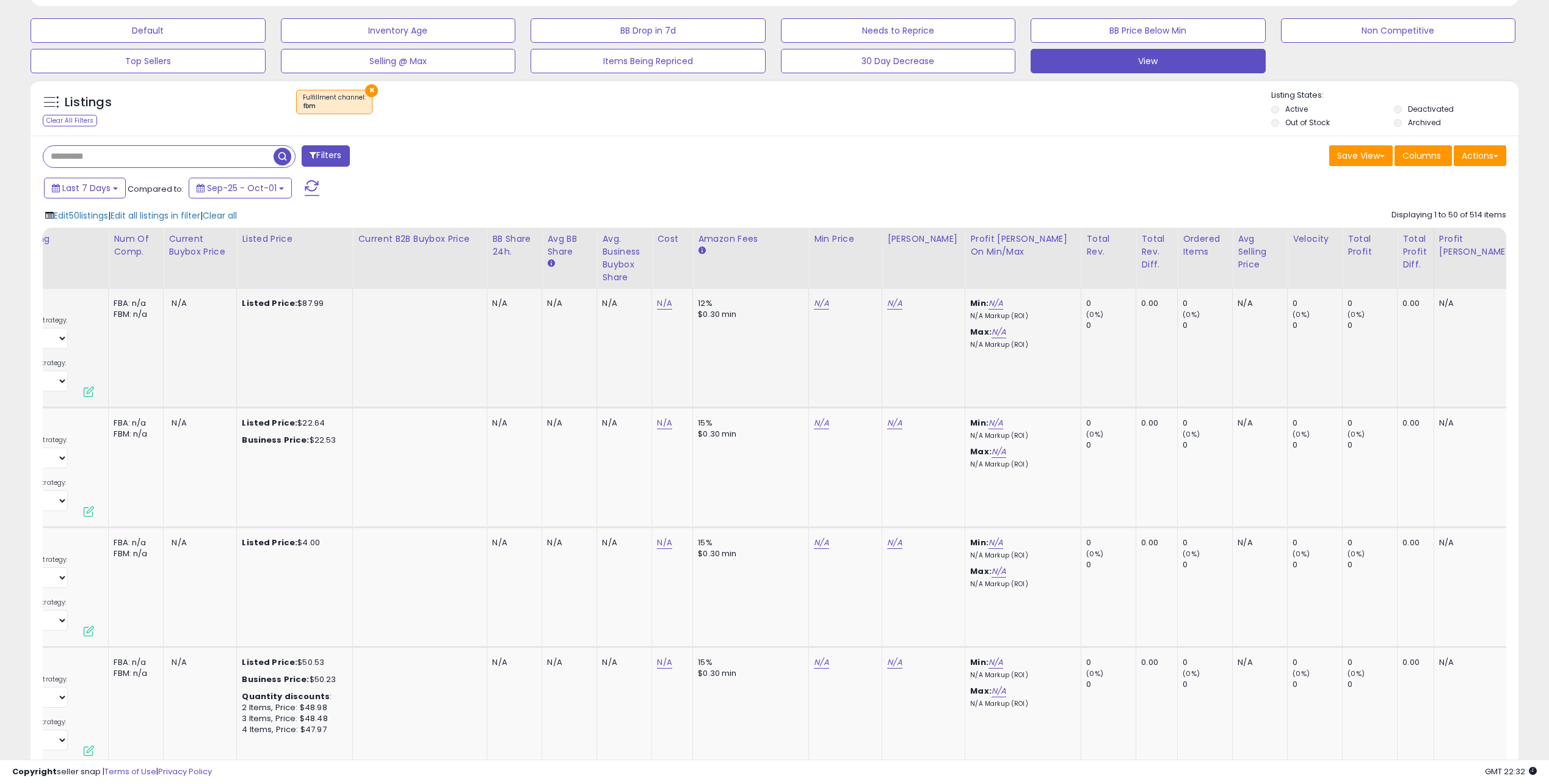
scroll to position [0, 433]
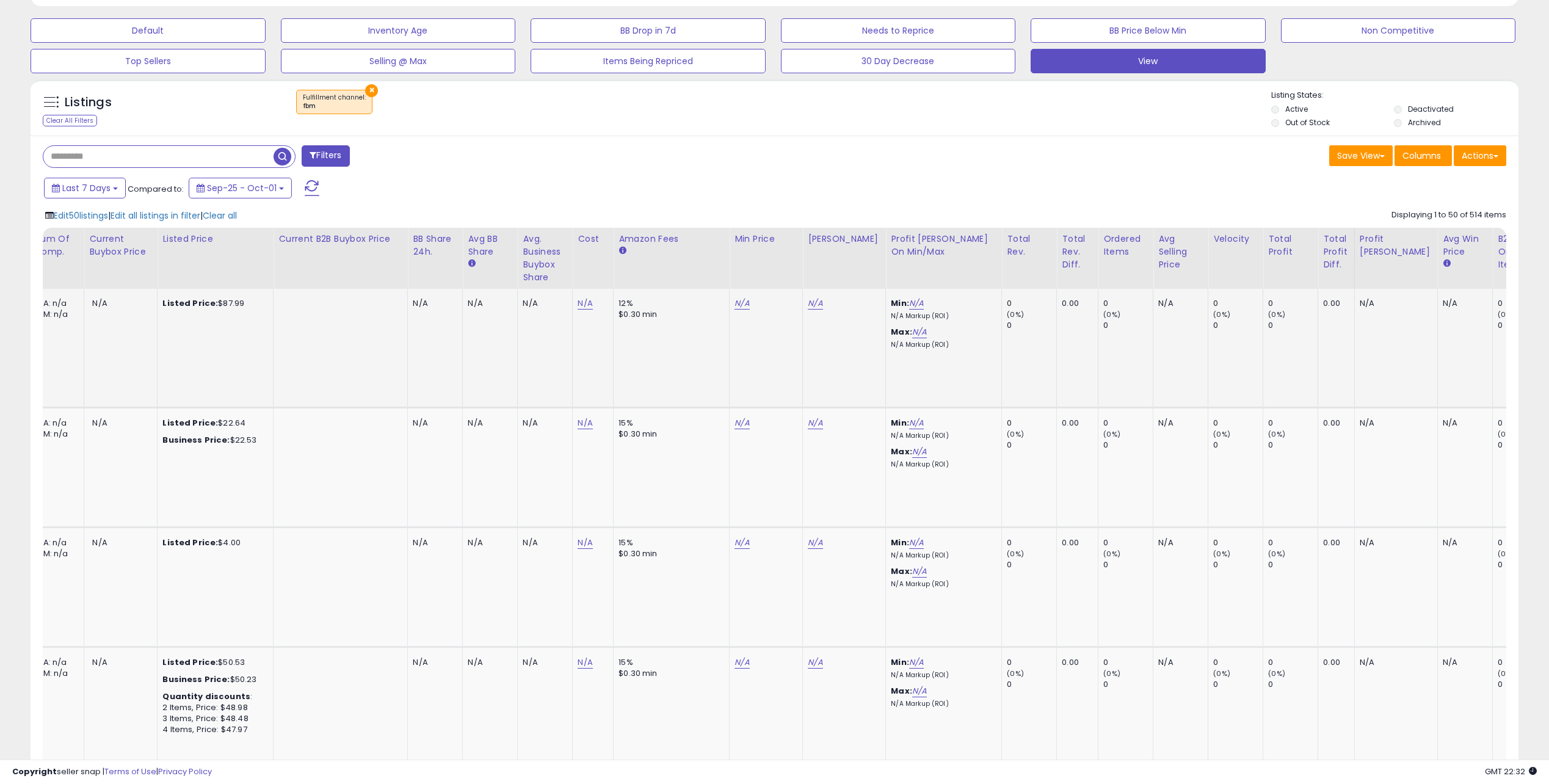
drag, startPoint x: 607, startPoint y: 372, endPoint x: 1121, endPoint y: 368, distance: 514.0
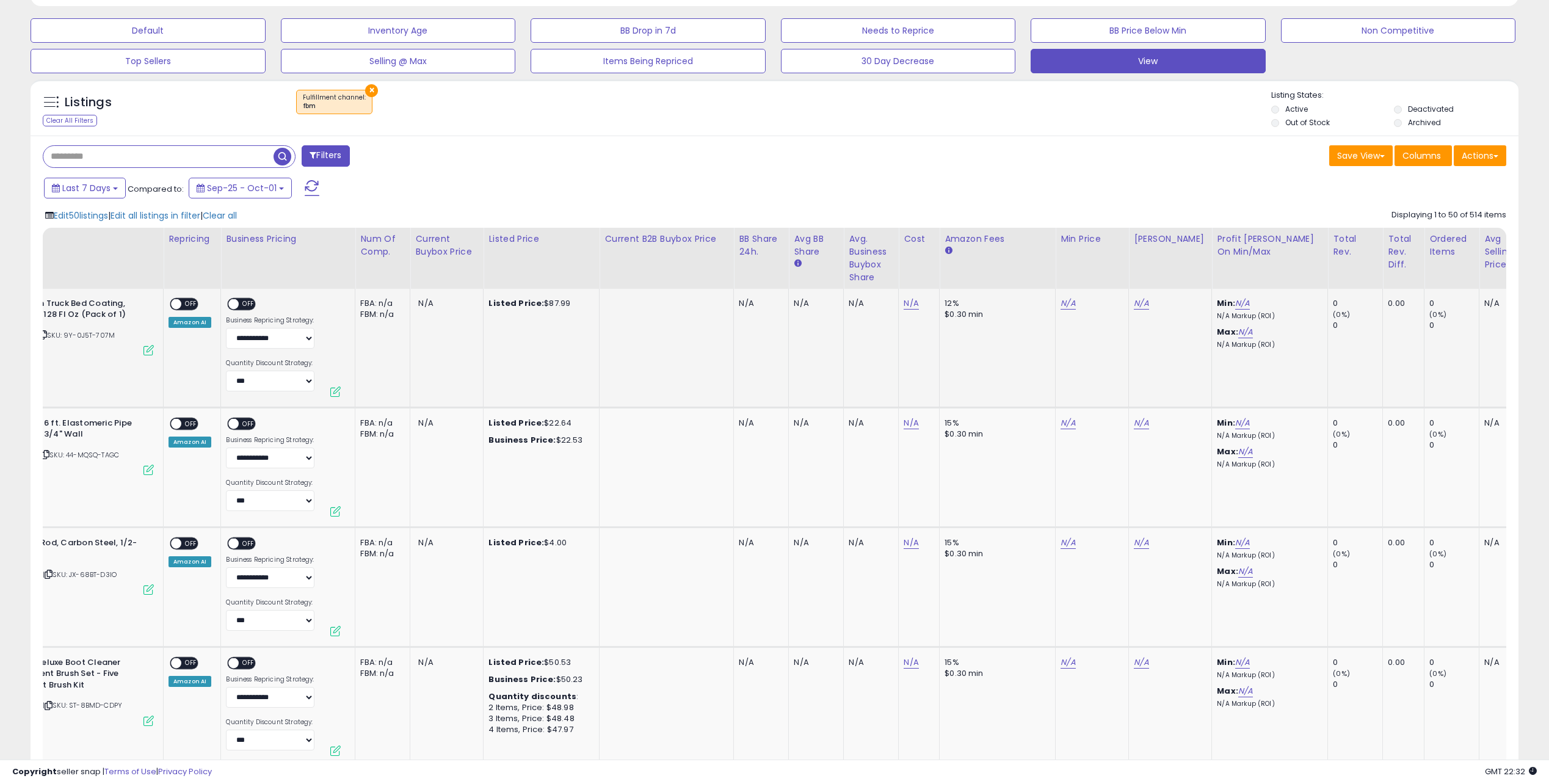
scroll to position [0, 0]
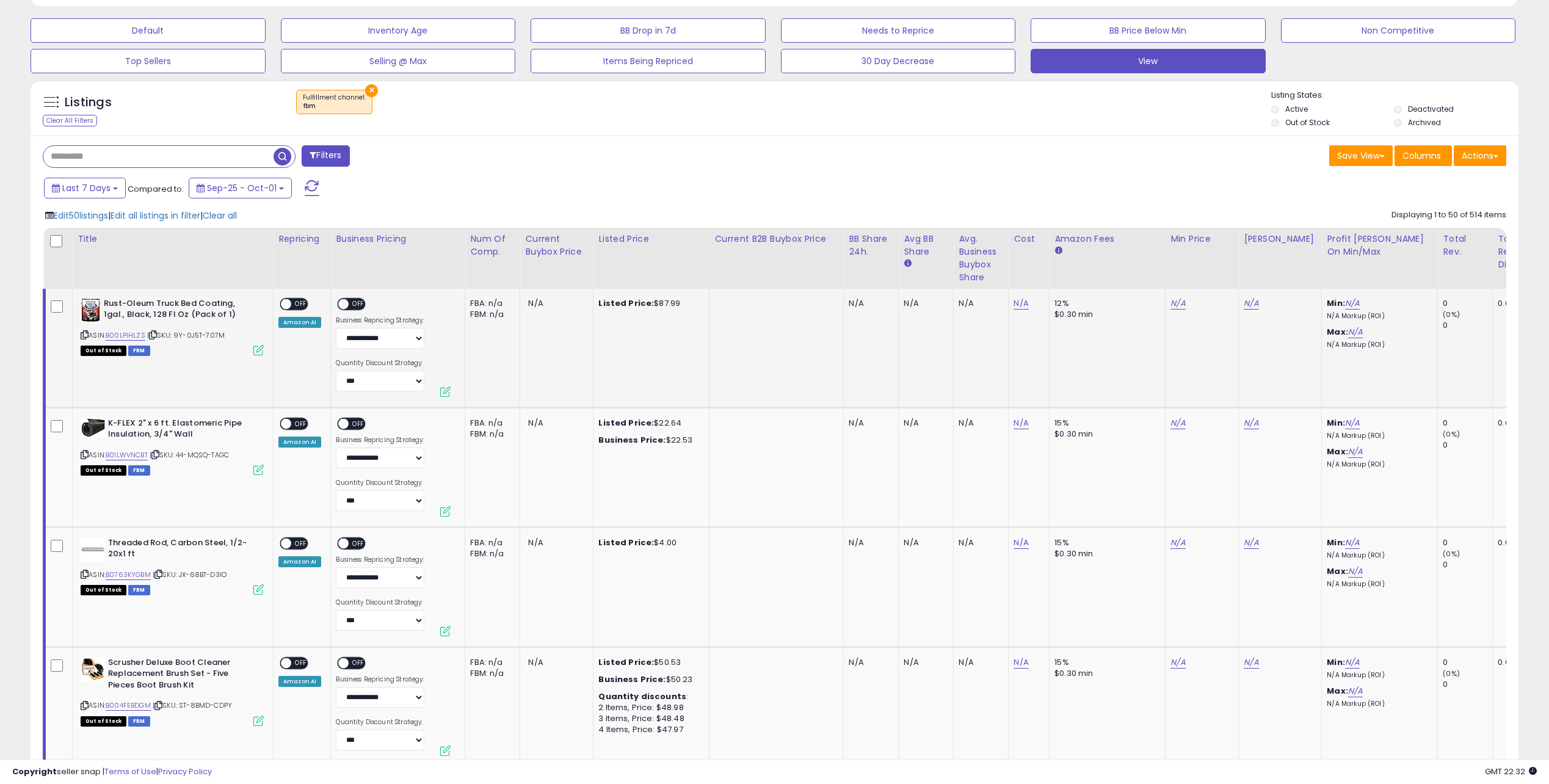
drag, startPoint x: 1216, startPoint y: 366, endPoint x: 759, endPoint y: 369, distance: 457.0
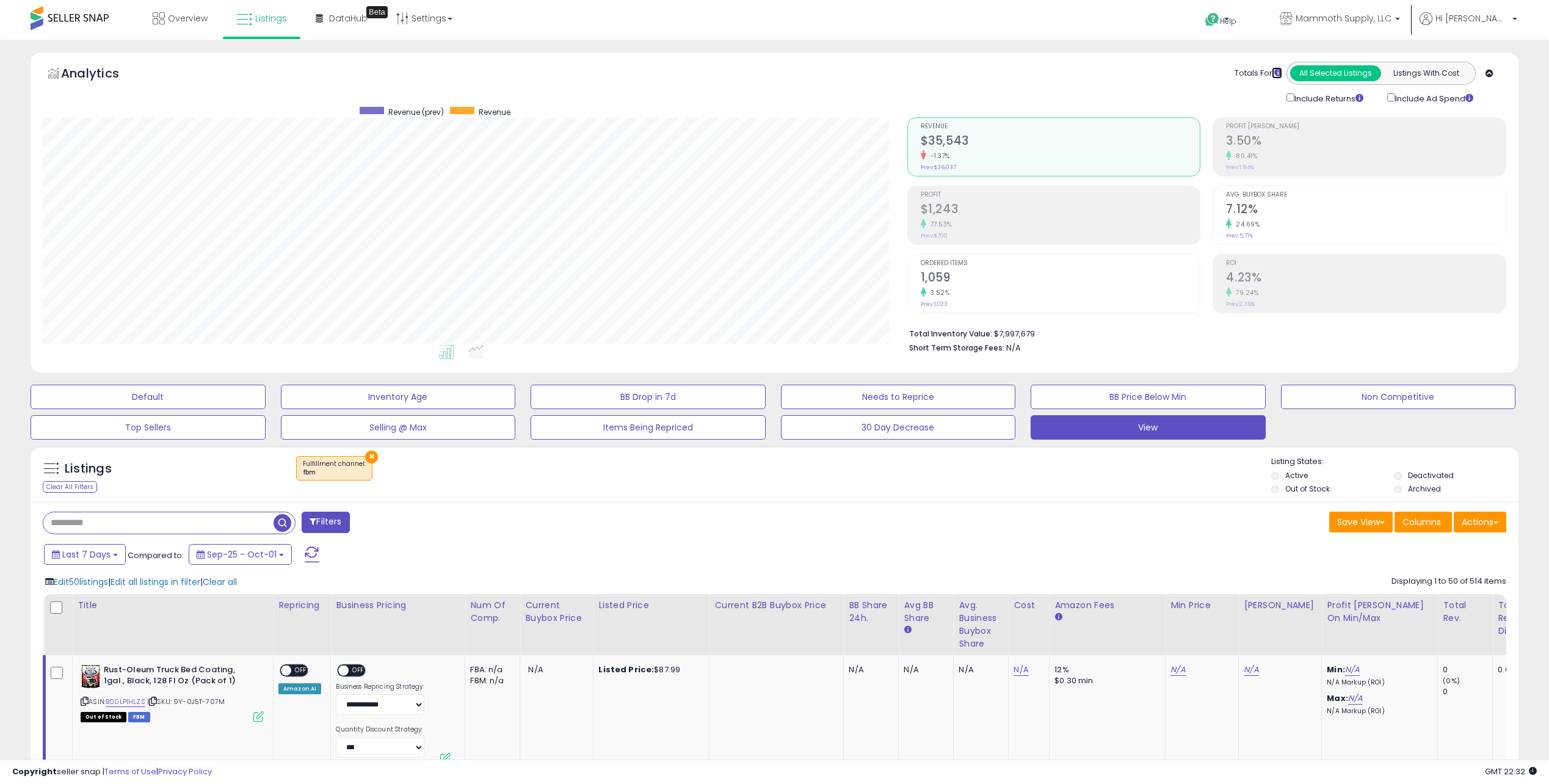
click at [1278, 73] on icon at bounding box center [1278, 73] width 8 height 8
click at [1489, 70] on icon at bounding box center [1489, 74] width 8 height 8
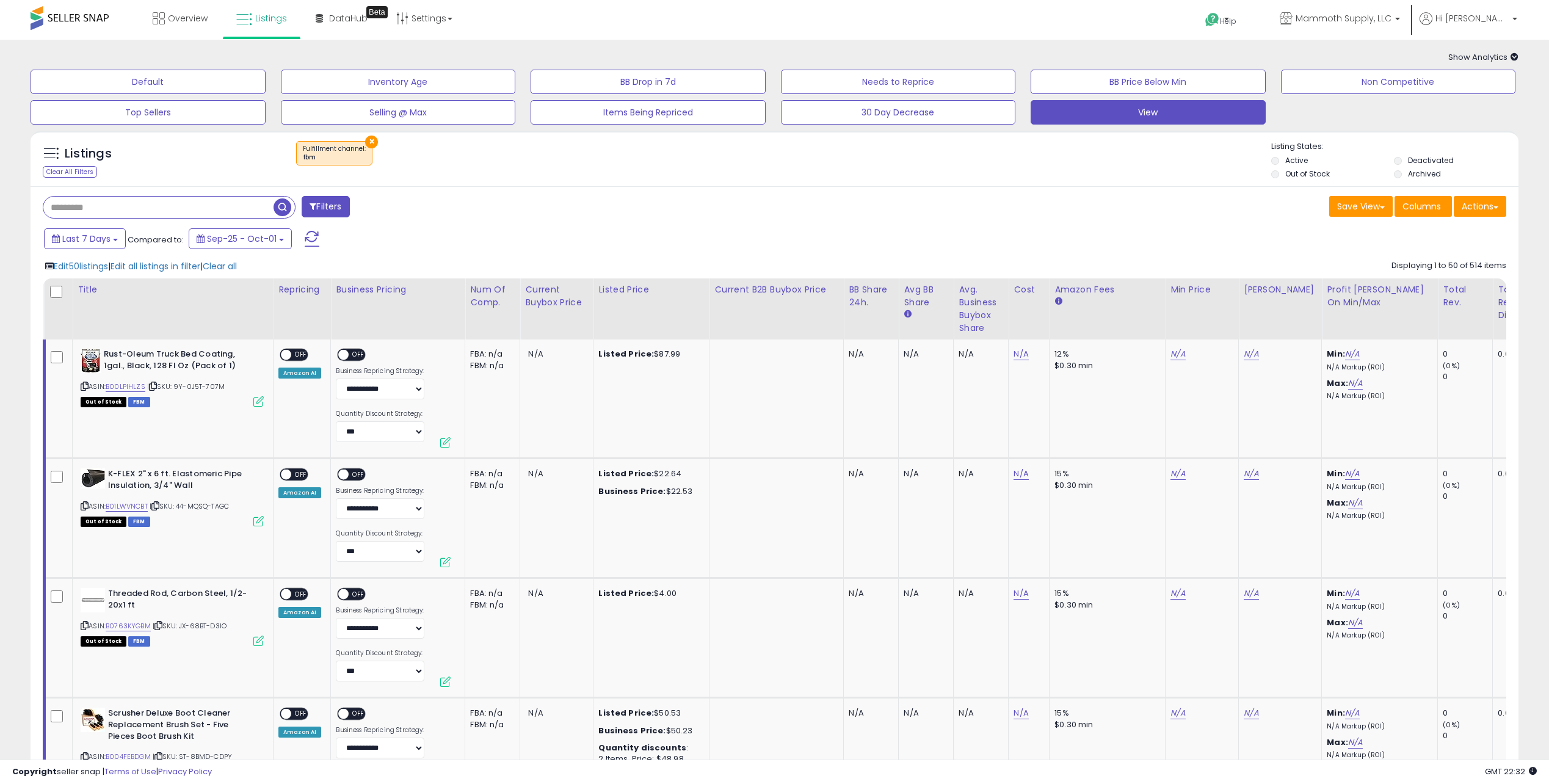
click at [1515, 56] on icon at bounding box center [1515, 57] width 8 height 8
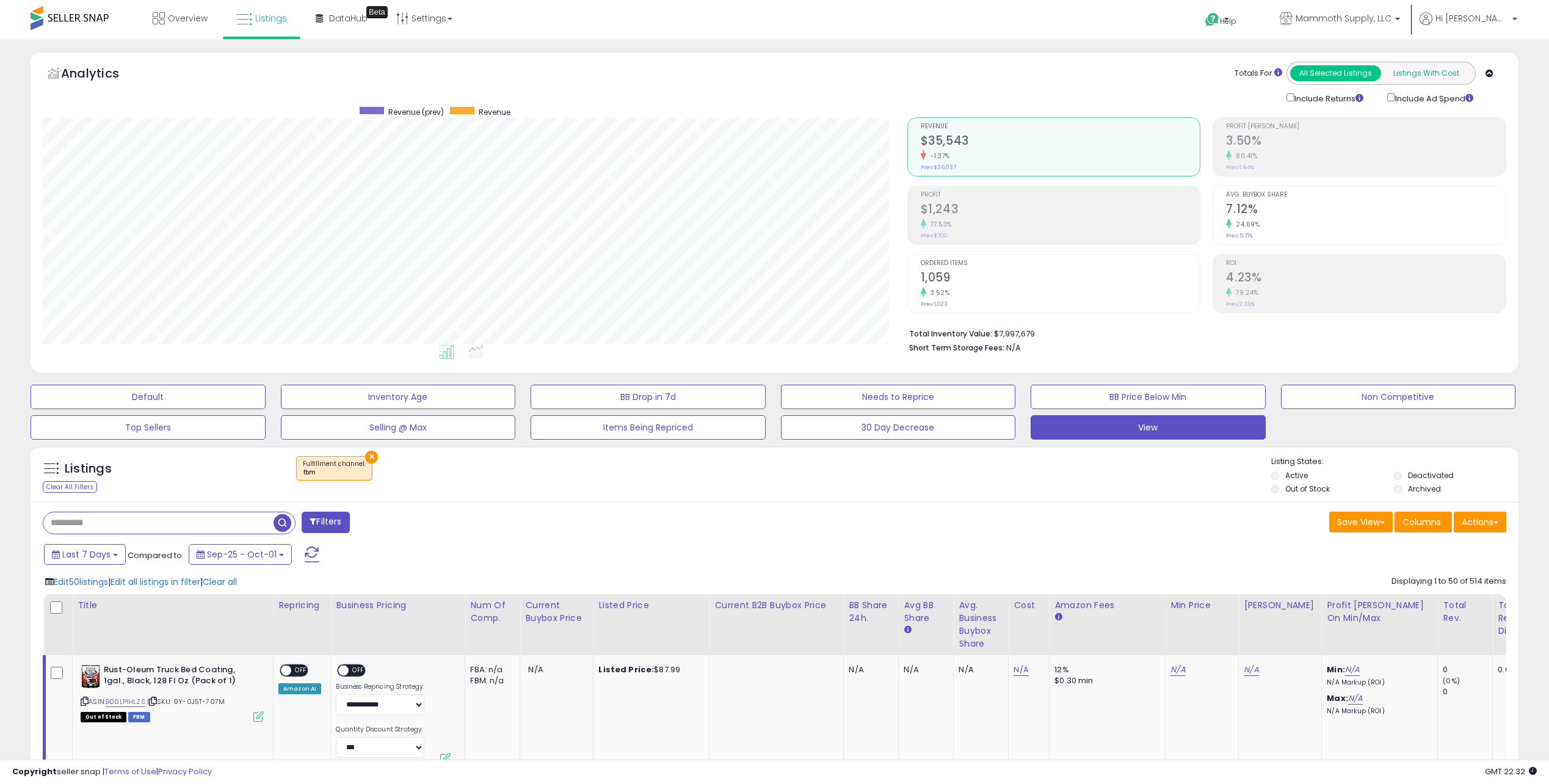
click at [1437, 71] on button "Listings With Cost" at bounding box center [1426, 73] width 91 height 16
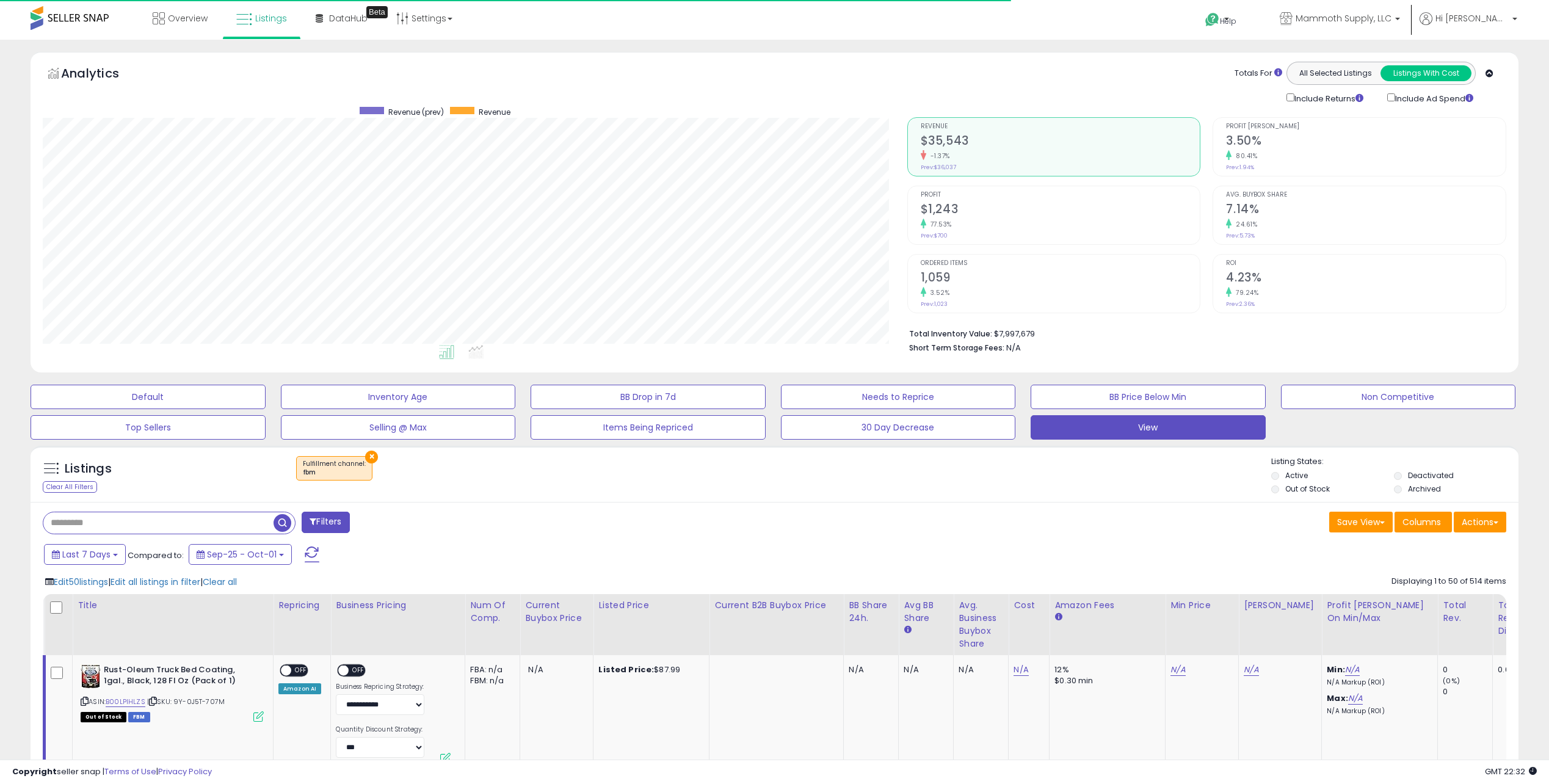
scroll to position [250, 864]
click at [1473, 99] on icon at bounding box center [1469, 98] width 8 height 8
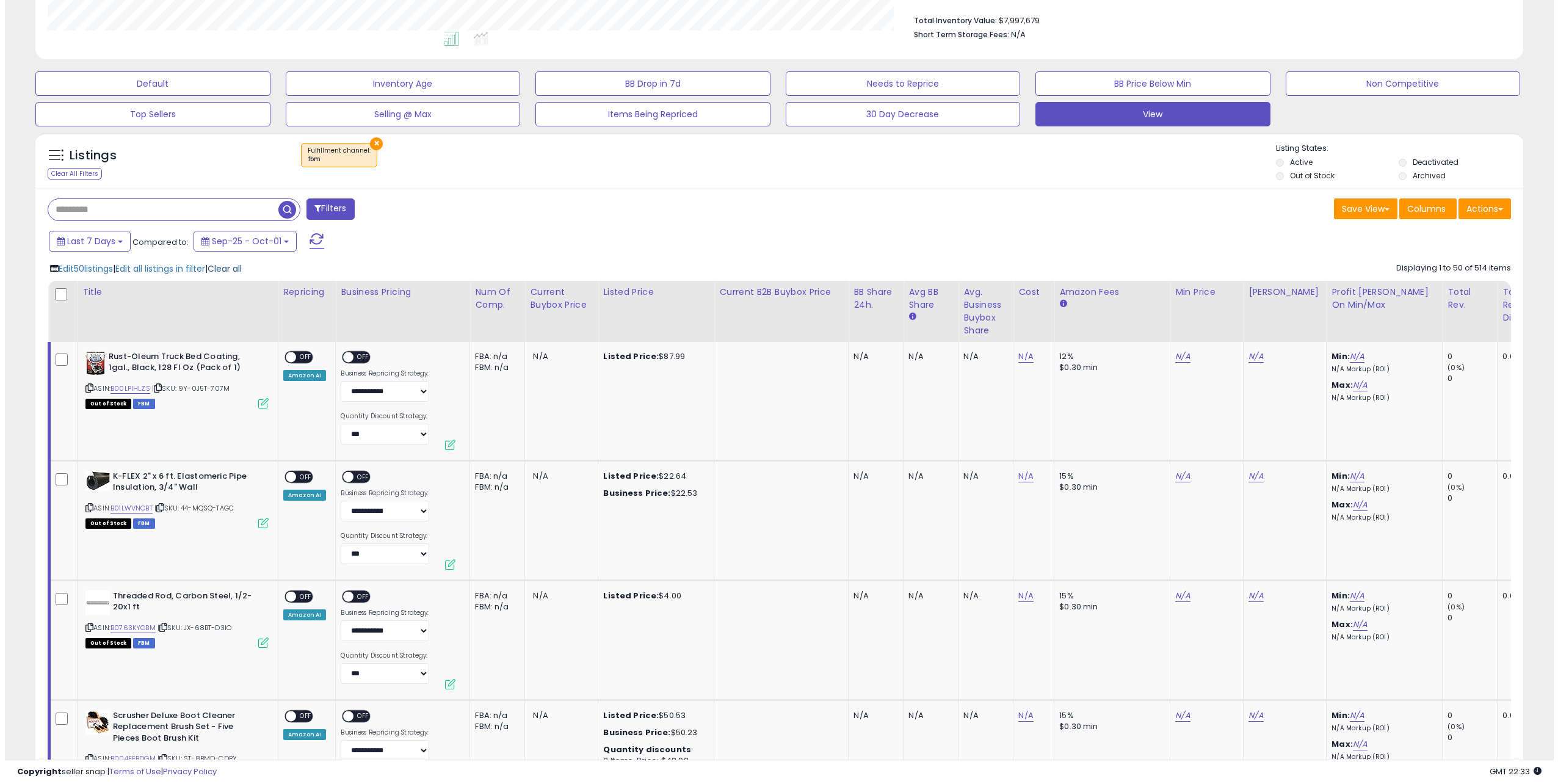
scroll to position [305, 0]
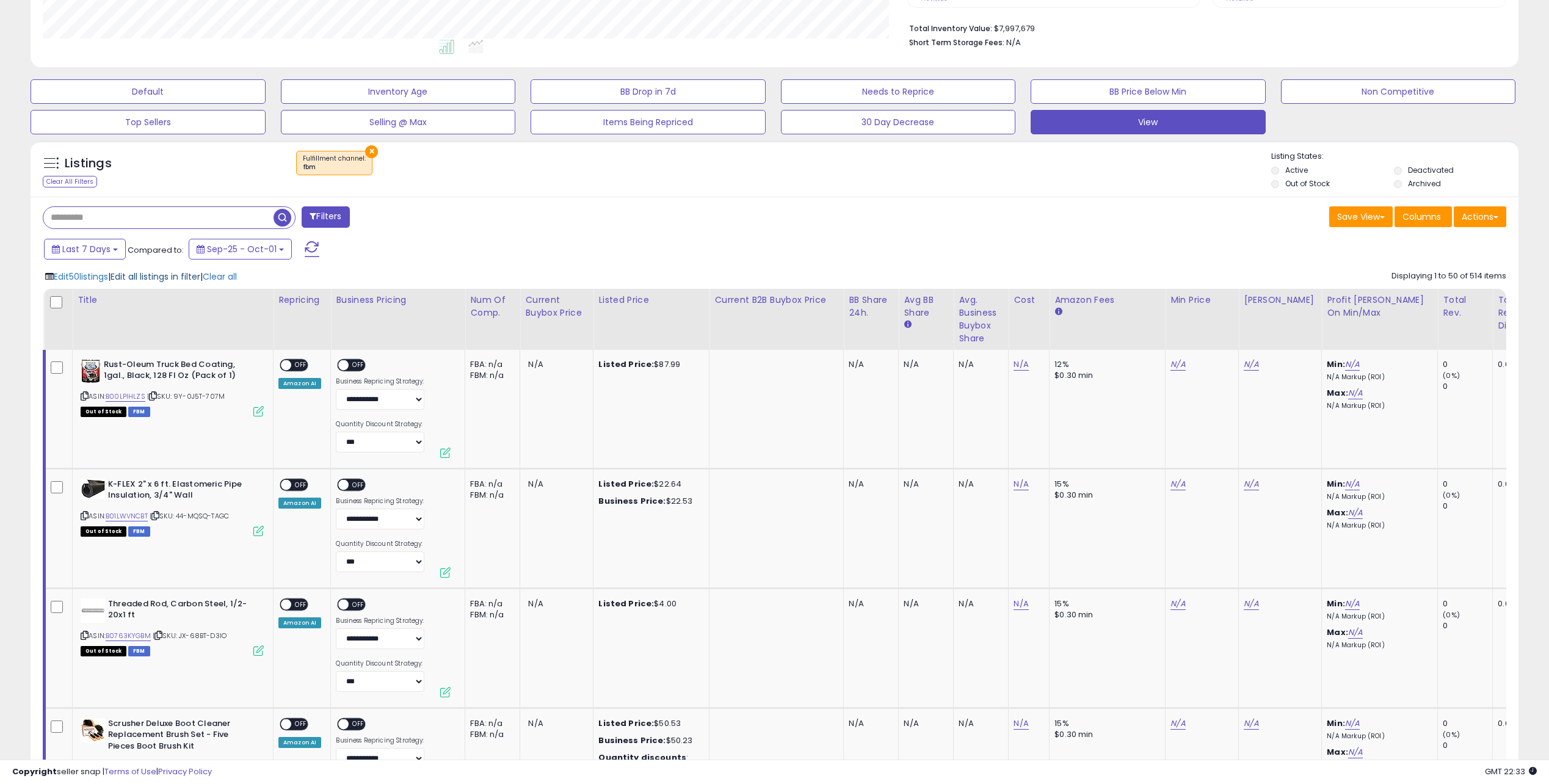
click at [163, 276] on span "Edit all listings in filter" at bounding box center [155, 277] width 90 height 12
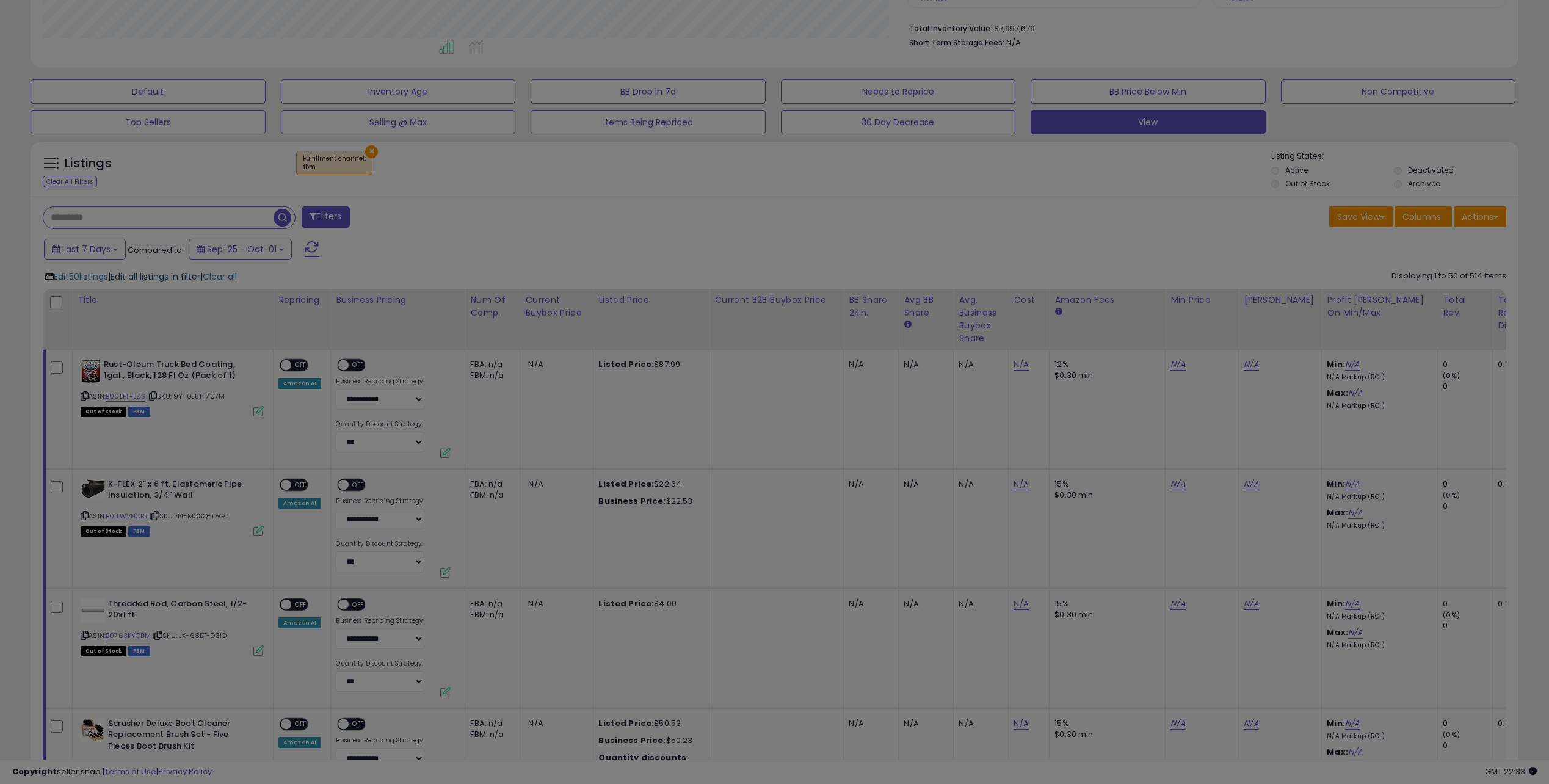
scroll to position [250, 869]
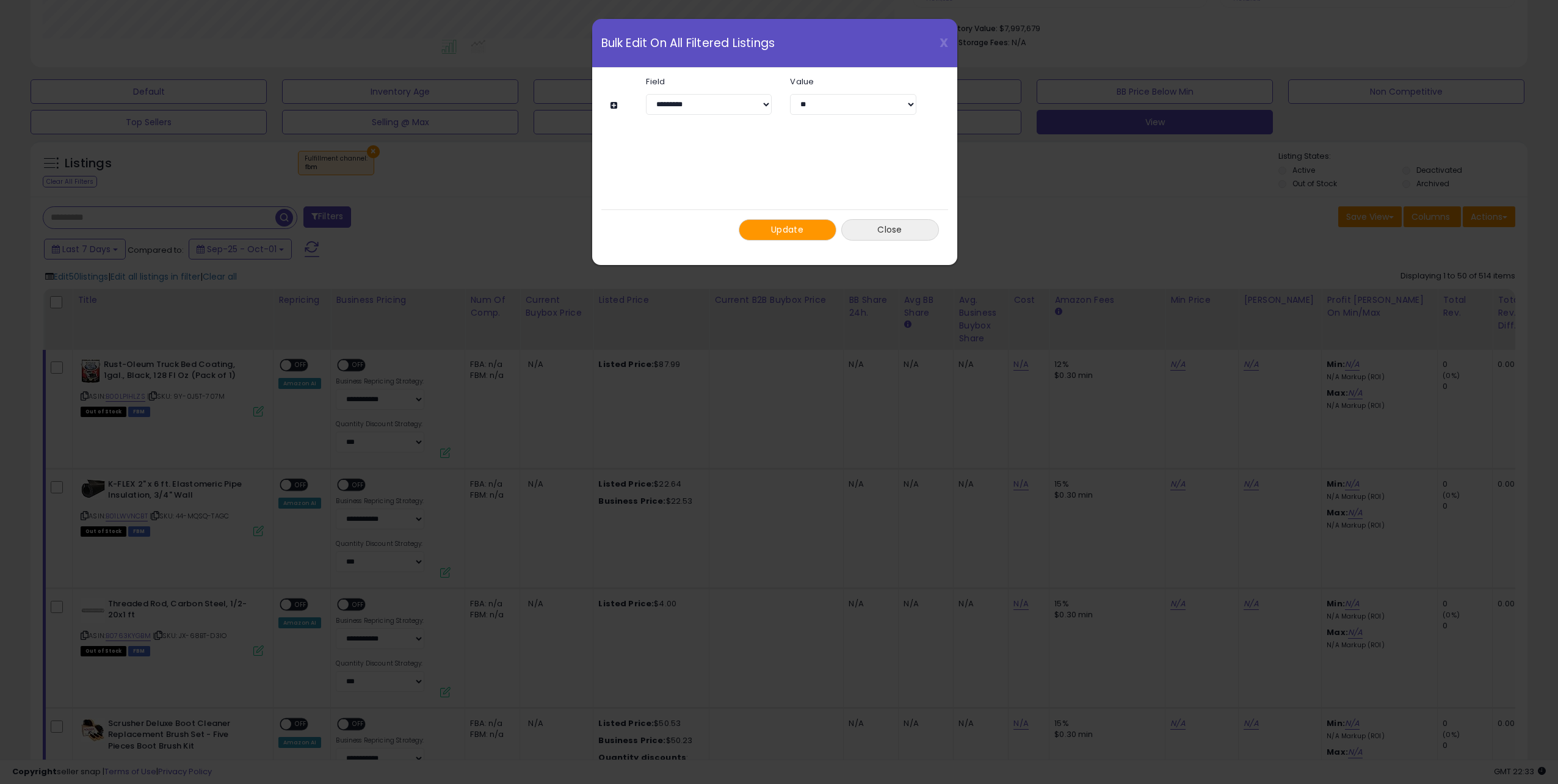
click at [905, 230] on button "Close" at bounding box center [890, 230] width 98 height 21
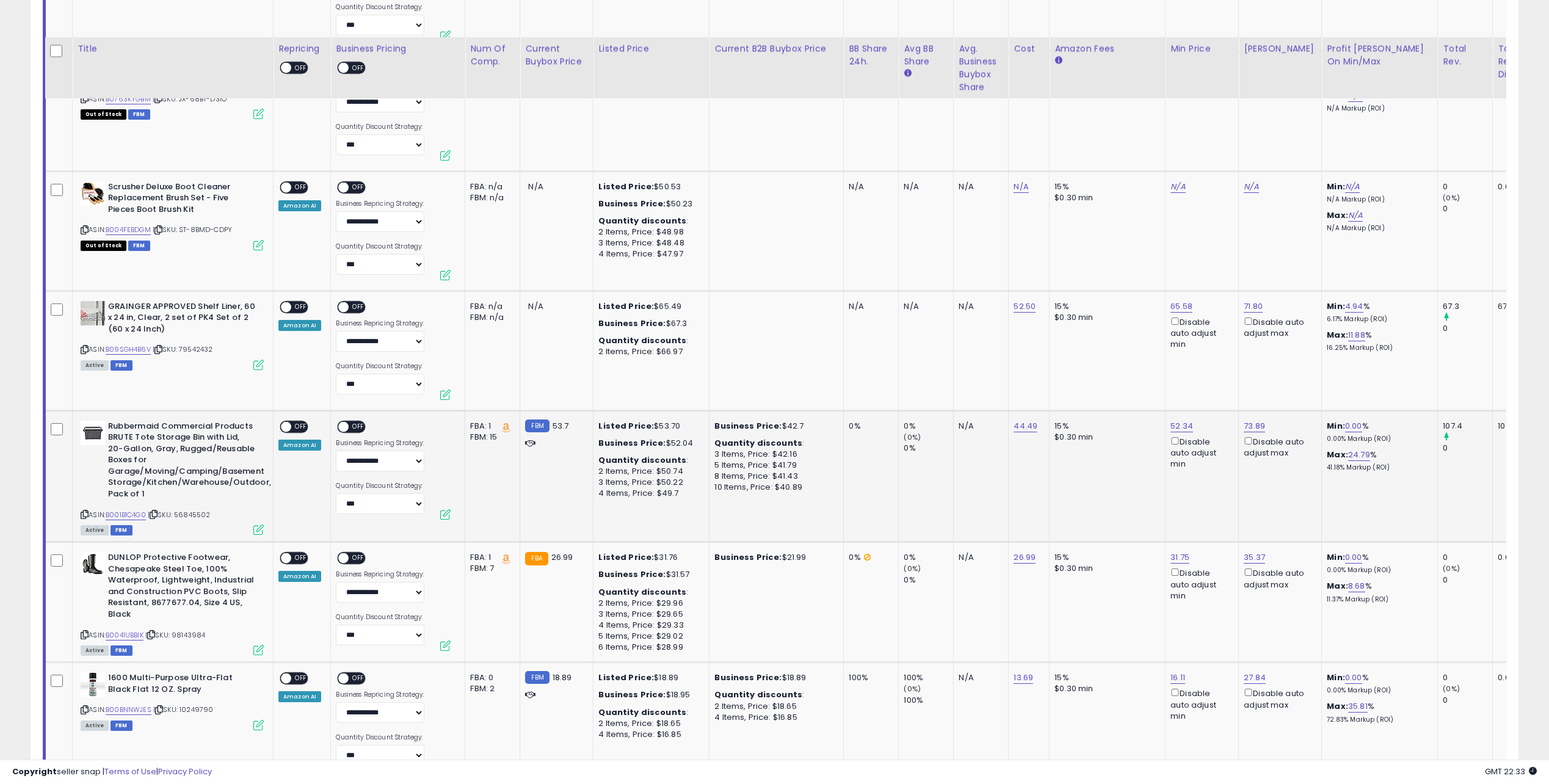
scroll to position [977, 0]
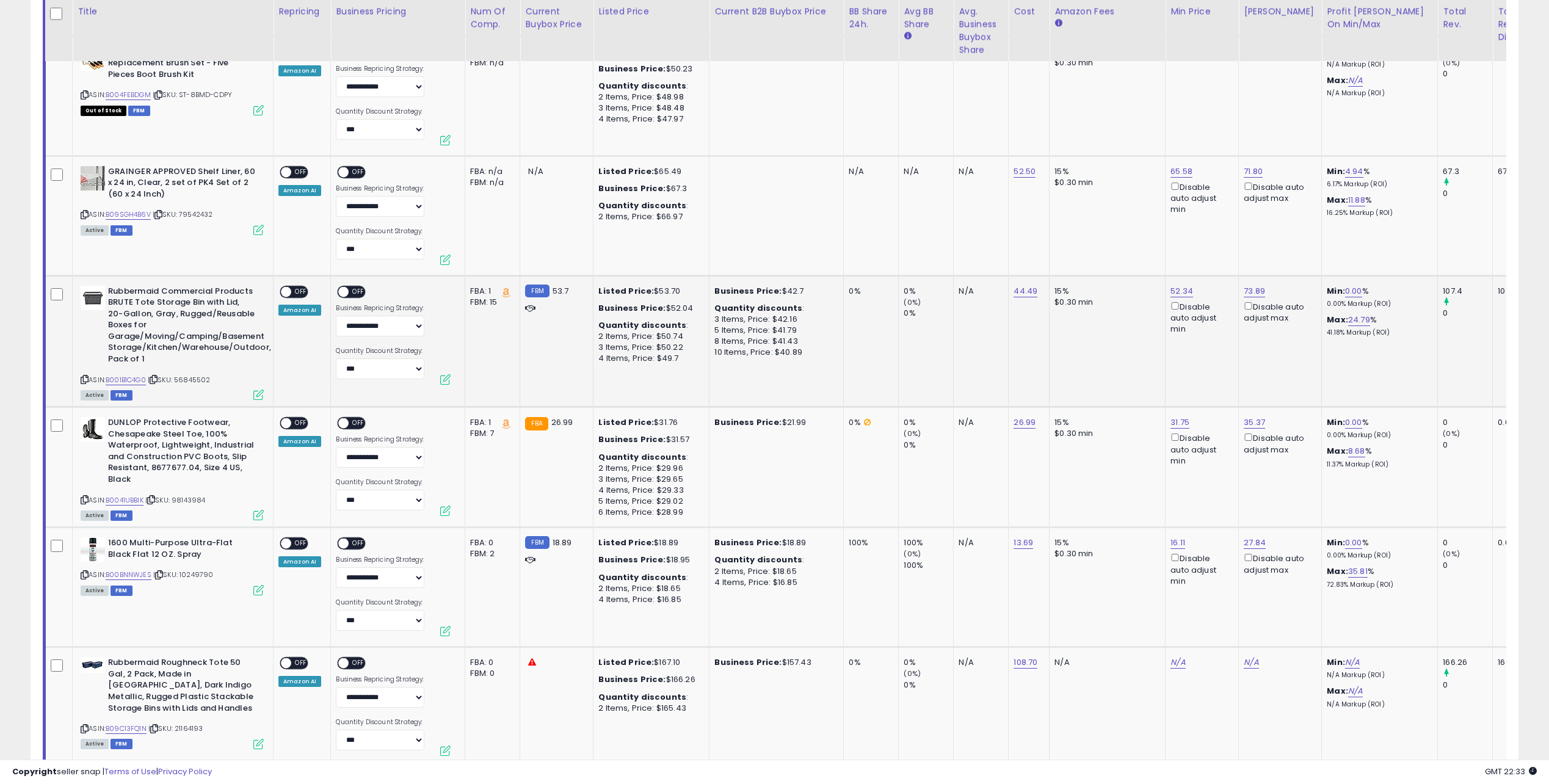
click at [549, 366] on td "FBM 53.7" at bounding box center [557, 341] width 73 height 132
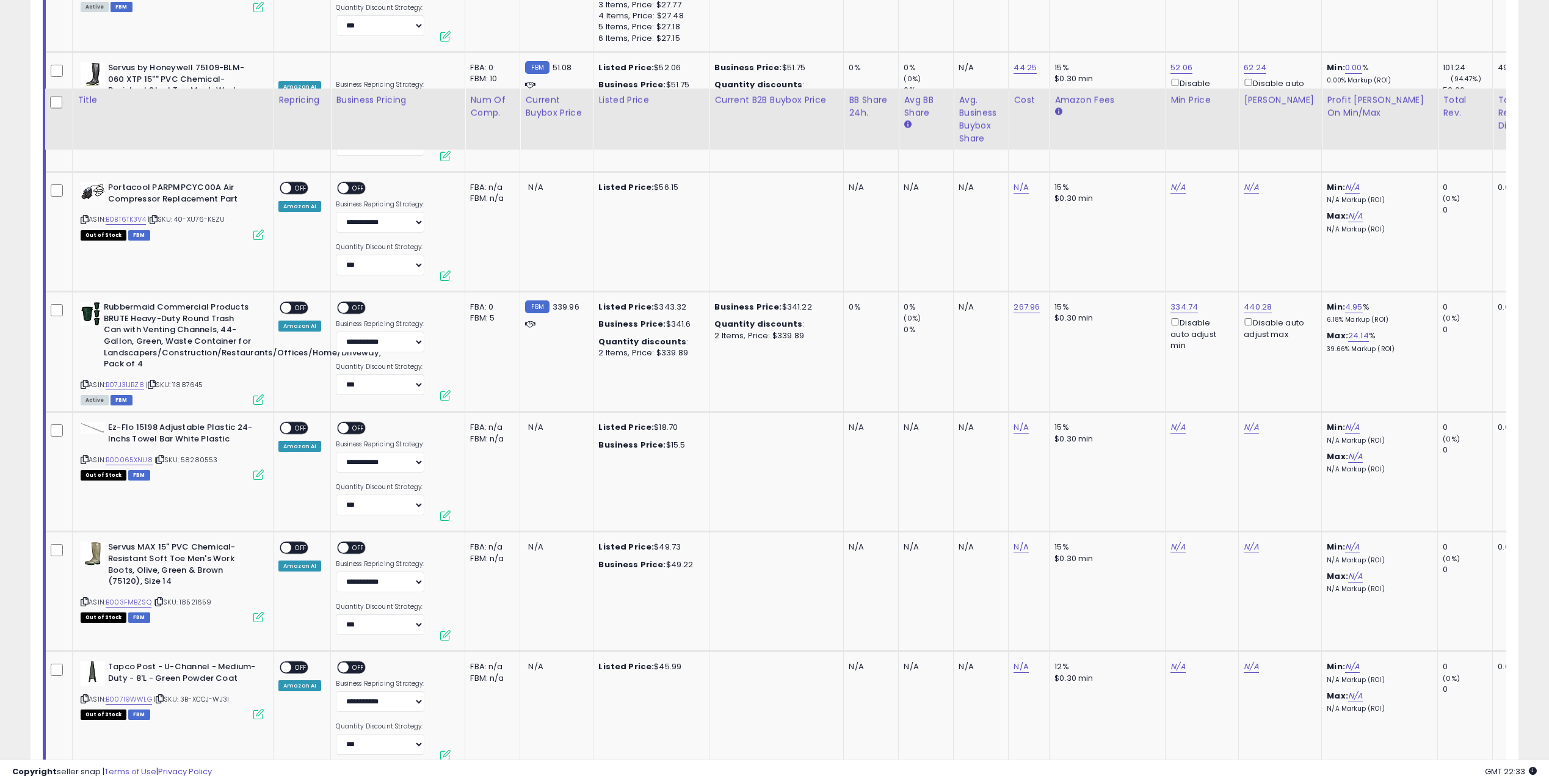
scroll to position [2076, 0]
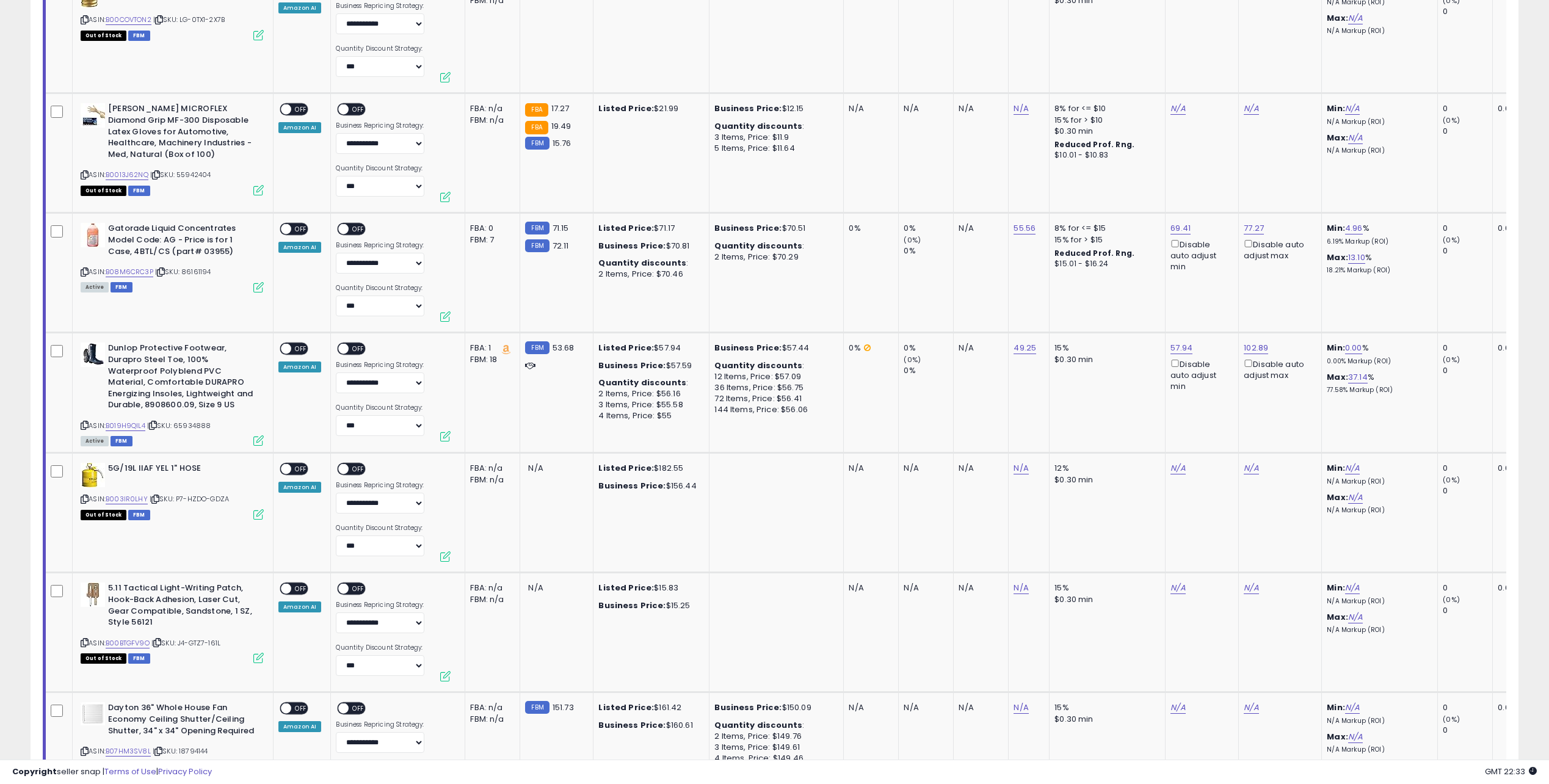
drag, startPoint x: 881, startPoint y: 230, endPoint x: 917, endPoint y: 476, distance: 248.6
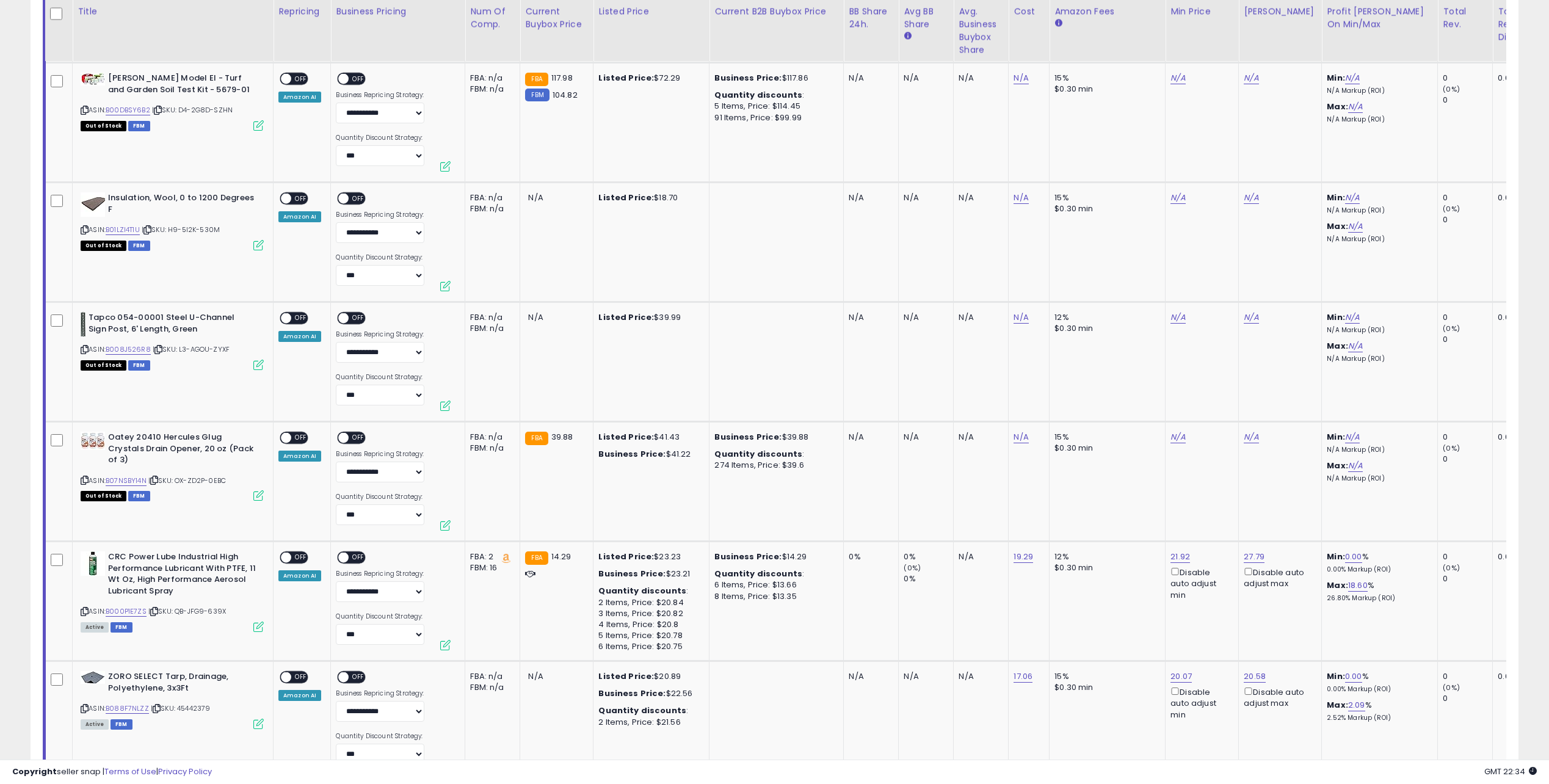
scroll to position [4350, 0]
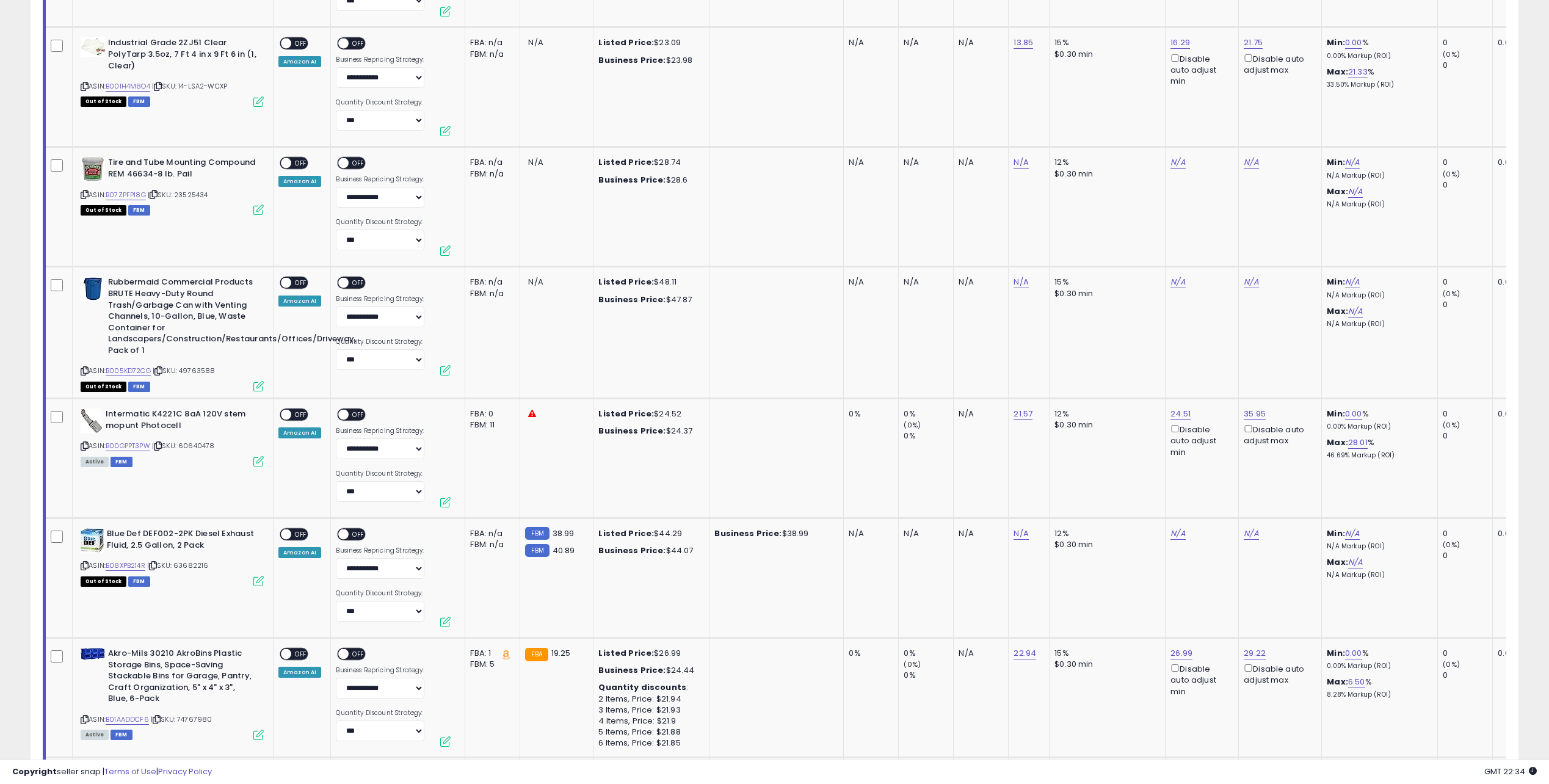
drag, startPoint x: 686, startPoint y: 322, endPoint x: 550, endPoint y: 14, distance: 336.7
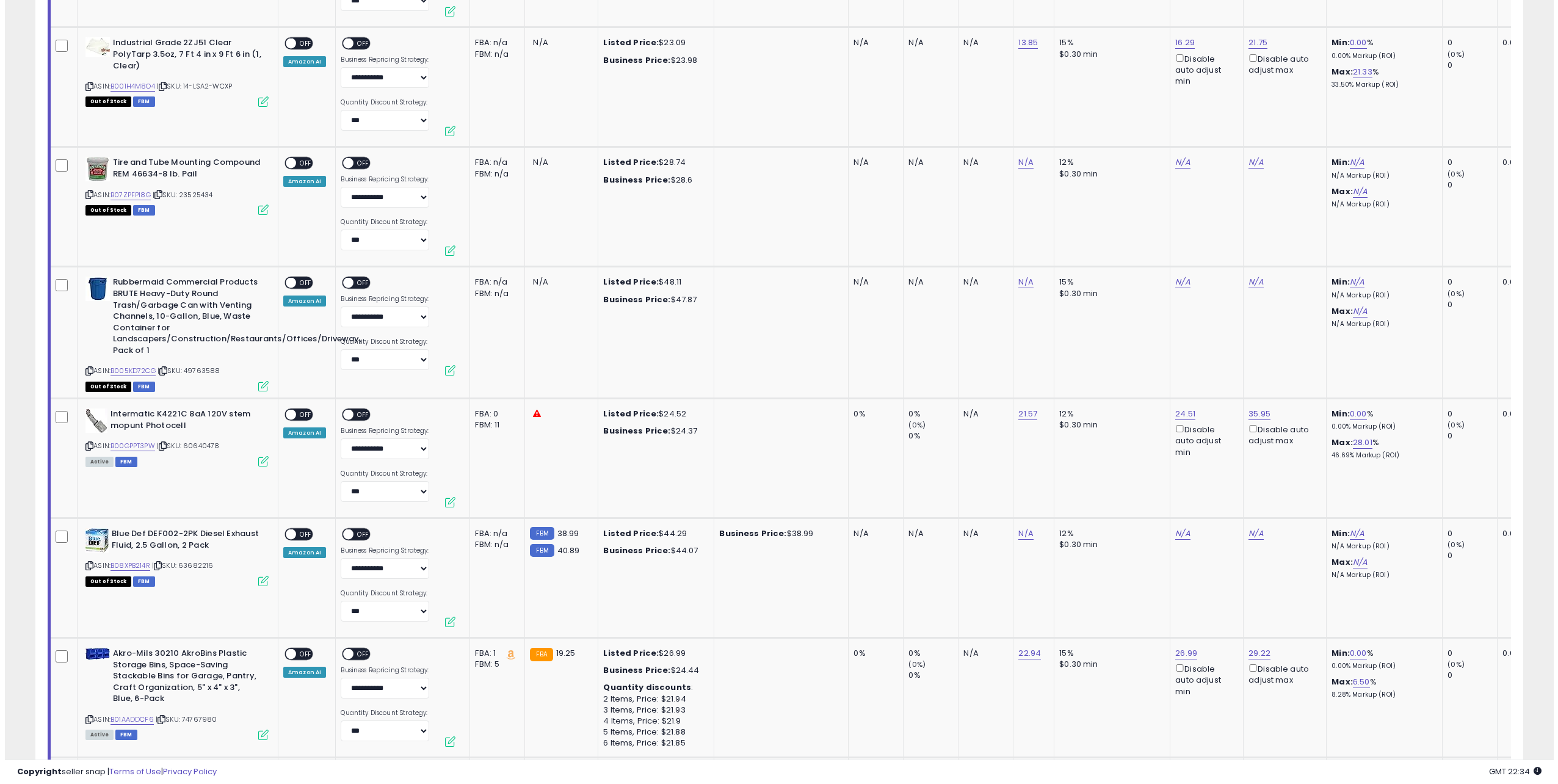
scroll to position [0, 0]
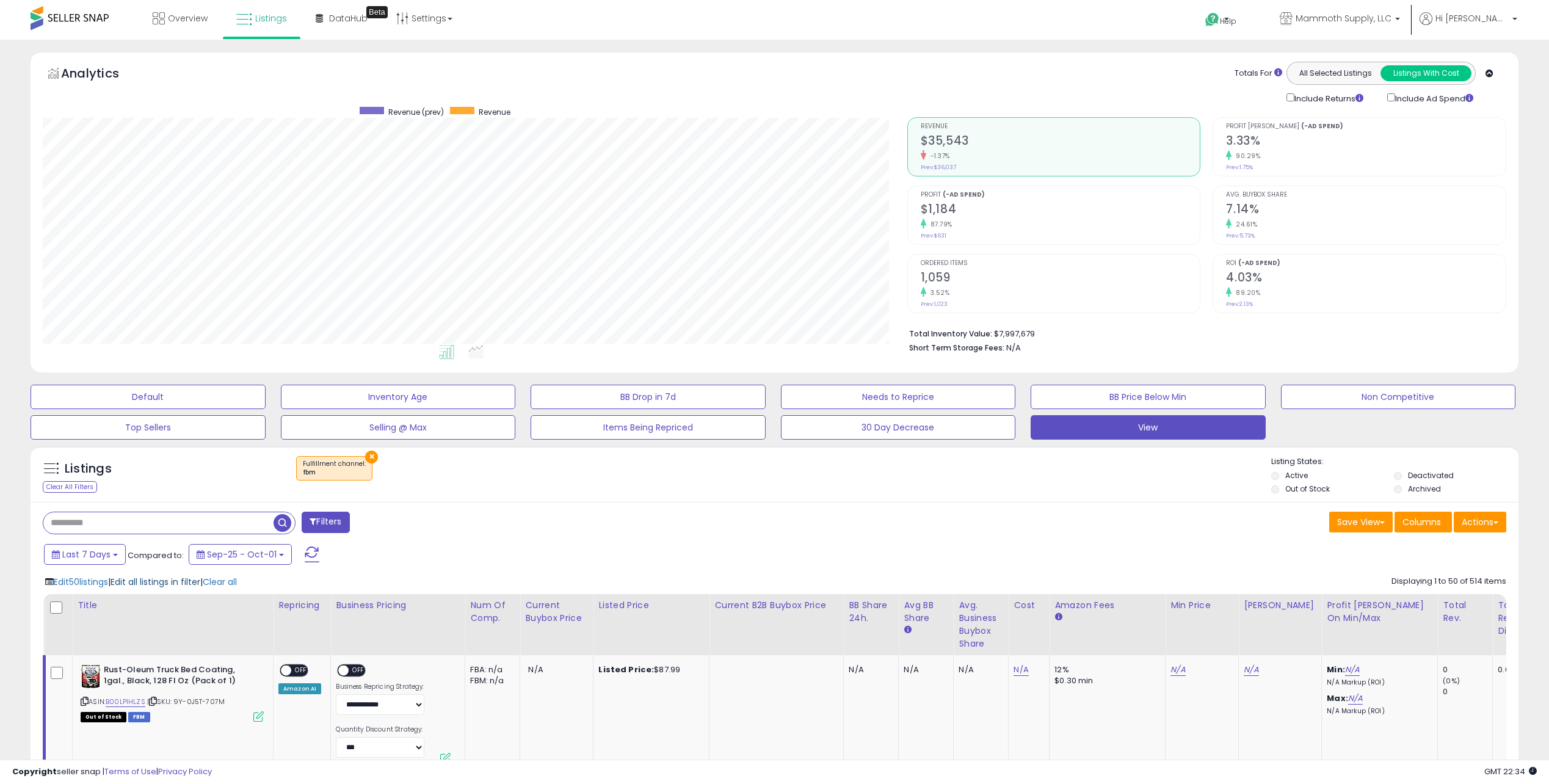
click at [189, 580] on span "Edit all listings in filter" at bounding box center [155, 582] width 90 height 12
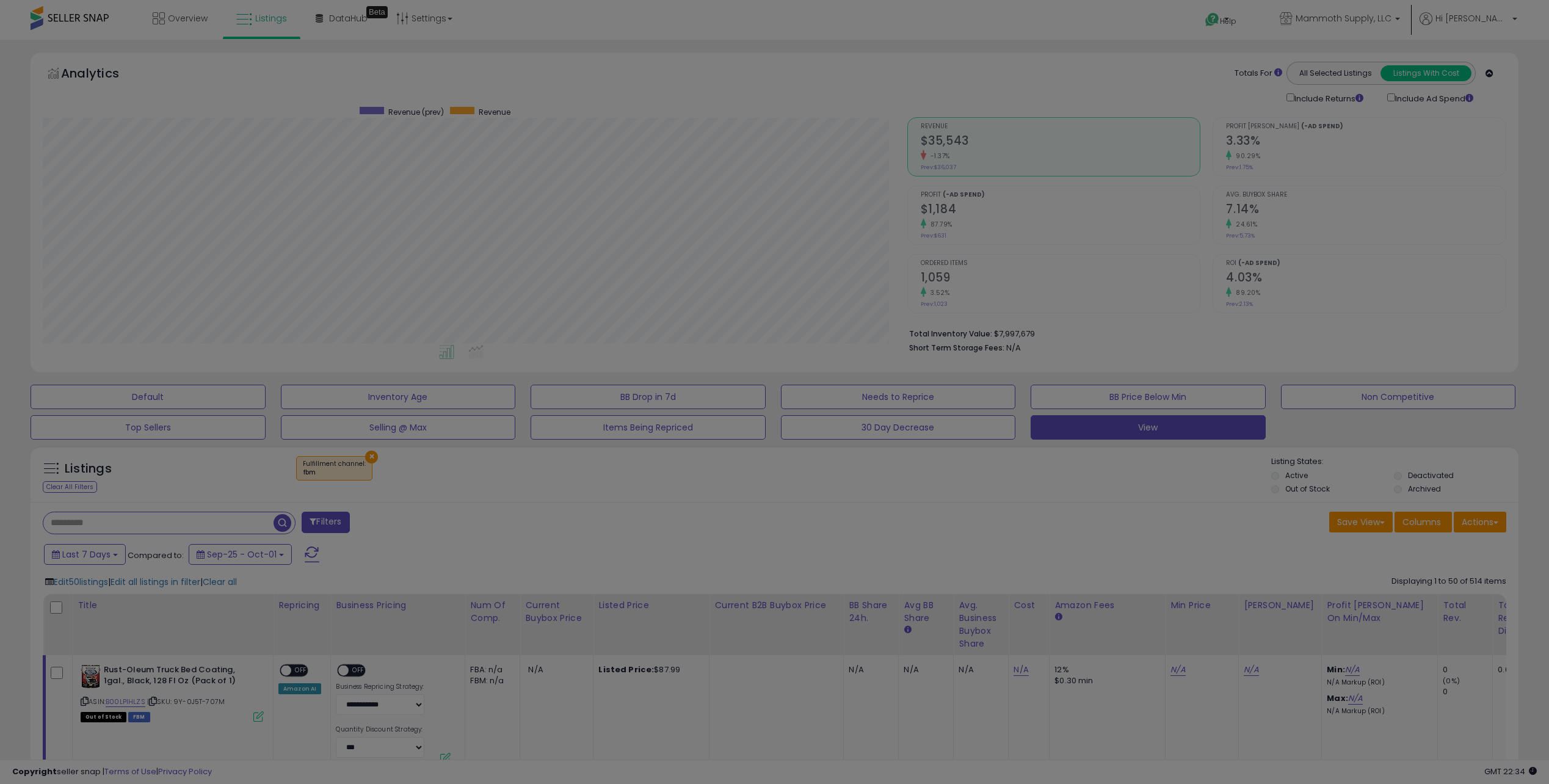
scroll to position [250, 869]
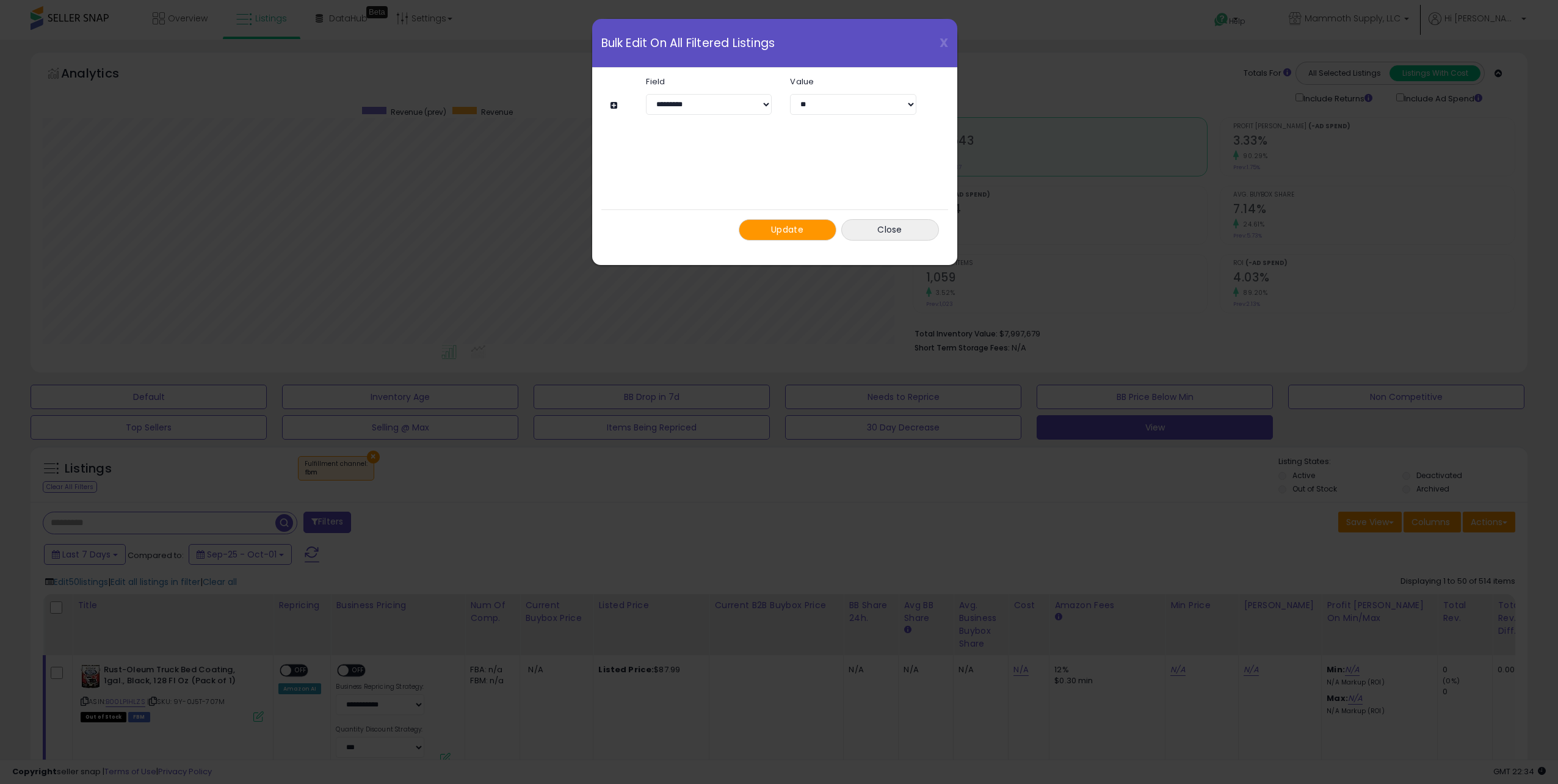
click at [791, 225] on span "Update" at bounding box center [787, 230] width 32 height 12
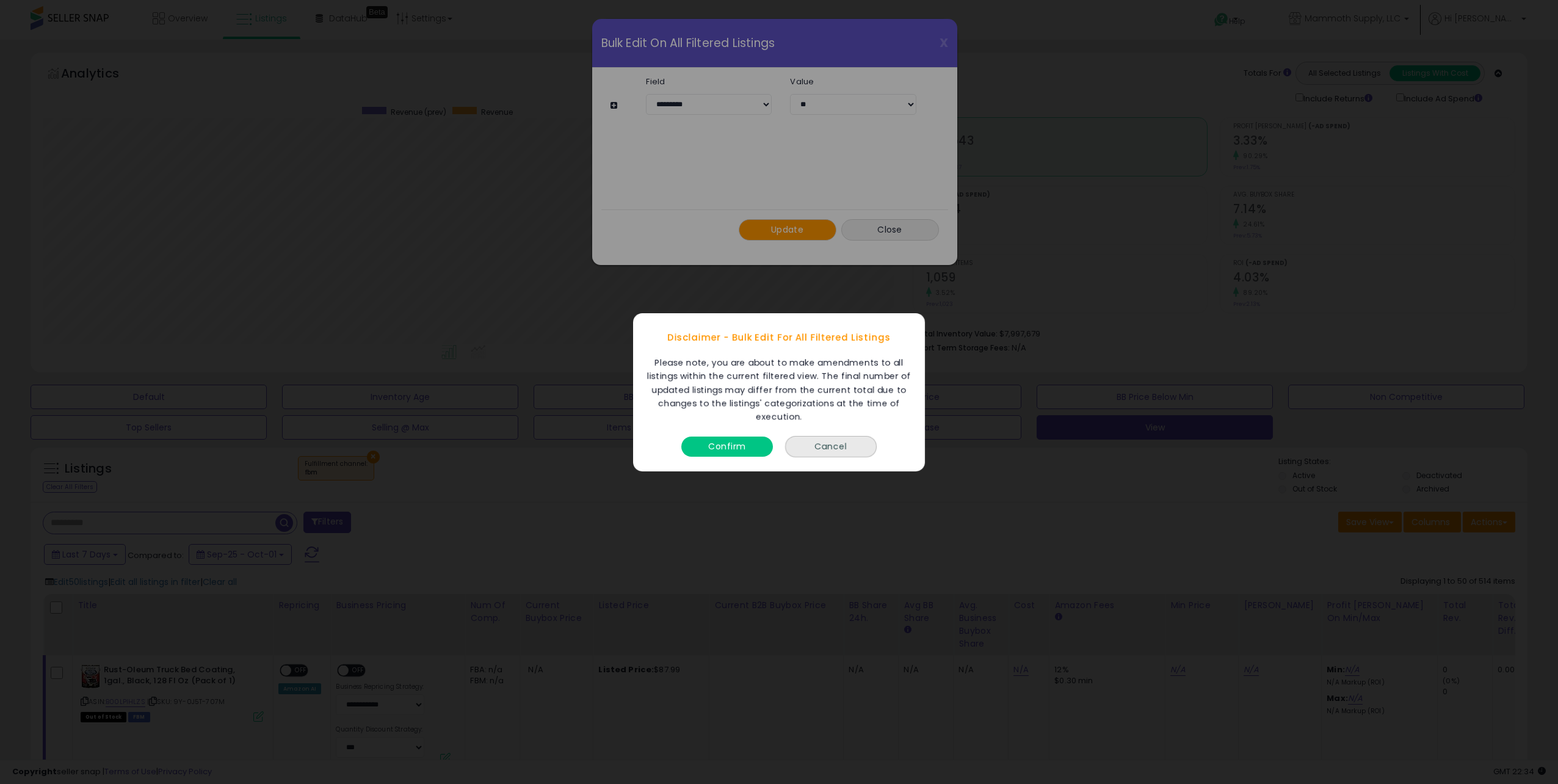
drag, startPoint x: 697, startPoint y: 374, endPoint x: 860, endPoint y: 413, distance: 167.6
click at [860, 413] on div "Please note, you are about to make amendments to all listings within the curren…" at bounding box center [779, 389] width 280 height 68
click at [735, 444] on button "Confirm" at bounding box center [727, 445] width 92 height 20
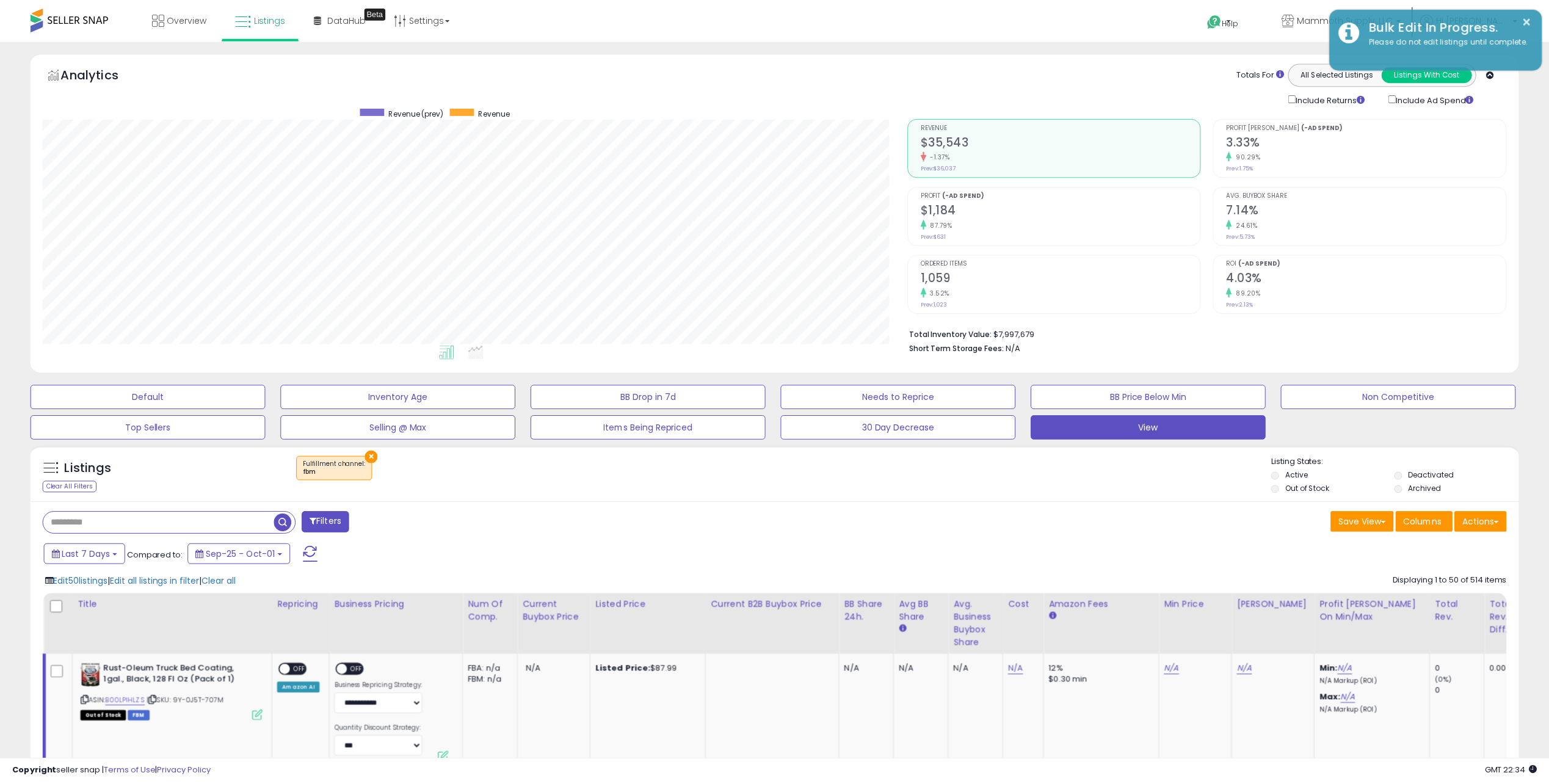
scroll to position [610219, 609679]
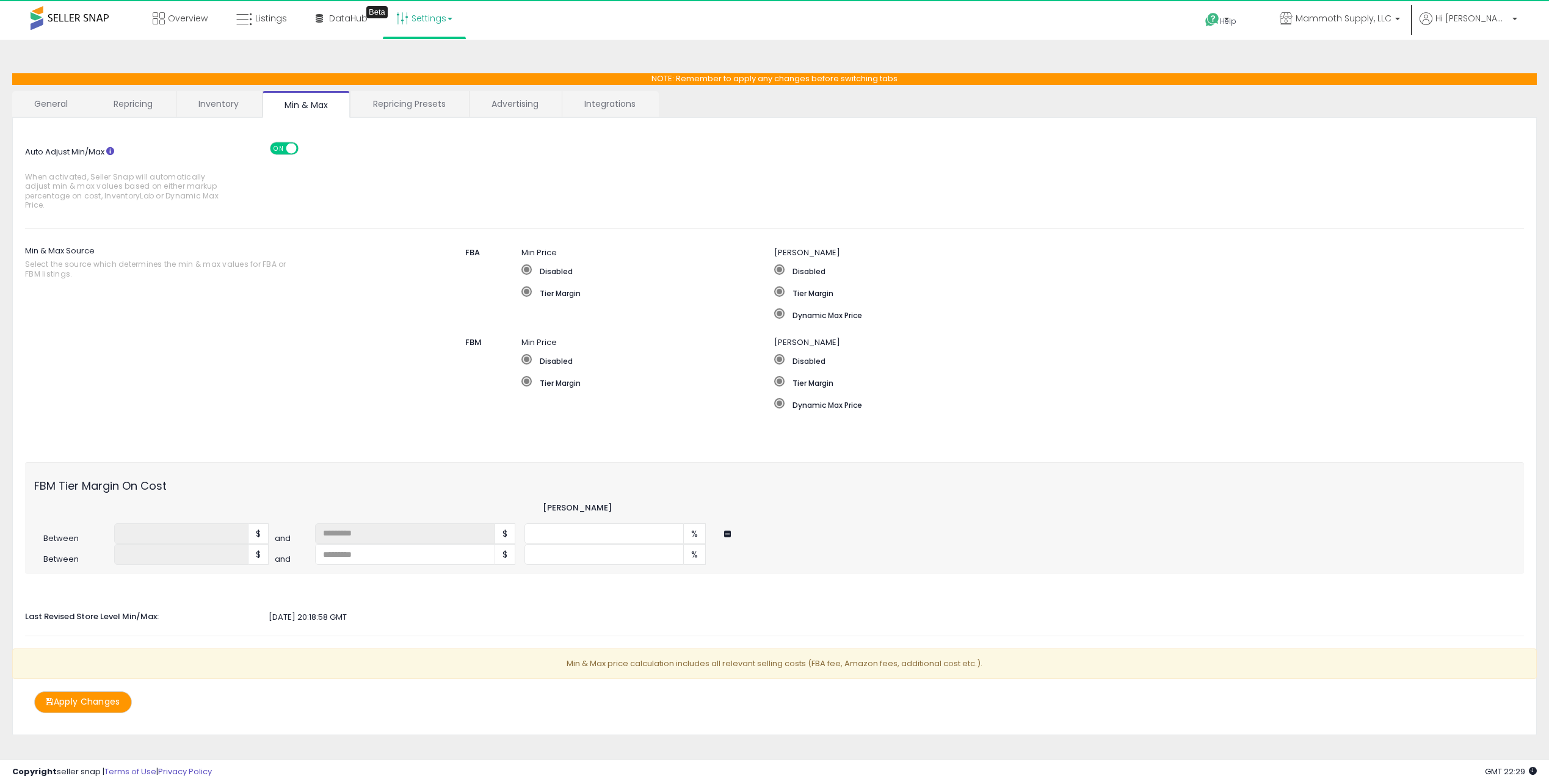
click at [62, 110] on link "General" at bounding box center [51, 103] width 78 height 25
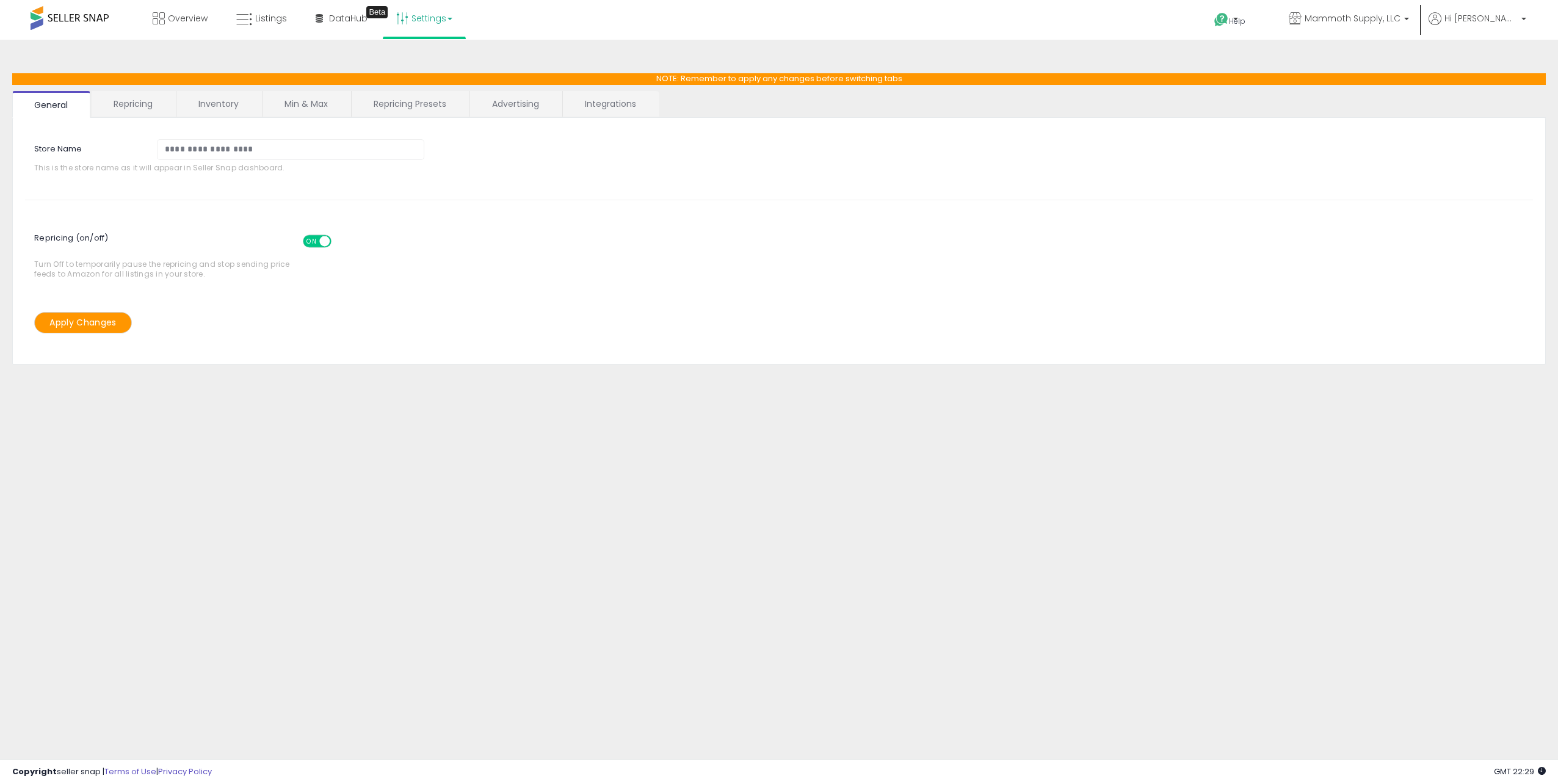
click at [125, 103] on link "Repricing" at bounding box center [133, 103] width 83 height 25
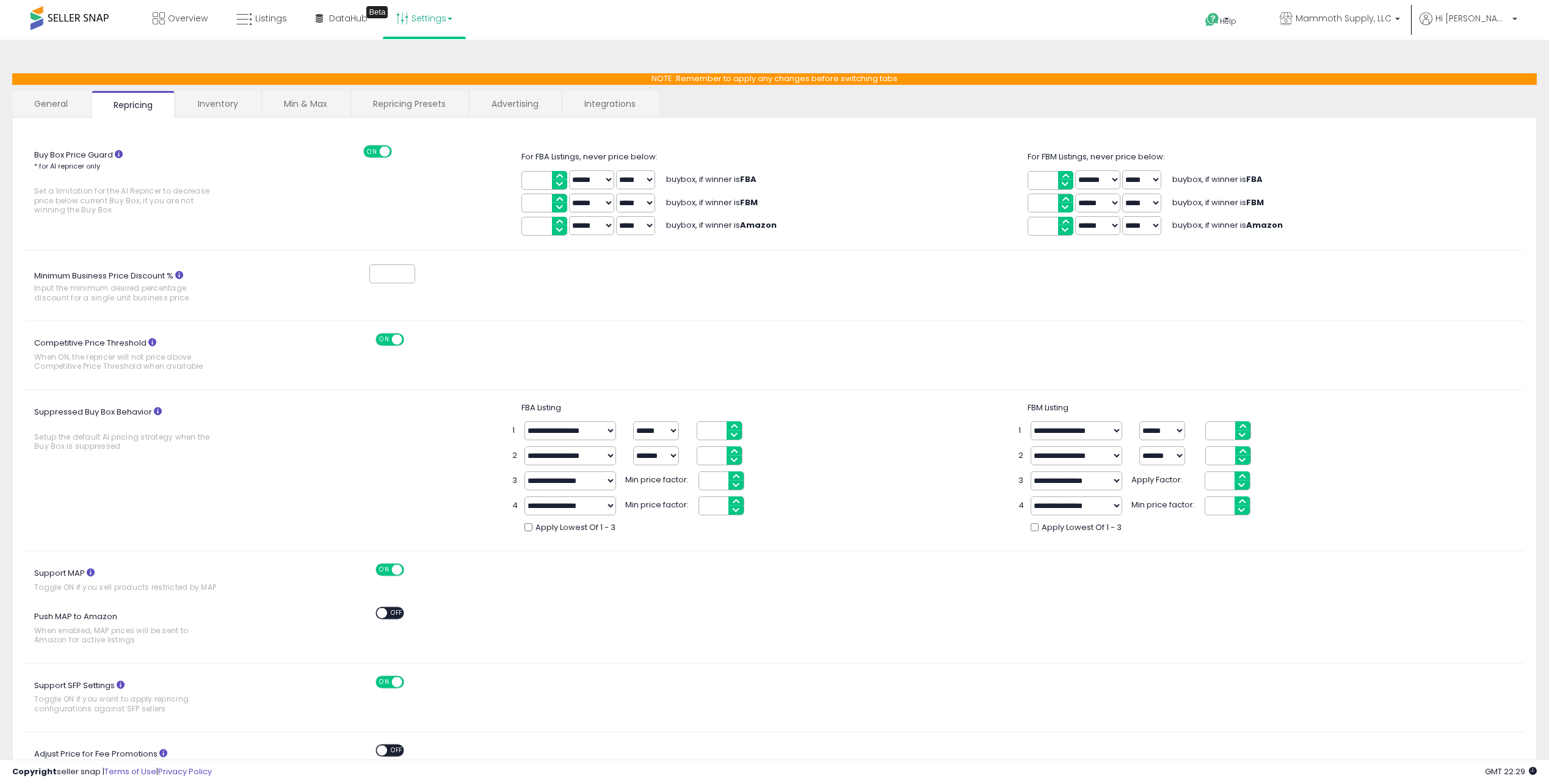
click at [230, 103] on link "Inventory" at bounding box center [218, 103] width 84 height 25
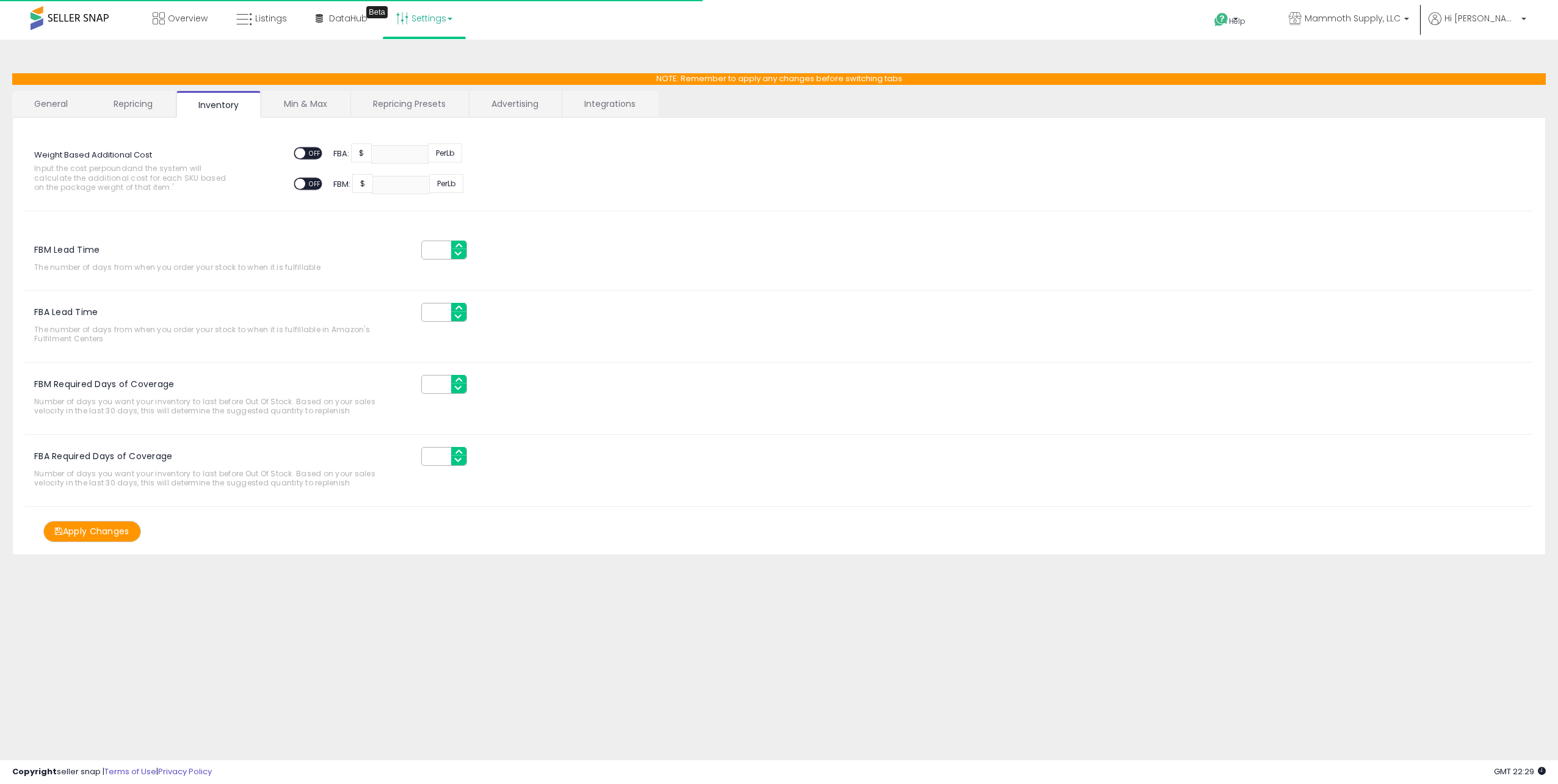
click at [289, 108] on link "Min & Max" at bounding box center [305, 103] width 87 height 25
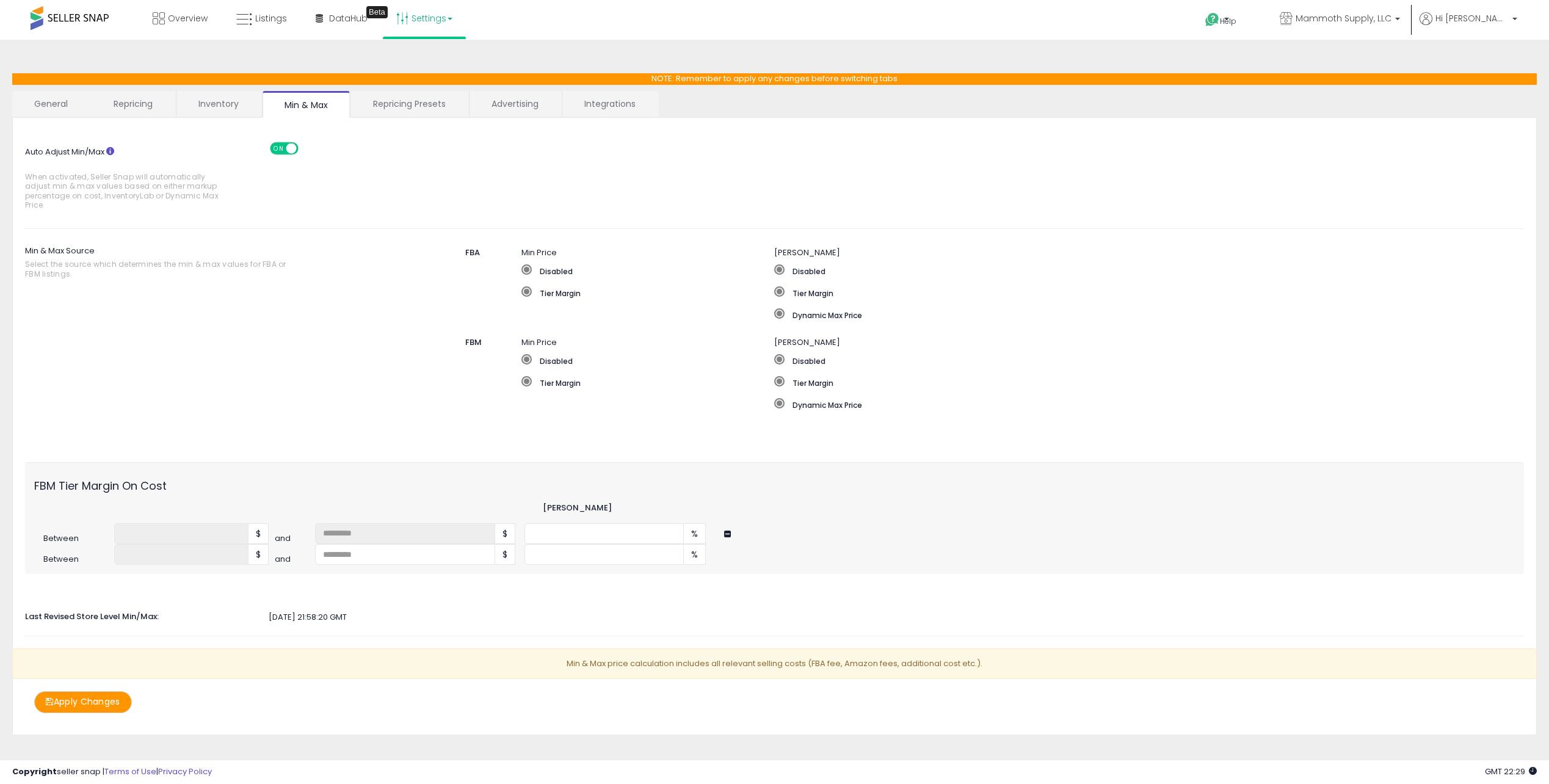
click at [385, 99] on link "Repricing Presets" at bounding box center [409, 103] width 117 height 25
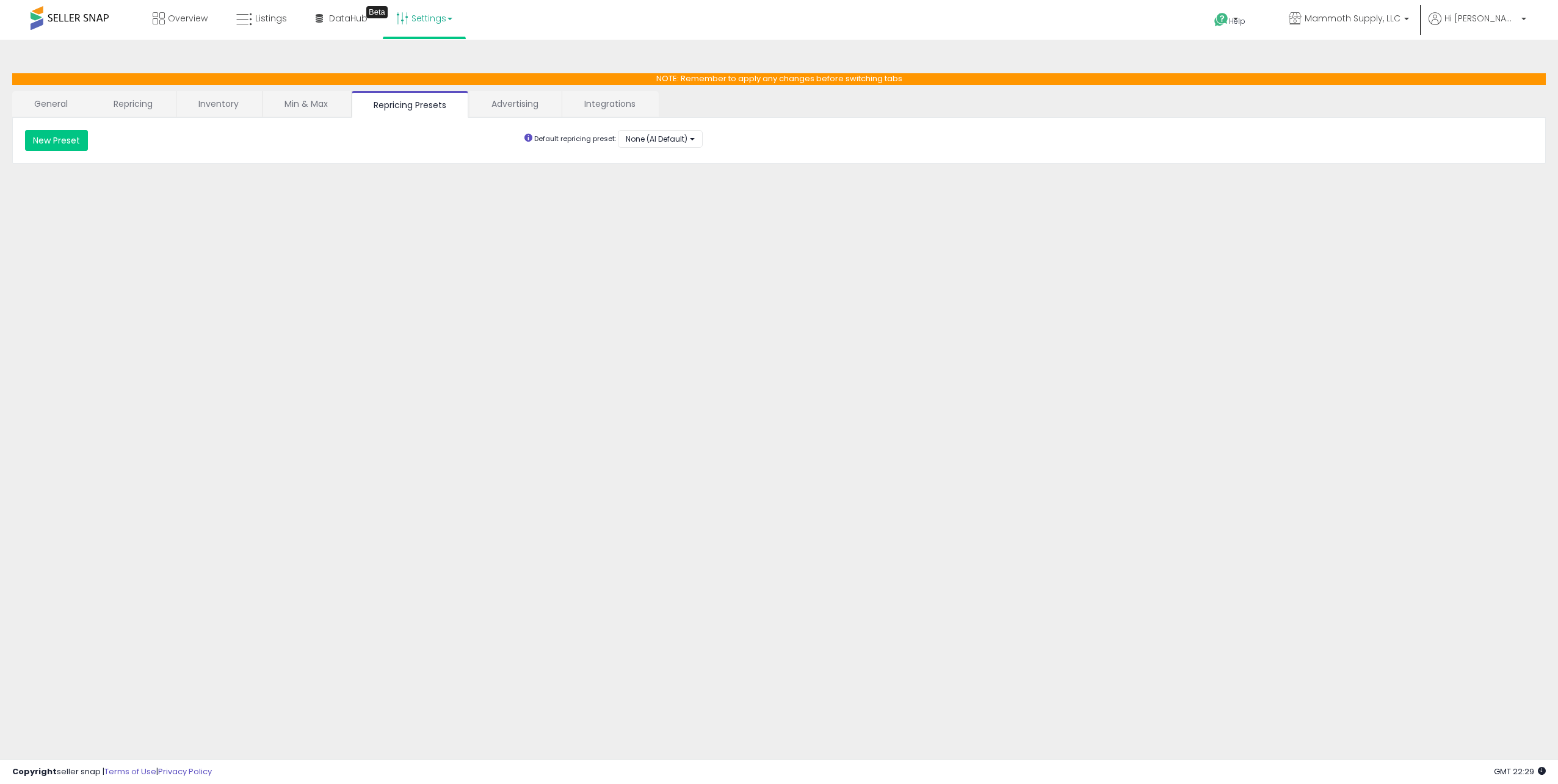
click at [528, 106] on link "Advertising" at bounding box center [515, 103] width 91 height 25
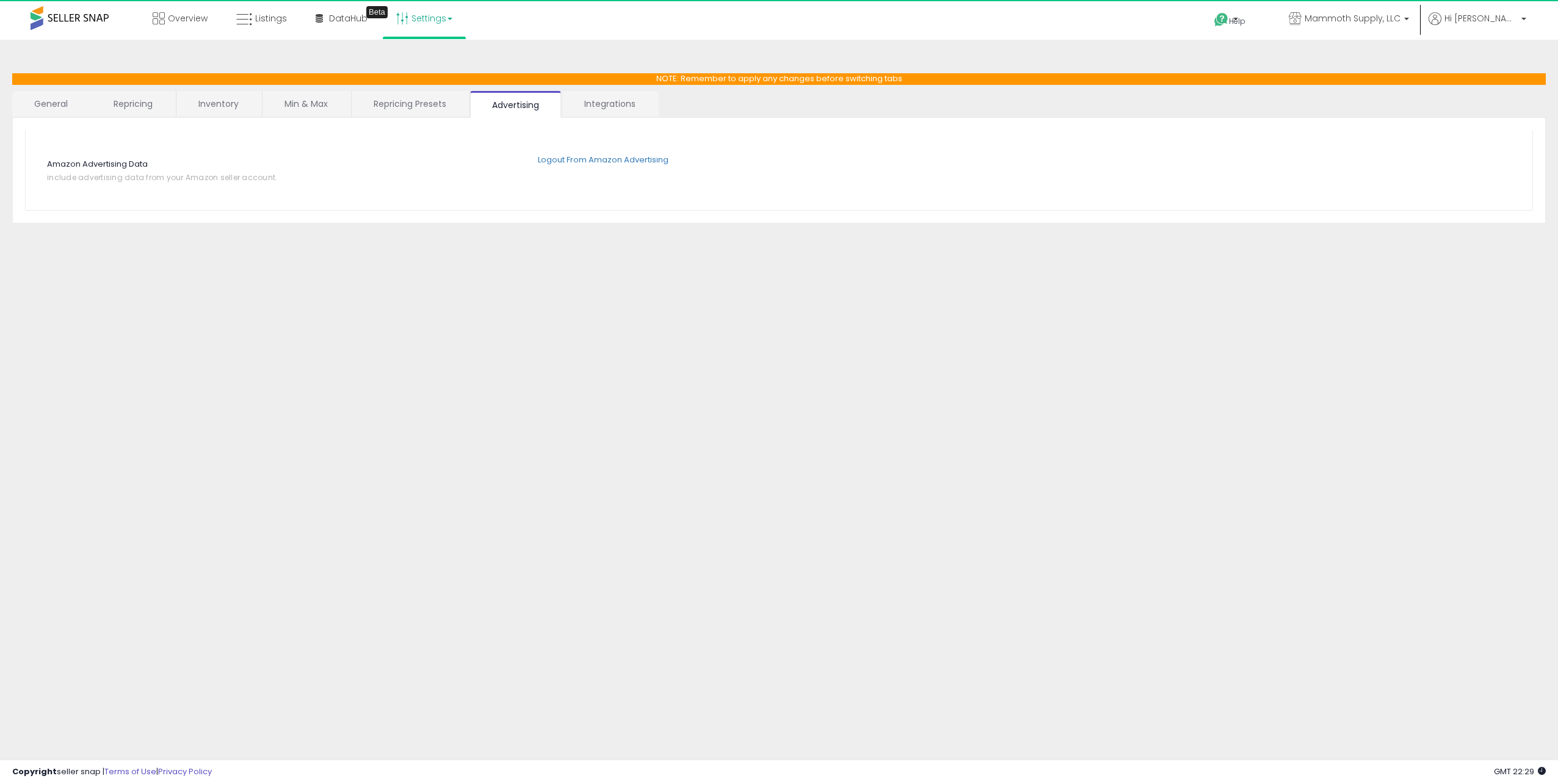
click at [625, 110] on link "Integrations" at bounding box center [609, 103] width 95 height 25
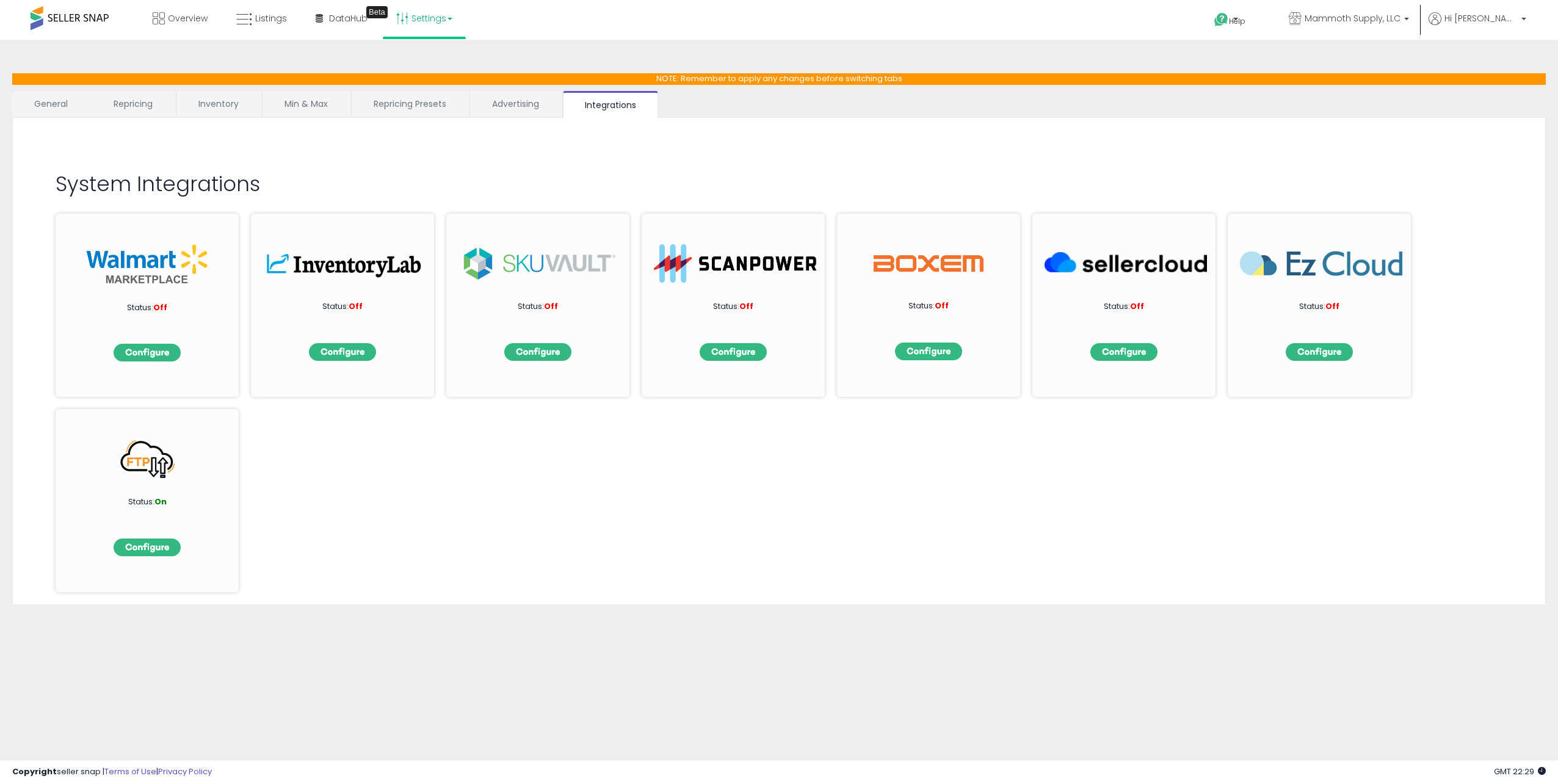
click at [43, 99] on link "General" at bounding box center [51, 103] width 78 height 25
